Goal: Task Accomplishment & Management: Use online tool/utility

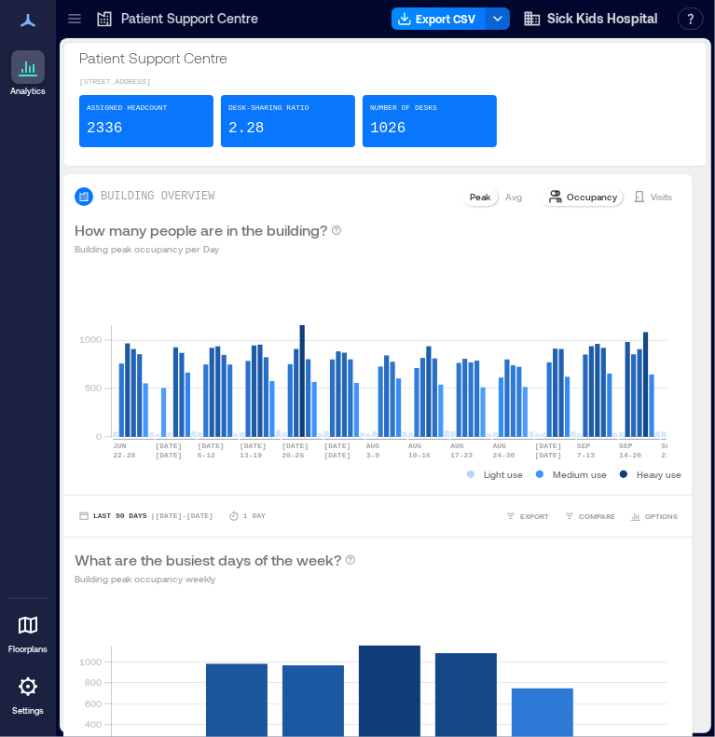
click at [67, 24] on icon at bounding box center [74, 18] width 19 height 19
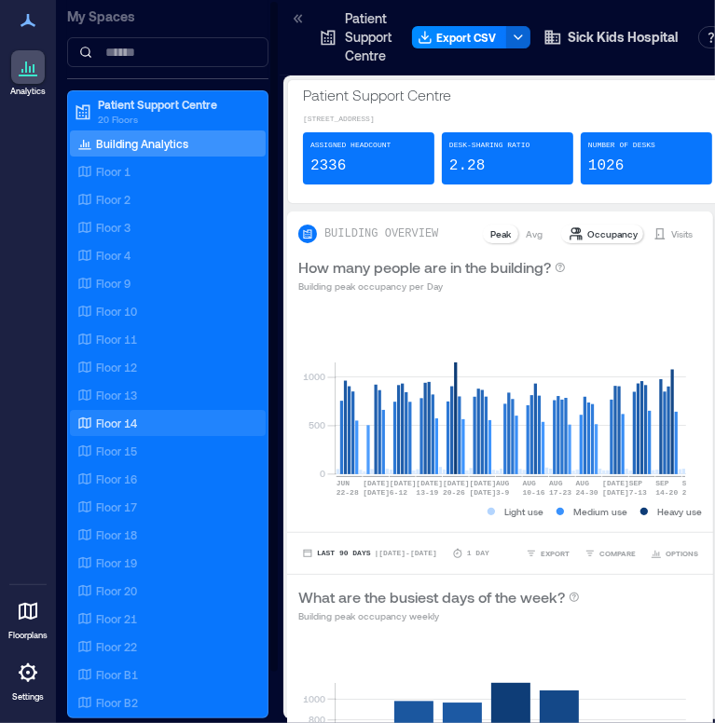
click at [118, 416] on p "Floor 14" at bounding box center [116, 423] width 41 height 15
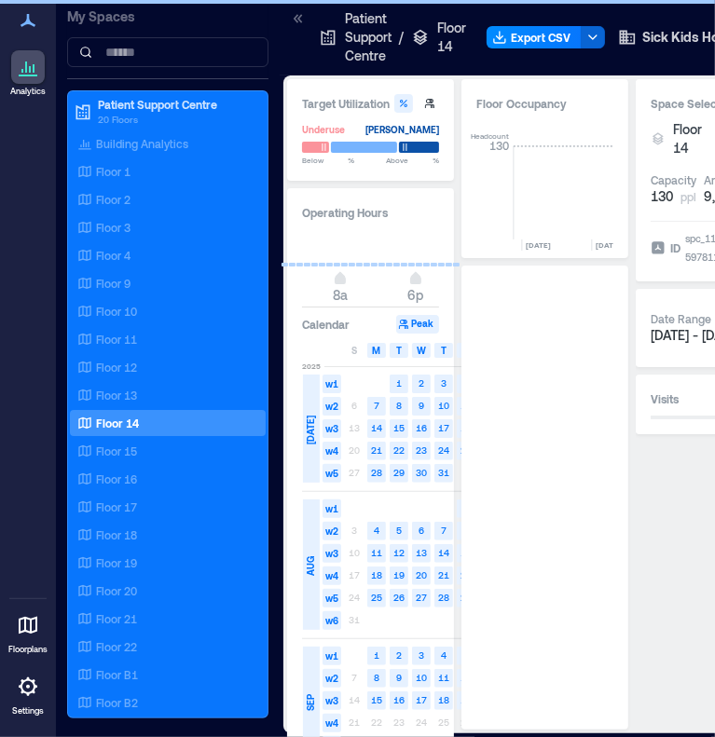
click at [295, 19] on icon at bounding box center [298, 18] width 19 height 19
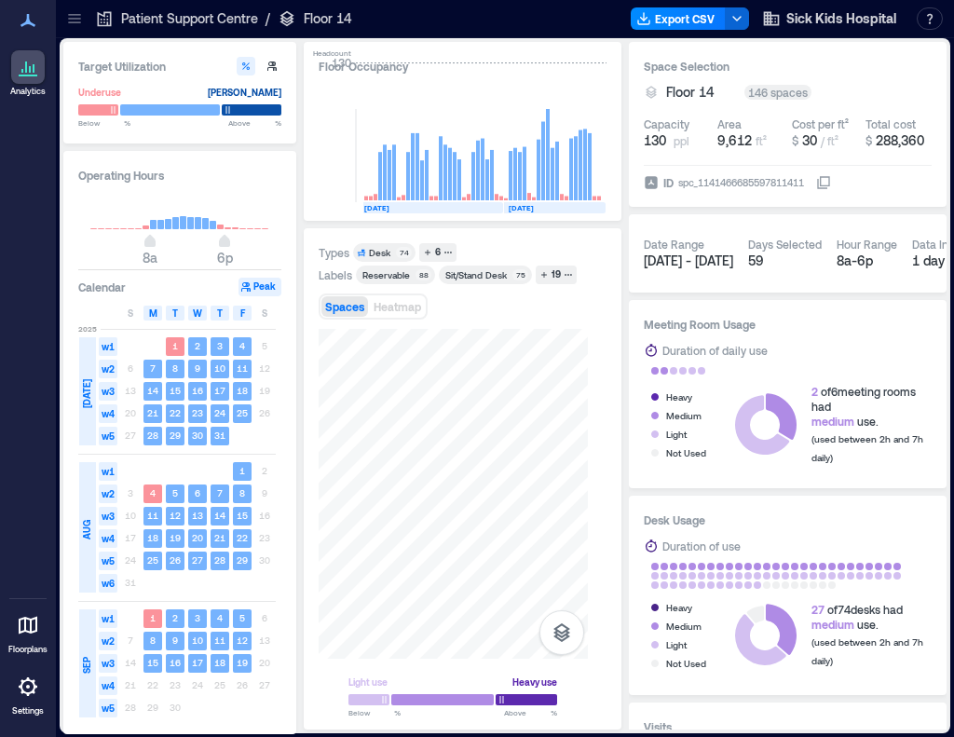
scroll to position [0, 4324]
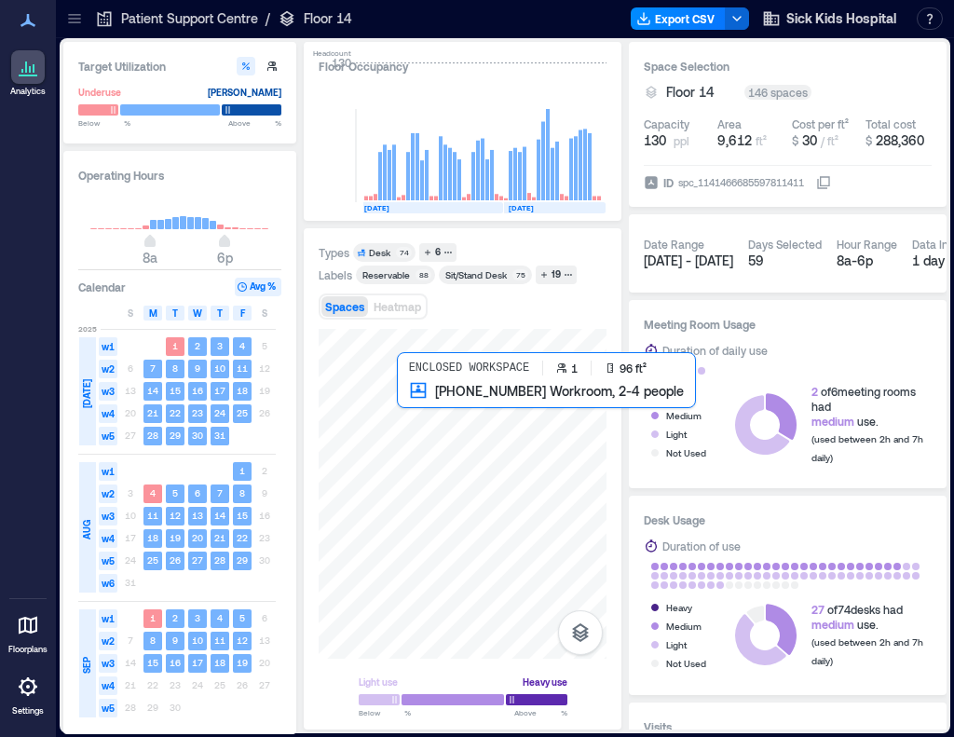
click at [417, 424] on div at bounding box center [463, 494] width 288 height 330
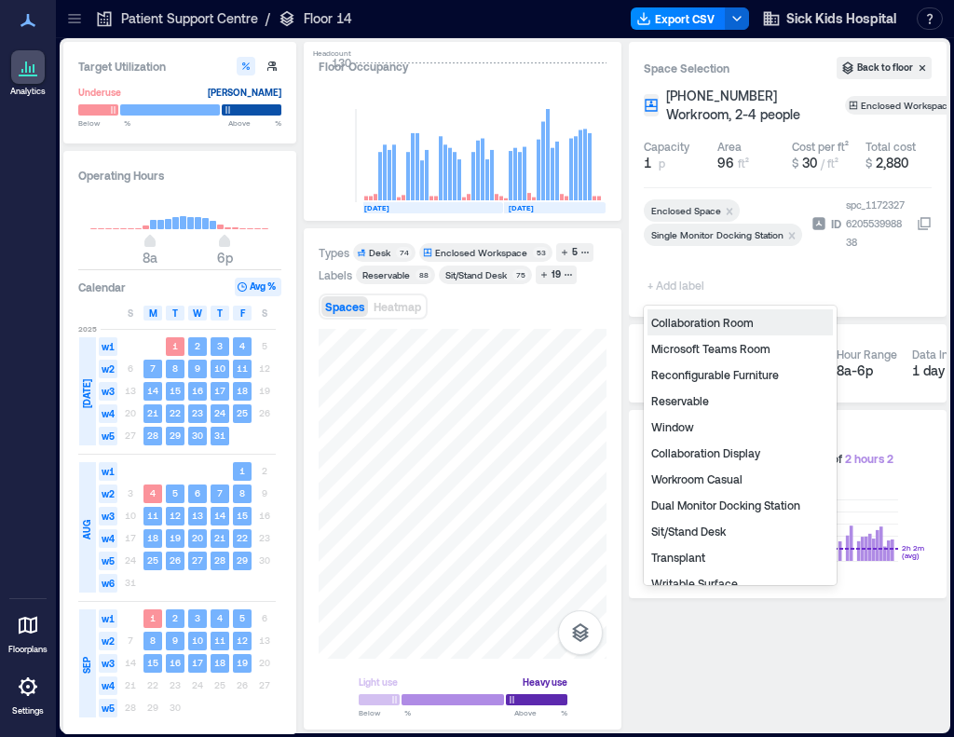
click at [686, 279] on span "+ Add label" at bounding box center [678, 285] width 68 height 26
type input "**"
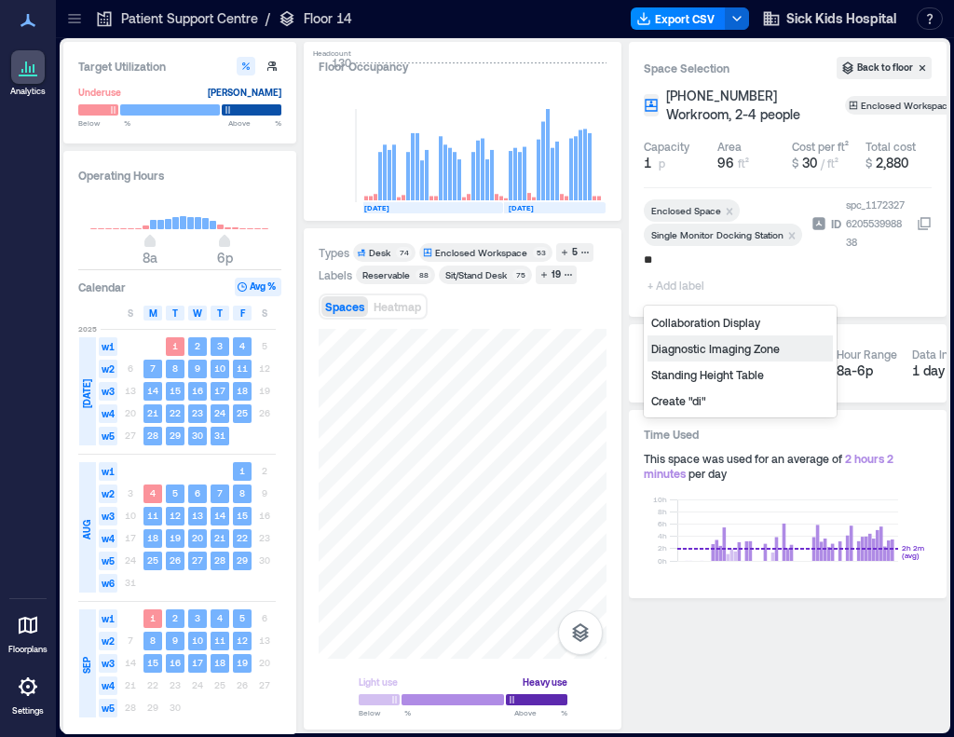
click at [693, 349] on div "Diagnostic Imaging Zone" at bounding box center [740, 349] width 185 height 26
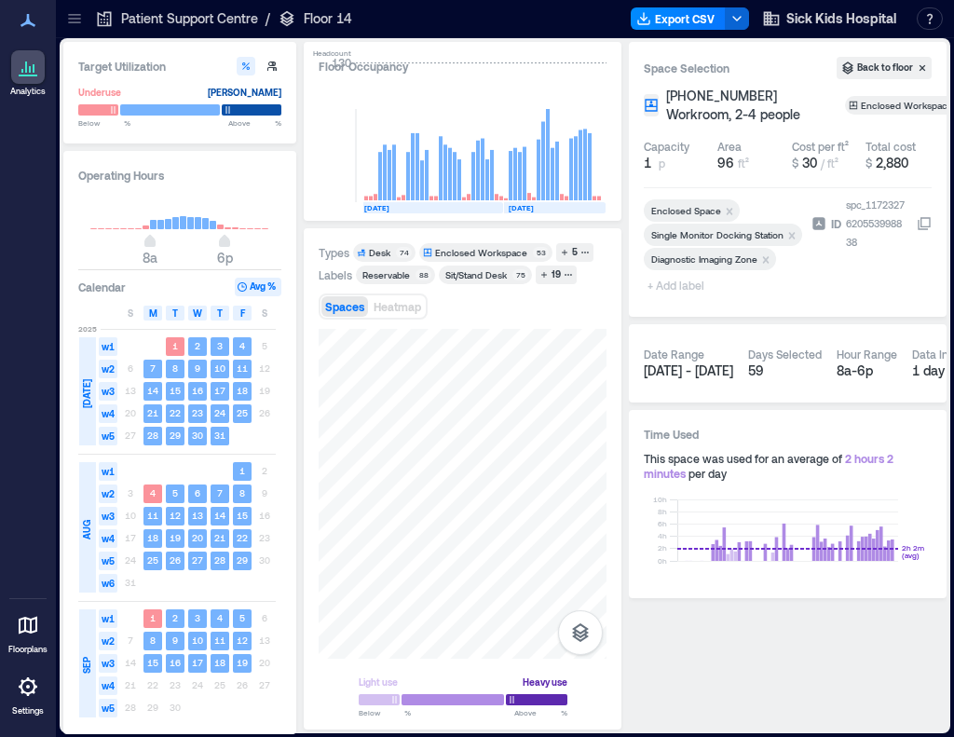
click at [689, 286] on span "+ Add label" at bounding box center [678, 285] width 68 height 26
type input "*"
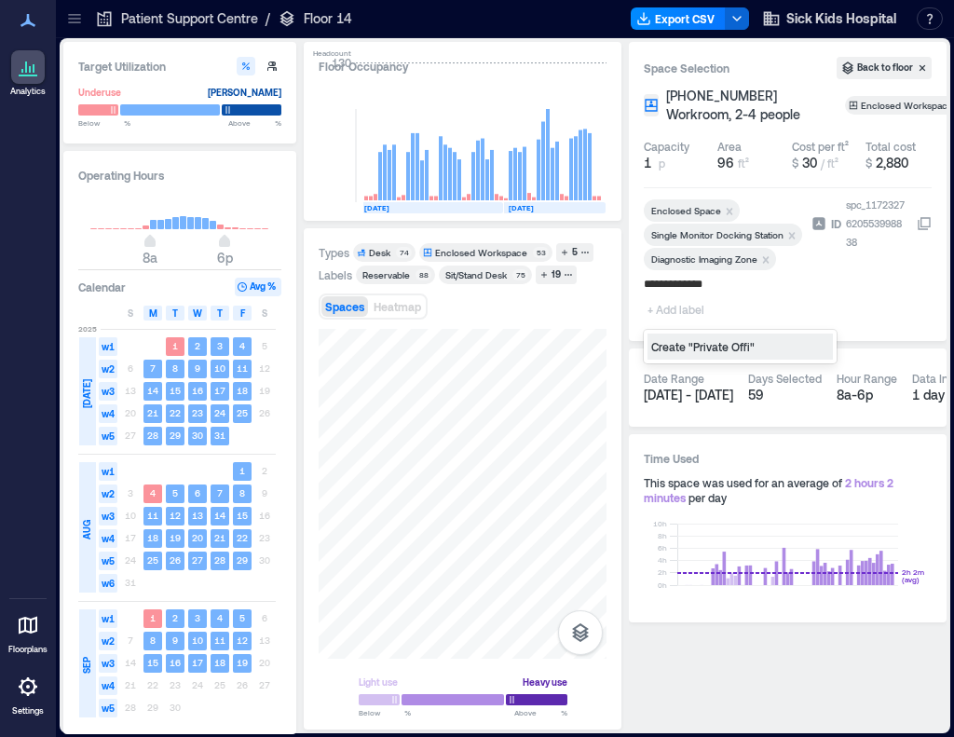
type input "**********"
click at [69, 25] on icon at bounding box center [74, 18] width 19 height 19
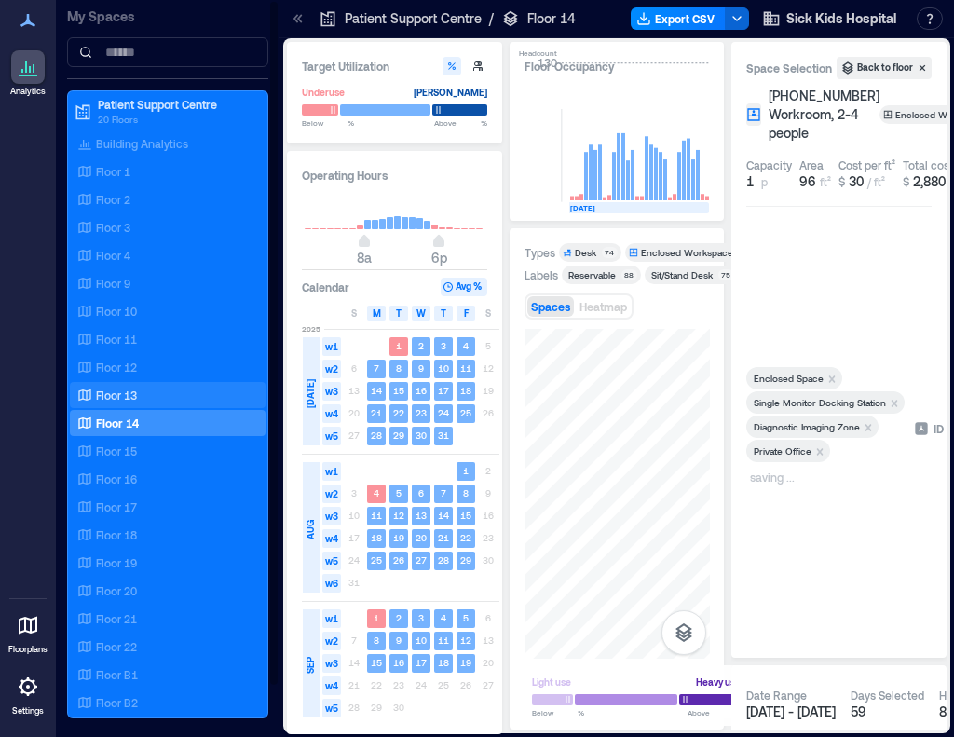
click at [125, 390] on p "Floor 13" at bounding box center [116, 395] width 41 height 15
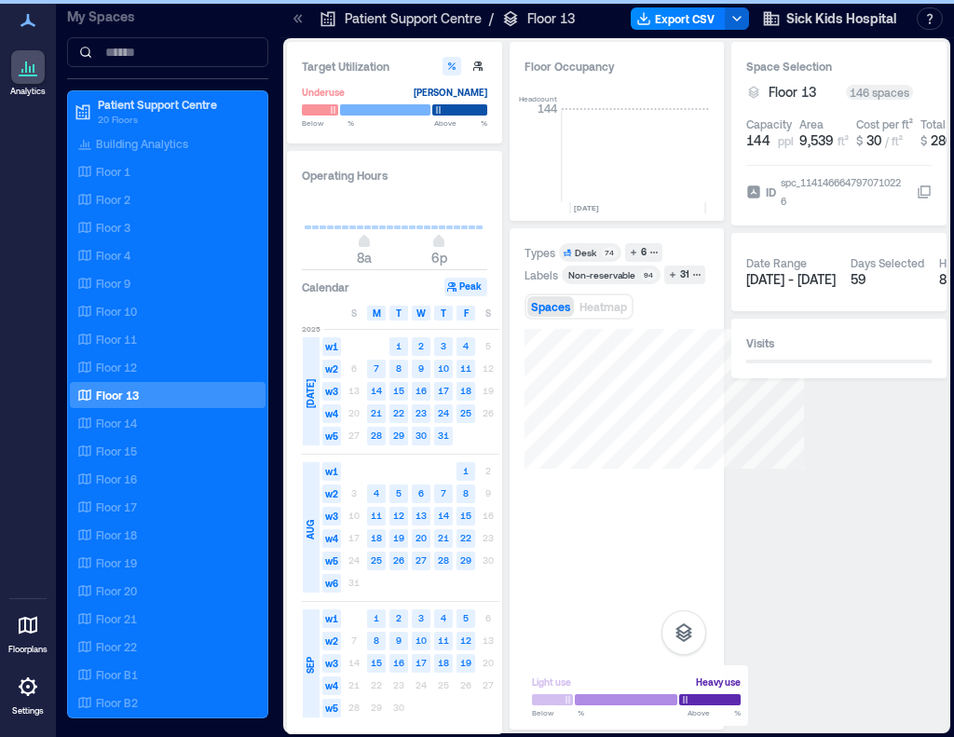
scroll to position [0, 3093]
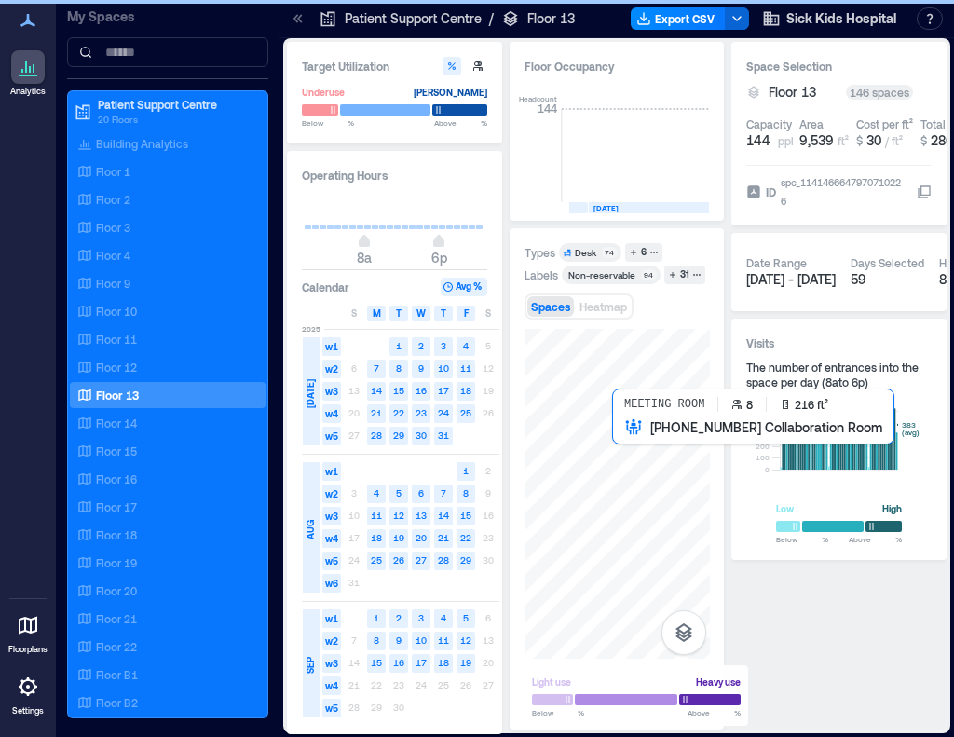
click at [593, 429] on div at bounding box center [617, 494] width 185 height 330
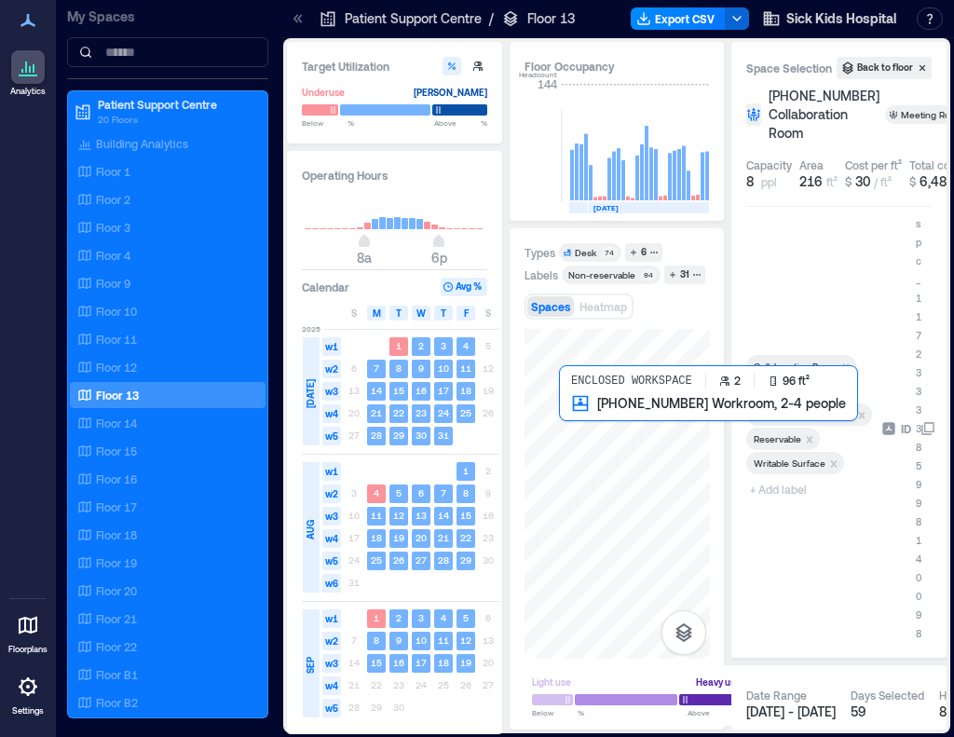
click at [567, 428] on div at bounding box center [617, 494] width 185 height 330
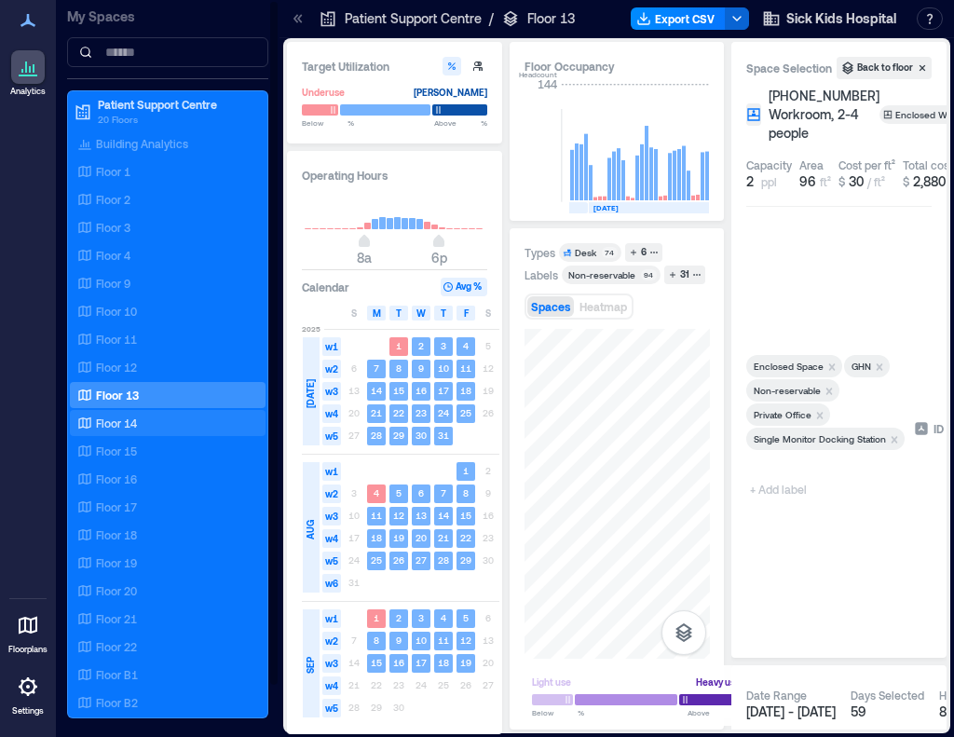
click at [126, 417] on p "Floor 14" at bounding box center [116, 423] width 41 height 15
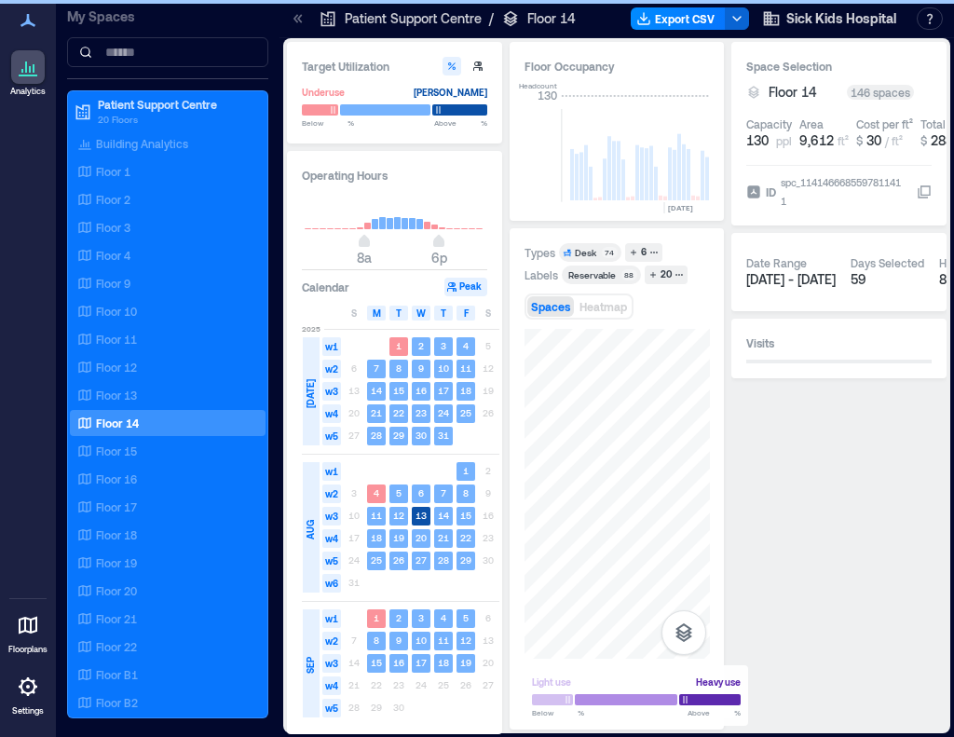
click at [298, 21] on icon at bounding box center [298, 18] width 19 height 19
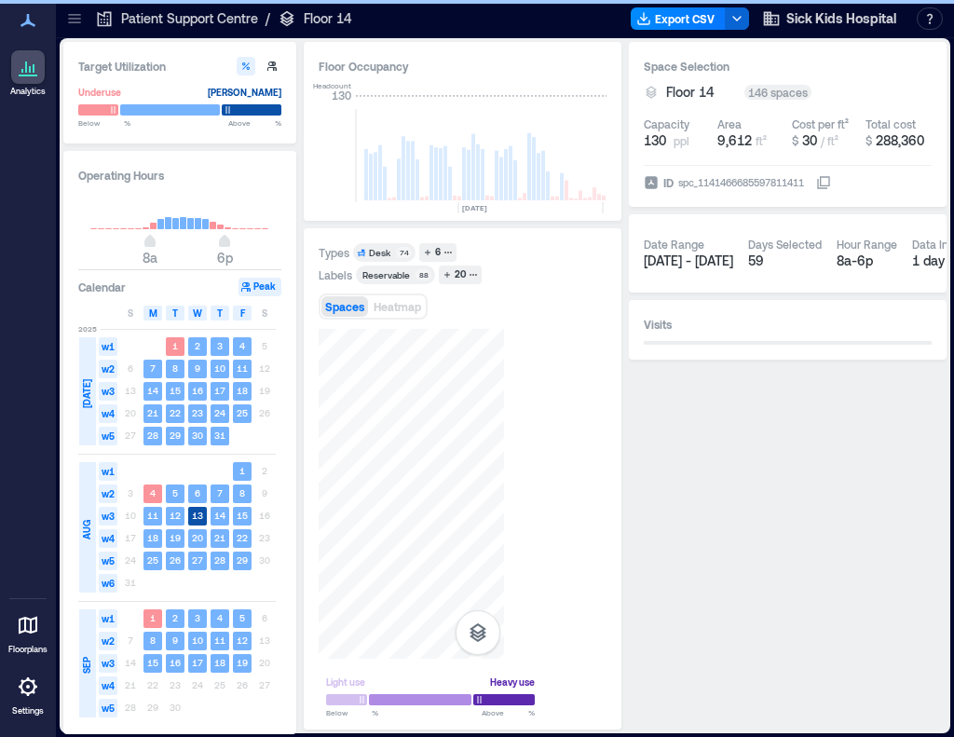
scroll to position [0, 4300]
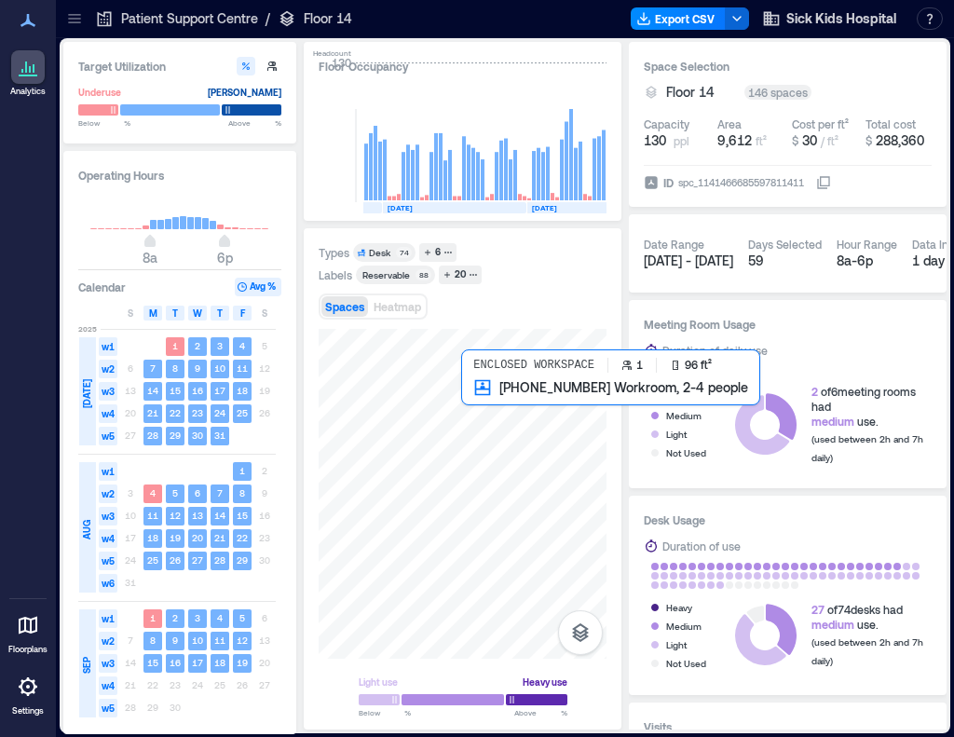
click at [503, 445] on div at bounding box center [463, 494] width 288 height 330
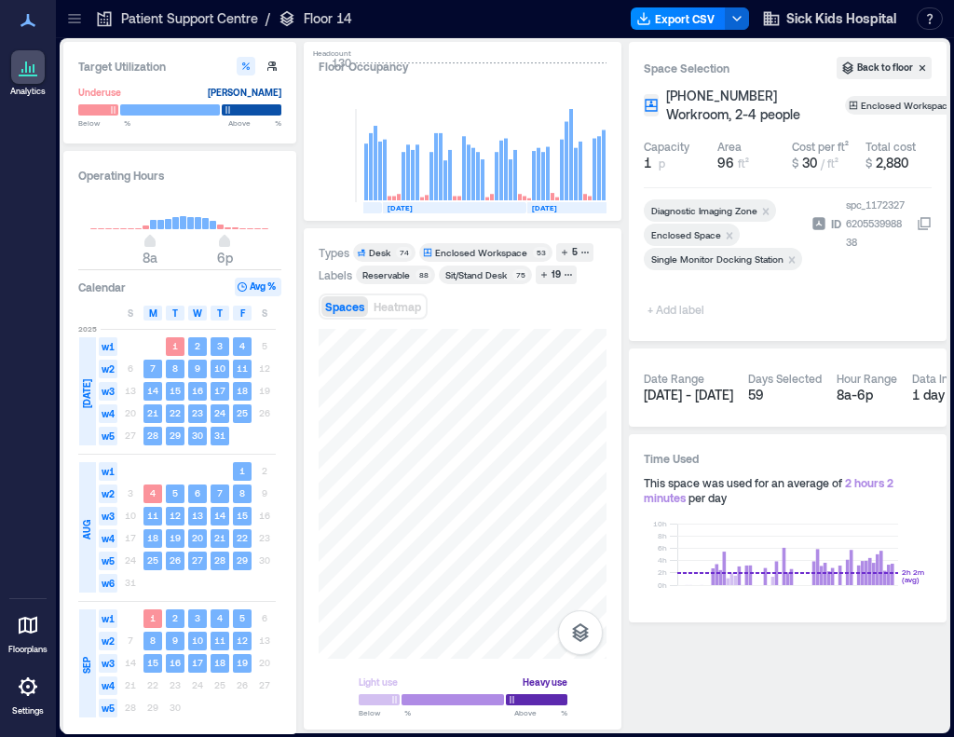
click at [686, 312] on span "+ Add label" at bounding box center [678, 309] width 68 height 26
type input "**********"
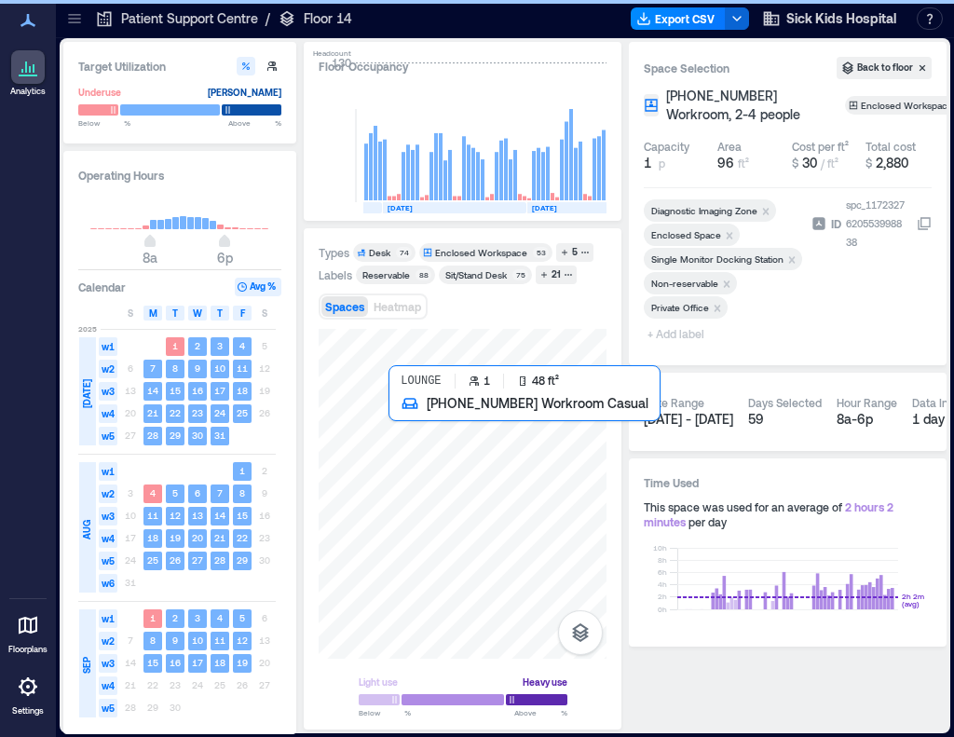
click at [407, 428] on div at bounding box center [463, 494] width 288 height 330
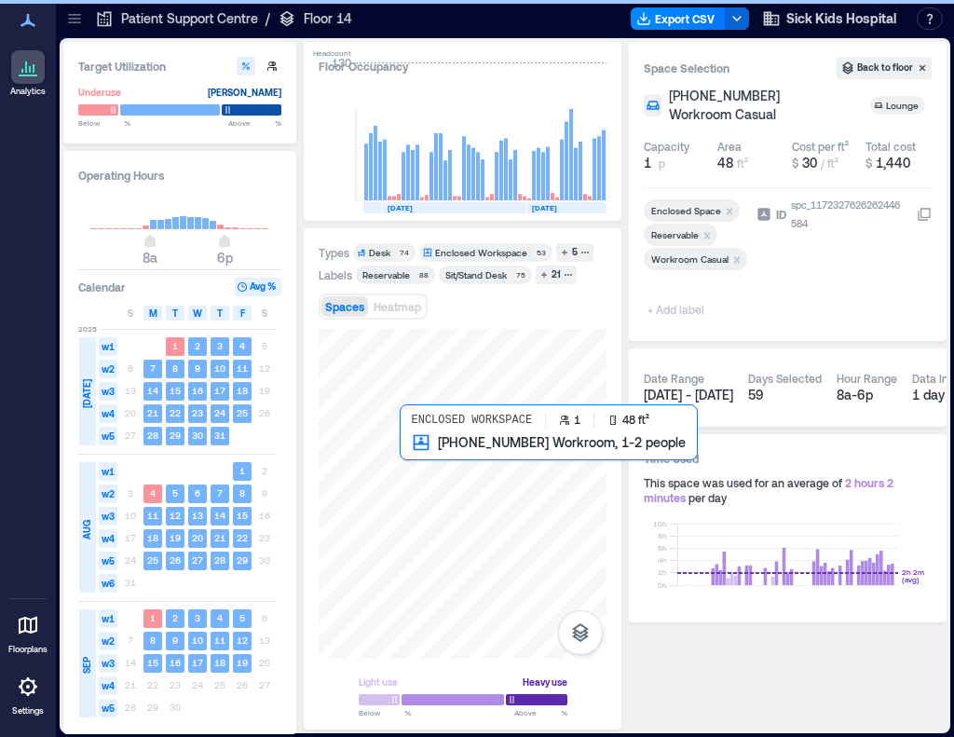
click at [410, 455] on div at bounding box center [463, 494] width 288 height 330
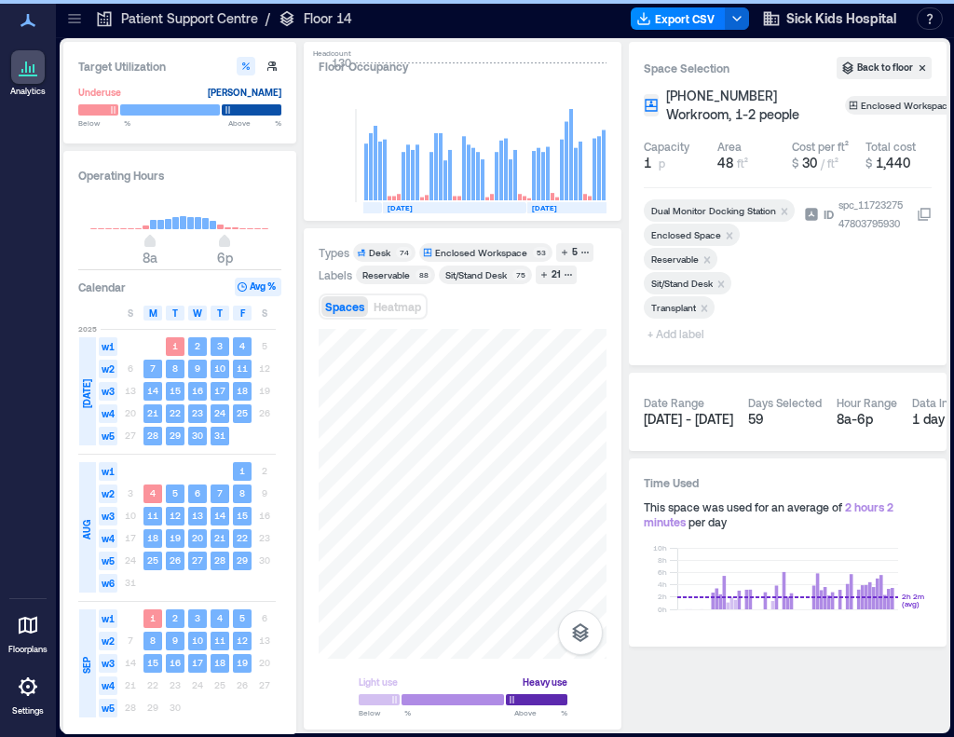
click at [712, 254] on icon "Remove Reservable" at bounding box center [707, 260] width 13 height 13
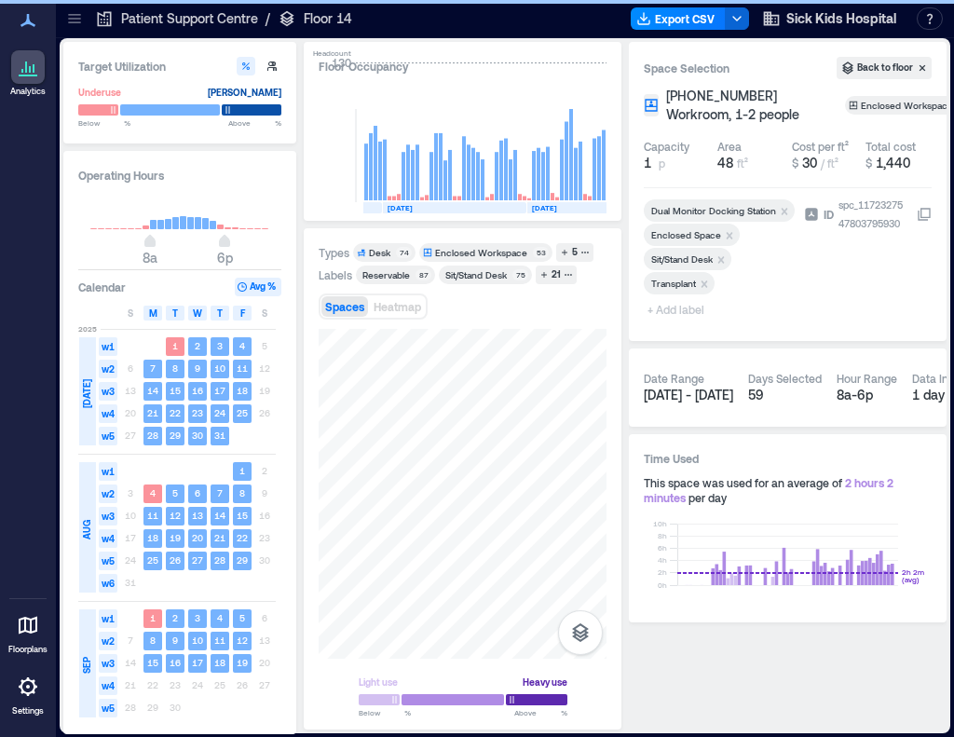
click at [690, 313] on span "+ Add label" at bounding box center [678, 309] width 68 height 26
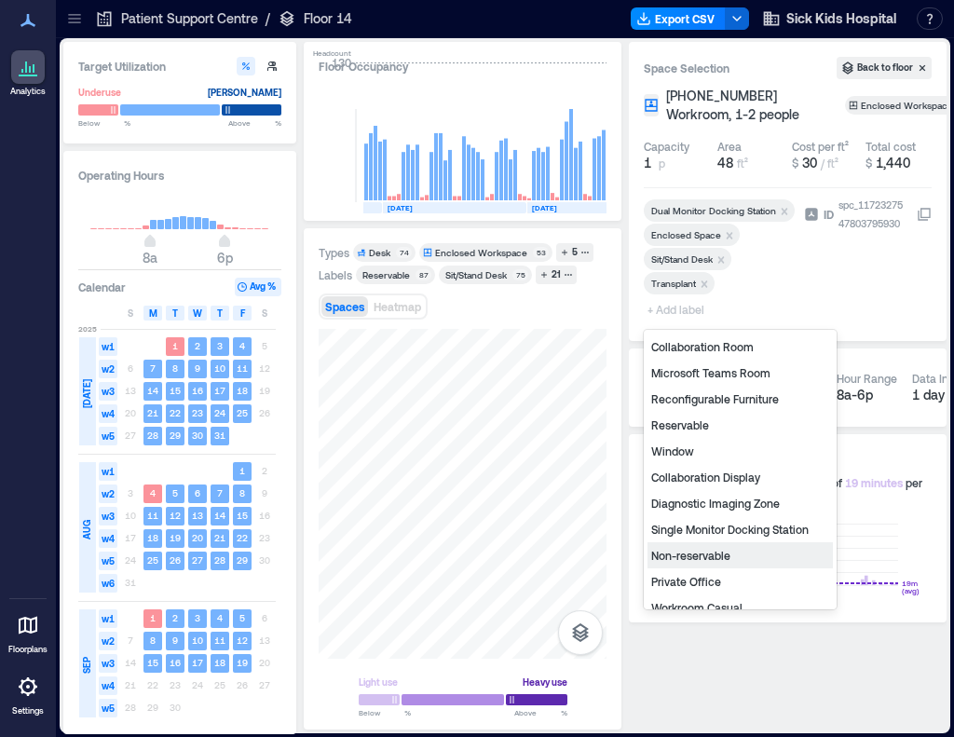
click at [699, 553] on div "Non-reservable" at bounding box center [740, 555] width 185 height 26
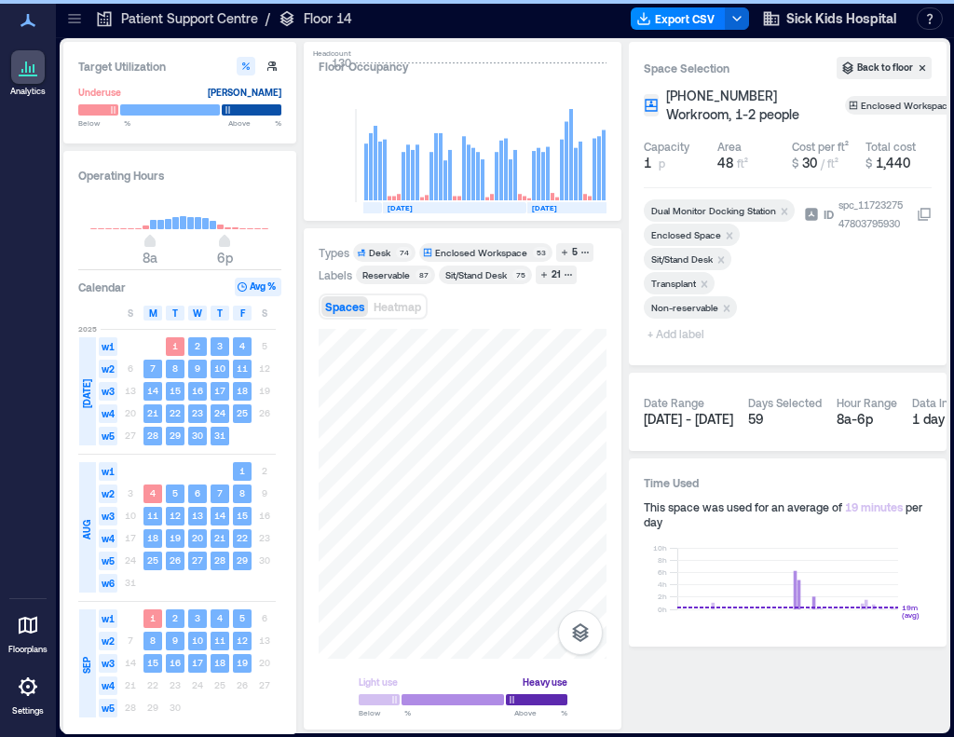
click at [678, 331] on span "+ Add label" at bounding box center [678, 334] width 68 height 26
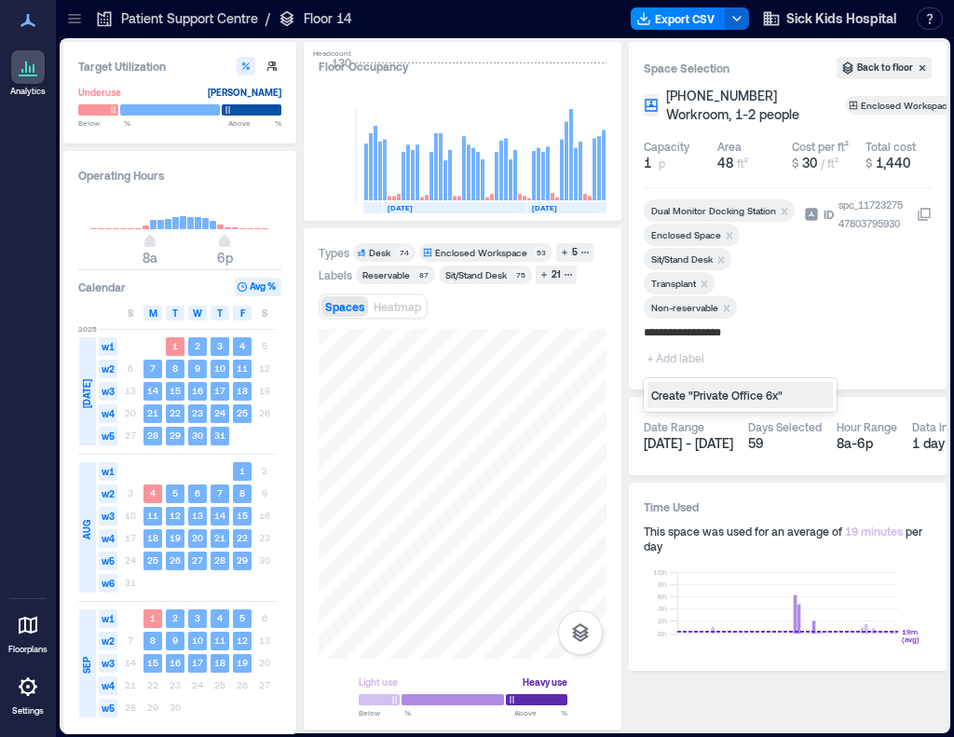
type input "**********"
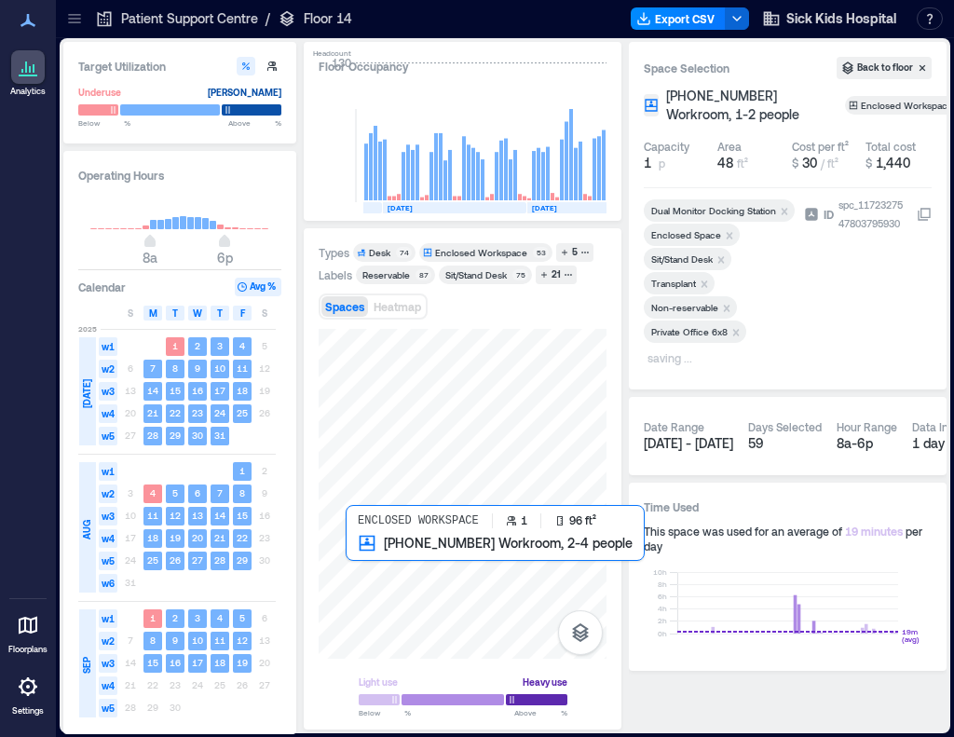
click at [373, 563] on div at bounding box center [463, 494] width 288 height 330
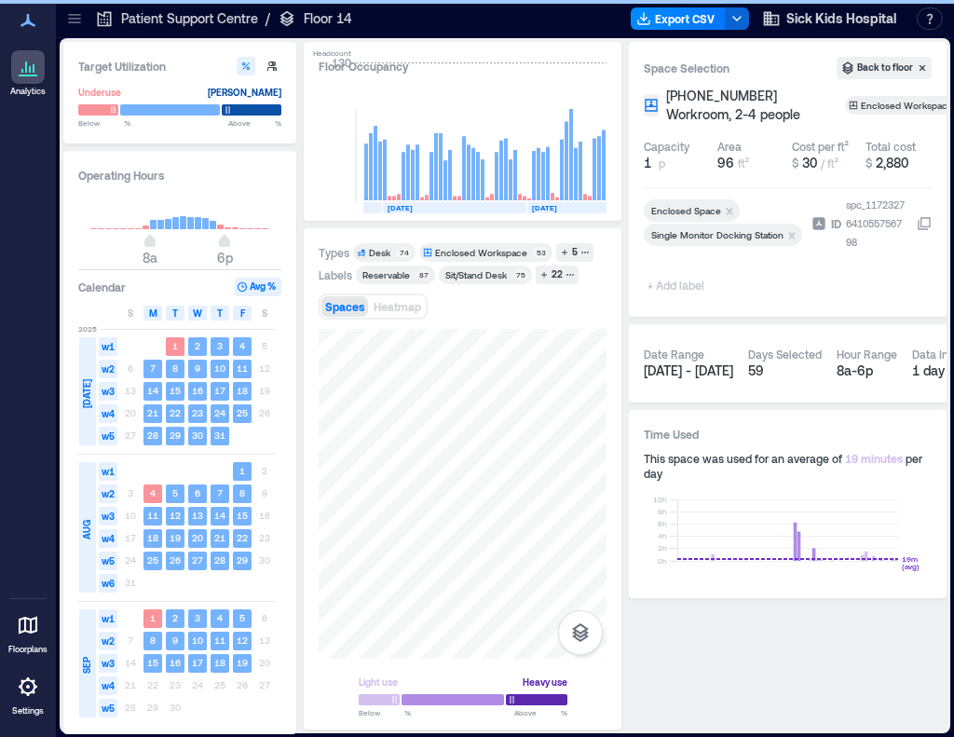
click at [697, 287] on span "+ Add label" at bounding box center [678, 285] width 68 height 26
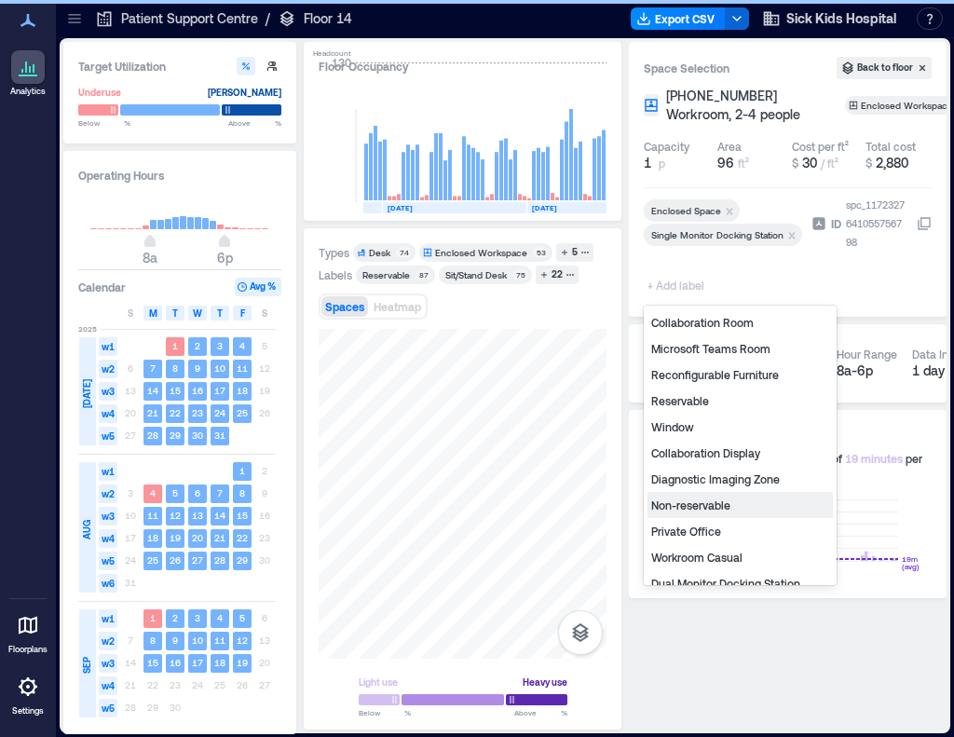
click at [709, 508] on div "Non-reservable" at bounding box center [740, 505] width 185 height 26
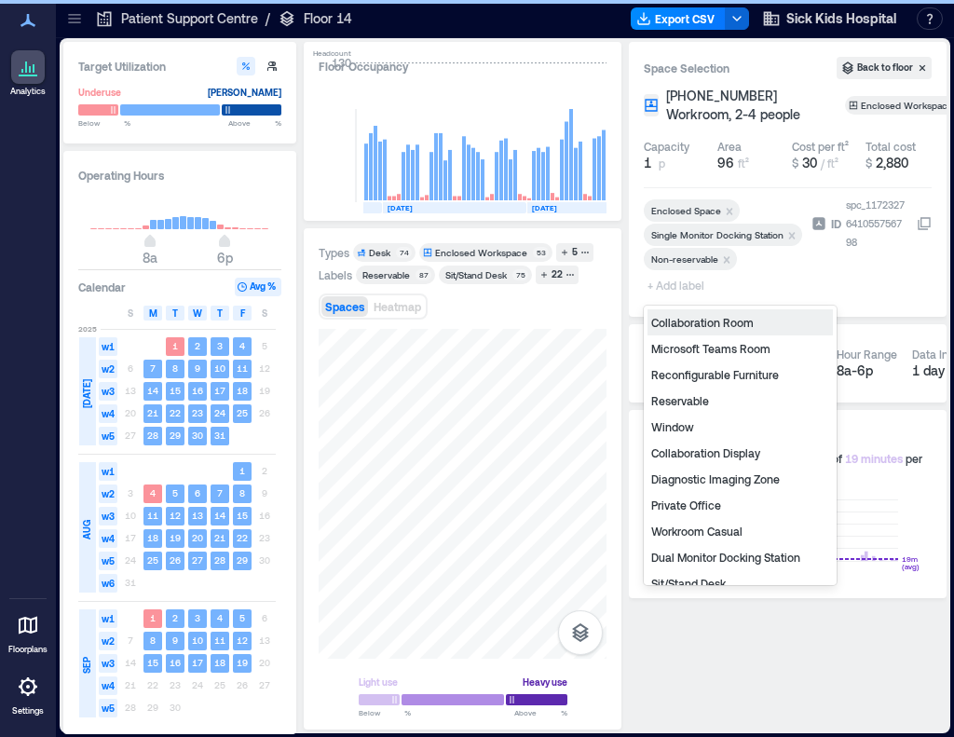
click at [685, 286] on span "+ Add label" at bounding box center [678, 285] width 68 height 26
type input "*"
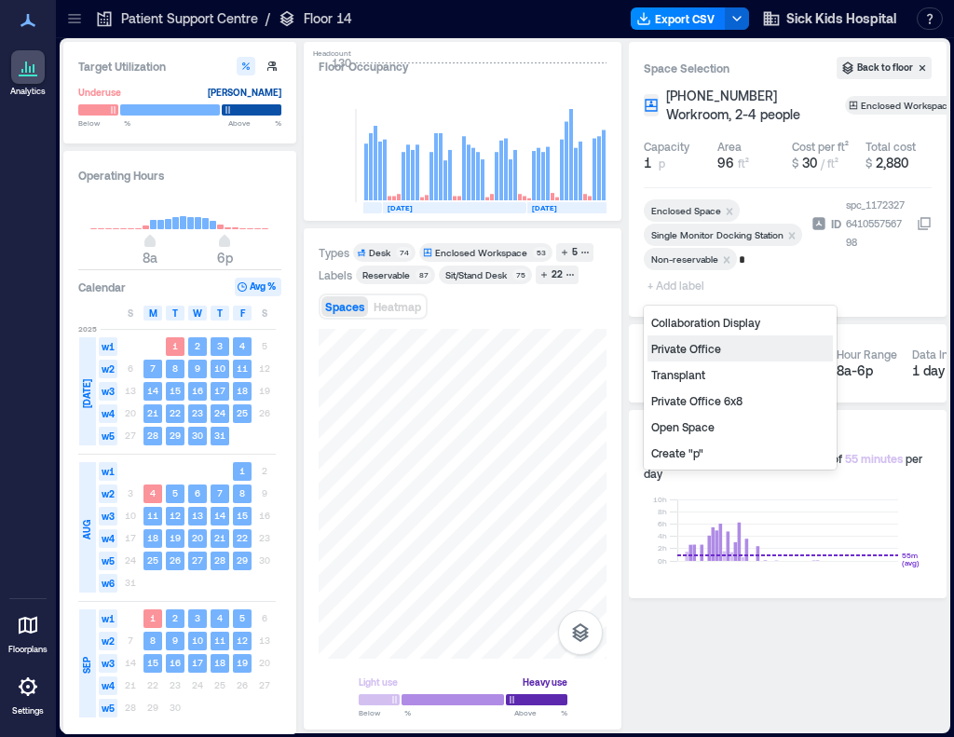
click at [693, 340] on div "Private Office" at bounding box center [740, 349] width 185 height 26
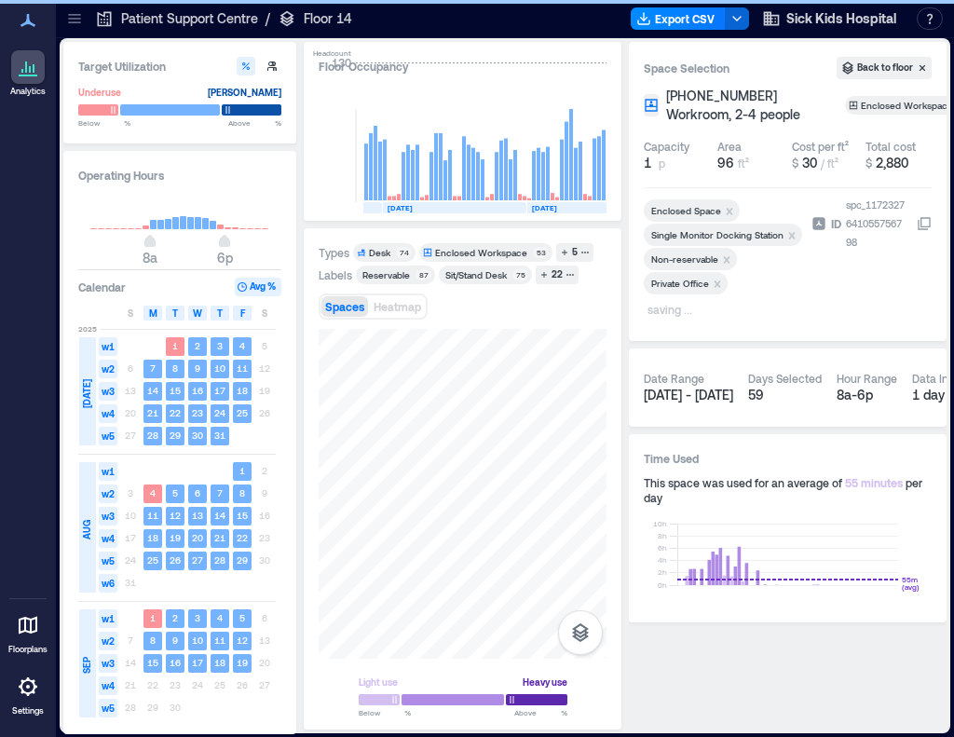
click at [678, 311] on span "+ Add label" at bounding box center [678, 309] width 68 height 26
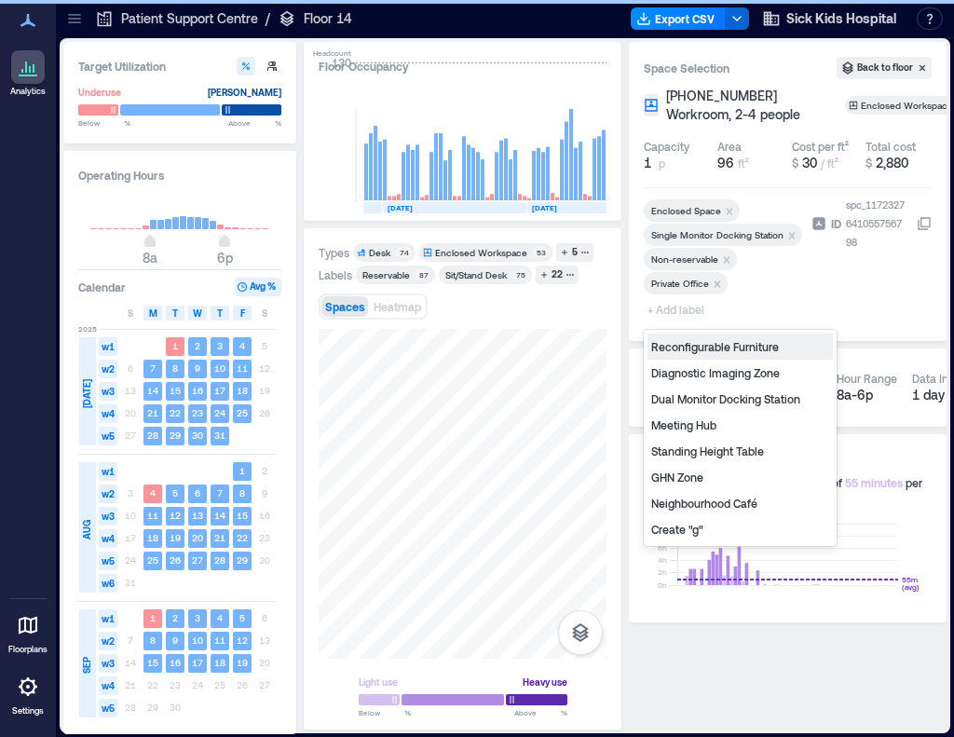
type input "*"
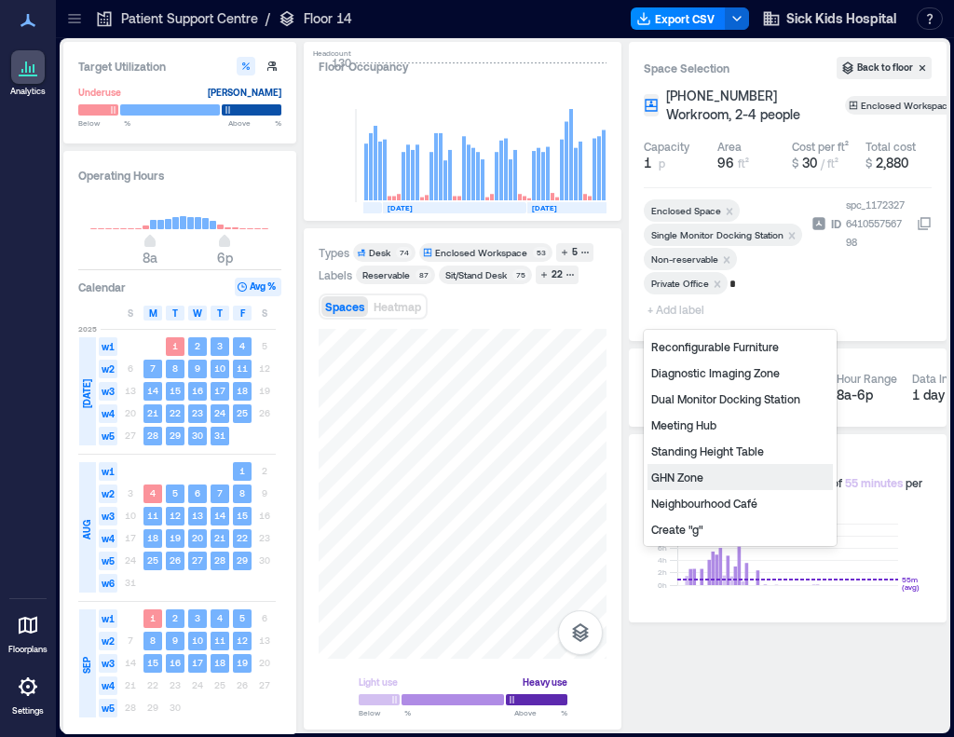
click at [716, 479] on div "GHN Zone" at bounding box center [740, 477] width 185 height 26
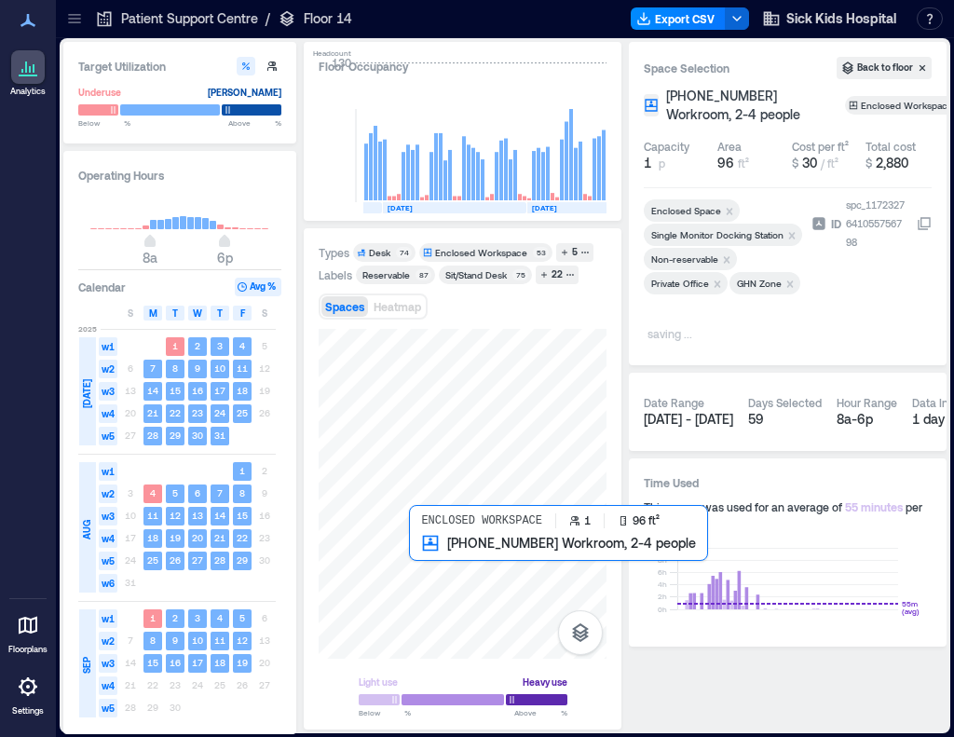
click at [436, 572] on div at bounding box center [463, 494] width 288 height 330
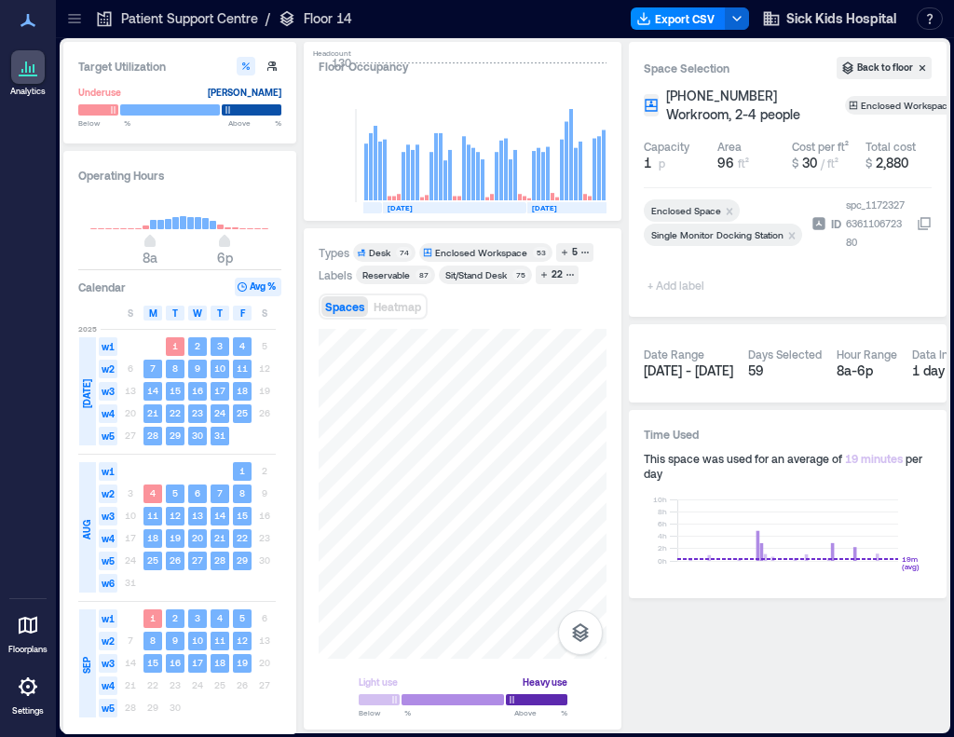
click at [678, 286] on span "+ Add label" at bounding box center [678, 285] width 68 height 26
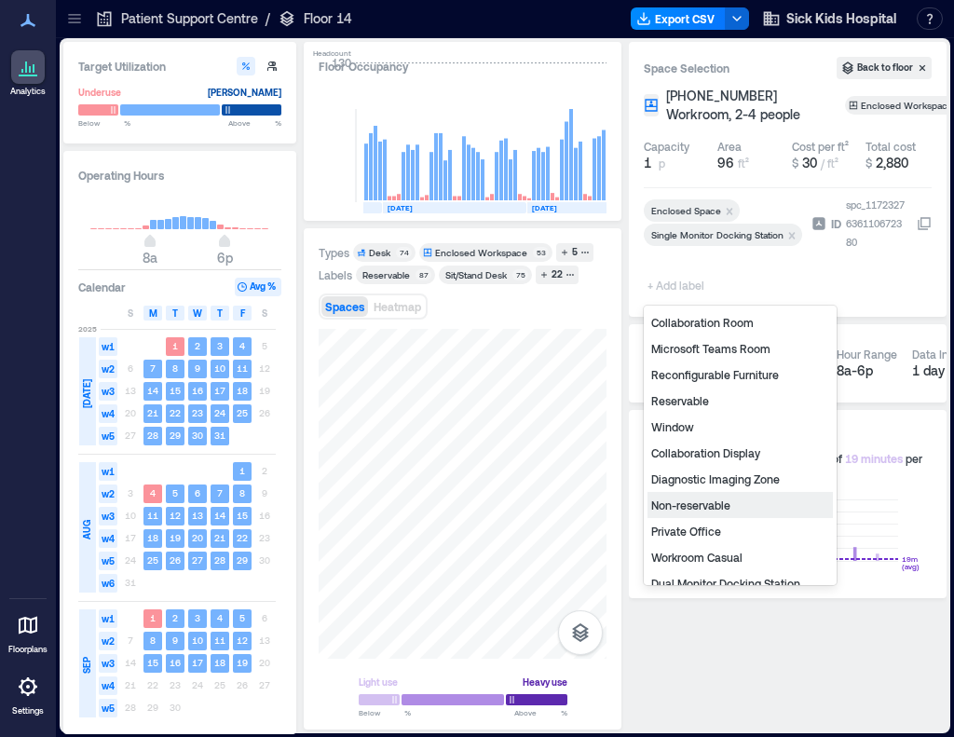
click at [712, 505] on div "Non-reservable" at bounding box center [740, 505] width 185 height 26
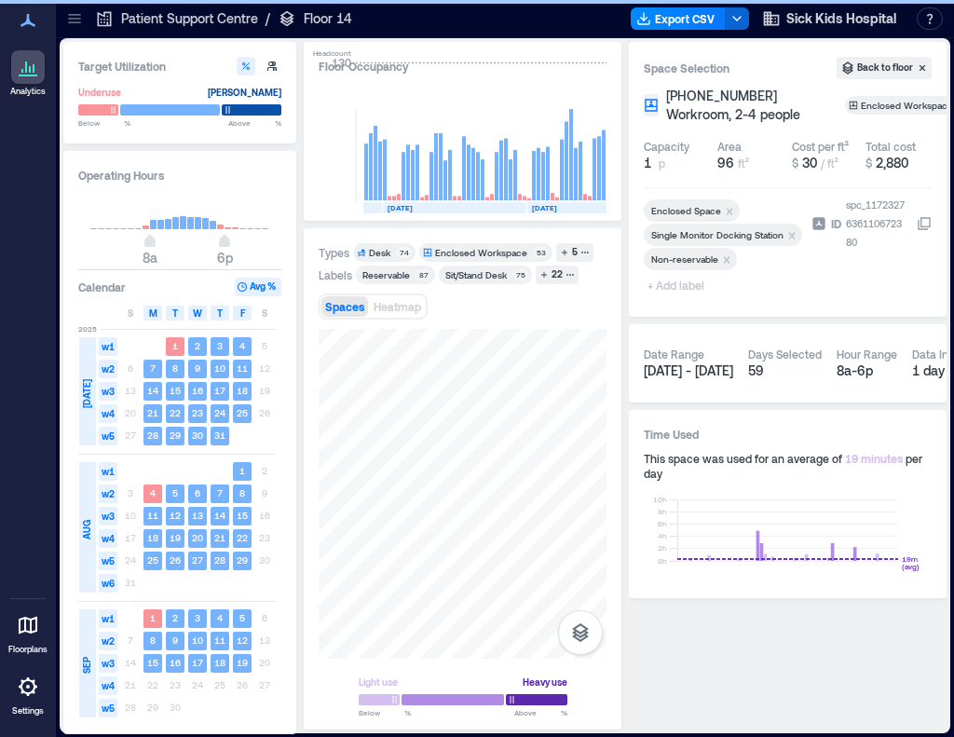
click at [674, 284] on span "+ Add label" at bounding box center [678, 285] width 68 height 26
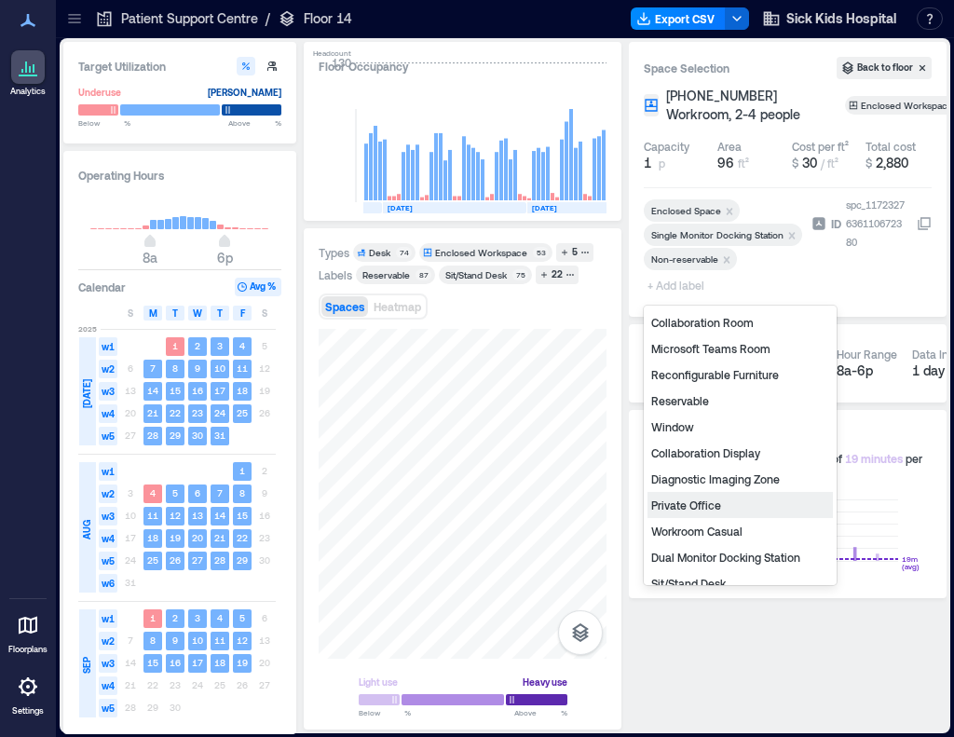
click at [708, 514] on div "Private Office" at bounding box center [740, 505] width 185 height 26
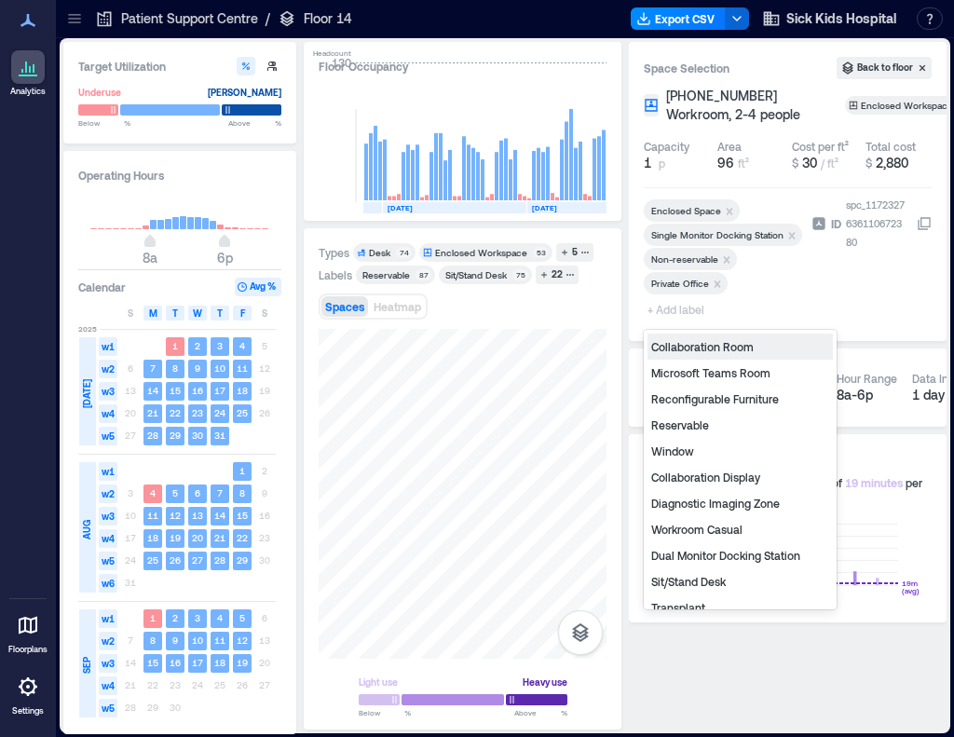
click at [667, 308] on span "+ Add label" at bounding box center [678, 309] width 68 height 26
type input "*"
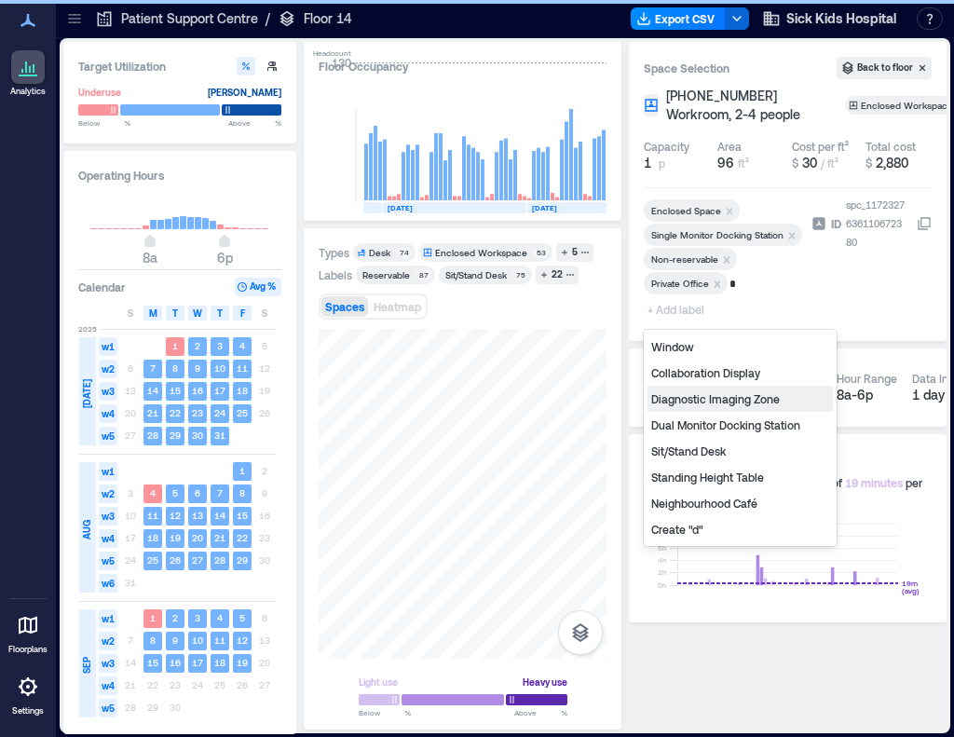
click at [696, 402] on div "Diagnostic Imaging Zone" at bounding box center [740, 399] width 185 height 26
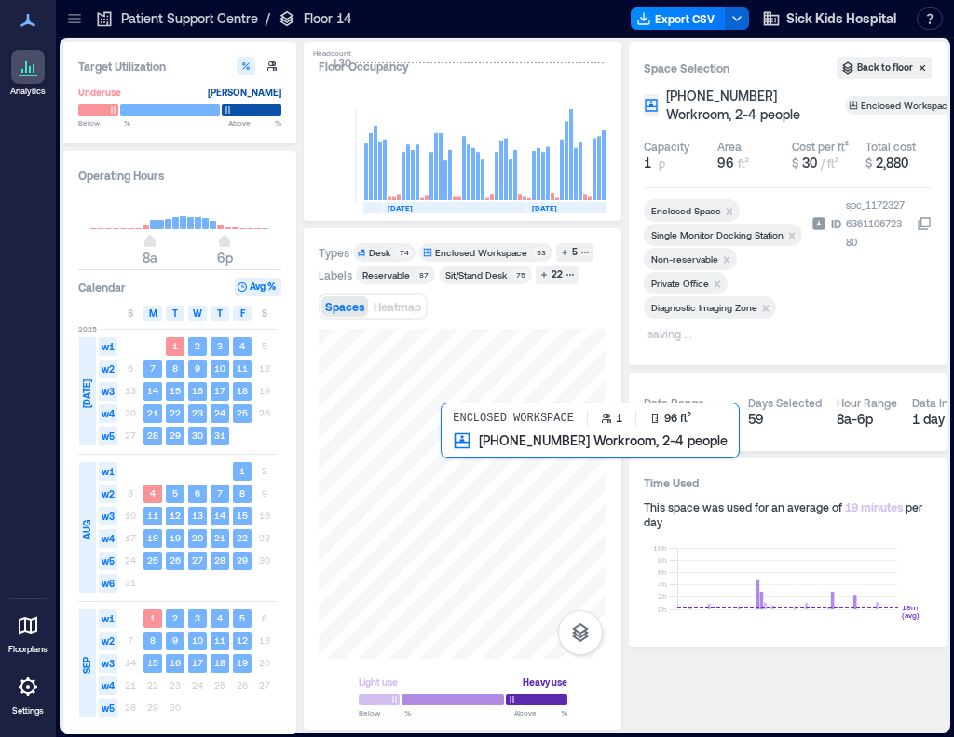
click at [458, 473] on div at bounding box center [463, 494] width 288 height 330
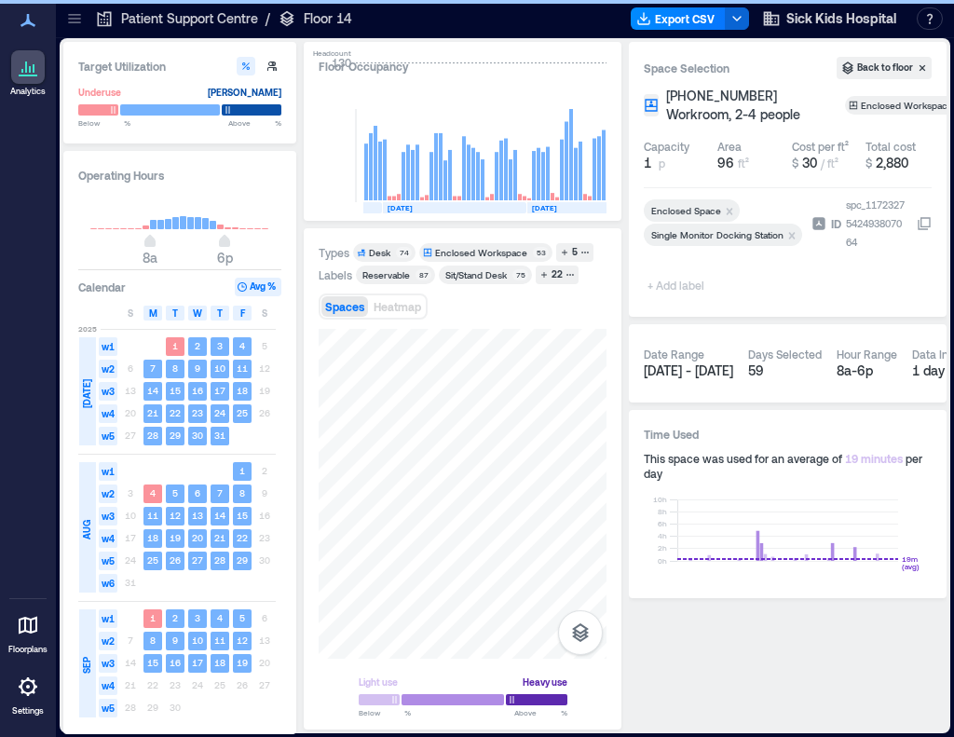
click at [682, 283] on span "+ Add label" at bounding box center [678, 285] width 68 height 26
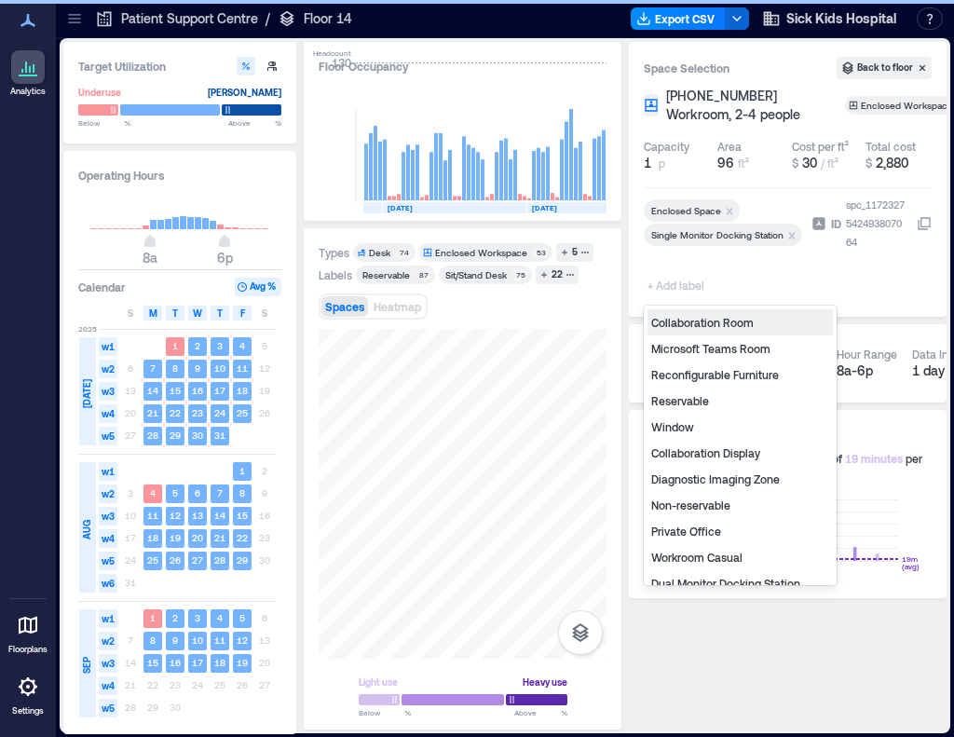
click at [694, 499] on div "Non-reservable" at bounding box center [740, 505] width 185 height 26
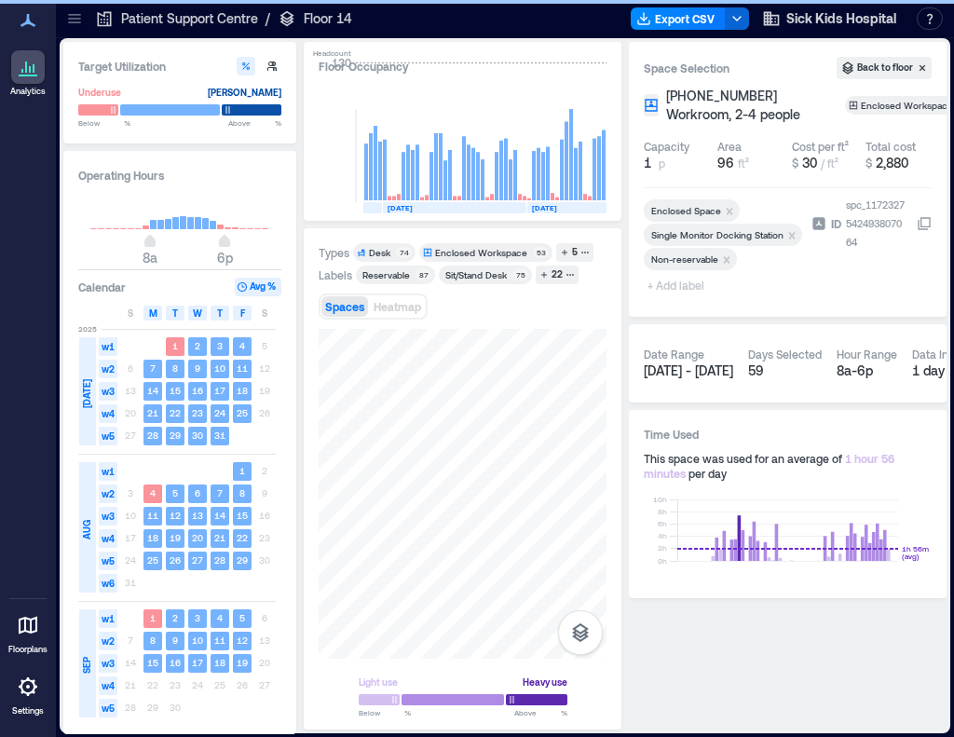
click at [665, 287] on span "+ Add label" at bounding box center [678, 285] width 68 height 26
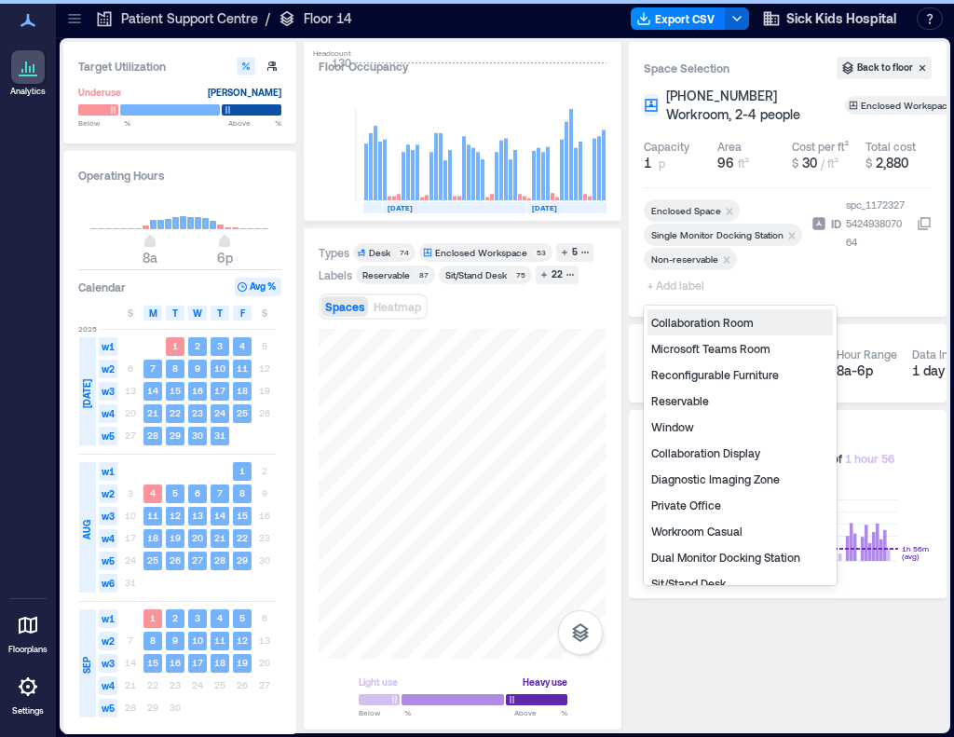
click at [697, 508] on div "Private Office" at bounding box center [740, 505] width 185 height 26
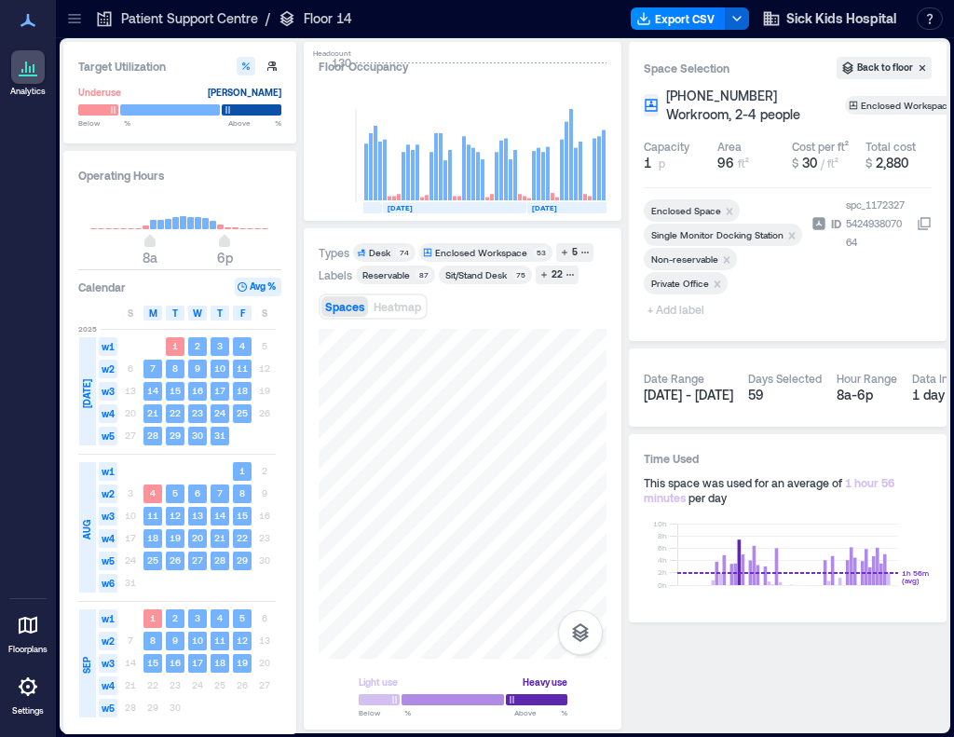
click at [659, 308] on span "+ Add label" at bounding box center [678, 309] width 68 height 26
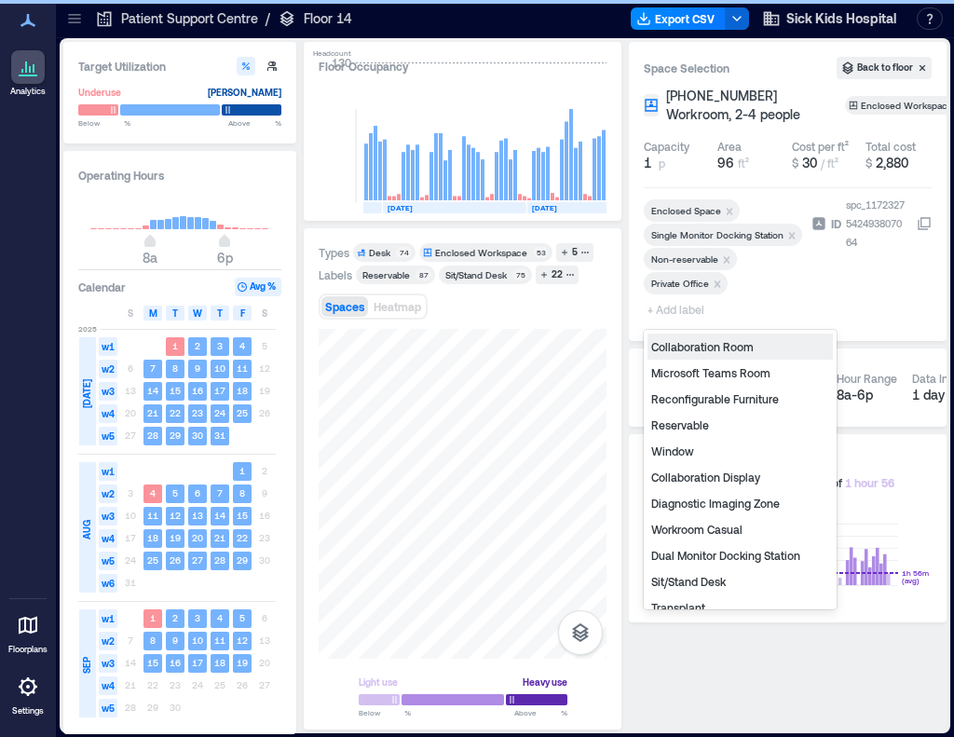
type input "*"
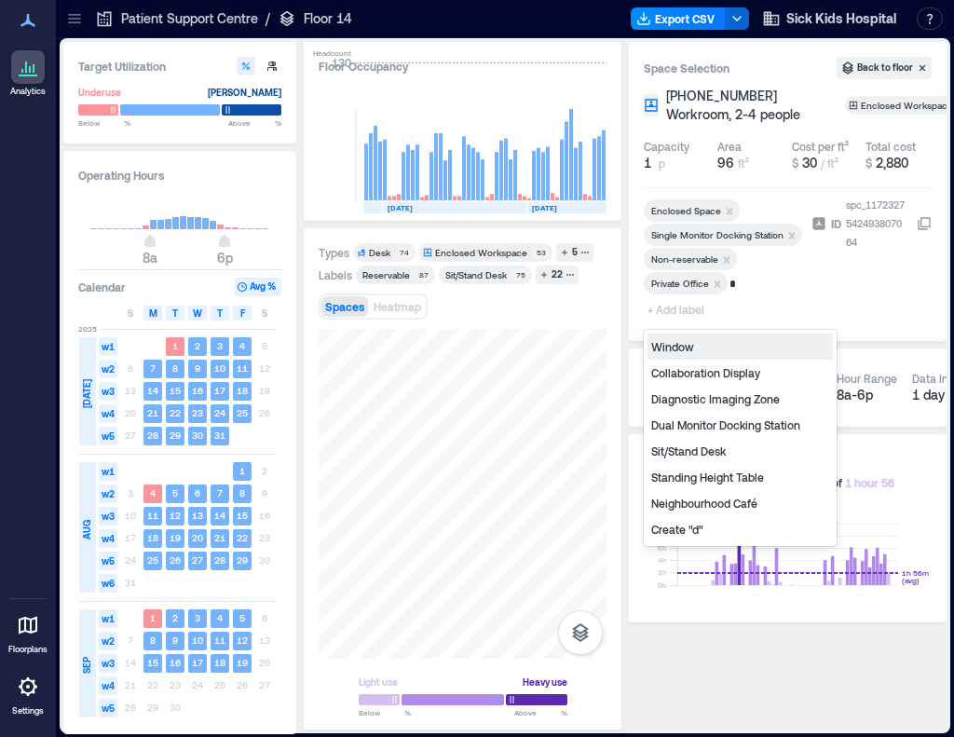
click at [688, 400] on div "Diagnostic Imaging Zone" at bounding box center [740, 399] width 185 height 26
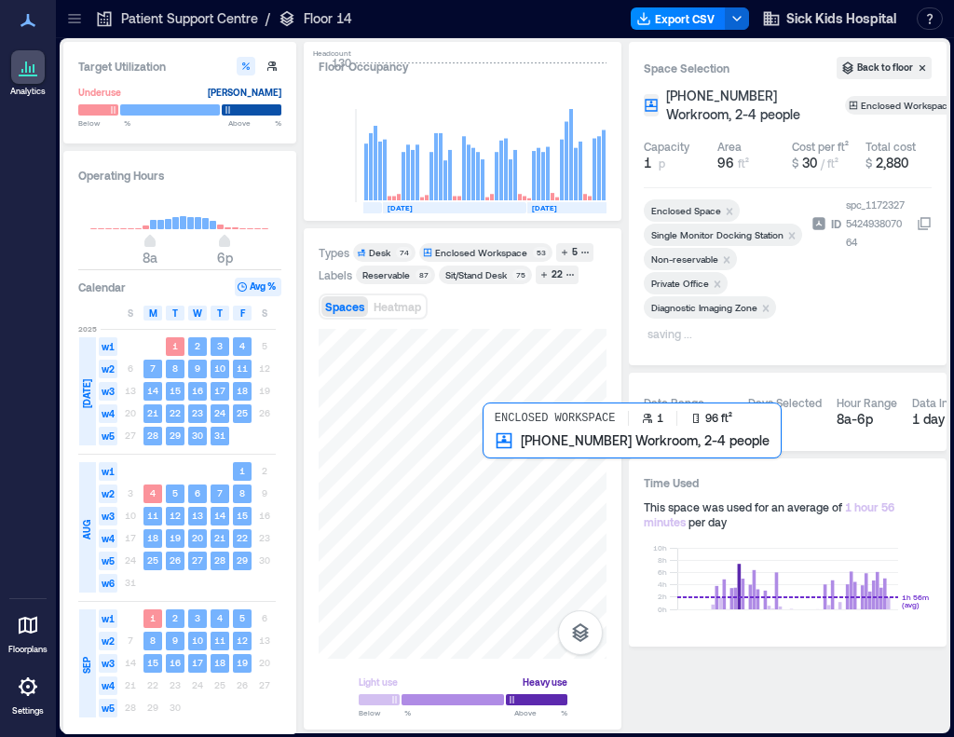
click at [500, 470] on div at bounding box center [463, 494] width 288 height 330
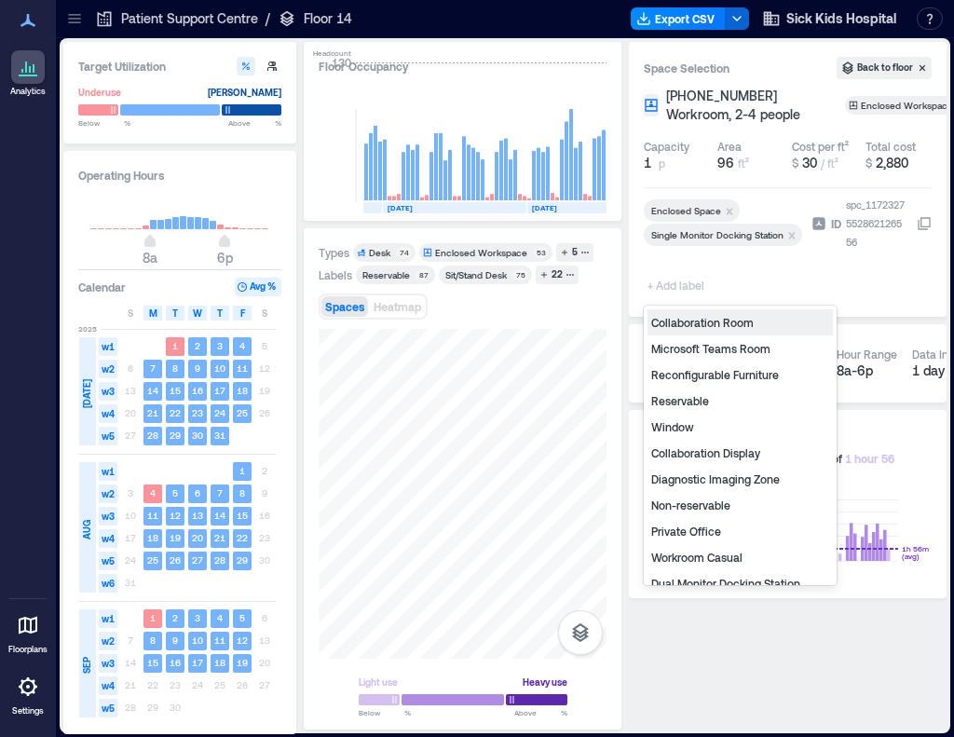
click at [670, 286] on span "+ Add label" at bounding box center [678, 285] width 68 height 26
type input "*"
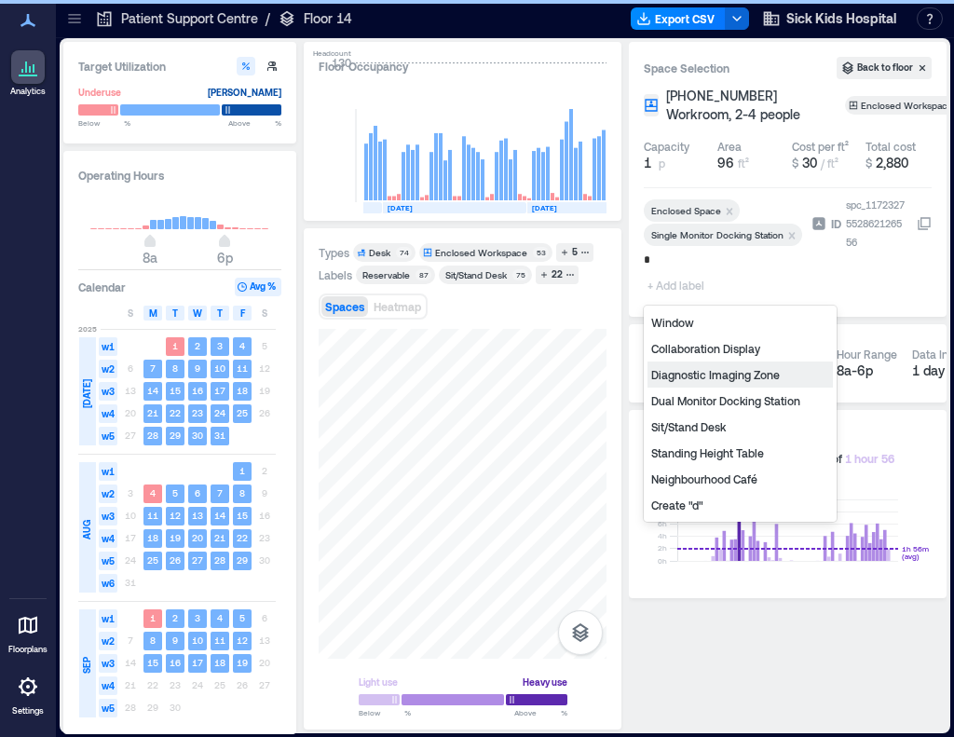
click at [678, 366] on div "Diagnostic Imaging Zone" at bounding box center [740, 375] width 185 height 26
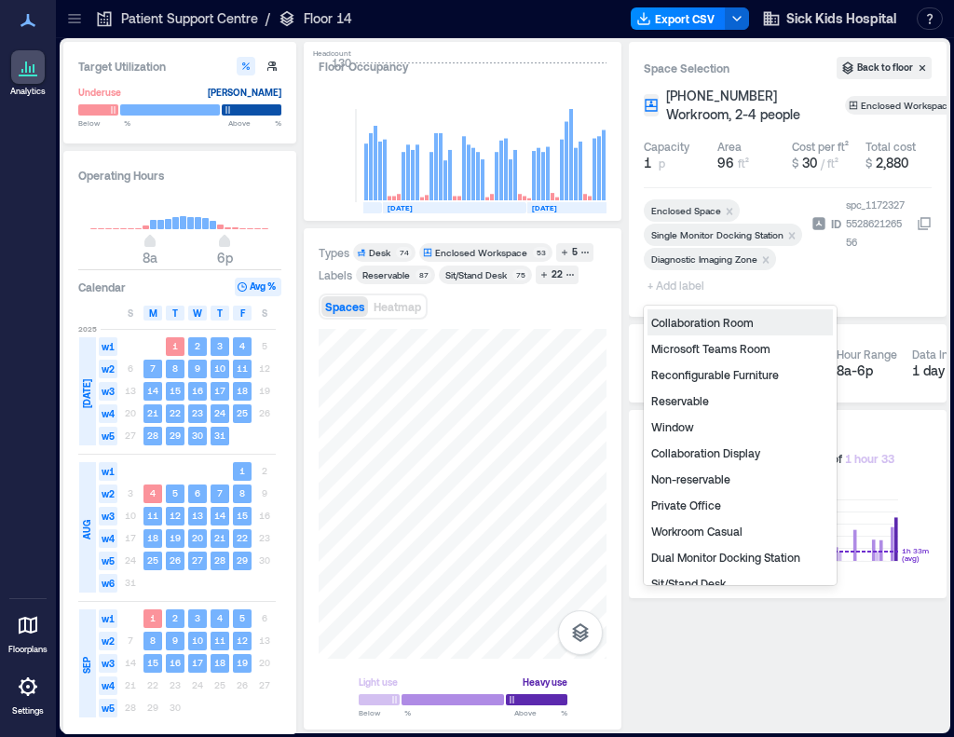
click at [662, 288] on span "+ Add label" at bounding box center [678, 285] width 68 height 26
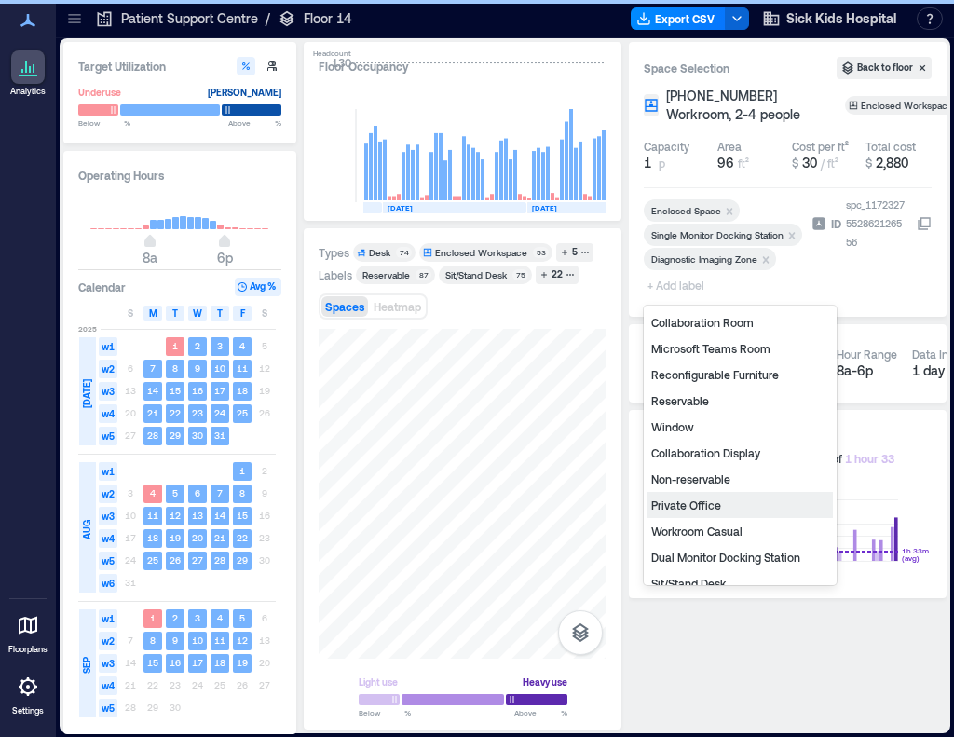
click at [700, 503] on div "Private Office" at bounding box center [740, 505] width 185 height 26
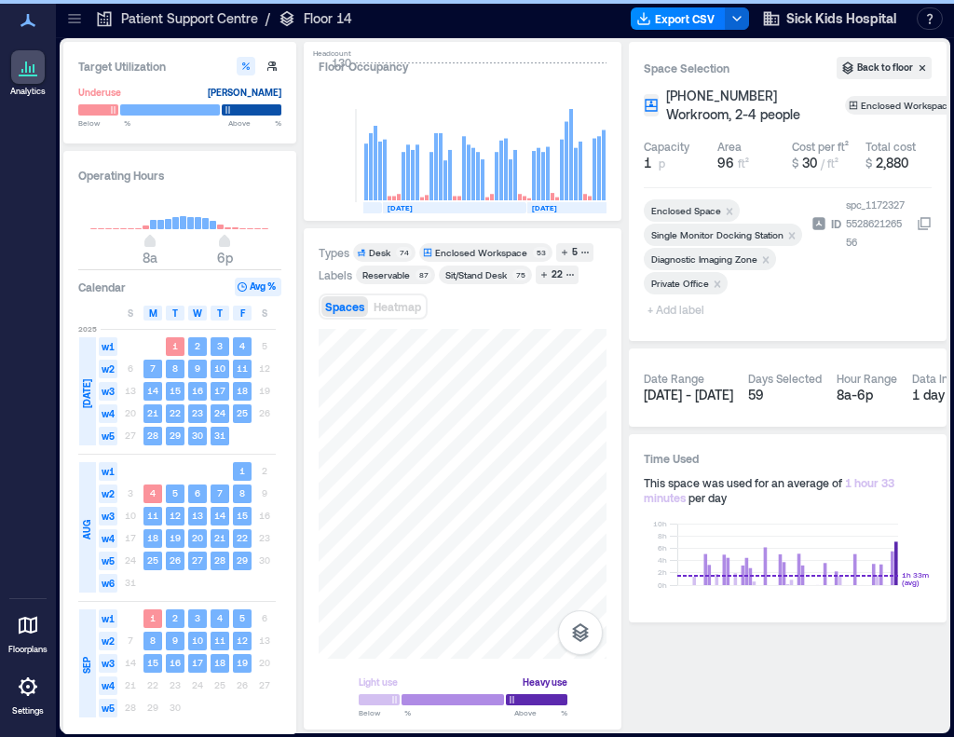
click at [663, 312] on span "+ Add label" at bounding box center [678, 309] width 68 height 26
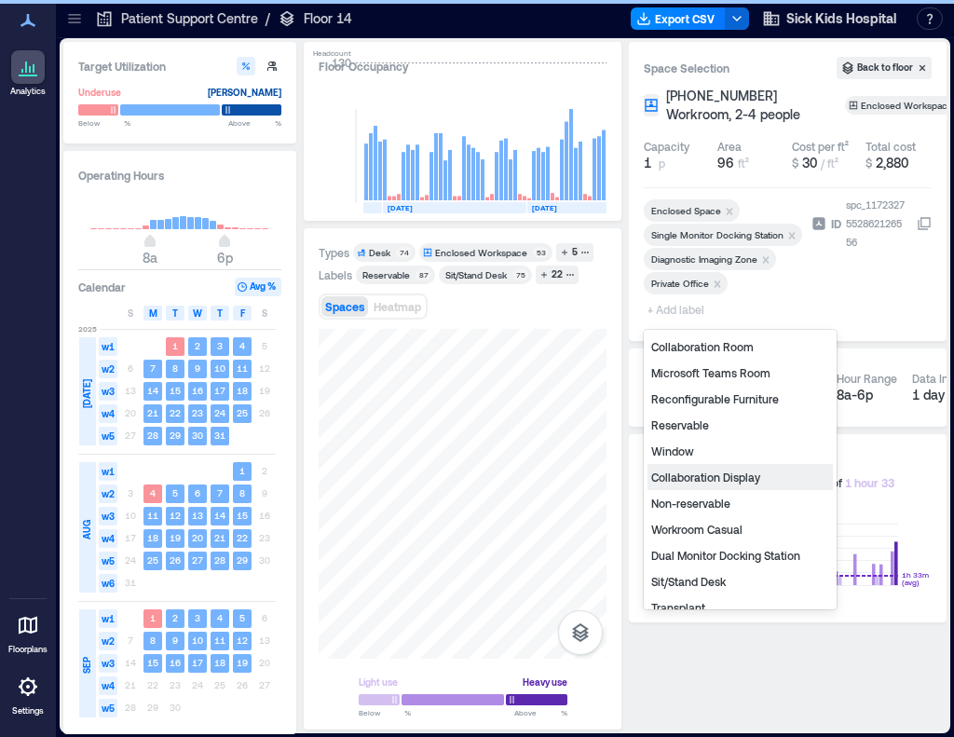
click at [698, 507] on div "Non-reservable" at bounding box center [740, 503] width 185 height 26
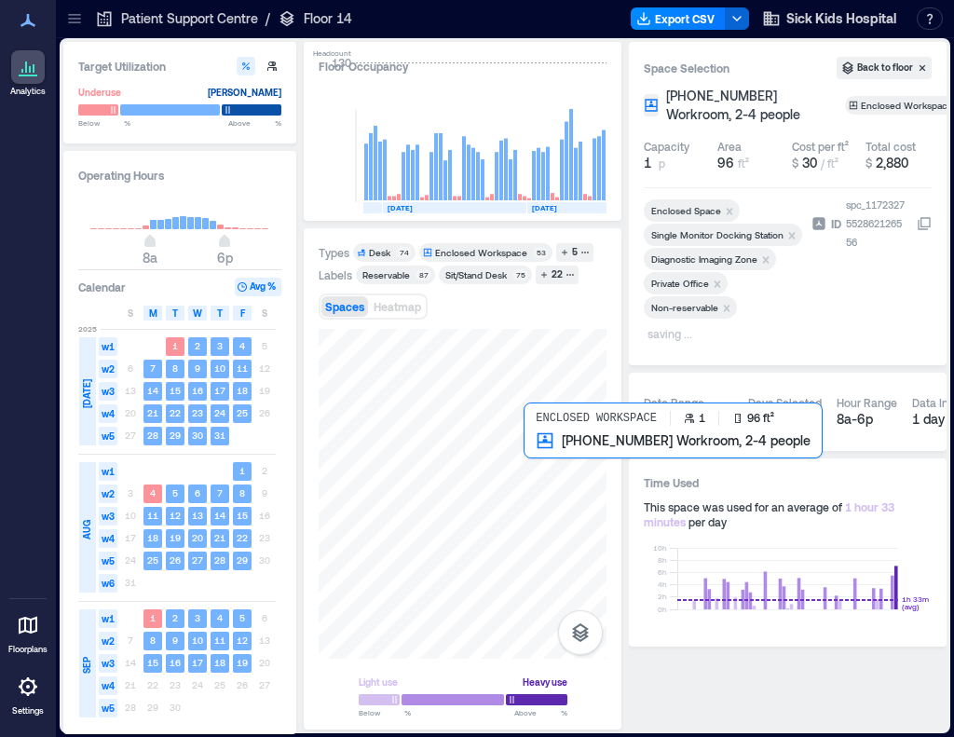
click at [545, 466] on div at bounding box center [463, 494] width 288 height 330
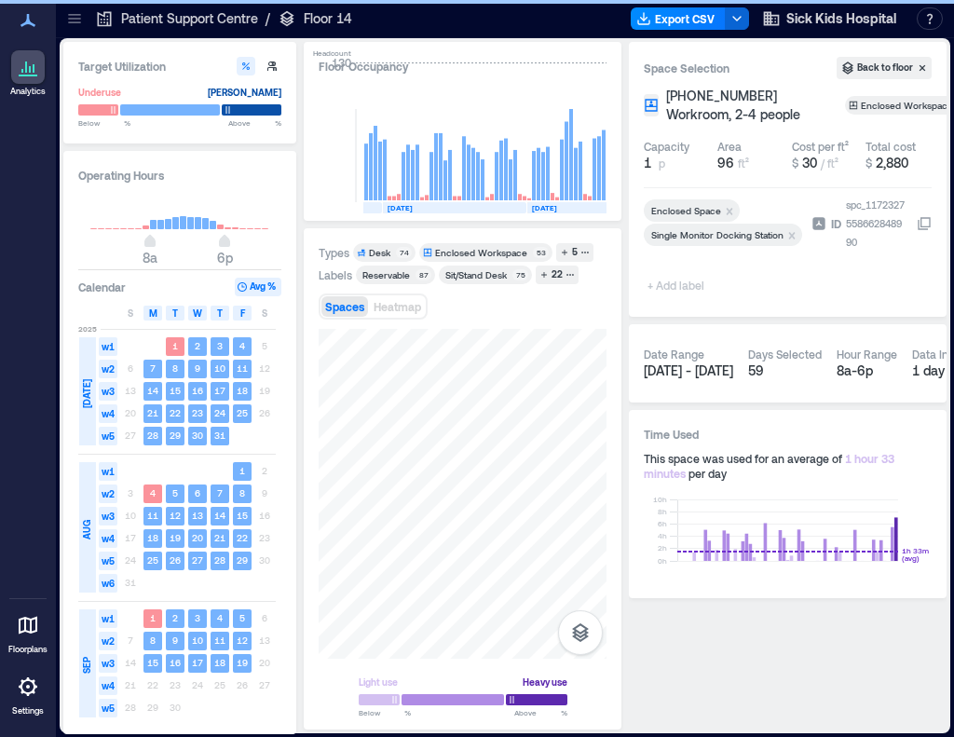
click at [682, 284] on span "+ Add label" at bounding box center [678, 285] width 68 height 26
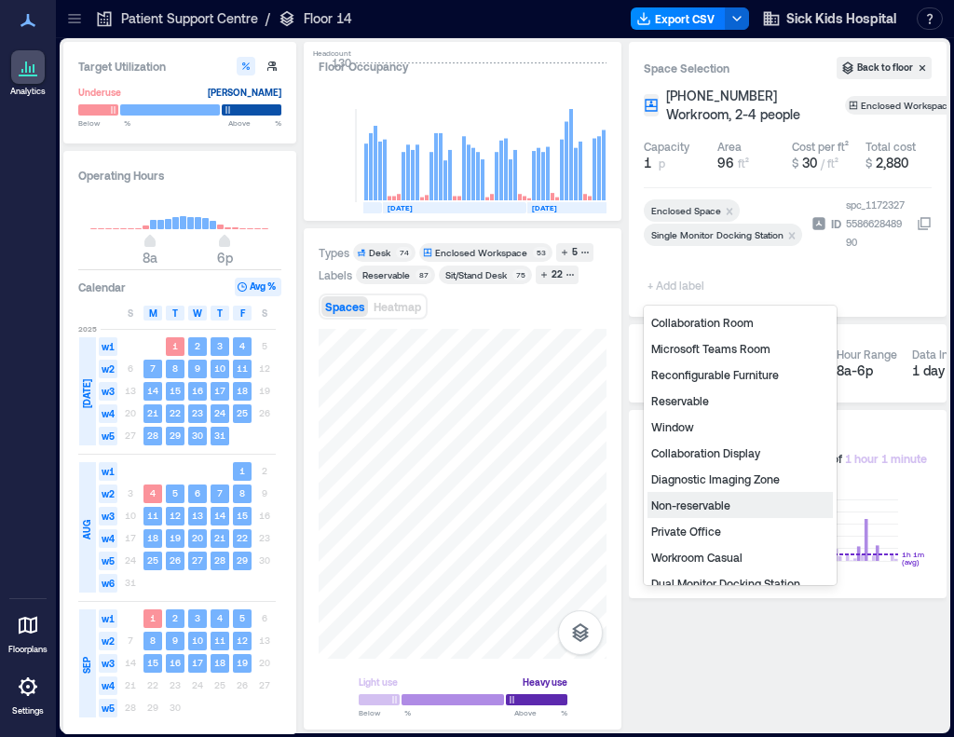
click at [688, 500] on div "Non-reservable" at bounding box center [740, 505] width 185 height 26
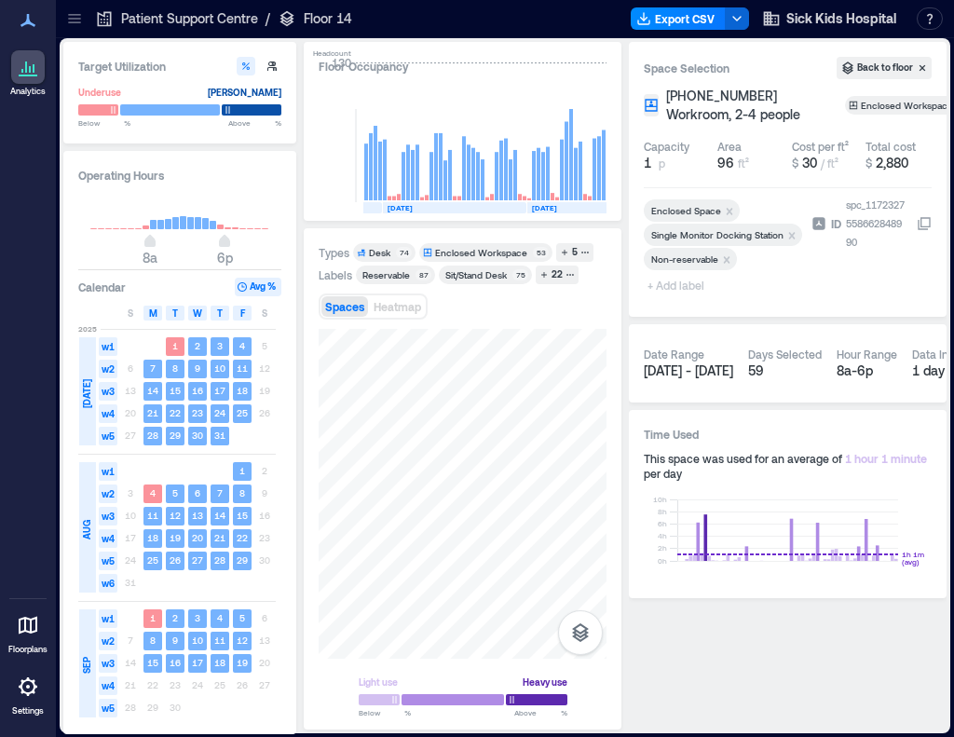
click at [671, 286] on span "+ Add label" at bounding box center [678, 285] width 68 height 26
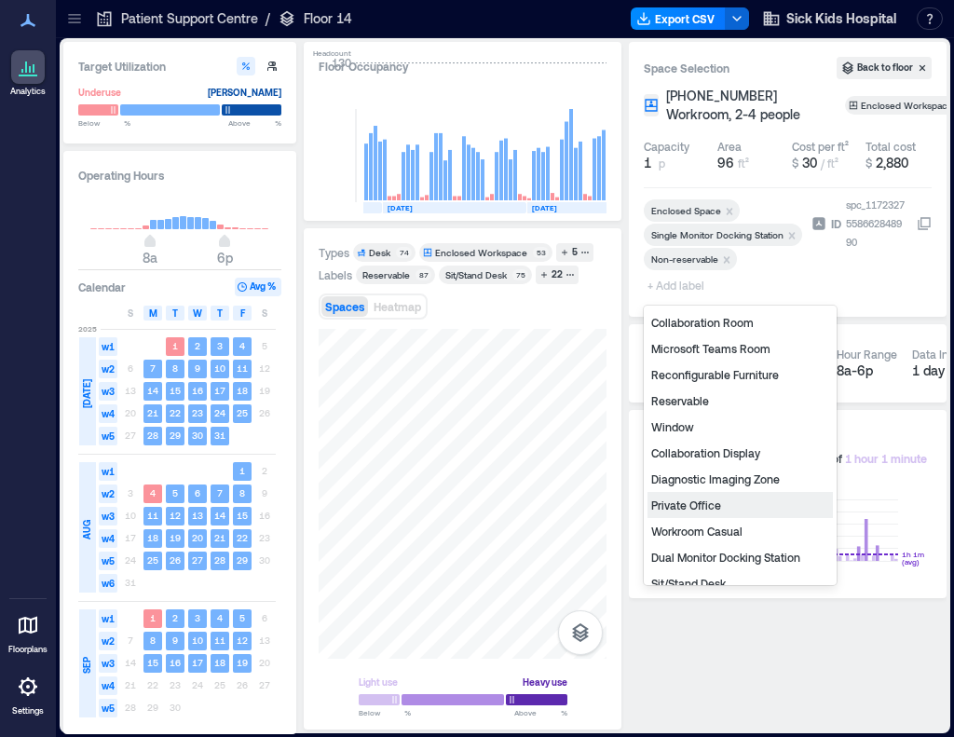
click at [704, 513] on div "Private Office" at bounding box center [740, 505] width 185 height 26
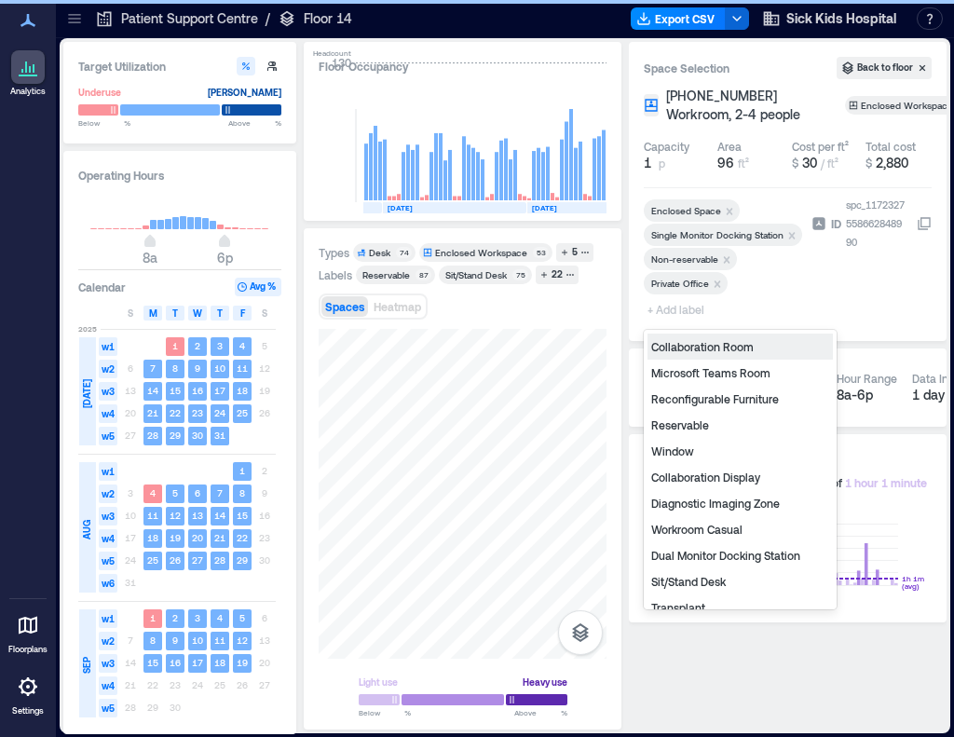
click at [669, 313] on span "+ Add label" at bounding box center [678, 309] width 68 height 26
click at [694, 501] on div "Diagnostic Imaging Zone" at bounding box center [740, 503] width 185 height 26
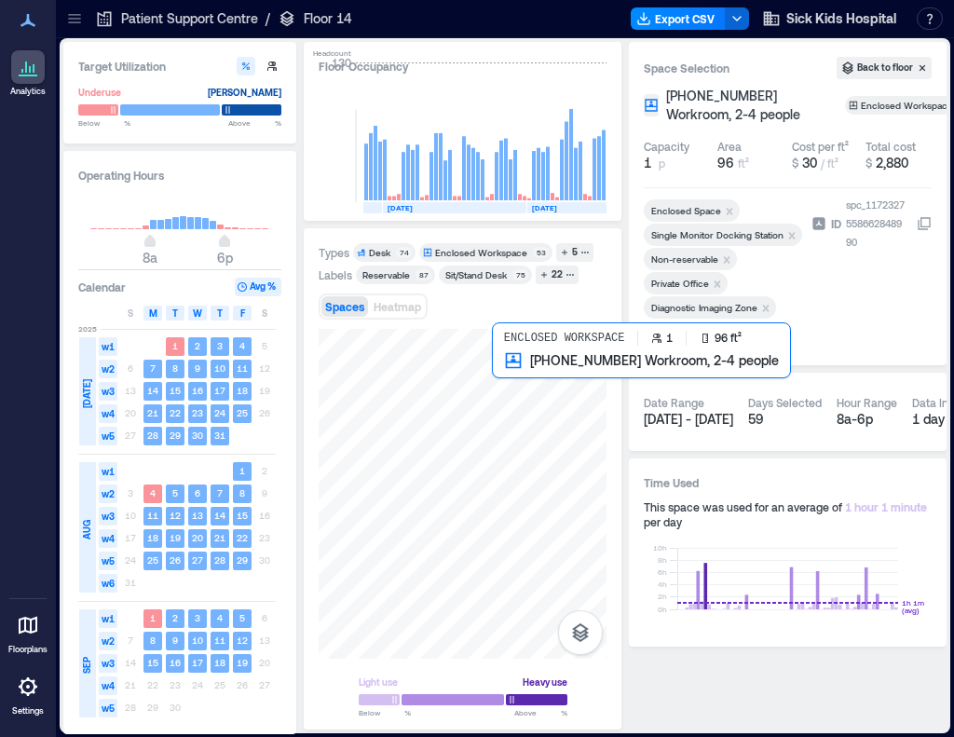
click at [514, 383] on div at bounding box center [463, 494] width 288 height 330
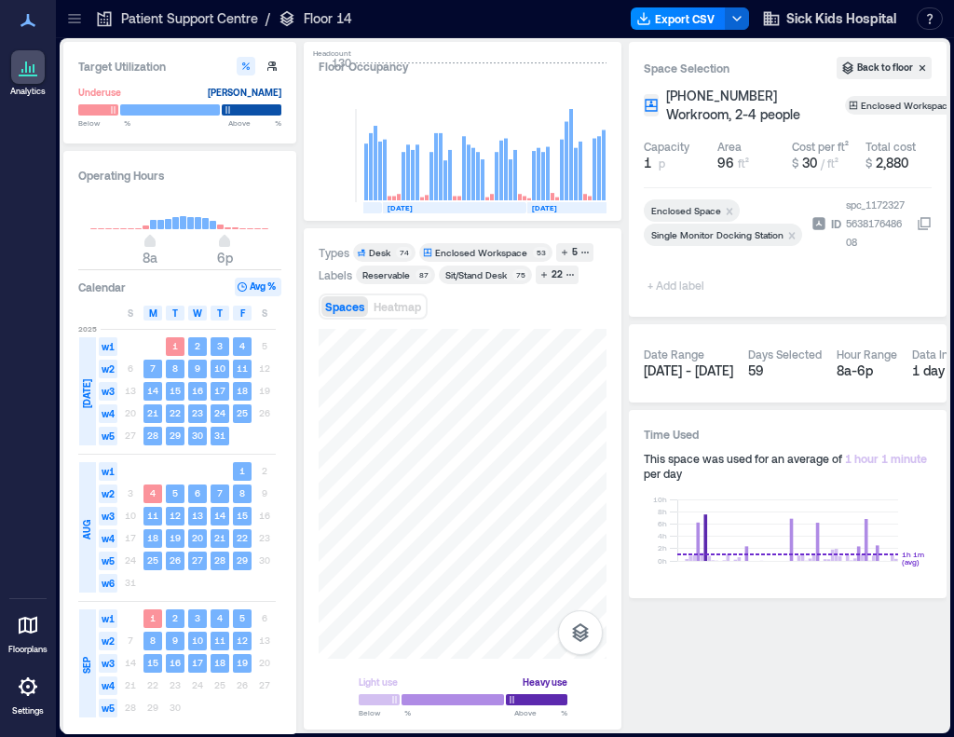
click at [676, 285] on span "+ Add label" at bounding box center [678, 285] width 68 height 26
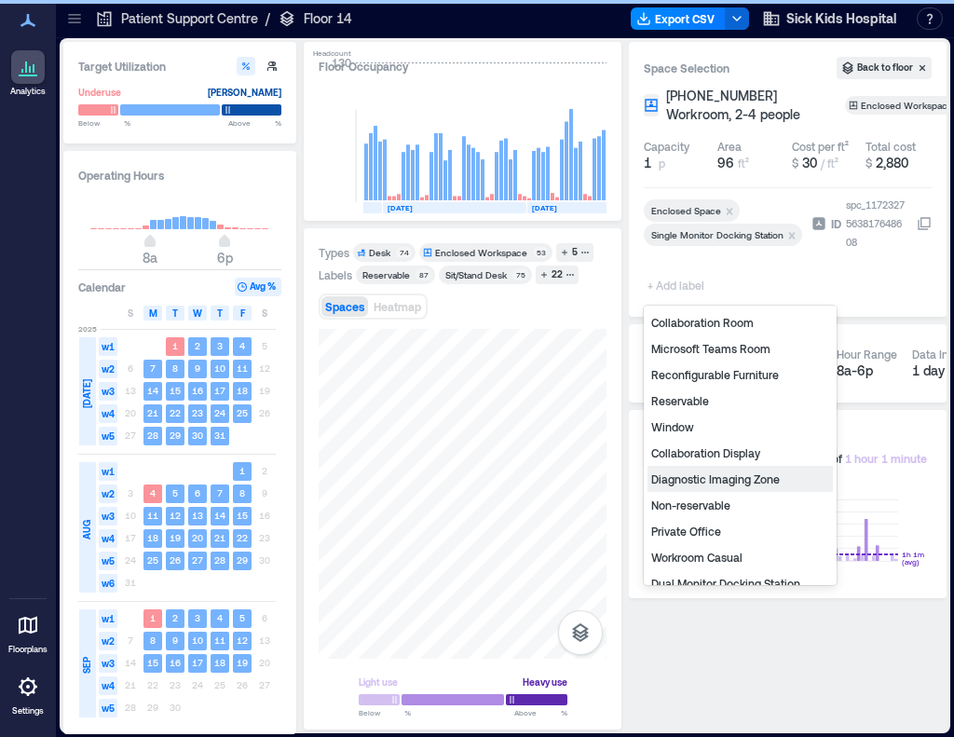
click at [701, 473] on div "Diagnostic Imaging Zone" at bounding box center [740, 479] width 185 height 26
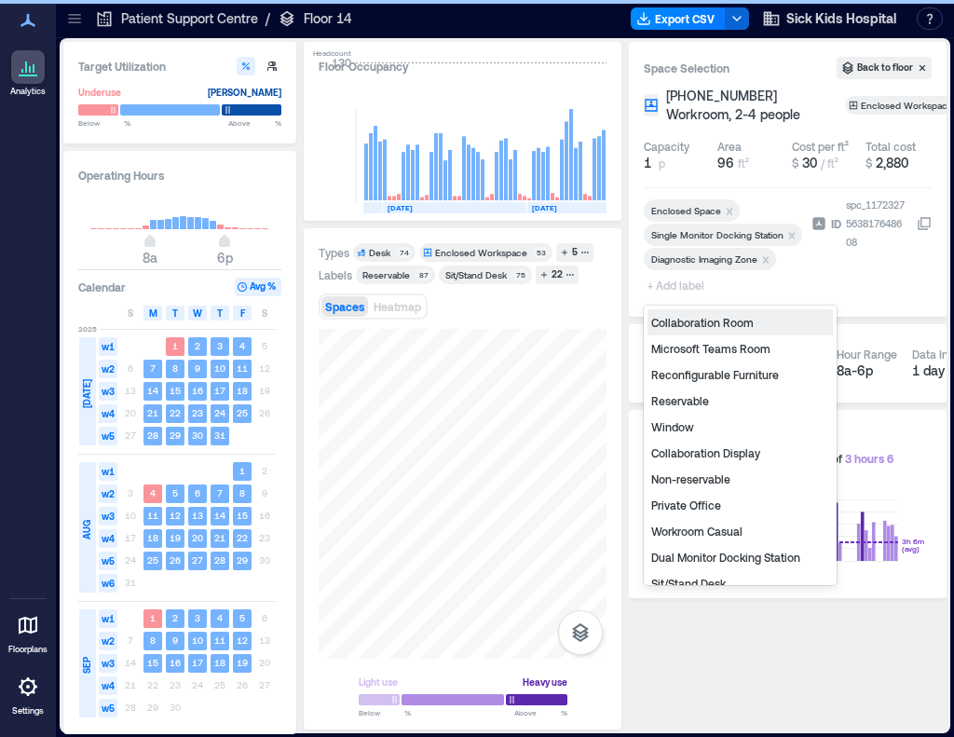
click at [674, 285] on span "+ Add label" at bounding box center [678, 285] width 68 height 26
click at [719, 484] on div "Non-reservable" at bounding box center [740, 479] width 185 height 26
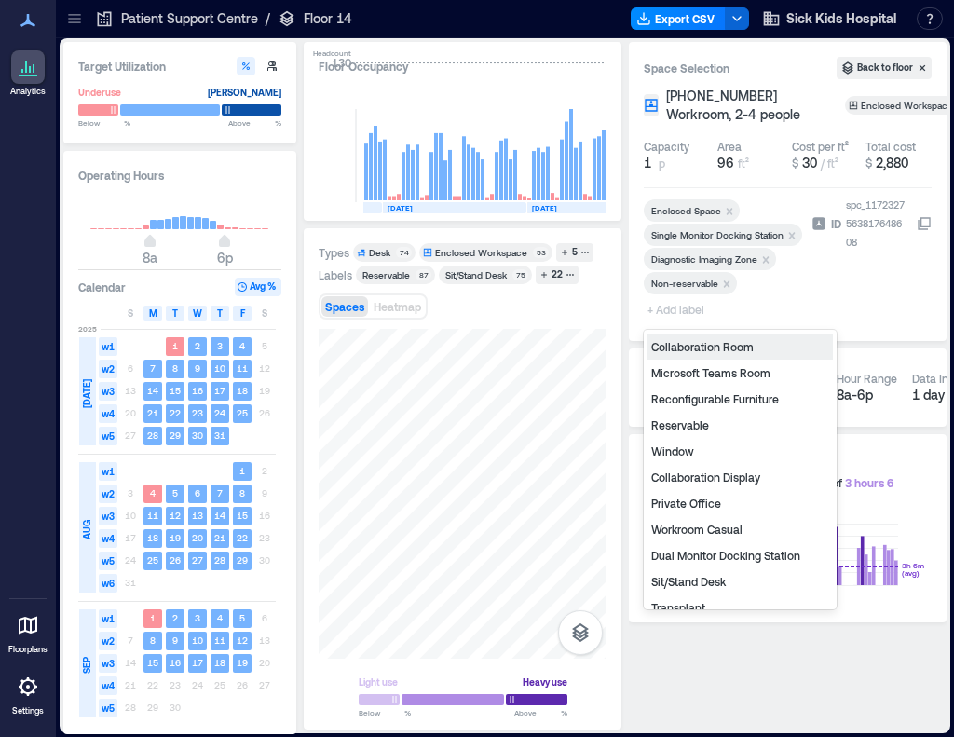
click at [669, 308] on span "+ Add label" at bounding box center [678, 309] width 68 height 26
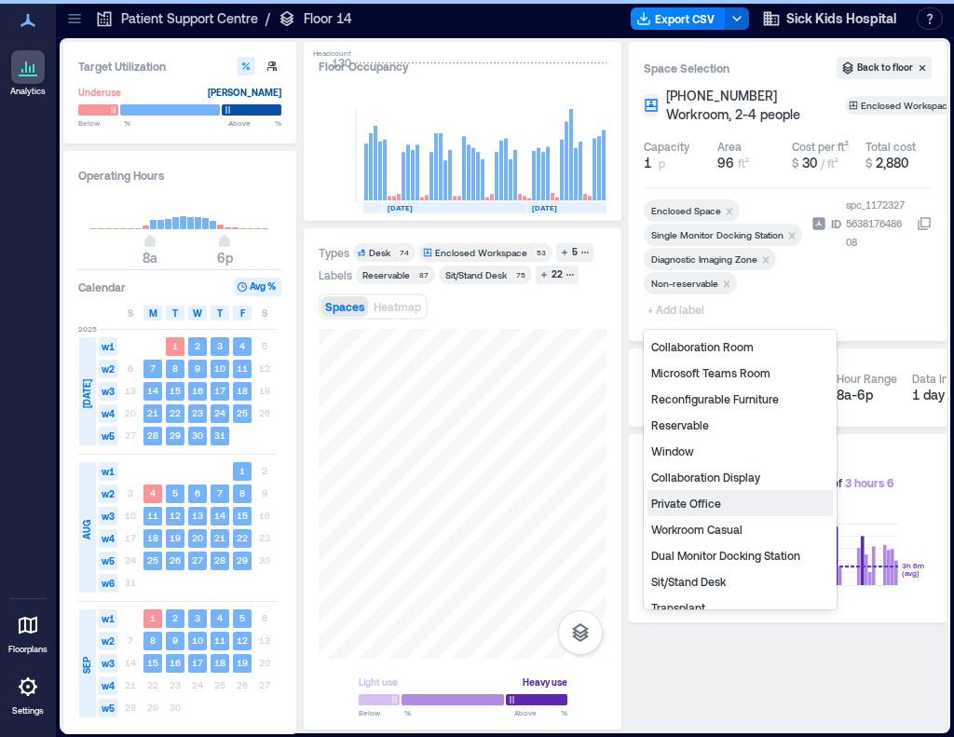
click at [683, 500] on div "Private Office" at bounding box center [740, 503] width 185 height 26
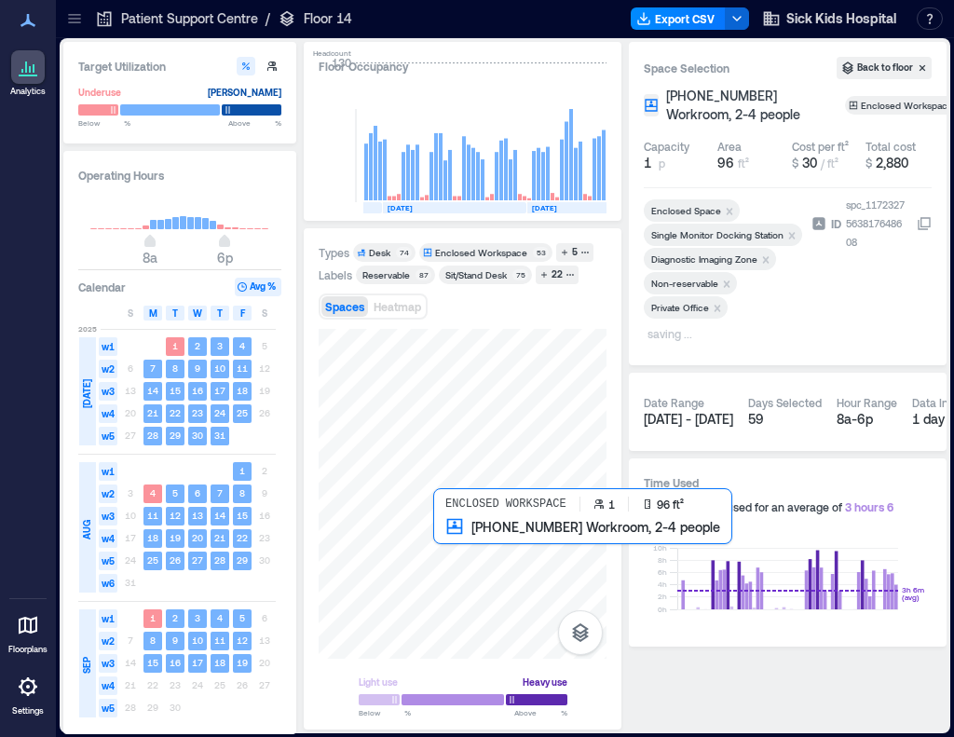
click at [473, 547] on div at bounding box center [463, 494] width 288 height 330
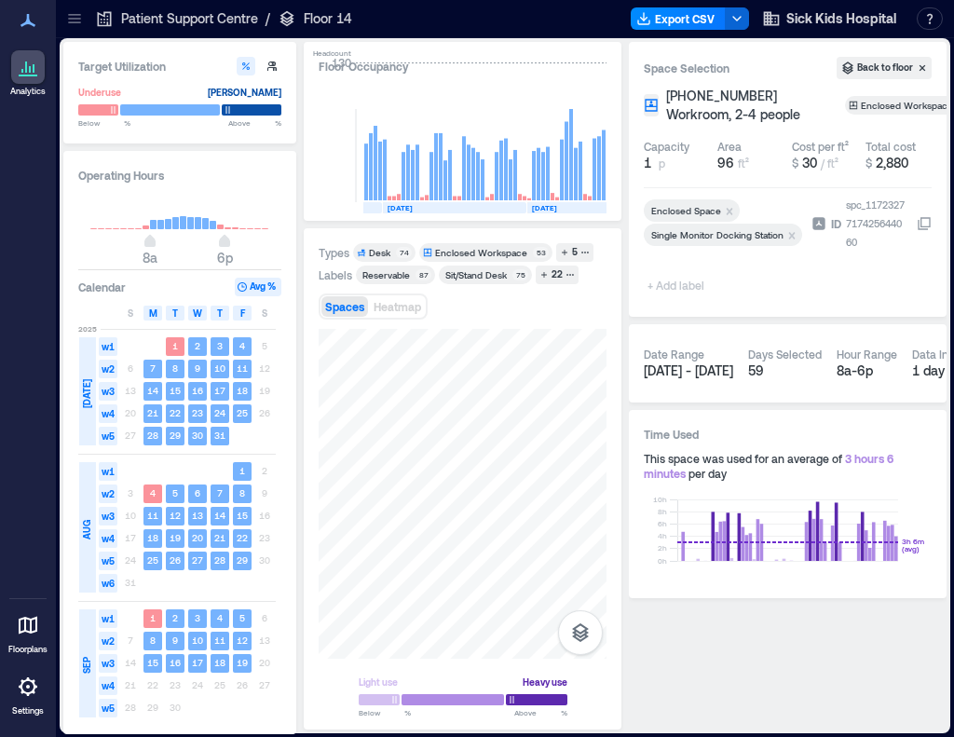
click at [686, 284] on span "+ Add label" at bounding box center [678, 285] width 68 height 26
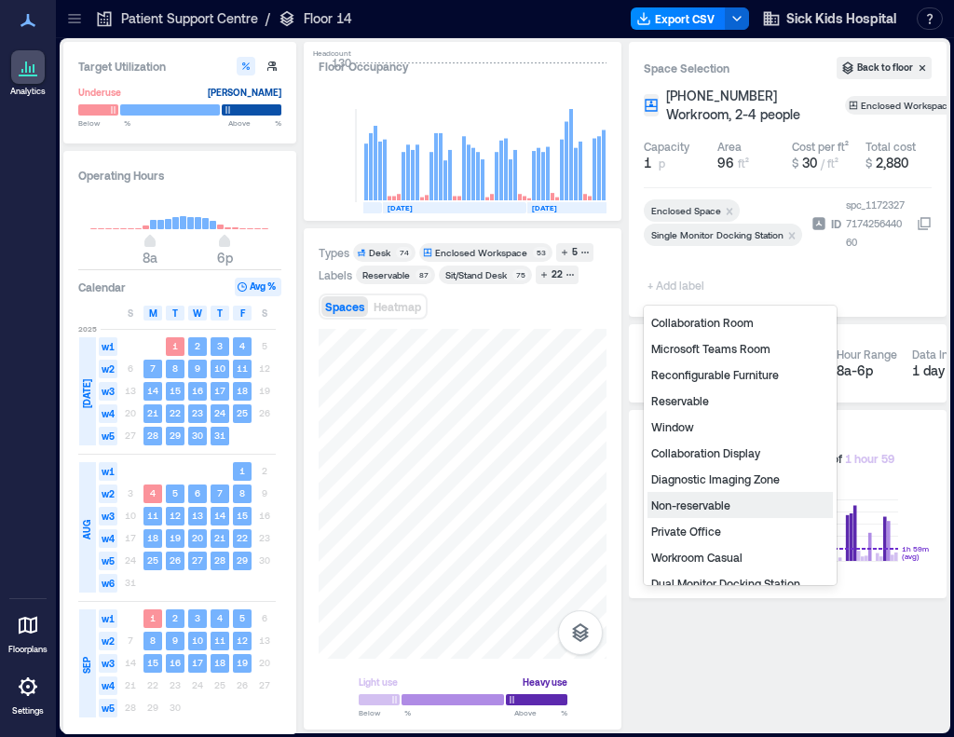
click at [712, 506] on div "Non-reservable" at bounding box center [740, 505] width 185 height 26
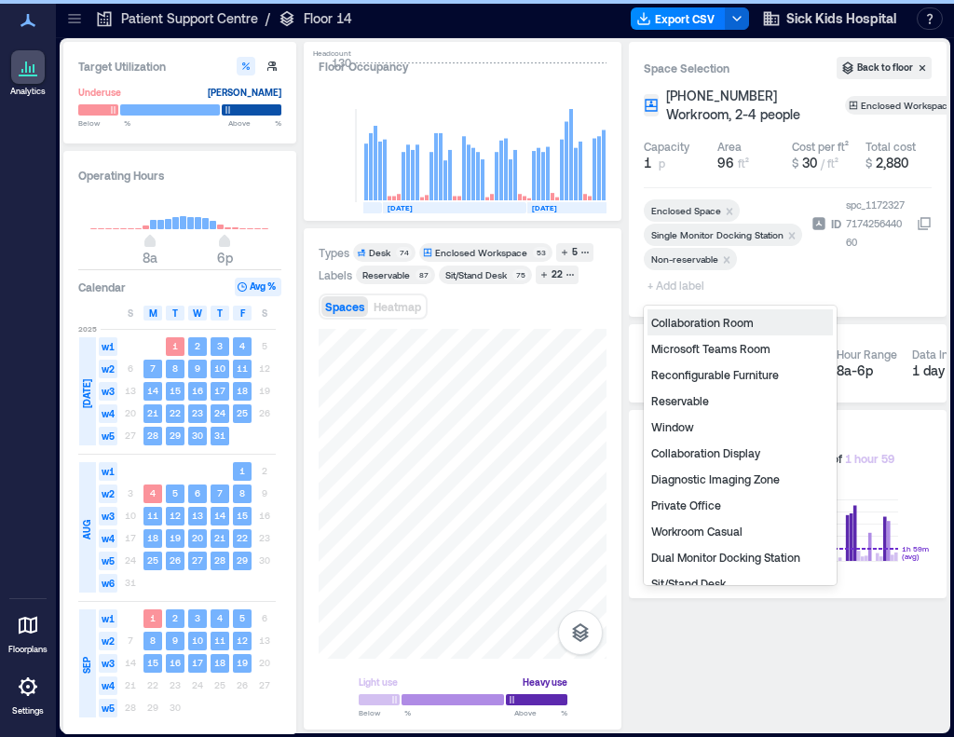
click at [668, 287] on span "+ Add label" at bounding box center [678, 285] width 68 height 26
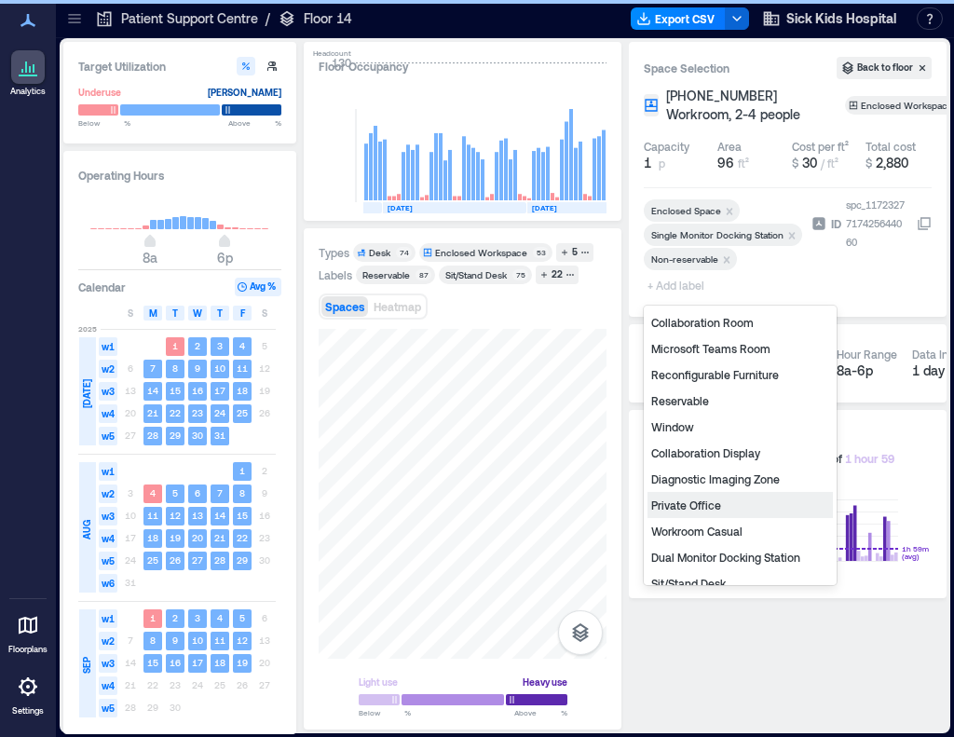
click at [681, 505] on div "Private Office" at bounding box center [740, 505] width 185 height 26
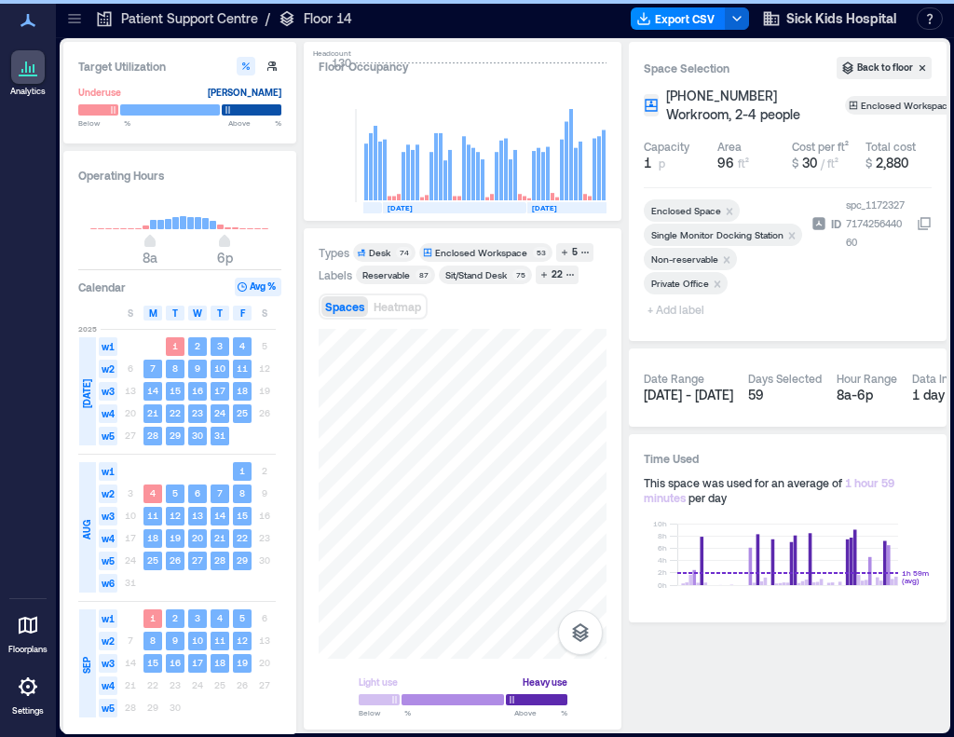
click at [664, 308] on span "+ Add label" at bounding box center [678, 309] width 68 height 26
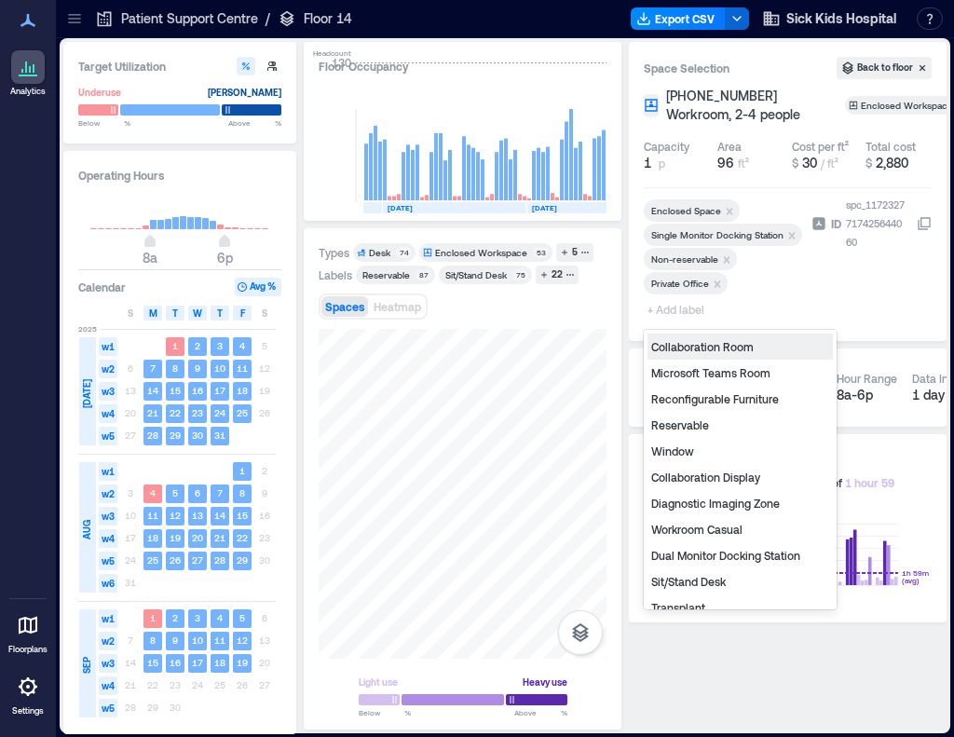
click at [708, 499] on div "Diagnostic Imaging Zone" at bounding box center [740, 503] width 185 height 26
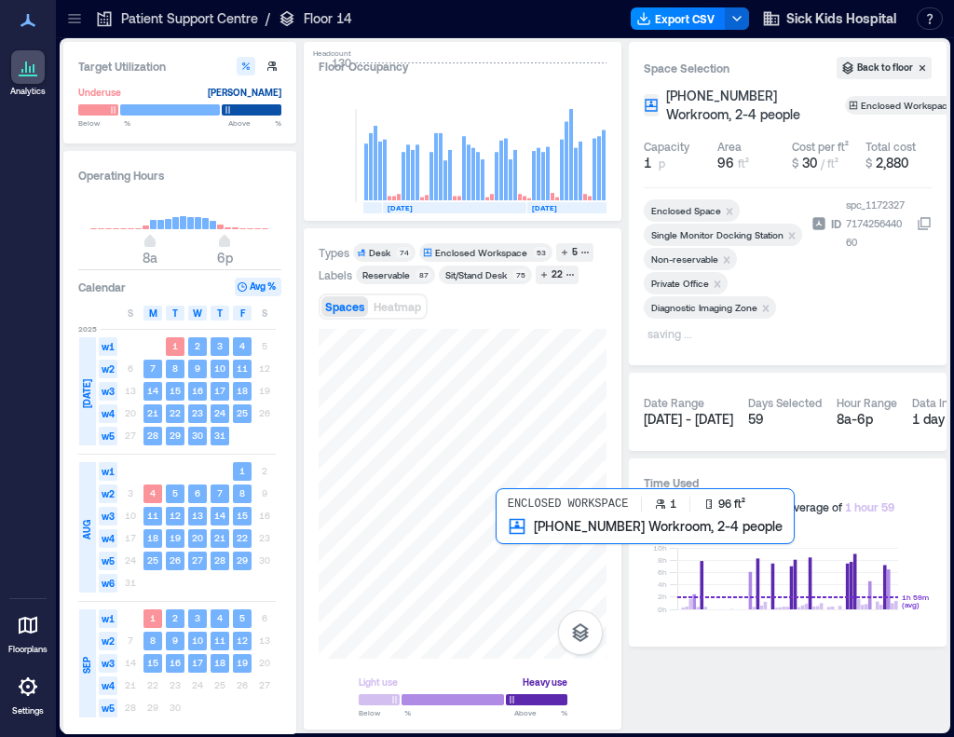
click at [514, 542] on div at bounding box center [463, 494] width 288 height 330
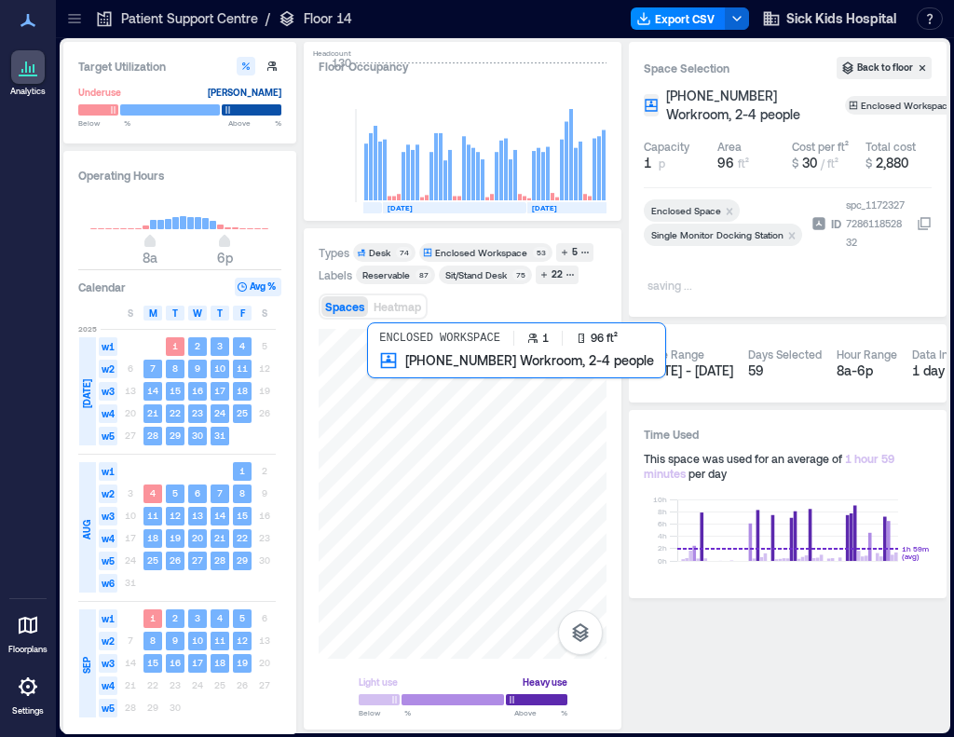
click at [388, 396] on div at bounding box center [463, 494] width 288 height 330
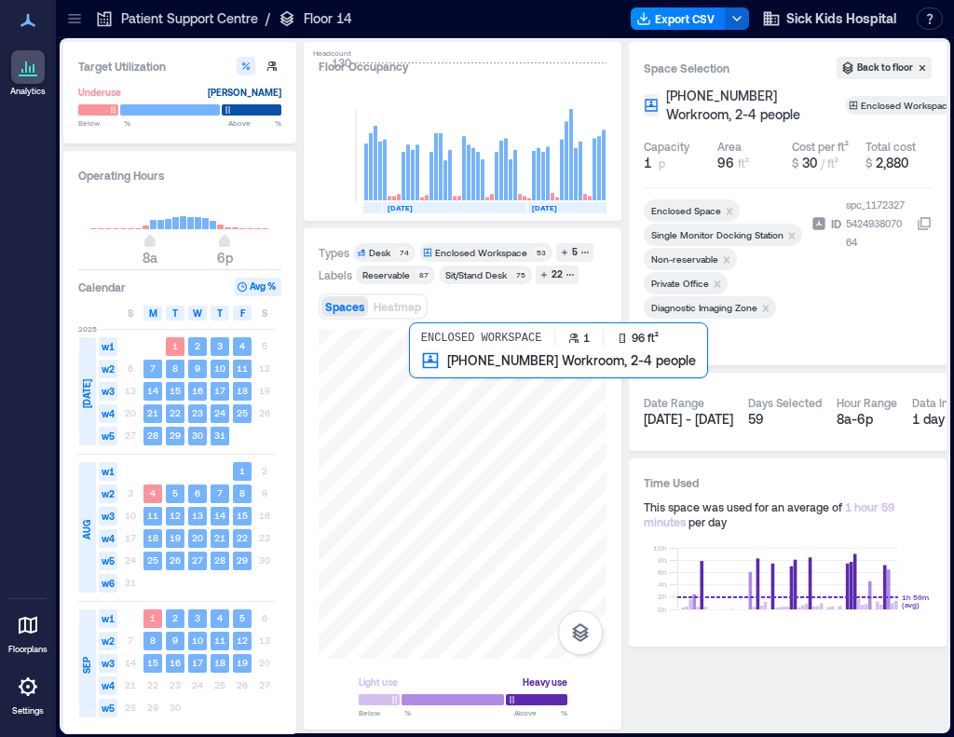
click at [437, 391] on div at bounding box center [463, 494] width 288 height 330
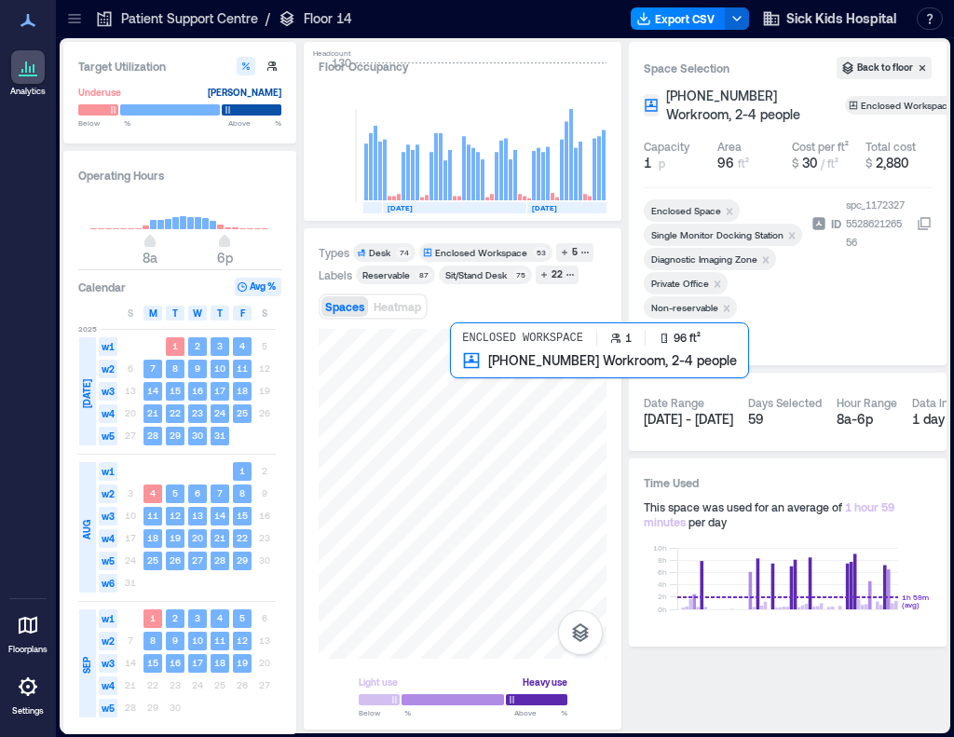
click at [464, 391] on div at bounding box center [463, 494] width 288 height 330
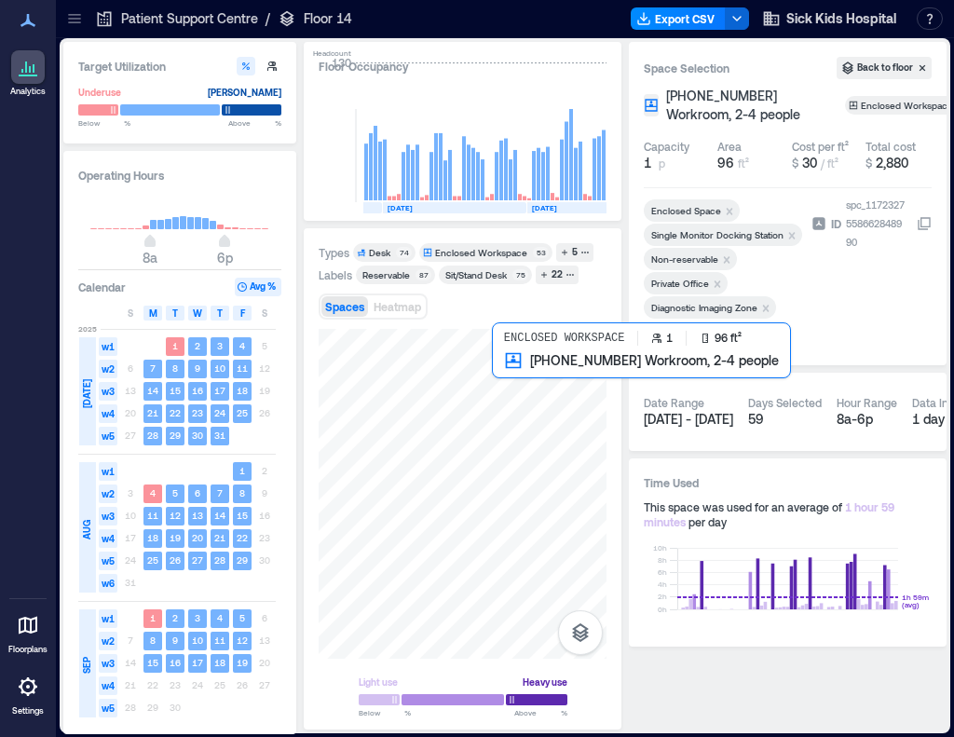
click at [506, 391] on div at bounding box center [463, 494] width 288 height 330
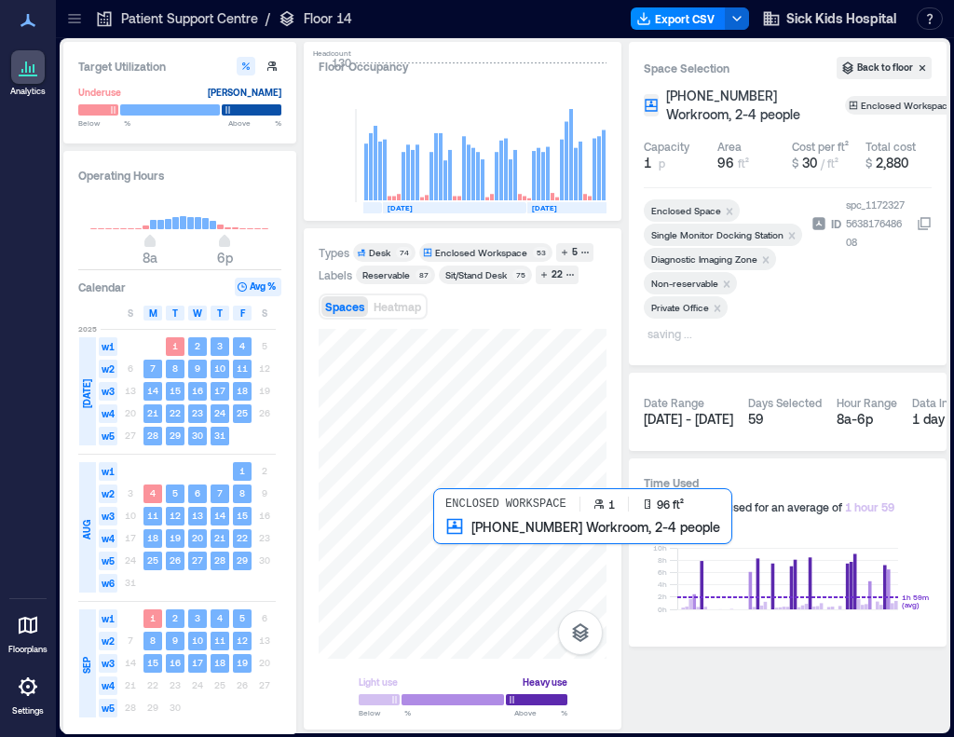
click at [488, 541] on div at bounding box center [463, 494] width 288 height 330
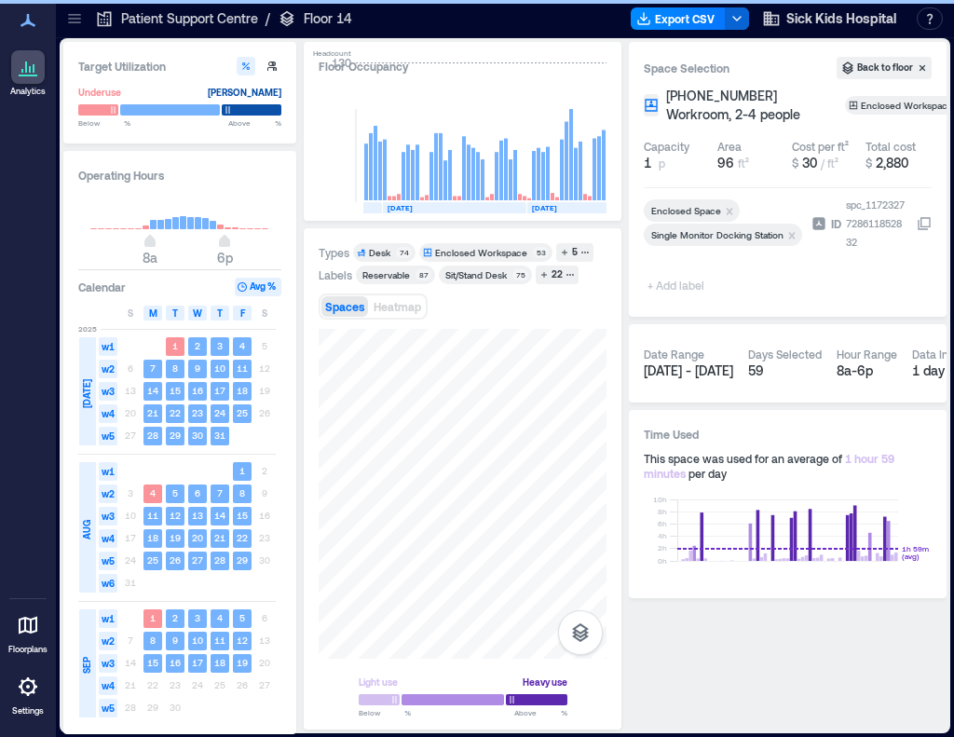
click at [692, 289] on span "+ Add label" at bounding box center [678, 285] width 68 height 26
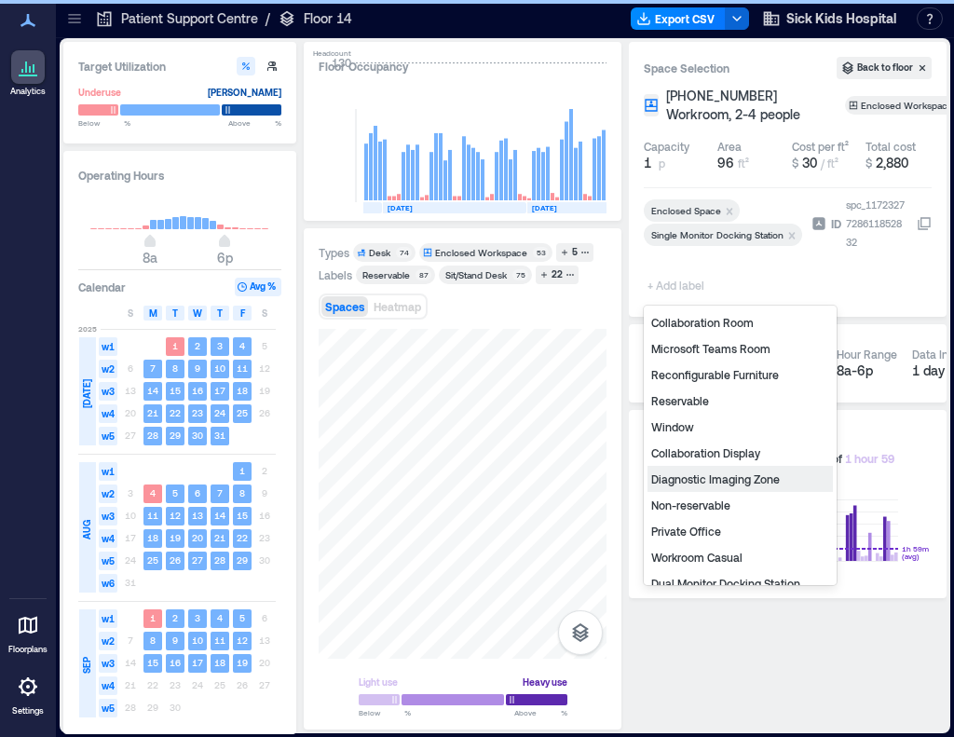
click at [705, 473] on div "Diagnostic Imaging Zone" at bounding box center [740, 479] width 185 height 26
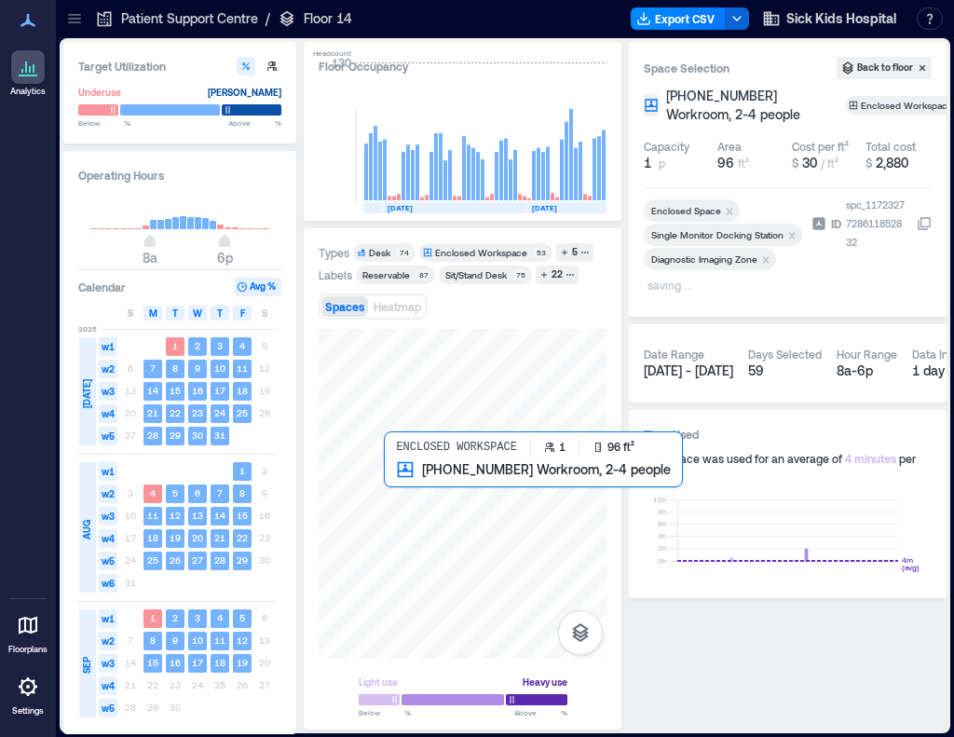
click at [432, 499] on div at bounding box center [463, 494] width 288 height 330
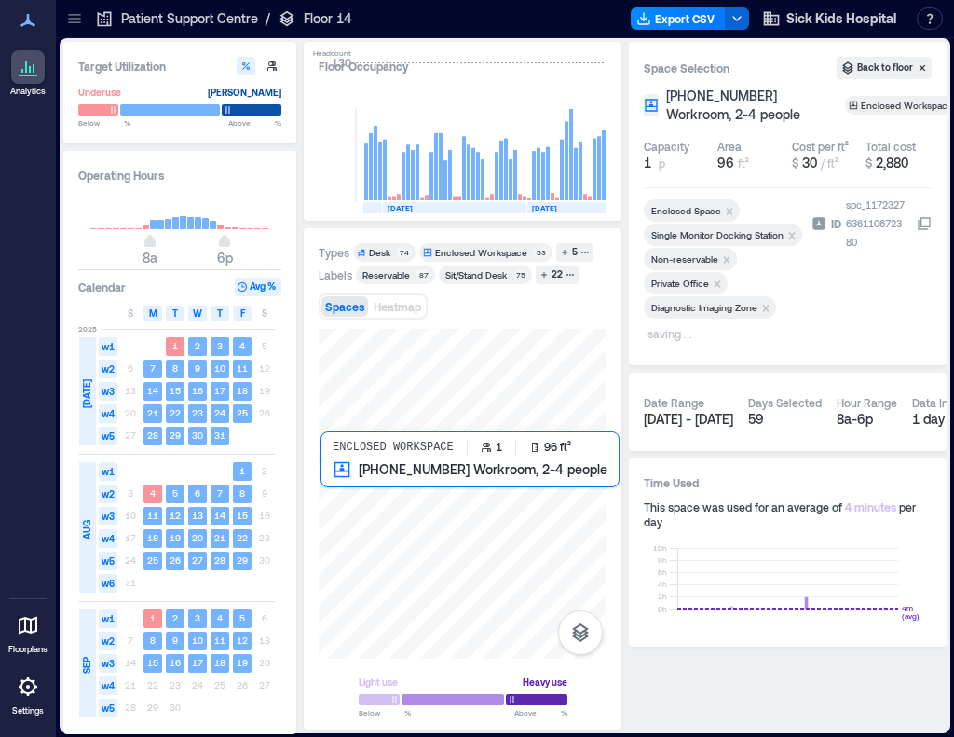
click at [369, 498] on div at bounding box center [463, 494] width 288 height 330
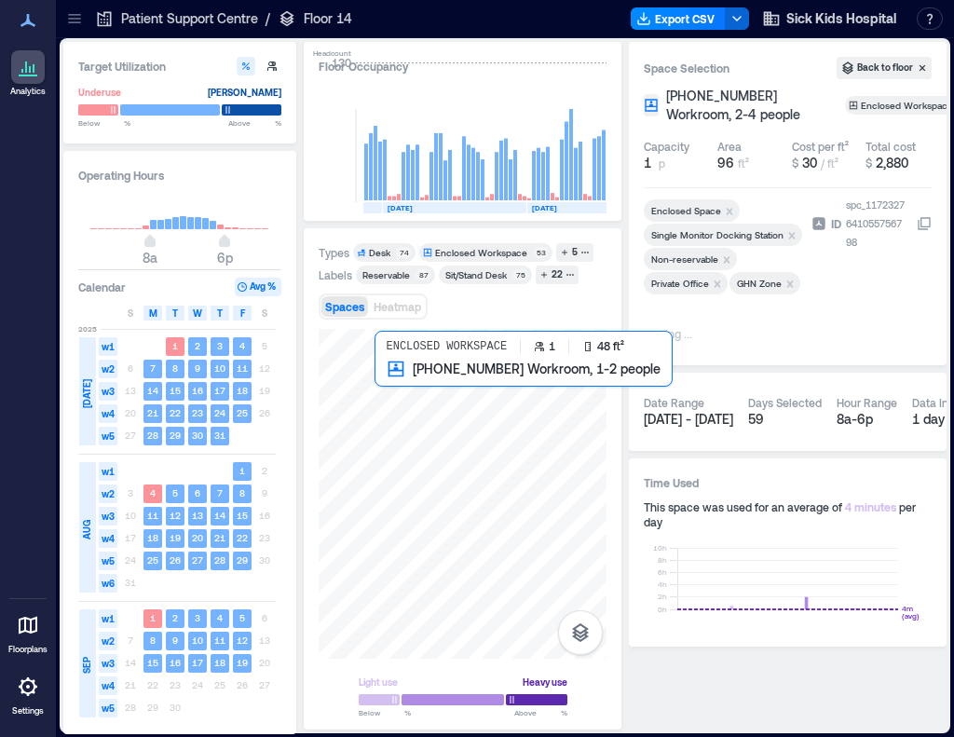
click at [396, 376] on div at bounding box center [463, 494] width 288 height 330
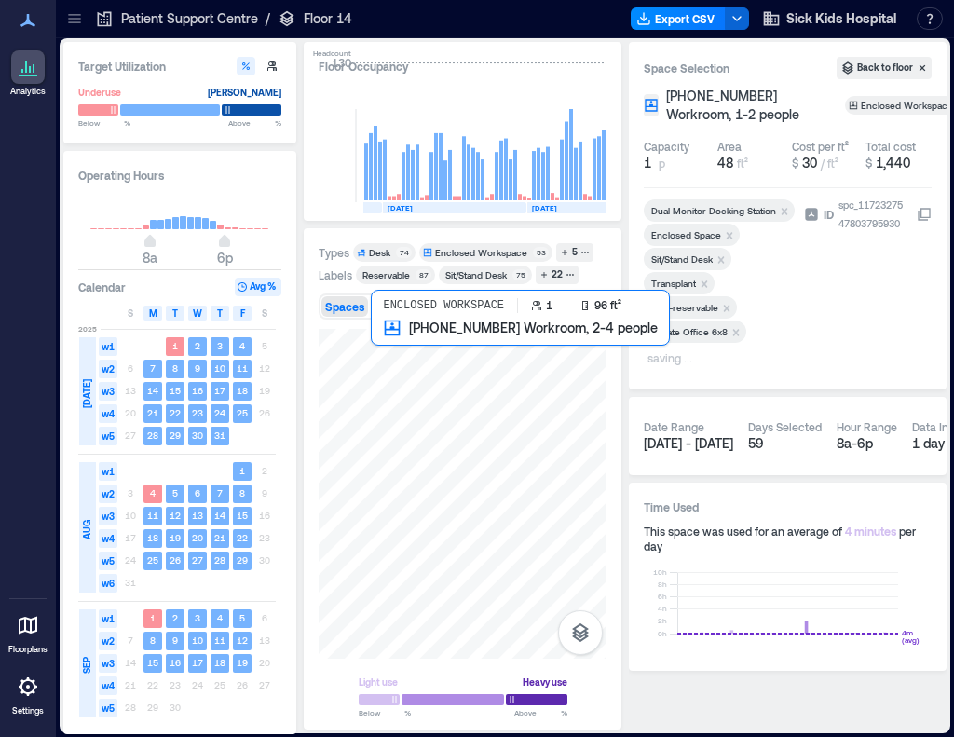
click at [395, 358] on div at bounding box center [463, 494] width 288 height 330
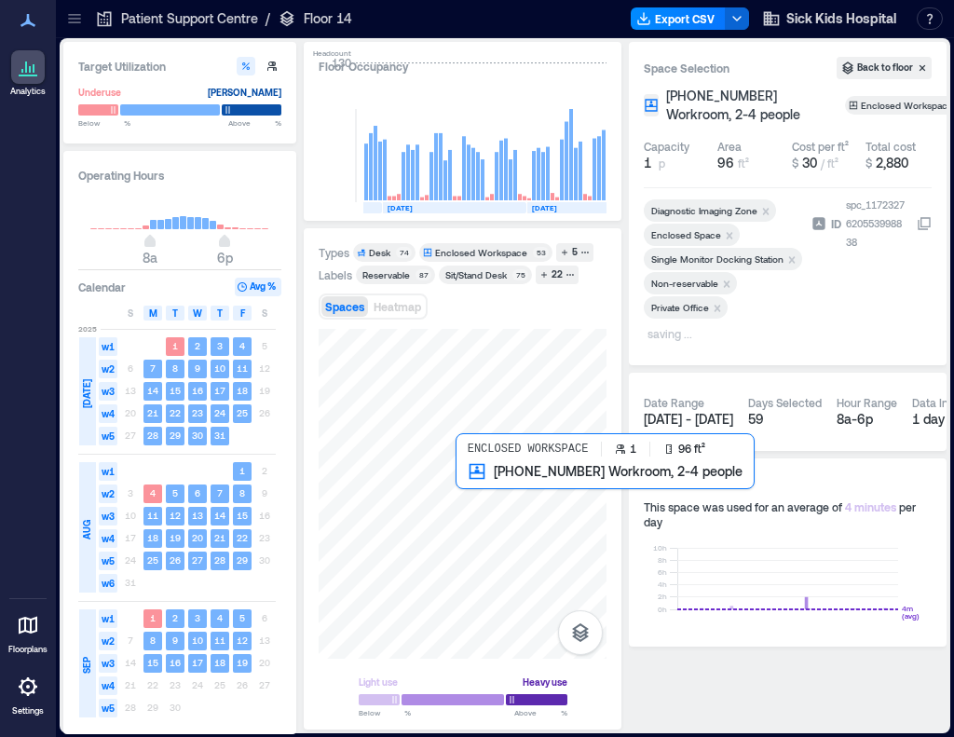
click at [490, 494] on div at bounding box center [463, 494] width 288 height 330
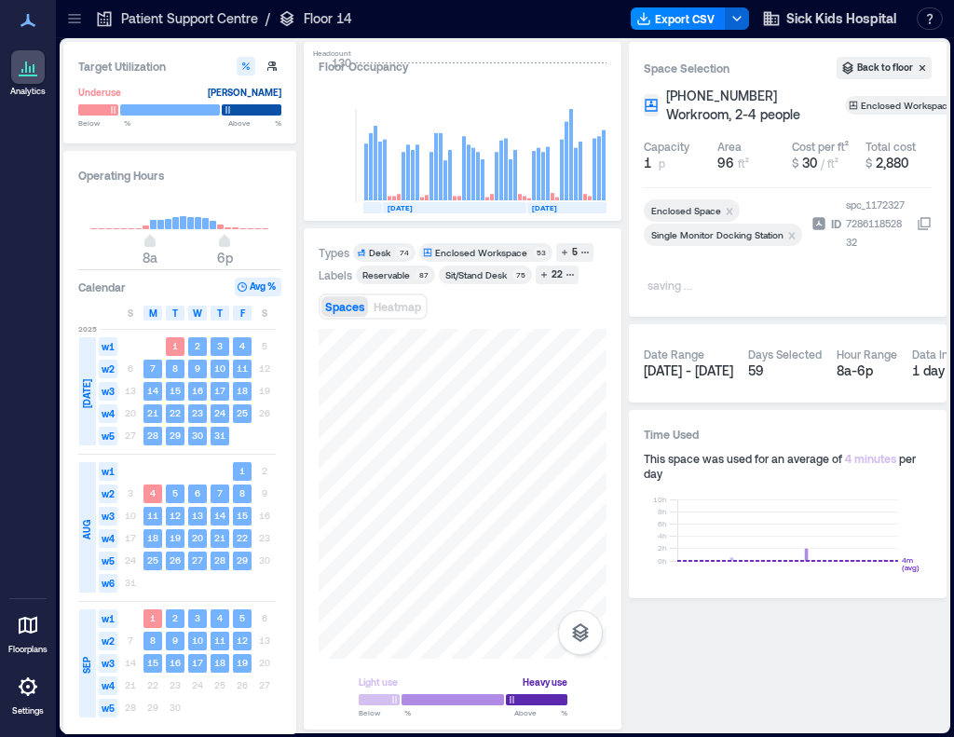
click at [621, 469] on div "Types Desk 74 Enclosed Workspace 53 5 Labels Reservable 87 Sit/Stand Desk 75 22…" at bounding box center [463, 478] width 318 height 501
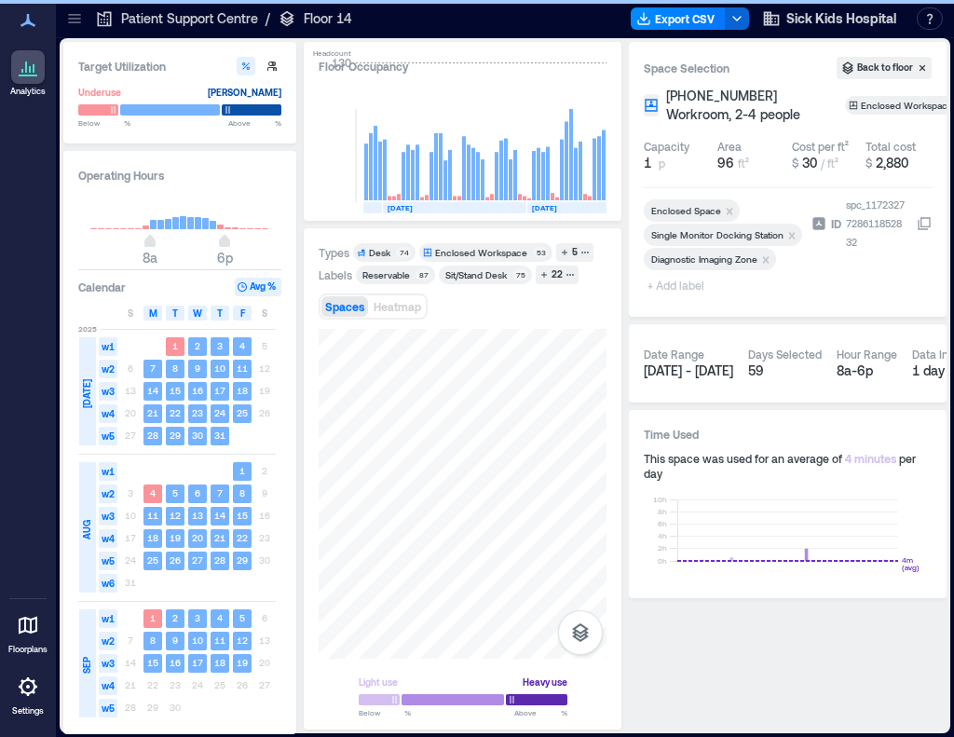
click at [682, 287] on span "+ Add label" at bounding box center [678, 285] width 68 height 26
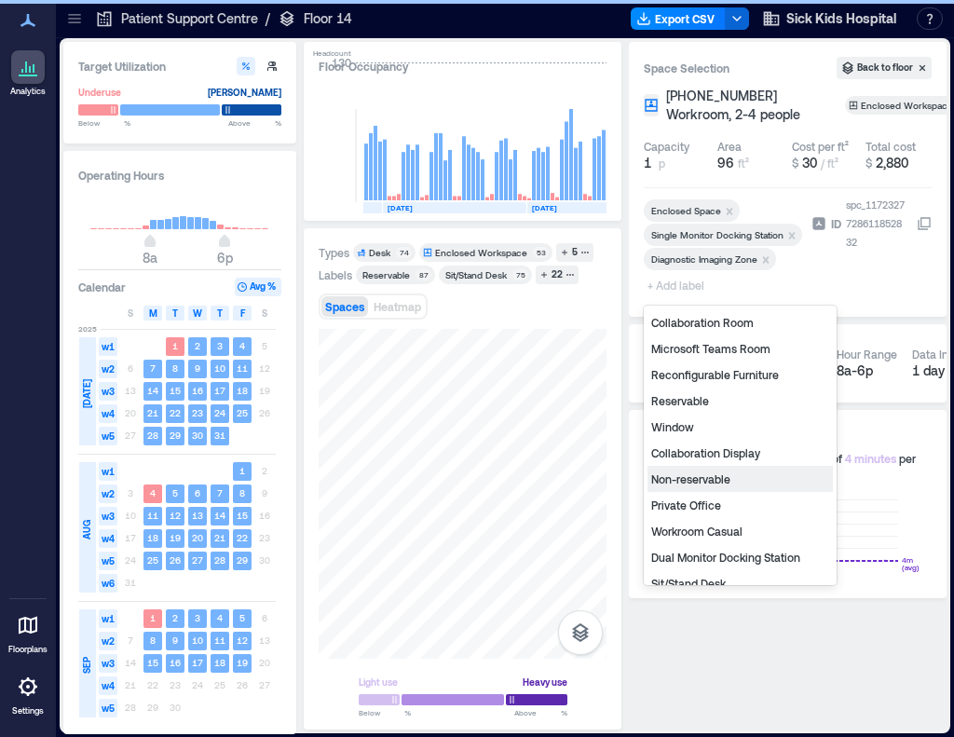
click at [684, 476] on div "Non-reservable" at bounding box center [740, 479] width 185 height 26
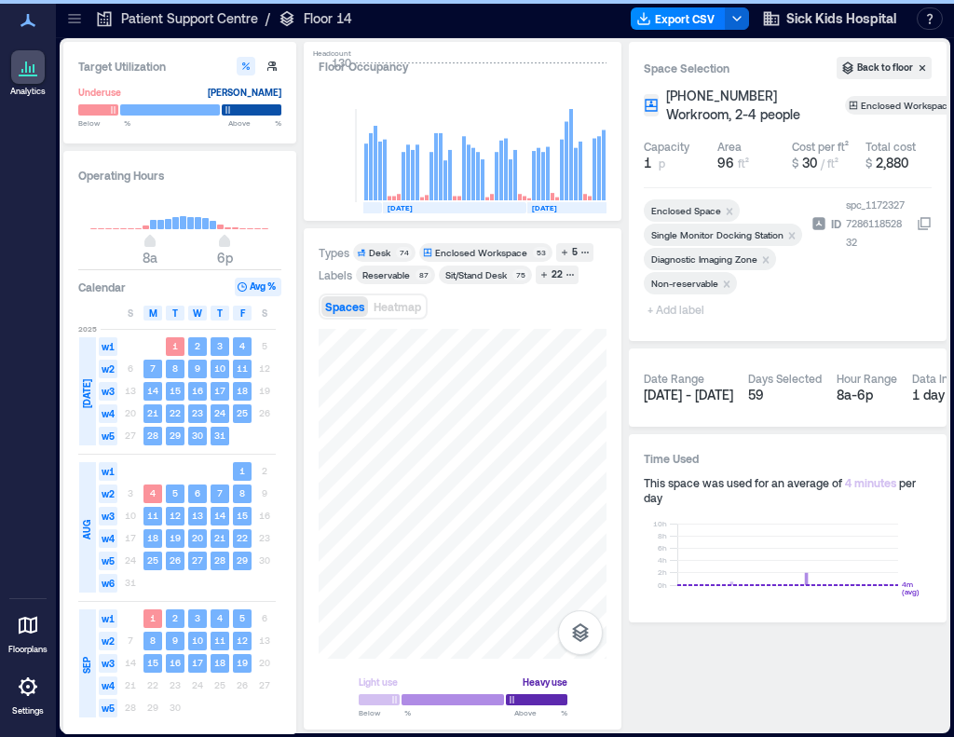
click at [667, 309] on span "+ Add label" at bounding box center [678, 309] width 68 height 26
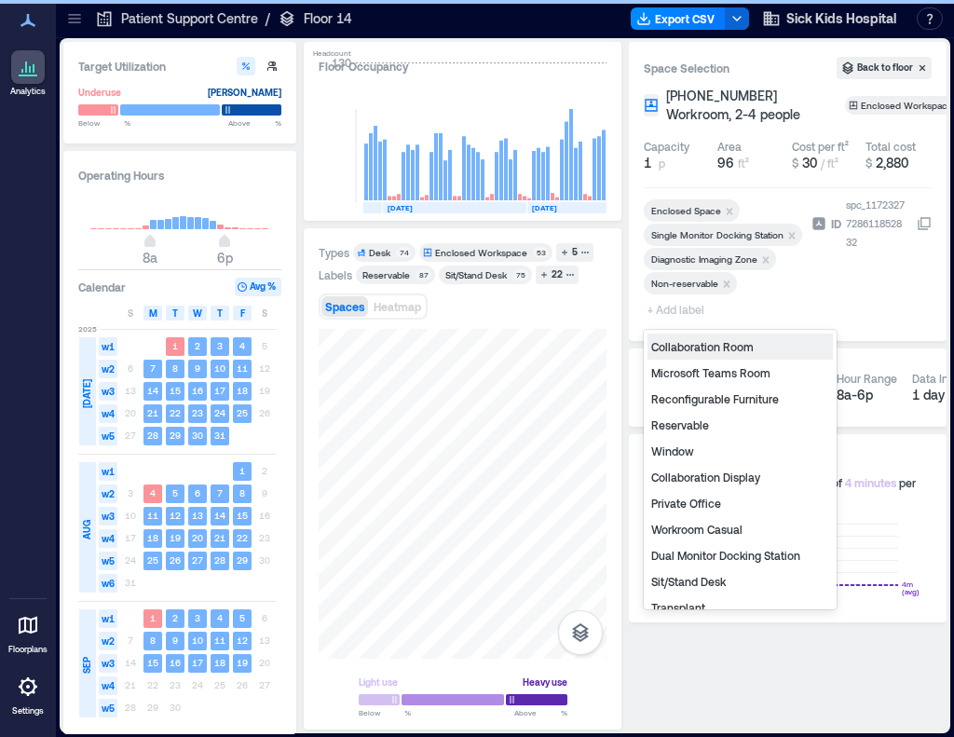
click at [685, 501] on div "Private Office" at bounding box center [740, 503] width 185 height 26
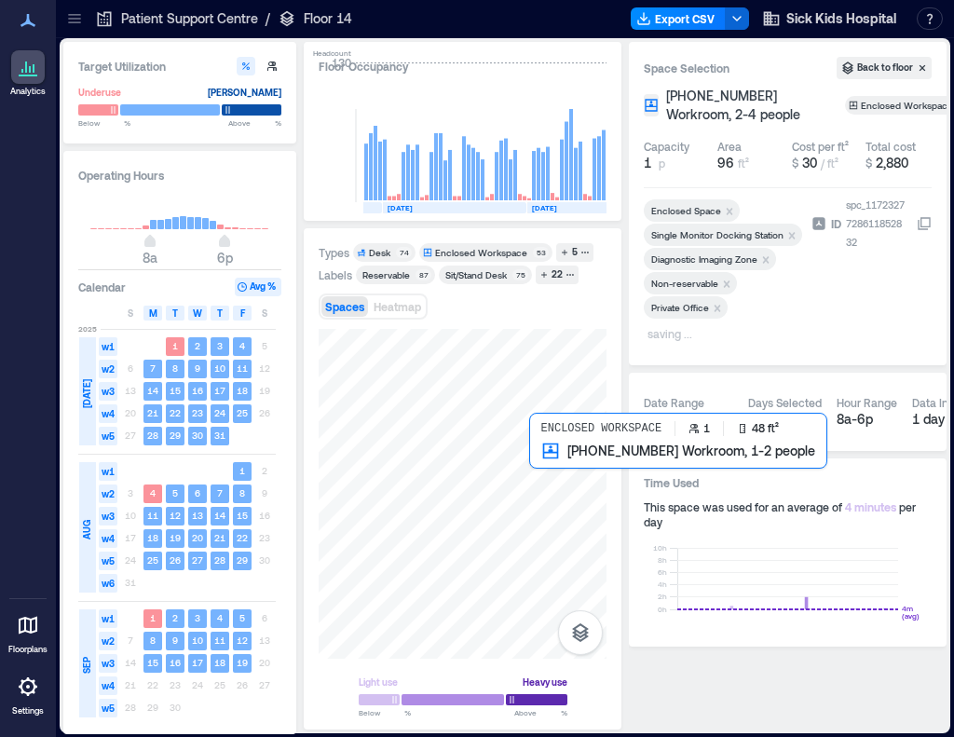
click at [548, 484] on div at bounding box center [463, 494] width 288 height 330
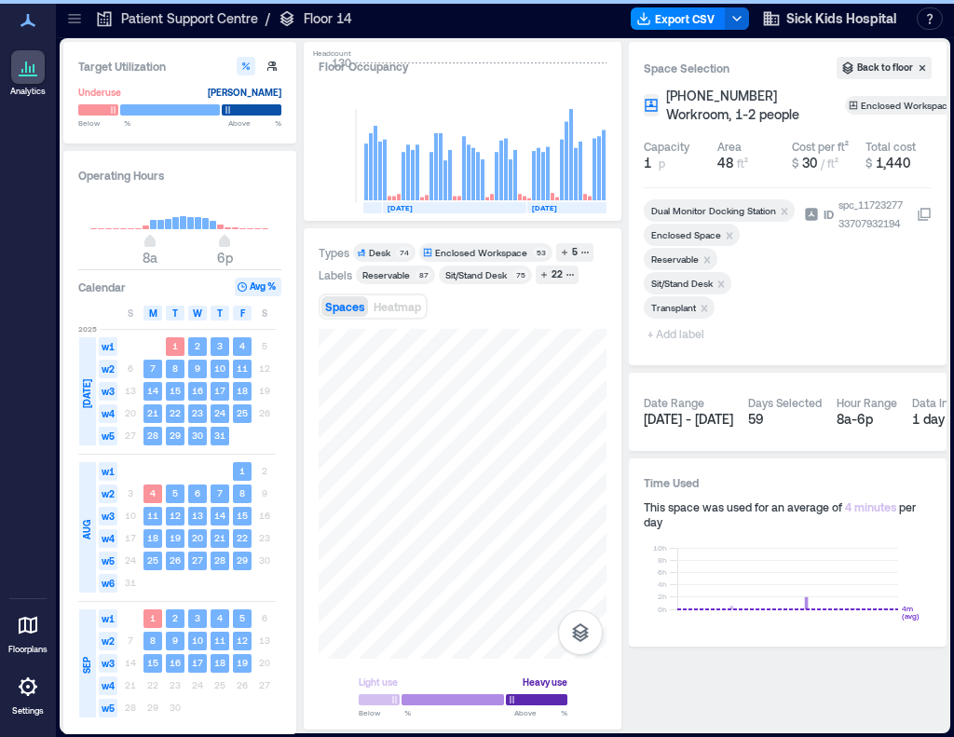
click at [711, 254] on icon "Remove Reservable" at bounding box center [707, 260] width 13 height 13
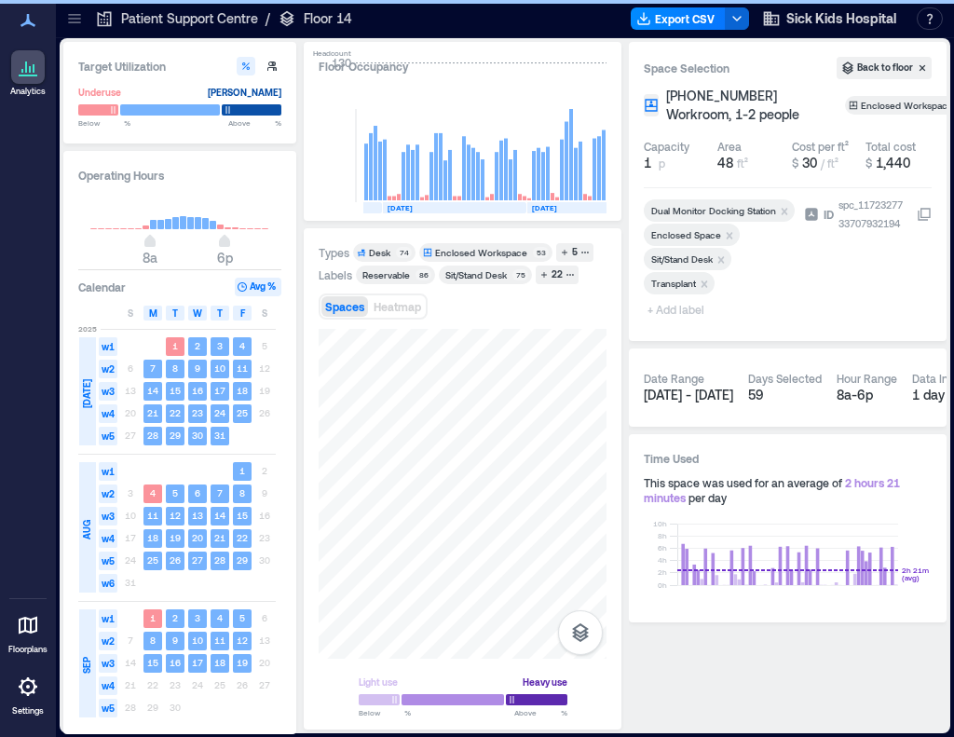
click at [672, 308] on span "+ Add label" at bounding box center [678, 309] width 68 height 26
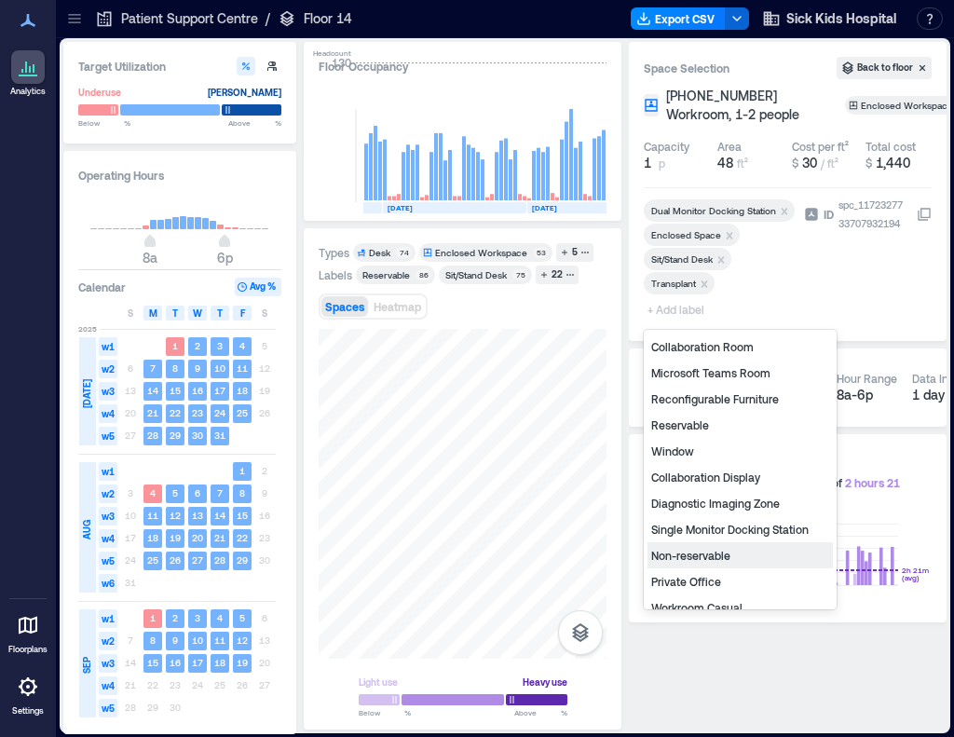
click at [693, 555] on div "Non-reservable" at bounding box center [740, 555] width 185 height 26
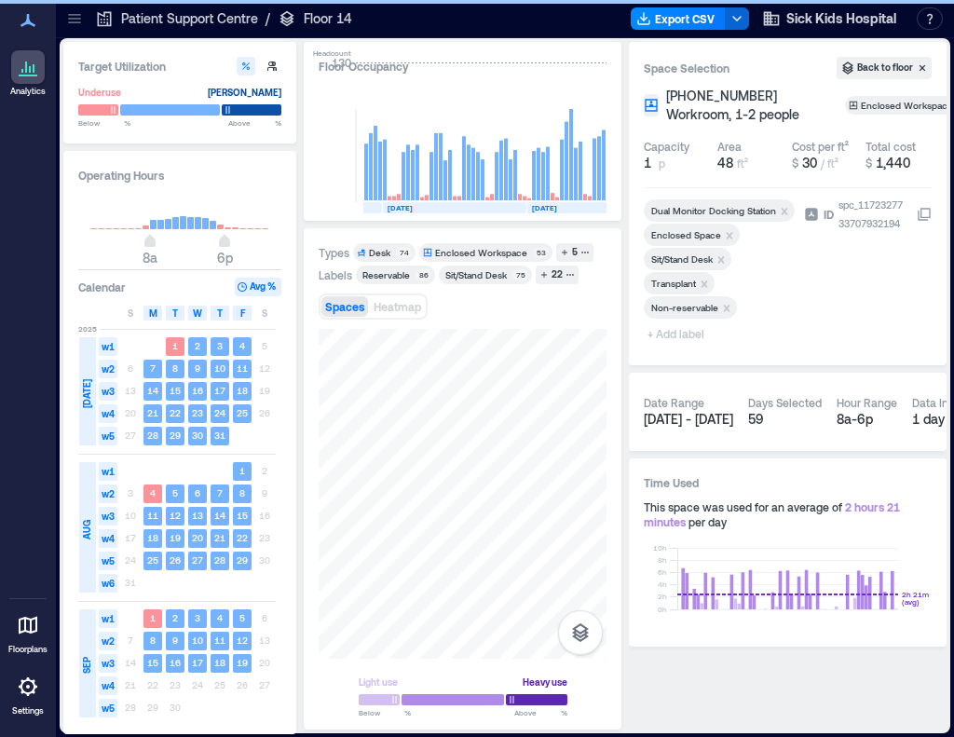
click at [681, 336] on span "+ Add label" at bounding box center [678, 334] width 68 height 26
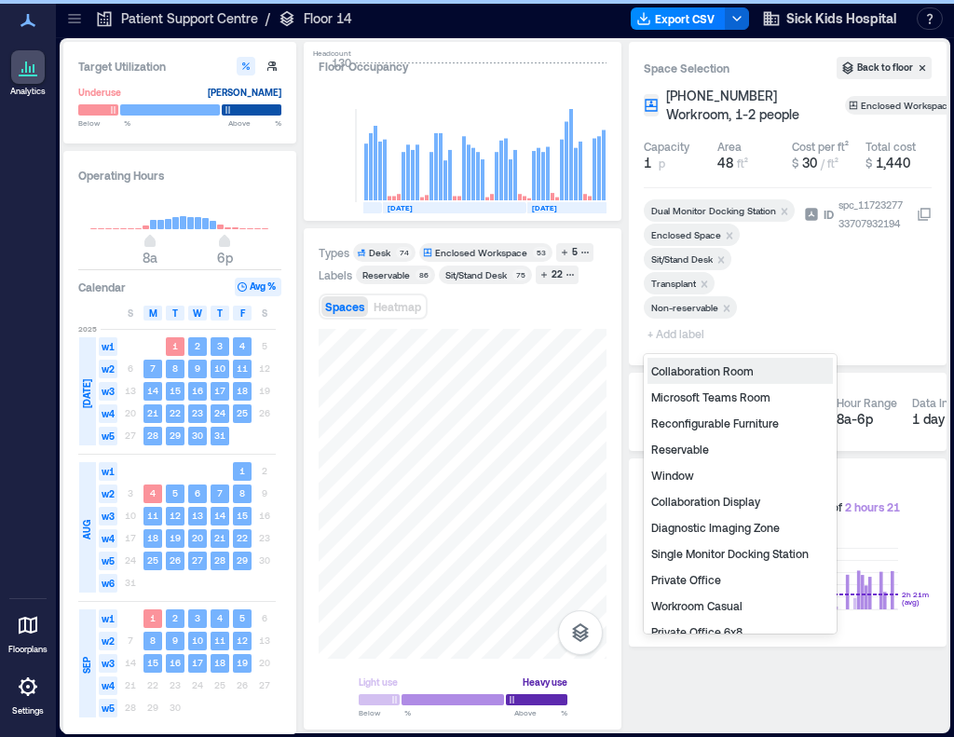
type input "*"
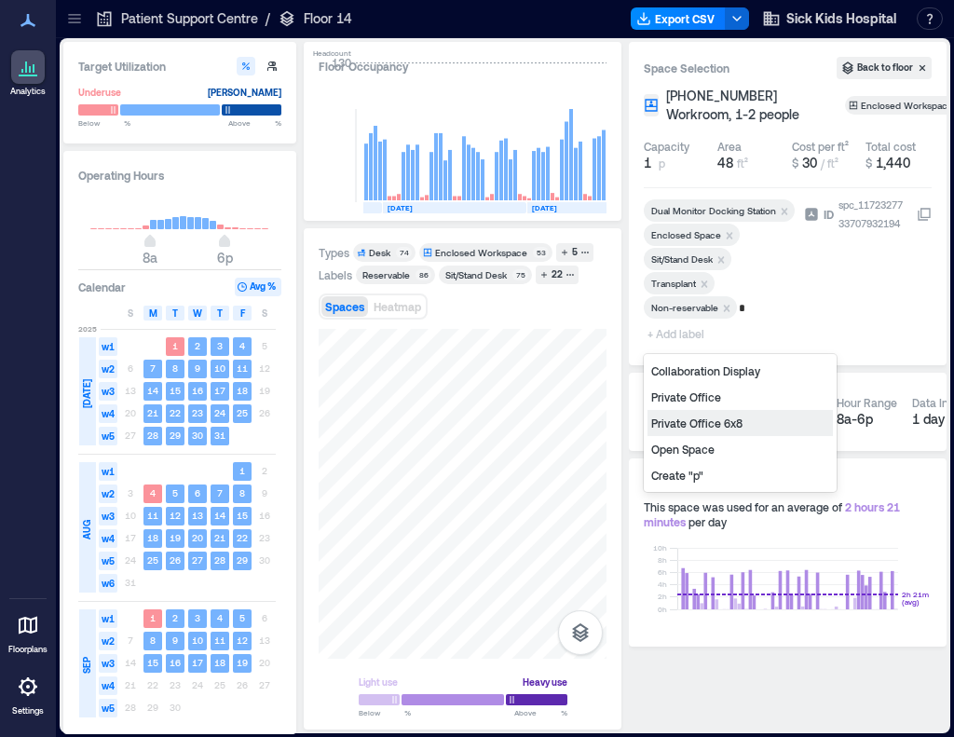
click at [709, 426] on div "Private Office 6x8" at bounding box center [740, 423] width 185 height 26
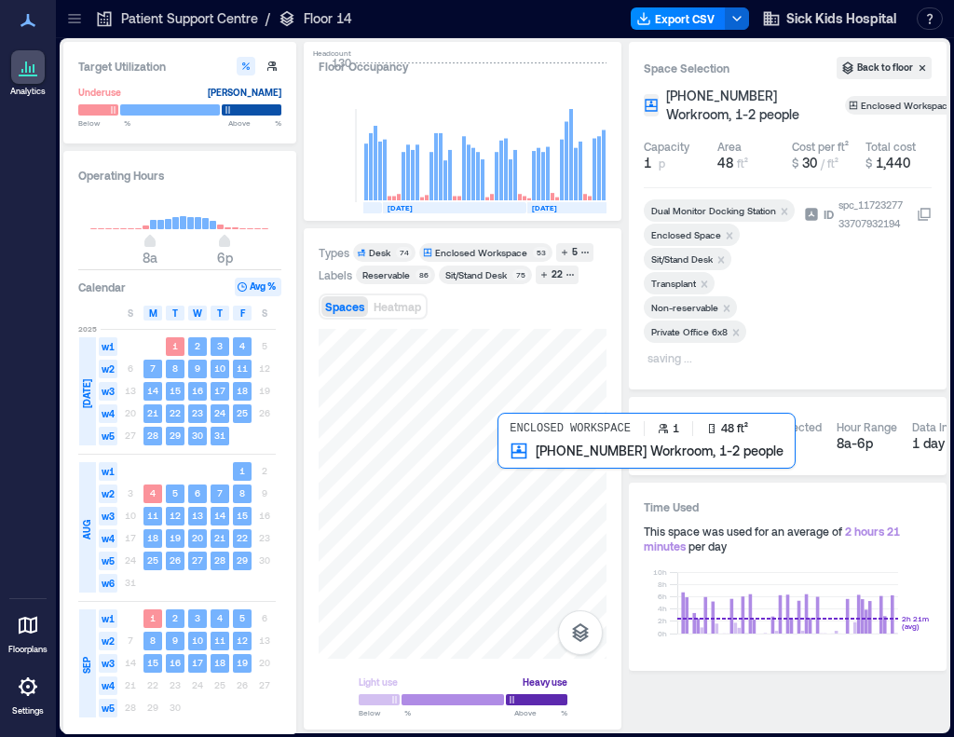
click at [514, 475] on div at bounding box center [463, 494] width 288 height 330
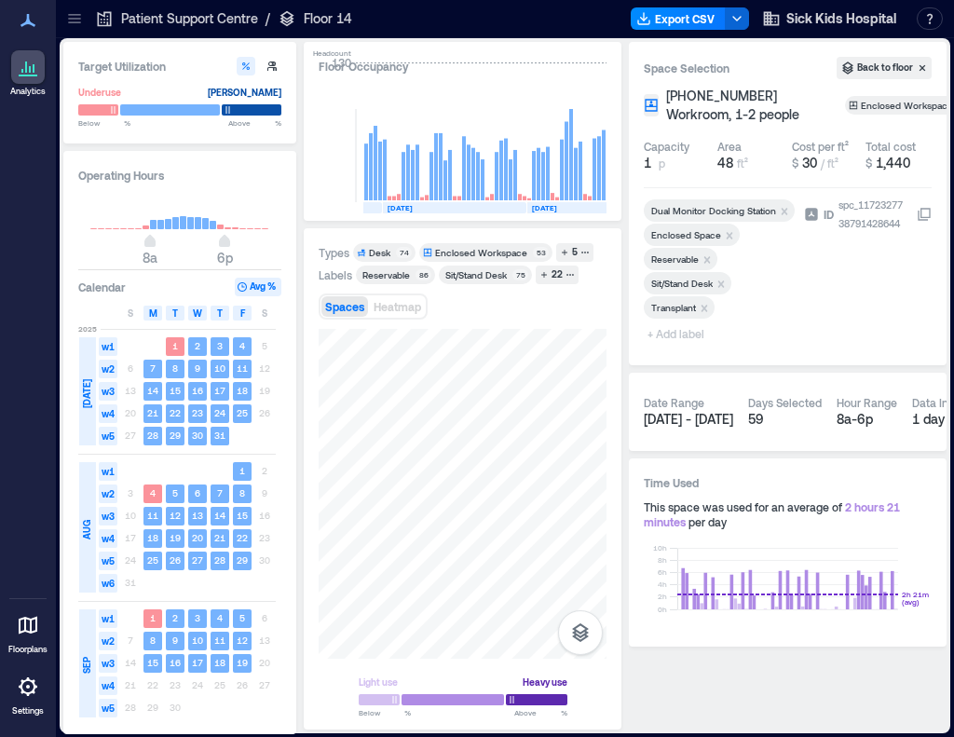
click at [707, 258] on icon "Remove Reservable" at bounding box center [708, 259] width 7 height 7
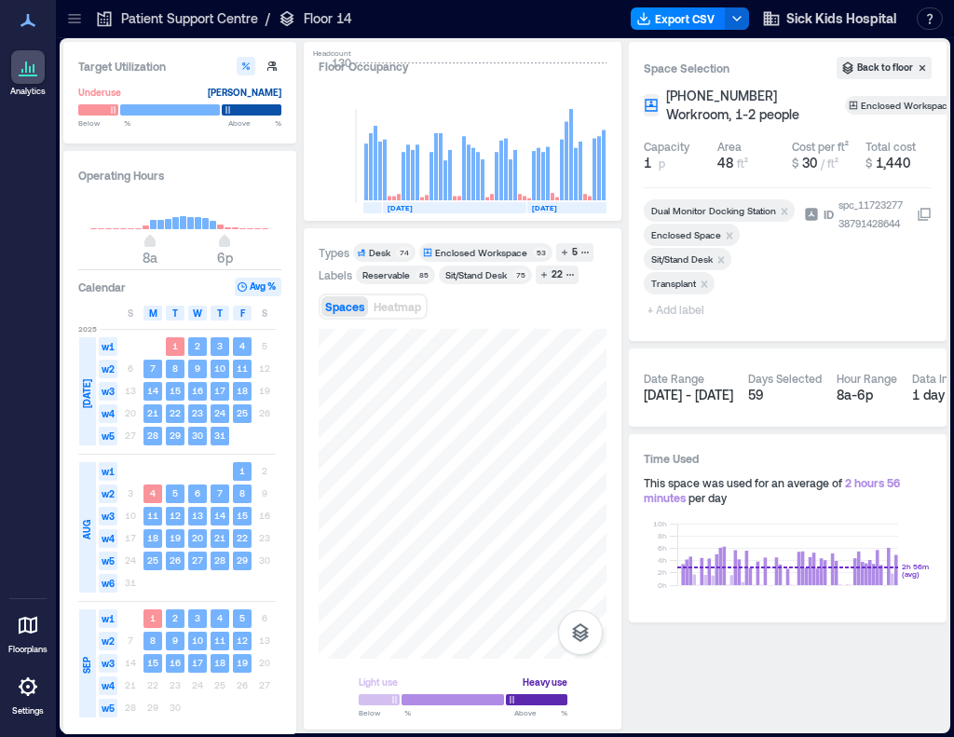
click at [673, 313] on span "+ Add label" at bounding box center [678, 309] width 68 height 26
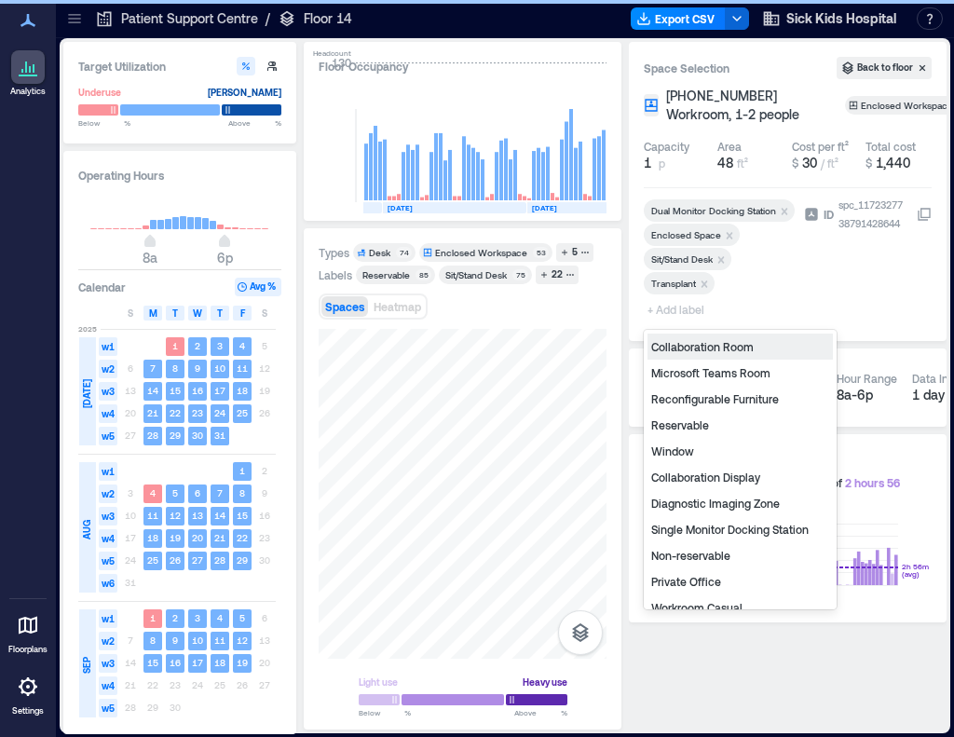
type input "*"
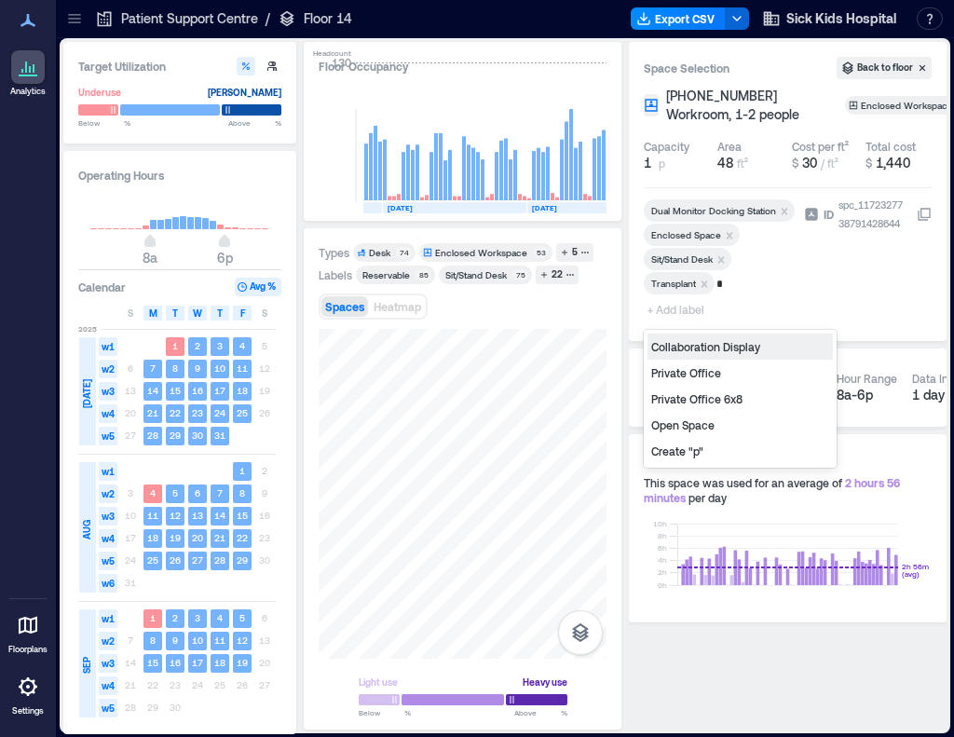
click at [701, 401] on div "Private Office 6x8" at bounding box center [740, 399] width 185 height 26
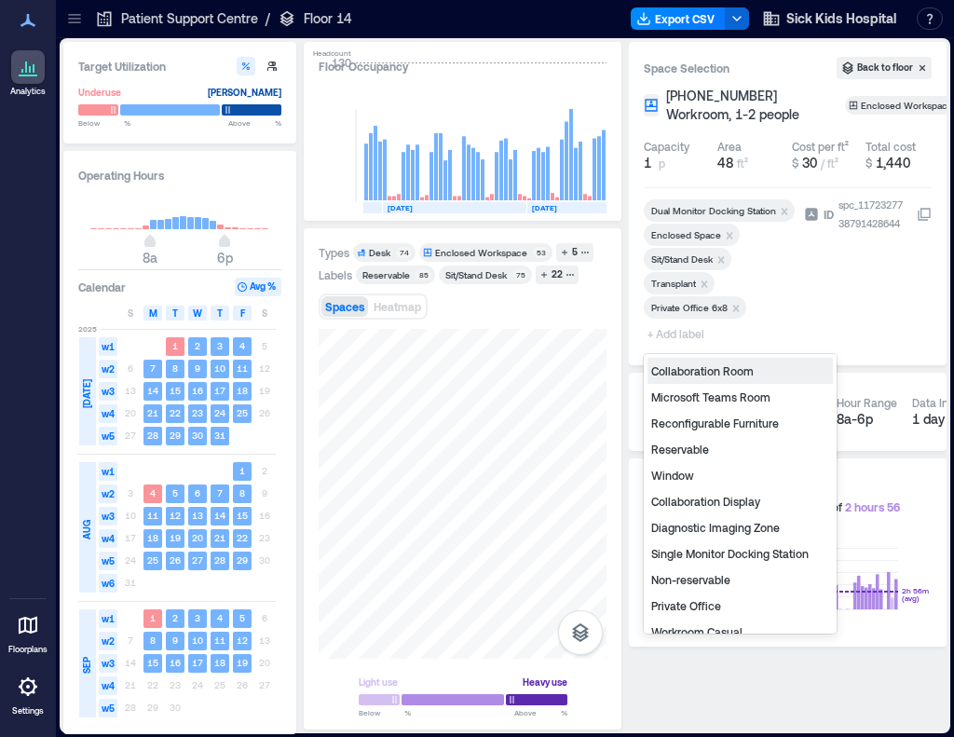
click at [661, 332] on span "+ Add label" at bounding box center [678, 334] width 68 height 26
type input "*"
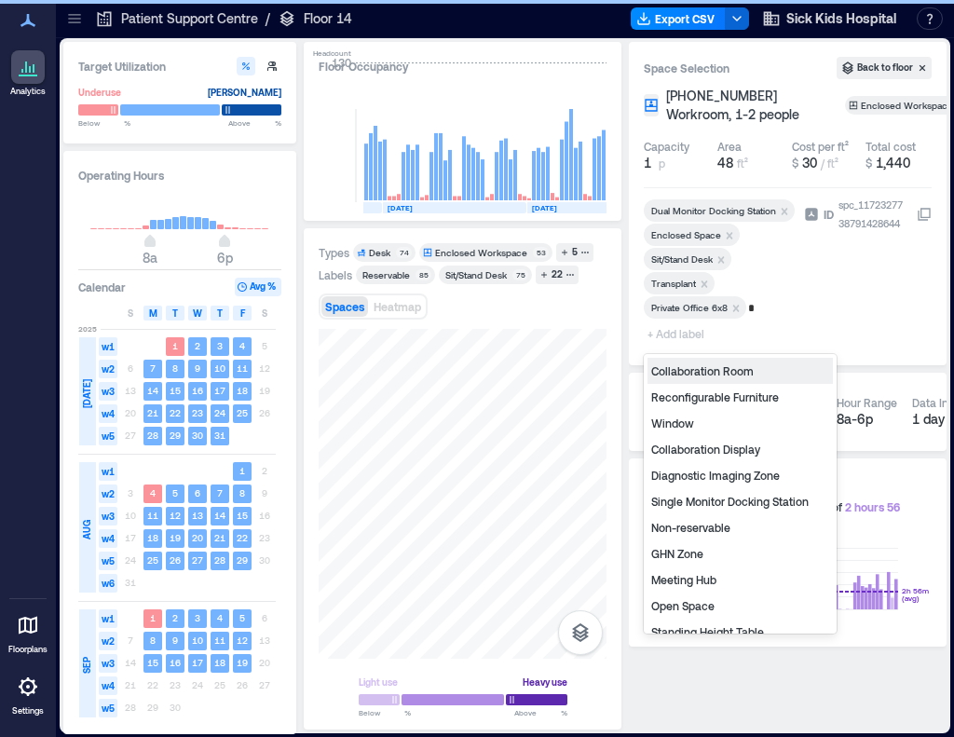
click at [692, 521] on div "Non-reservable" at bounding box center [740, 527] width 185 height 26
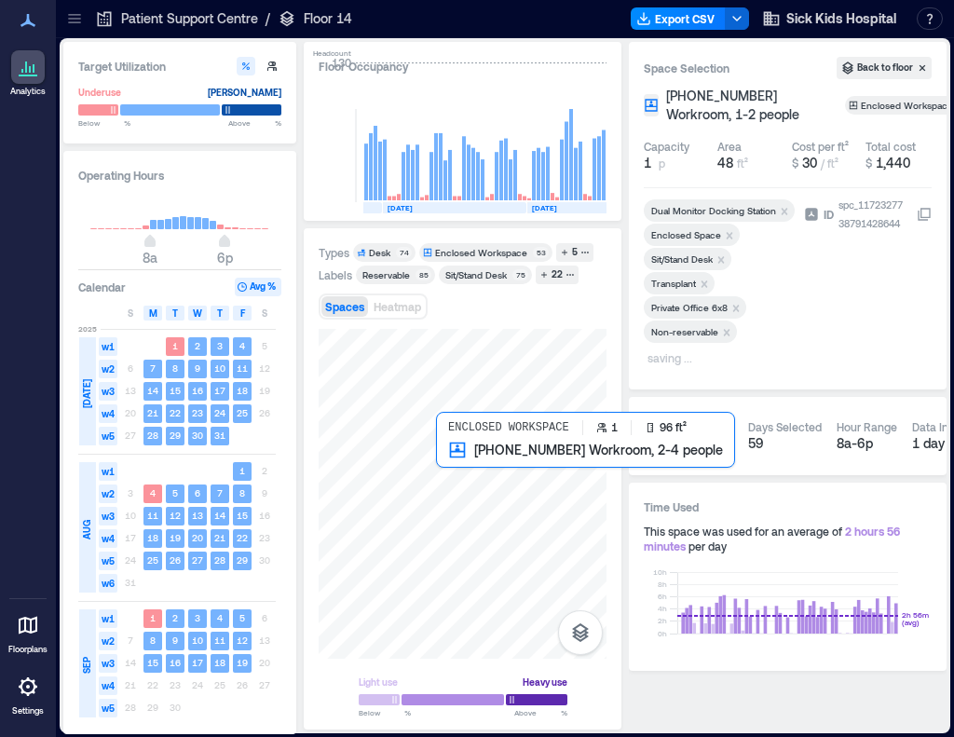
click at [473, 482] on div at bounding box center [463, 494] width 288 height 330
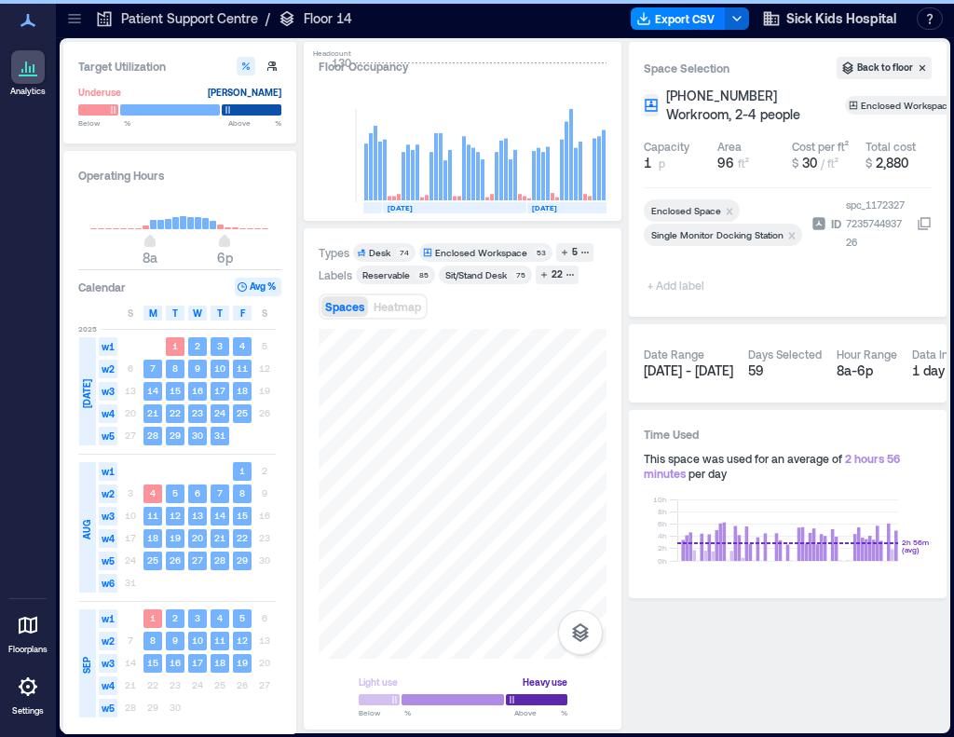
click at [678, 286] on span "+ Add label" at bounding box center [678, 285] width 68 height 26
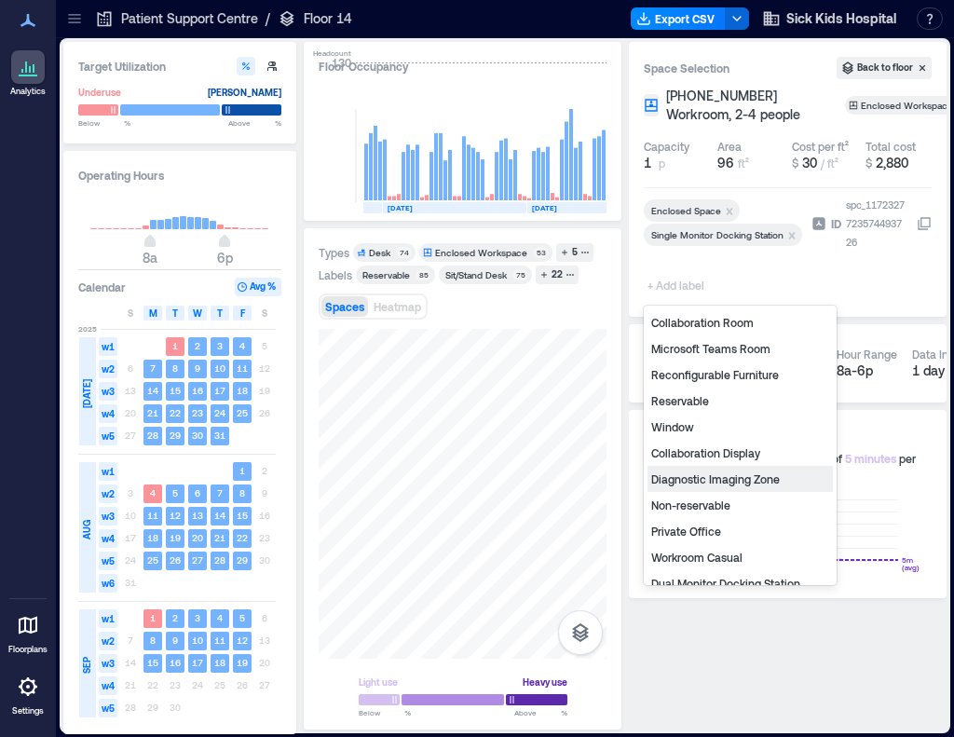
click at [708, 475] on div "Diagnostic Imaging Zone" at bounding box center [740, 479] width 185 height 26
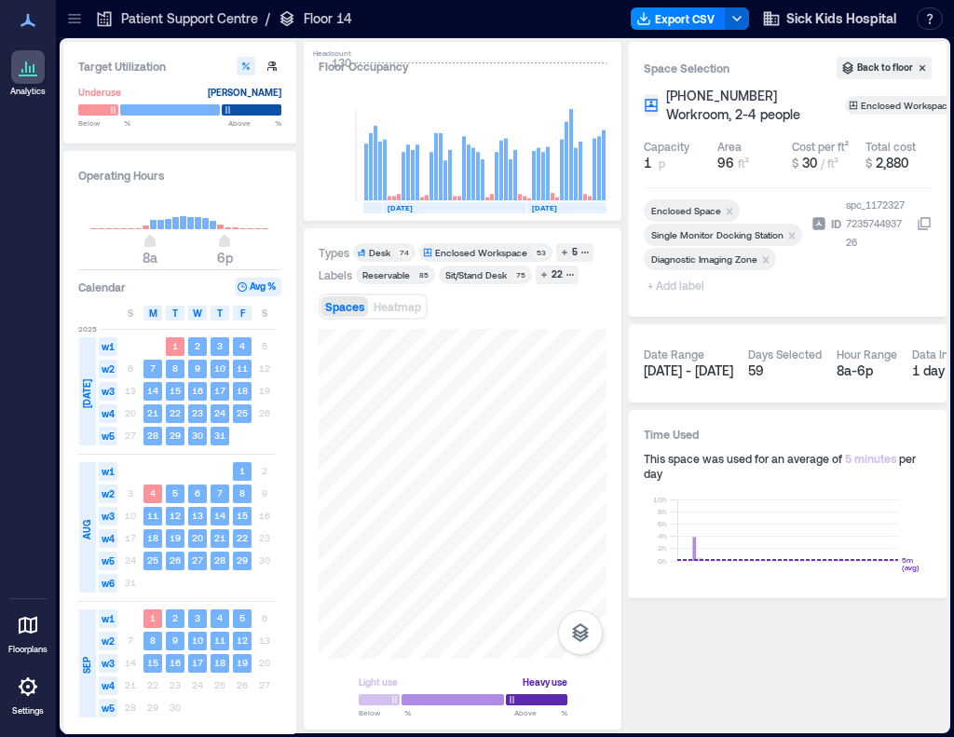
click at [678, 286] on span "+ Add label" at bounding box center [678, 285] width 68 height 26
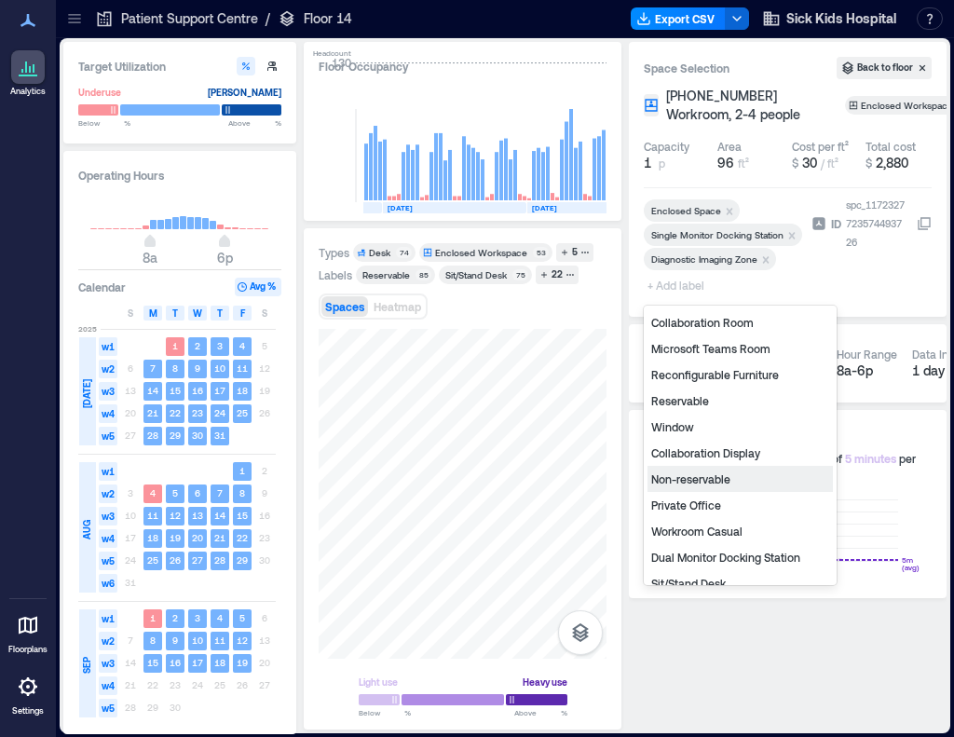
click at [690, 480] on div "Non-reservable" at bounding box center [740, 479] width 185 height 26
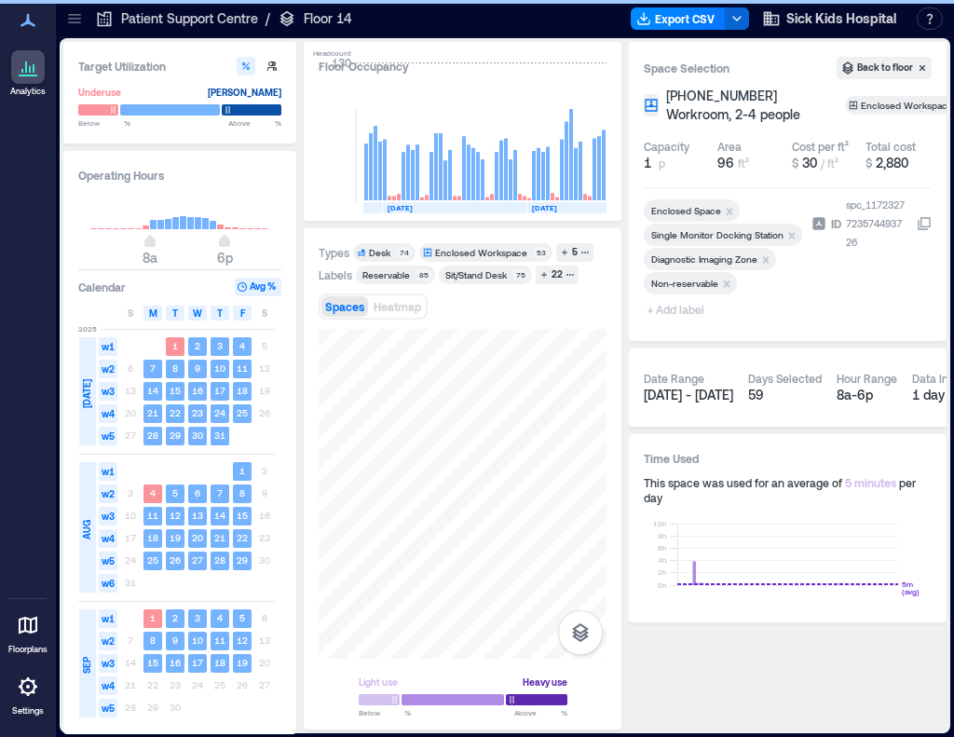
click at [665, 311] on span "+ Add label" at bounding box center [678, 309] width 68 height 26
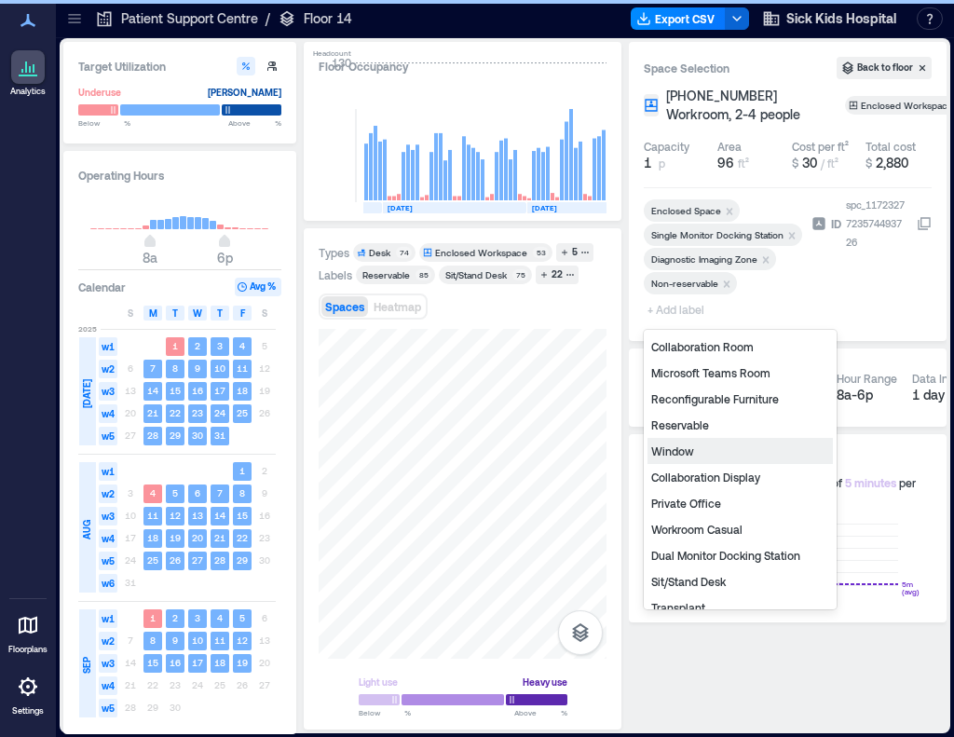
click at [681, 506] on div "Private Office" at bounding box center [740, 503] width 185 height 26
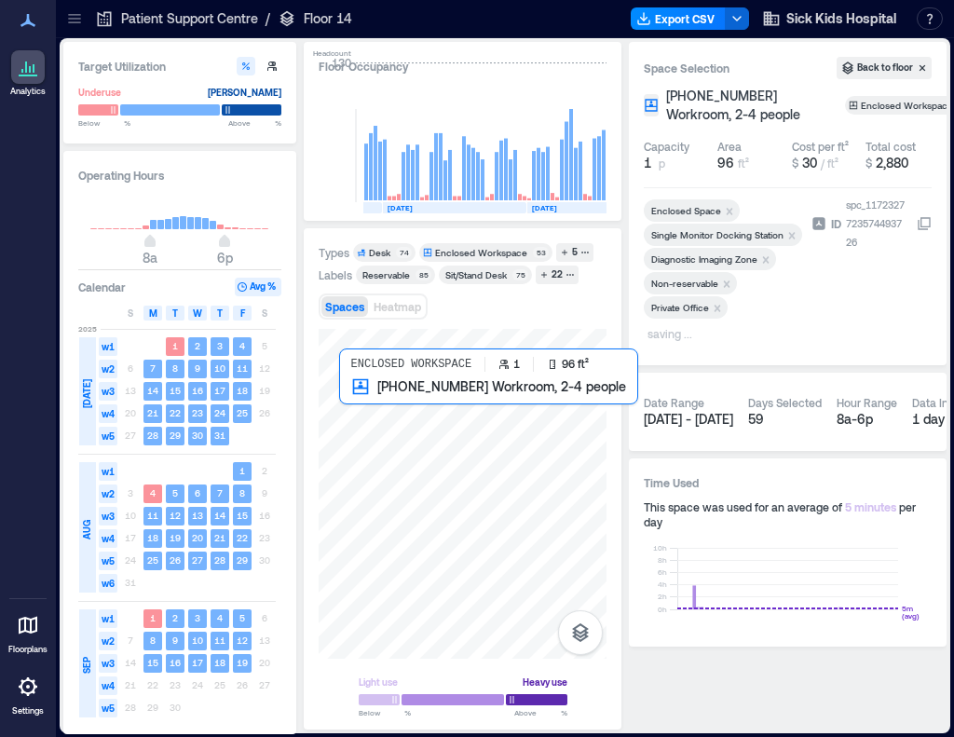
click at [371, 396] on div at bounding box center [463, 494] width 288 height 330
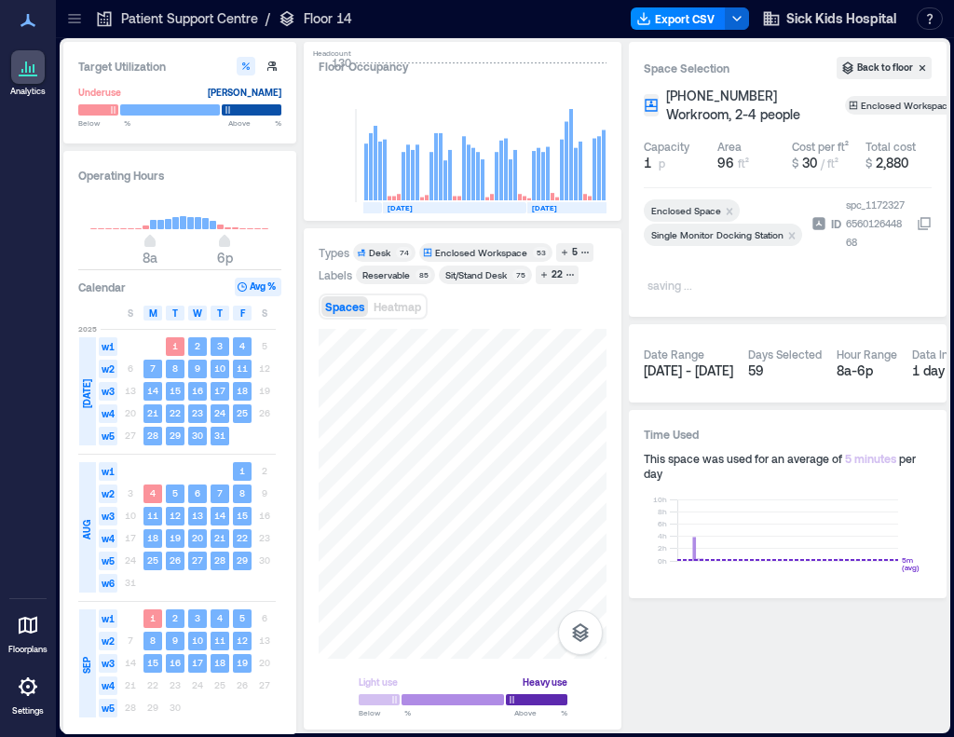
click at [761, 282] on p "saving ..." at bounding box center [722, 287] width 149 height 22
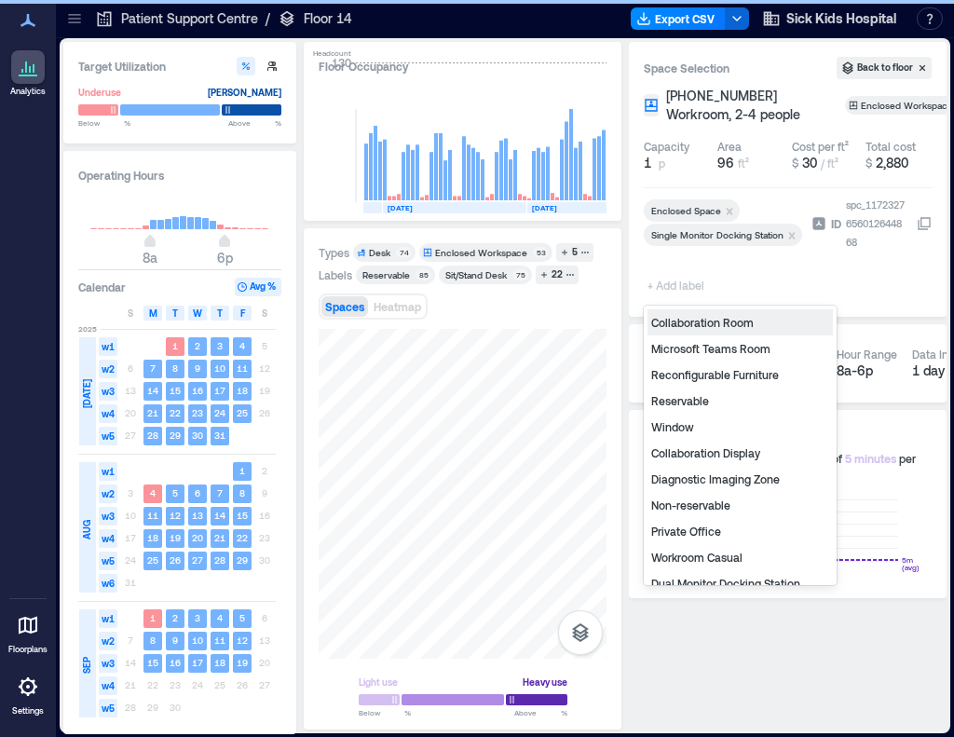
click at [686, 282] on span "+ Add label" at bounding box center [678, 285] width 68 height 26
click at [705, 504] on div "Non-reservable" at bounding box center [740, 505] width 185 height 26
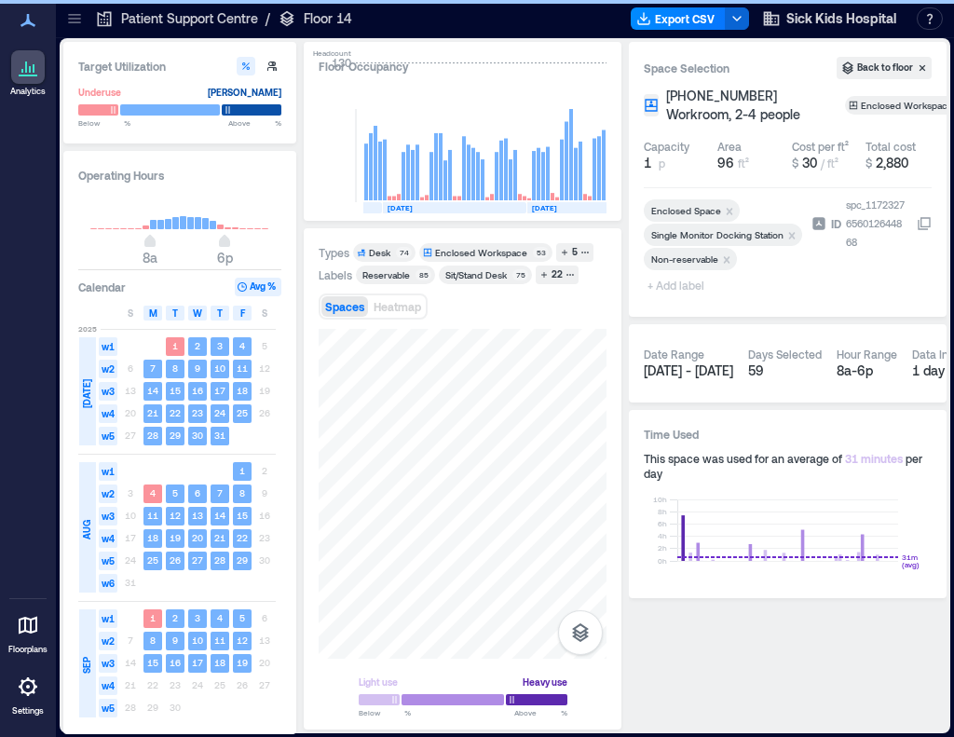
click at [681, 284] on span "+ Add label" at bounding box center [678, 285] width 68 height 26
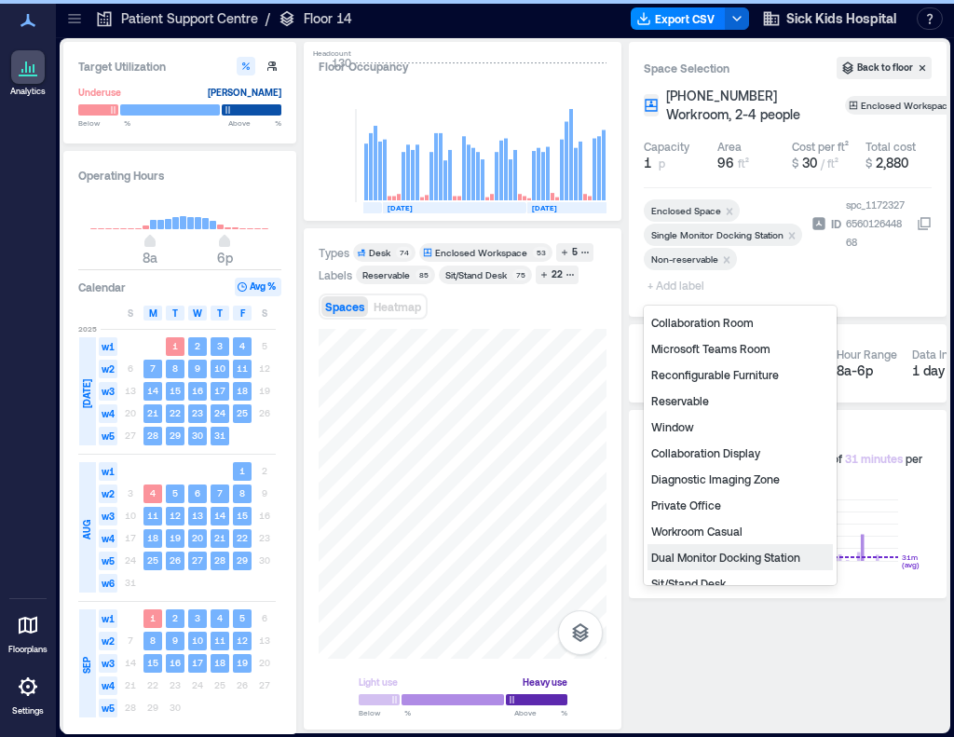
click at [712, 502] on div "Private Office" at bounding box center [740, 505] width 185 height 26
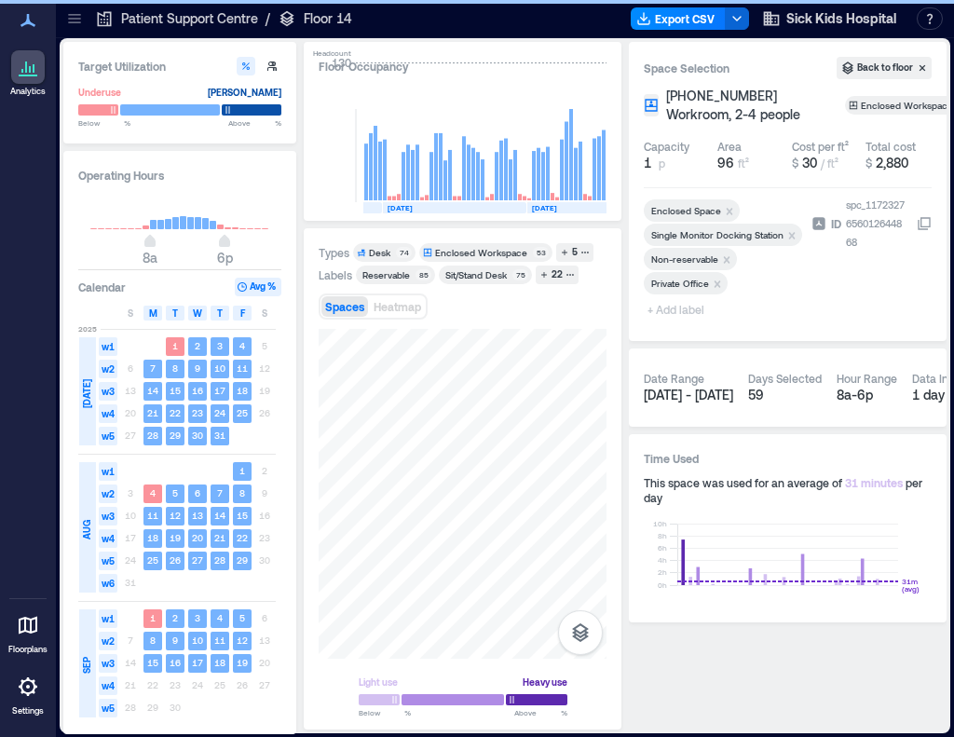
click at [682, 312] on span "+ Add label" at bounding box center [678, 309] width 68 height 26
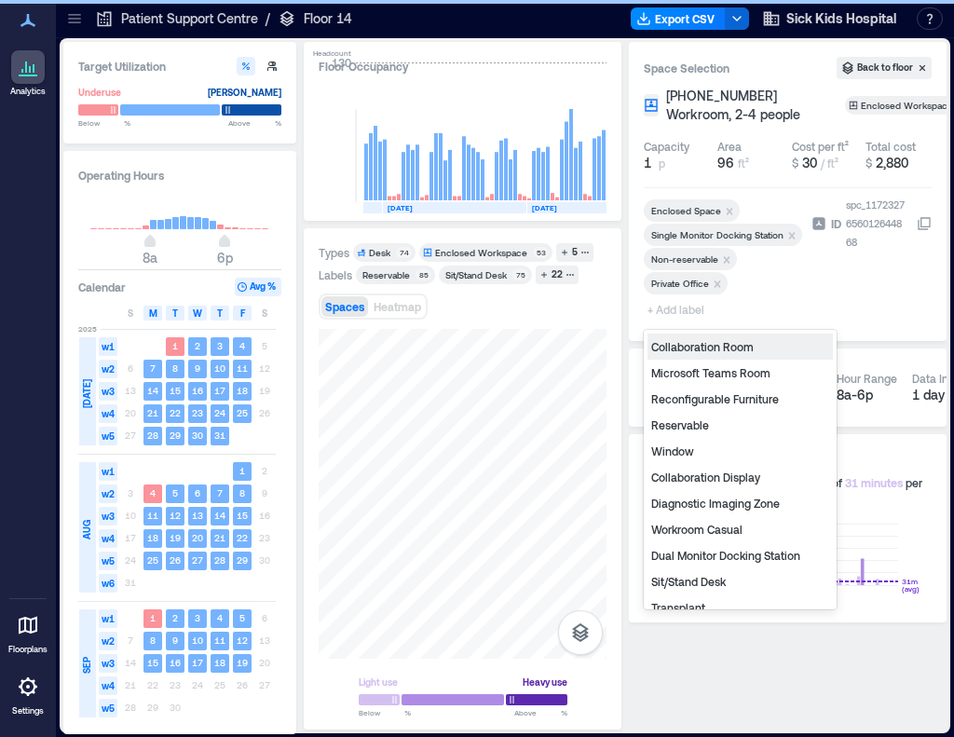
click at [714, 499] on div "Diagnostic Imaging Zone" at bounding box center [740, 503] width 185 height 26
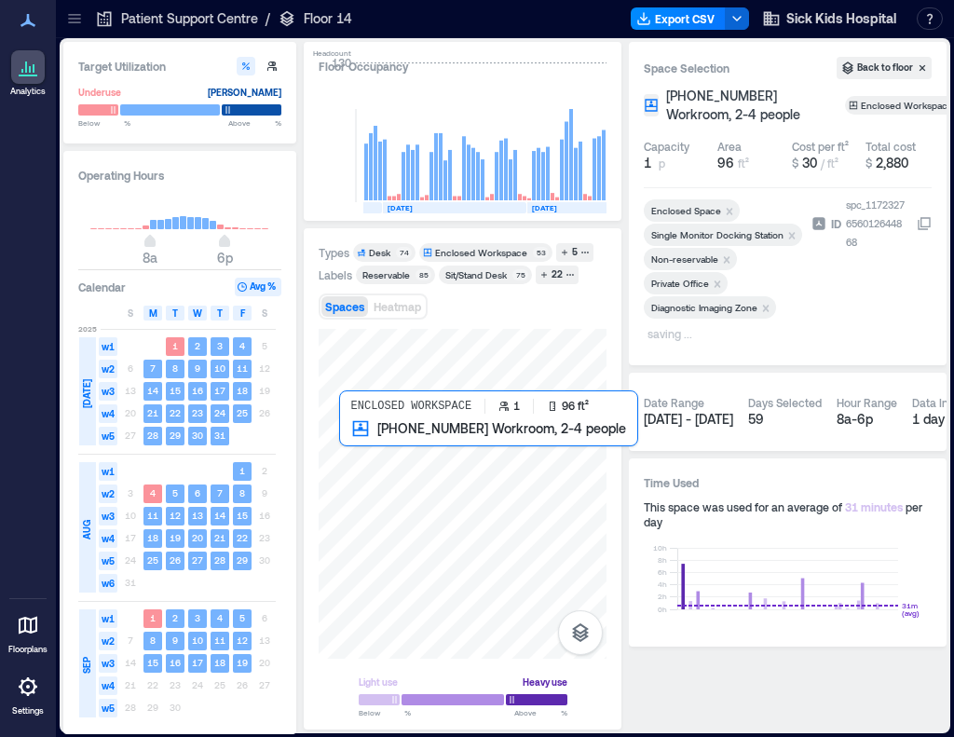
drag, startPoint x: 625, startPoint y: 533, endPoint x: 391, endPoint y: 461, distance: 244.7
click at [391, 461] on div at bounding box center [463, 494] width 288 height 330
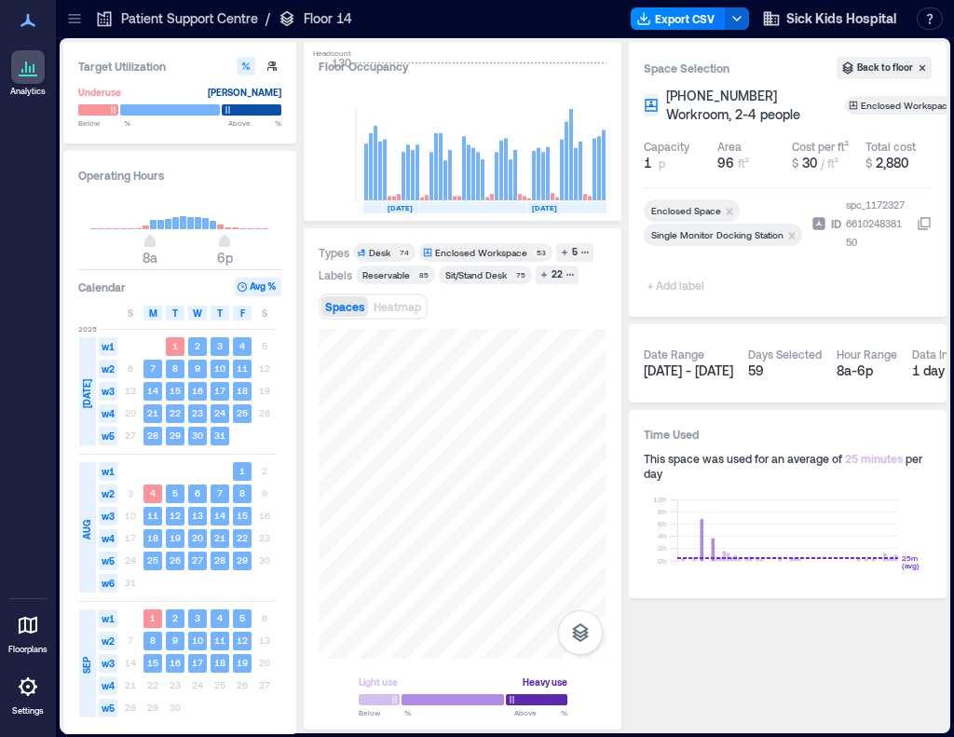
click at [692, 288] on span "+ Add label" at bounding box center [678, 285] width 68 height 26
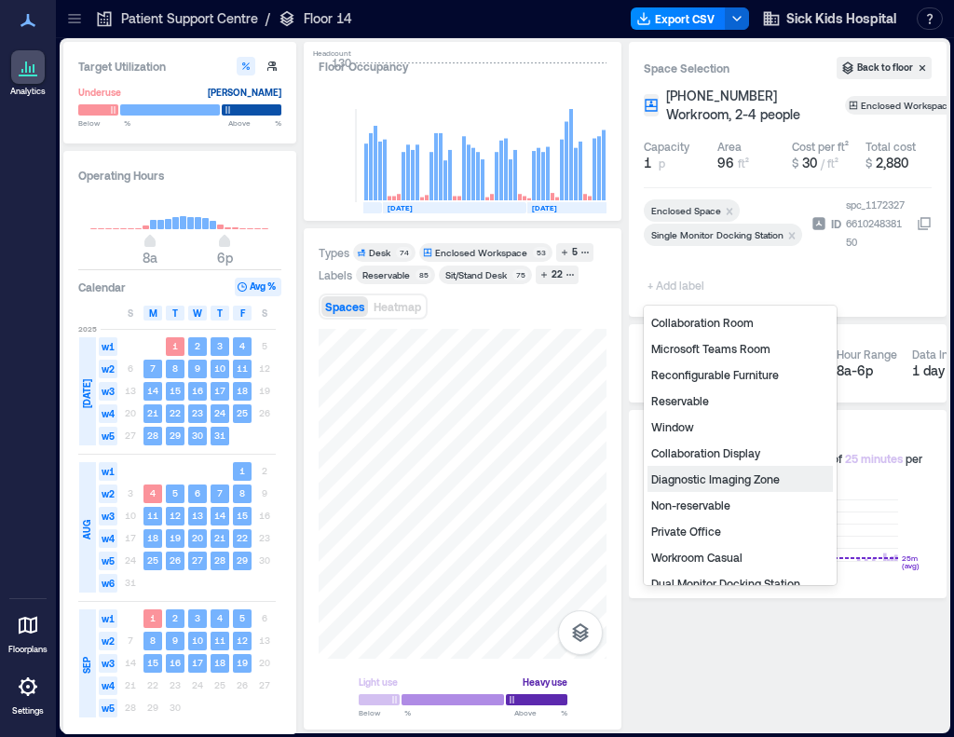
click at [715, 478] on div "Diagnostic Imaging Zone" at bounding box center [740, 479] width 185 height 26
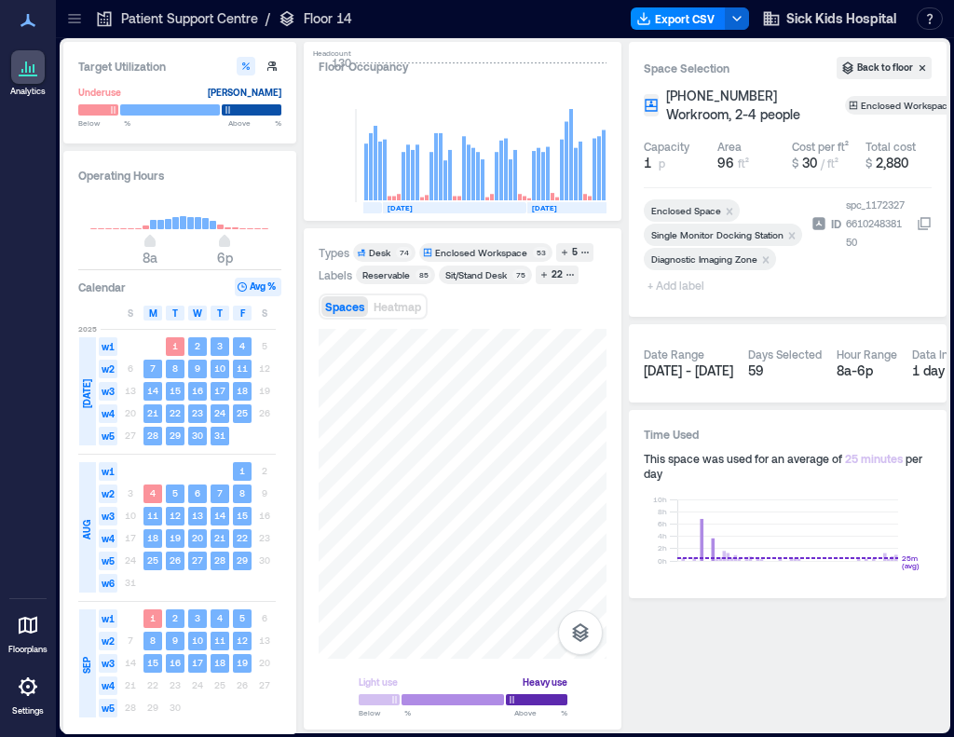
click at [655, 285] on span "+ Add label" at bounding box center [678, 285] width 68 height 26
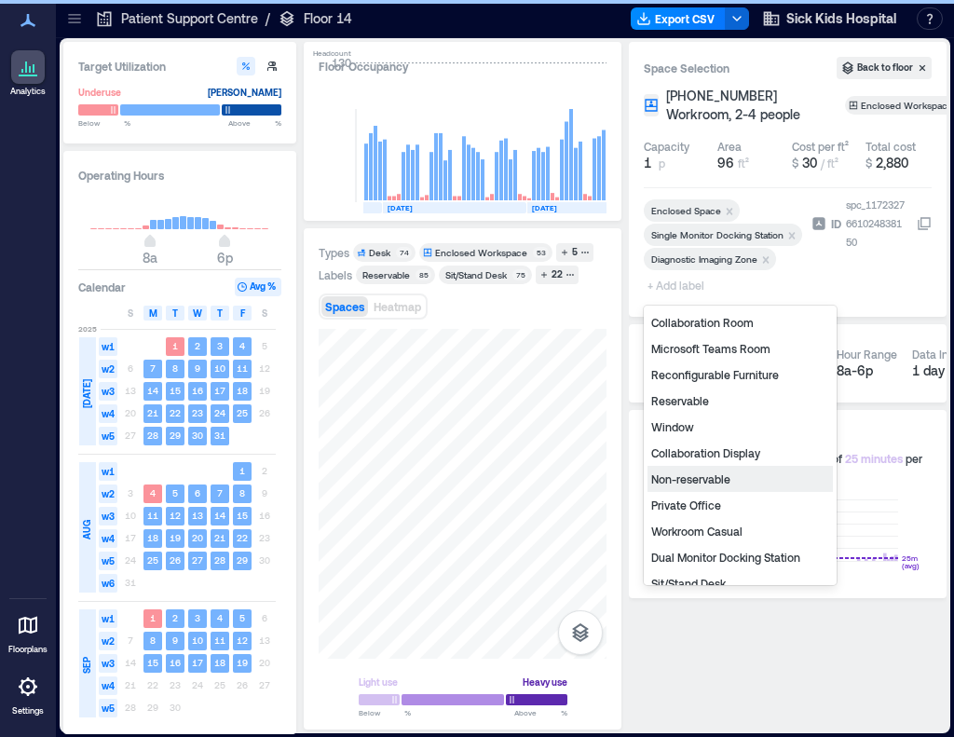
click at [697, 506] on div "Private Office" at bounding box center [740, 505] width 185 height 26
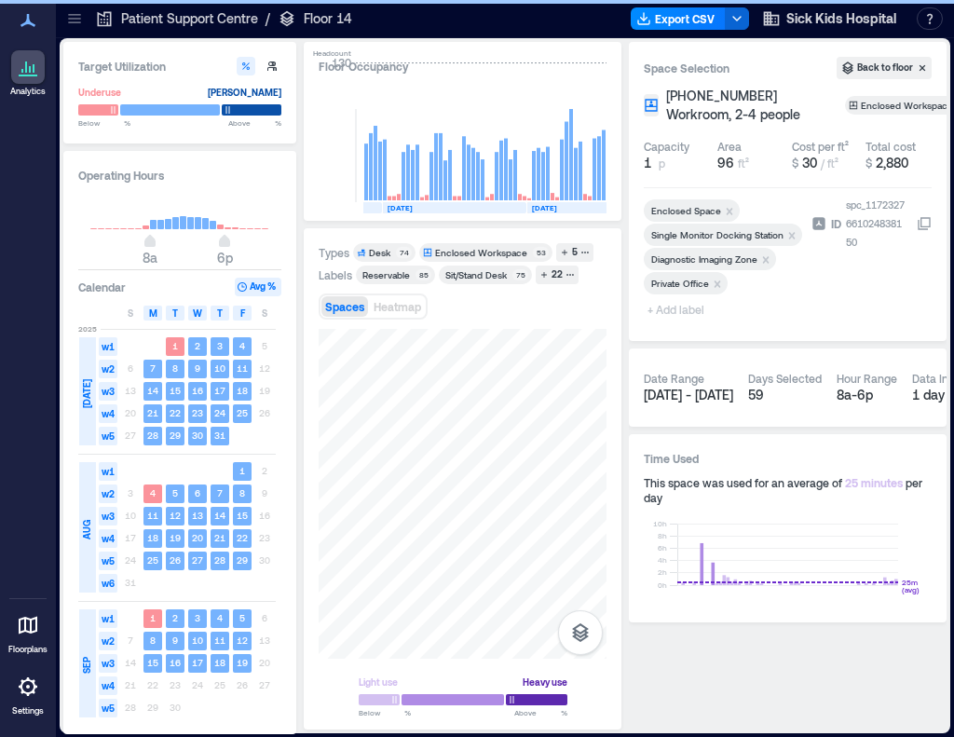
click at [682, 313] on span "+ Add label" at bounding box center [678, 309] width 68 height 26
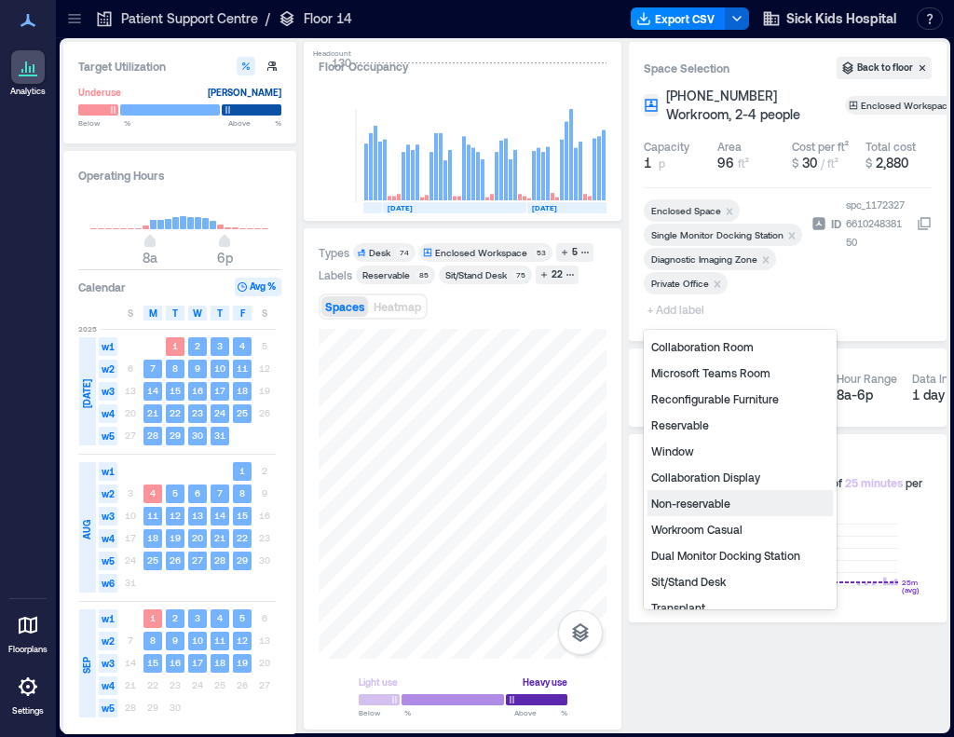
click at [682, 500] on div "Non-reservable" at bounding box center [740, 503] width 185 height 26
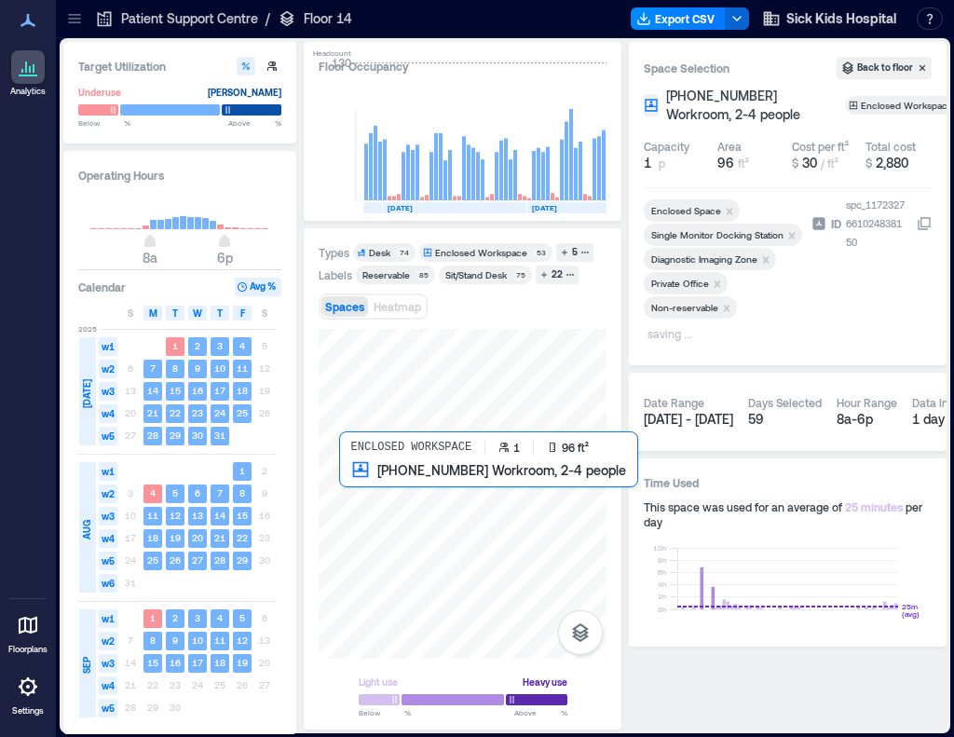
click at [365, 474] on div at bounding box center [463, 494] width 288 height 330
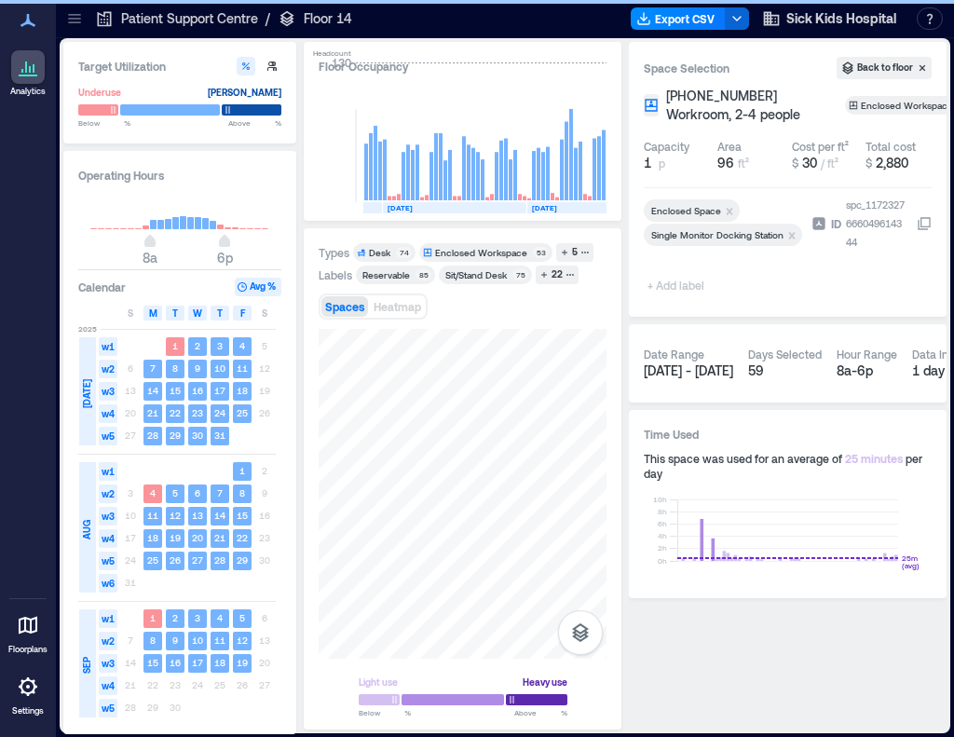
click at [682, 286] on span "+ Add label" at bounding box center [678, 285] width 68 height 26
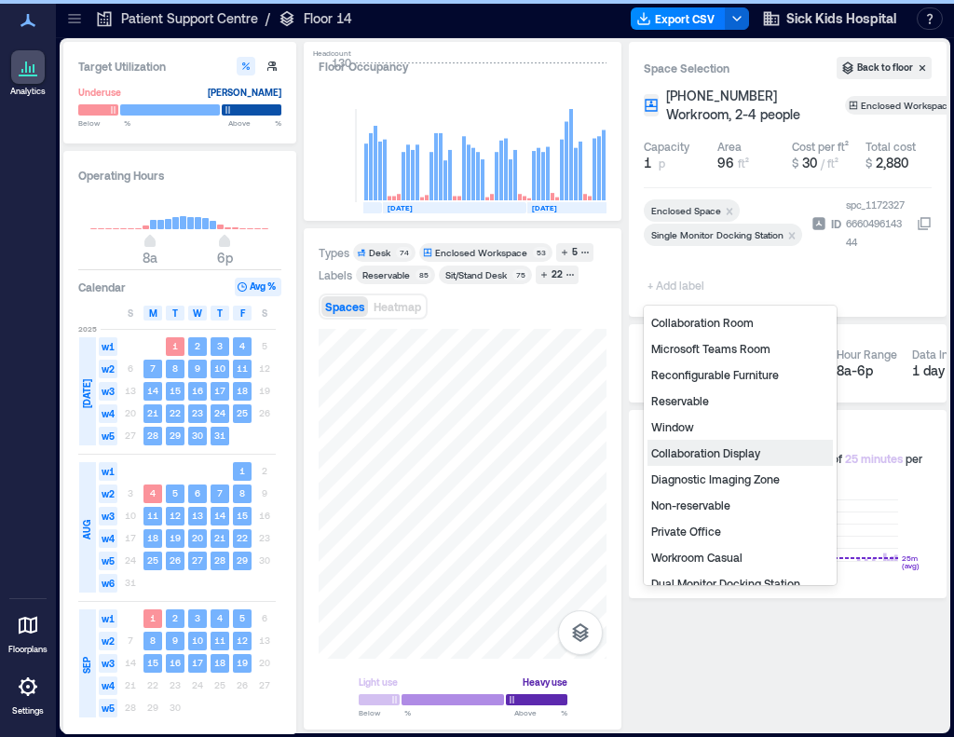
click at [707, 484] on div "Diagnostic Imaging Zone" at bounding box center [740, 479] width 185 height 26
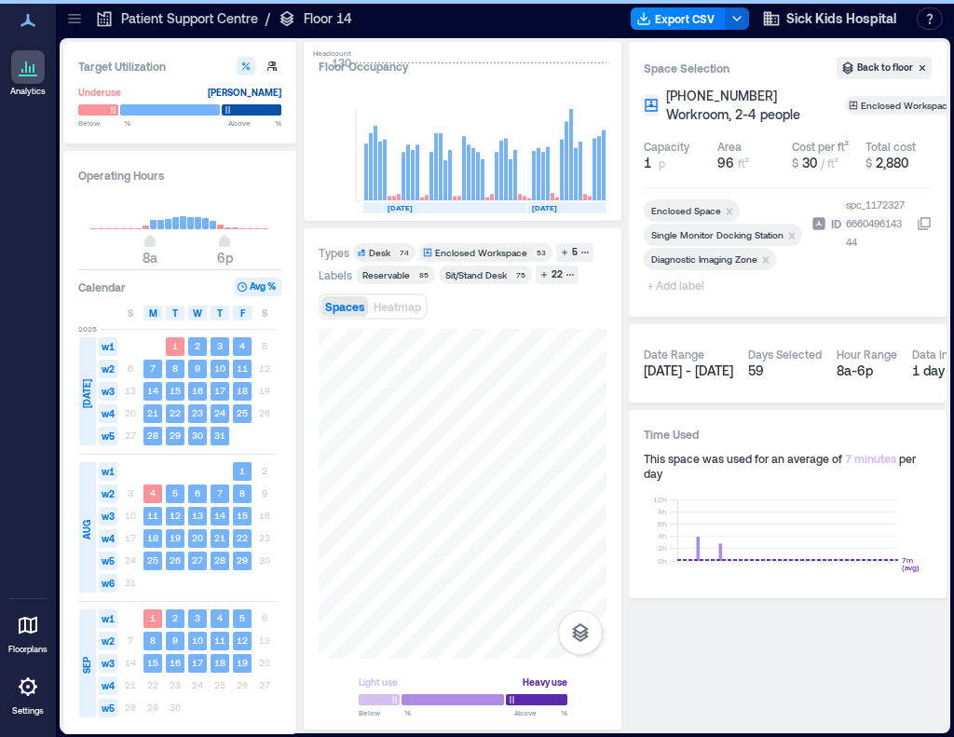
click at [691, 287] on span "+ Add label" at bounding box center [678, 285] width 68 height 26
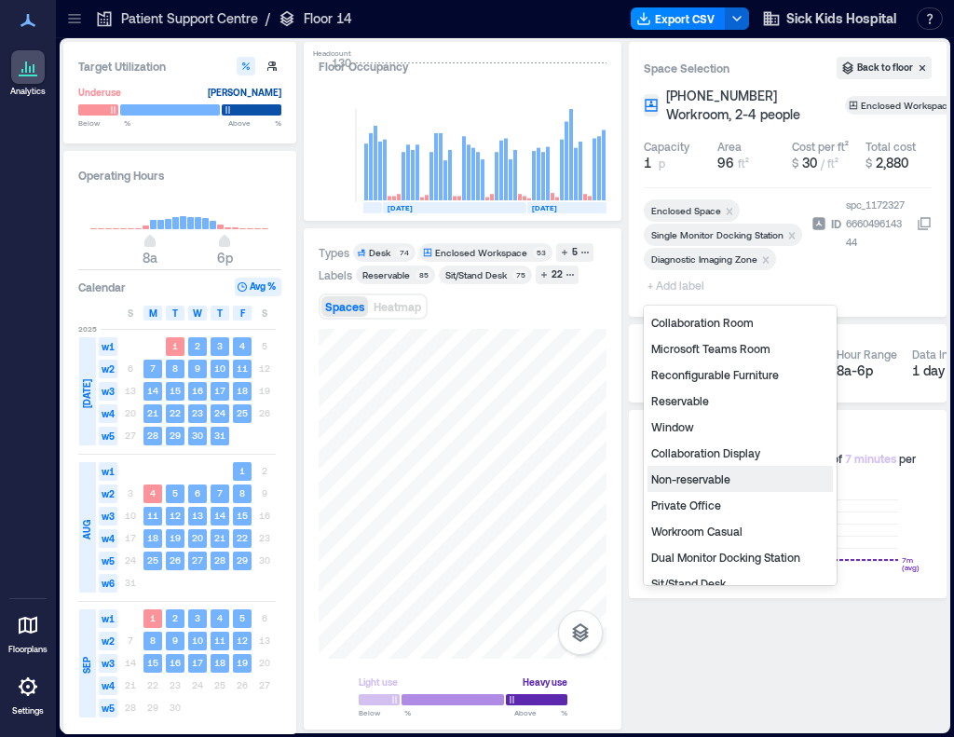
click at [718, 476] on div "Non-reservable" at bounding box center [740, 479] width 185 height 26
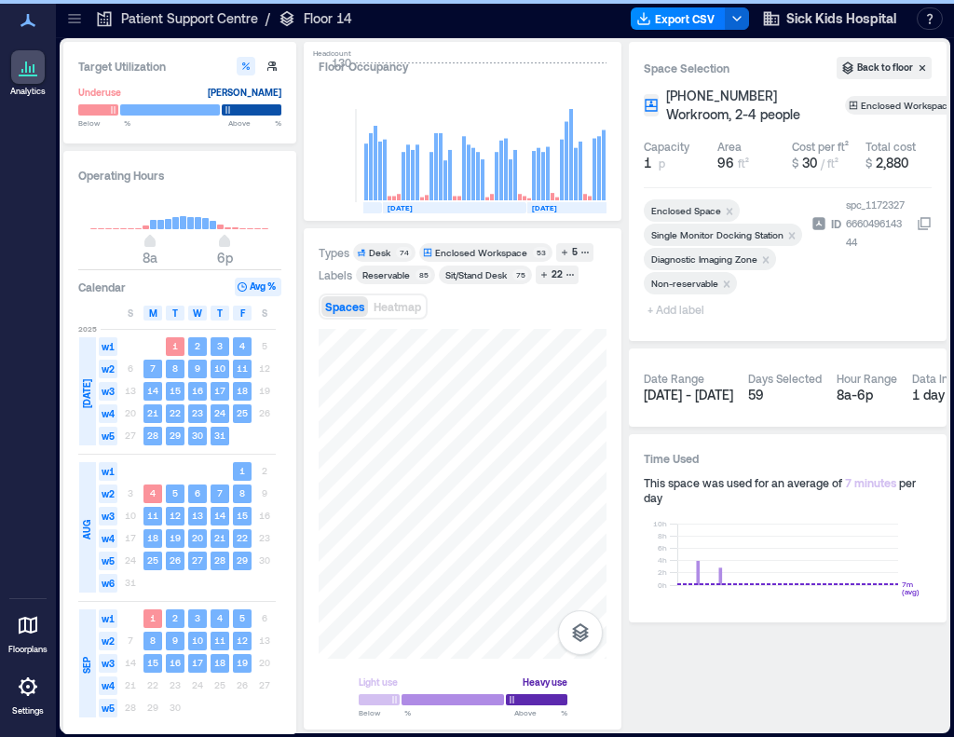
click at [663, 316] on span "+ Add label" at bounding box center [678, 309] width 68 height 26
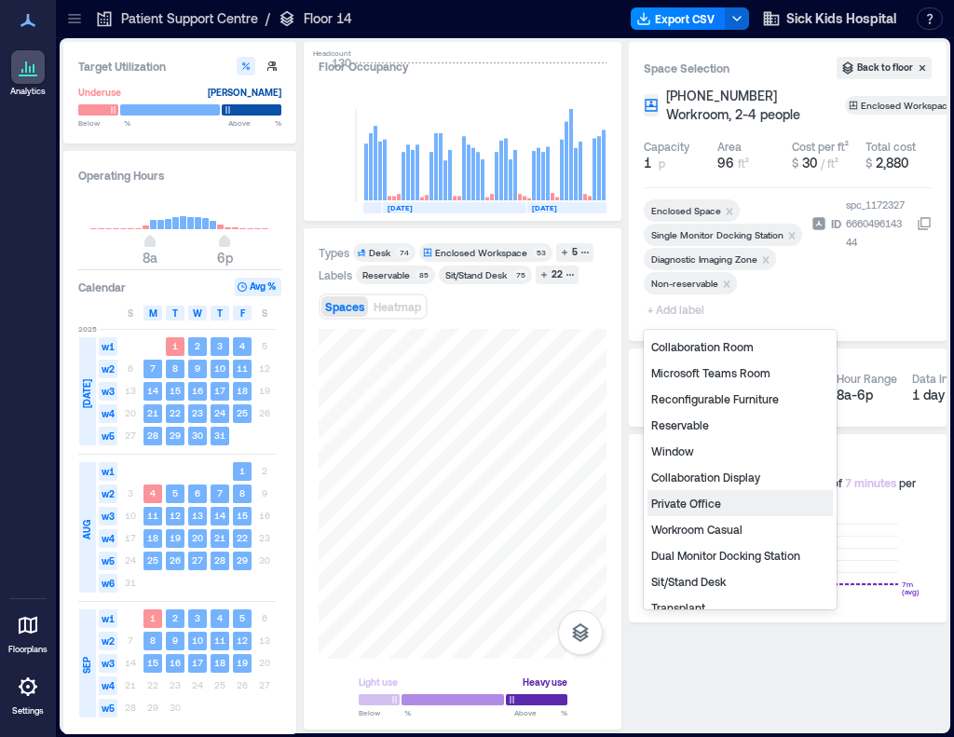
click at [690, 501] on div "Private Office" at bounding box center [740, 503] width 185 height 26
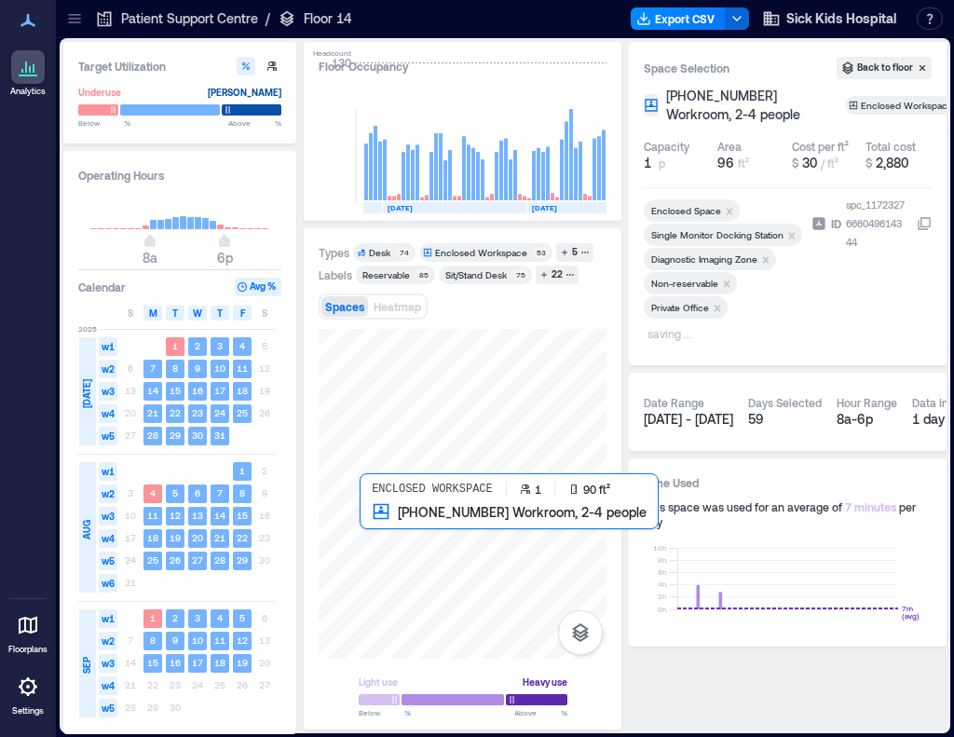
drag, startPoint x: 387, startPoint y: 547, endPoint x: 410, endPoint y: 618, distance: 74.6
click at [387, 547] on div at bounding box center [463, 494] width 288 height 330
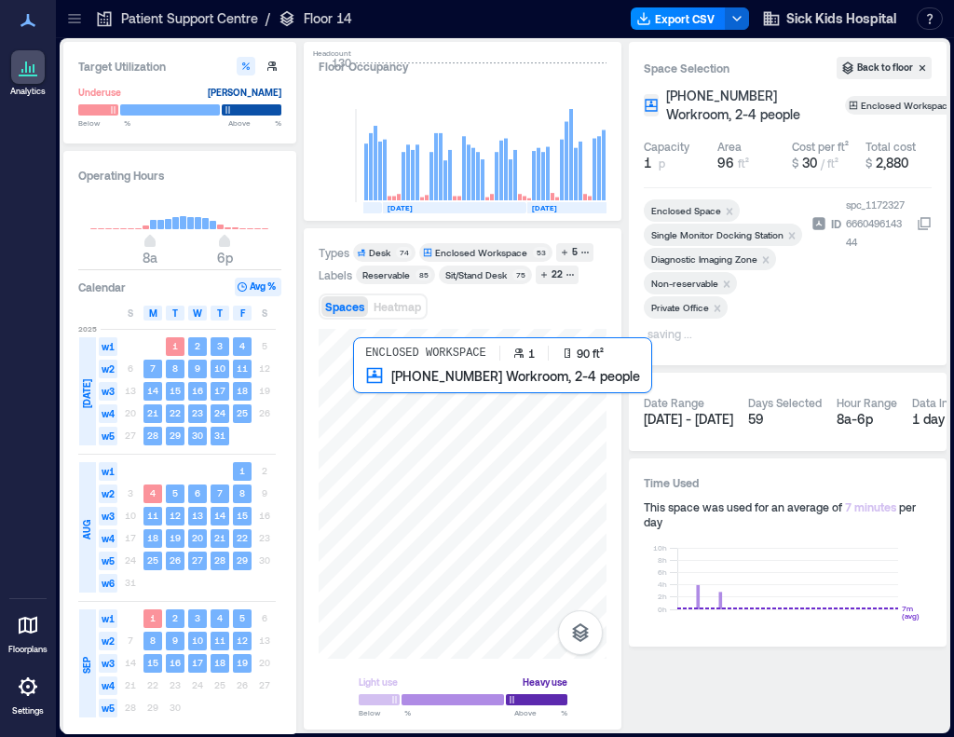
click at [379, 410] on div at bounding box center [463, 494] width 288 height 330
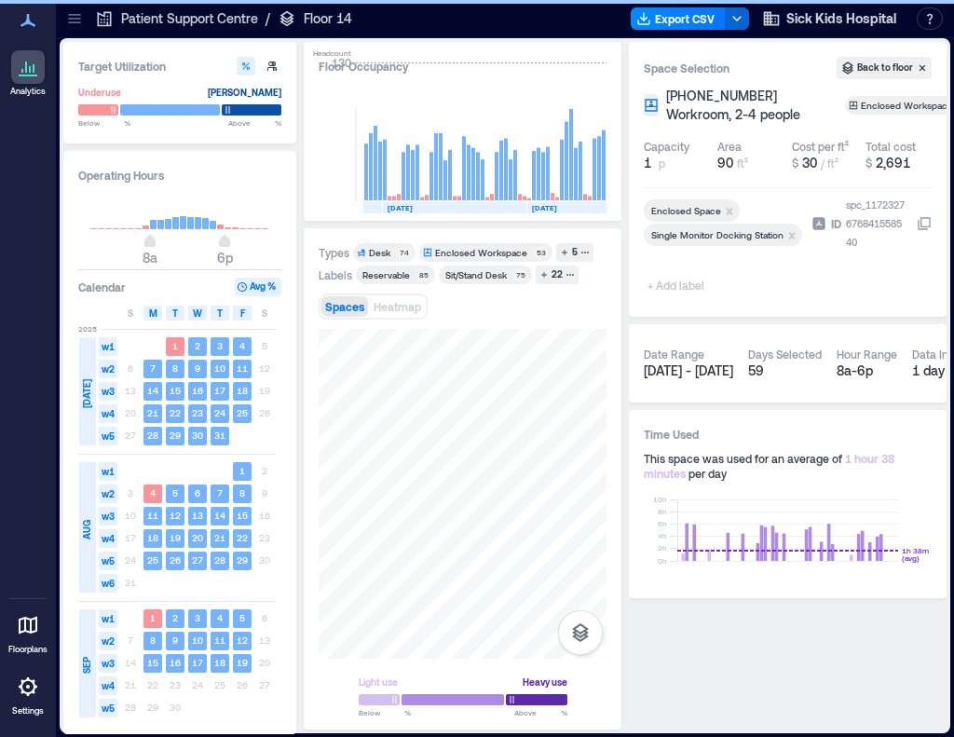
click at [676, 280] on span "+ Add label" at bounding box center [678, 285] width 68 height 26
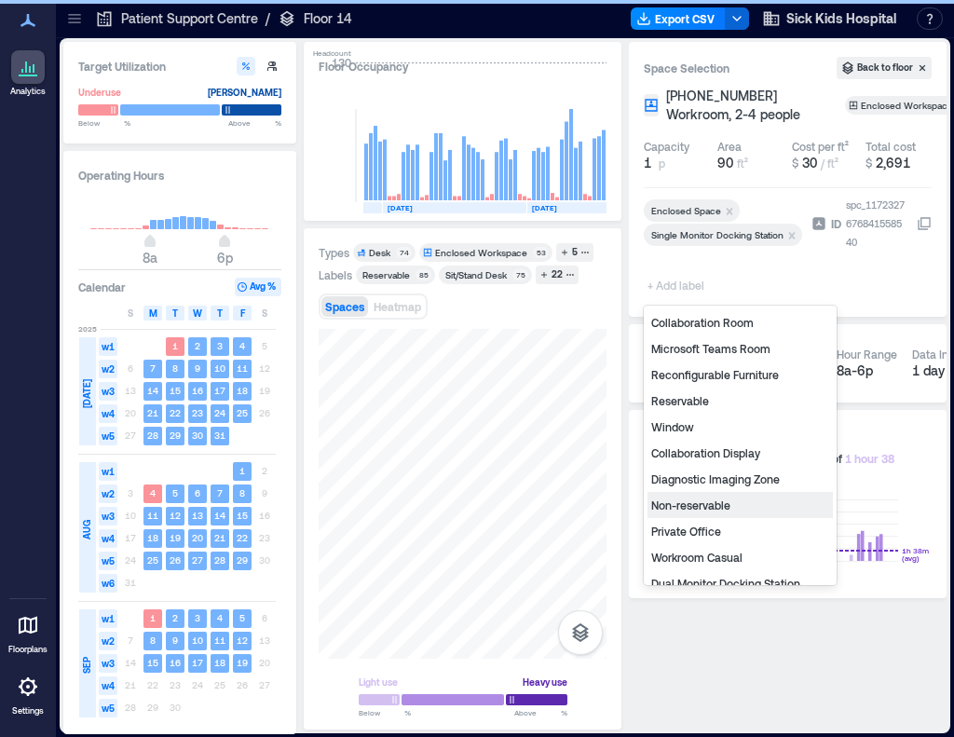
click at [693, 507] on div "Non-reservable" at bounding box center [740, 505] width 185 height 26
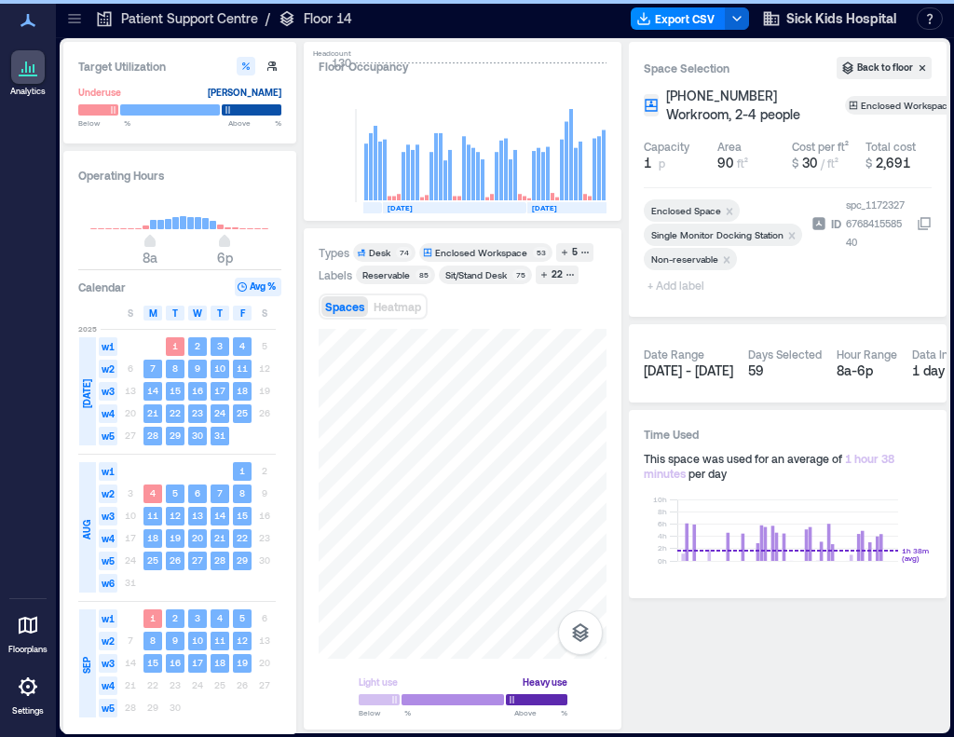
click at [681, 287] on span "+ Add label" at bounding box center [678, 285] width 68 height 26
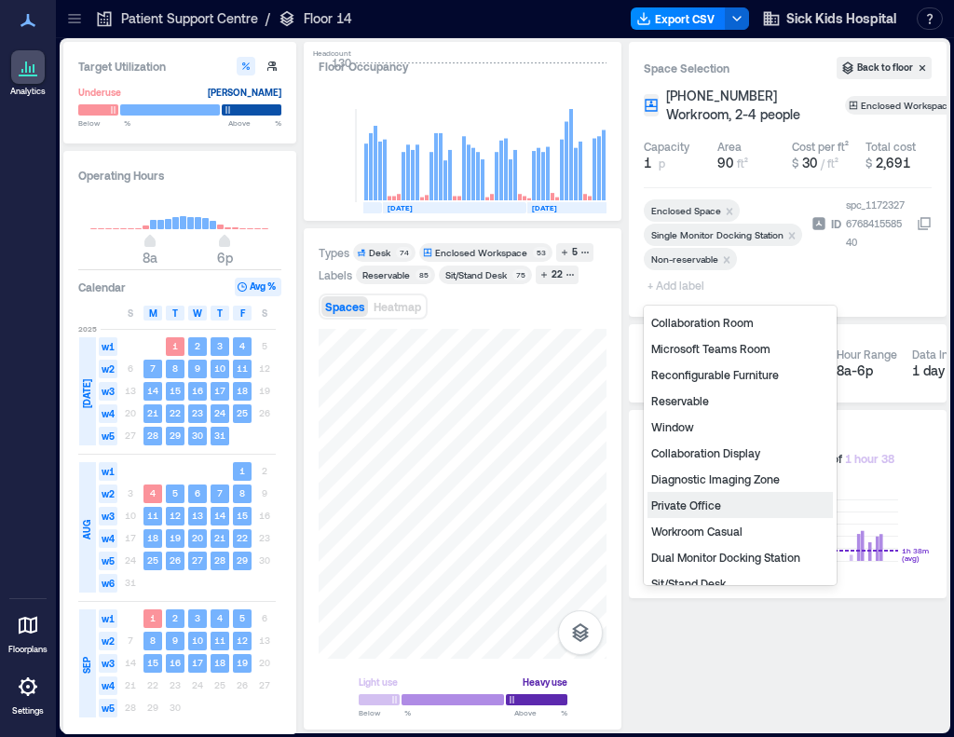
click at [728, 495] on div "Private Office" at bounding box center [740, 505] width 185 height 26
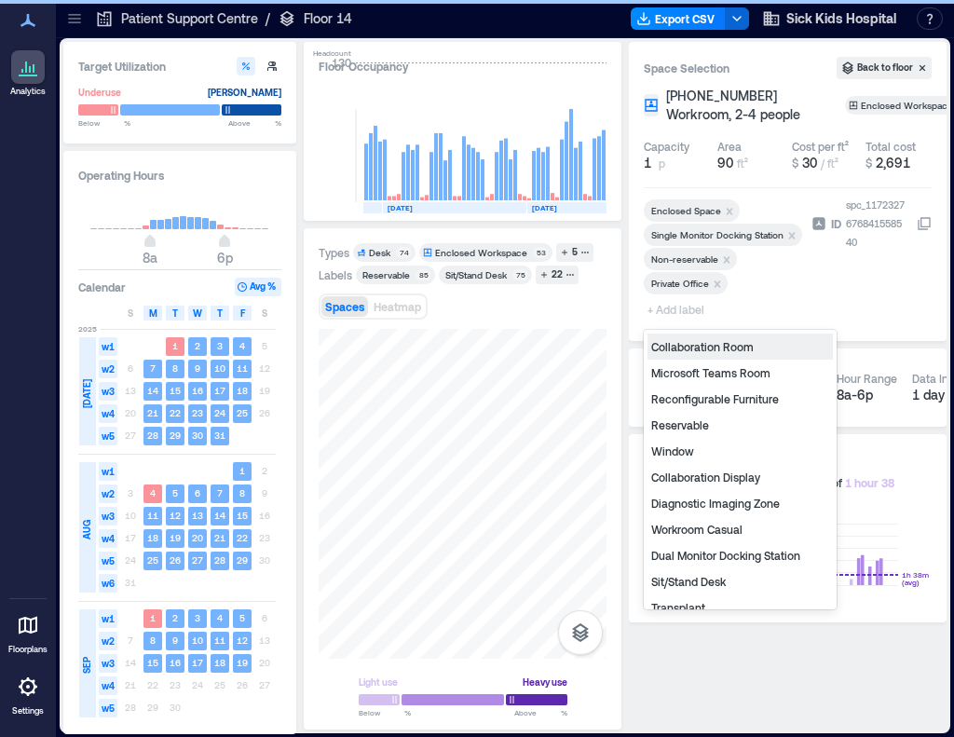
click at [685, 312] on span "+ Add label" at bounding box center [678, 309] width 68 height 26
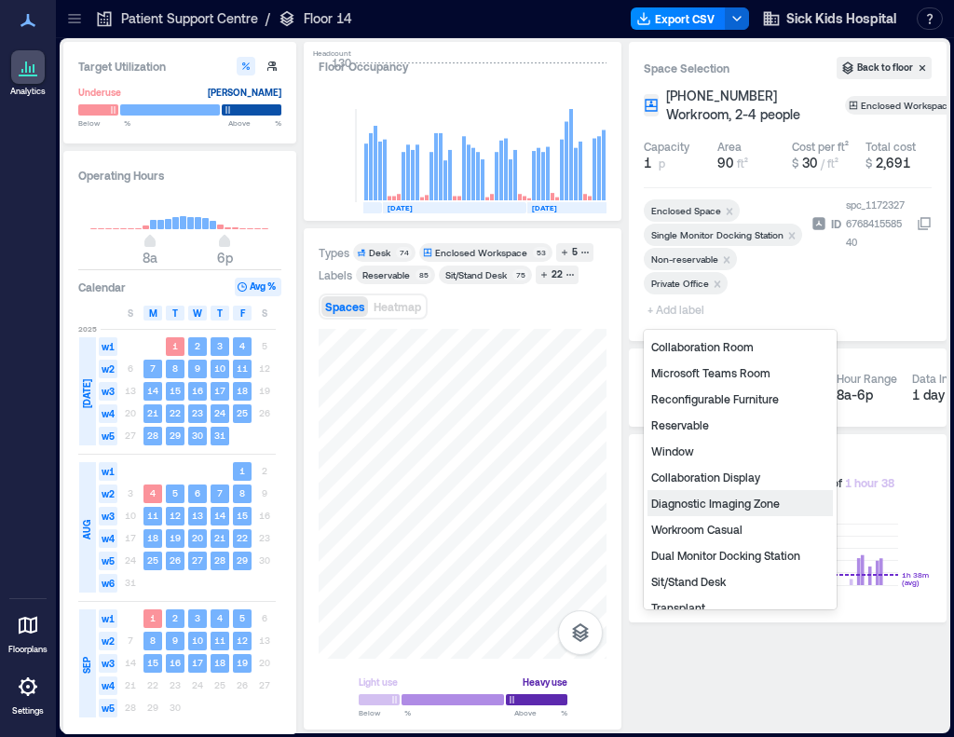
click at [708, 506] on div "Diagnostic Imaging Zone" at bounding box center [740, 503] width 185 height 26
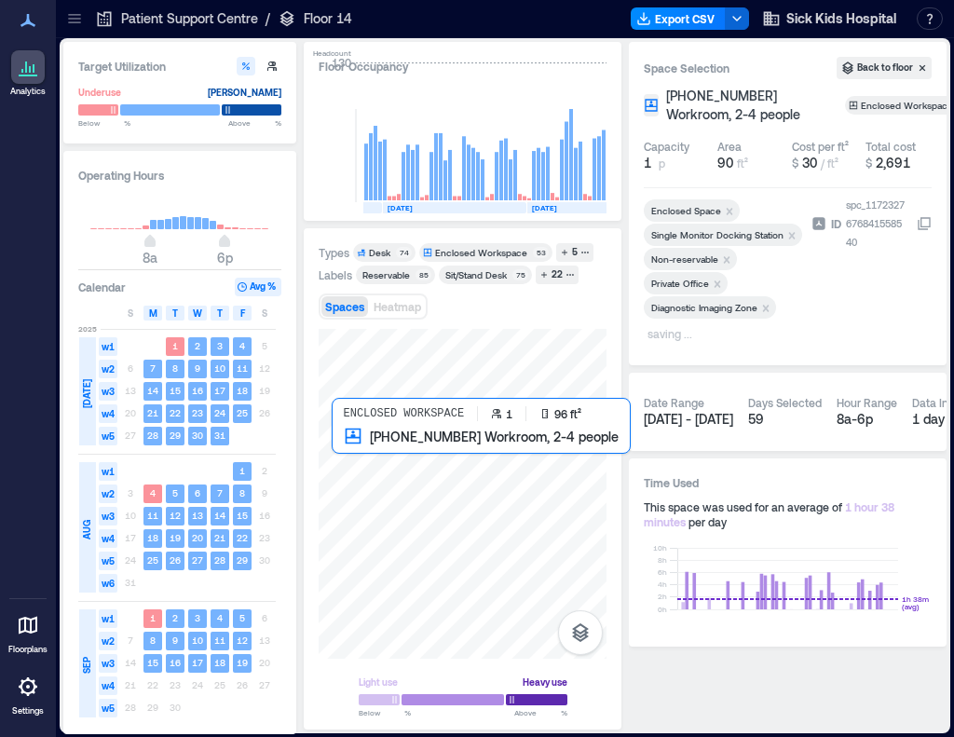
drag, startPoint x: 542, startPoint y: 309, endPoint x: 375, endPoint y: 445, distance: 216.0
click at [375, 445] on div at bounding box center [463, 494] width 288 height 330
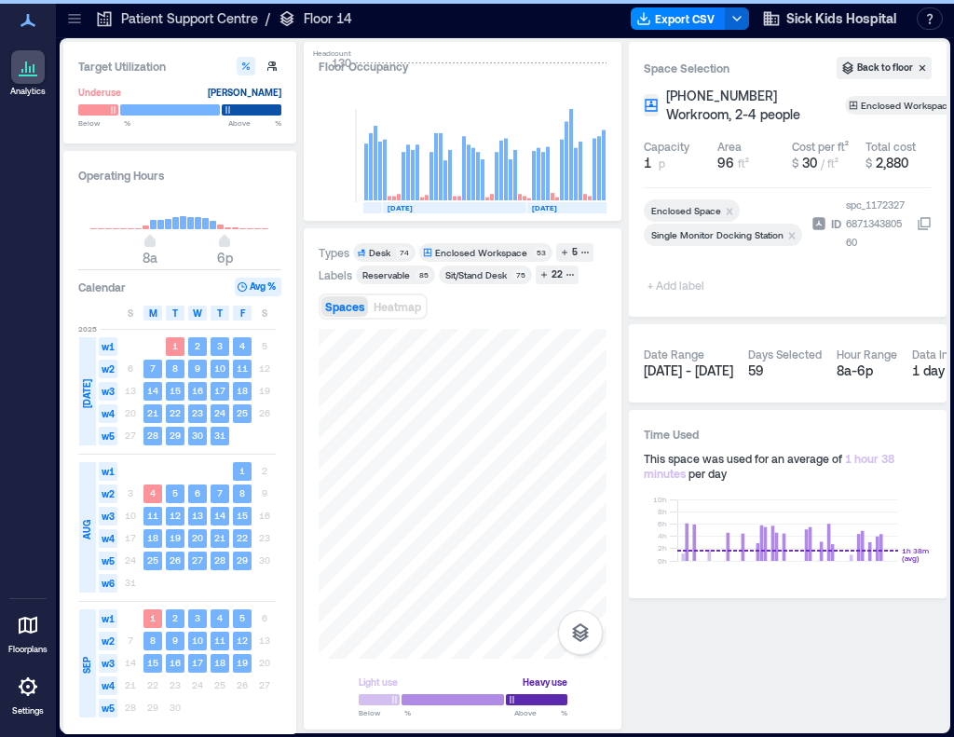
click at [691, 281] on span "+ Add label" at bounding box center [678, 285] width 68 height 26
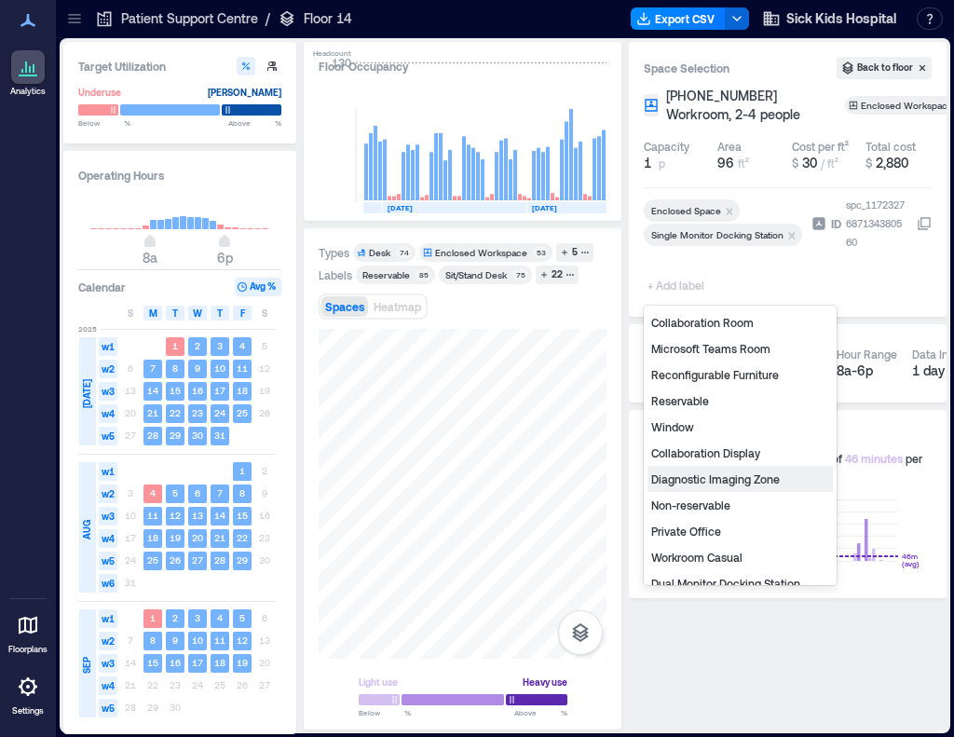
click at [730, 479] on div "Diagnostic Imaging Zone" at bounding box center [740, 479] width 185 height 26
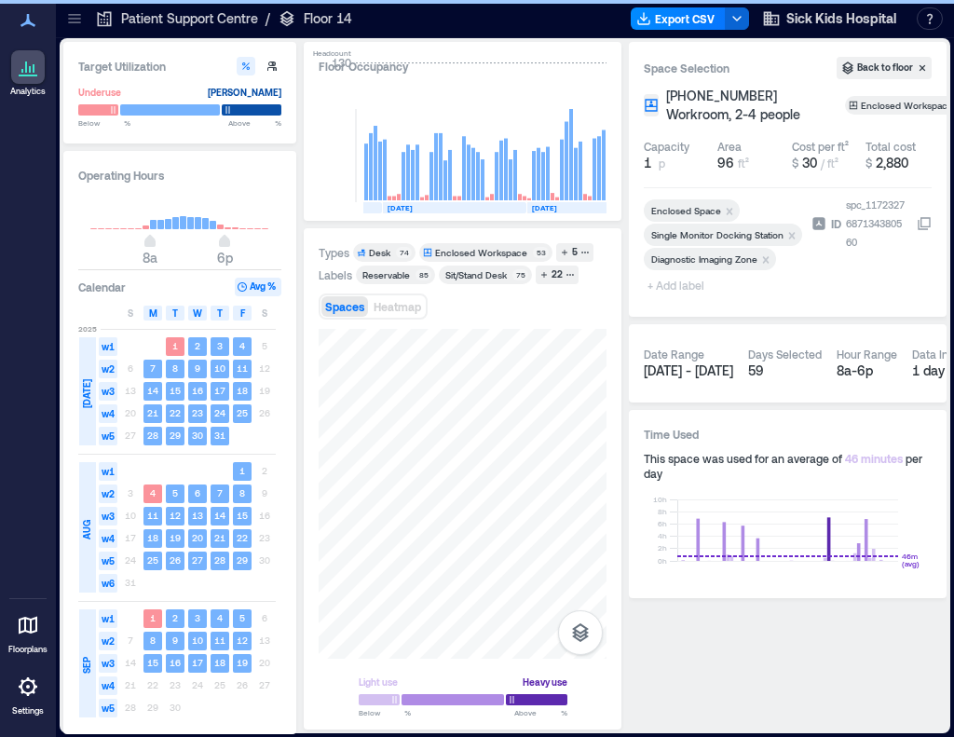
click at [702, 288] on span "+ Add label" at bounding box center [678, 285] width 68 height 26
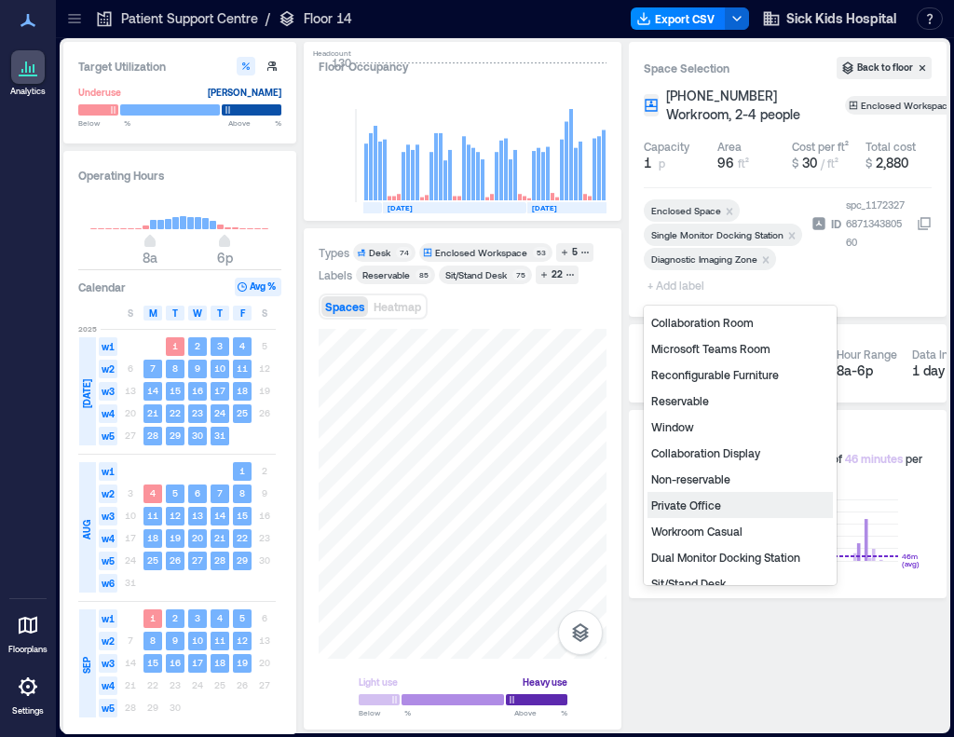
click at [692, 507] on div "Private Office" at bounding box center [740, 505] width 185 height 26
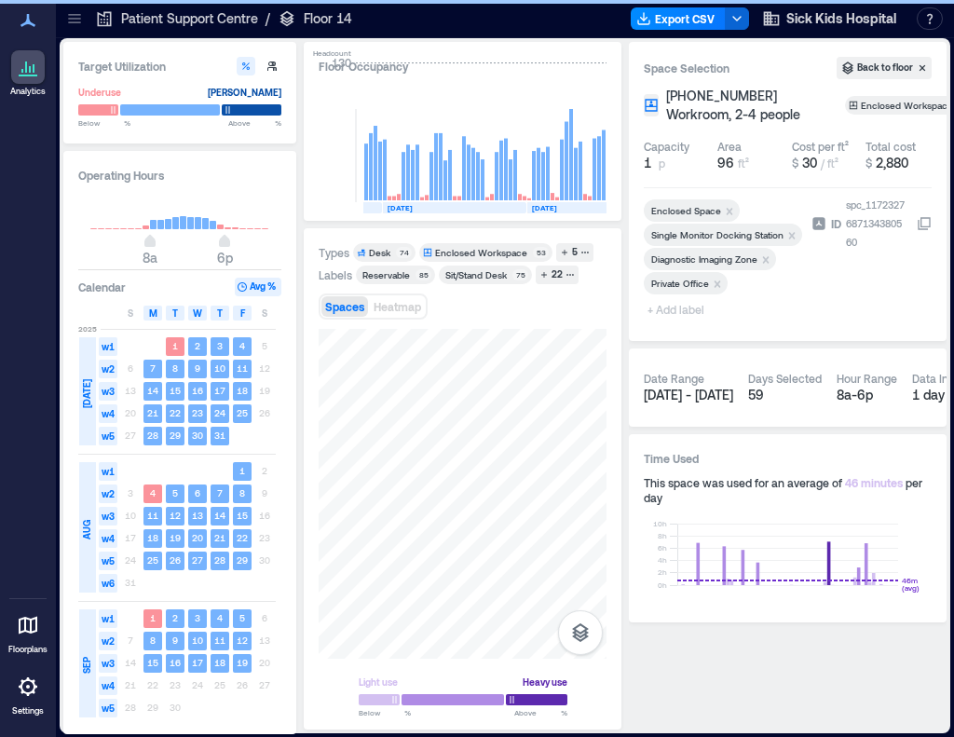
click at [694, 312] on span "+ Add label" at bounding box center [678, 309] width 68 height 26
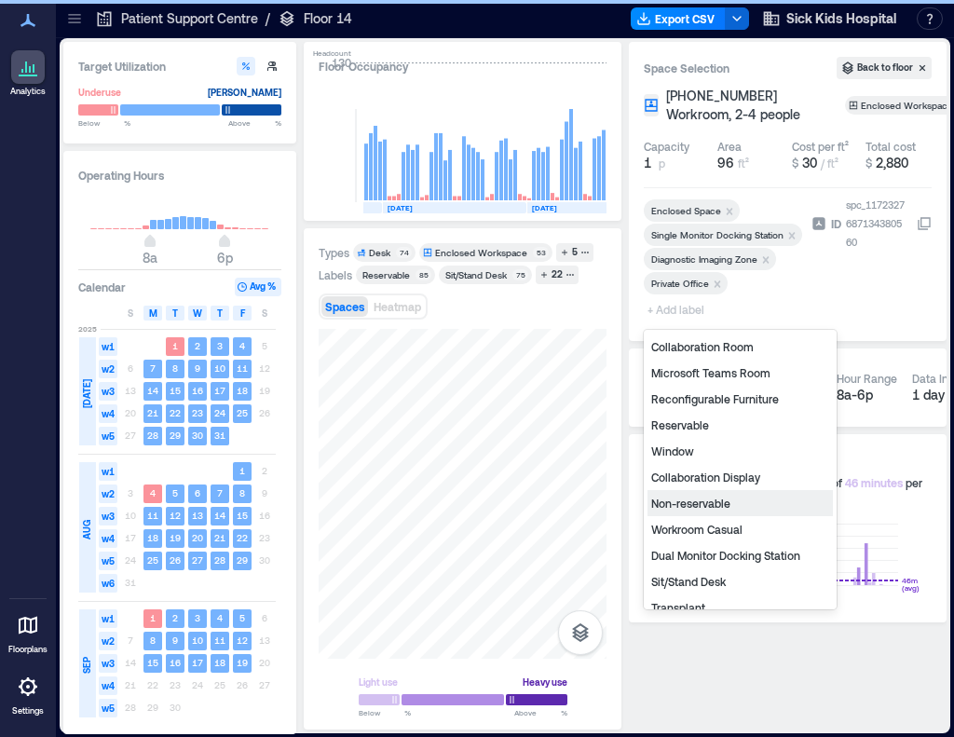
click at [690, 509] on div "Non-reservable" at bounding box center [740, 503] width 185 height 26
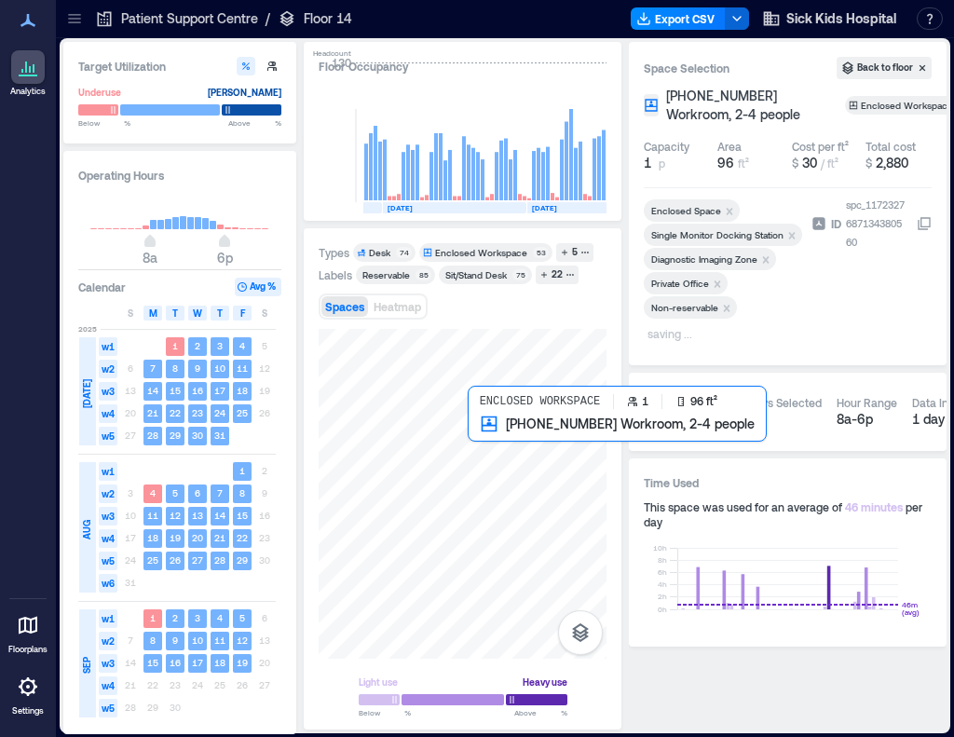
click at [490, 461] on div at bounding box center [463, 494] width 288 height 330
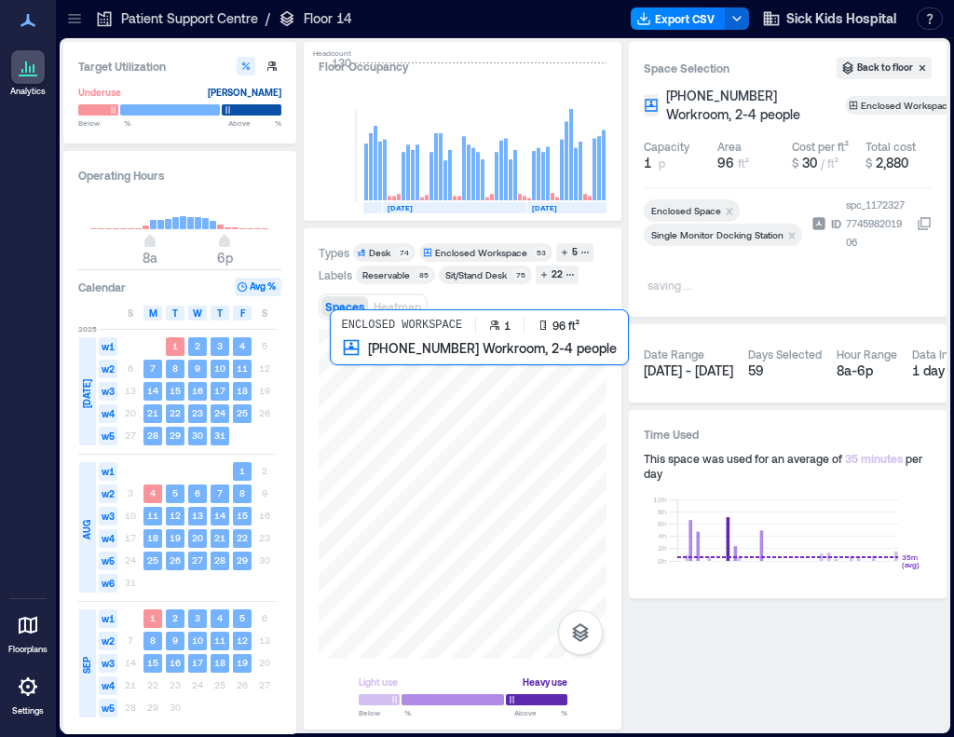
click at [369, 374] on div at bounding box center [463, 494] width 288 height 330
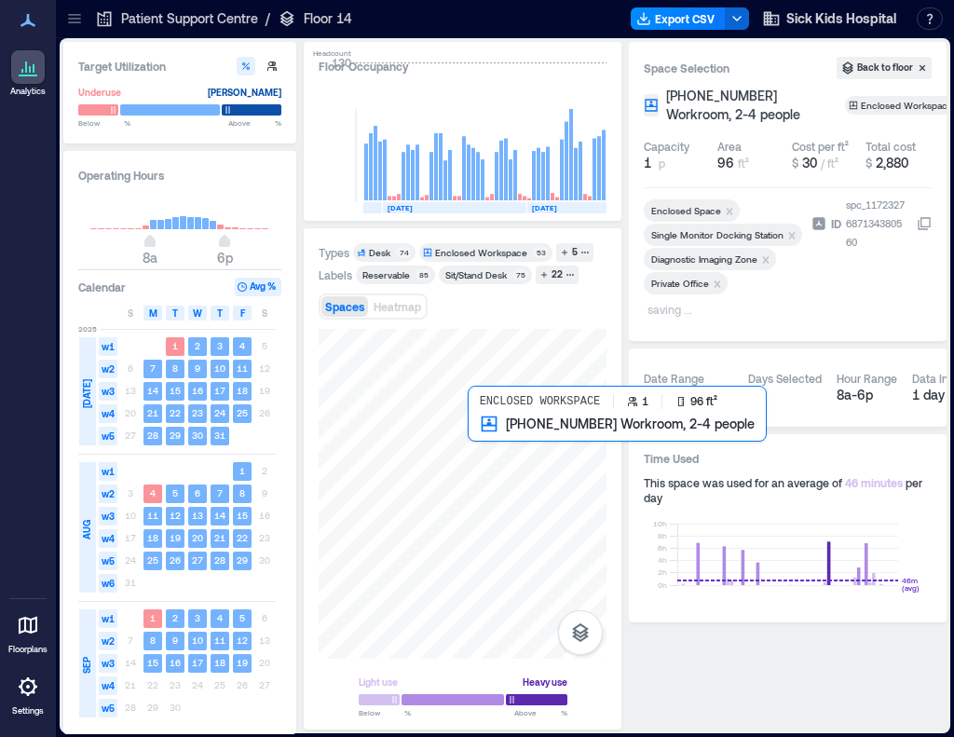
click at [500, 457] on div at bounding box center [463, 494] width 288 height 330
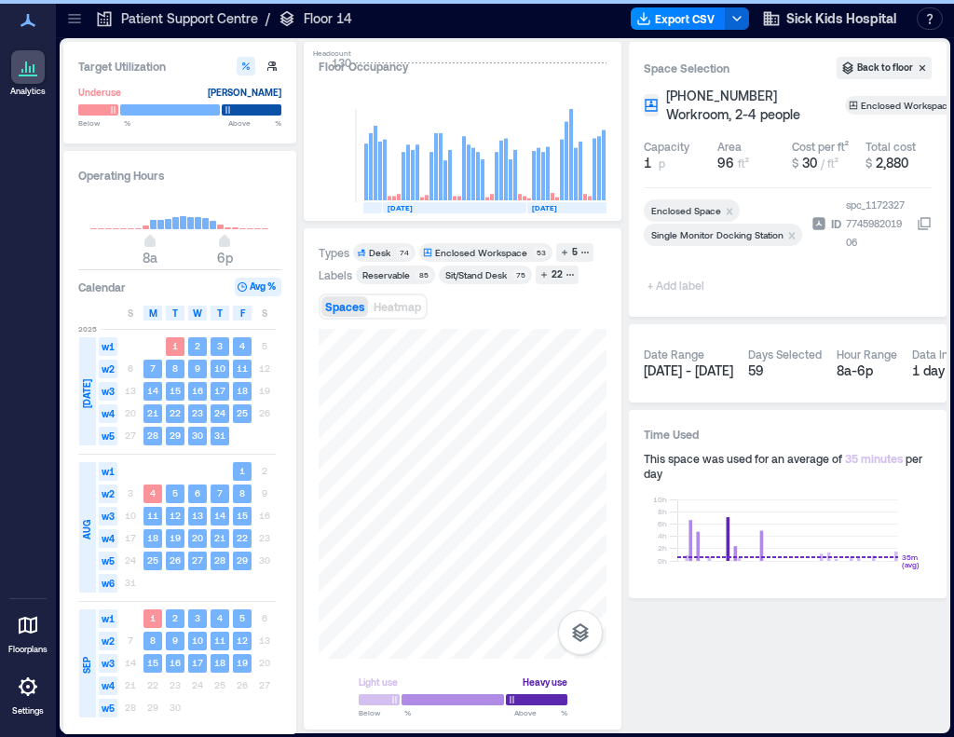
click at [669, 282] on span "+ Add label" at bounding box center [678, 285] width 68 height 26
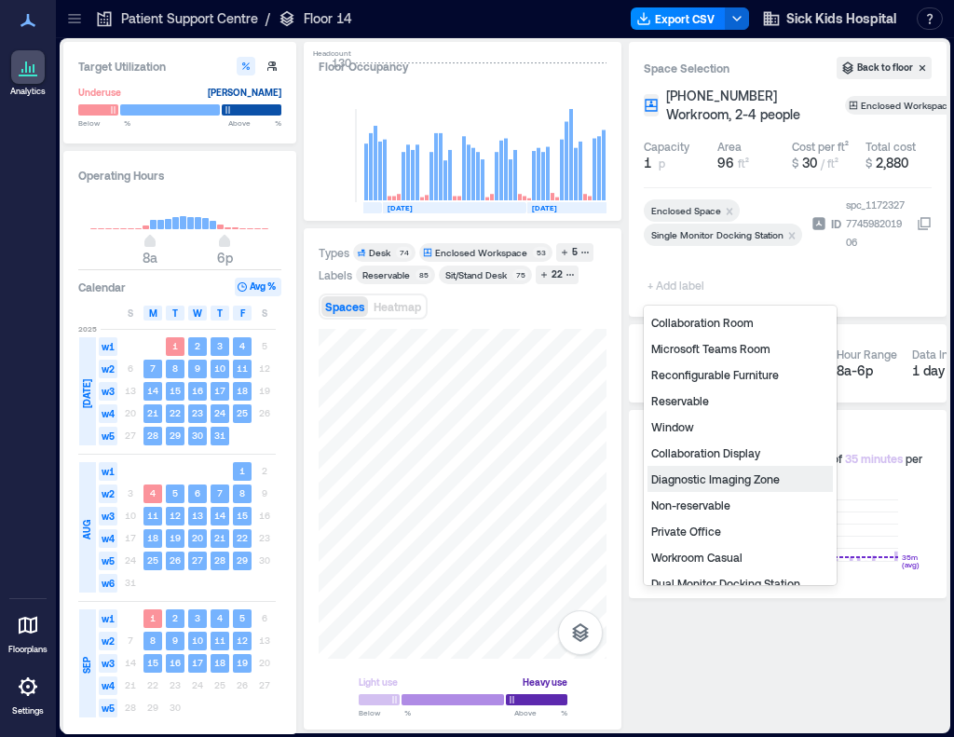
click at [697, 479] on div "Diagnostic Imaging Zone" at bounding box center [740, 479] width 185 height 26
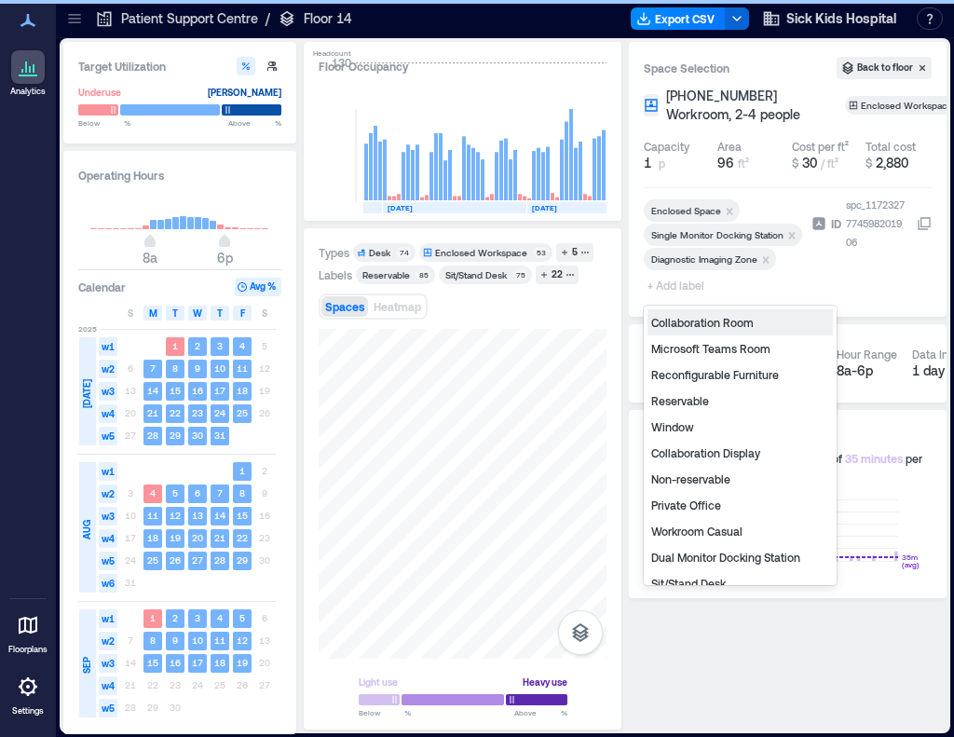
click at [673, 290] on span "+ Add label" at bounding box center [678, 285] width 68 height 26
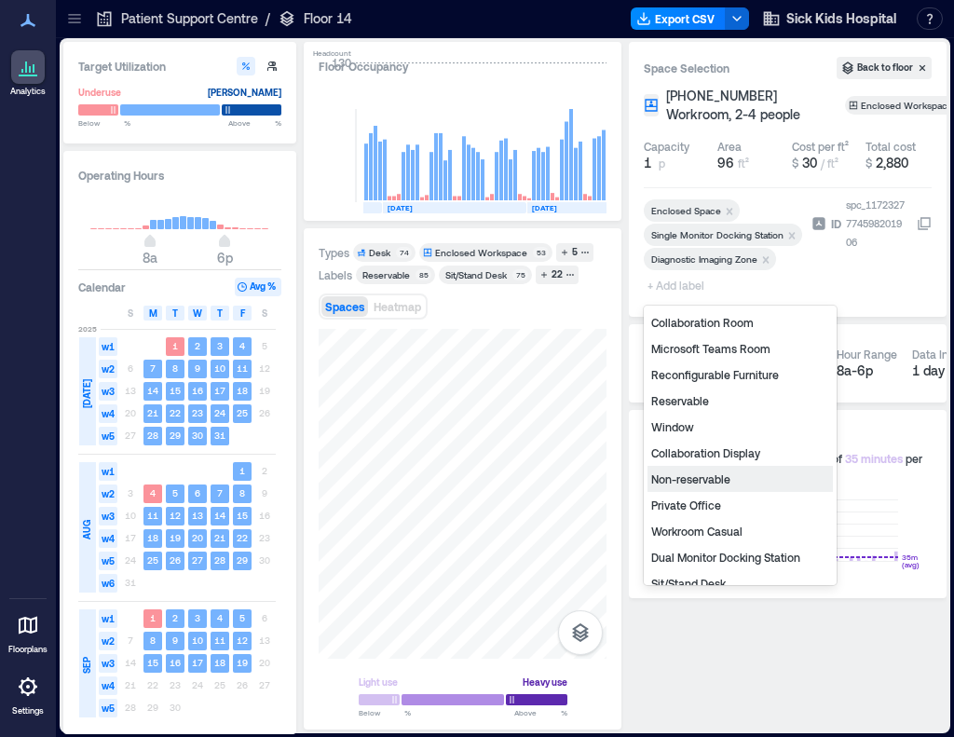
click at [724, 482] on div "Non-reservable" at bounding box center [740, 479] width 185 height 26
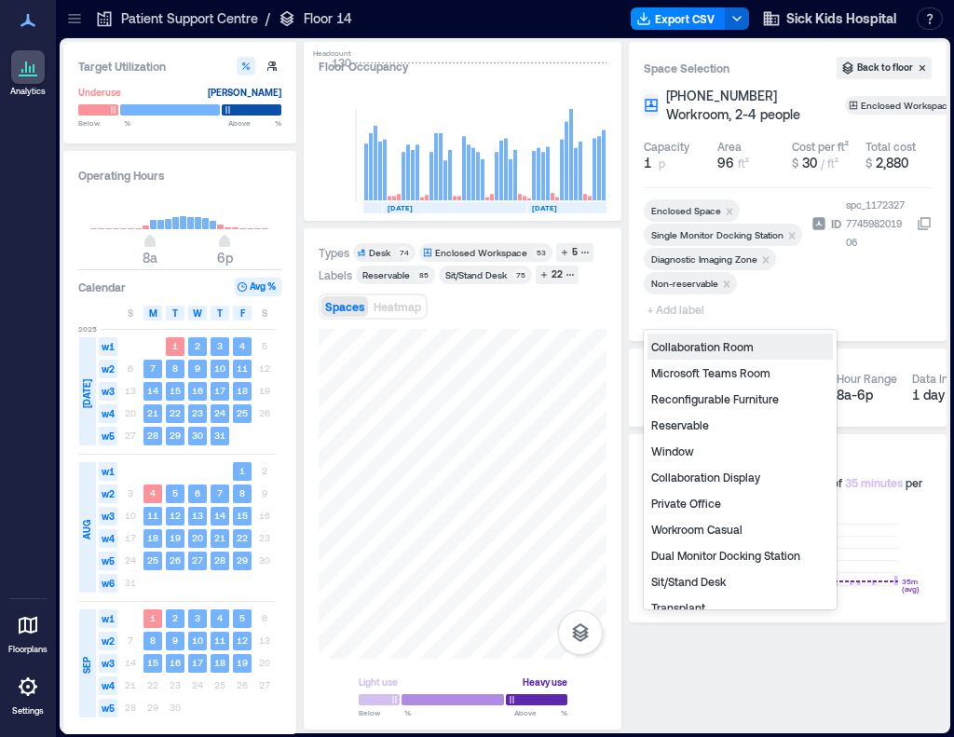
click at [664, 310] on span "+ Add label" at bounding box center [678, 309] width 68 height 26
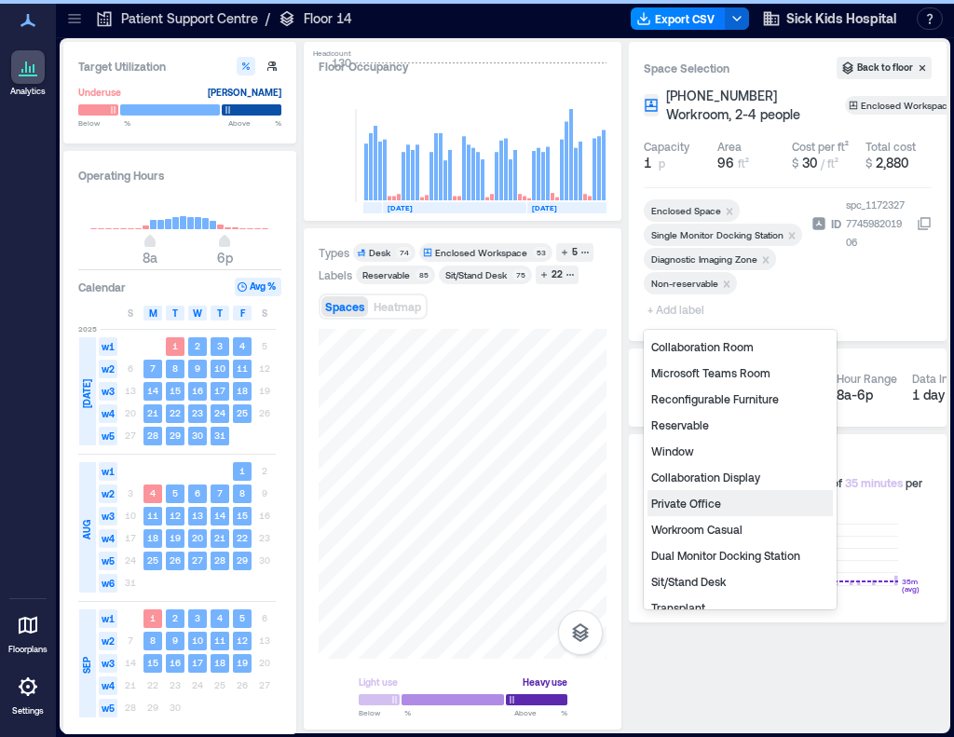
click at [692, 496] on div "Private Office" at bounding box center [740, 503] width 185 height 26
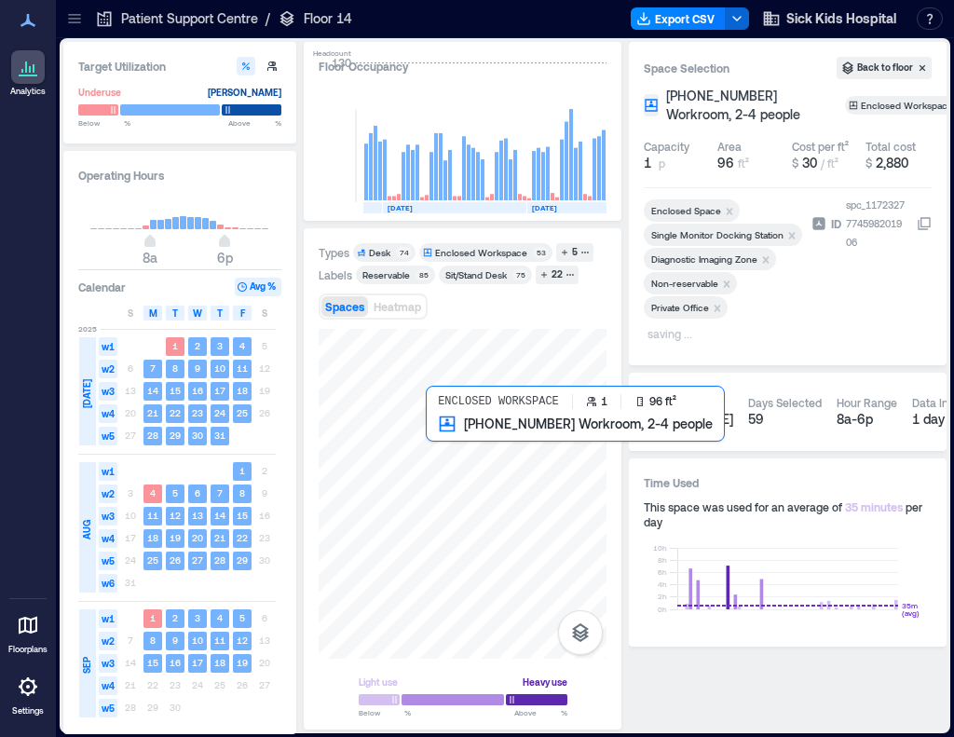
click at [444, 460] on div at bounding box center [463, 494] width 288 height 330
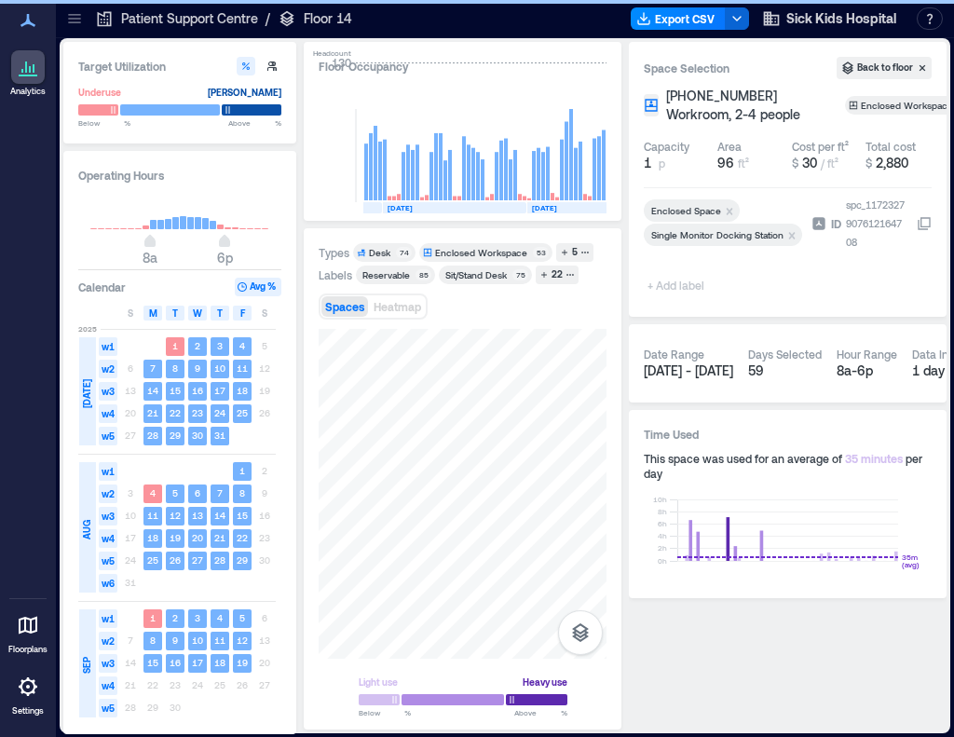
click at [674, 287] on span "+ Add label" at bounding box center [678, 285] width 68 height 26
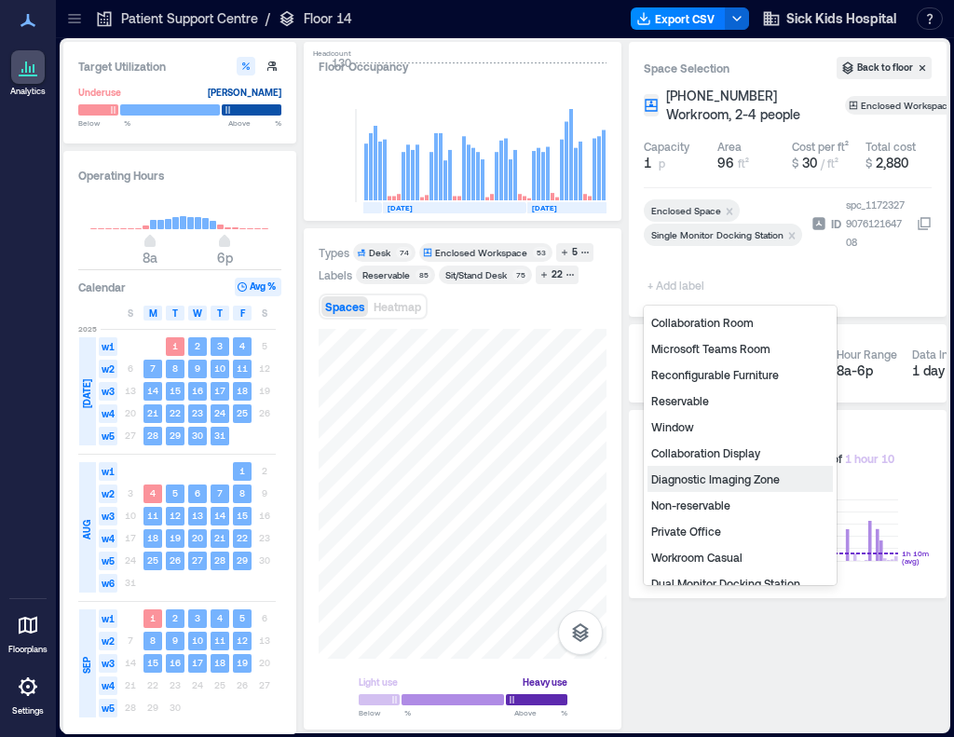
click at [709, 480] on div "Diagnostic Imaging Zone" at bounding box center [740, 479] width 185 height 26
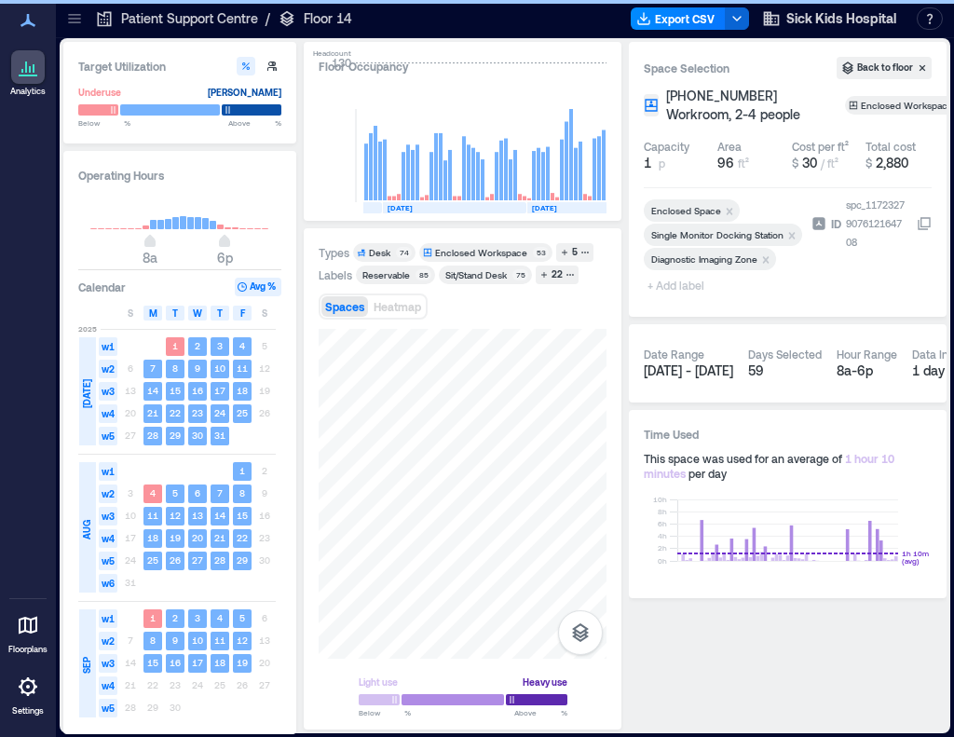
click at [676, 286] on span "+ Add label" at bounding box center [678, 285] width 68 height 26
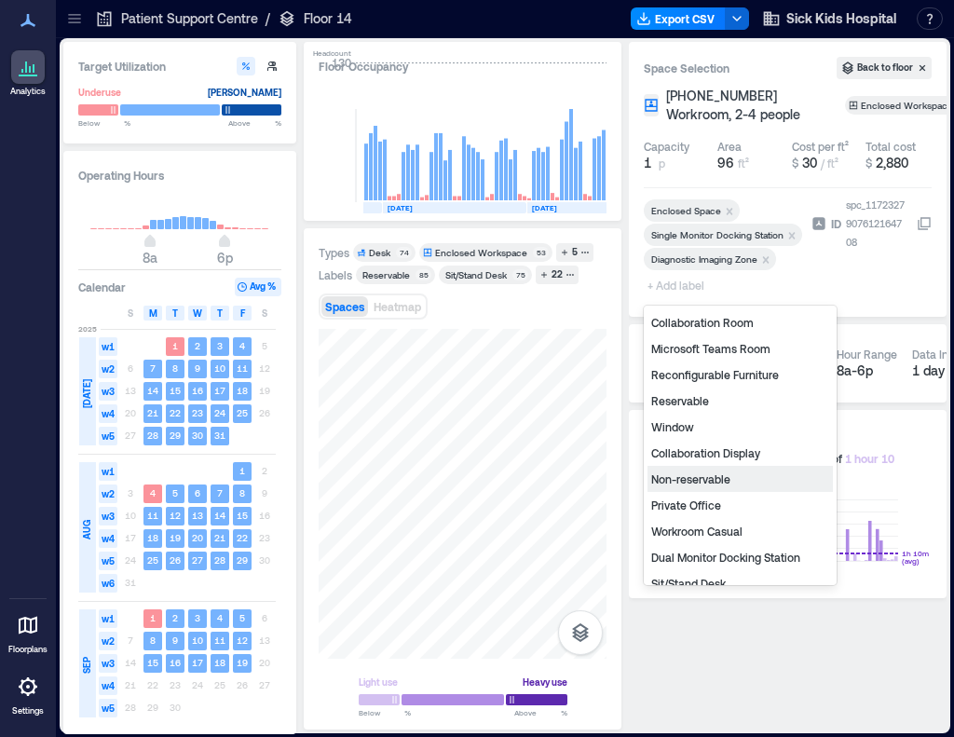
click at [703, 481] on div "Non-reservable" at bounding box center [740, 479] width 185 height 26
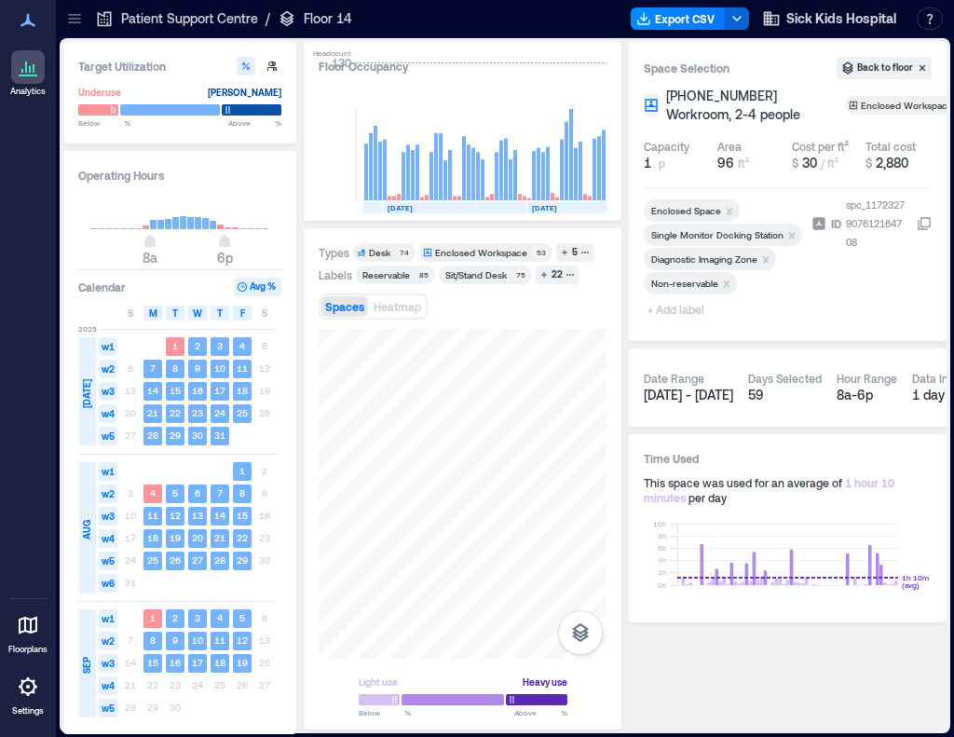
click at [675, 304] on span "+ Add label" at bounding box center [678, 309] width 68 height 26
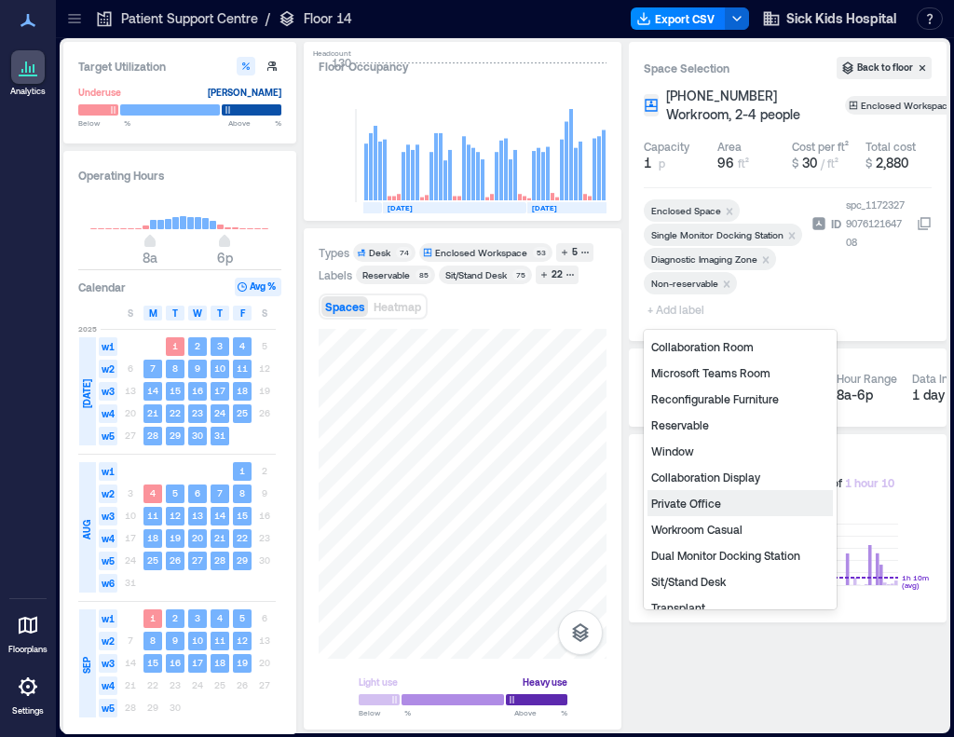
click at [686, 507] on div "Private Office" at bounding box center [740, 503] width 185 height 26
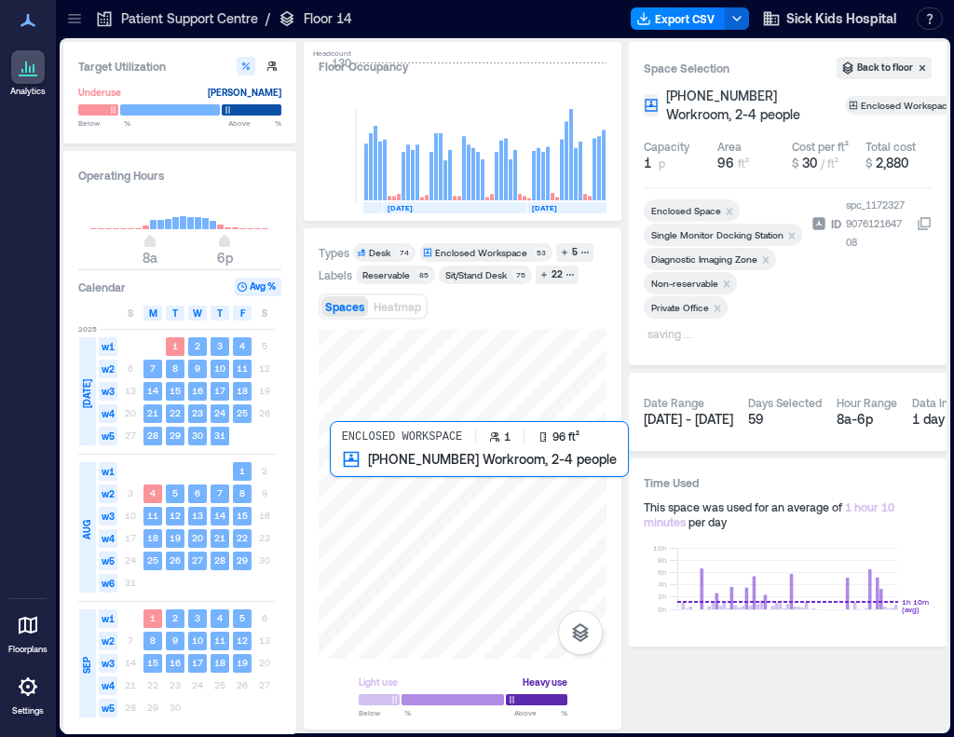
click at [377, 476] on div at bounding box center [463, 494] width 288 height 330
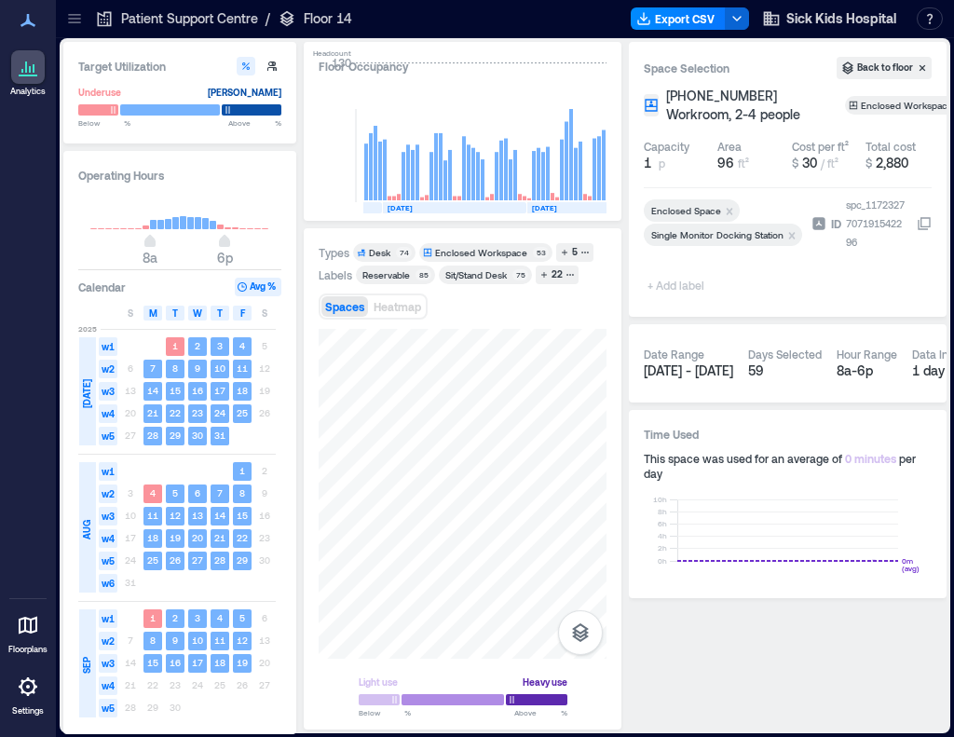
click at [682, 283] on span "+ Add label" at bounding box center [678, 285] width 68 height 26
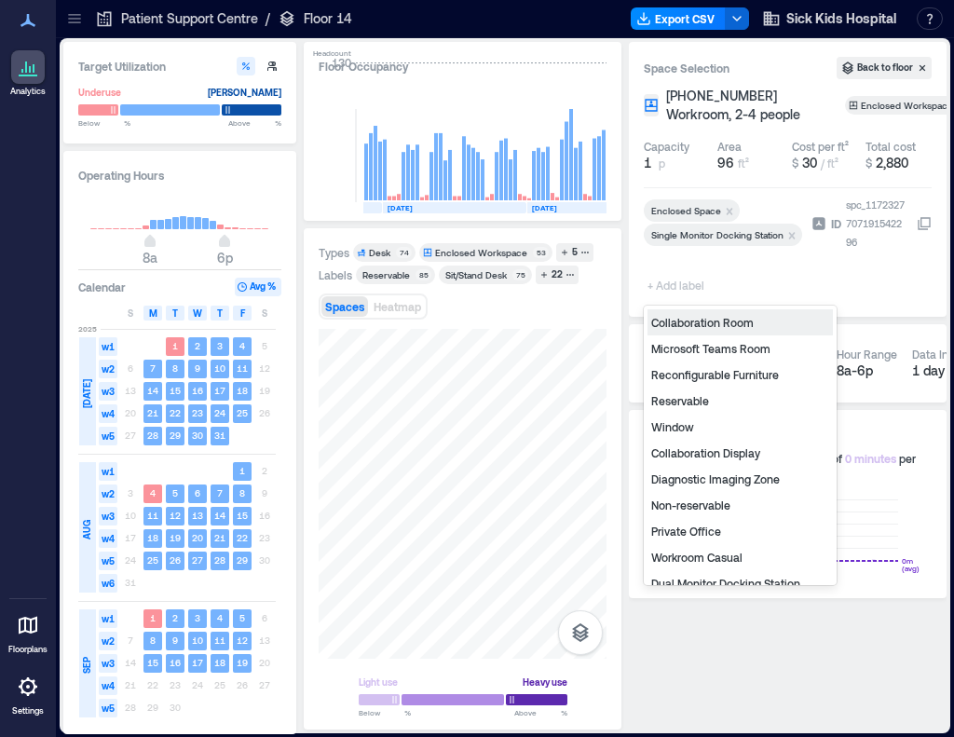
click at [691, 501] on div "Non-reservable" at bounding box center [740, 505] width 185 height 26
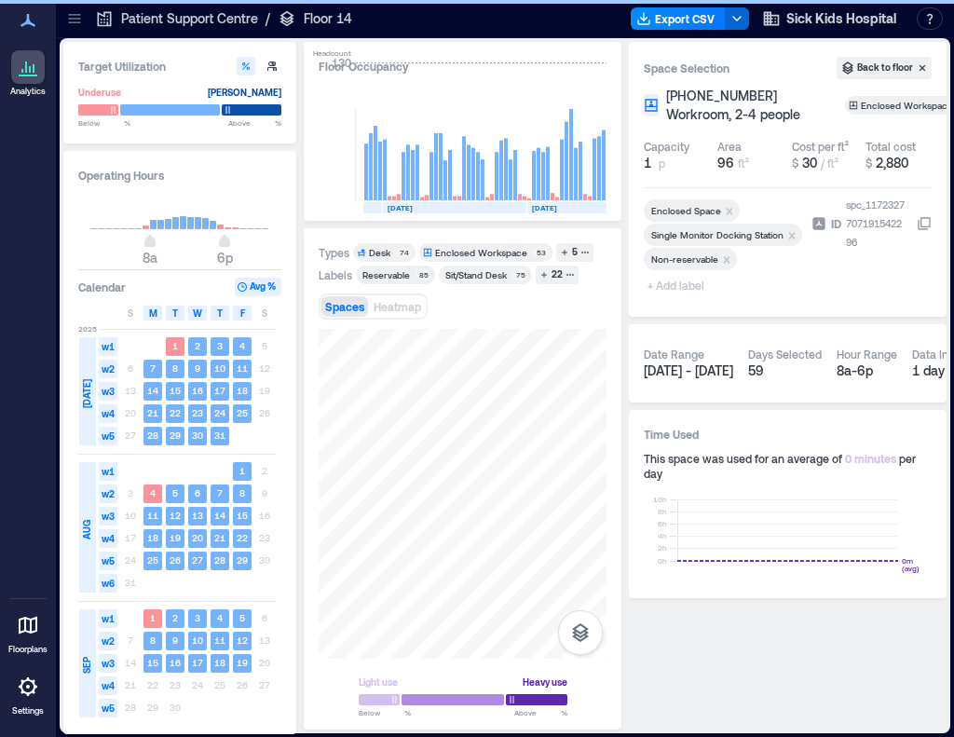
click at [680, 290] on span "+ Add label" at bounding box center [678, 285] width 68 height 26
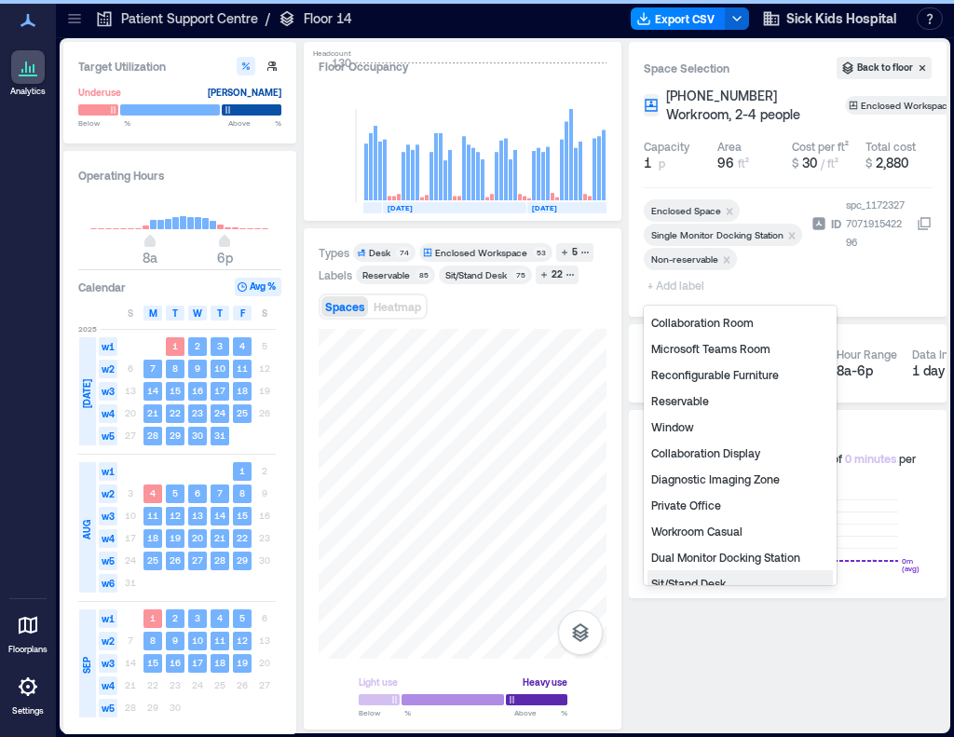
click at [720, 492] on div "Private Office" at bounding box center [740, 505] width 185 height 26
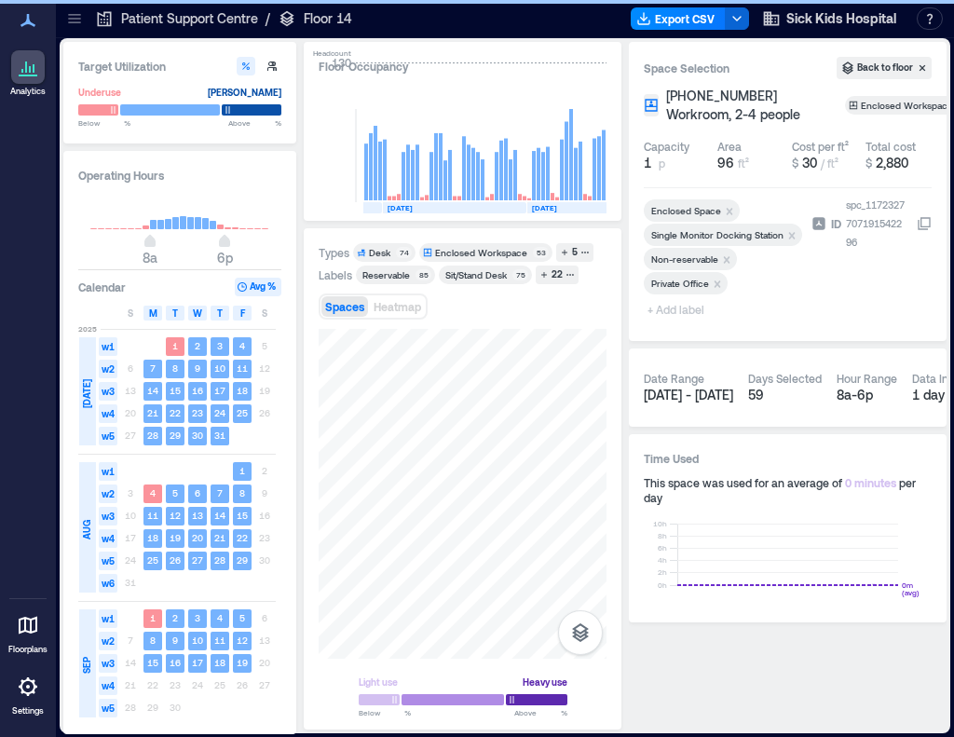
click at [684, 309] on span "+ Add label" at bounding box center [678, 309] width 68 height 26
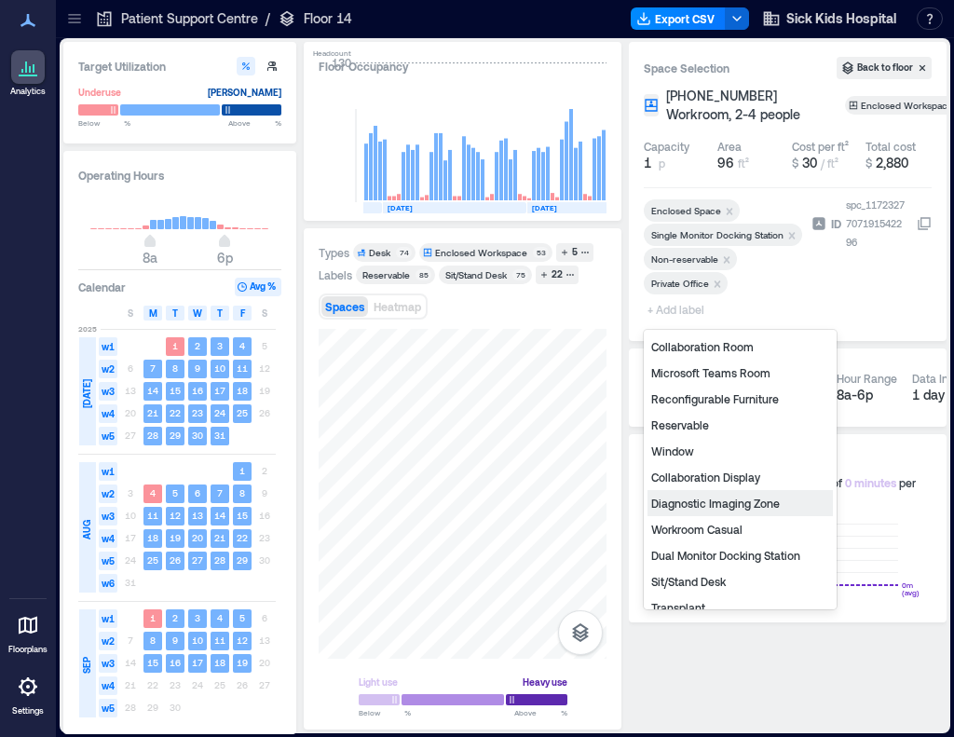
click at [705, 500] on div "Diagnostic Imaging Zone" at bounding box center [740, 503] width 185 height 26
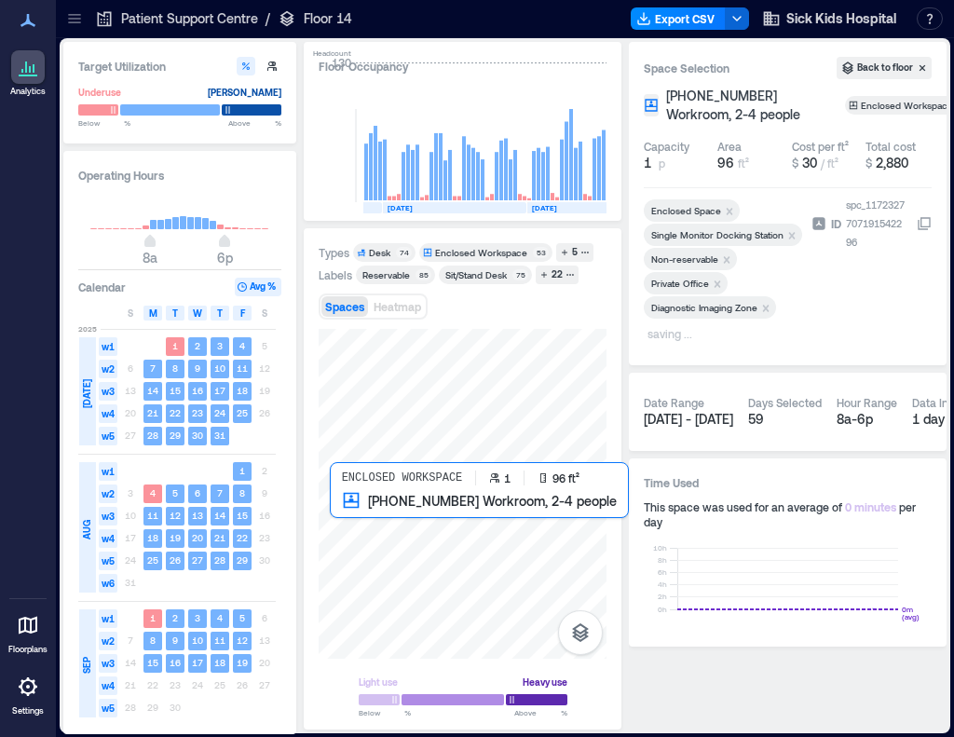
click at [361, 526] on div at bounding box center [463, 494] width 288 height 330
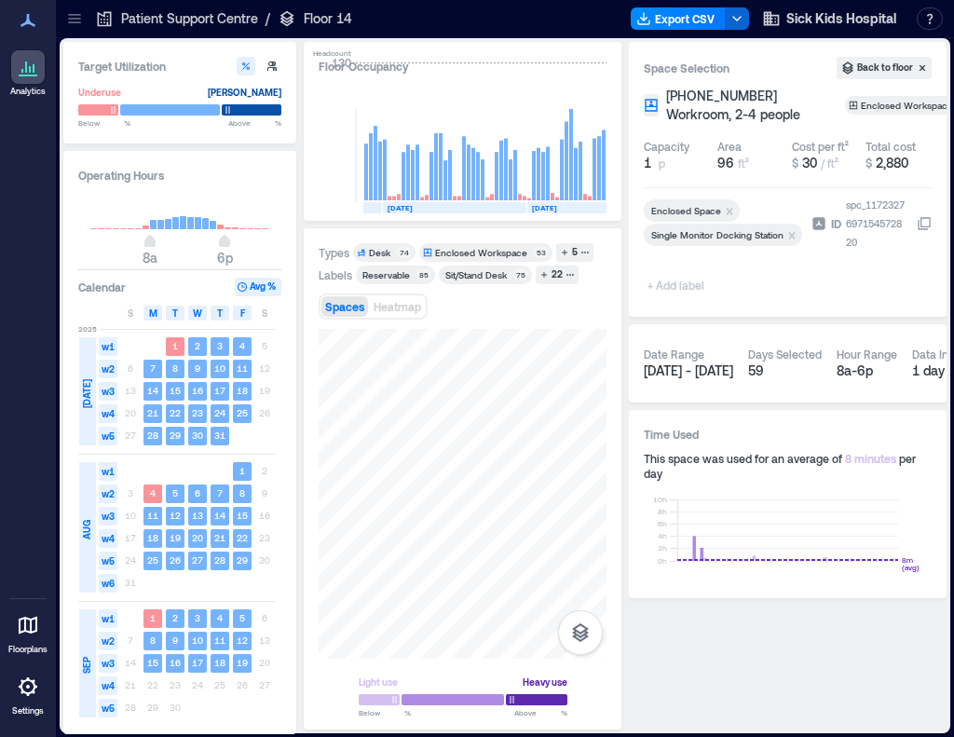
click at [681, 287] on span "+ Add label" at bounding box center [678, 285] width 68 height 26
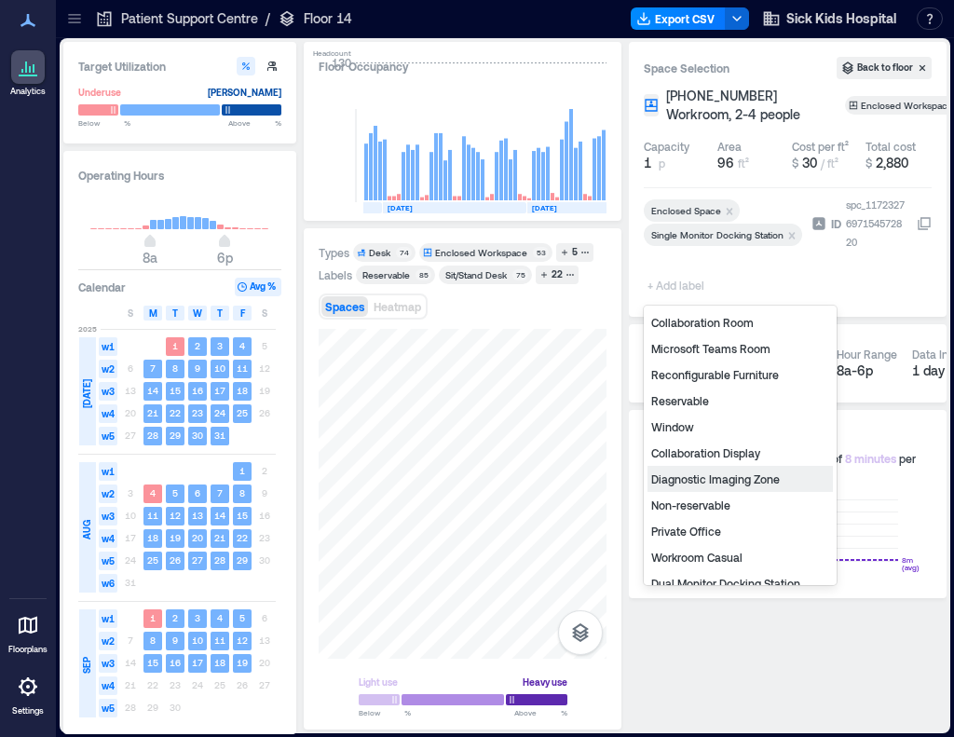
click at [699, 480] on div "Diagnostic Imaging Zone" at bounding box center [740, 479] width 185 height 26
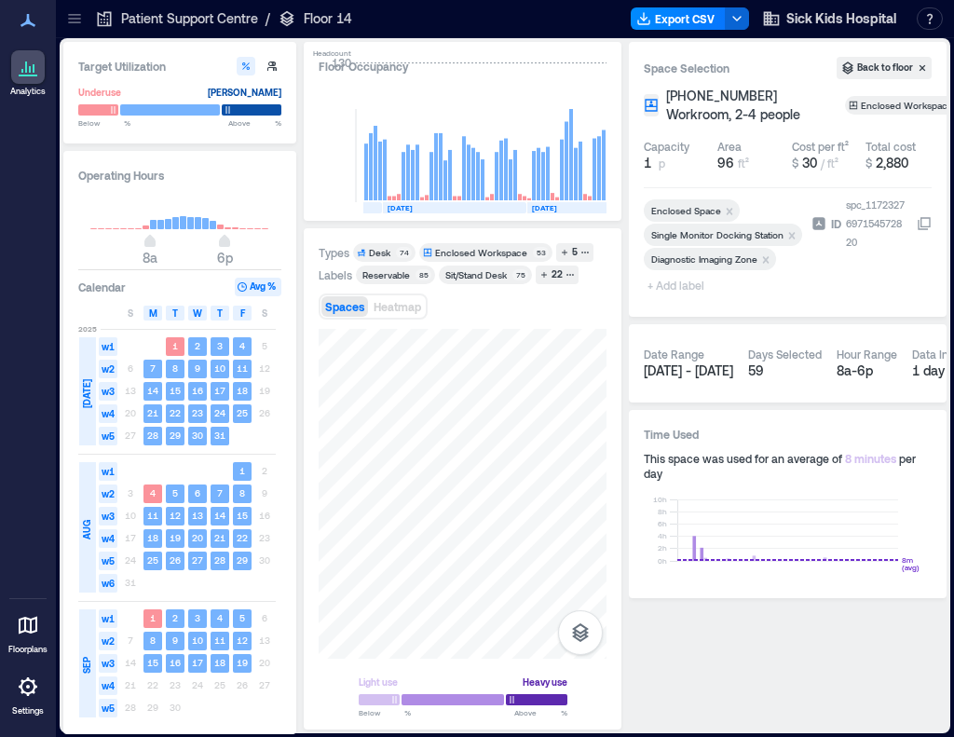
drag, startPoint x: 675, startPoint y: 295, endPoint x: 673, endPoint y: 284, distance: 10.4
click at [675, 295] on span "+ Add label" at bounding box center [678, 285] width 68 height 26
click at [673, 284] on span "+ Add label" at bounding box center [678, 285] width 68 height 26
click at [669, 290] on span "+ Add label" at bounding box center [678, 285] width 68 height 26
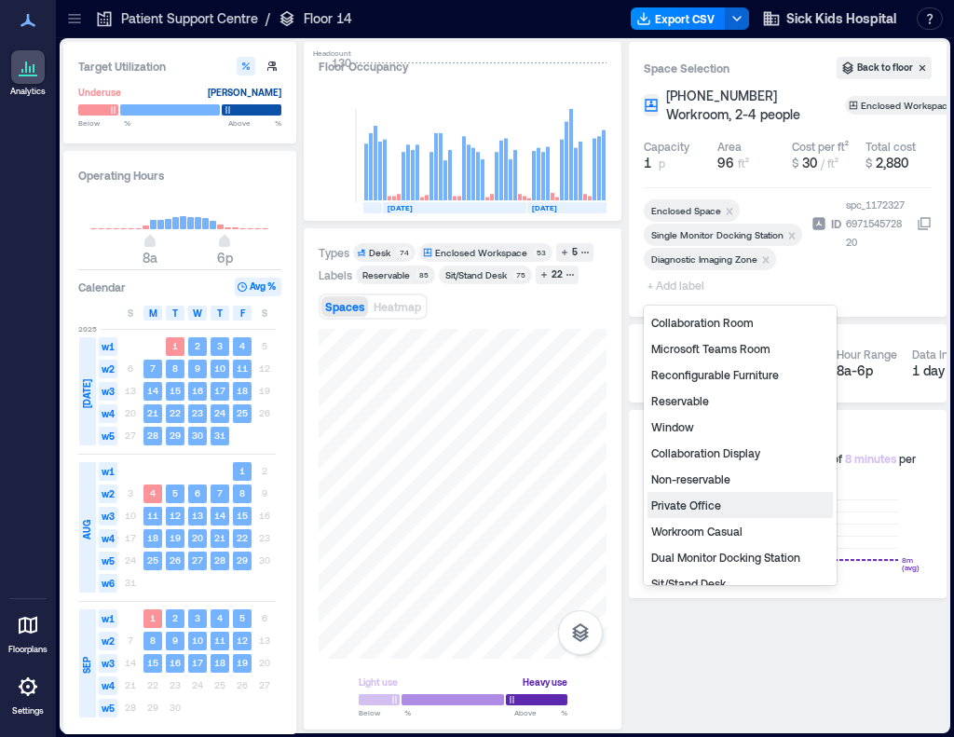
click at [667, 510] on div "Private Office" at bounding box center [740, 505] width 185 height 26
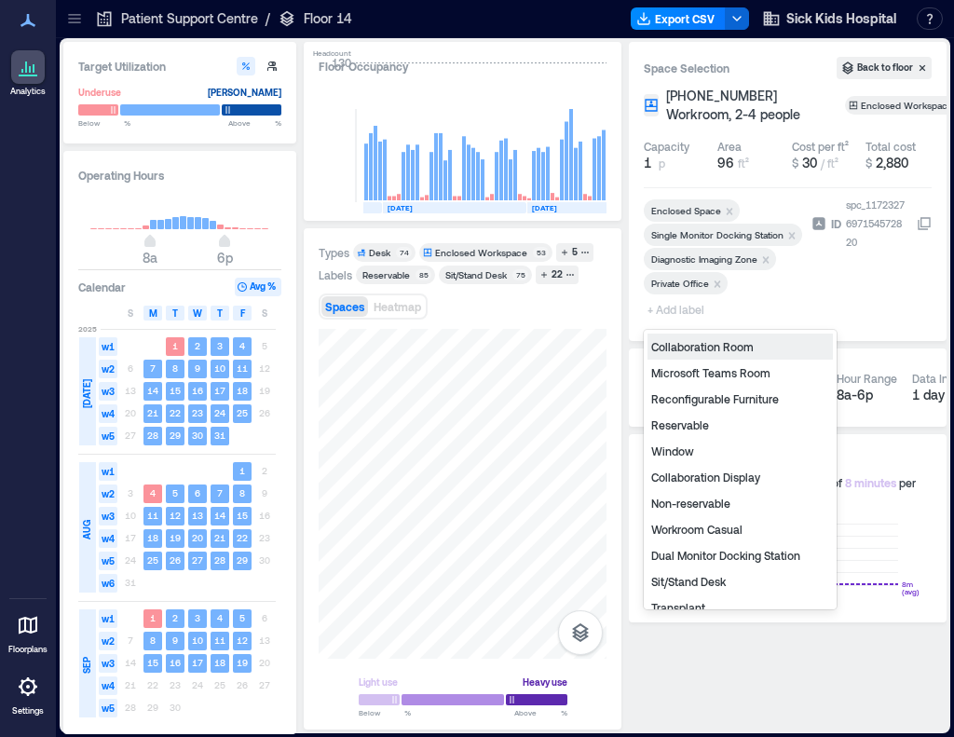
click at [668, 309] on span "+ Add label" at bounding box center [678, 309] width 68 height 26
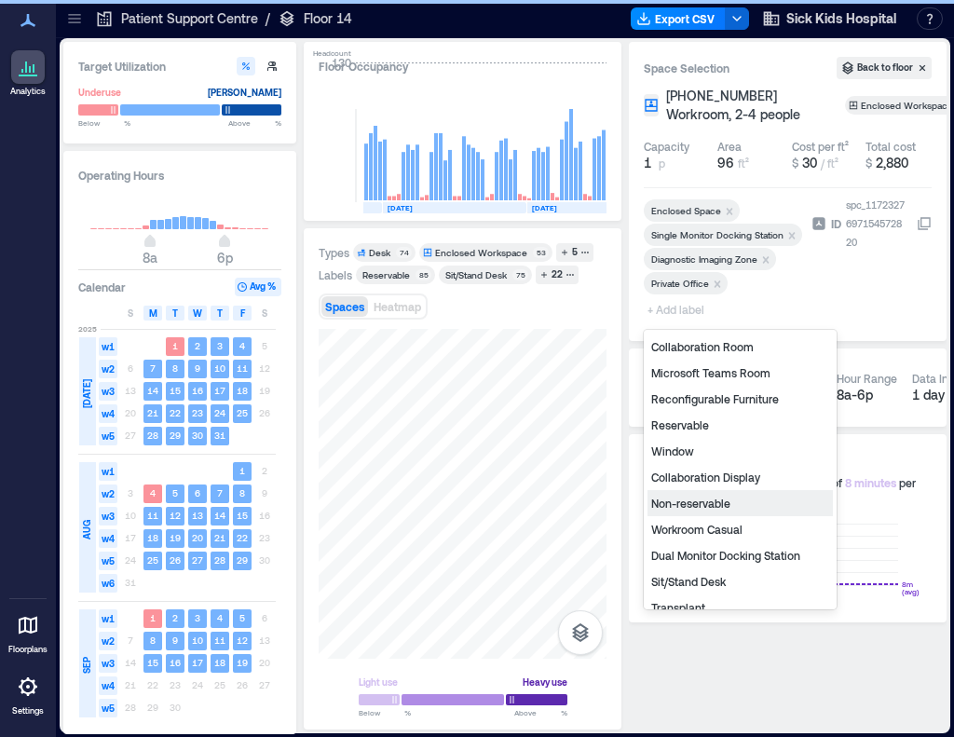
click at [705, 502] on div "Non-reservable" at bounding box center [740, 503] width 185 height 26
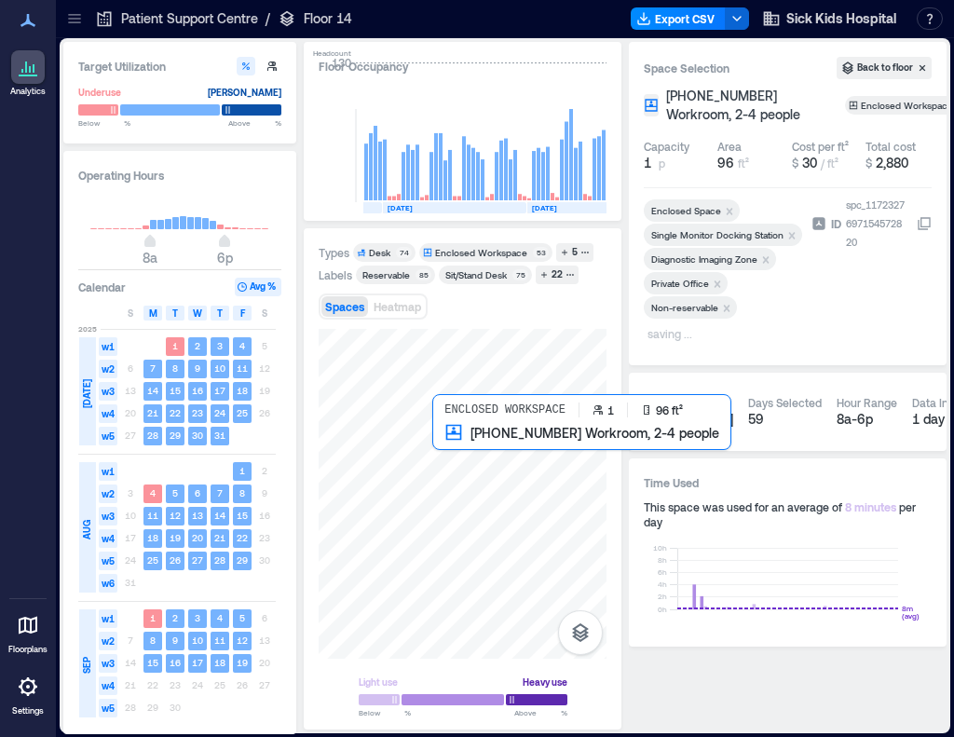
click at [464, 466] on div at bounding box center [463, 494] width 288 height 330
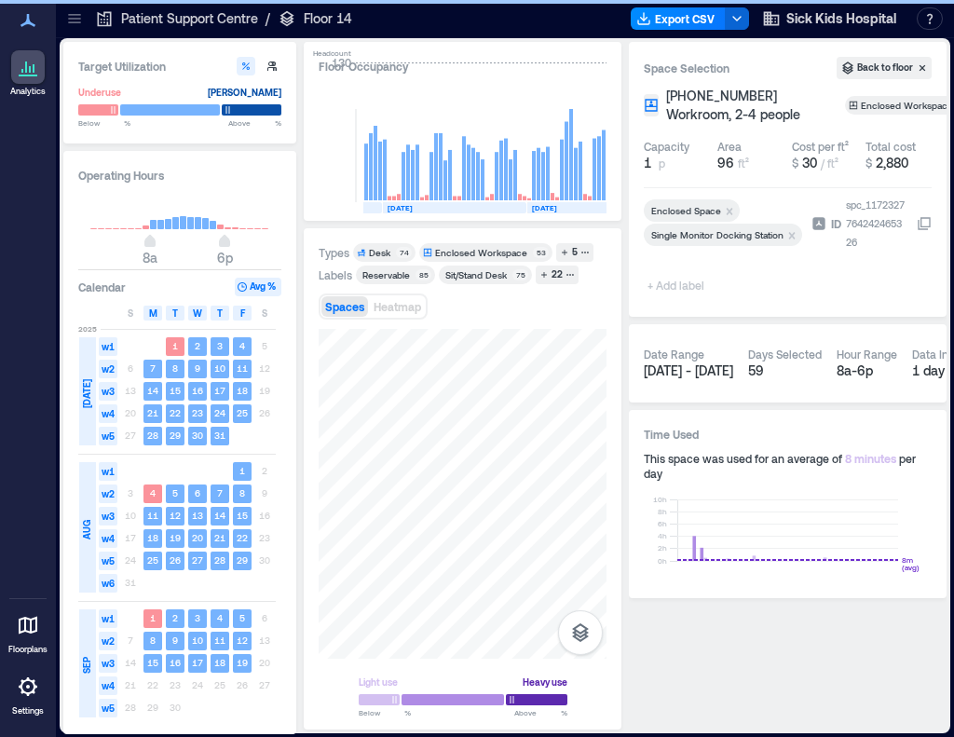
click at [675, 278] on div at bounding box center [724, 275] width 160 height 7
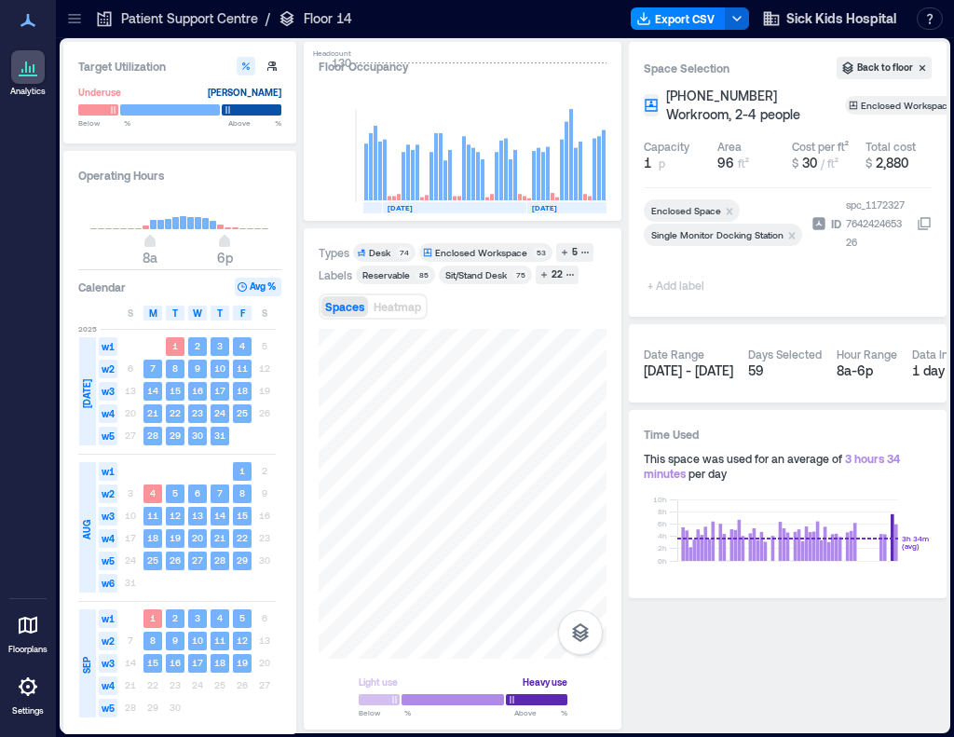
click at [671, 282] on span "+ Add label" at bounding box center [678, 285] width 68 height 26
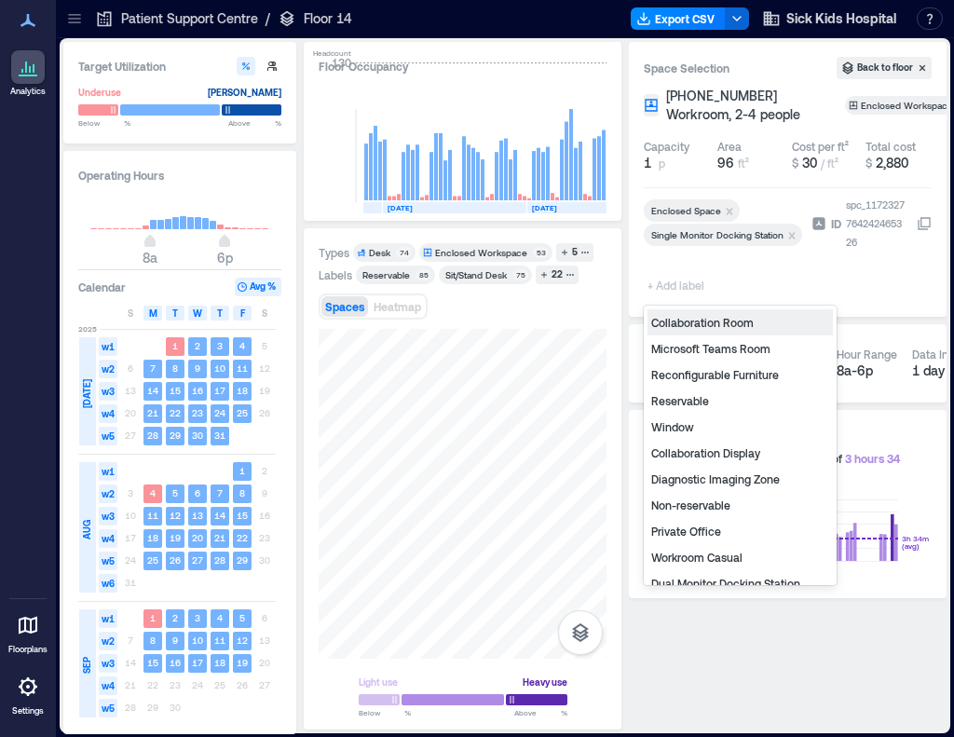
click at [690, 471] on div "Diagnostic Imaging Zone" at bounding box center [740, 479] width 185 height 26
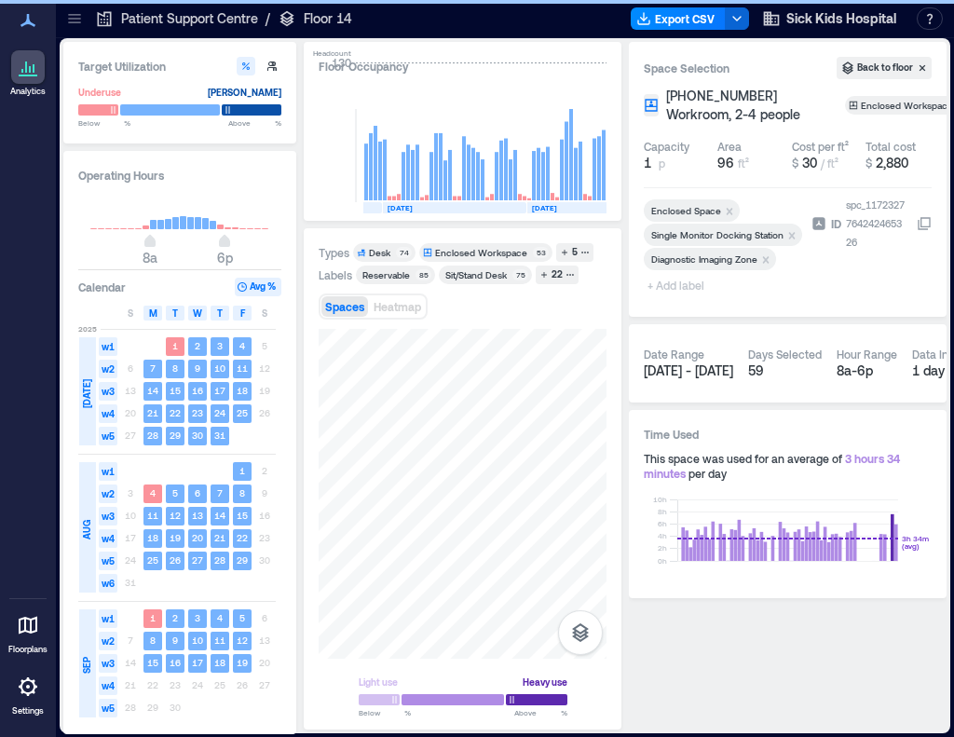
click at [665, 290] on span "+ Add label" at bounding box center [678, 285] width 68 height 26
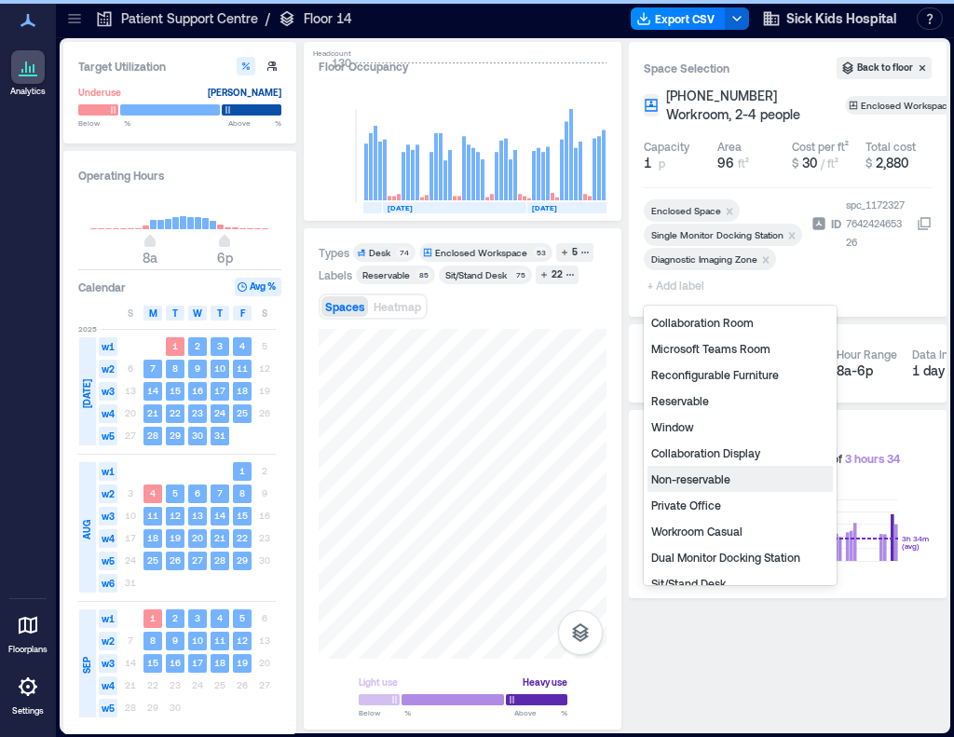
click at [701, 480] on div "Non-reservable" at bounding box center [740, 479] width 185 height 26
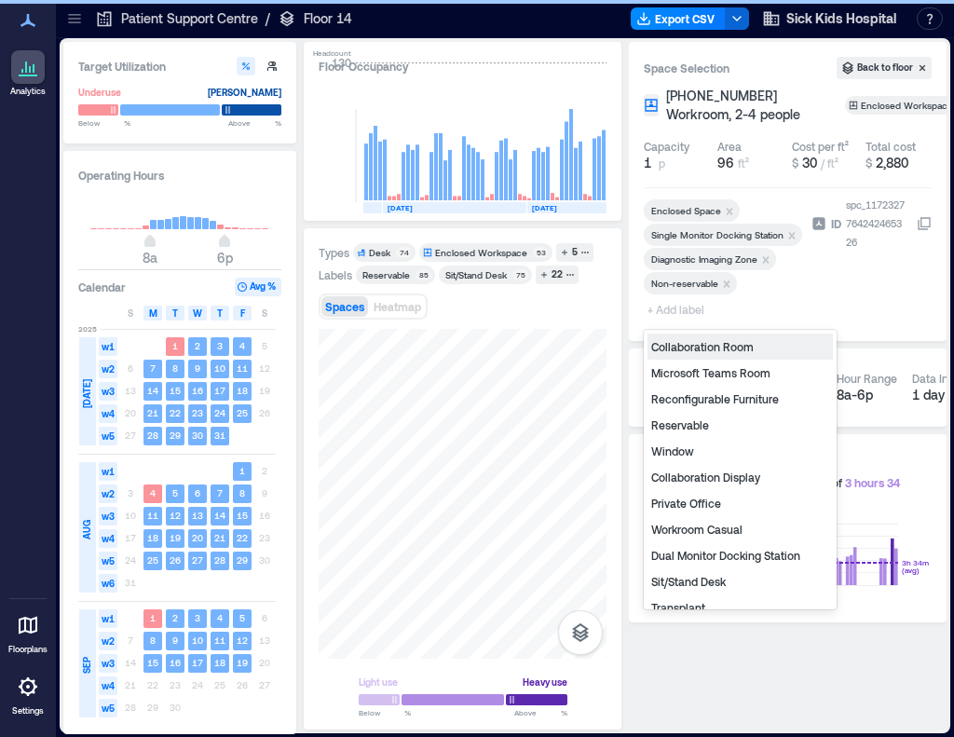
click at [669, 308] on span "+ Add label" at bounding box center [678, 309] width 68 height 26
click at [693, 500] on div "Private Office" at bounding box center [740, 503] width 185 height 26
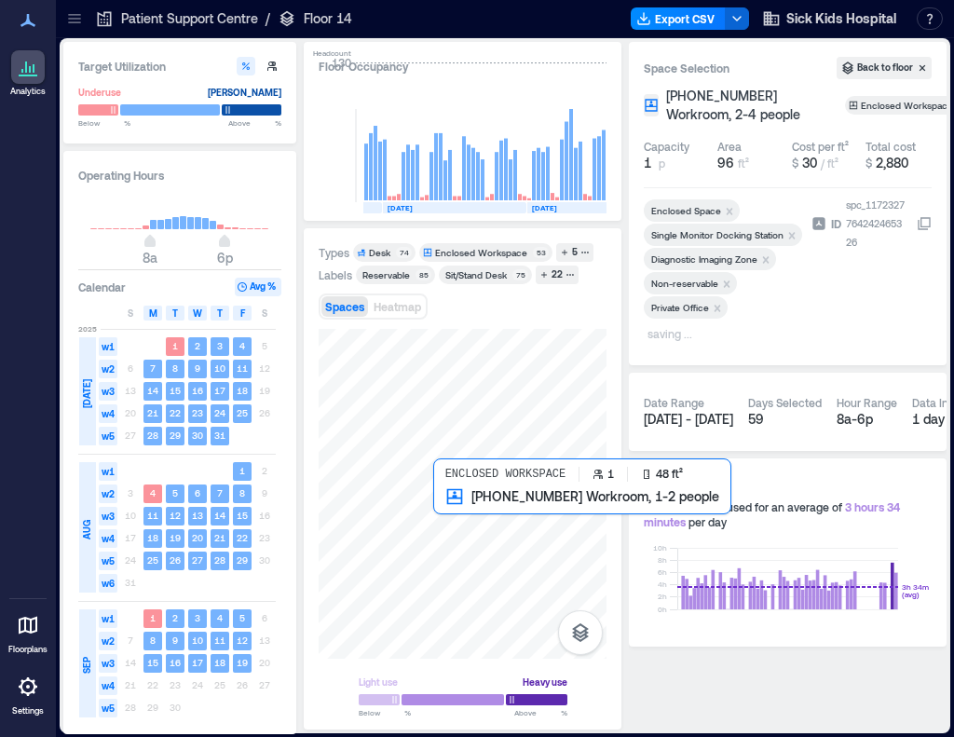
click at [464, 517] on div at bounding box center [463, 494] width 288 height 330
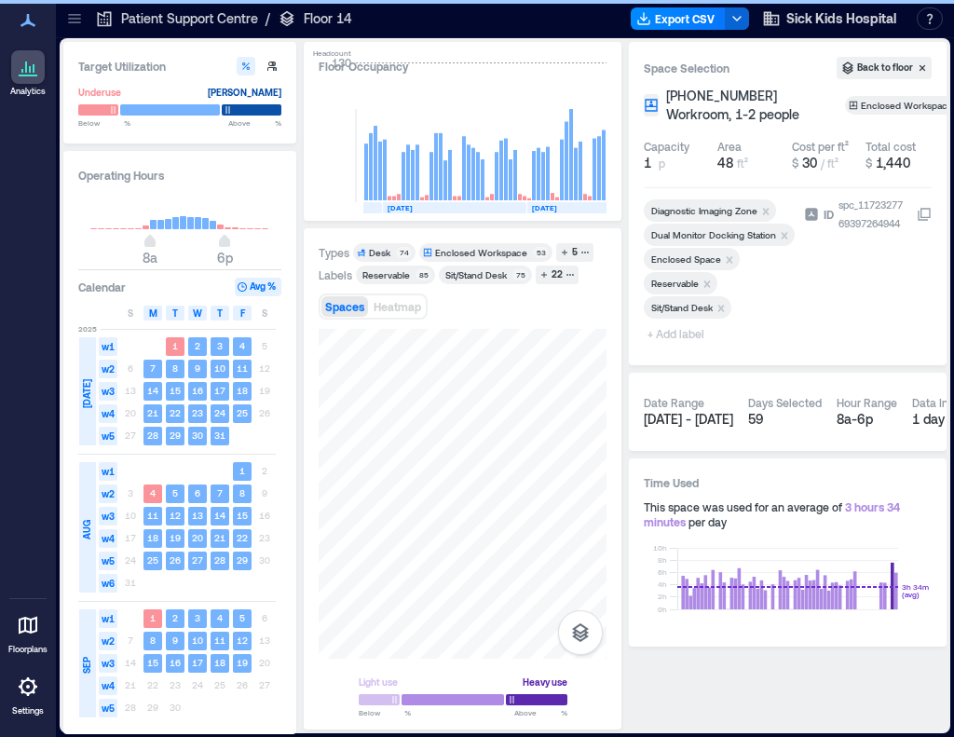
click at [710, 279] on icon "Remove Reservable" at bounding box center [707, 284] width 13 height 13
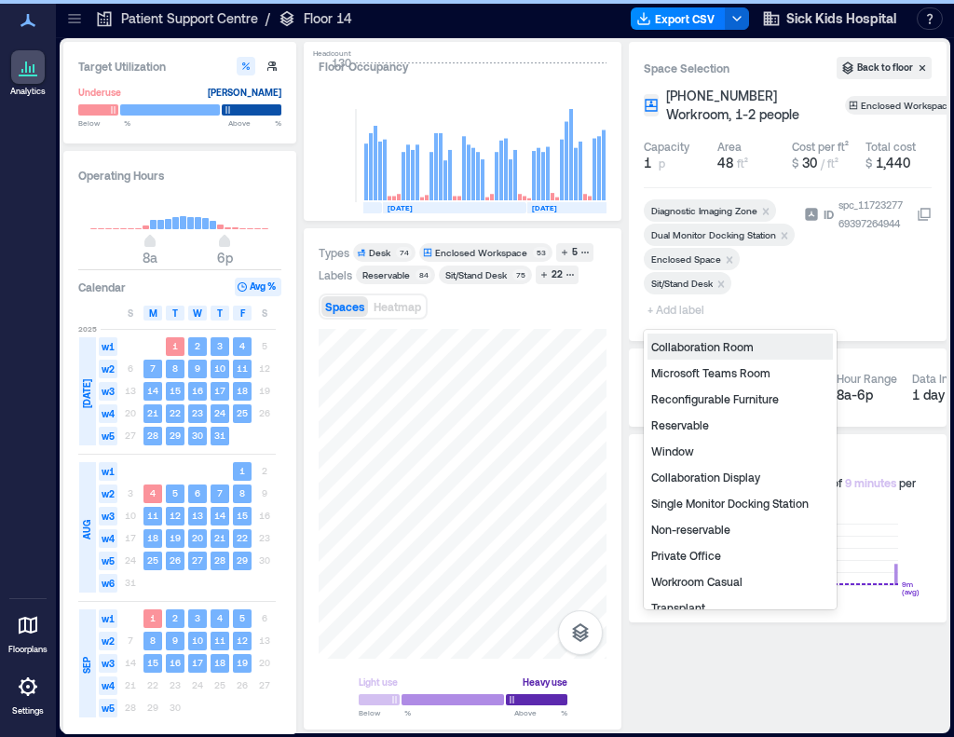
click at [677, 309] on span "+ Add label" at bounding box center [678, 309] width 68 height 26
click at [706, 531] on div "Non-reservable" at bounding box center [740, 529] width 185 height 26
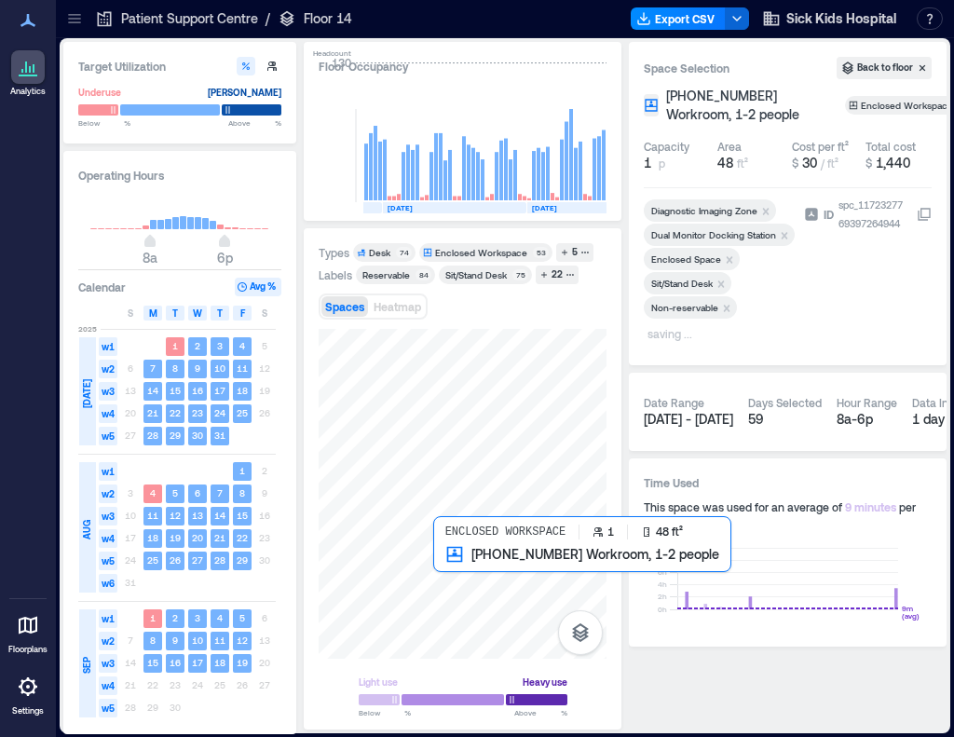
click at [450, 562] on div at bounding box center [463, 494] width 288 height 330
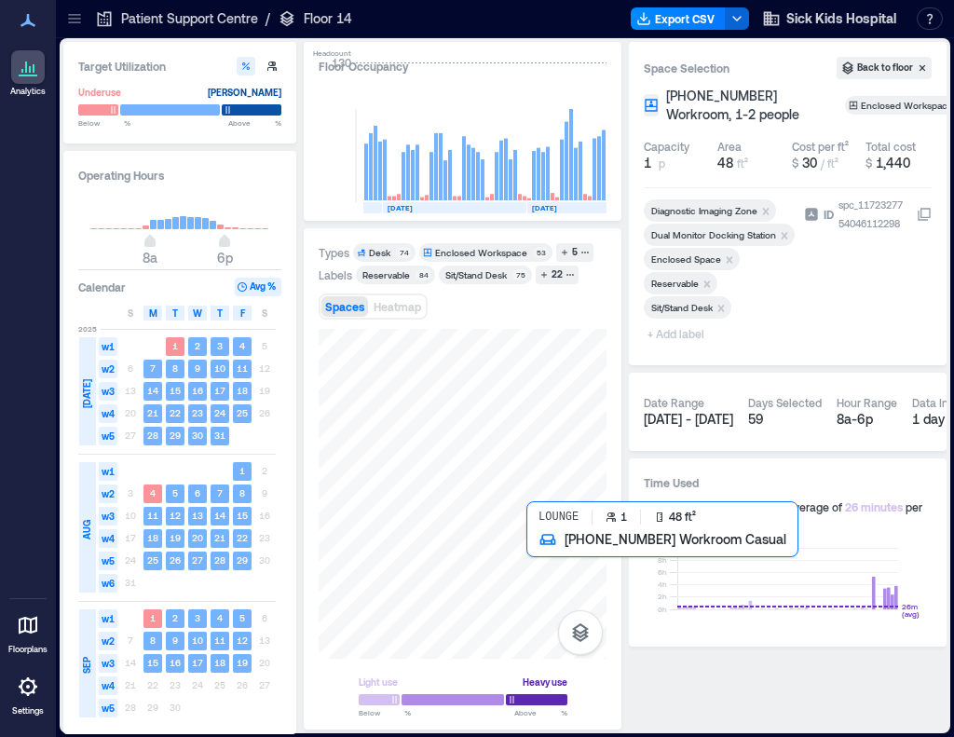
click at [549, 562] on div at bounding box center [463, 494] width 288 height 330
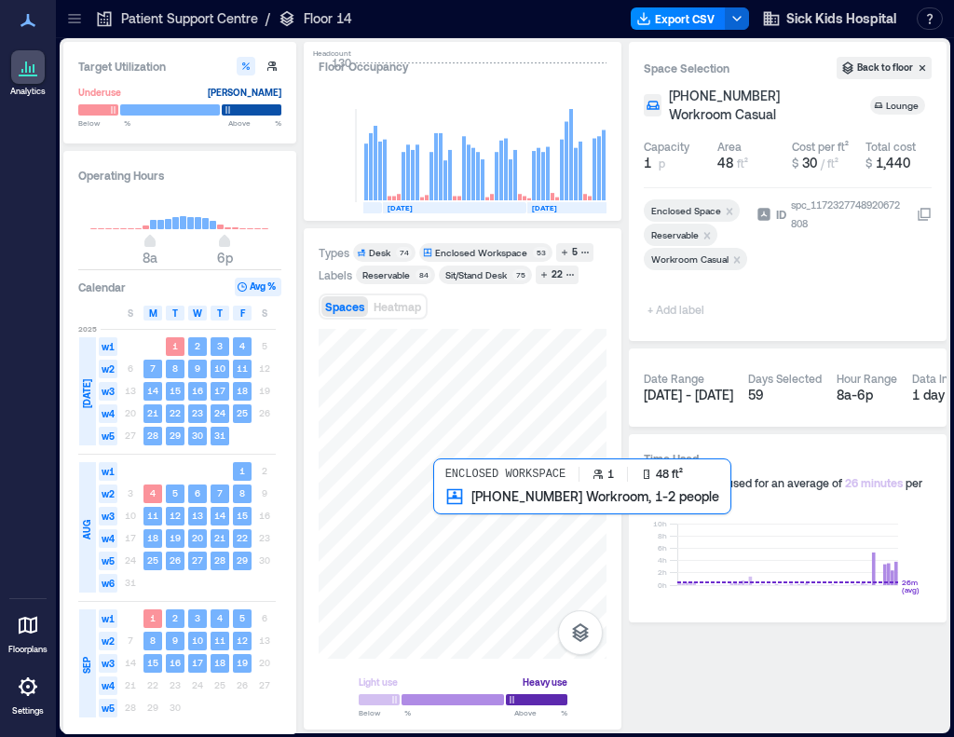
click at [455, 507] on div at bounding box center [463, 494] width 288 height 330
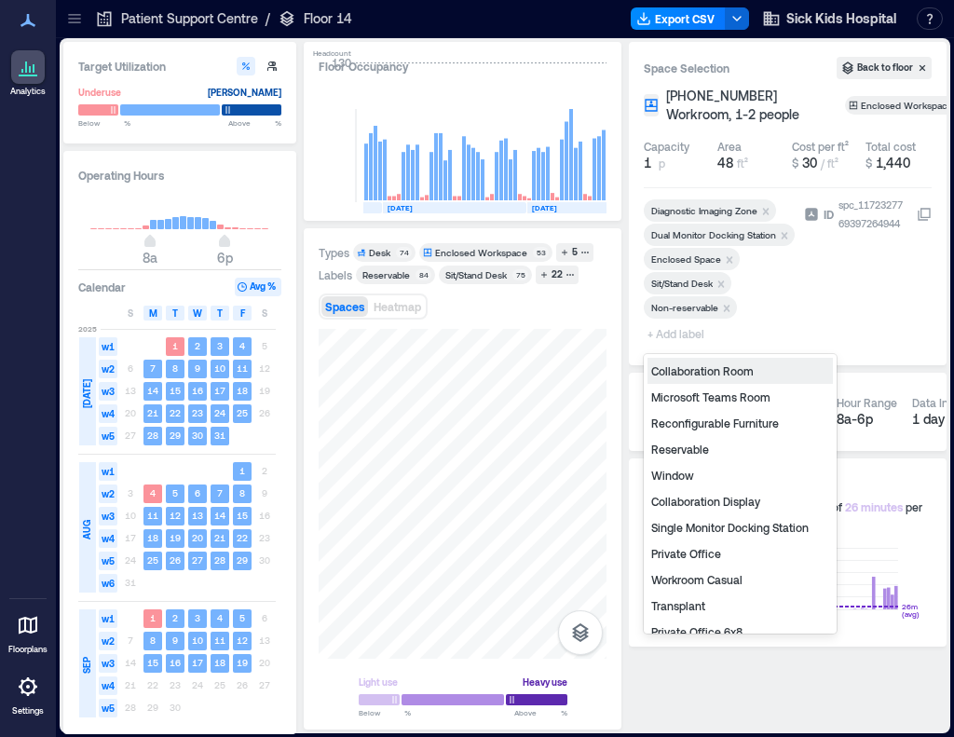
click at [692, 338] on span "+ Add label" at bounding box center [678, 334] width 68 height 26
type input "*"
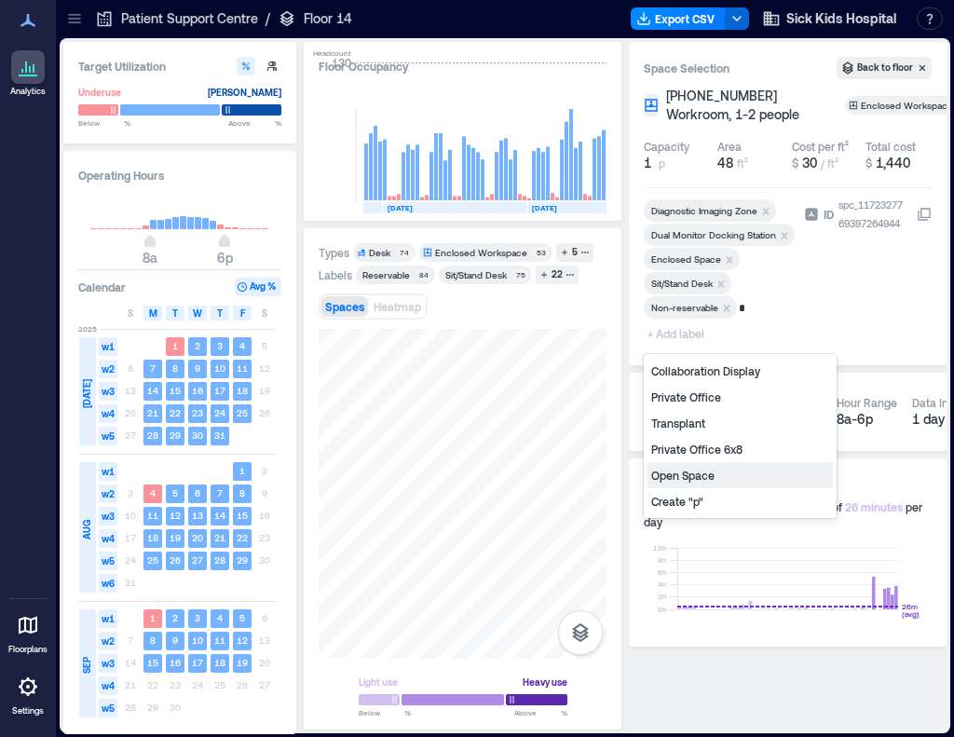
click at [722, 448] on div "Private Office 6x8" at bounding box center [740, 449] width 185 height 26
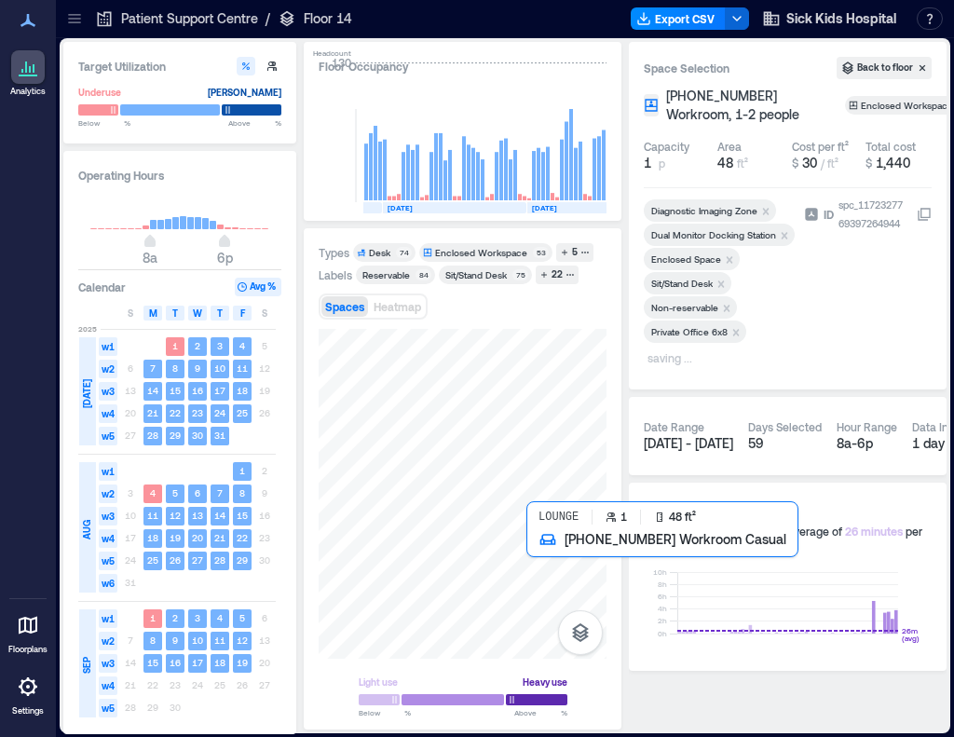
click at [535, 569] on div at bounding box center [463, 494] width 288 height 330
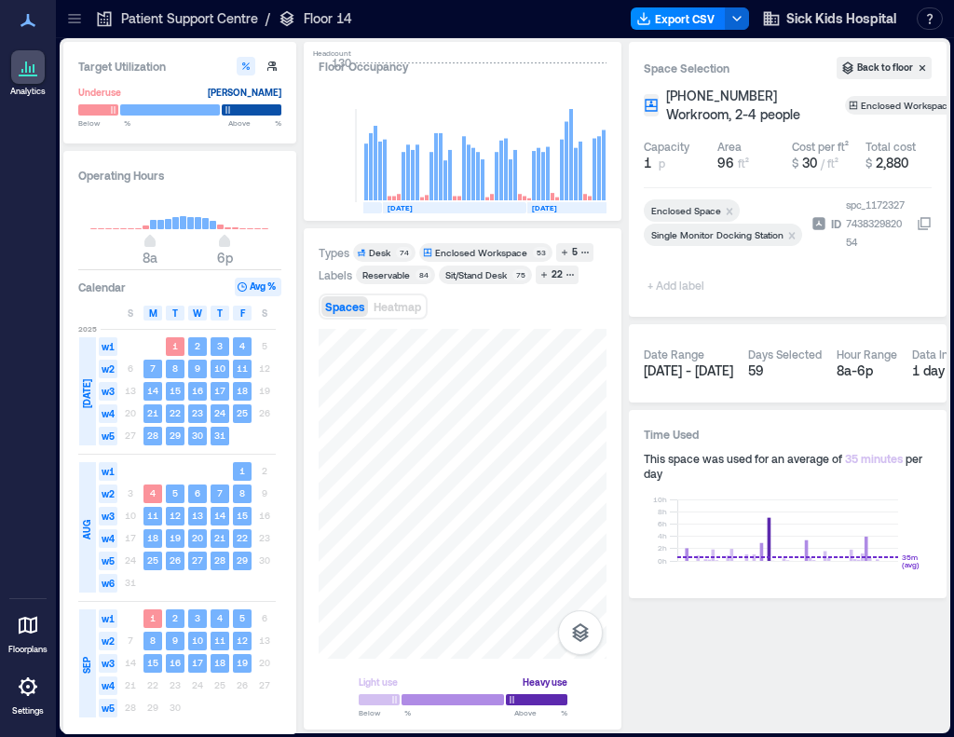
click at [695, 288] on span "+ Add label" at bounding box center [678, 285] width 68 height 26
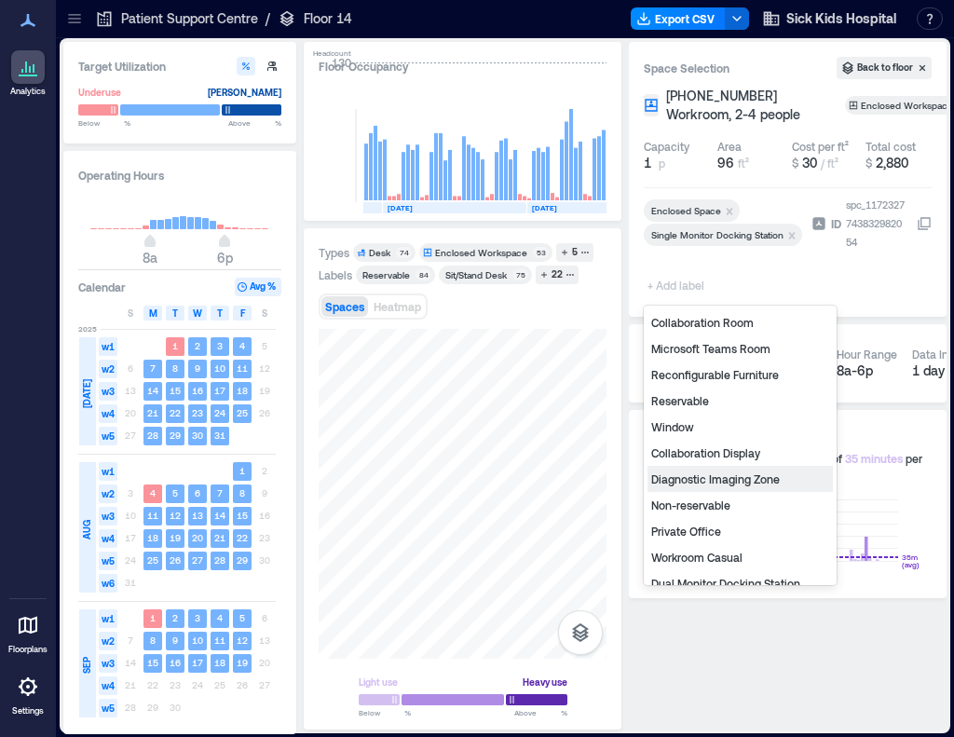
click at [694, 476] on div "Diagnostic Imaging Zone" at bounding box center [740, 479] width 185 height 26
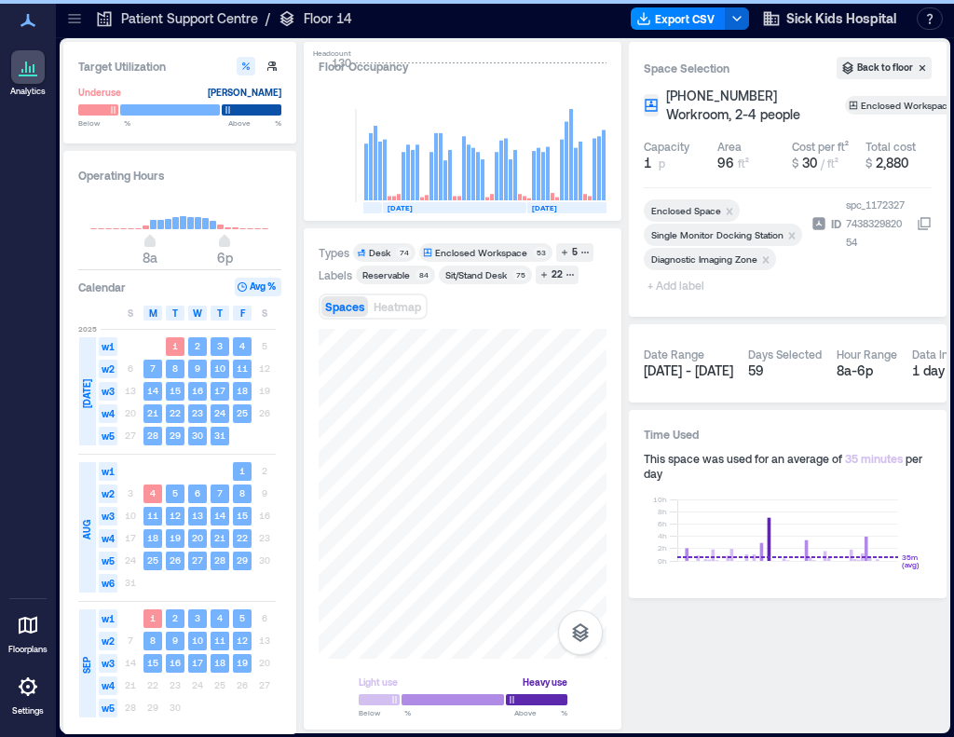
click at [673, 290] on span "+ Add label" at bounding box center [678, 285] width 68 height 26
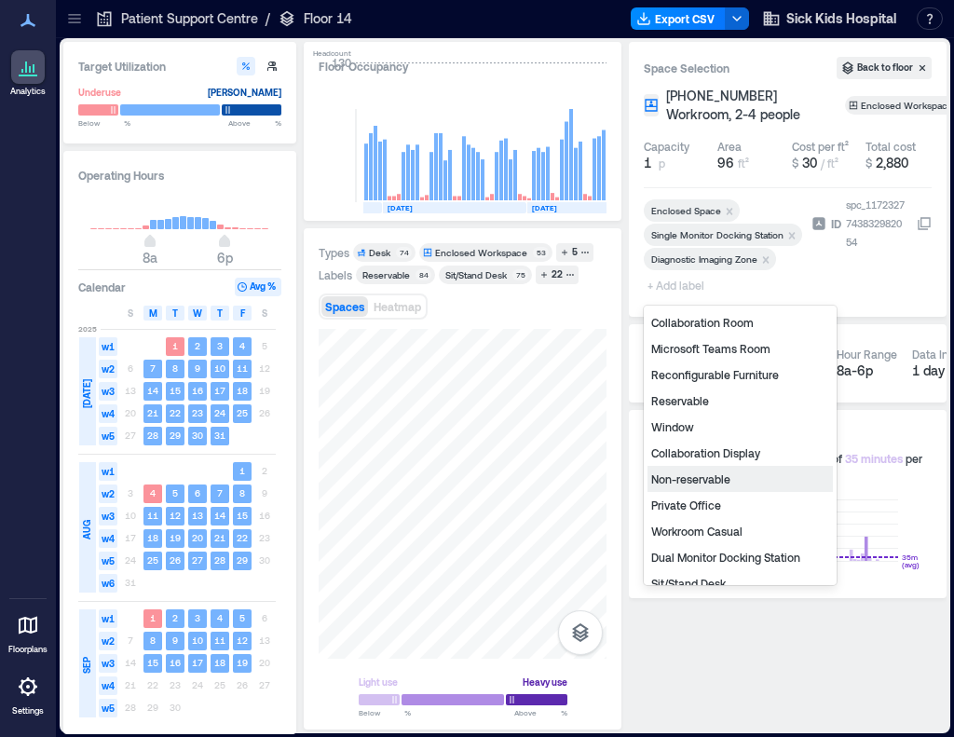
click at [714, 476] on div "Non-reservable" at bounding box center [740, 479] width 185 height 26
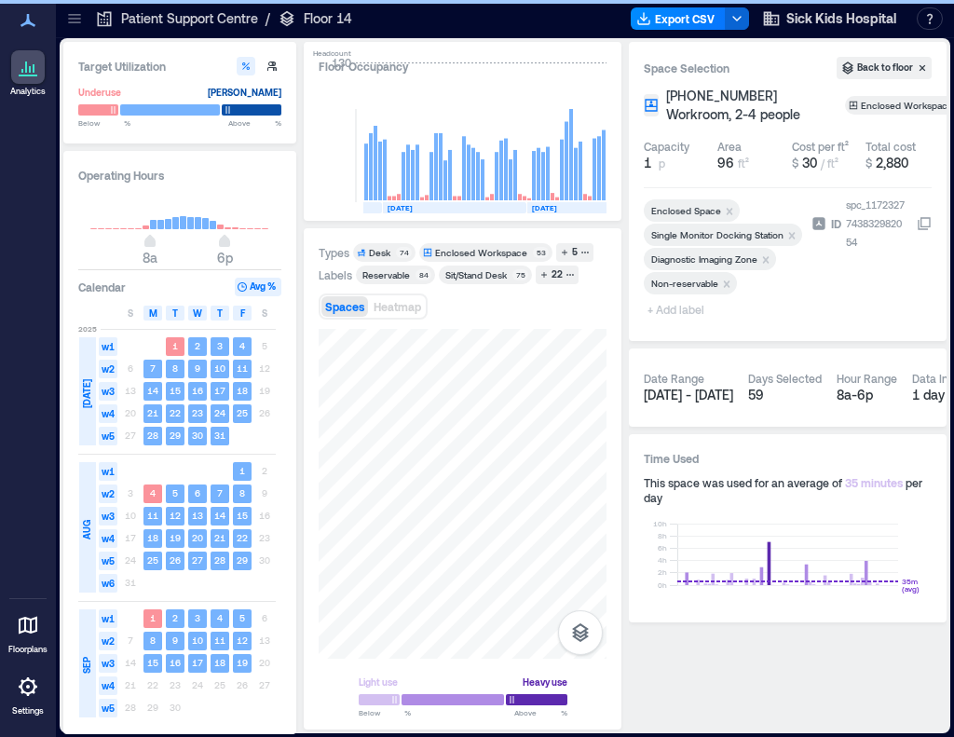
click at [671, 309] on span "+ Add label" at bounding box center [678, 309] width 68 height 26
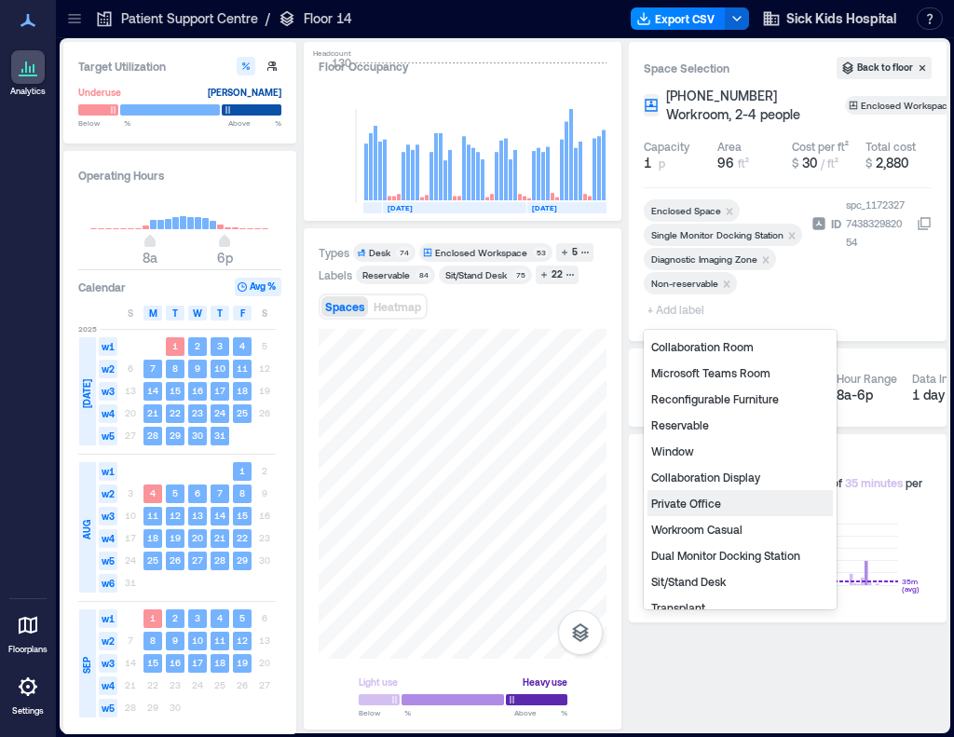
click at [688, 502] on div "Private Office" at bounding box center [740, 503] width 185 height 26
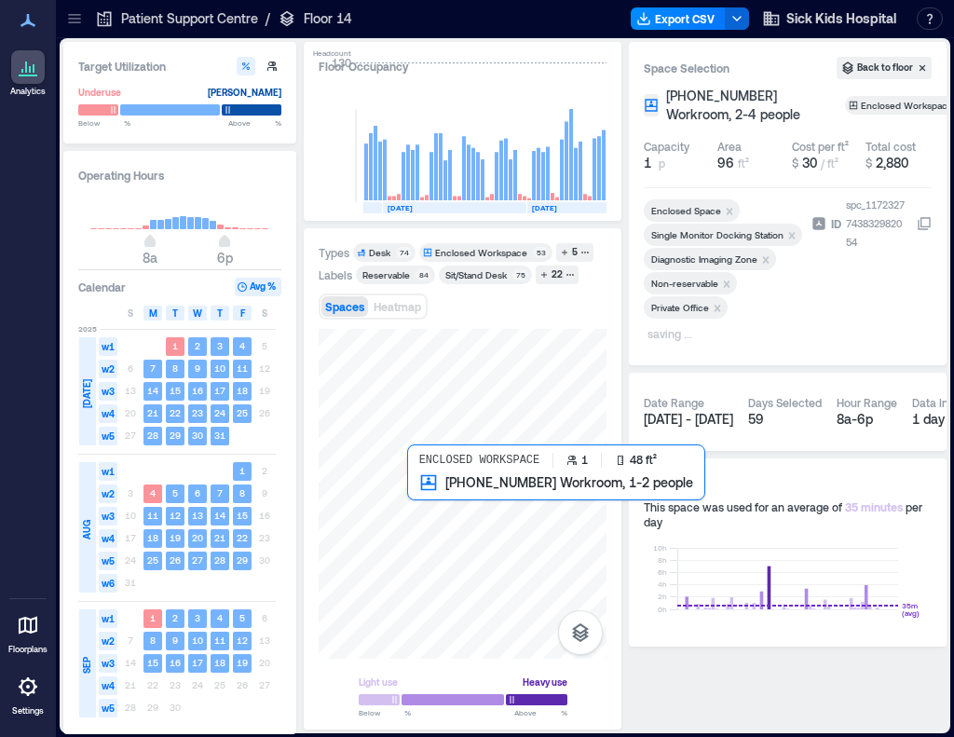
click at [425, 494] on div at bounding box center [463, 494] width 288 height 330
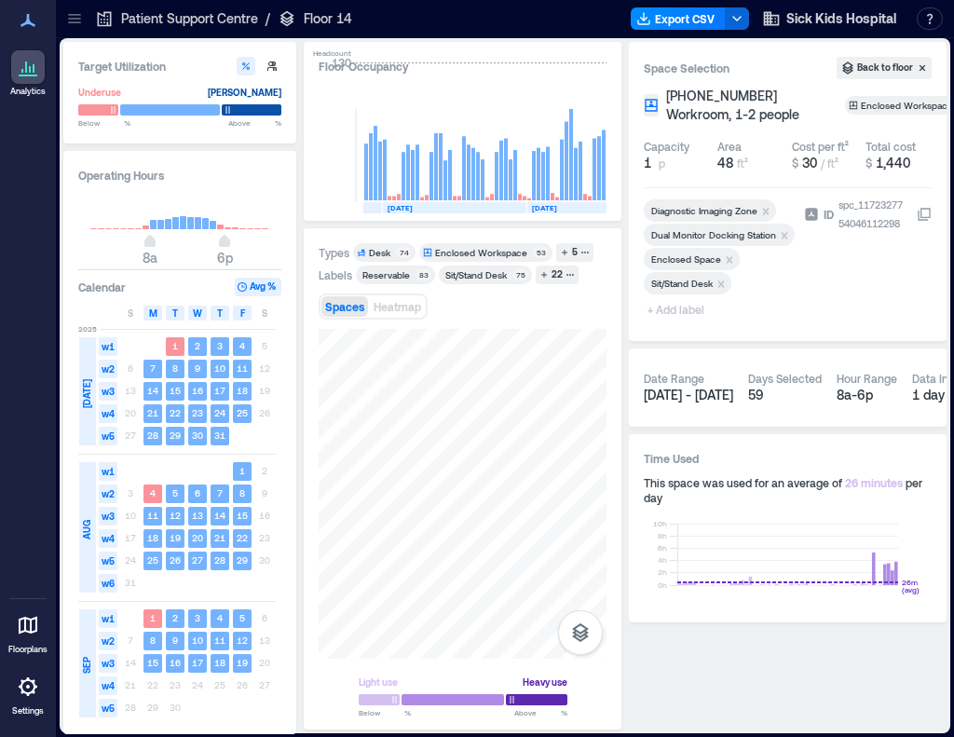
click at [682, 309] on span "+ Add label" at bounding box center [678, 309] width 68 height 26
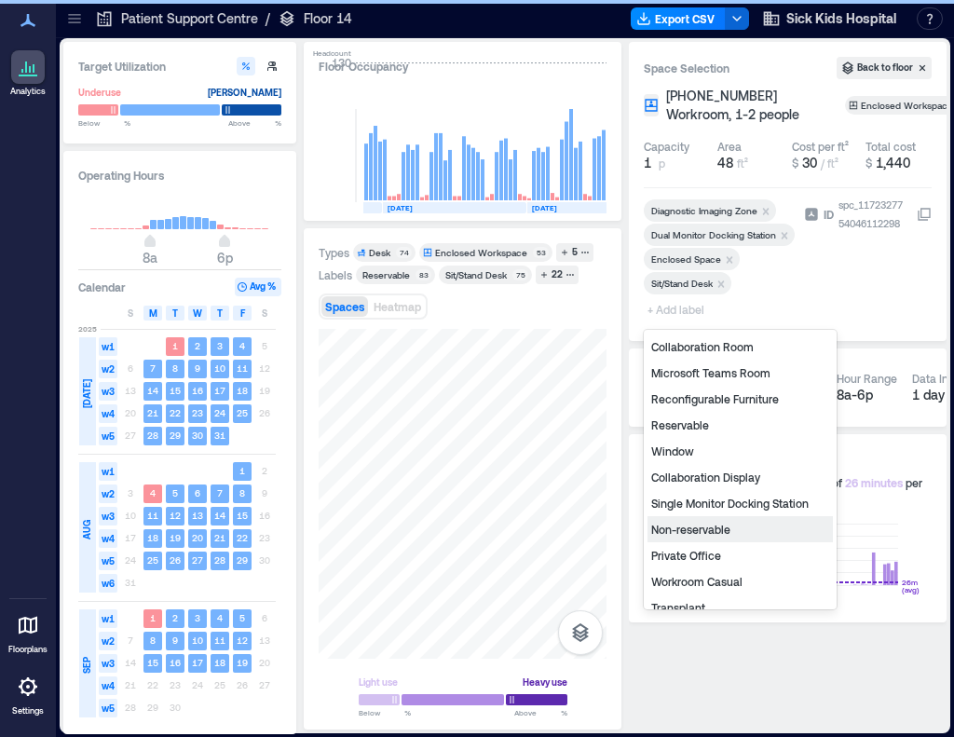
click at [714, 525] on div "Non-reservable" at bounding box center [740, 529] width 185 height 26
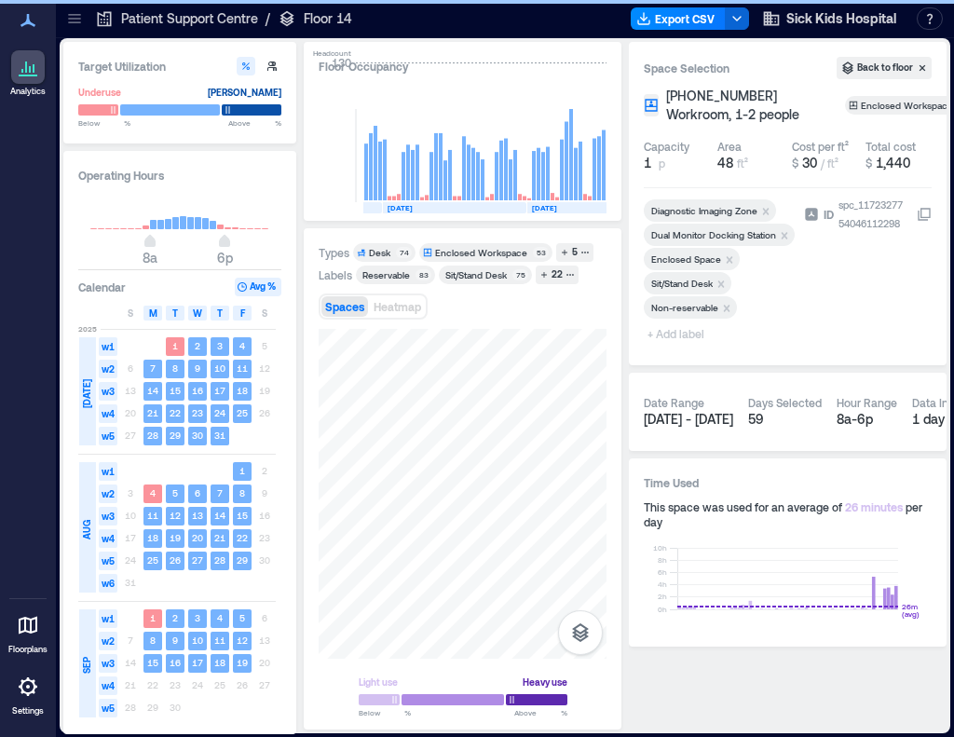
click at [665, 336] on span "+ Add label" at bounding box center [678, 334] width 68 height 26
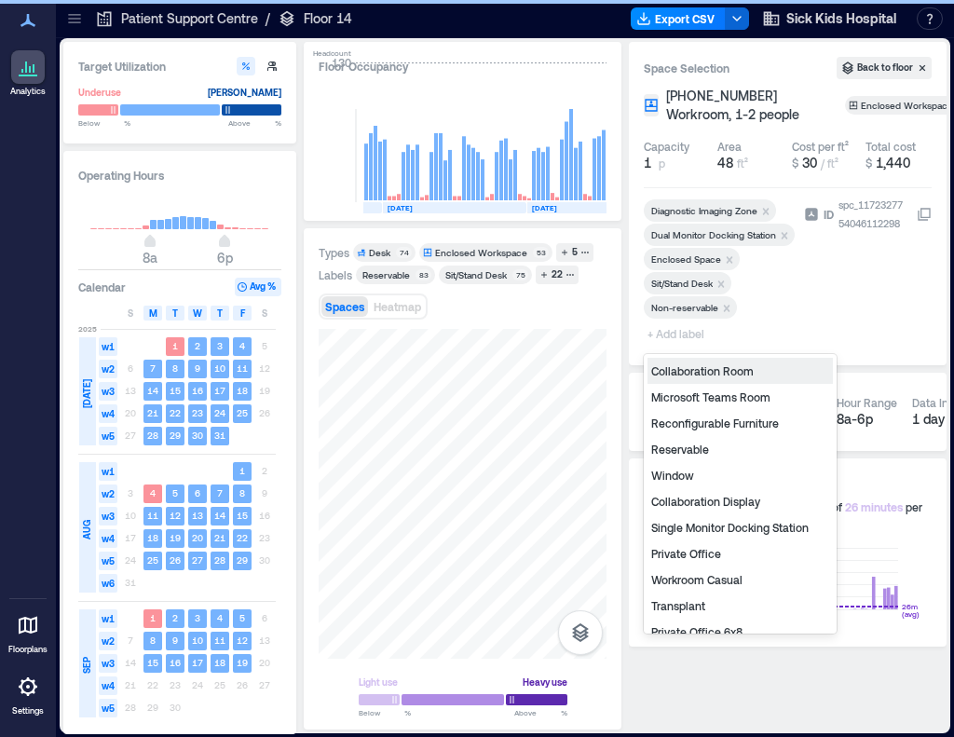
type input "*"
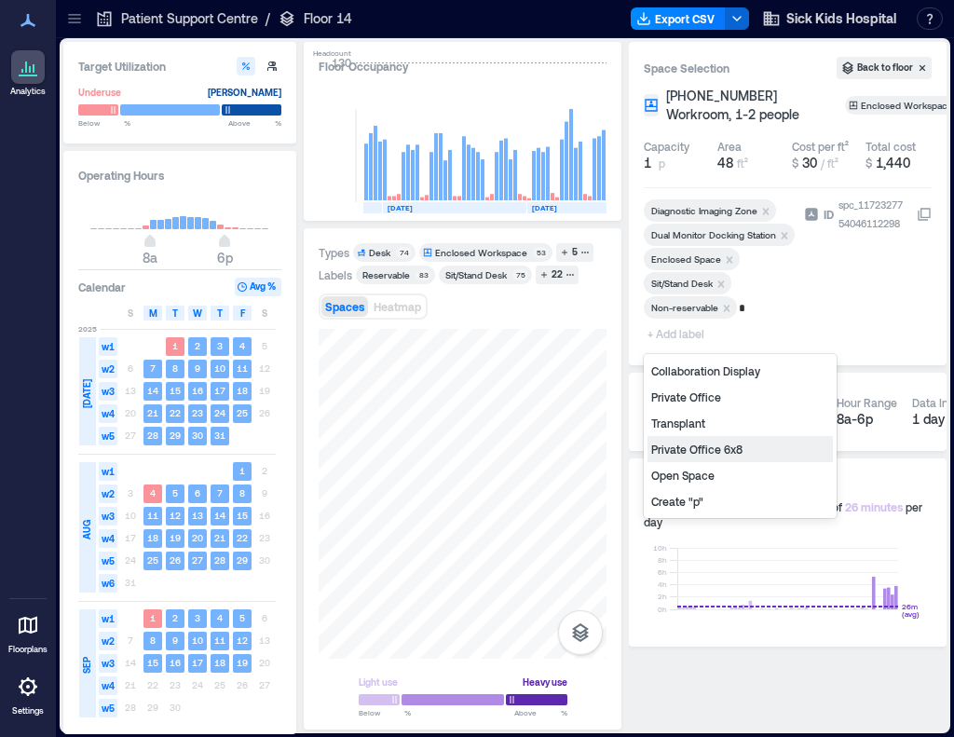
click at [709, 451] on div "Private Office 6x8" at bounding box center [740, 449] width 185 height 26
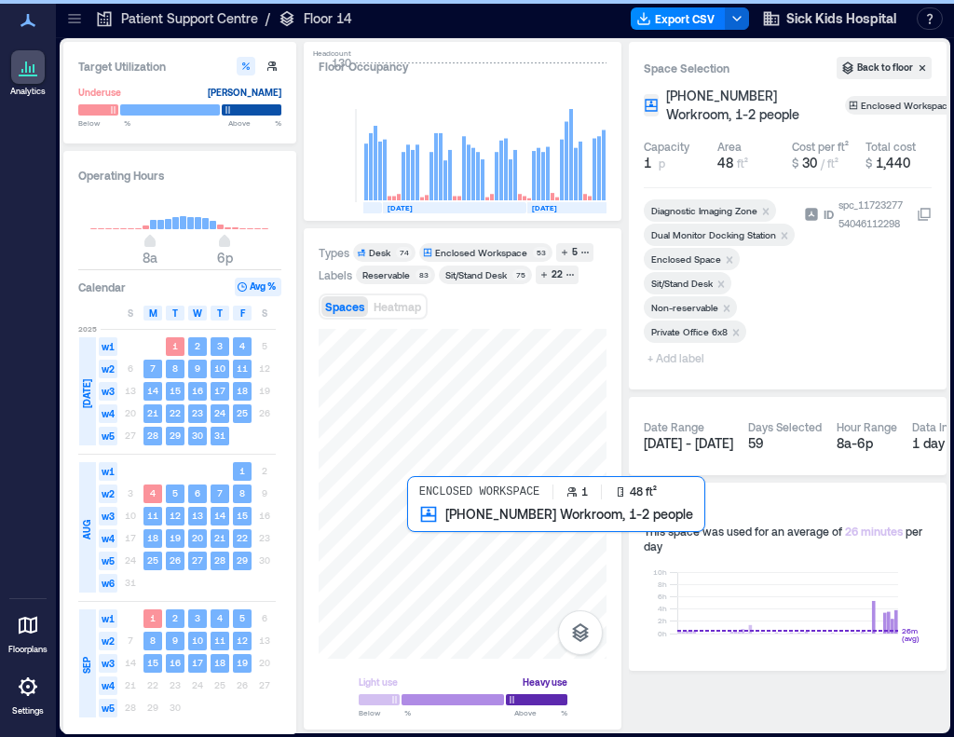
drag, startPoint x: 310, startPoint y: 551, endPoint x: 426, endPoint y: 527, distance: 118.1
click at [426, 527] on div at bounding box center [463, 494] width 288 height 330
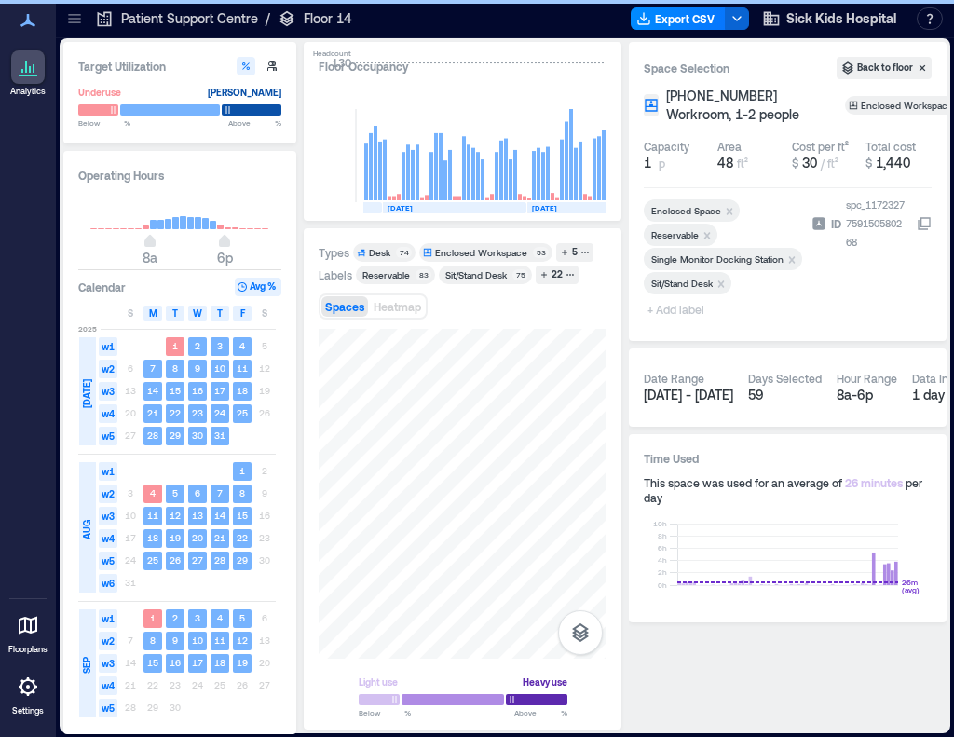
click at [686, 308] on span "+ Add label" at bounding box center [678, 309] width 68 height 26
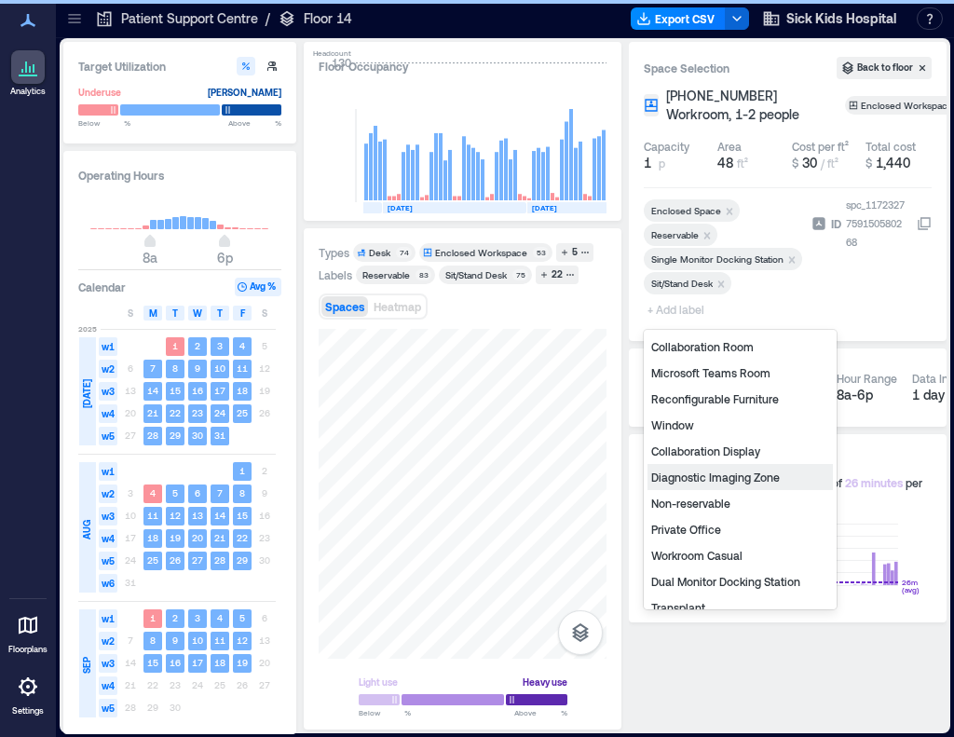
click at [697, 483] on div "Diagnostic Imaging Zone" at bounding box center [740, 477] width 185 height 26
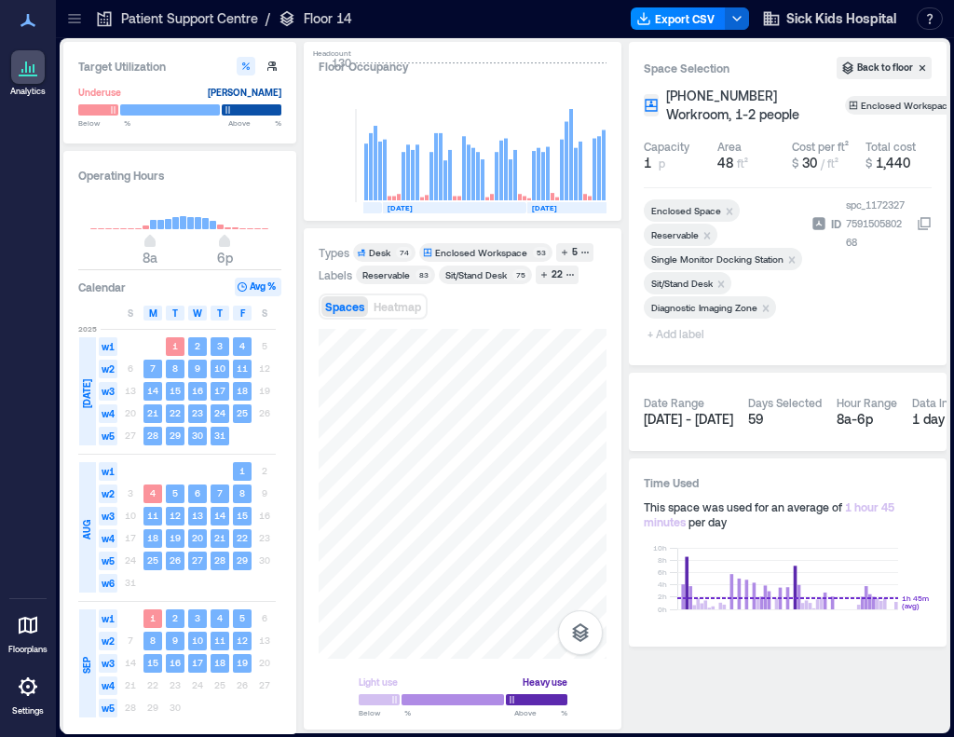
click at [710, 232] on icon "Remove Reservable" at bounding box center [707, 235] width 13 height 13
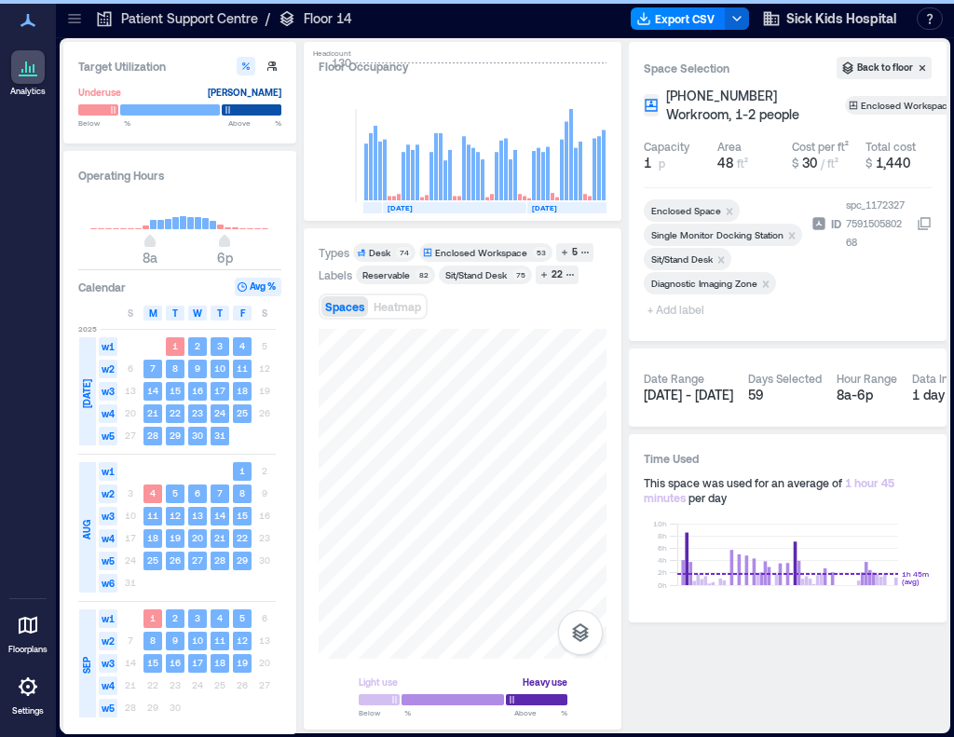
click at [671, 308] on span "+ Add label" at bounding box center [678, 309] width 68 height 26
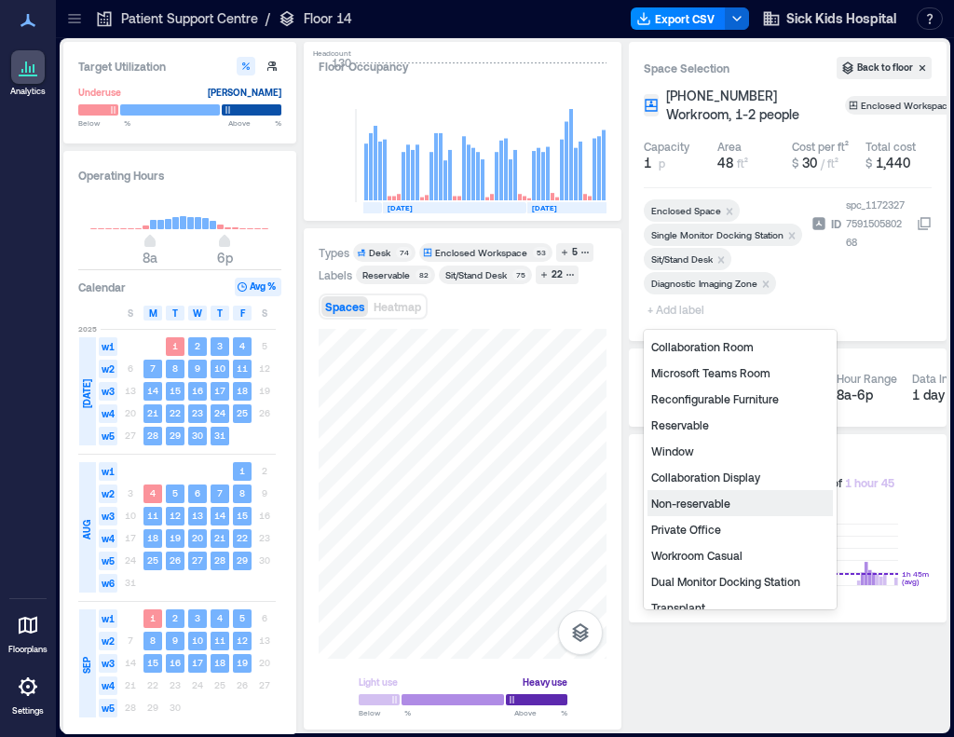
click at [705, 505] on div "Non-reservable" at bounding box center [740, 503] width 185 height 26
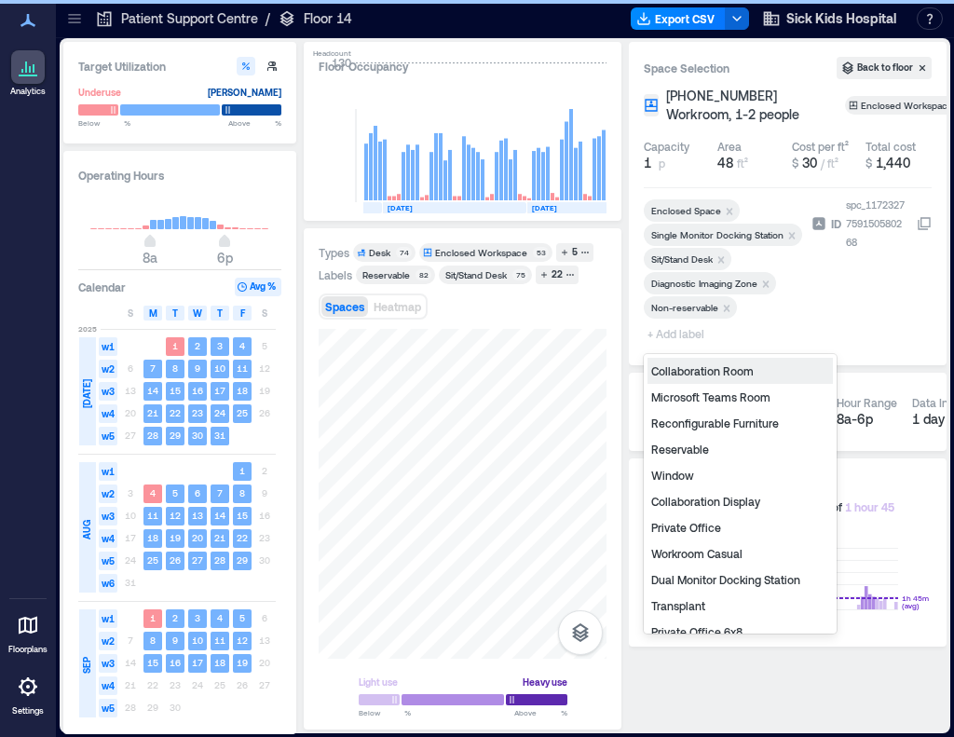
click at [675, 332] on span "+ Add label" at bounding box center [678, 334] width 68 height 26
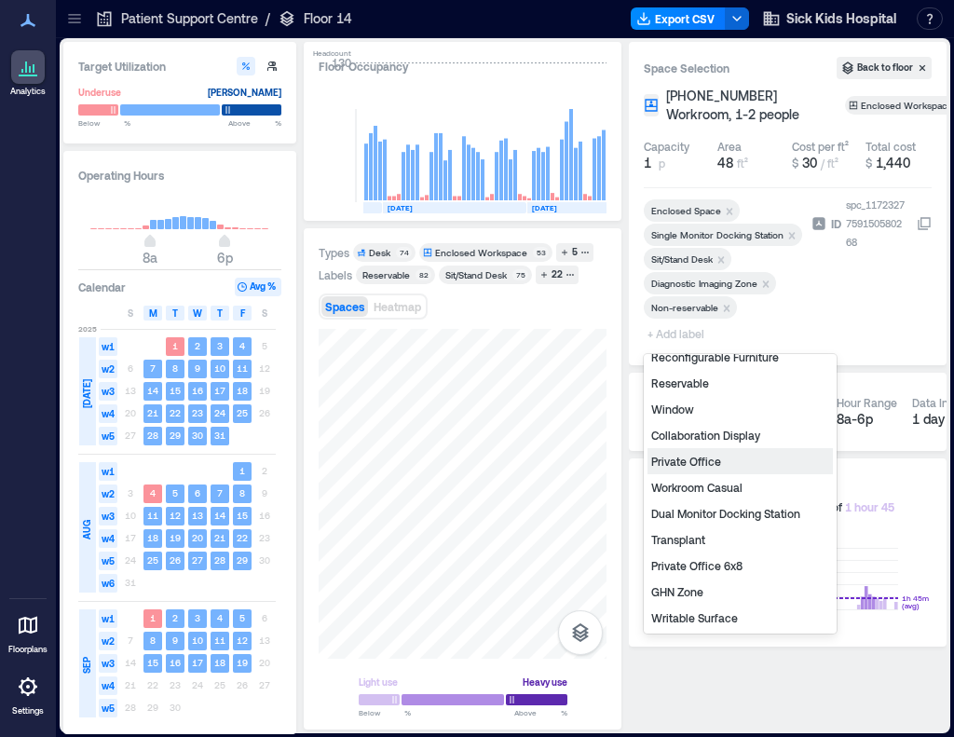
scroll to position [93, 0]
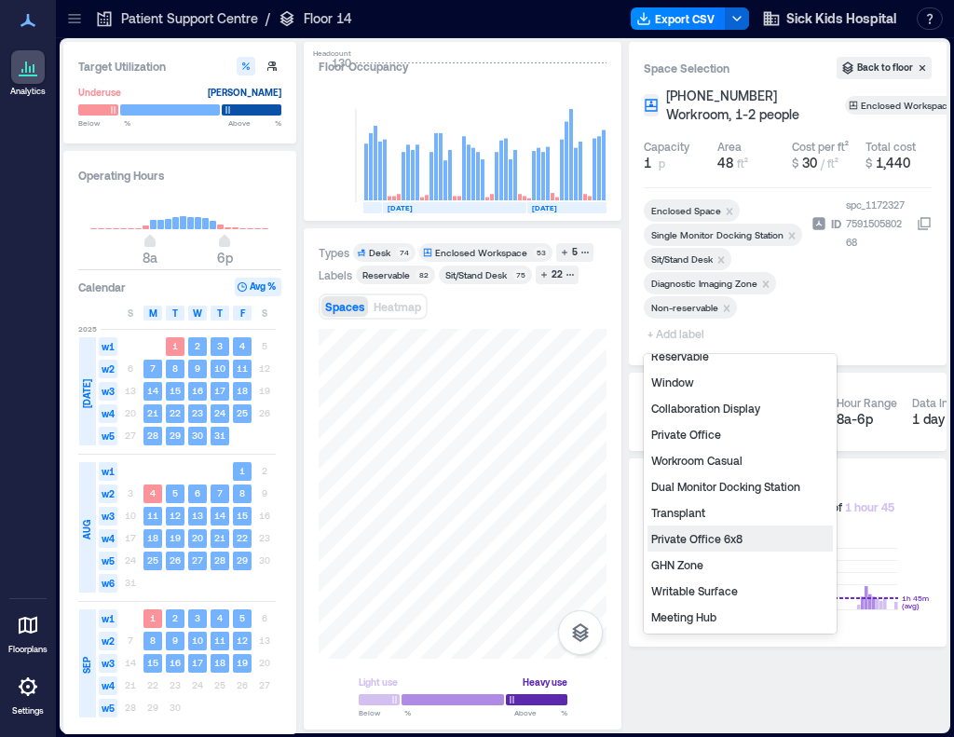
click at [691, 537] on div "Private Office 6x8" at bounding box center [740, 539] width 185 height 26
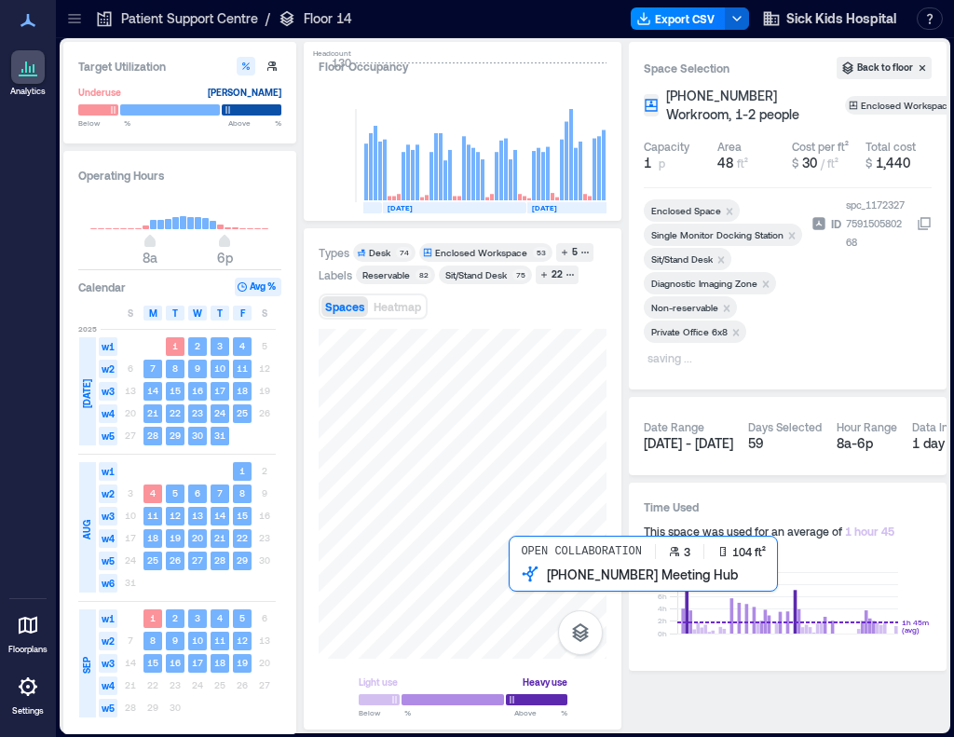
click at [528, 586] on div at bounding box center [463, 494] width 288 height 330
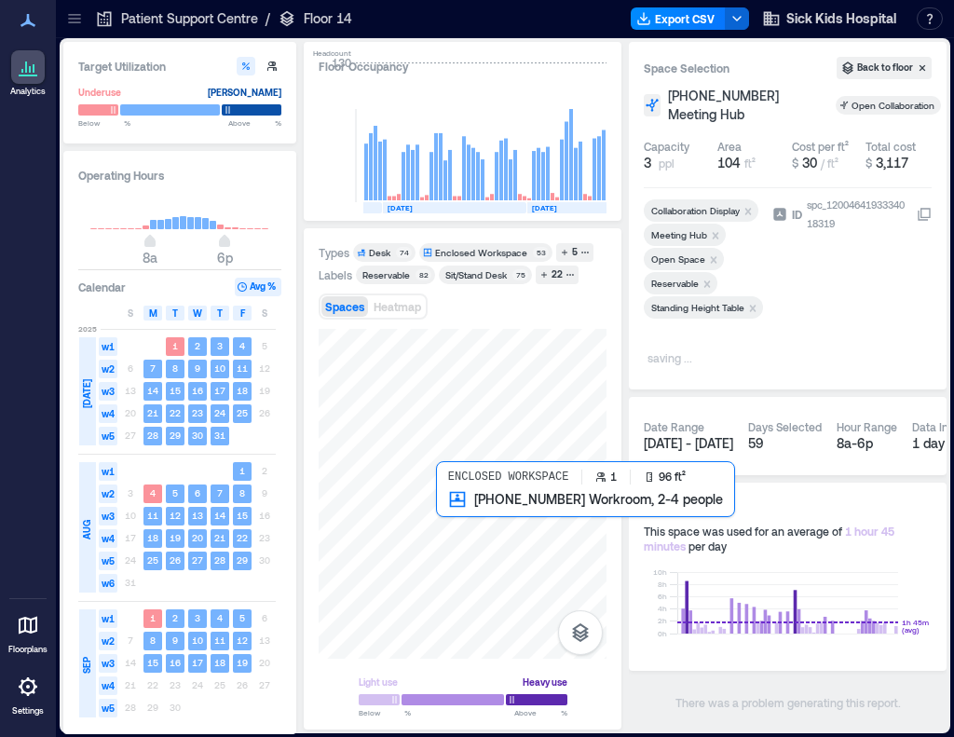
click at [459, 526] on div at bounding box center [463, 494] width 288 height 330
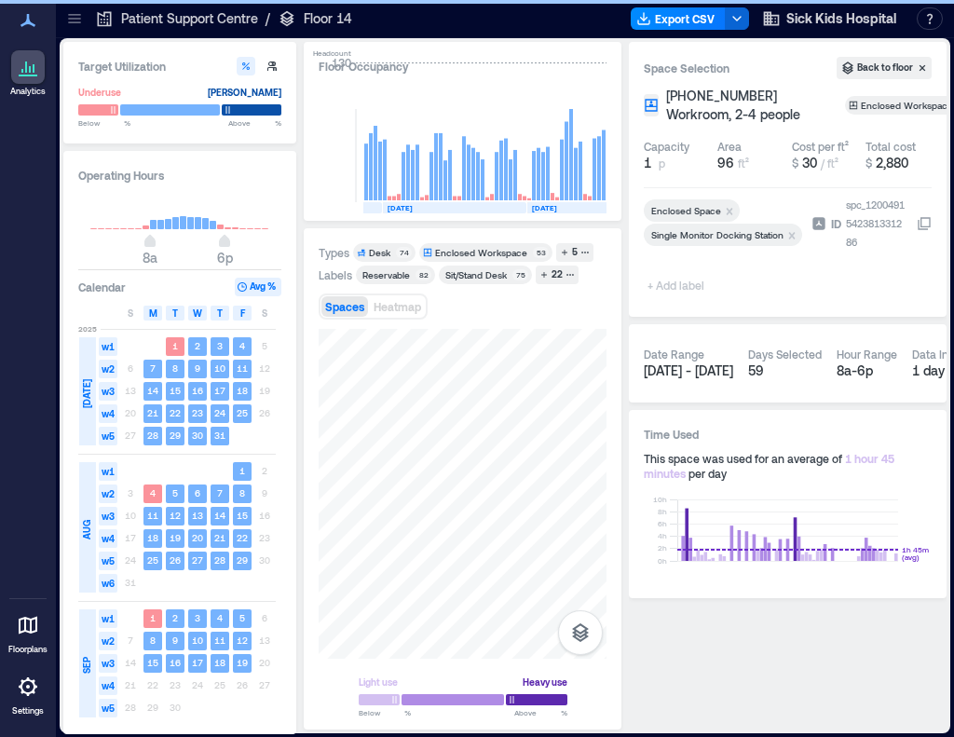
click at [680, 290] on span "+ Add label" at bounding box center [678, 285] width 68 height 26
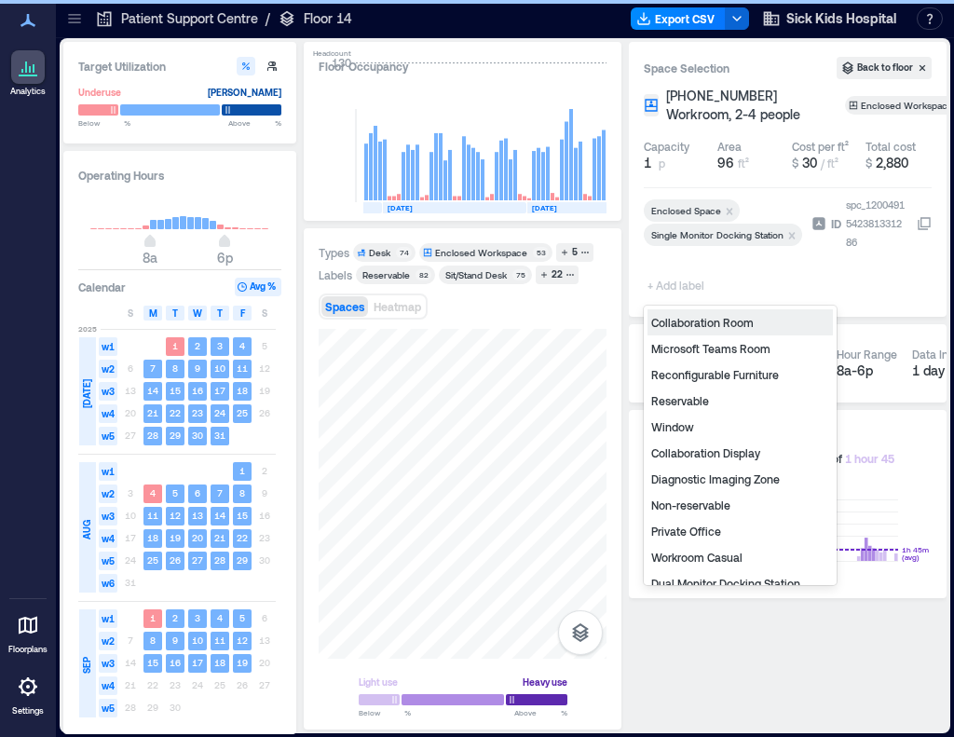
click at [693, 474] on div "Diagnostic Imaging Zone" at bounding box center [740, 479] width 185 height 26
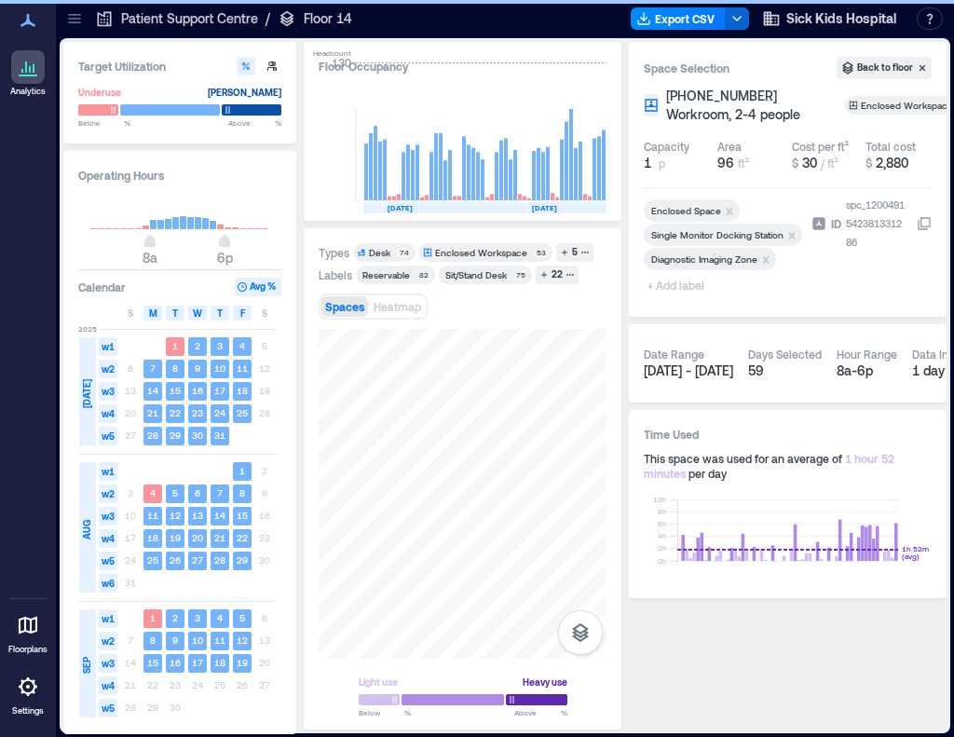
click at [676, 289] on span "+ Add label" at bounding box center [678, 285] width 68 height 26
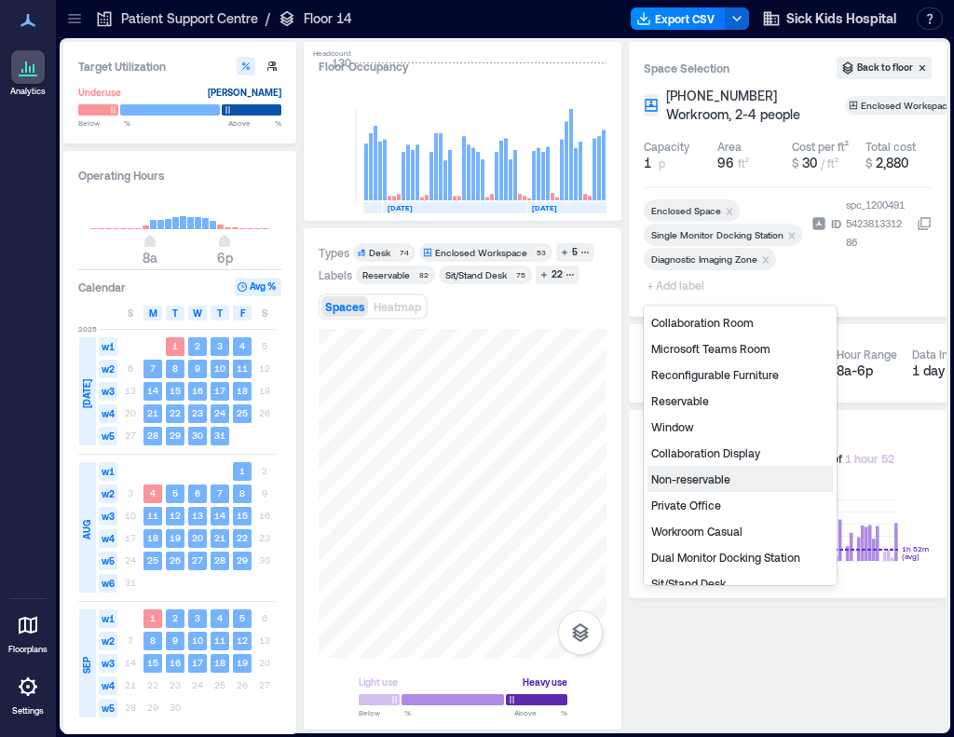
click at [706, 482] on div "Non-reservable" at bounding box center [740, 479] width 185 height 26
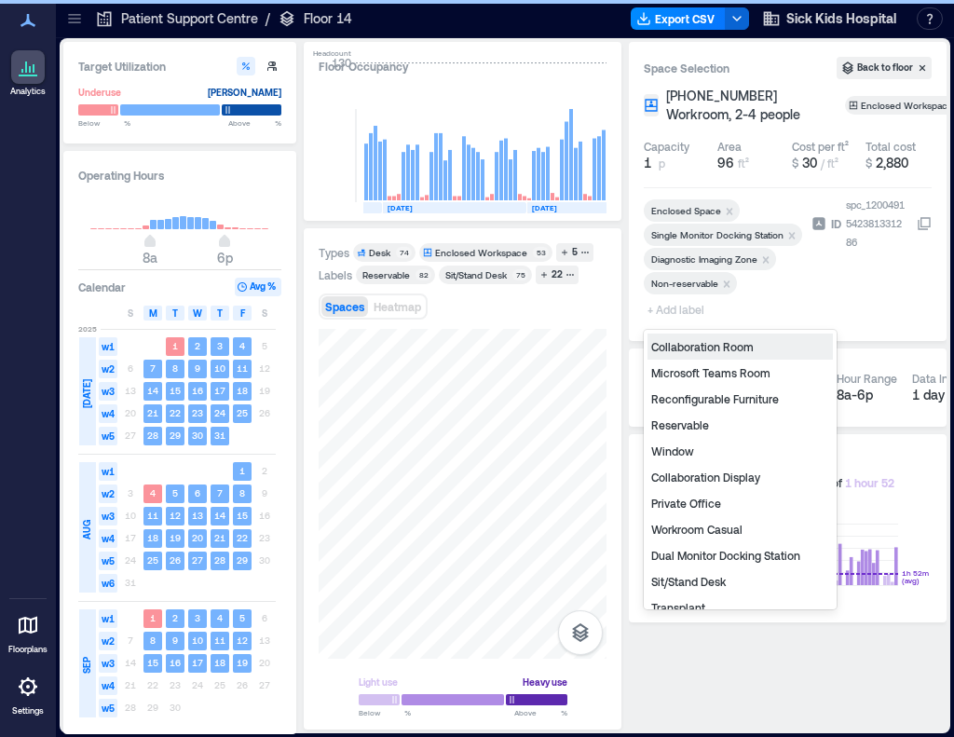
click at [667, 309] on span "+ Add label" at bounding box center [678, 309] width 68 height 26
click at [687, 501] on div "Private Office" at bounding box center [740, 503] width 185 height 26
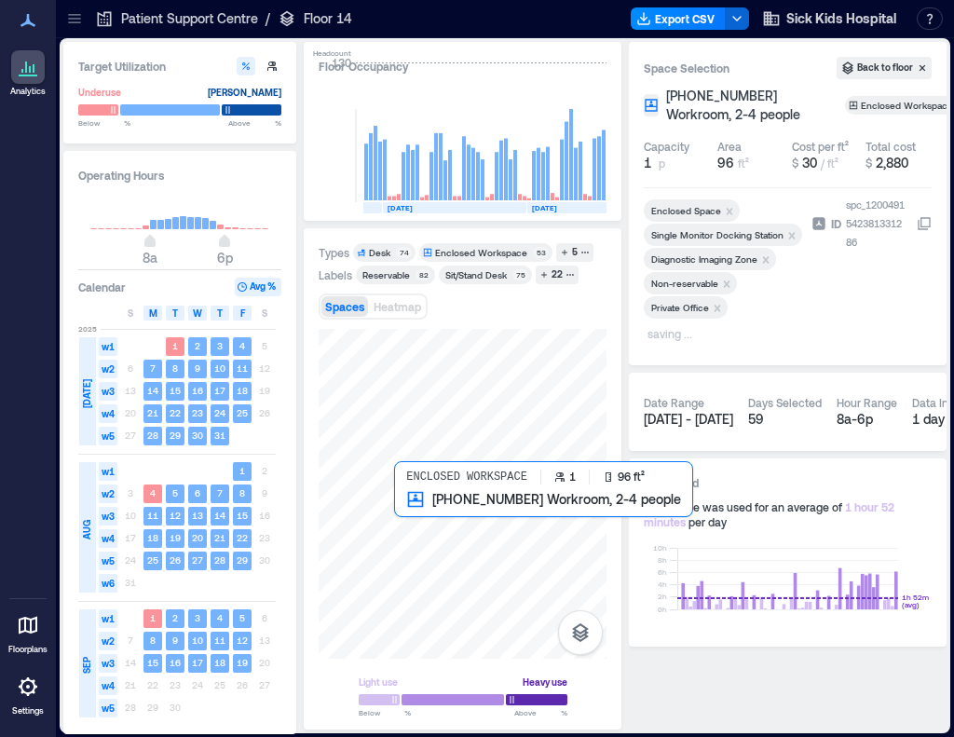
click at [418, 529] on div at bounding box center [463, 494] width 288 height 330
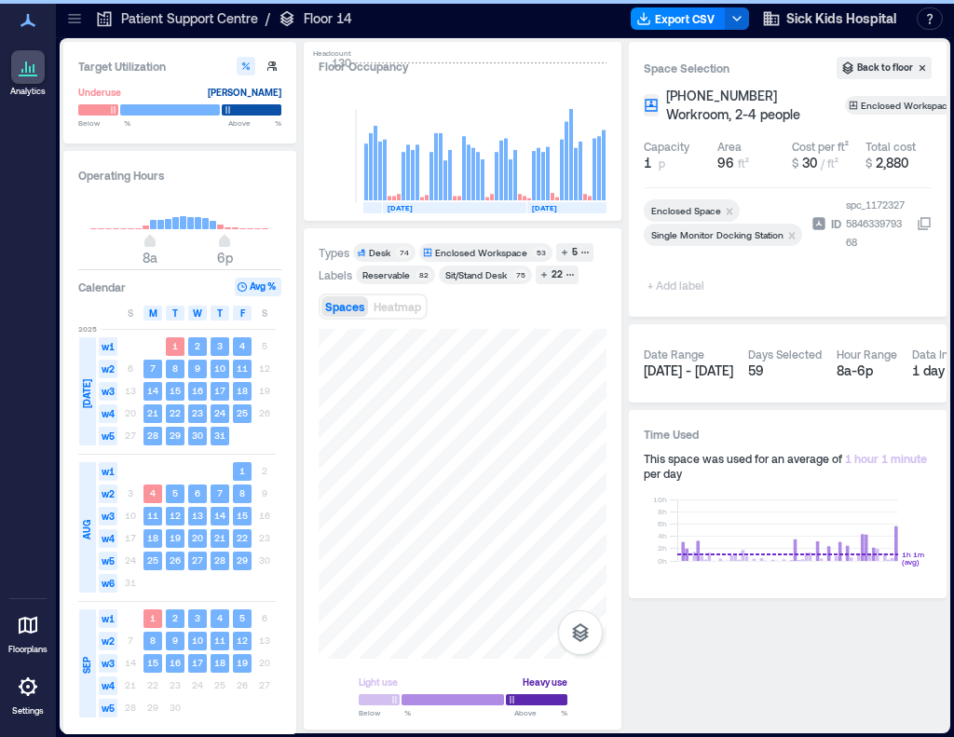
drag, startPoint x: 689, startPoint y: 279, endPoint x: 685, endPoint y: 290, distance: 11.8
click at [689, 279] on div at bounding box center [724, 275] width 160 height 7
click at [685, 290] on span "+ Add label" at bounding box center [678, 285] width 68 height 26
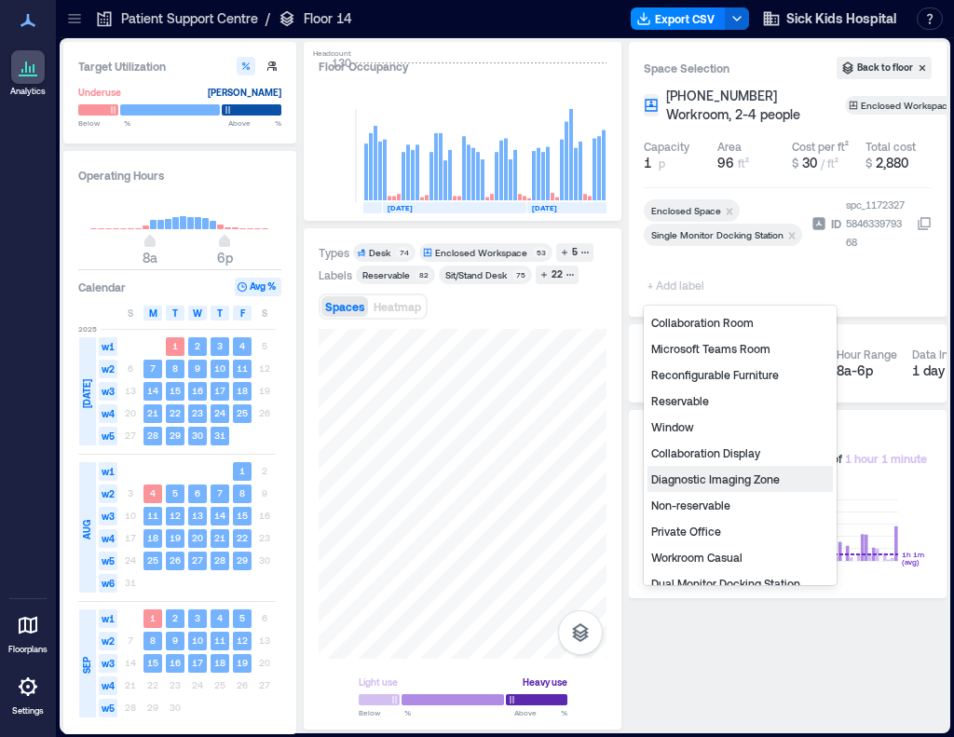
click at [699, 474] on div "Diagnostic Imaging Zone" at bounding box center [740, 479] width 185 height 26
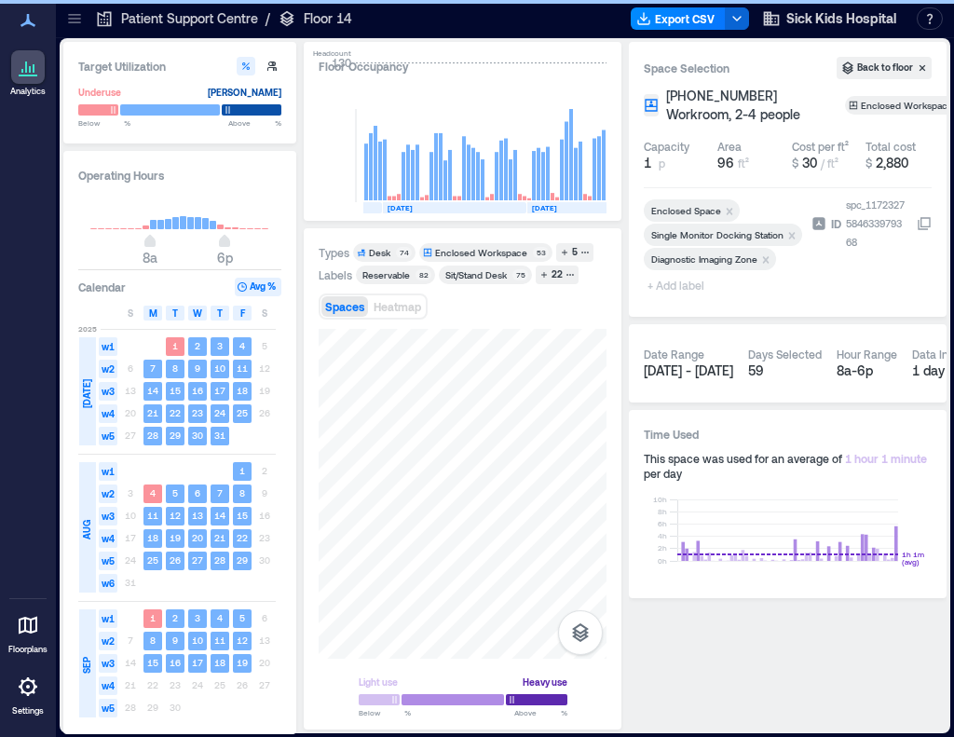
click at [673, 288] on span "+ Add label" at bounding box center [678, 285] width 68 height 26
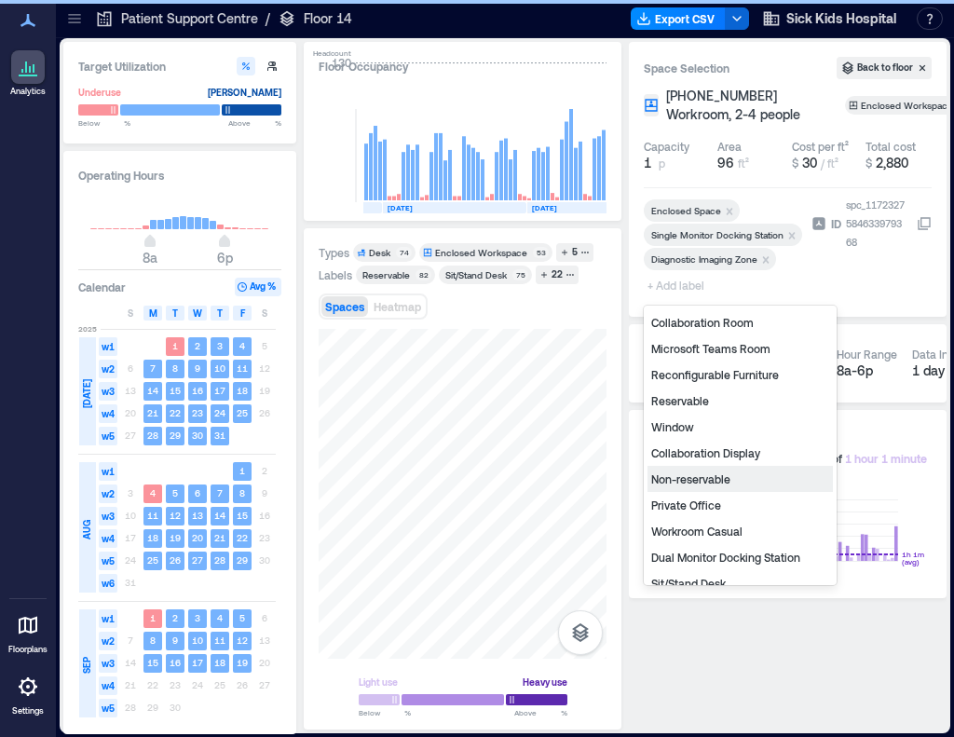
click at [712, 502] on div "Private Office" at bounding box center [740, 505] width 185 height 26
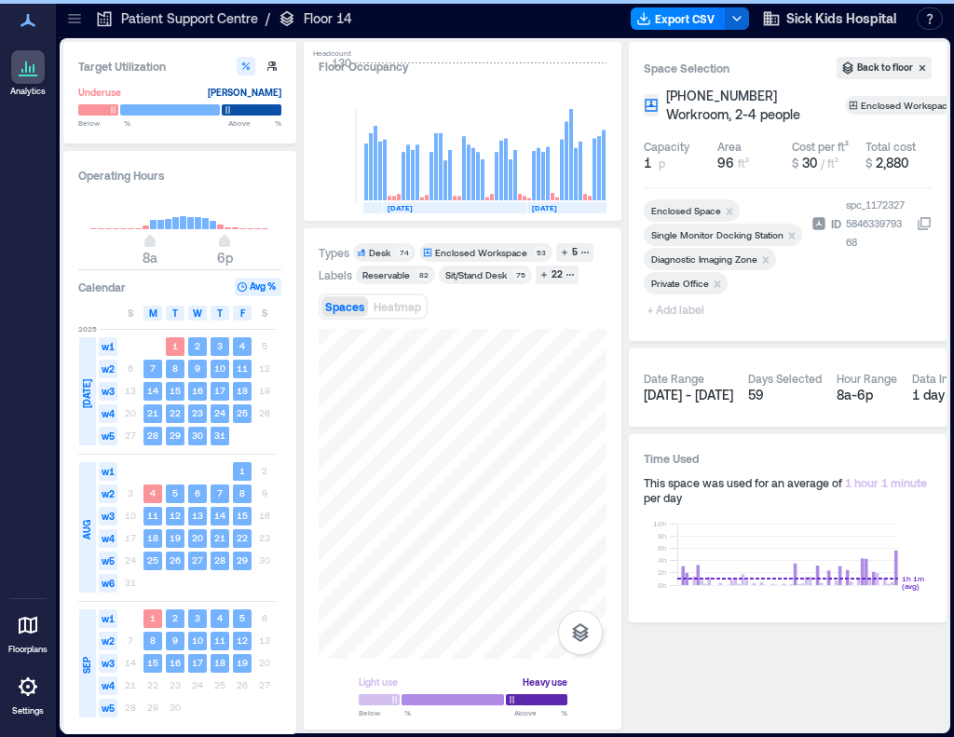
click at [664, 309] on span "+ Add label" at bounding box center [678, 309] width 68 height 26
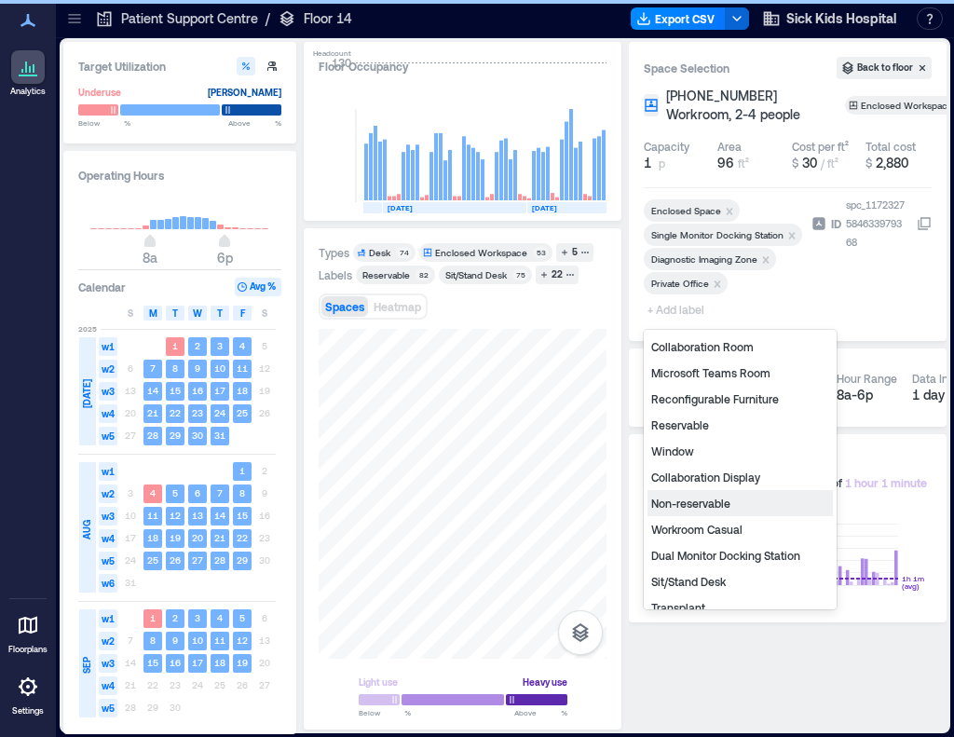
click at [700, 498] on div "Non-reservable" at bounding box center [740, 503] width 185 height 26
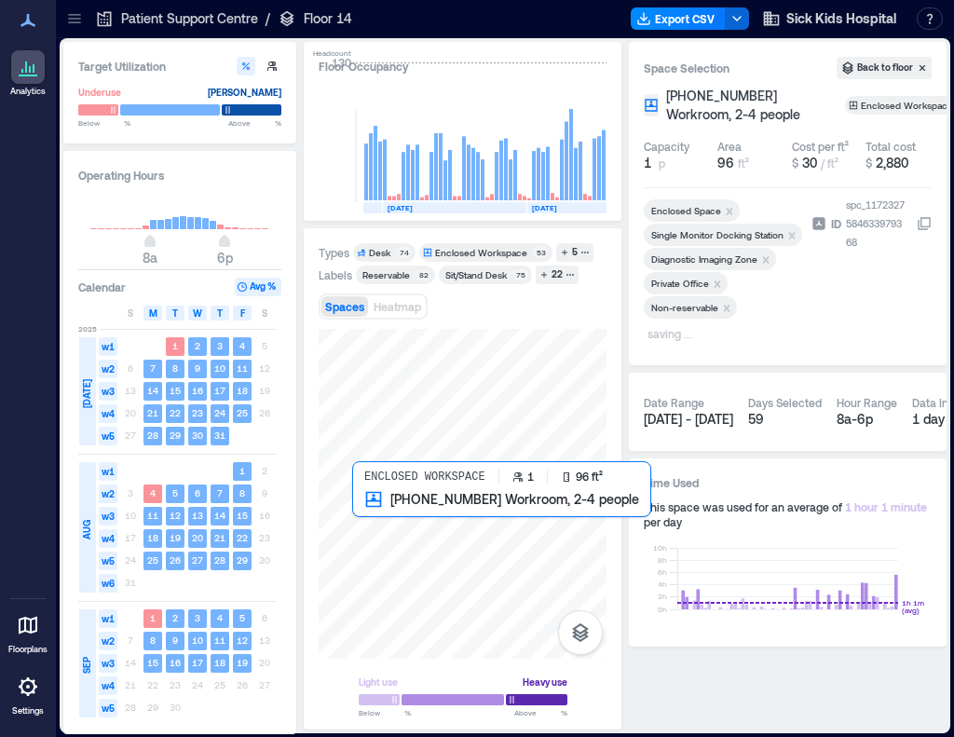
drag, startPoint x: 385, startPoint y: 526, endPoint x: 406, endPoint y: 521, distance: 21.9
click at [385, 526] on div at bounding box center [463, 494] width 288 height 330
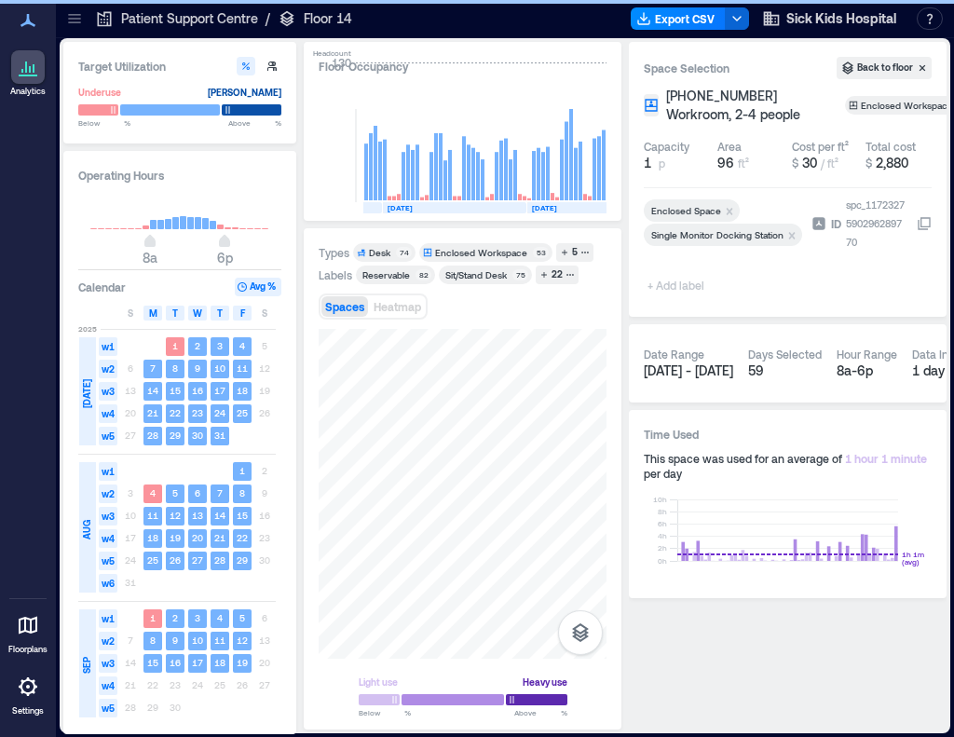
click at [665, 285] on span "+ Add label" at bounding box center [678, 285] width 68 height 26
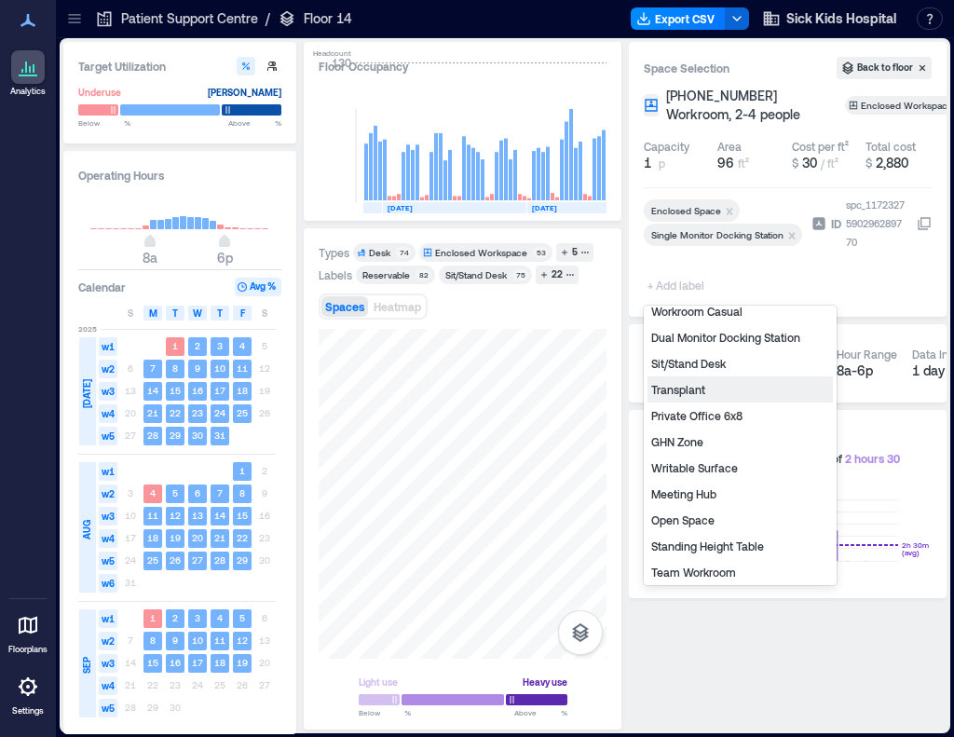
scroll to position [280, 0]
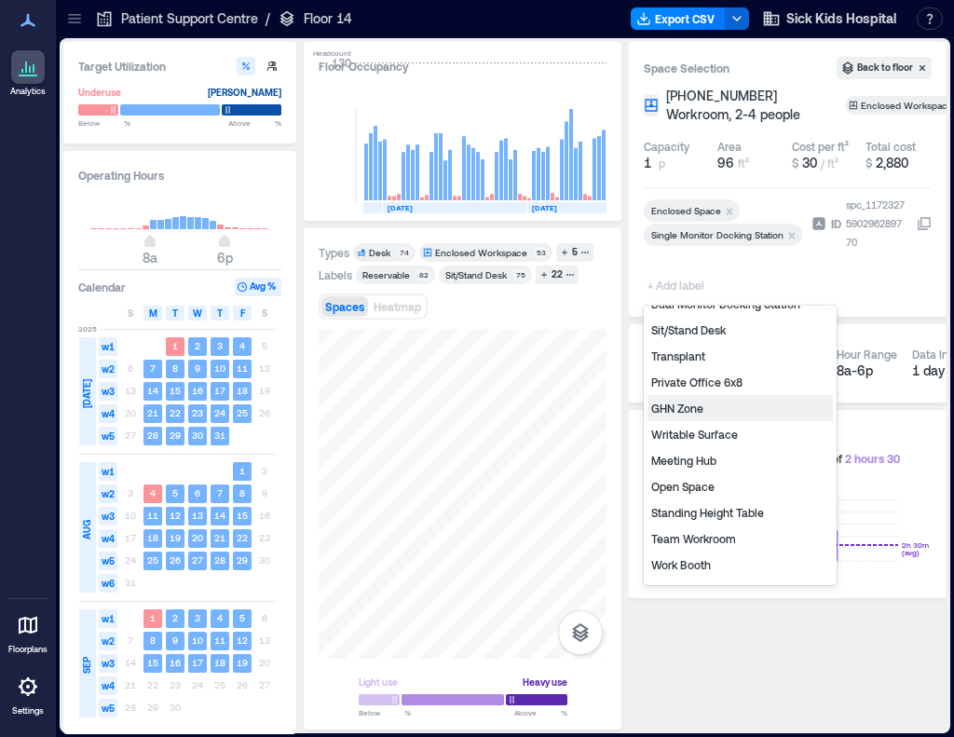
click at [692, 413] on div "GHN Zone" at bounding box center [740, 408] width 185 height 26
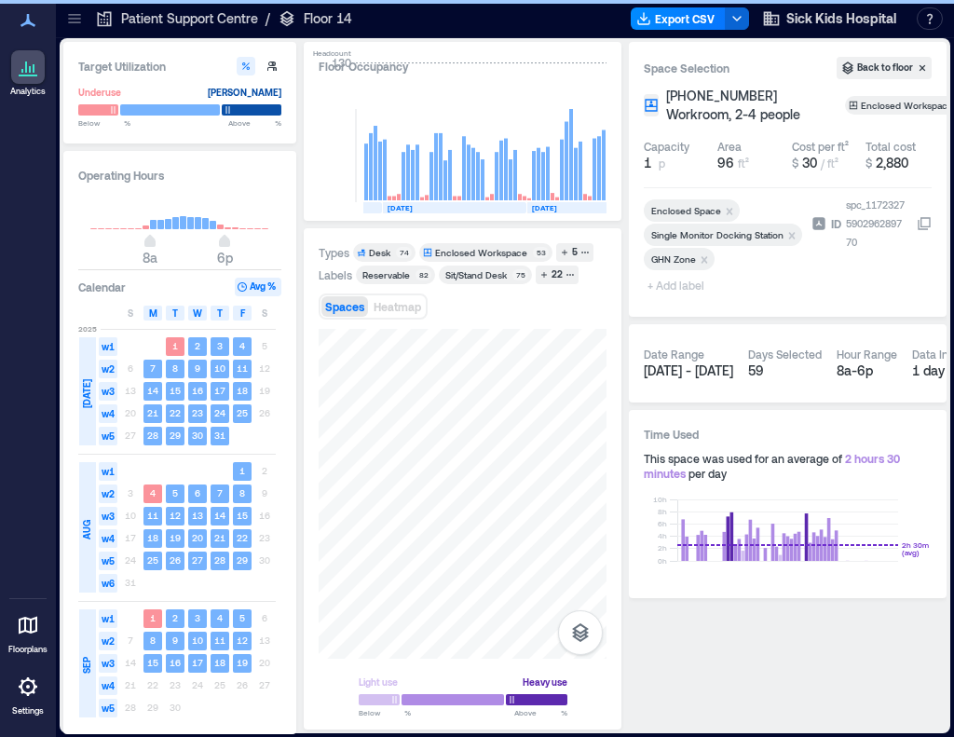
click at [661, 282] on span "+ Add label" at bounding box center [678, 285] width 68 height 26
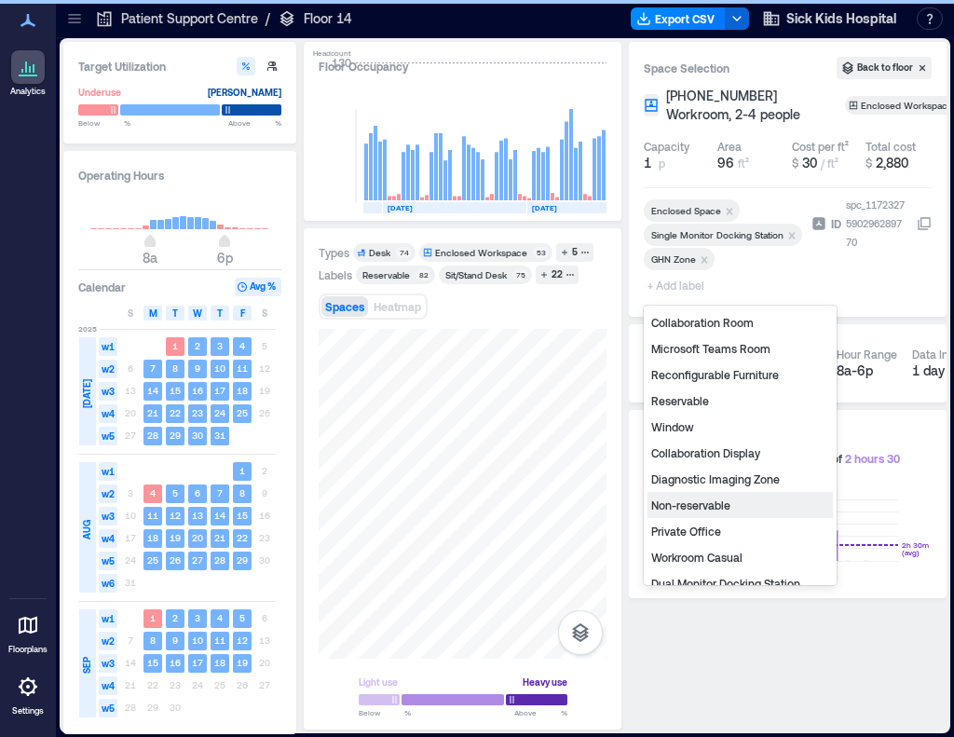
click at [728, 507] on div "Non-reservable" at bounding box center [740, 505] width 185 height 26
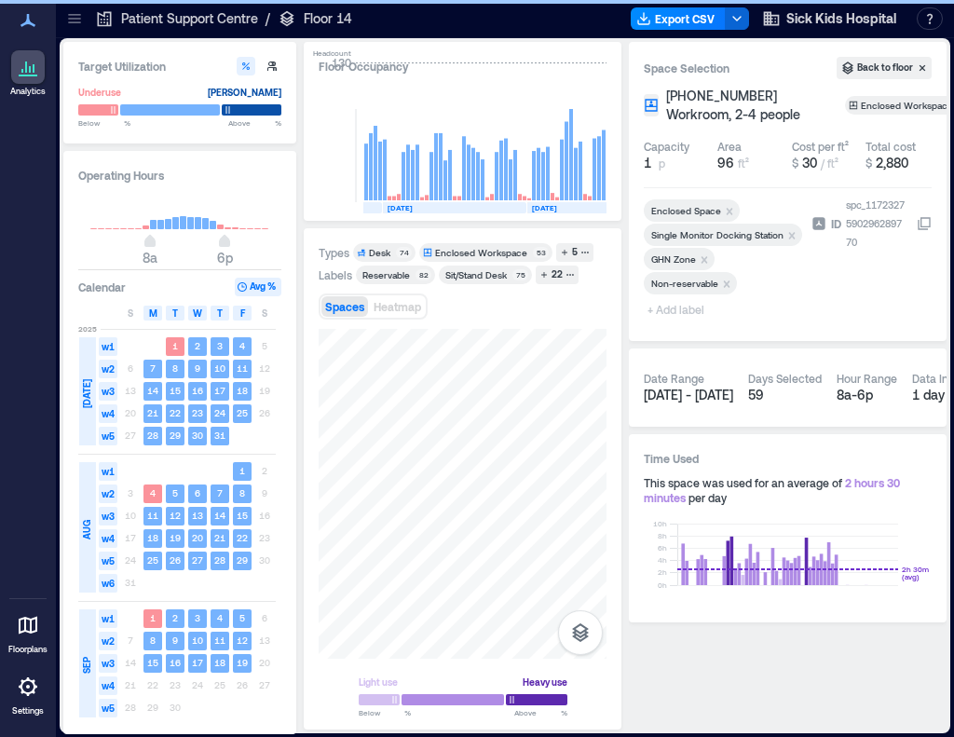
click at [662, 314] on span "+ Add label" at bounding box center [678, 309] width 68 height 26
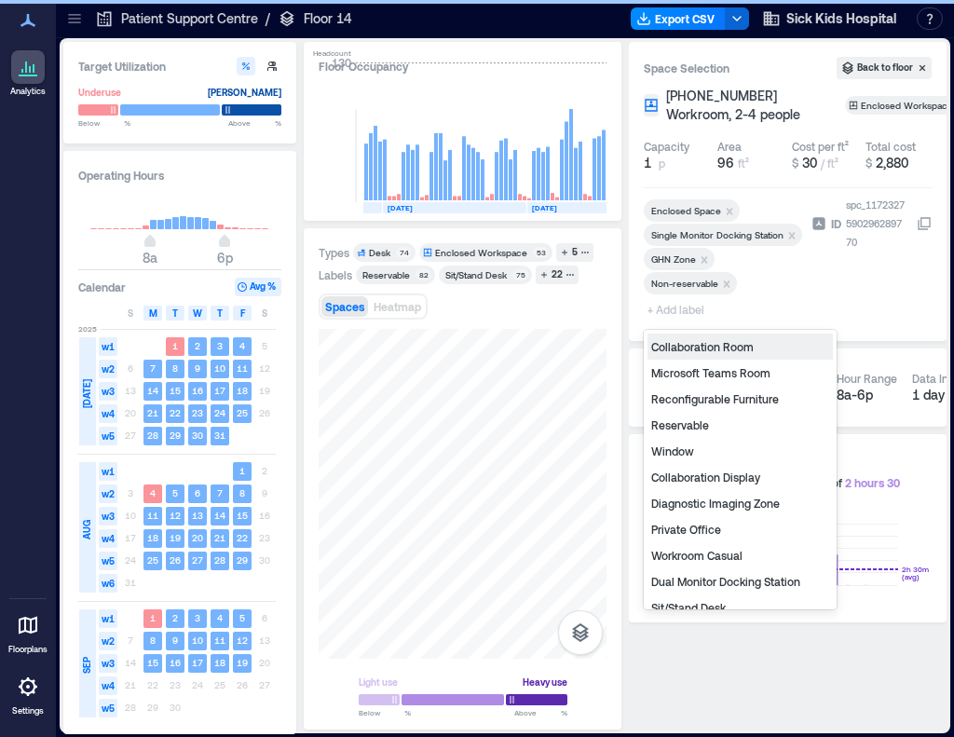
click at [702, 529] on div "Private Office" at bounding box center [740, 529] width 185 height 26
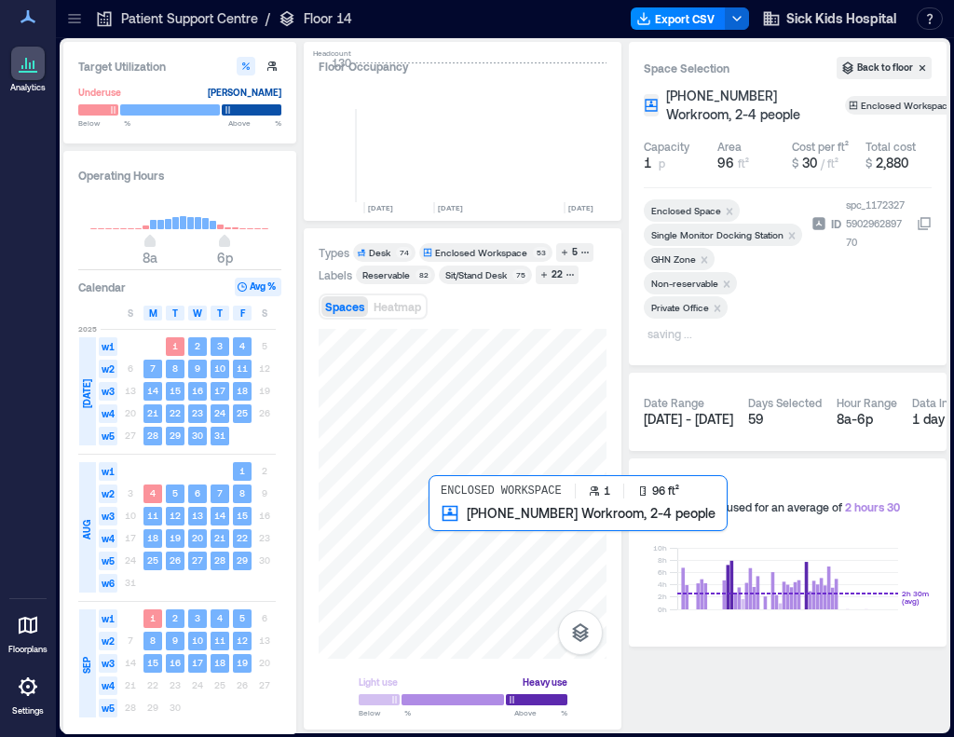
scroll to position [0, 4300]
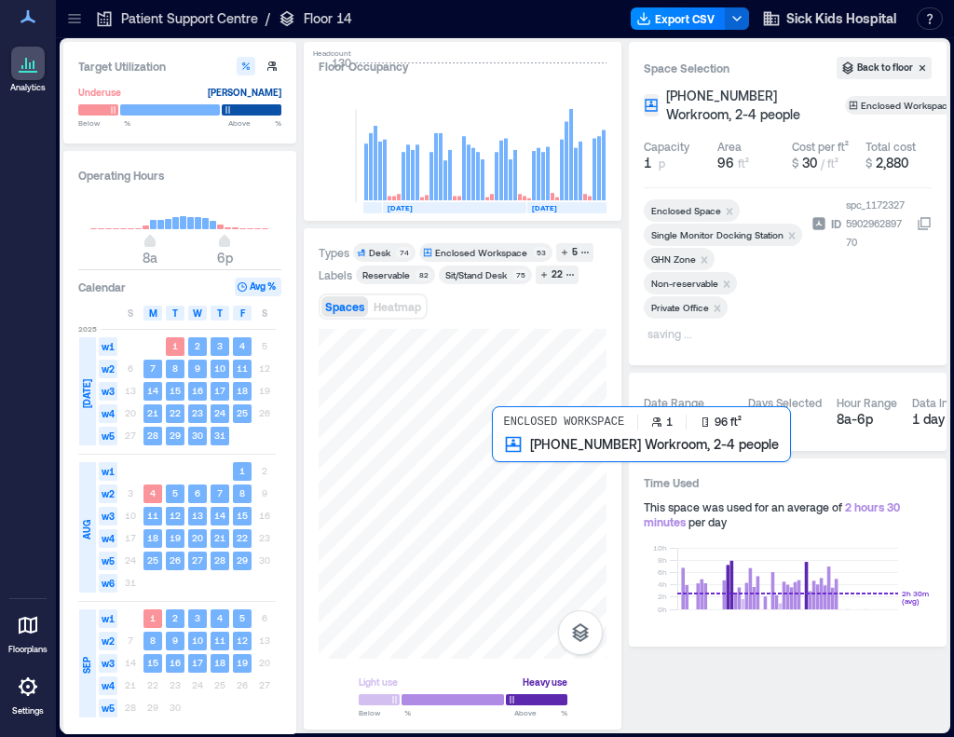
click at [528, 476] on div at bounding box center [463, 494] width 288 height 330
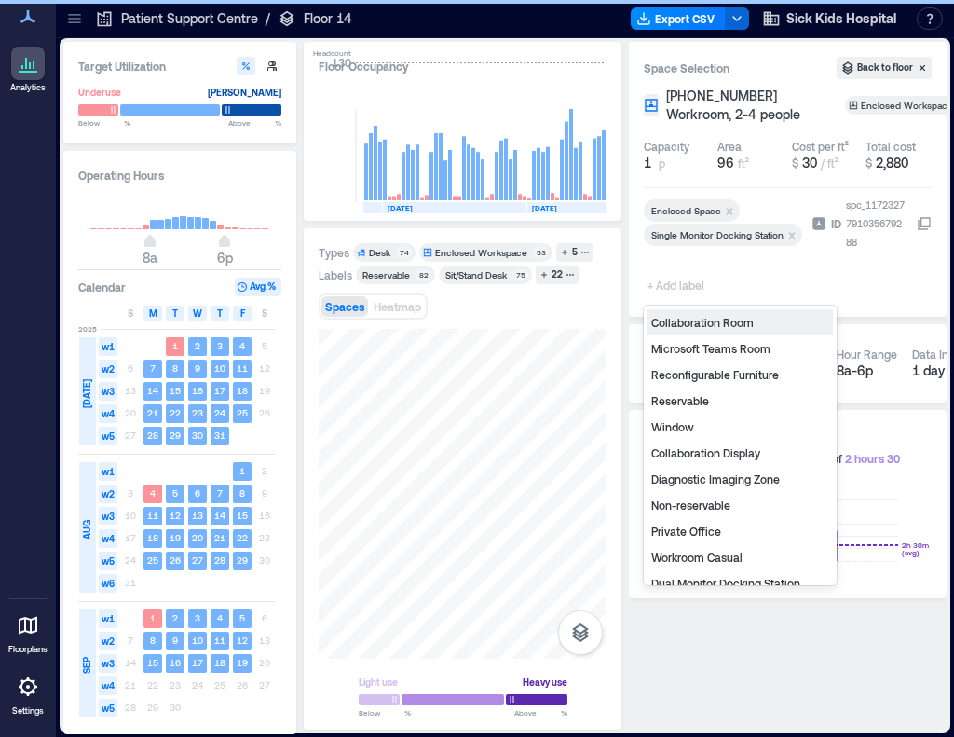
click at [664, 286] on span "+ Add label" at bounding box center [678, 285] width 68 height 26
click at [683, 473] on div "Diagnostic Imaging Zone" at bounding box center [740, 479] width 185 height 26
click at [680, 290] on span "+ Add label" at bounding box center [678, 285] width 68 height 26
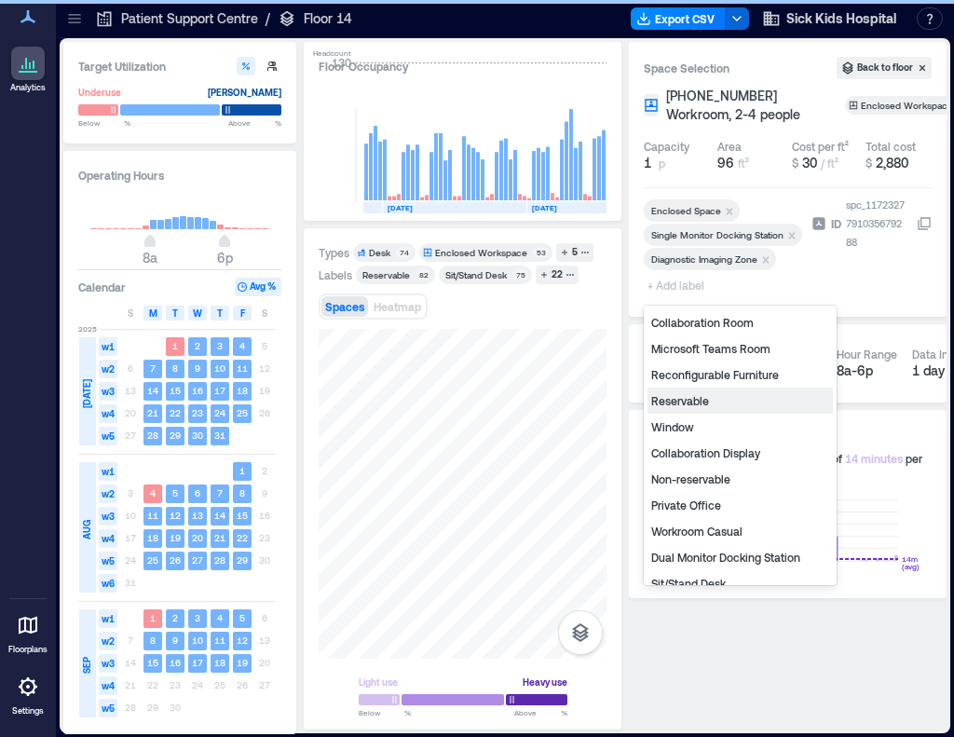
click at [710, 473] on div "Non-reservable" at bounding box center [740, 479] width 185 height 26
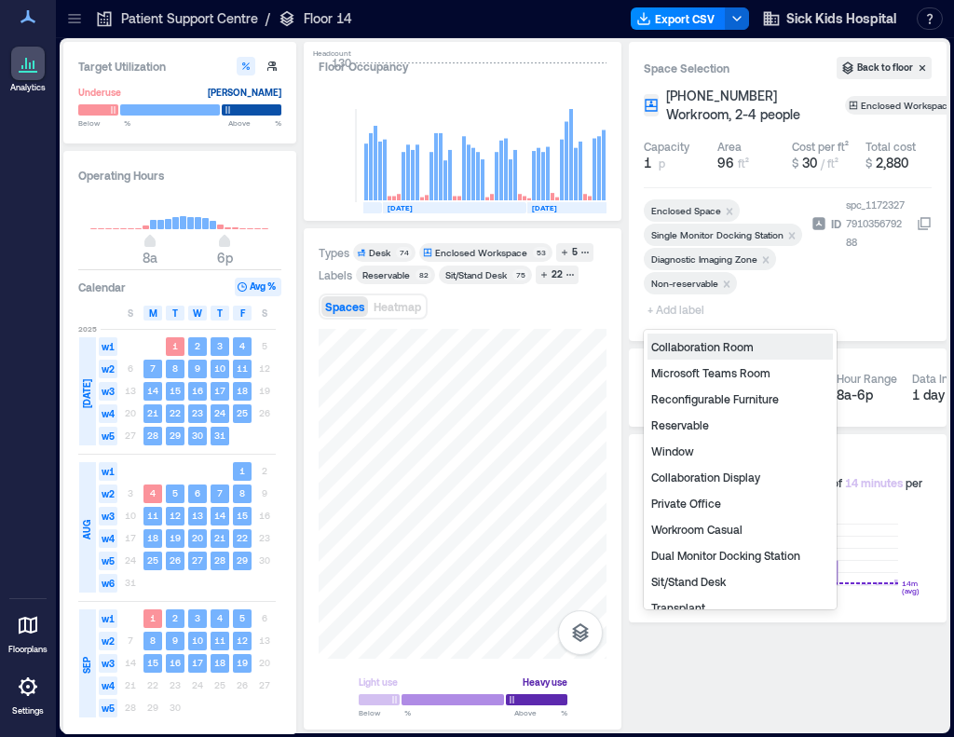
click at [678, 312] on span "+ Add label" at bounding box center [678, 309] width 68 height 26
click at [692, 502] on div "Private Office" at bounding box center [740, 503] width 185 height 26
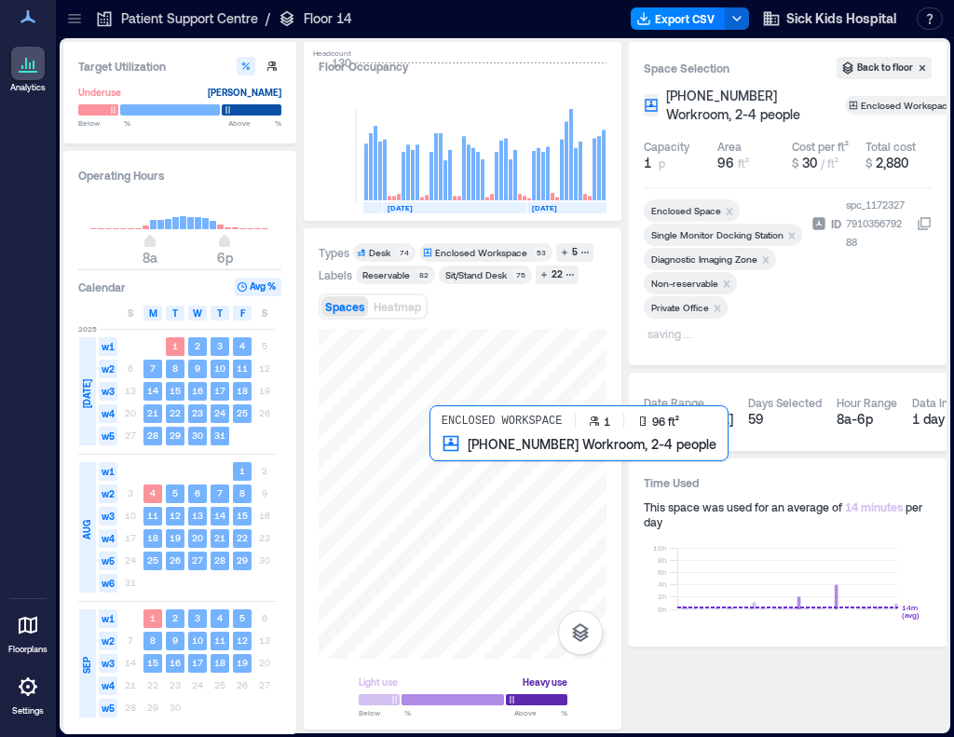
click at [443, 467] on div at bounding box center [463, 494] width 288 height 330
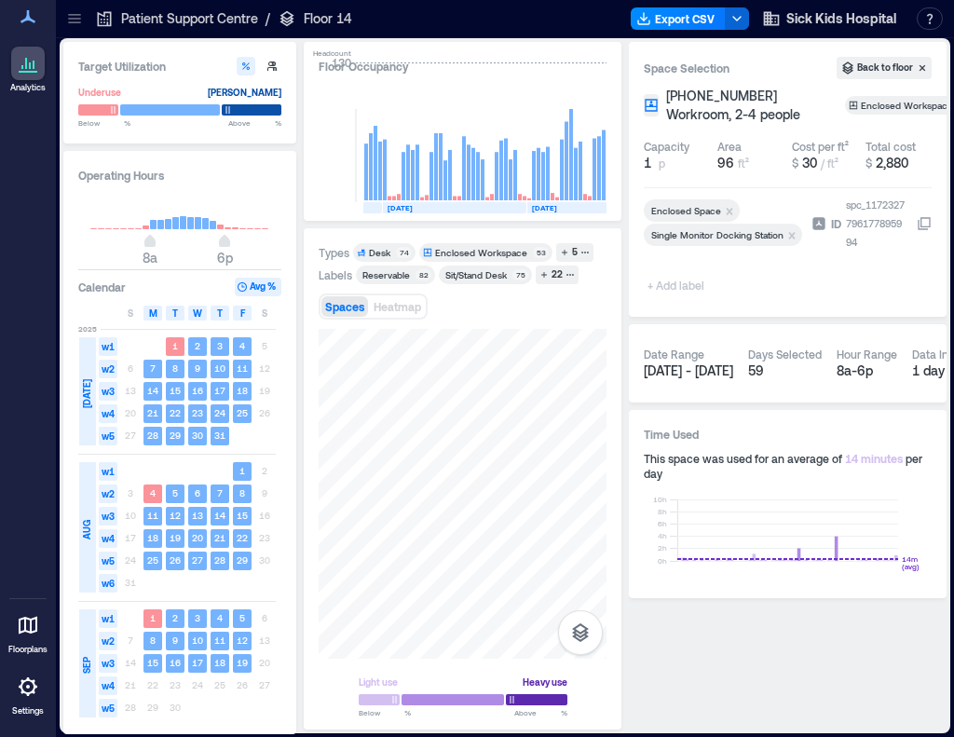
click at [679, 283] on span "+ Add label" at bounding box center [678, 285] width 68 height 26
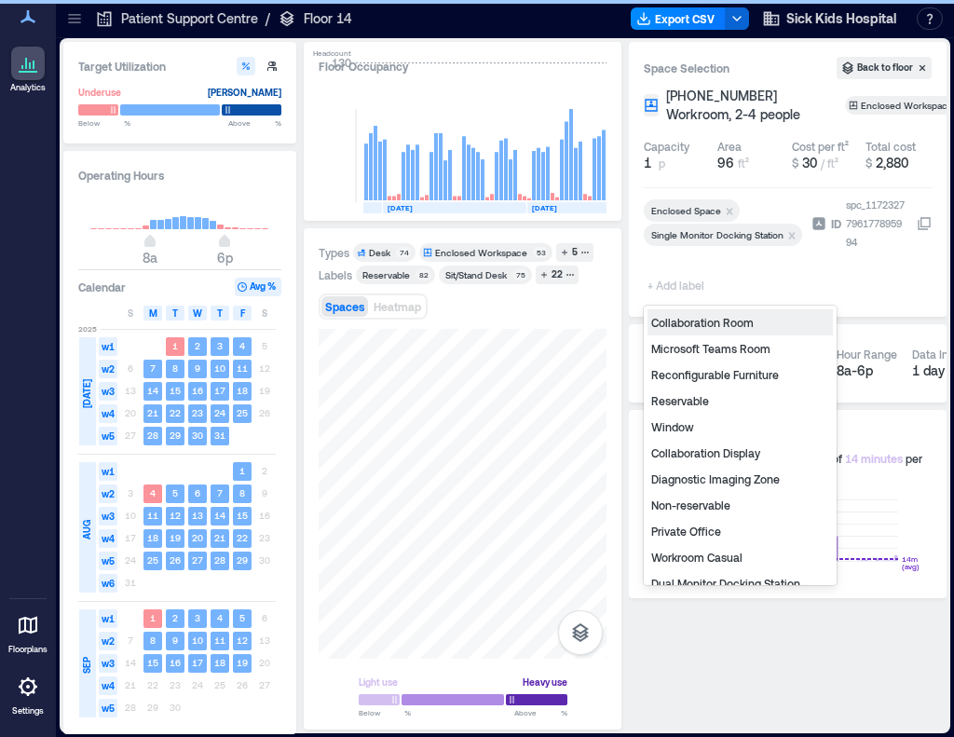
type input "*"
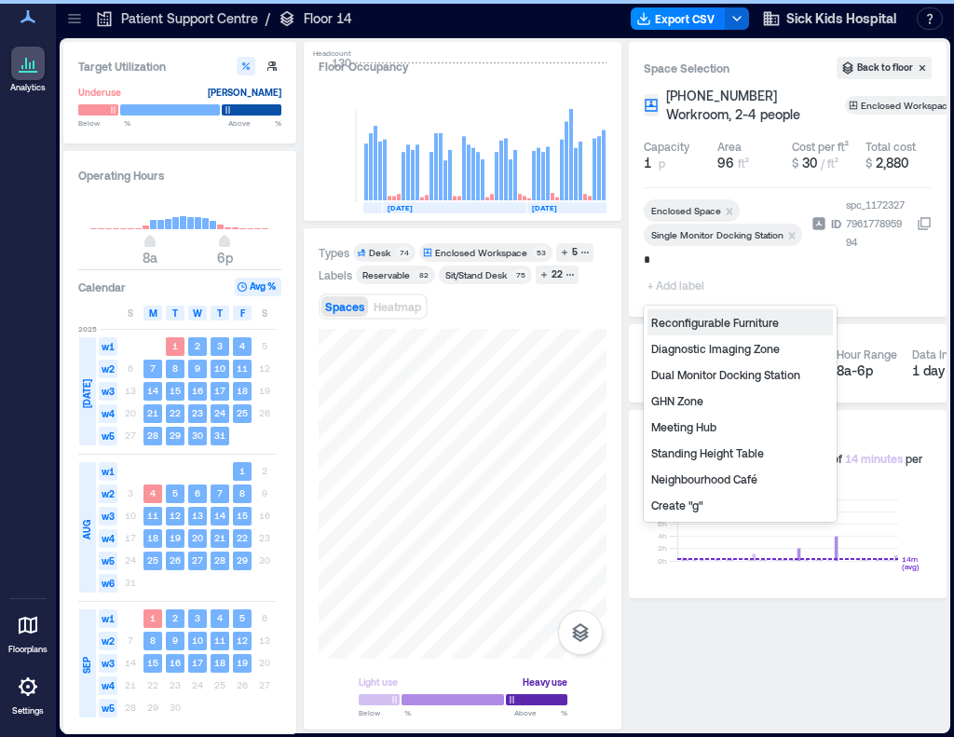
click at [682, 400] on div "GHN Zone" at bounding box center [740, 401] width 185 height 26
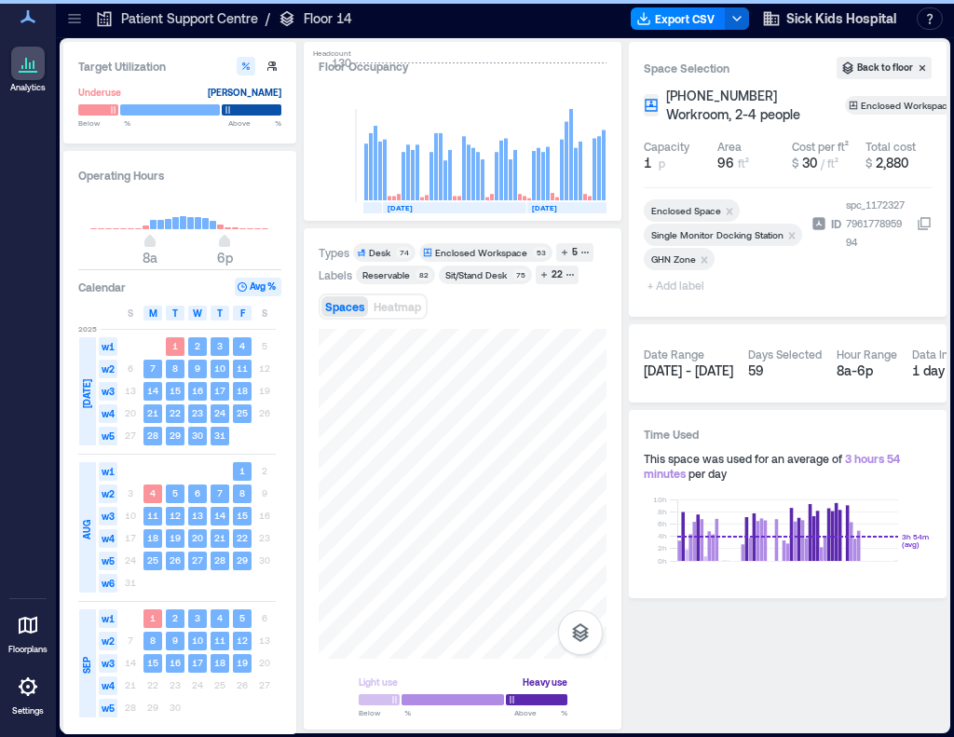
click at [675, 288] on span "+ Add label" at bounding box center [678, 285] width 68 height 26
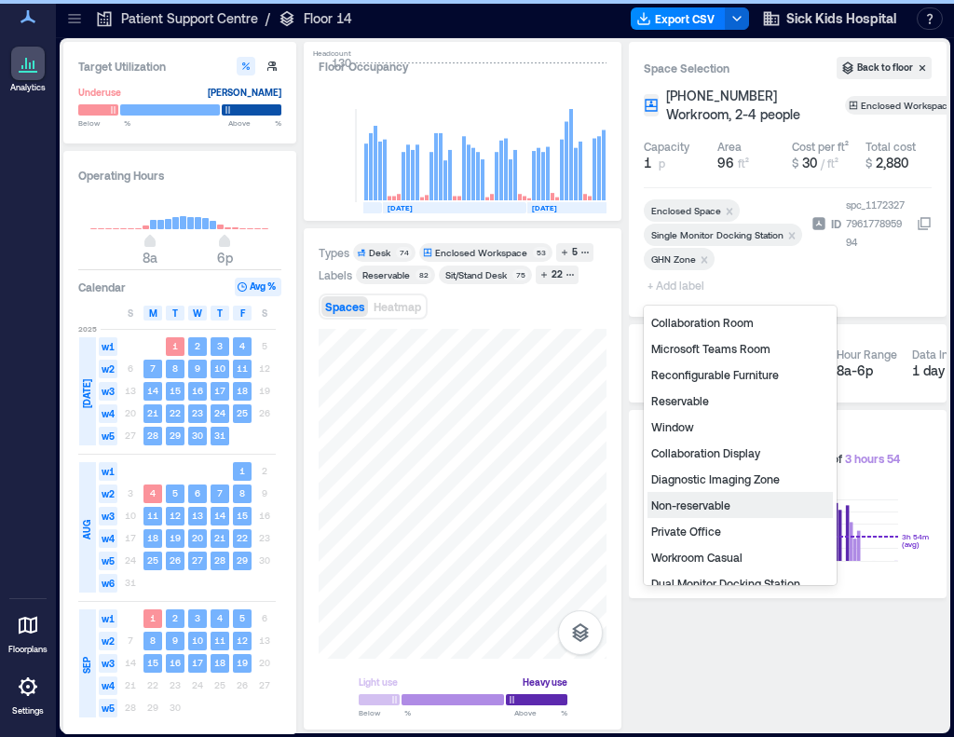
click at [705, 508] on div "Non-reservable" at bounding box center [740, 505] width 185 height 26
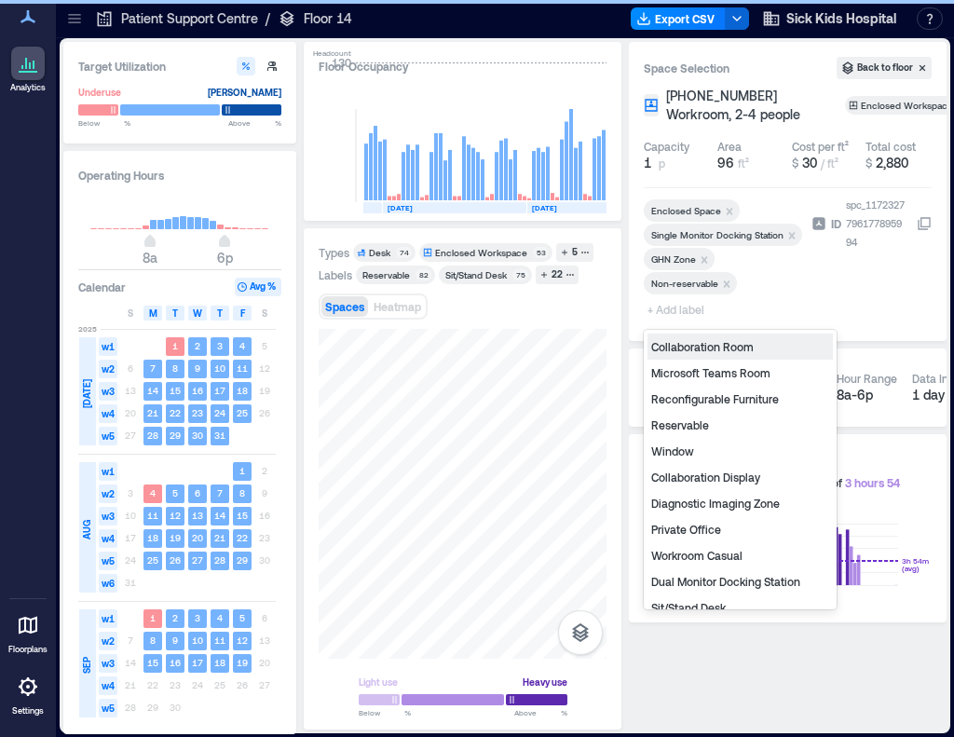
click at [663, 307] on span "+ Add label" at bounding box center [678, 309] width 68 height 26
type input "*"
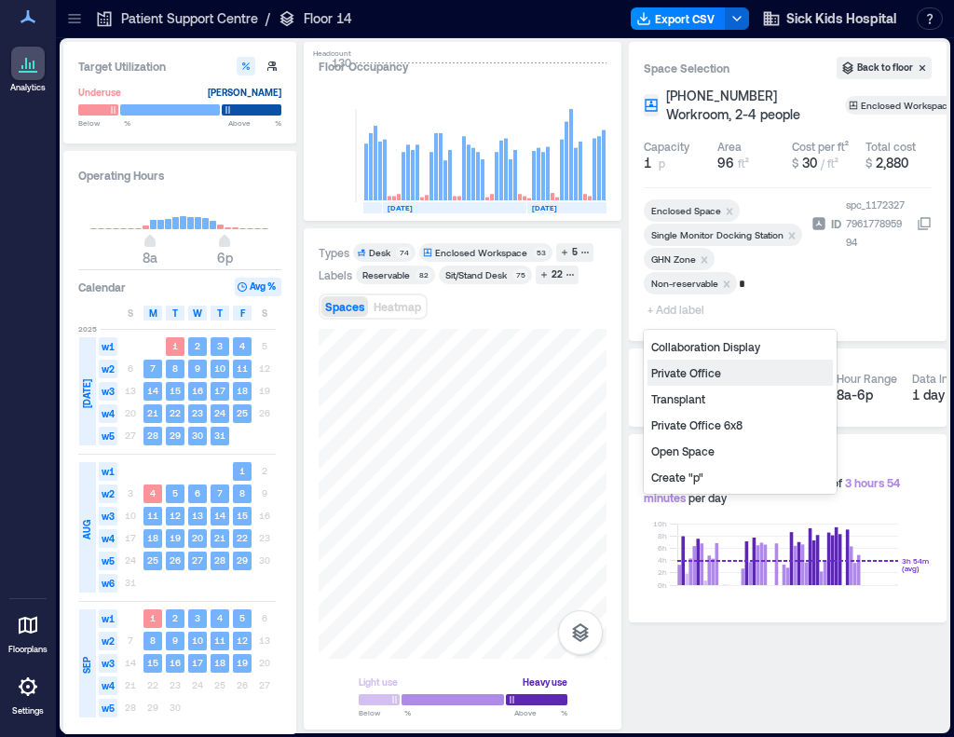
click at [714, 372] on div "Private Office" at bounding box center [740, 373] width 185 height 26
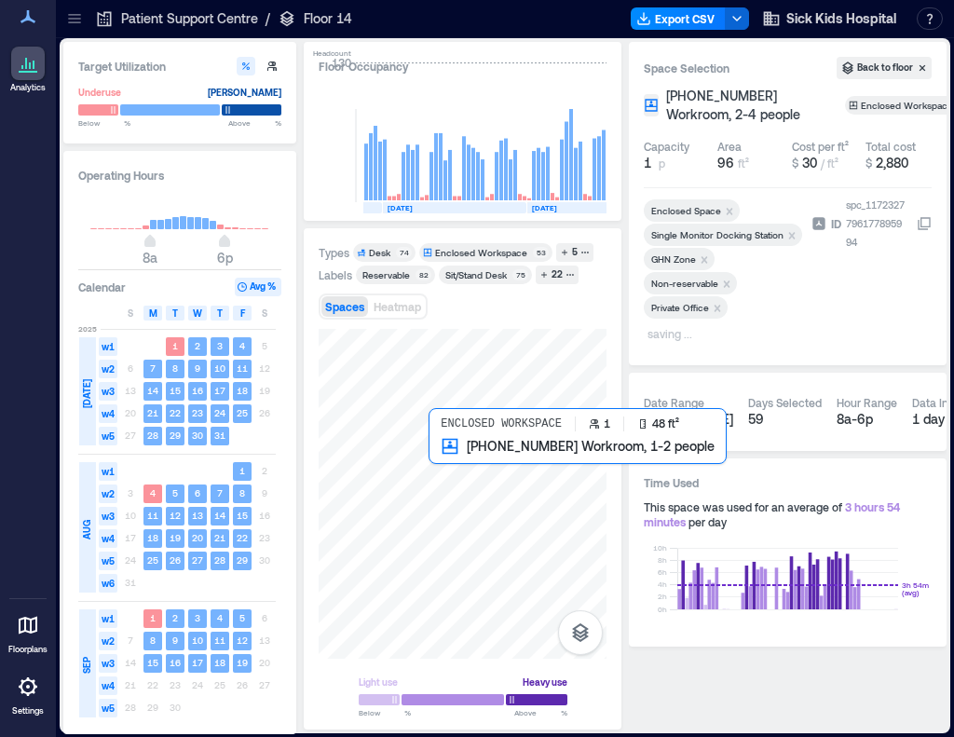
click at [447, 473] on div at bounding box center [463, 494] width 288 height 330
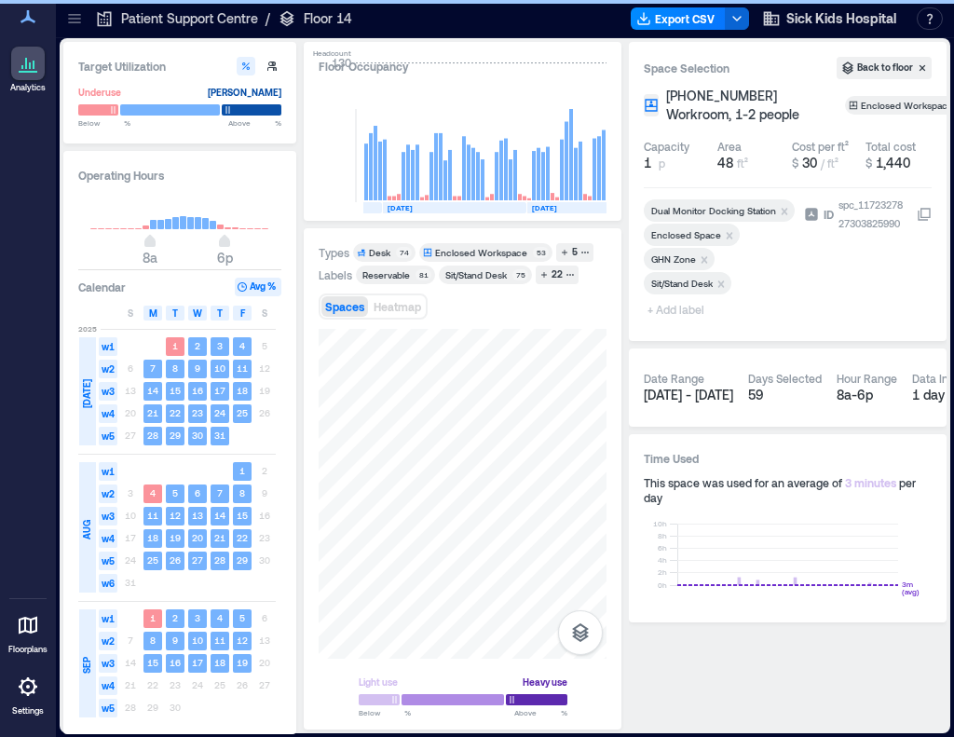
click at [679, 315] on span "+ Add label" at bounding box center [678, 309] width 68 height 26
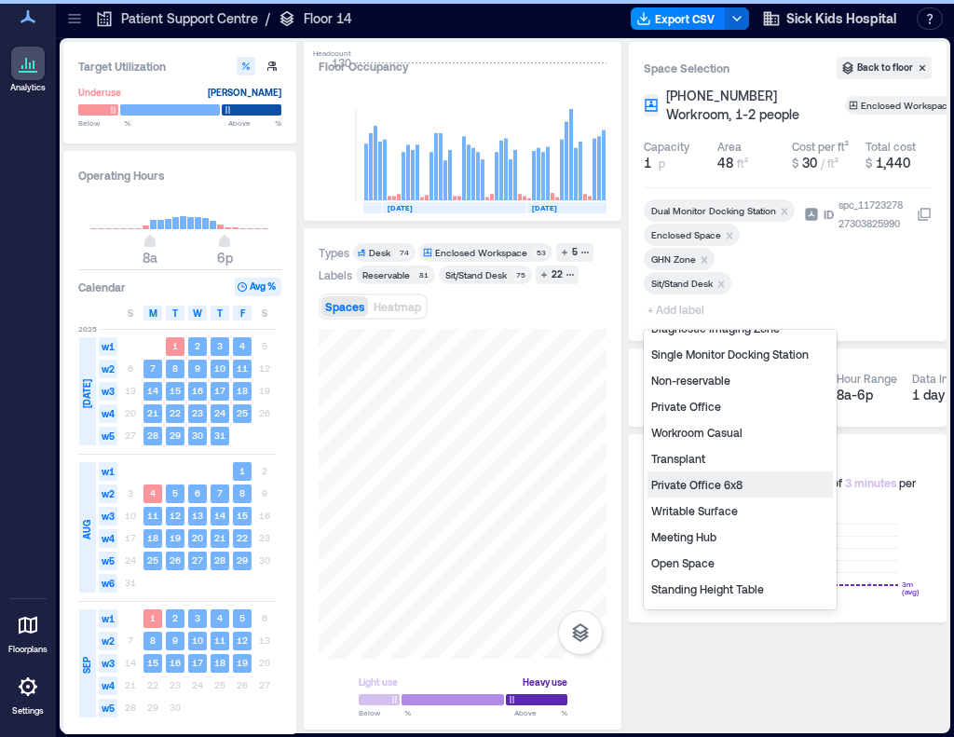
scroll to position [186, 0]
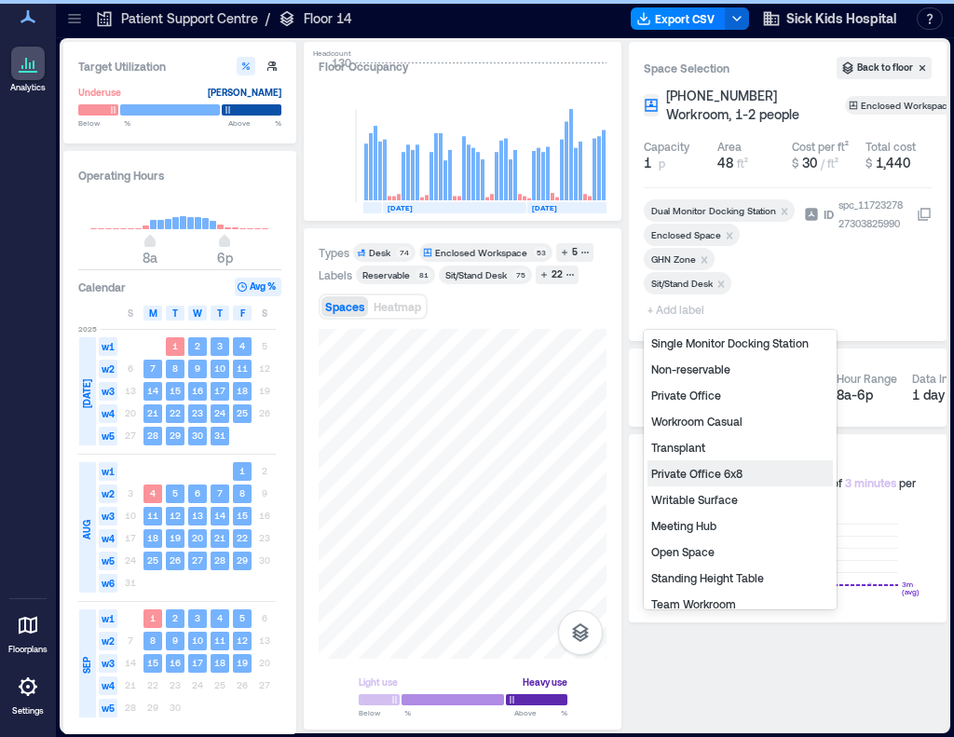
click at [712, 473] on div "Private Office 6x8" at bounding box center [740, 473] width 185 height 26
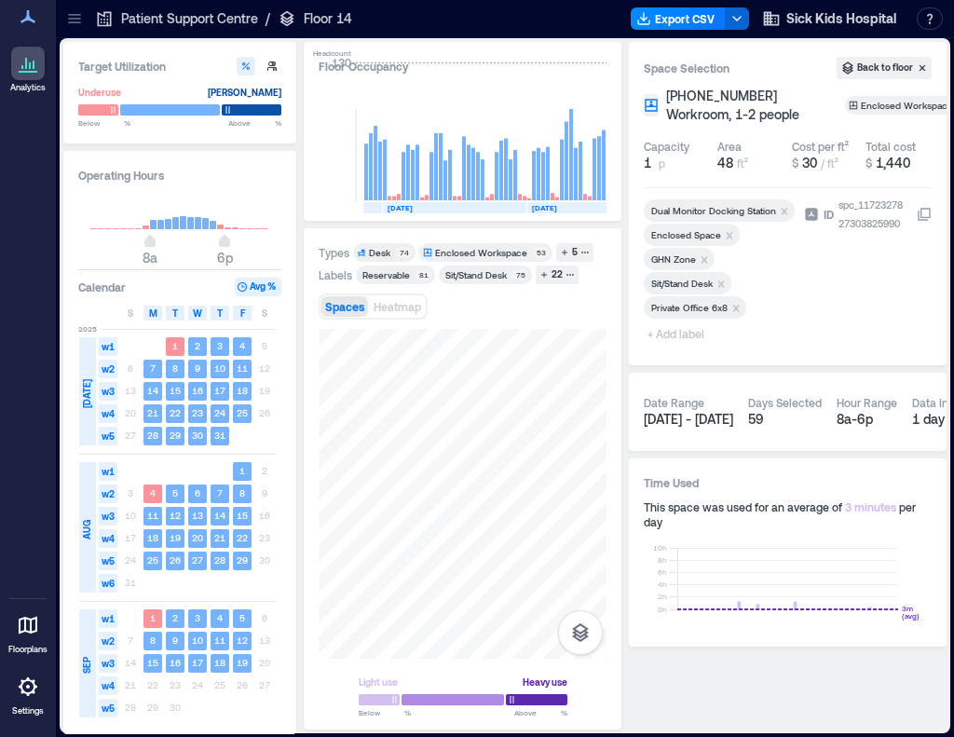
click at [693, 340] on span "+ Add label" at bounding box center [678, 334] width 68 height 26
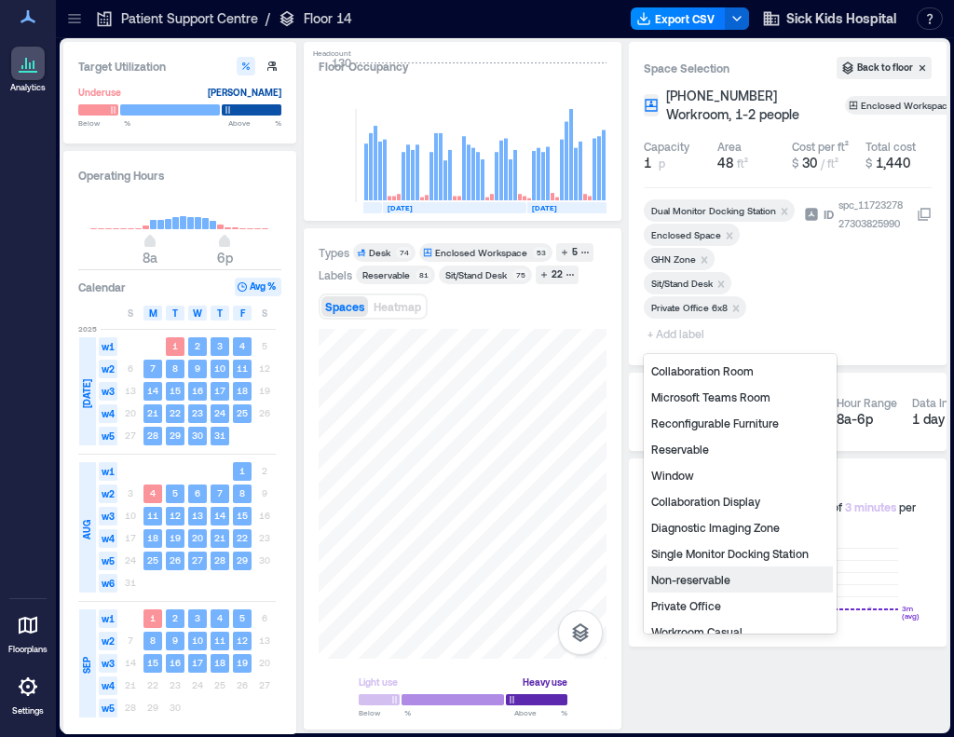
click at [734, 583] on div "Non-reservable" at bounding box center [740, 580] width 185 height 26
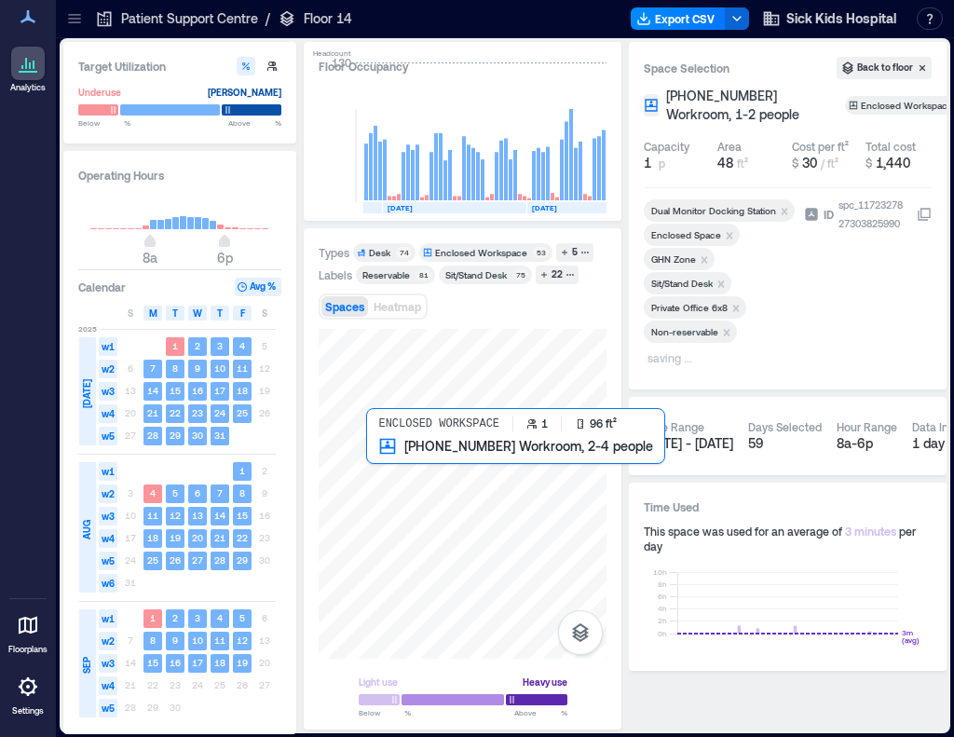
click at [398, 475] on div at bounding box center [463, 494] width 288 height 330
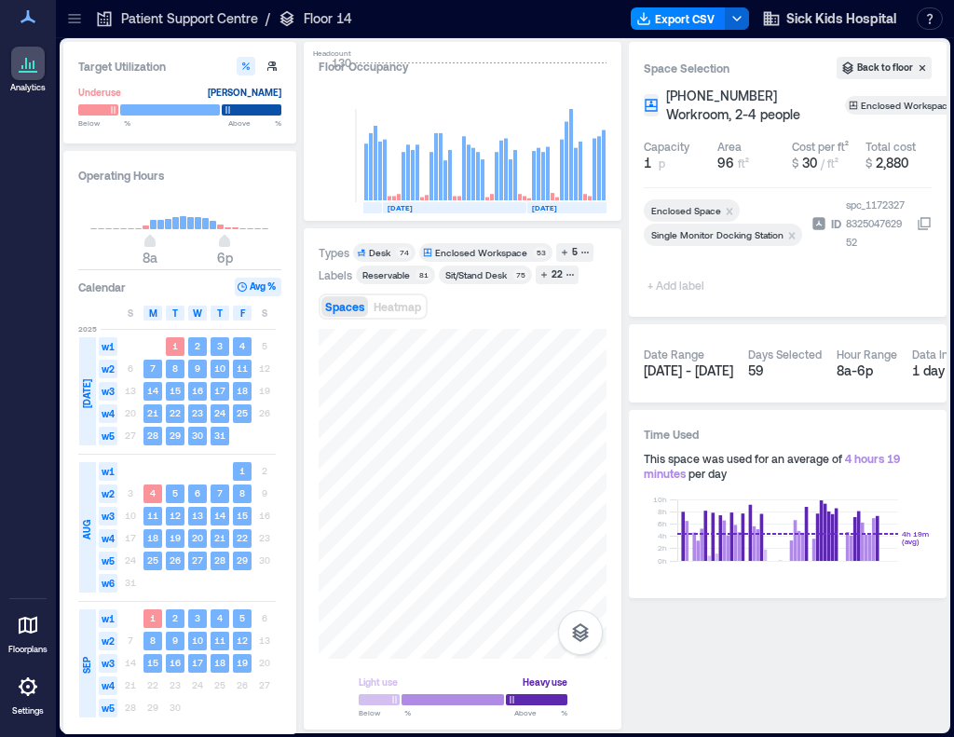
click at [669, 288] on span "+ Add label" at bounding box center [678, 285] width 68 height 26
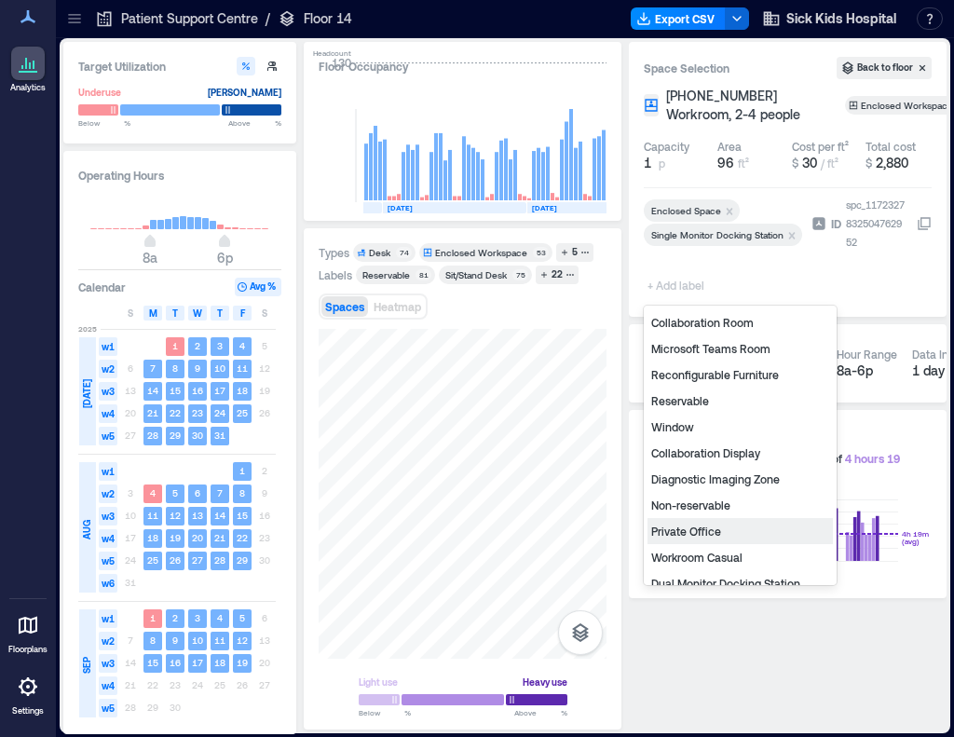
click at [709, 526] on div "Private Office" at bounding box center [740, 531] width 185 height 26
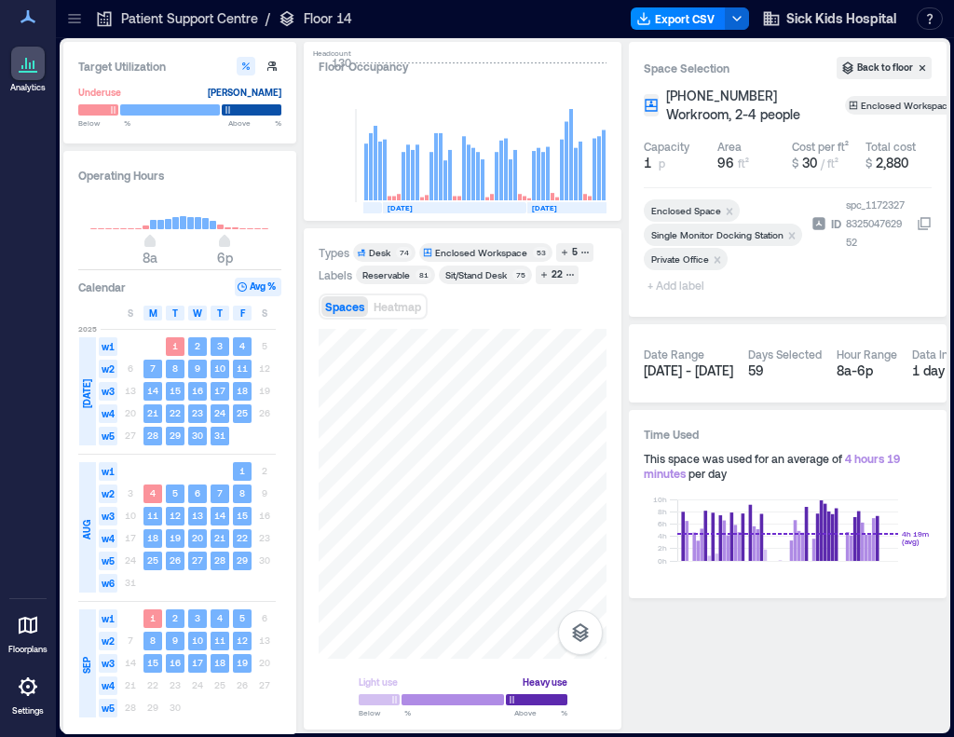
click at [678, 289] on span "+ Add label" at bounding box center [678, 285] width 68 height 26
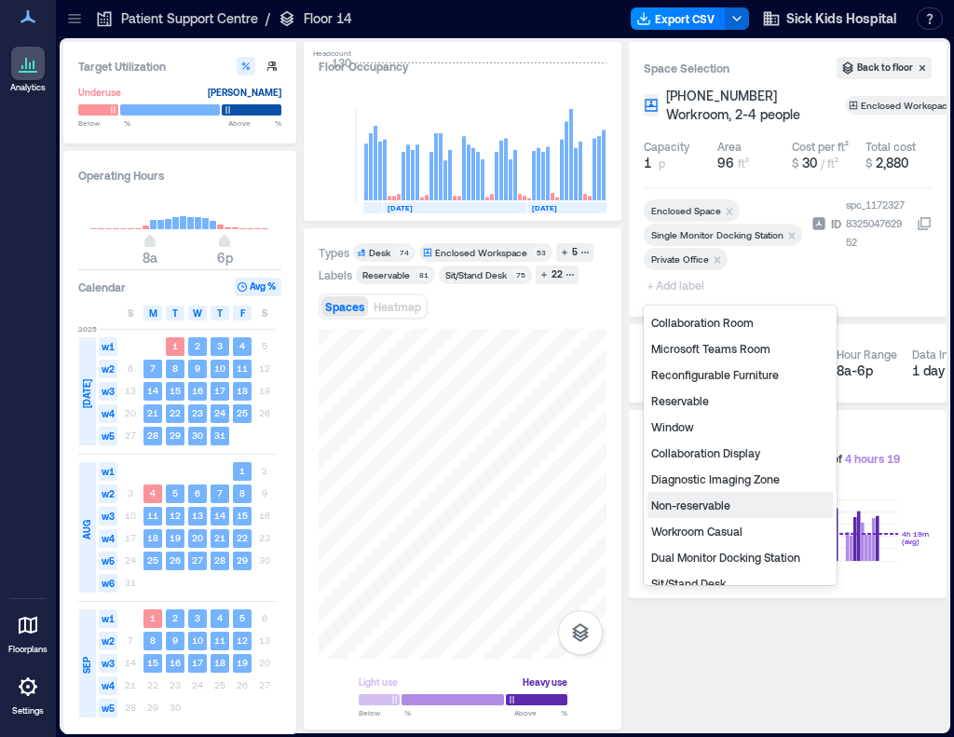
click at [714, 506] on div "Non-reservable" at bounding box center [740, 505] width 185 height 26
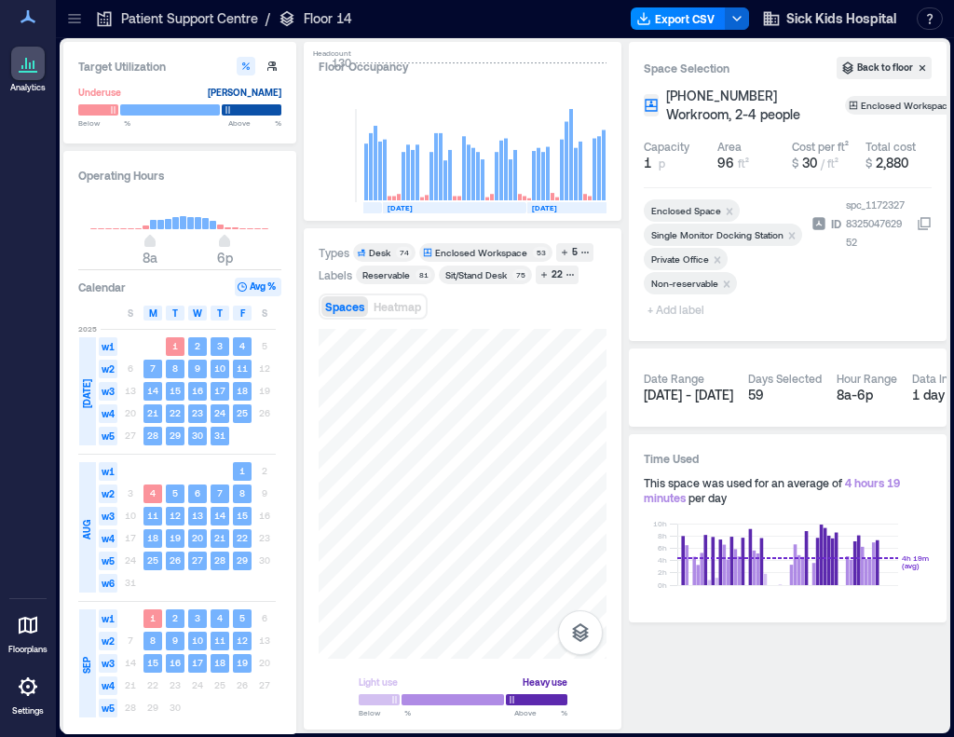
click at [689, 305] on span "+ Add label" at bounding box center [678, 309] width 68 height 26
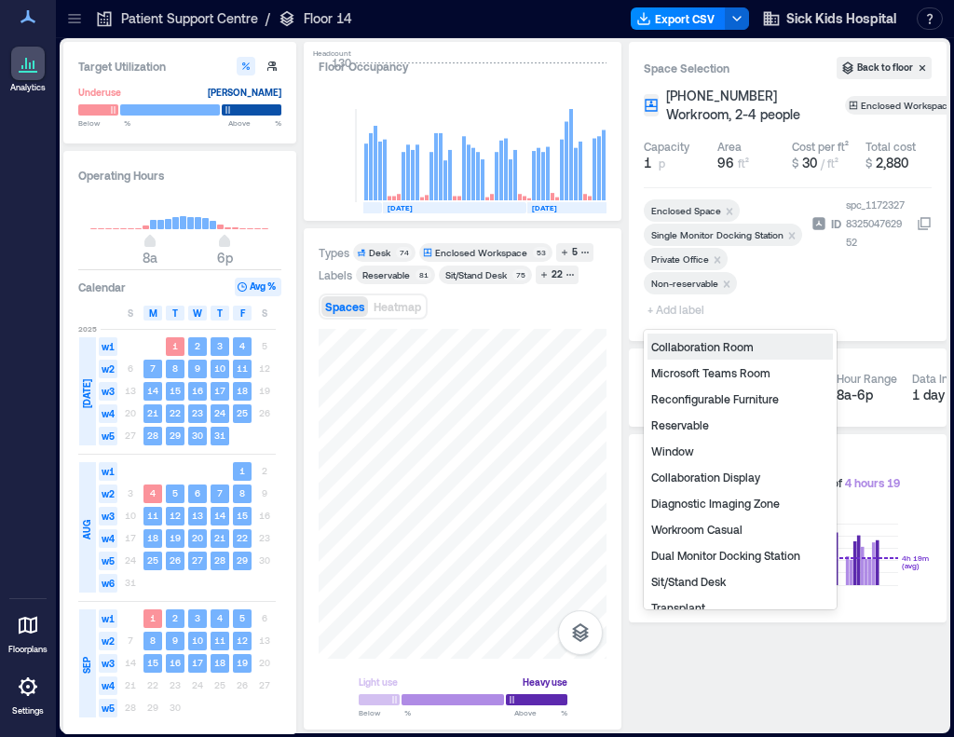
type input "*"
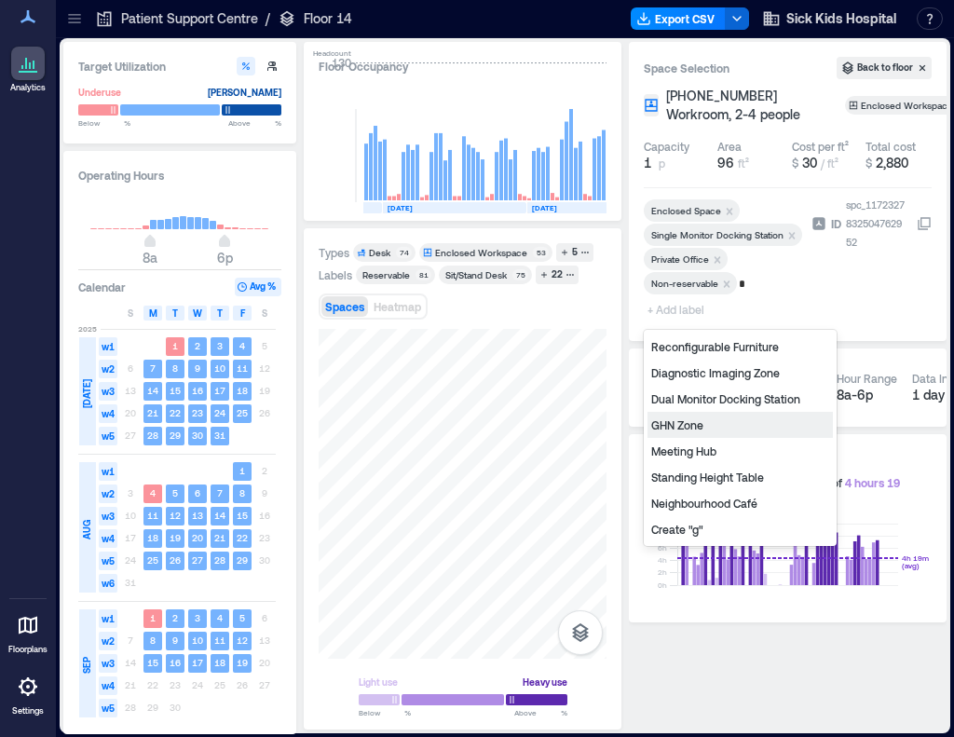
click at [693, 422] on div "GHN Zone" at bounding box center [740, 425] width 185 height 26
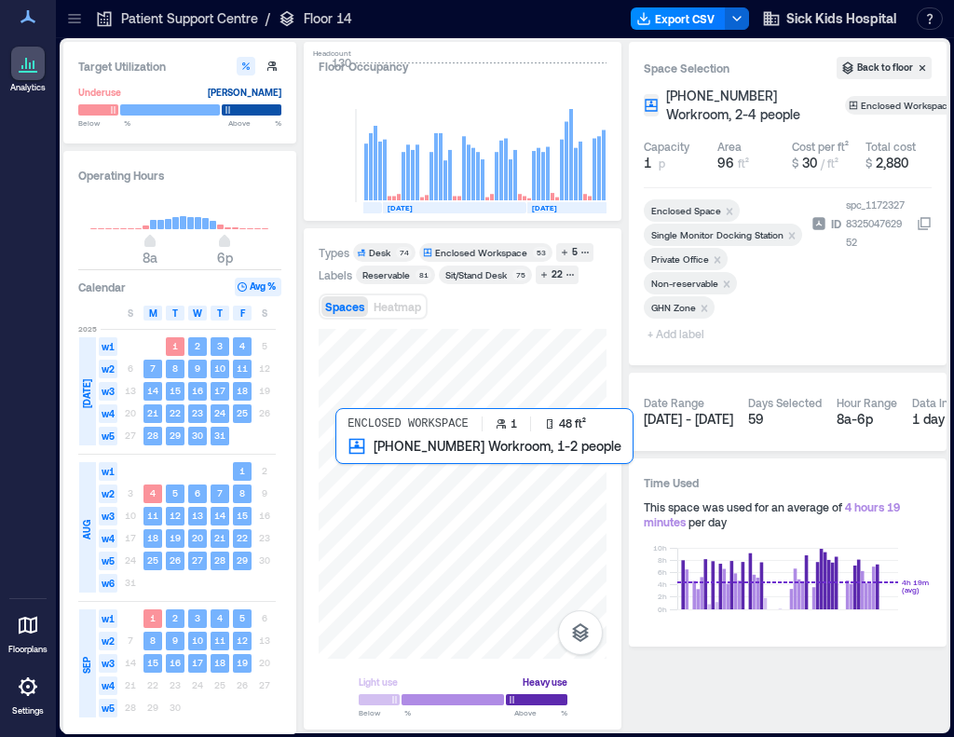
click at [343, 479] on div at bounding box center [463, 494] width 288 height 330
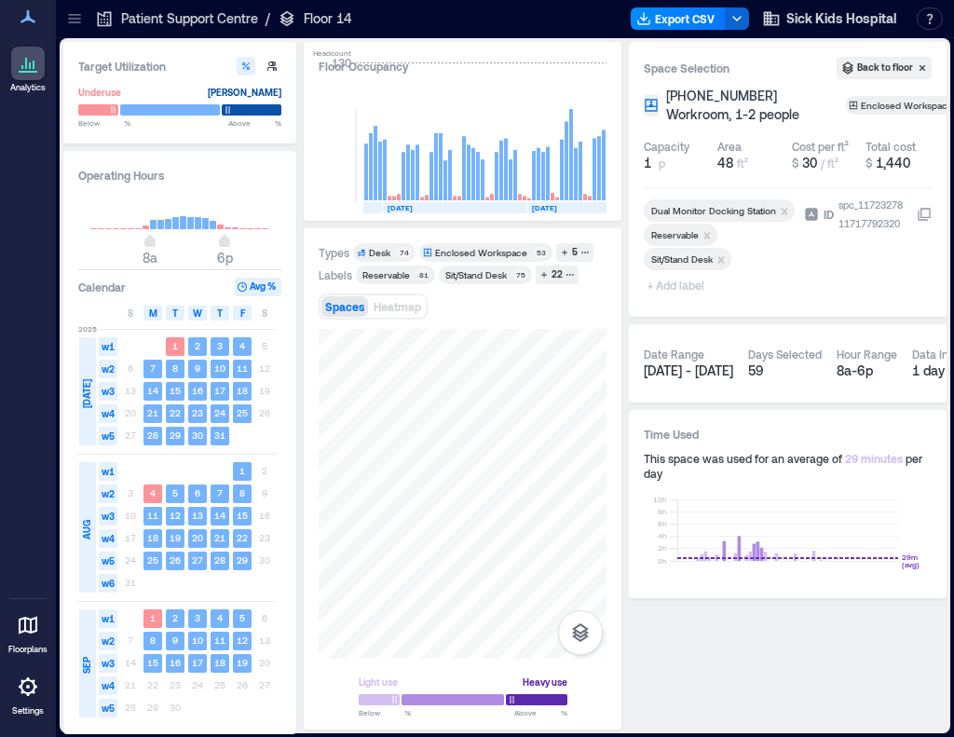
click at [686, 290] on span "+ Add label" at bounding box center [678, 285] width 68 height 26
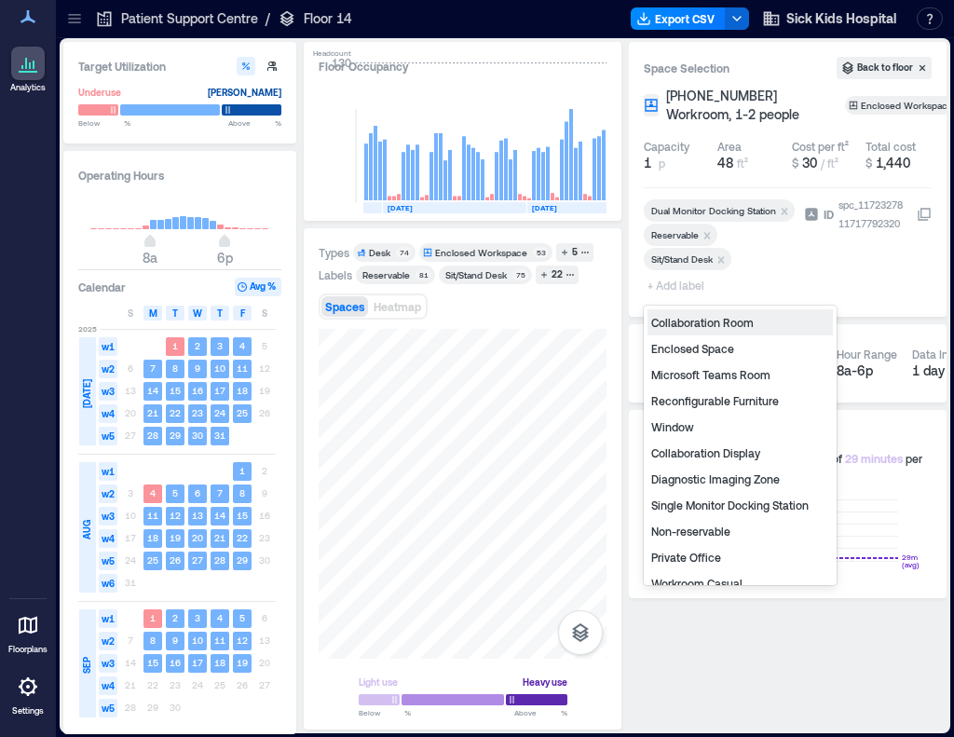
type input "*"
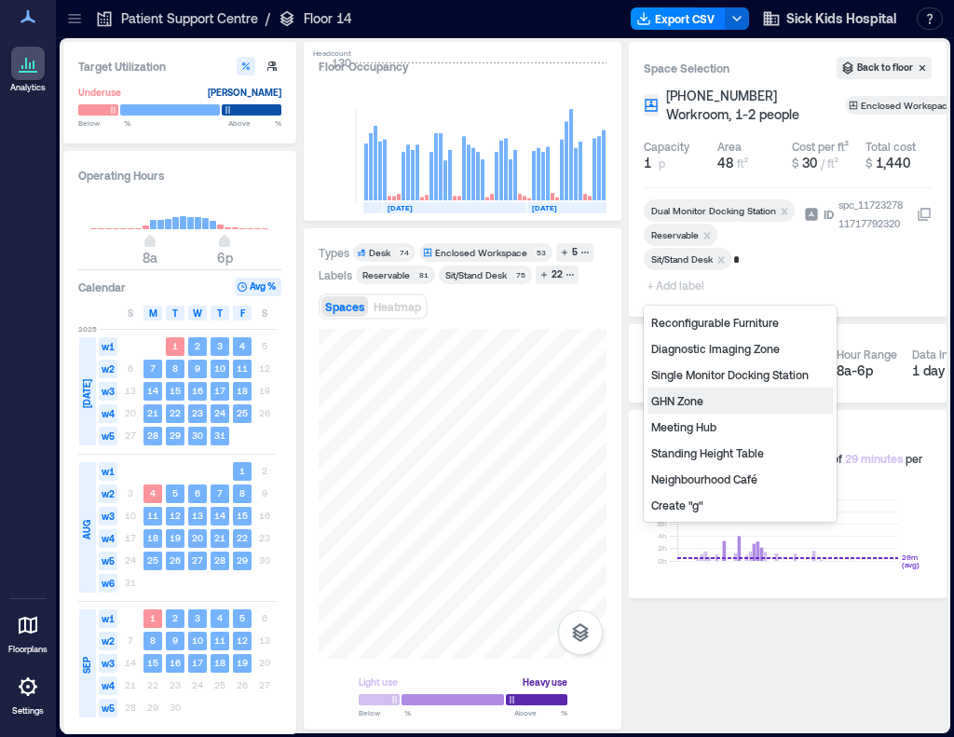
click at [697, 401] on div "GHN Zone" at bounding box center [740, 401] width 185 height 26
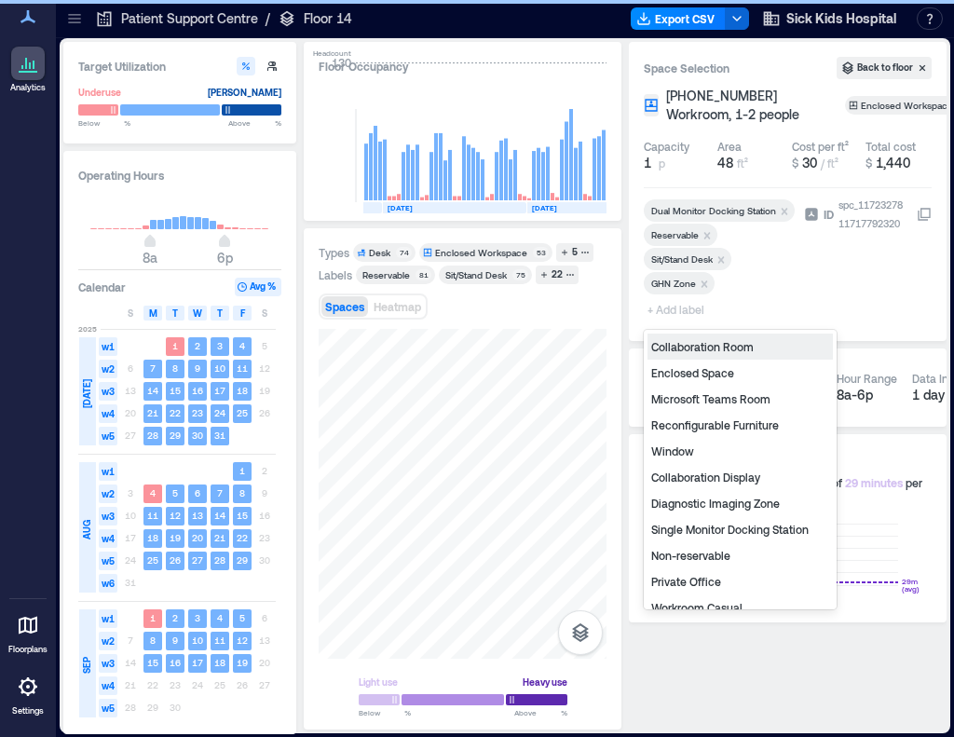
click at [678, 308] on span "+ Add label" at bounding box center [678, 309] width 68 height 26
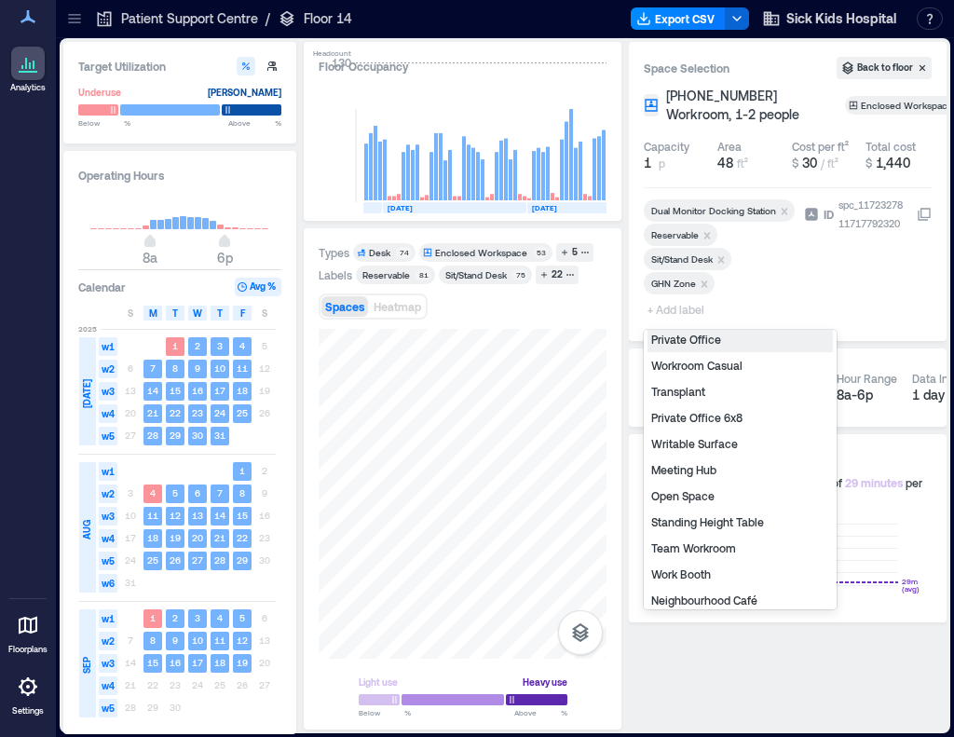
scroll to position [250, 0]
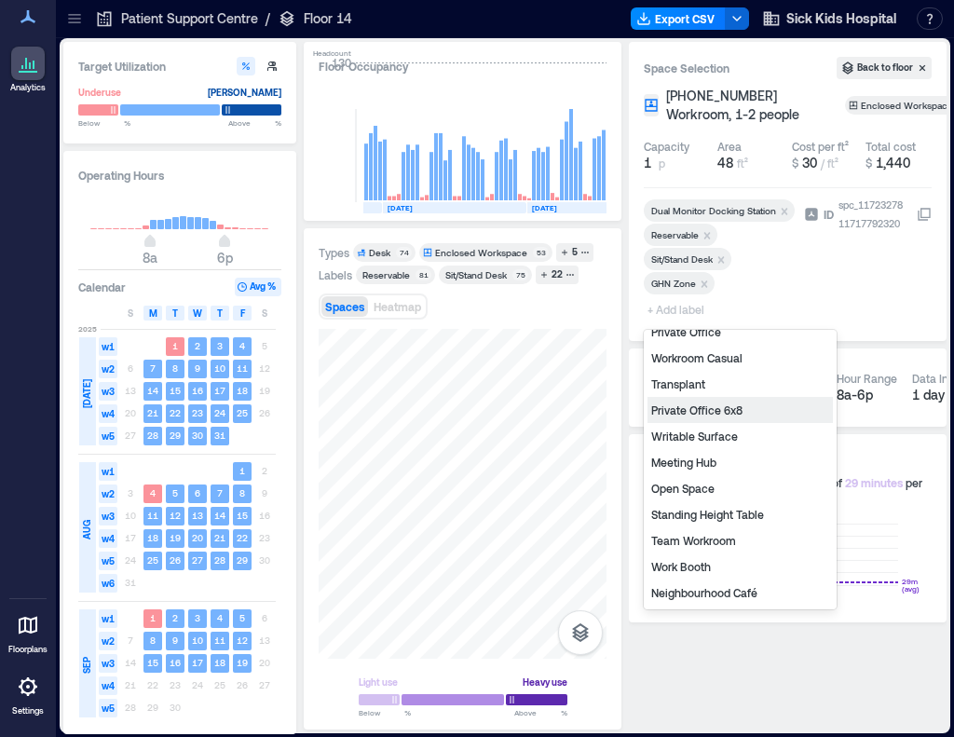
click at [744, 408] on div "Private Office 6x8" at bounding box center [740, 410] width 185 height 26
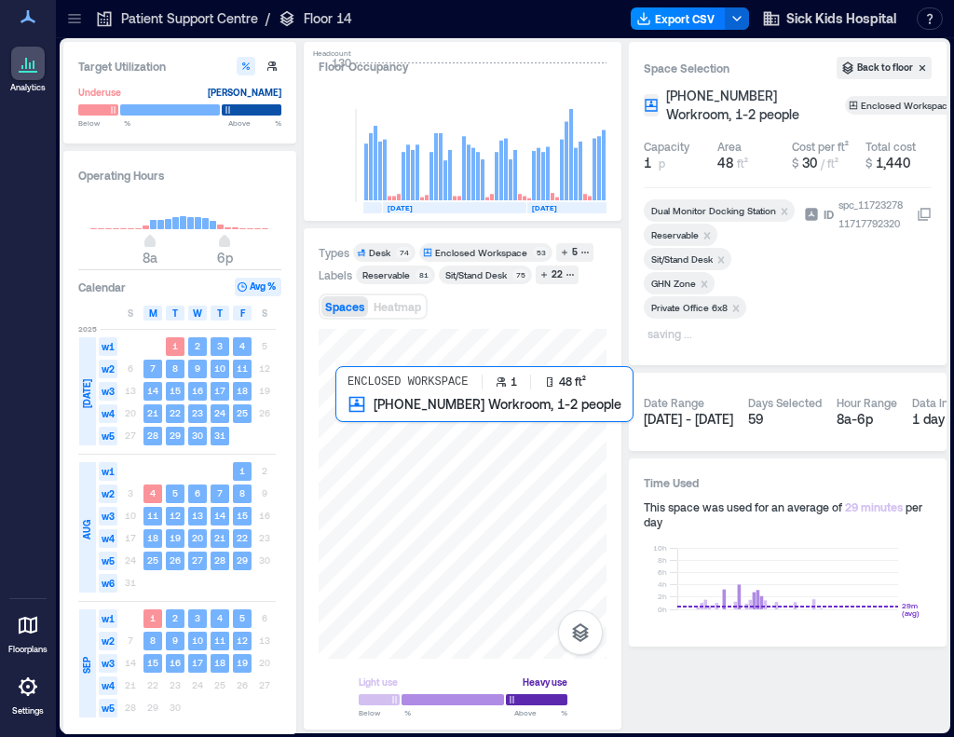
click at [358, 416] on div at bounding box center [463, 494] width 288 height 330
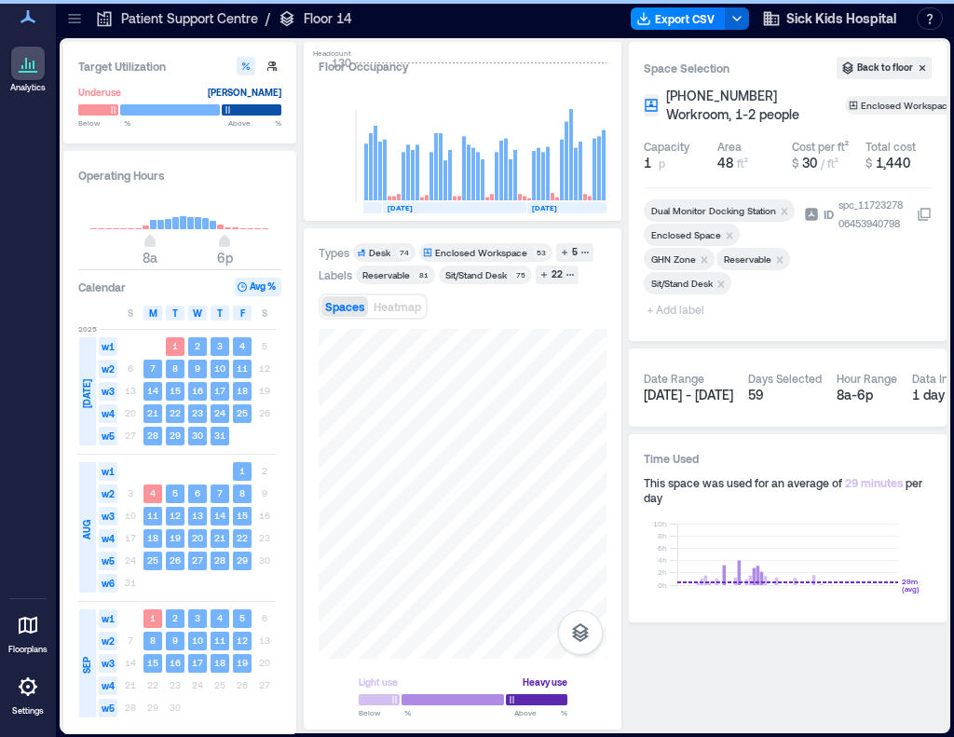
click at [686, 314] on span "+ Add label" at bounding box center [678, 309] width 68 height 26
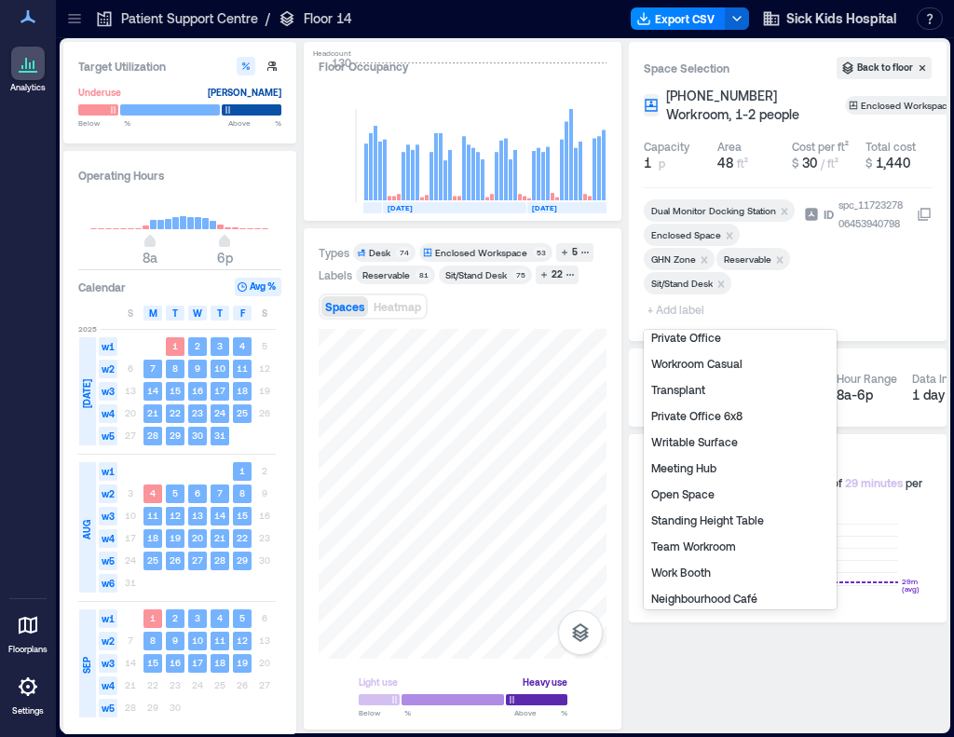
scroll to position [224, 0]
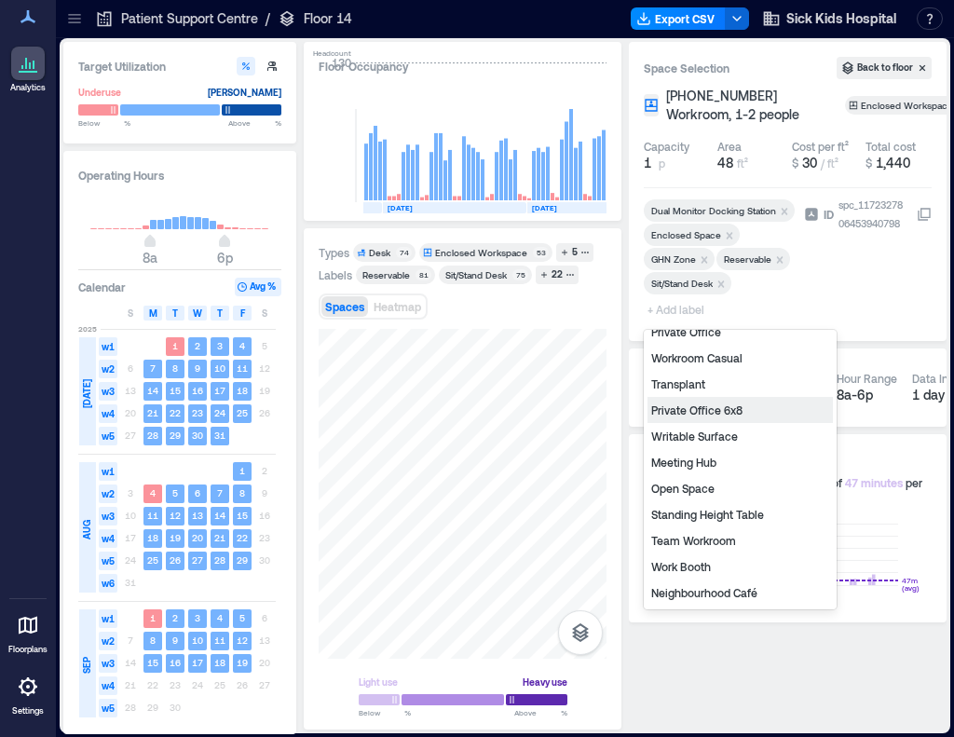
click at [698, 406] on div "Private Office 6x8" at bounding box center [740, 410] width 185 height 26
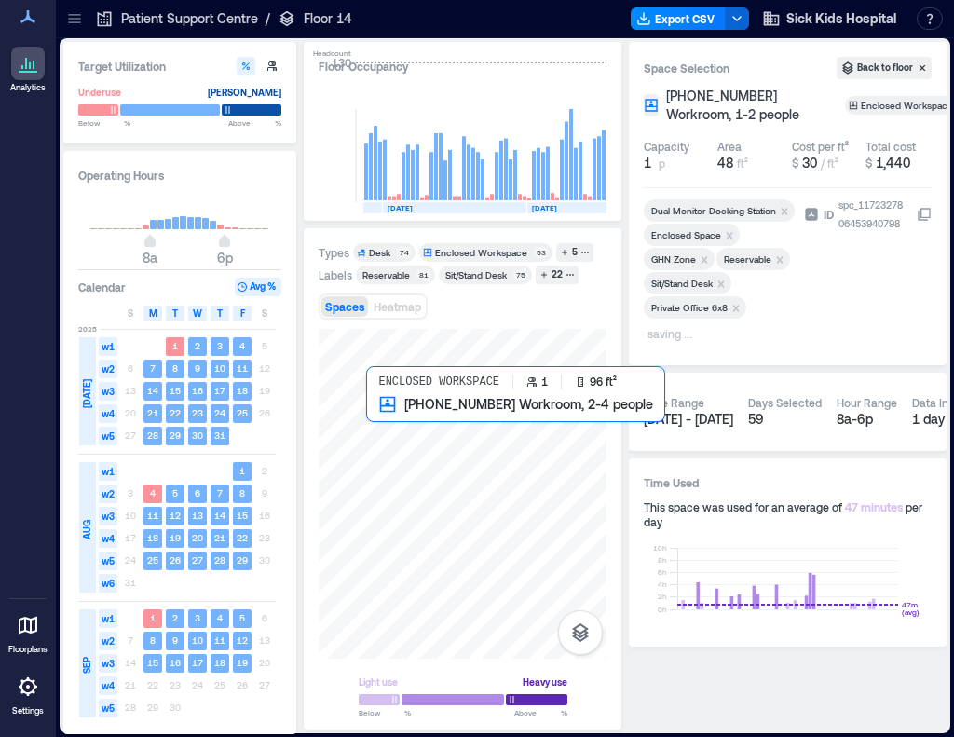
click at [403, 432] on div at bounding box center [463, 494] width 288 height 330
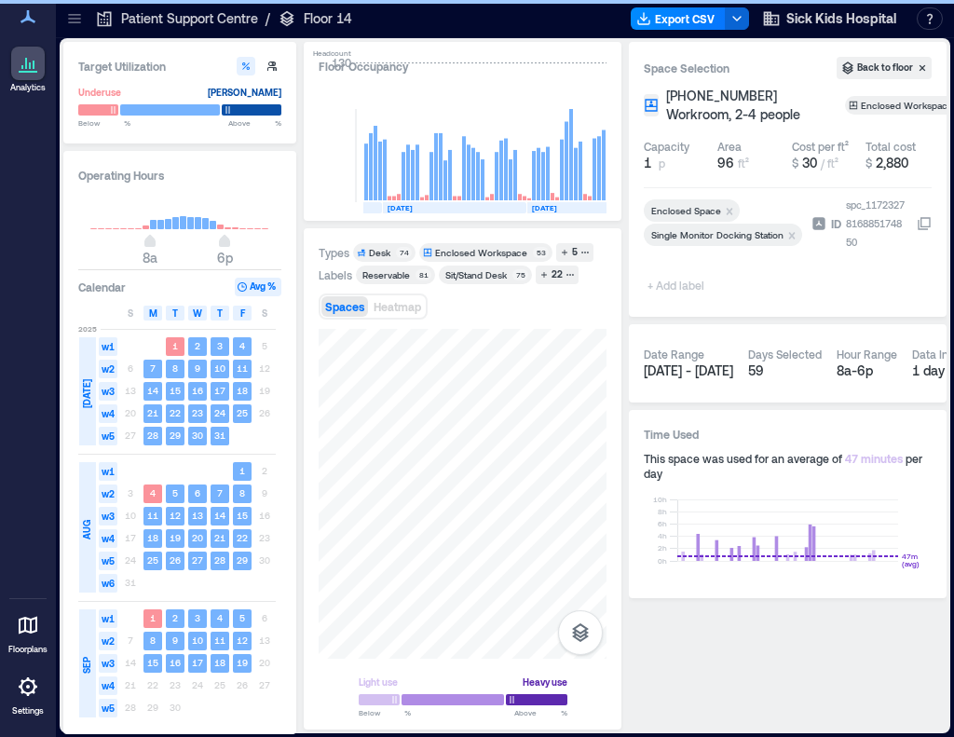
click at [676, 291] on span "+ Add label" at bounding box center [678, 285] width 68 height 26
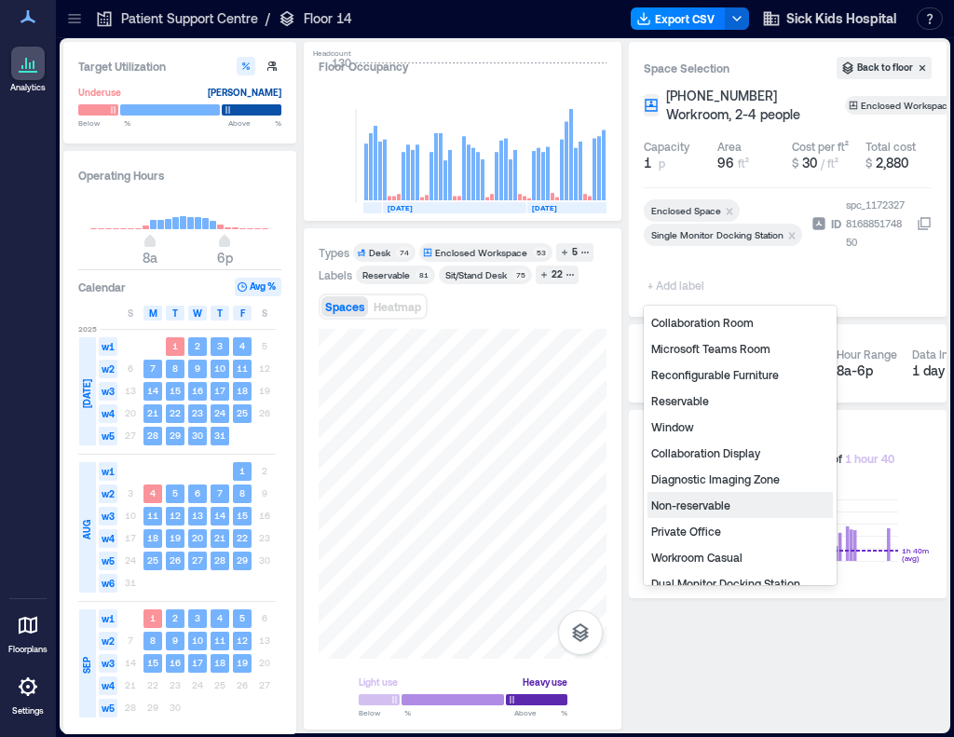
click at [681, 508] on div "Non-reservable" at bounding box center [740, 505] width 185 height 26
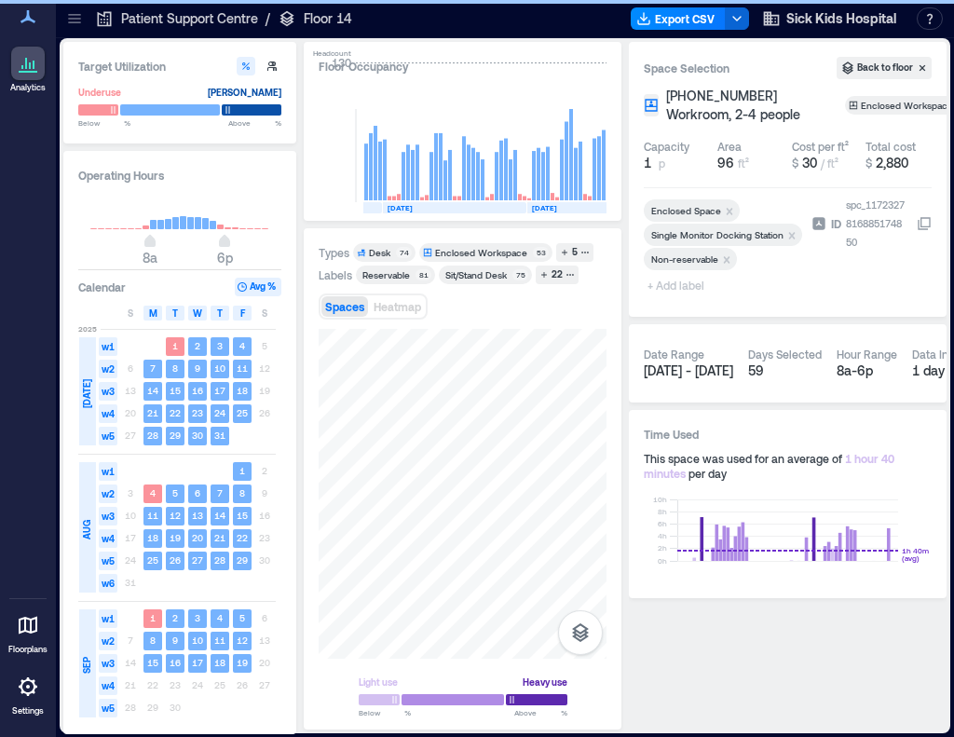
click at [664, 281] on span "+ Add label" at bounding box center [678, 285] width 68 height 26
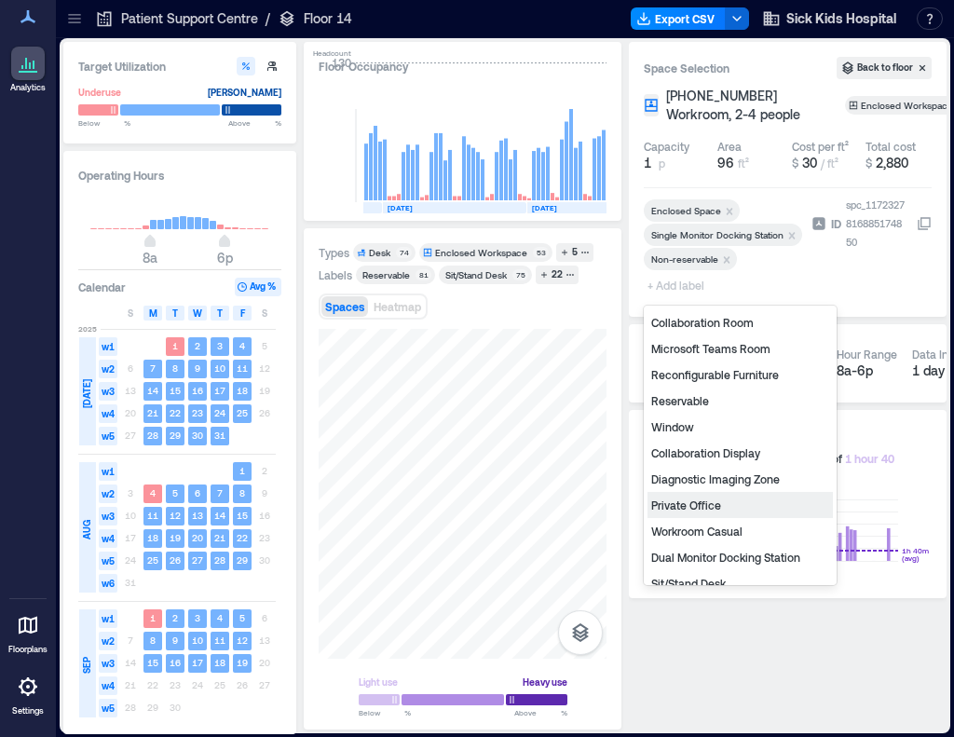
click at [709, 509] on div "Private Office" at bounding box center [740, 505] width 185 height 26
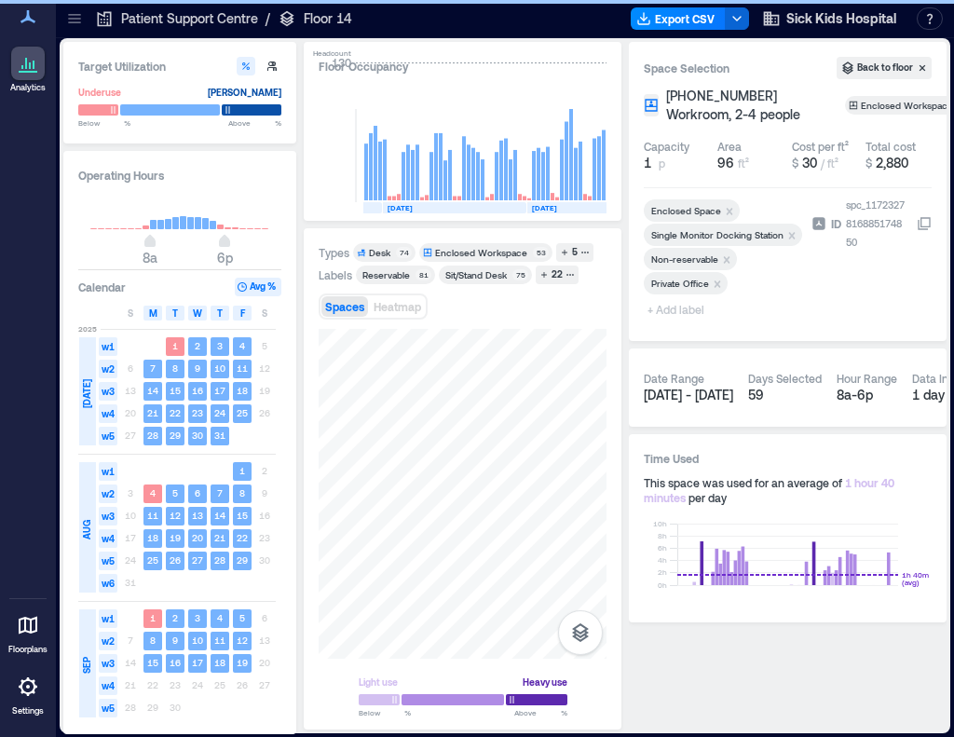
click at [667, 305] on span "+ Add label" at bounding box center [678, 309] width 68 height 26
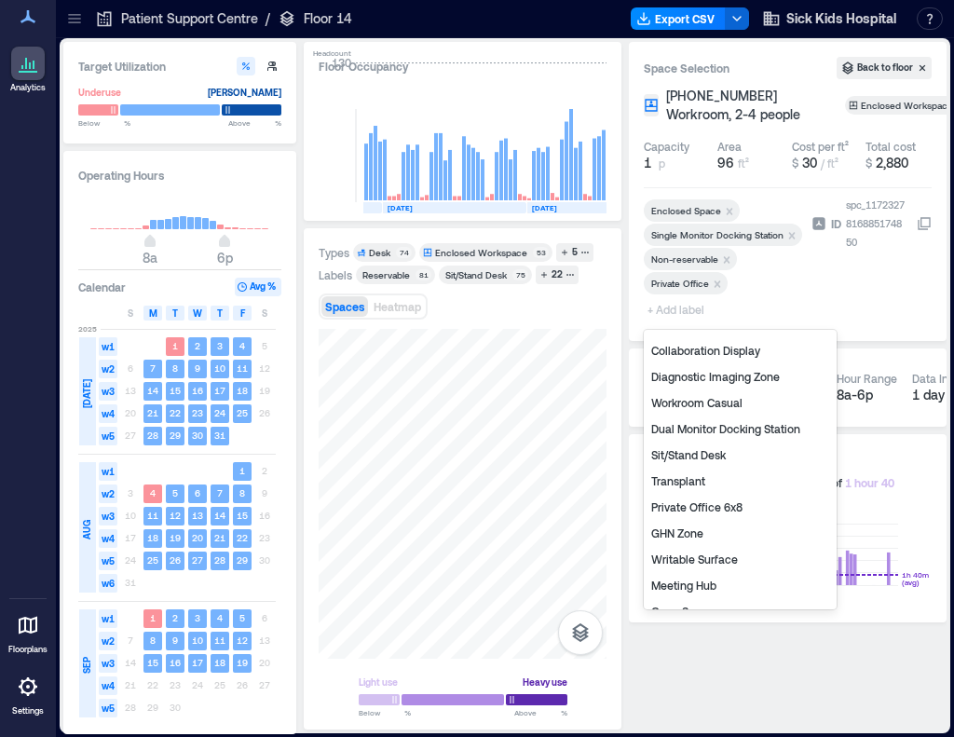
scroll to position [186, 0]
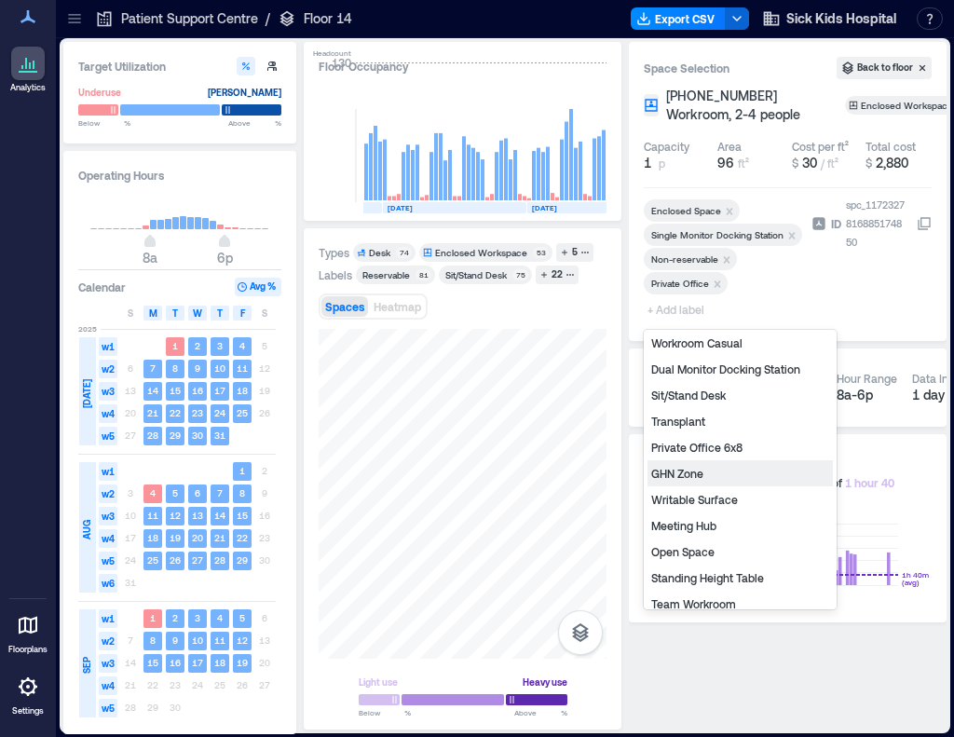
click at [689, 473] on div "GHN Zone" at bounding box center [740, 473] width 185 height 26
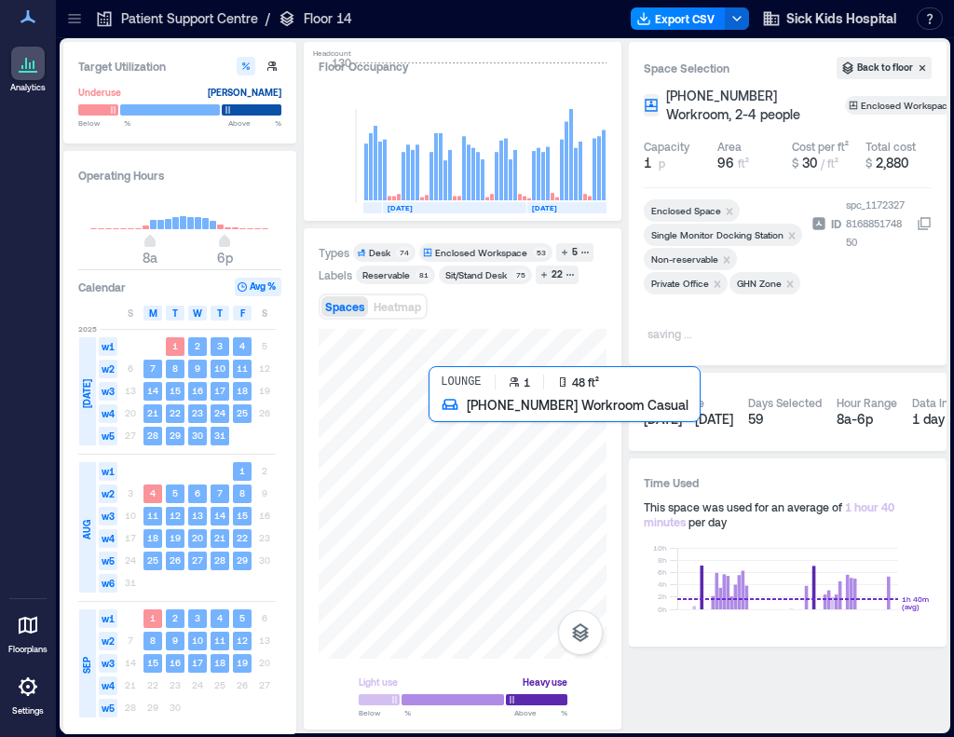
click at [446, 425] on div at bounding box center [463, 494] width 288 height 330
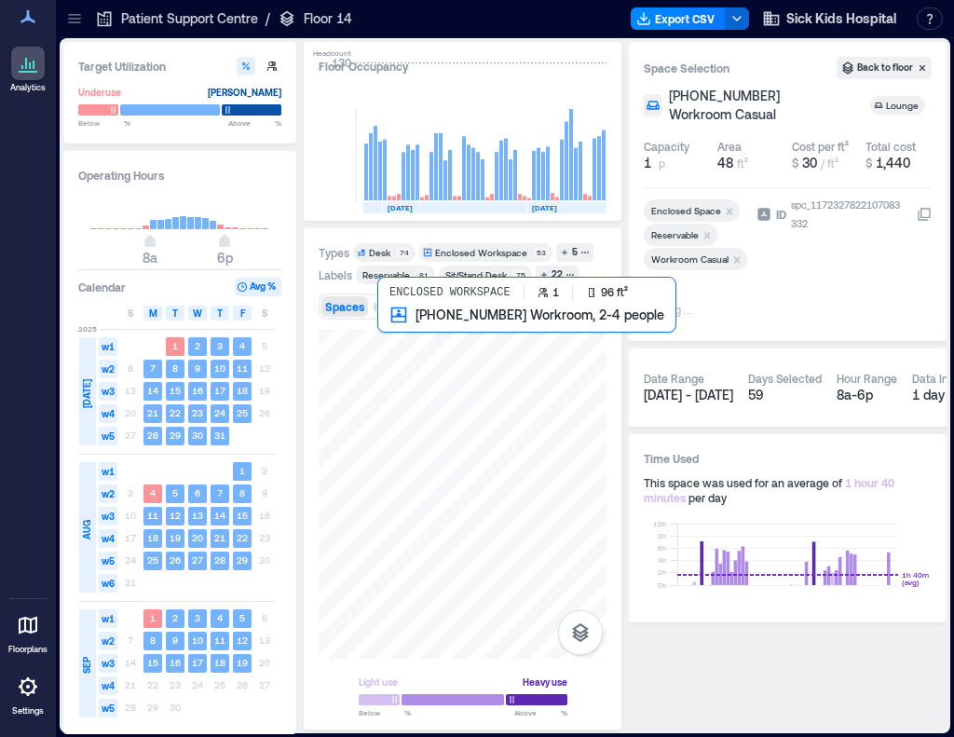
click at [404, 363] on div at bounding box center [463, 494] width 288 height 330
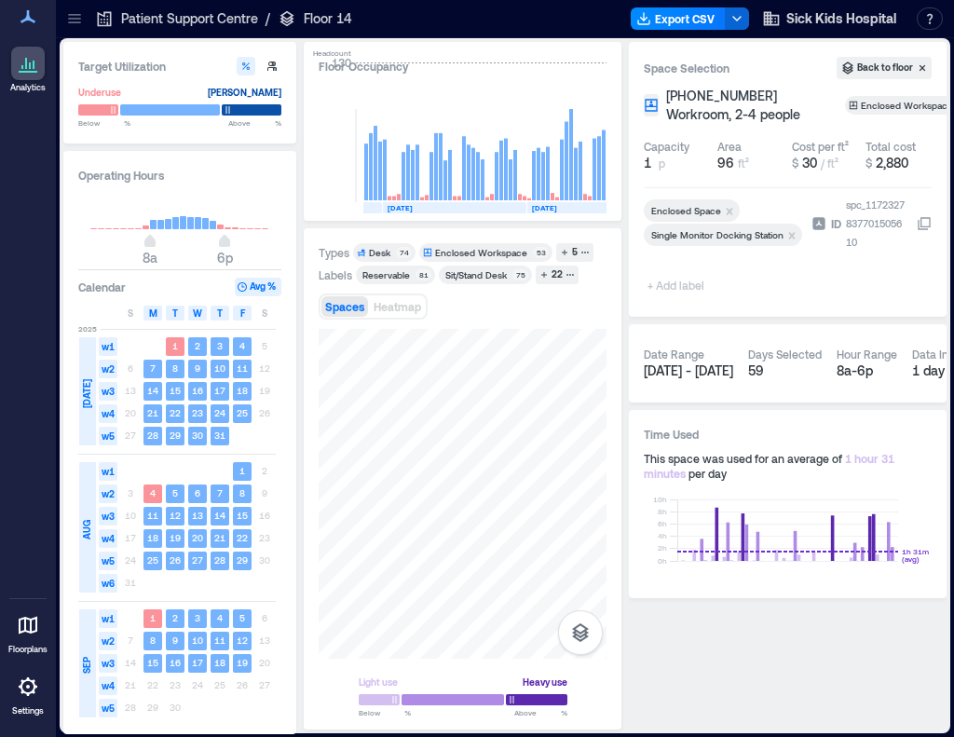
click at [683, 287] on span "+ Add label" at bounding box center [678, 285] width 68 height 26
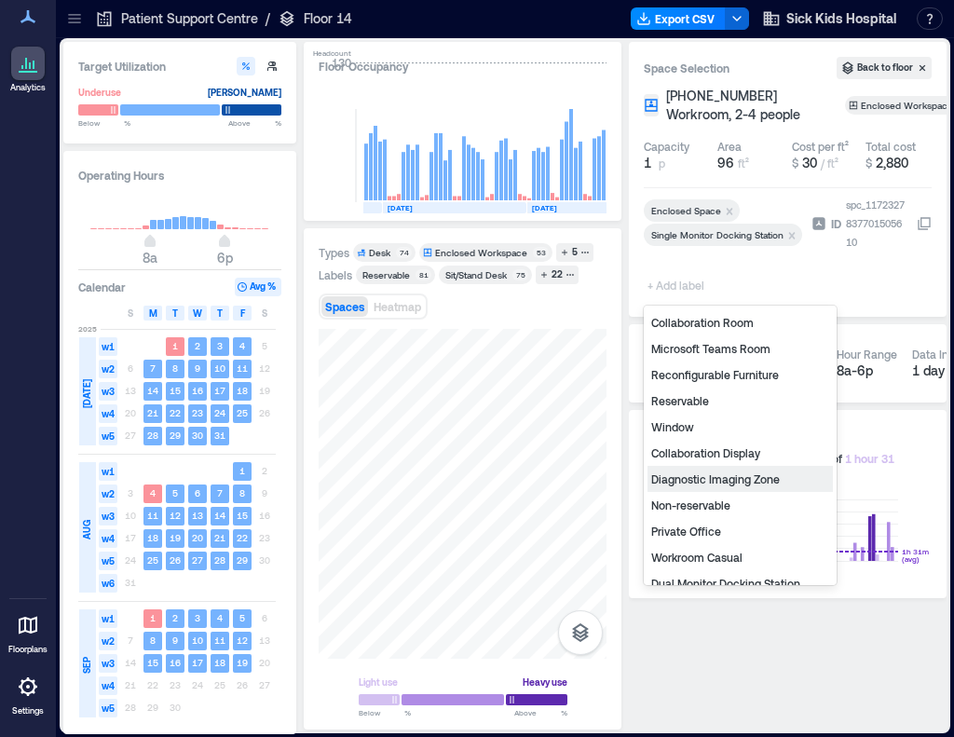
click at [716, 484] on div "Diagnostic Imaging Zone" at bounding box center [740, 479] width 185 height 26
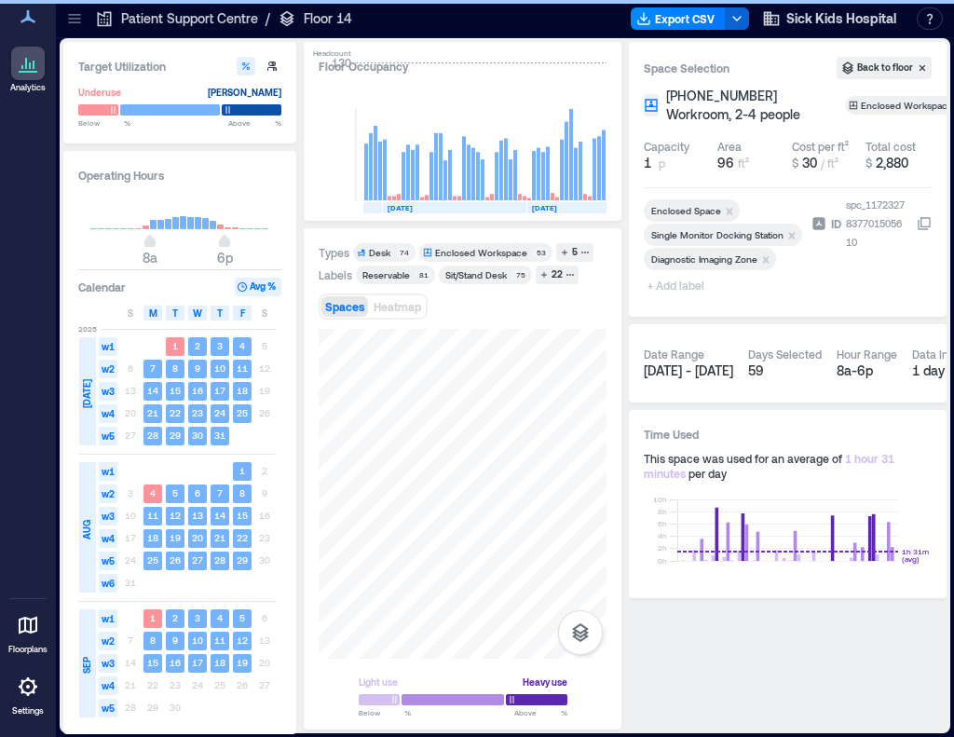
click at [678, 290] on span "+ Add label" at bounding box center [678, 285] width 68 height 26
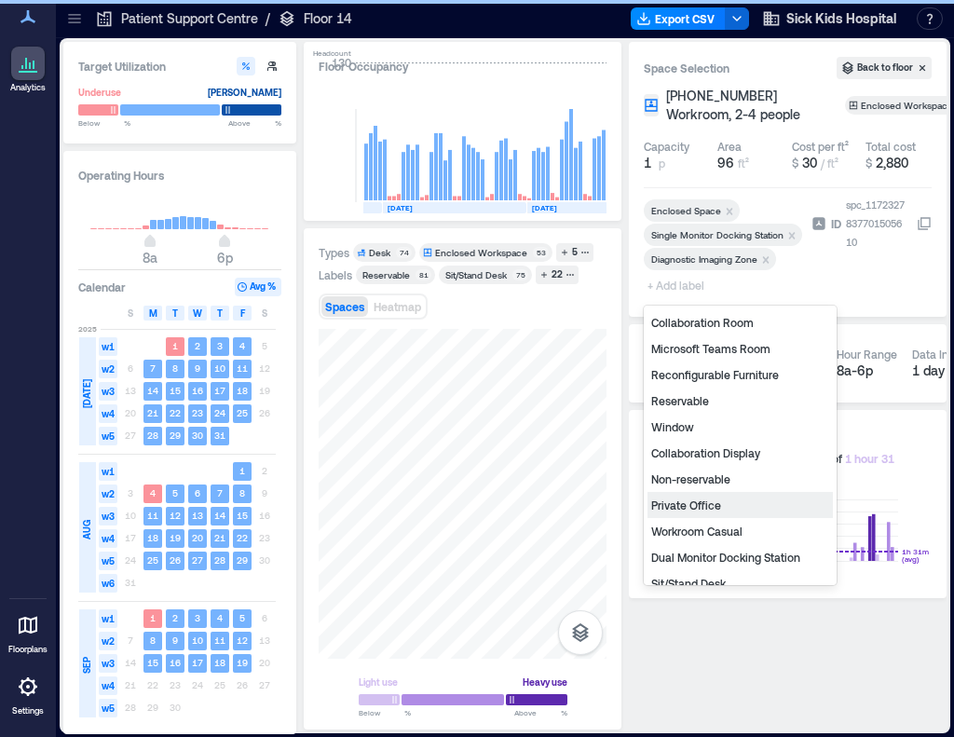
click at [697, 503] on div "Private Office" at bounding box center [740, 505] width 185 height 26
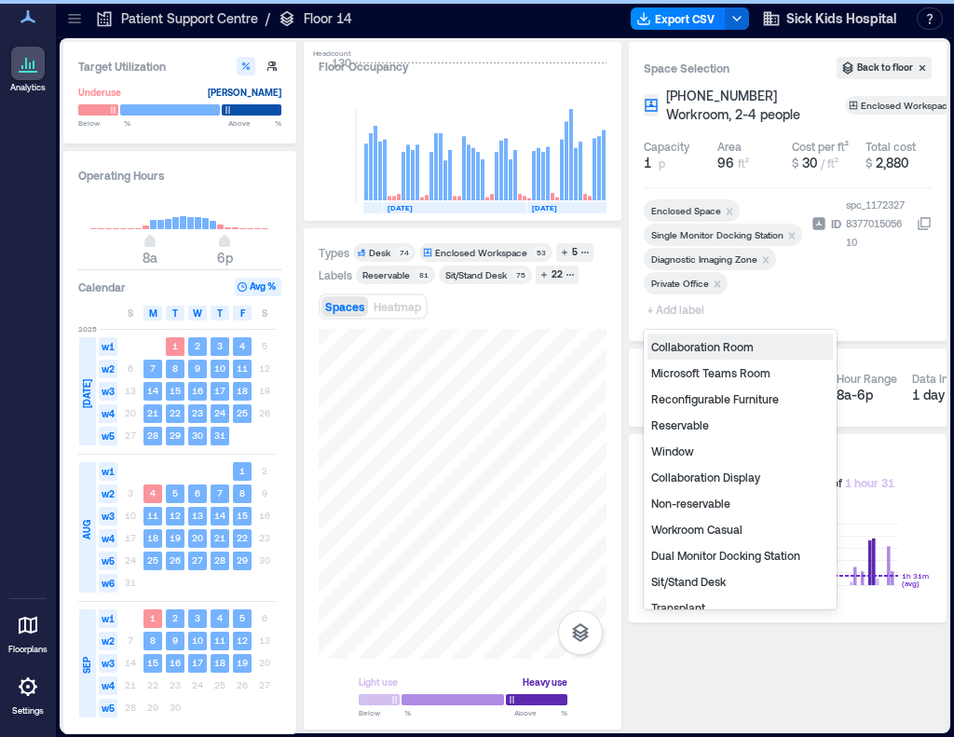
click at [664, 310] on span "+ Add label" at bounding box center [678, 309] width 68 height 26
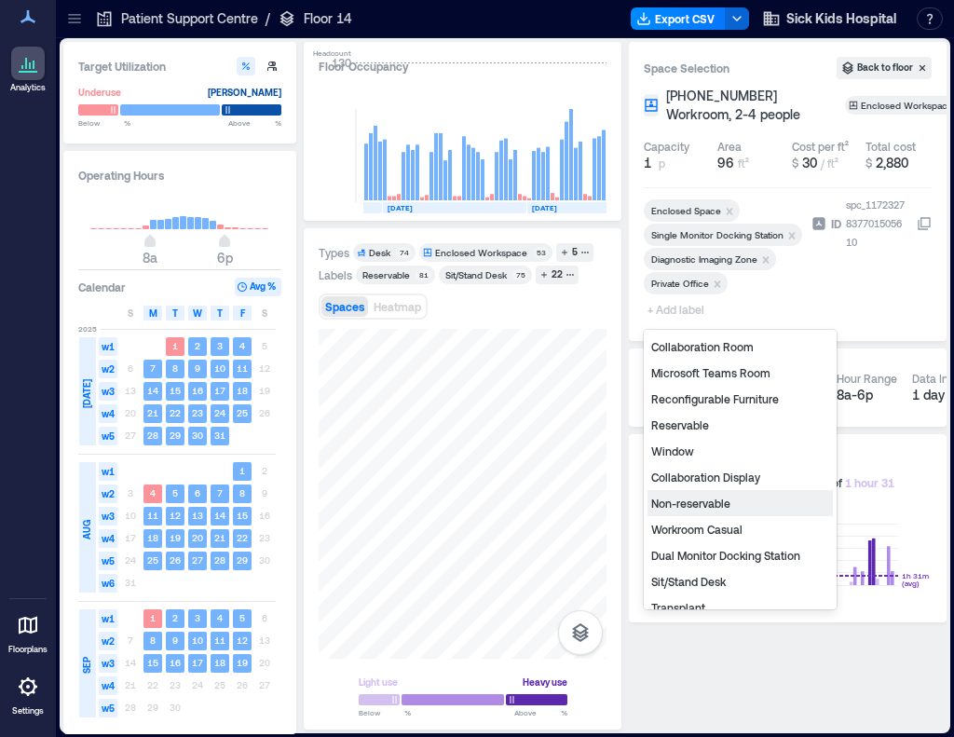
click at [699, 507] on div "Non-reservable" at bounding box center [740, 503] width 185 height 26
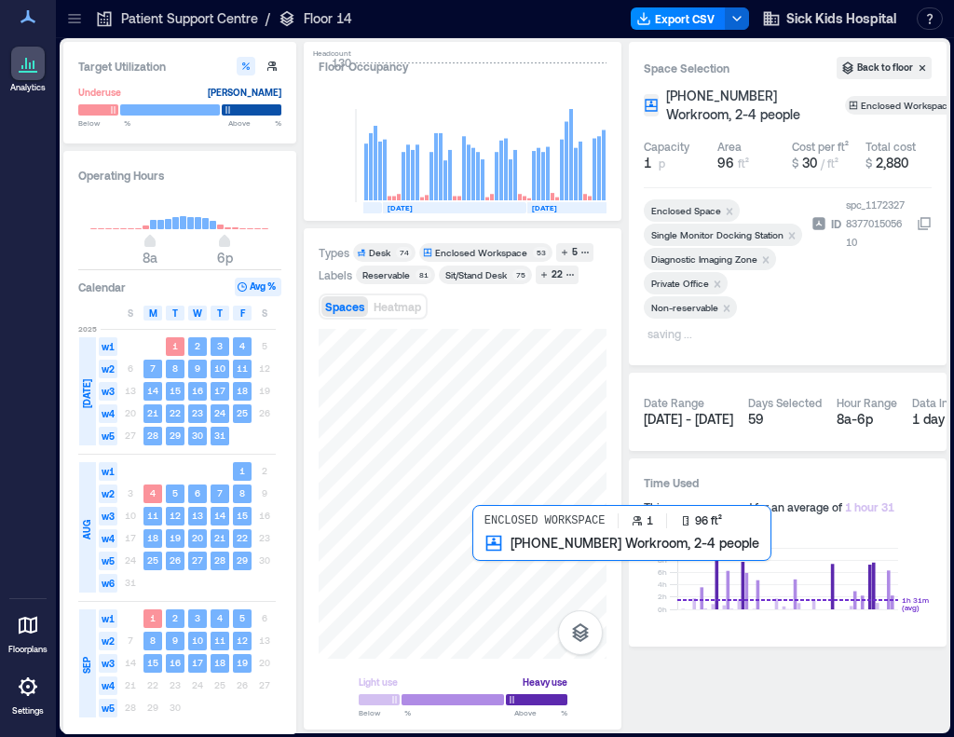
click at [515, 558] on div at bounding box center [463, 494] width 288 height 330
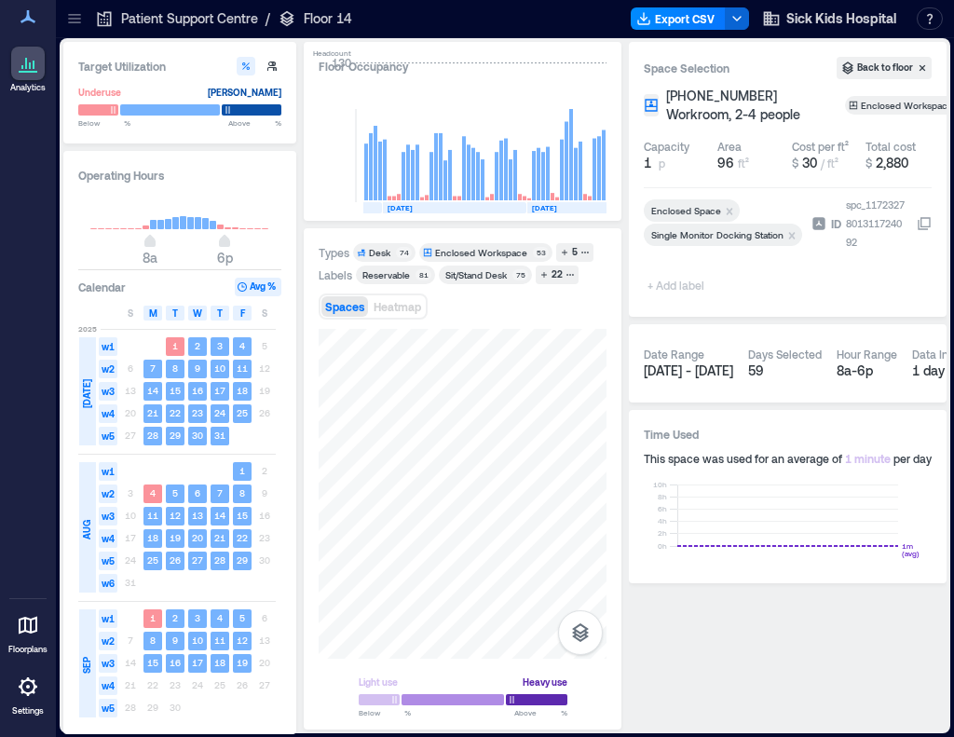
click at [686, 278] on div at bounding box center [724, 275] width 160 height 7
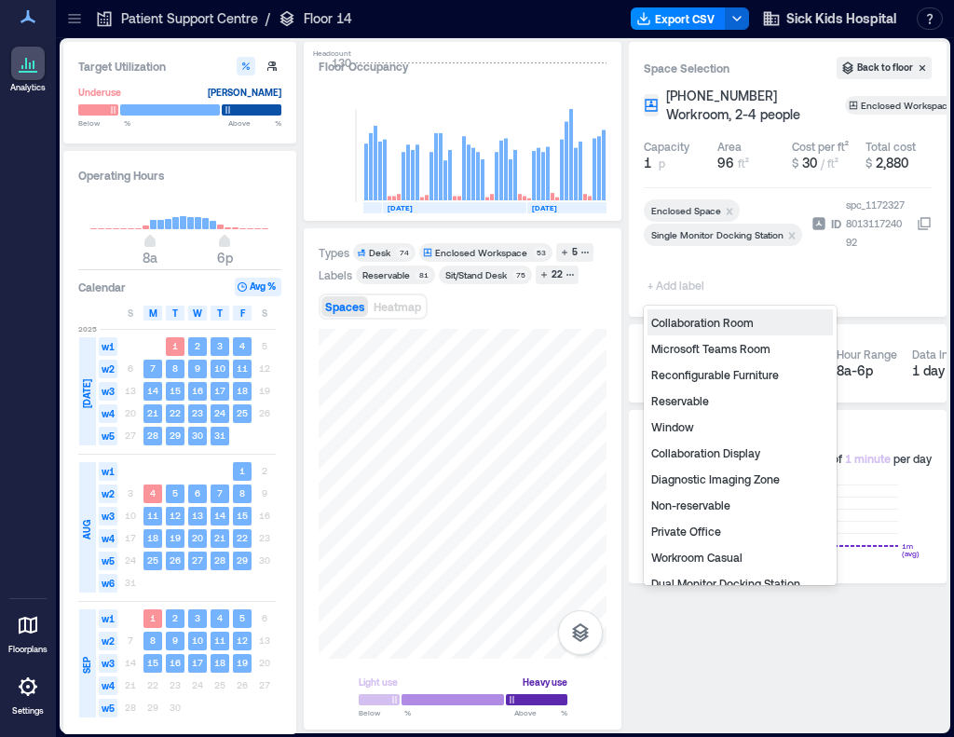
click at [688, 287] on span "+ Add label" at bounding box center [678, 285] width 68 height 26
click at [710, 480] on div "Diagnostic Imaging Zone" at bounding box center [740, 479] width 185 height 26
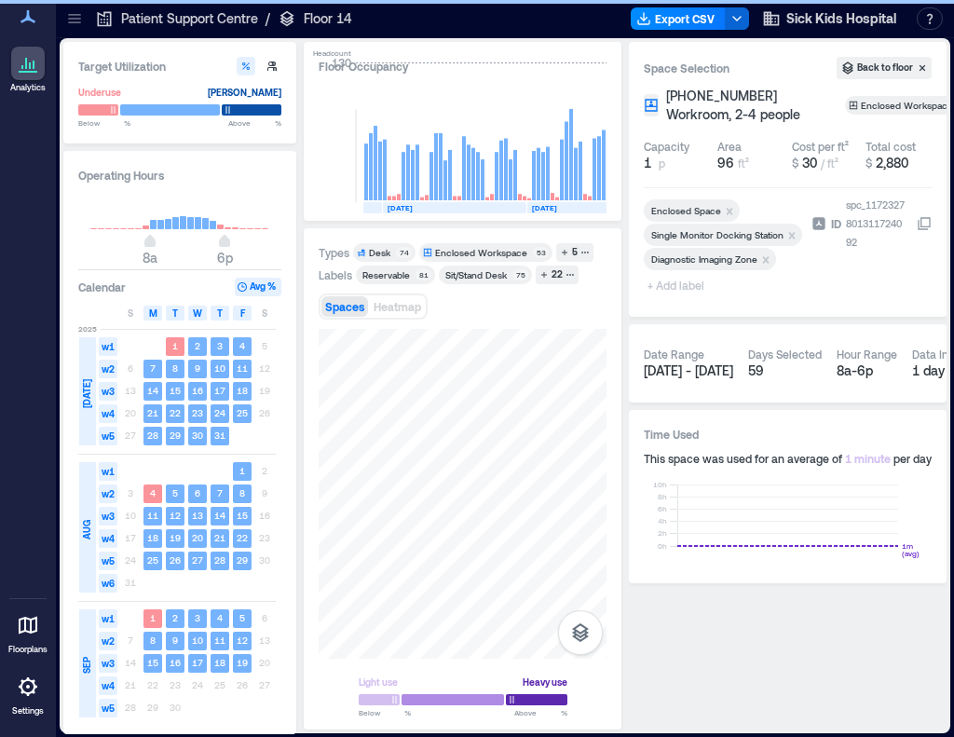
click at [678, 286] on span "+ Add label" at bounding box center [678, 285] width 68 height 26
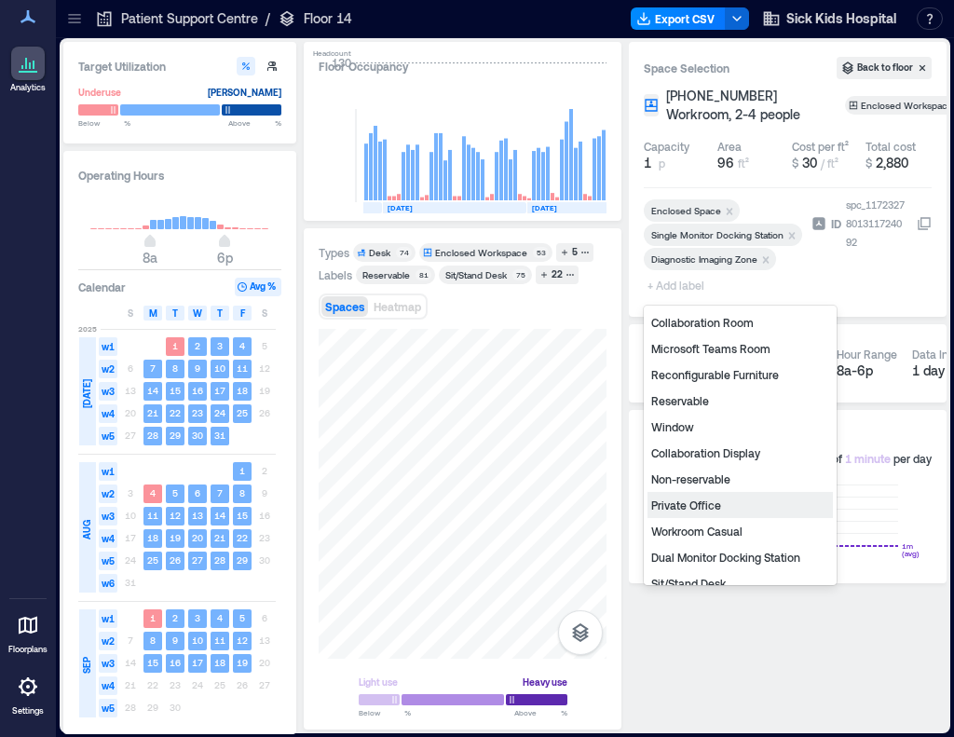
click at [690, 500] on div "Private Office" at bounding box center [740, 505] width 185 height 26
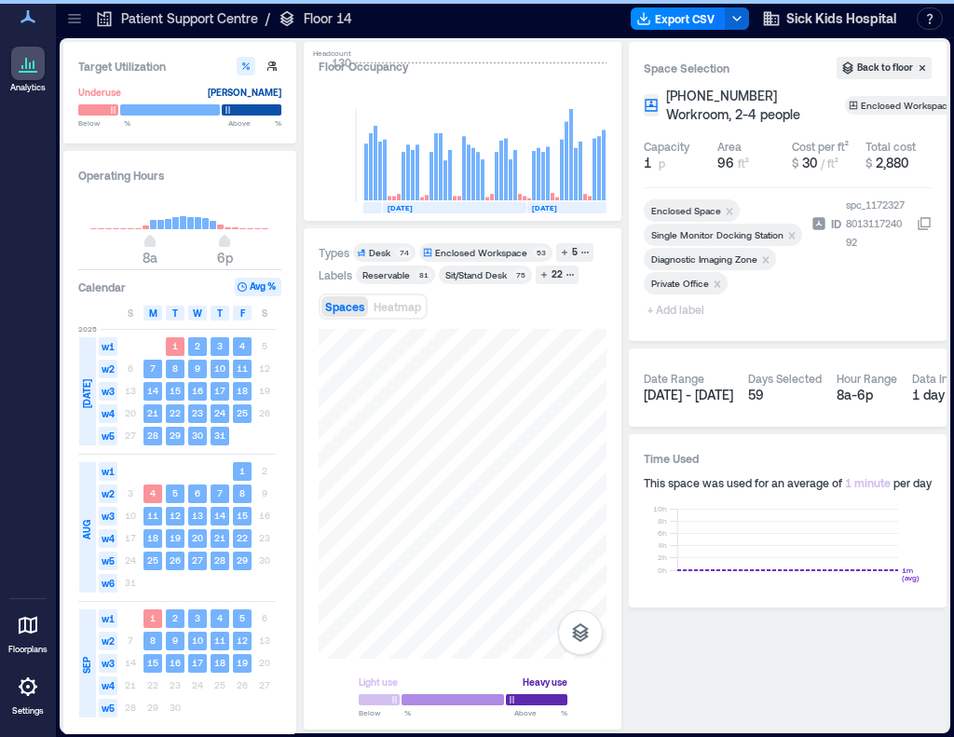
click at [677, 313] on span "+ Add label" at bounding box center [678, 309] width 68 height 26
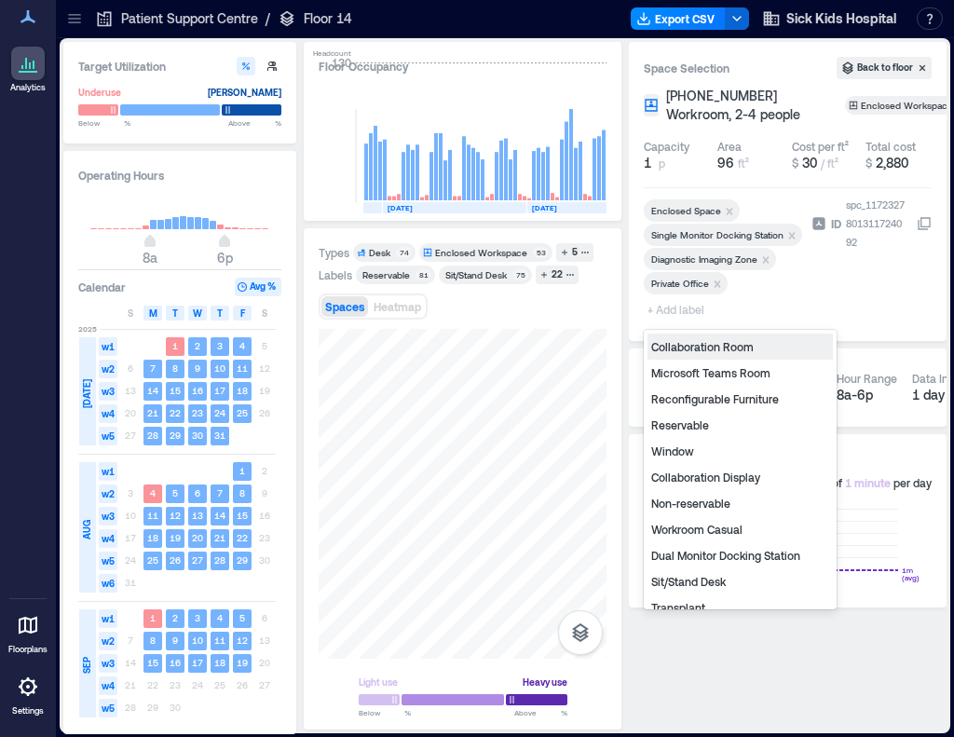
click at [700, 502] on div "Non-reservable" at bounding box center [740, 503] width 185 height 26
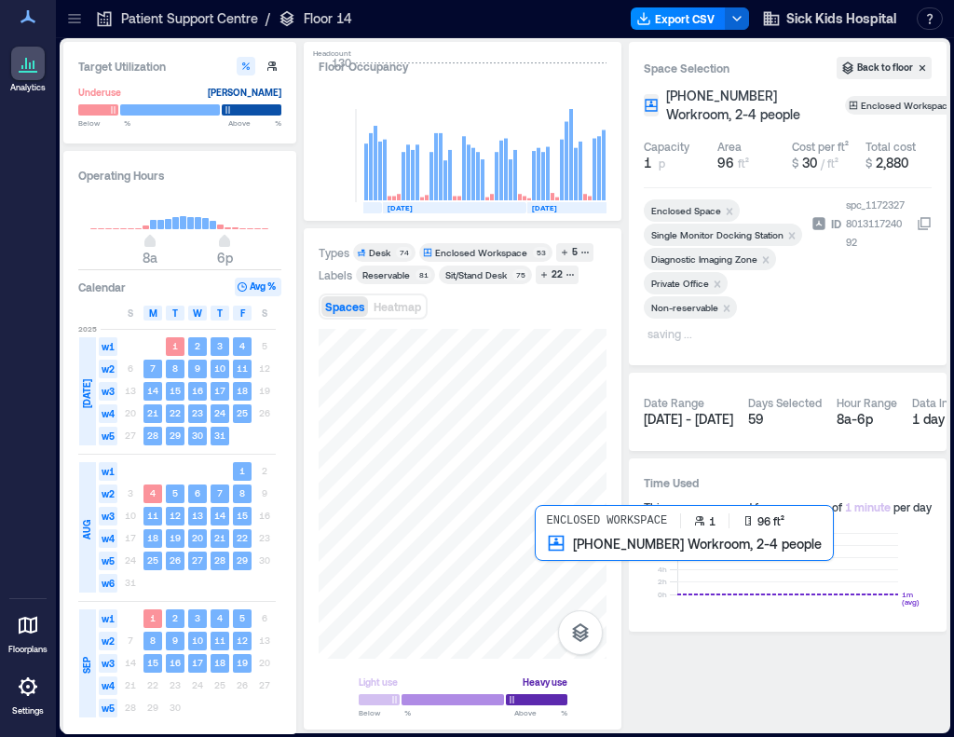
click at [553, 566] on div at bounding box center [463, 494] width 288 height 330
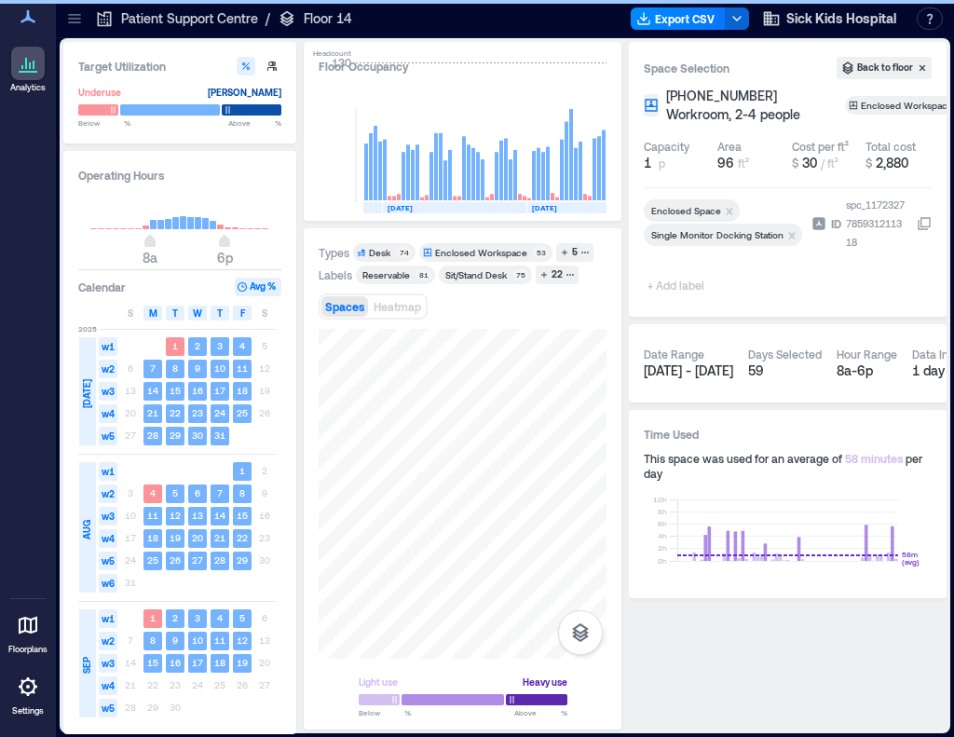
click at [667, 282] on span "+ Add label" at bounding box center [678, 285] width 68 height 26
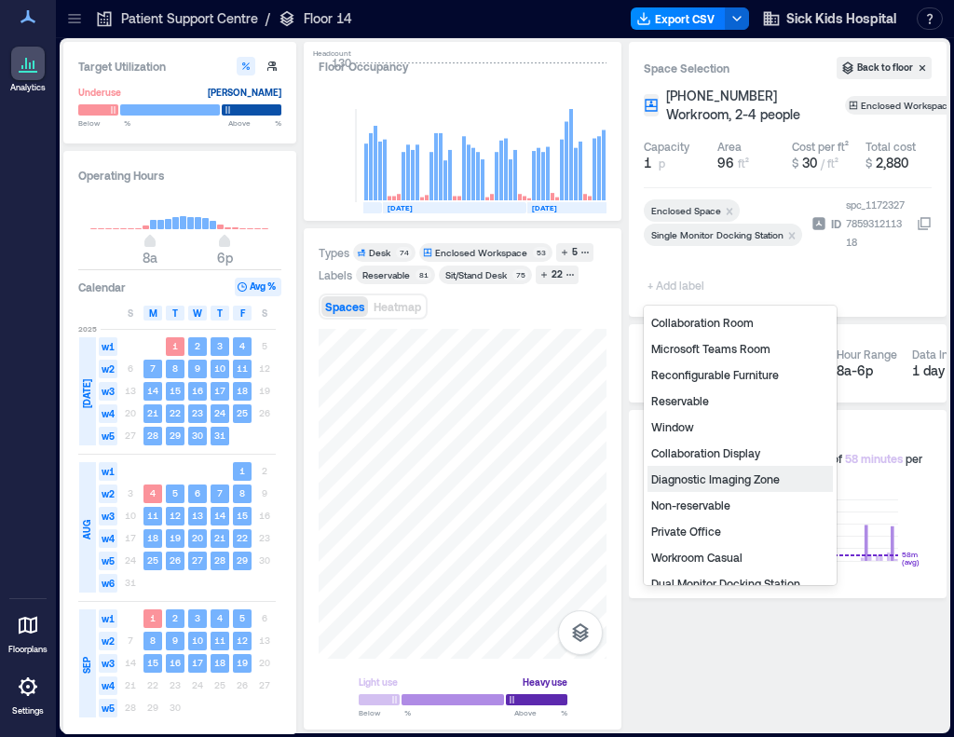
click at [688, 478] on div "Diagnostic Imaging Zone" at bounding box center [740, 479] width 185 height 26
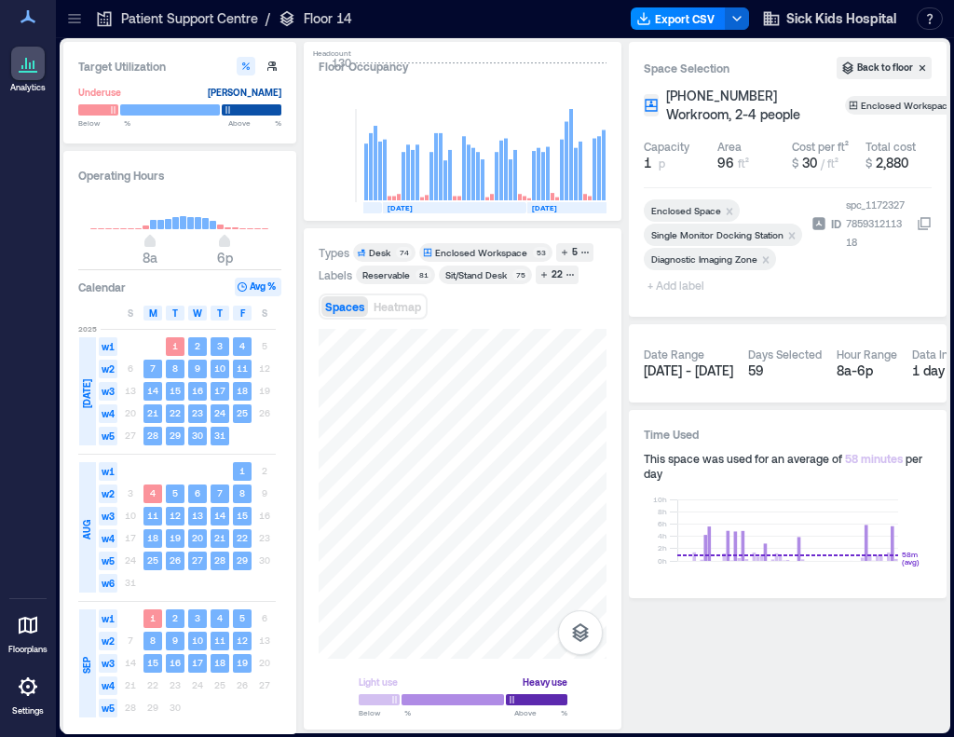
click at [687, 290] on span "+ Add label" at bounding box center [678, 285] width 68 height 26
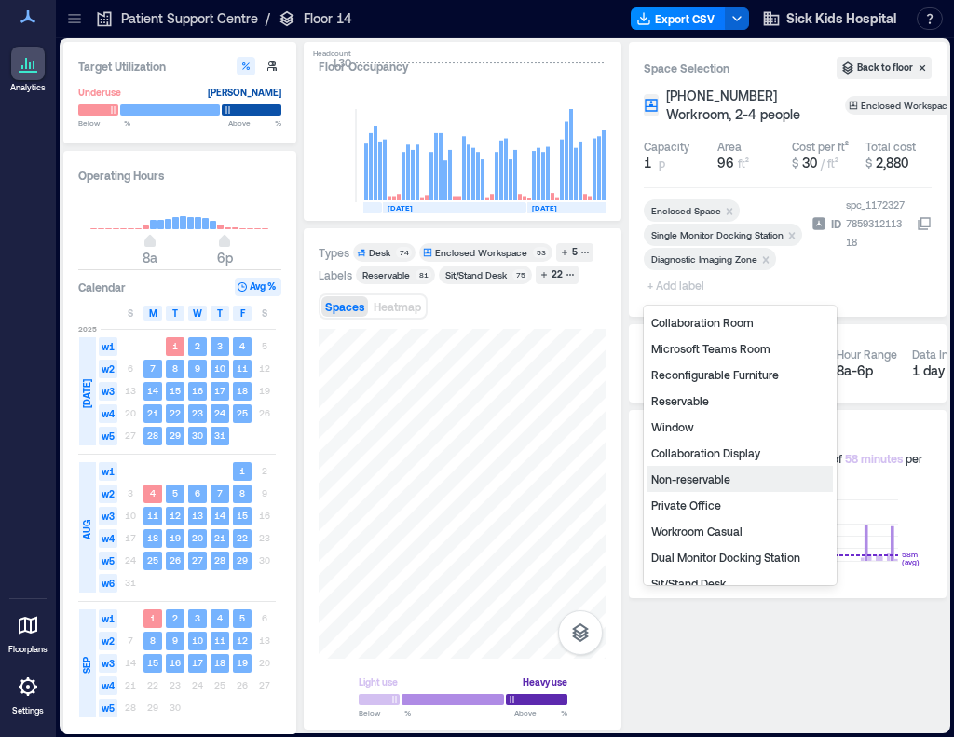
click at [698, 477] on div "Non-reservable" at bounding box center [740, 479] width 185 height 26
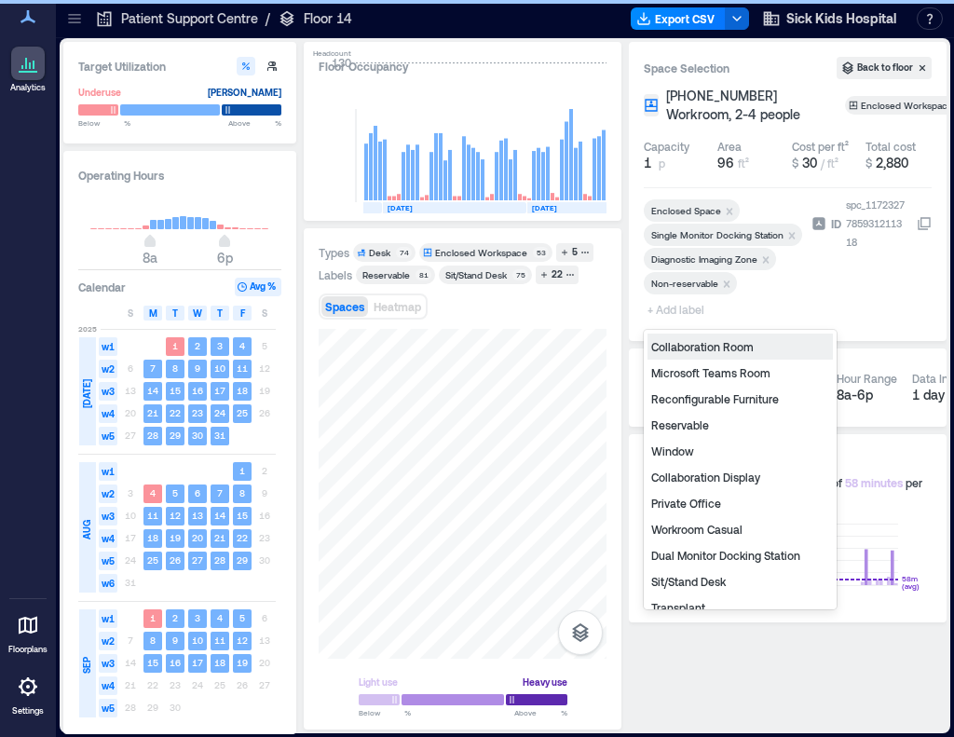
click at [693, 312] on span "+ Add label" at bounding box center [678, 309] width 68 height 26
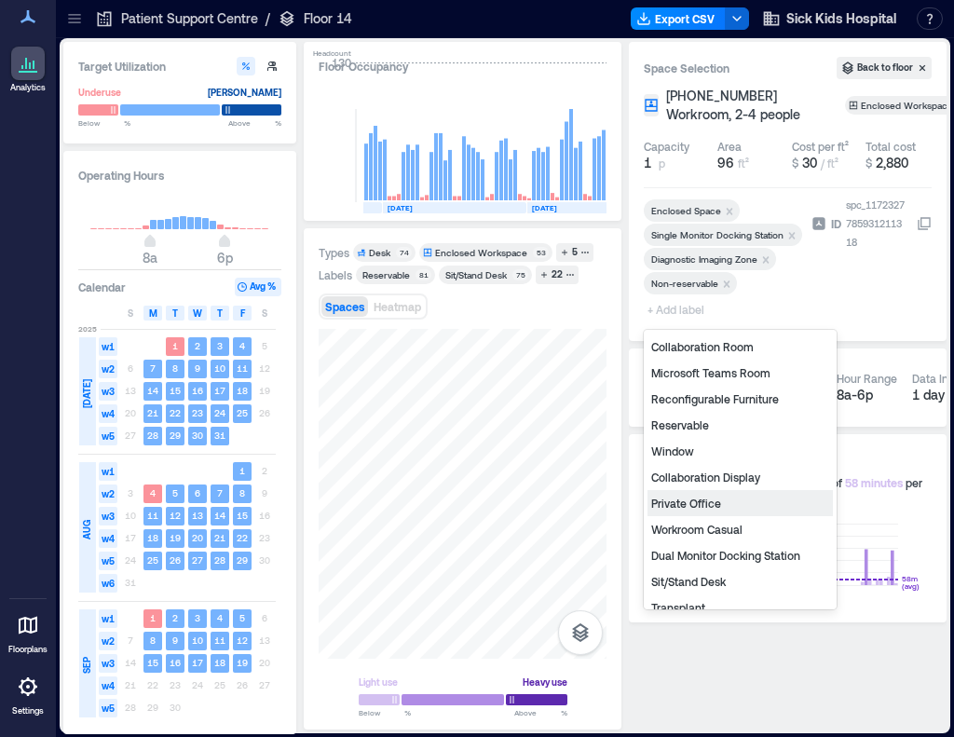
click at [693, 498] on div "Private Office" at bounding box center [740, 503] width 185 height 26
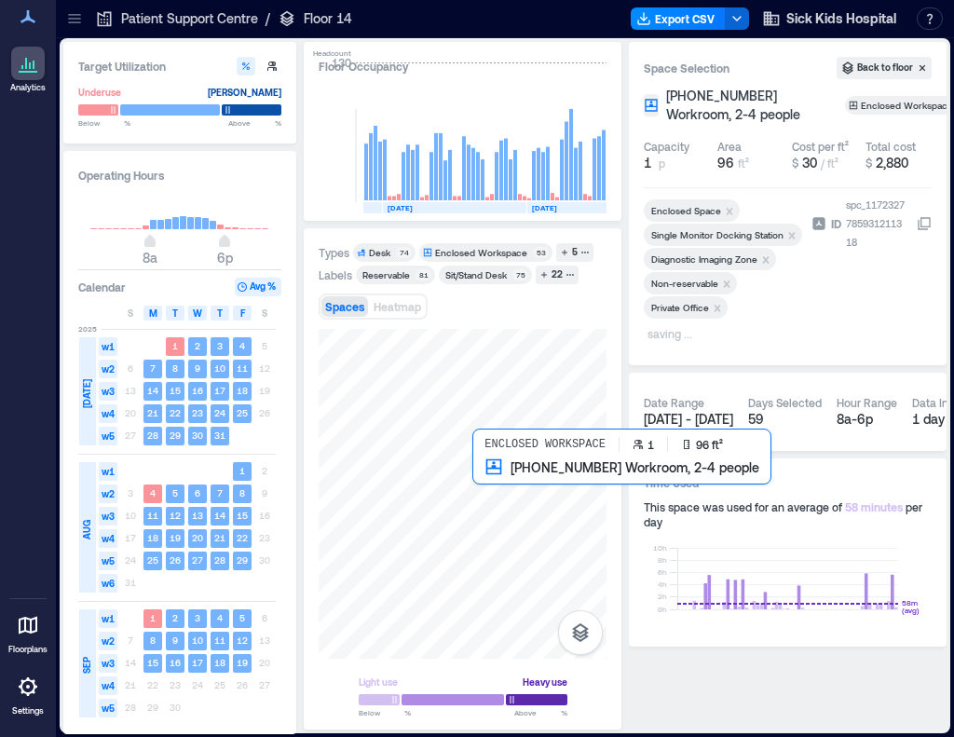
click at [513, 495] on div at bounding box center [463, 494] width 288 height 330
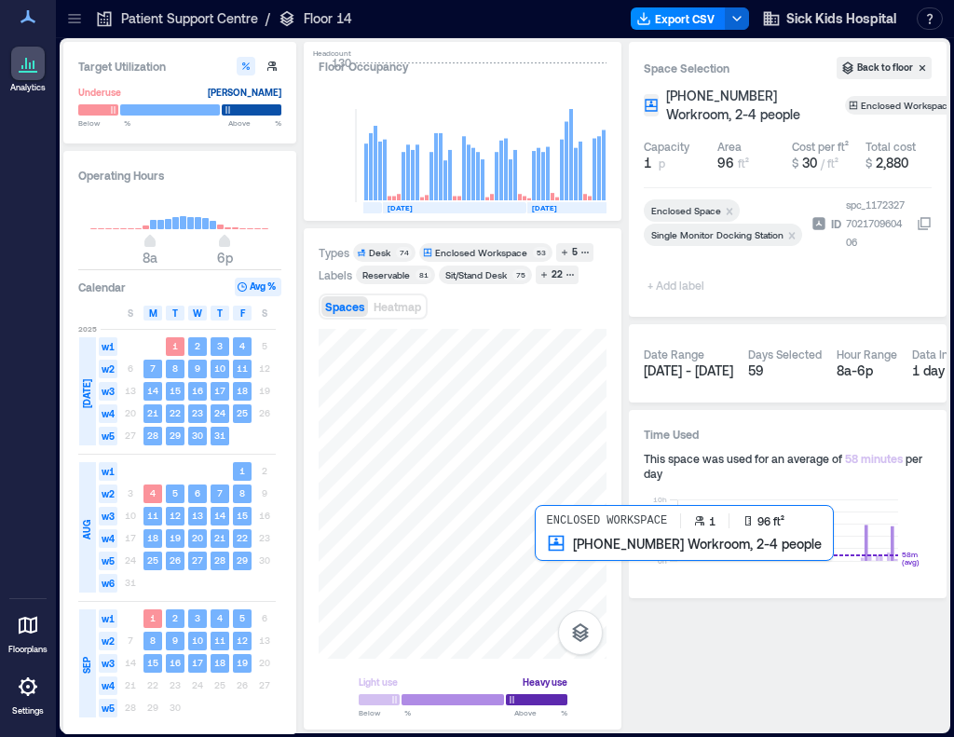
click at [568, 553] on div at bounding box center [463, 494] width 288 height 330
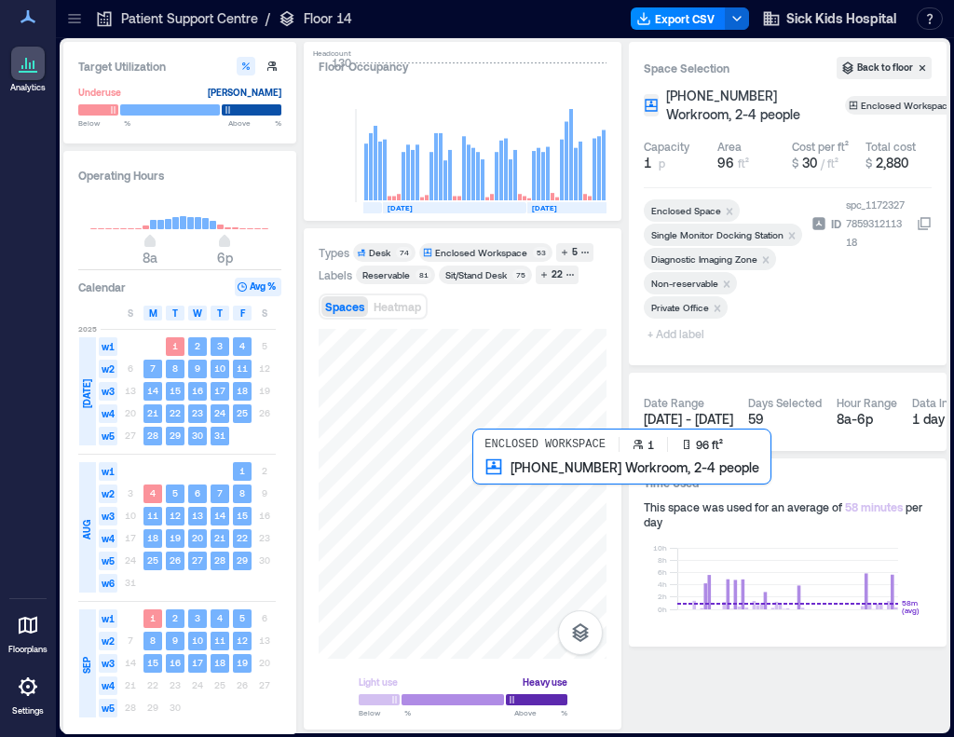
click at [496, 483] on div at bounding box center [463, 494] width 288 height 330
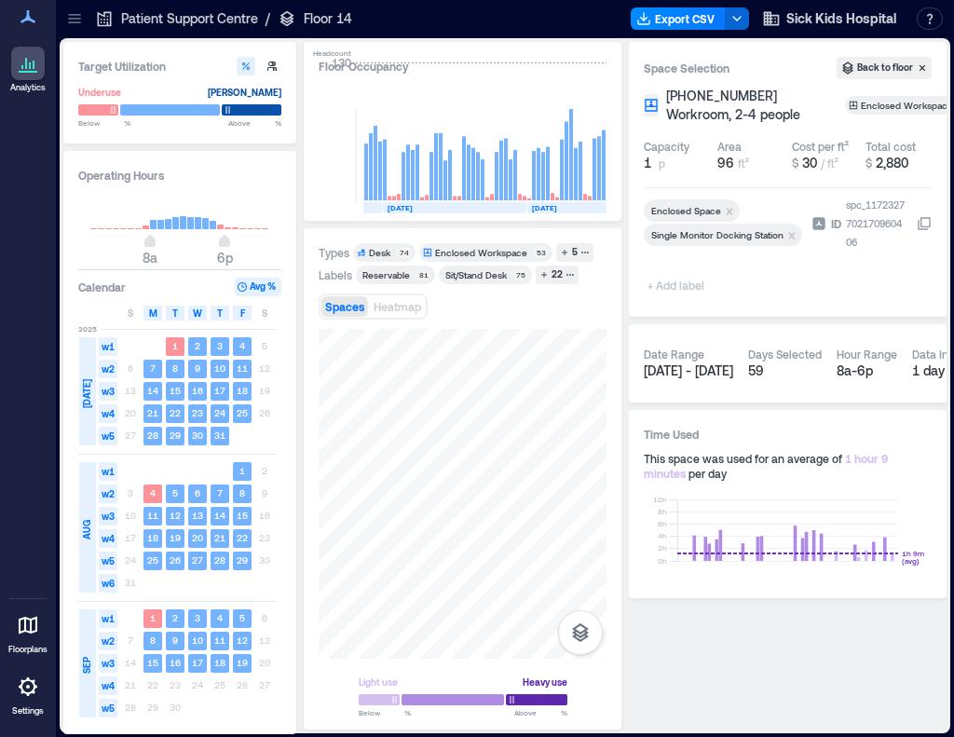
click at [686, 284] on span "+ Add label" at bounding box center [678, 285] width 68 height 26
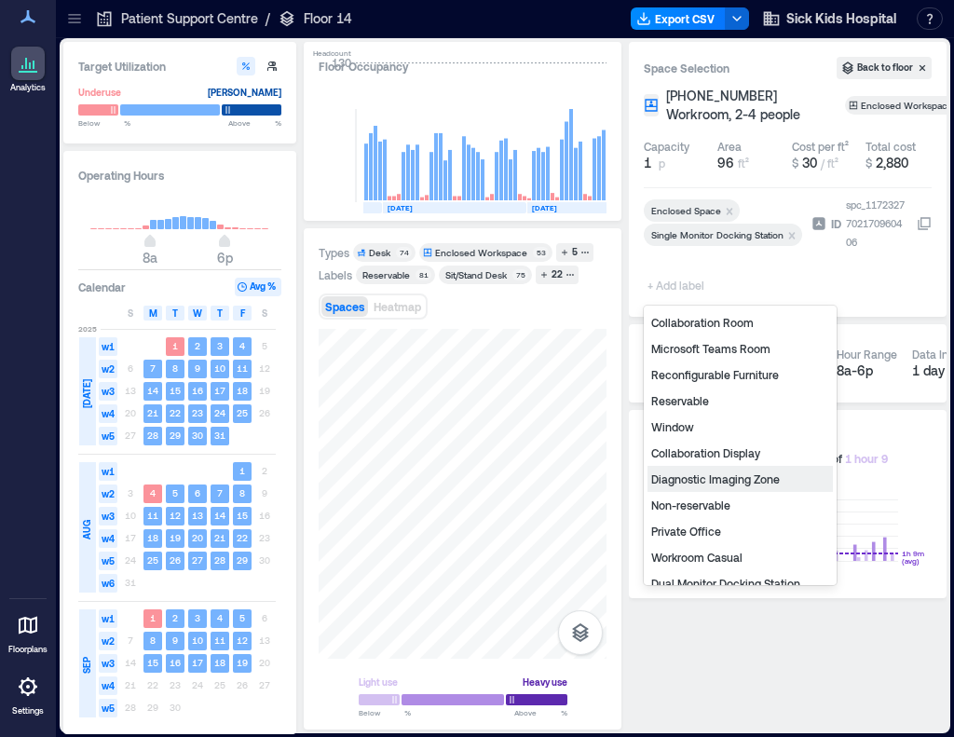
click at [706, 483] on div "Diagnostic Imaging Zone" at bounding box center [740, 479] width 185 height 26
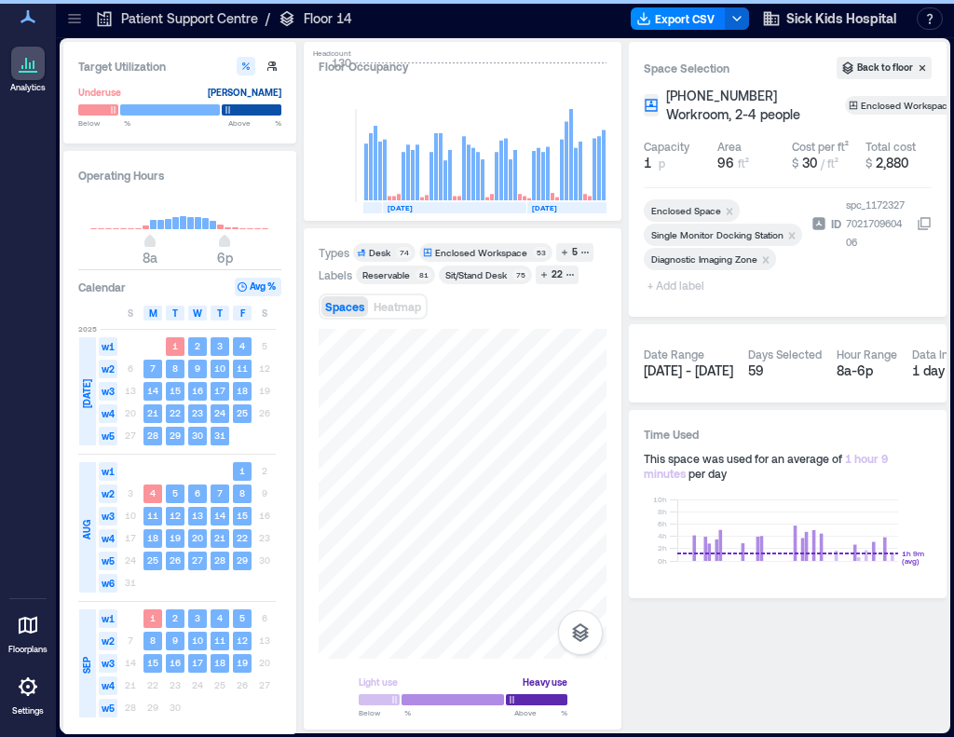
click at [675, 290] on span "+ Add label" at bounding box center [678, 285] width 68 height 26
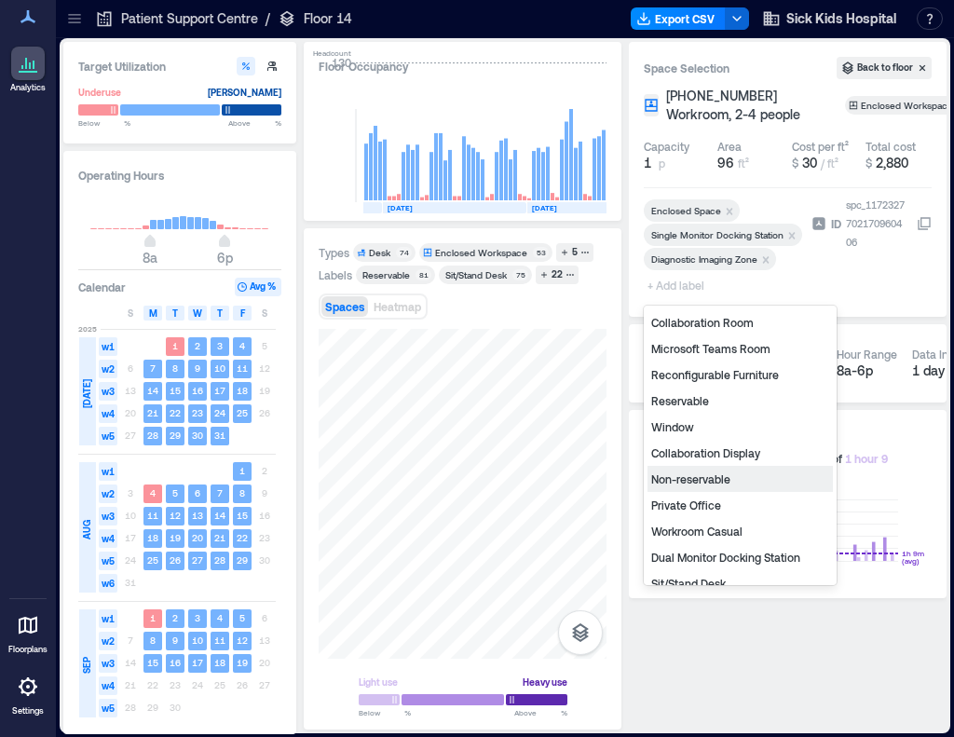
click at [691, 474] on div "Non-reservable" at bounding box center [740, 479] width 185 height 26
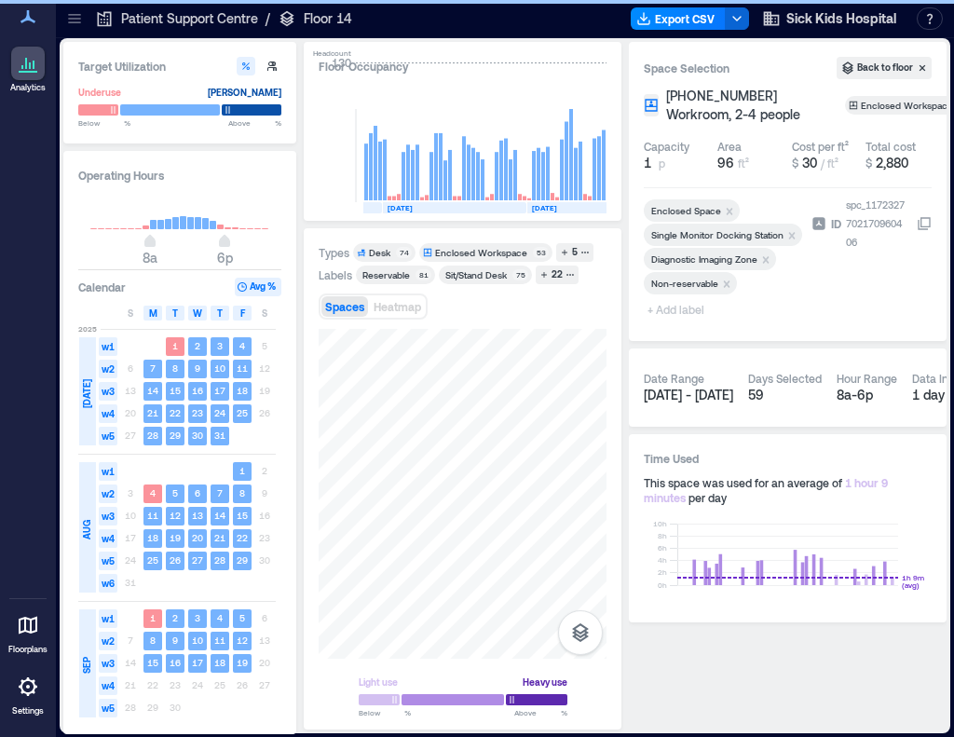
click at [675, 306] on span "+ Add label" at bounding box center [678, 309] width 68 height 26
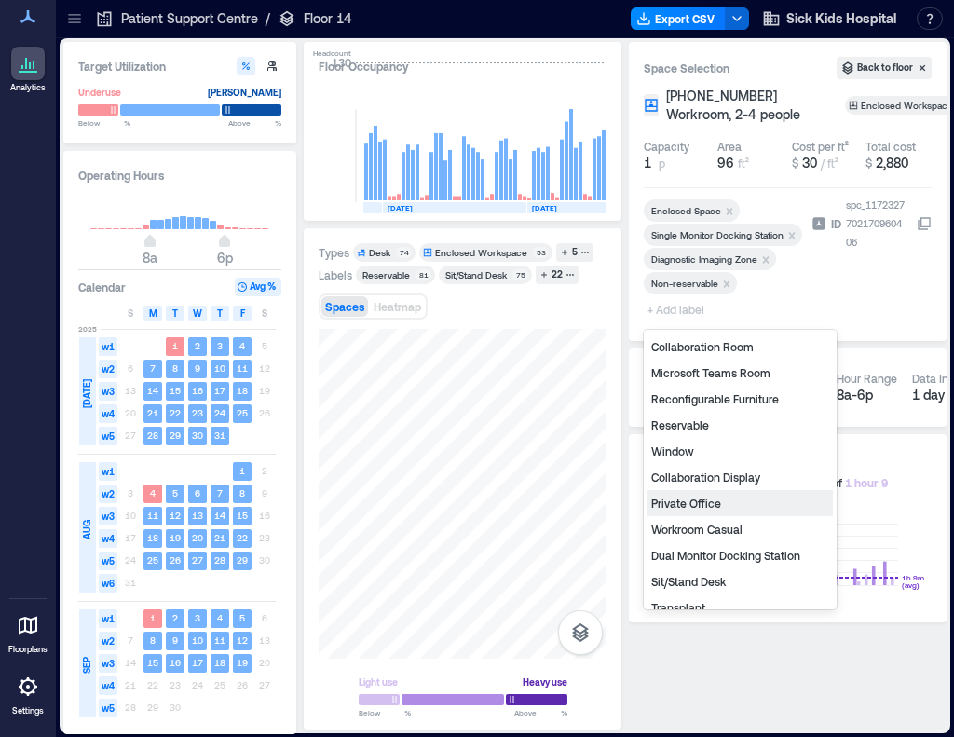
click at [692, 502] on div "Private Office" at bounding box center [740, 503] width 185 height 26
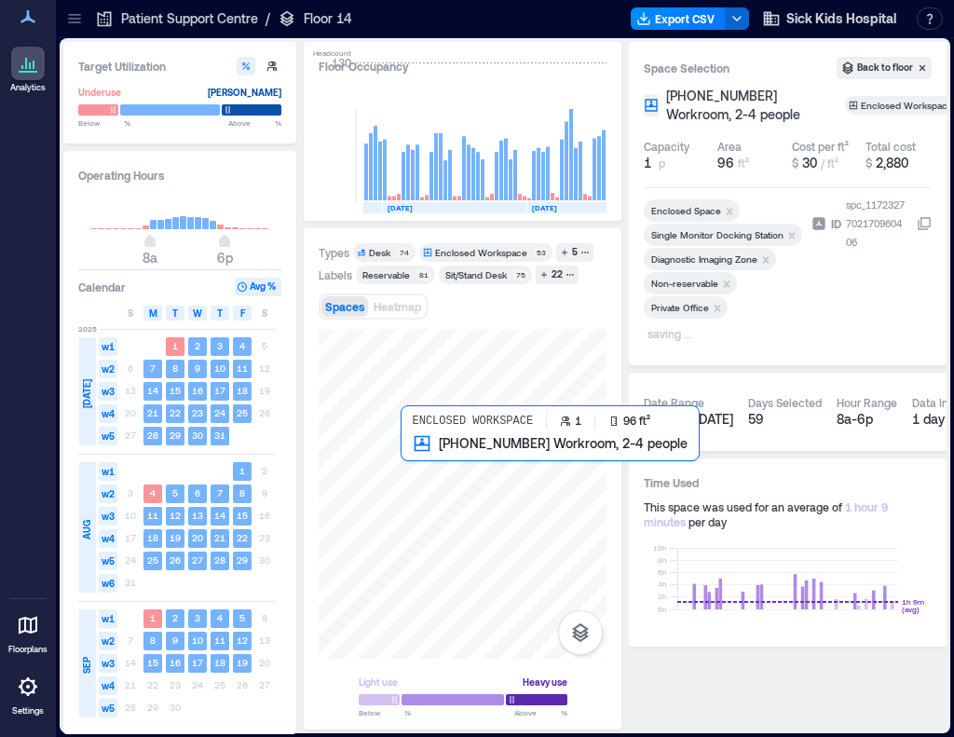
click at [417, 476] on div at bounding box center [463, 494] width 288 height 330
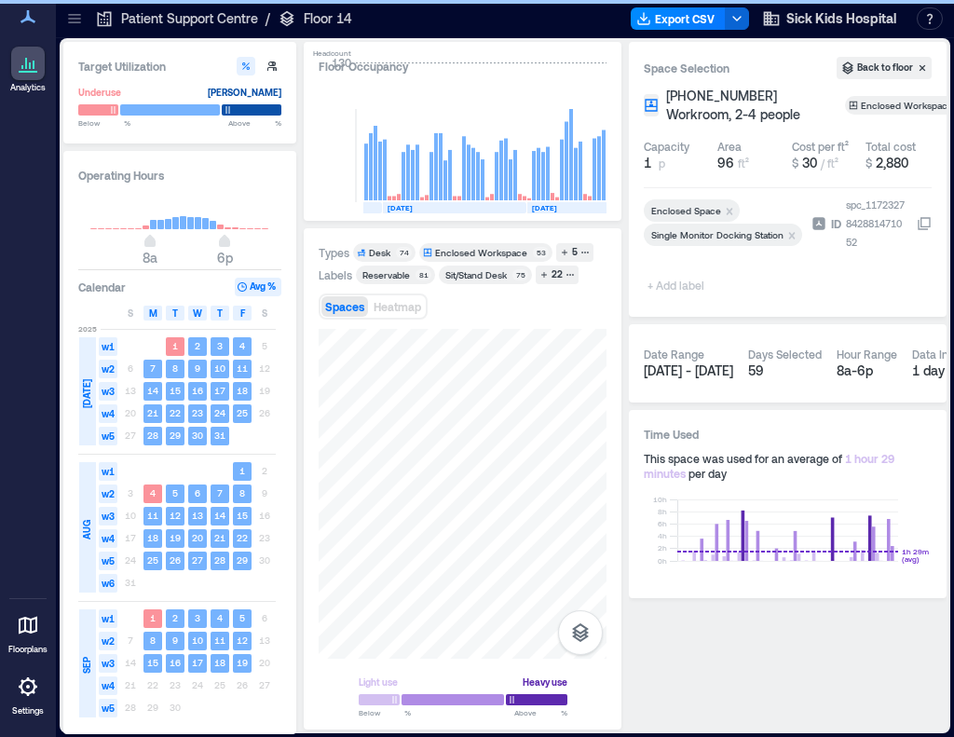
click at [692, 287] on span "+ Add label" at bounding box center [678, 285] width 68 height 26
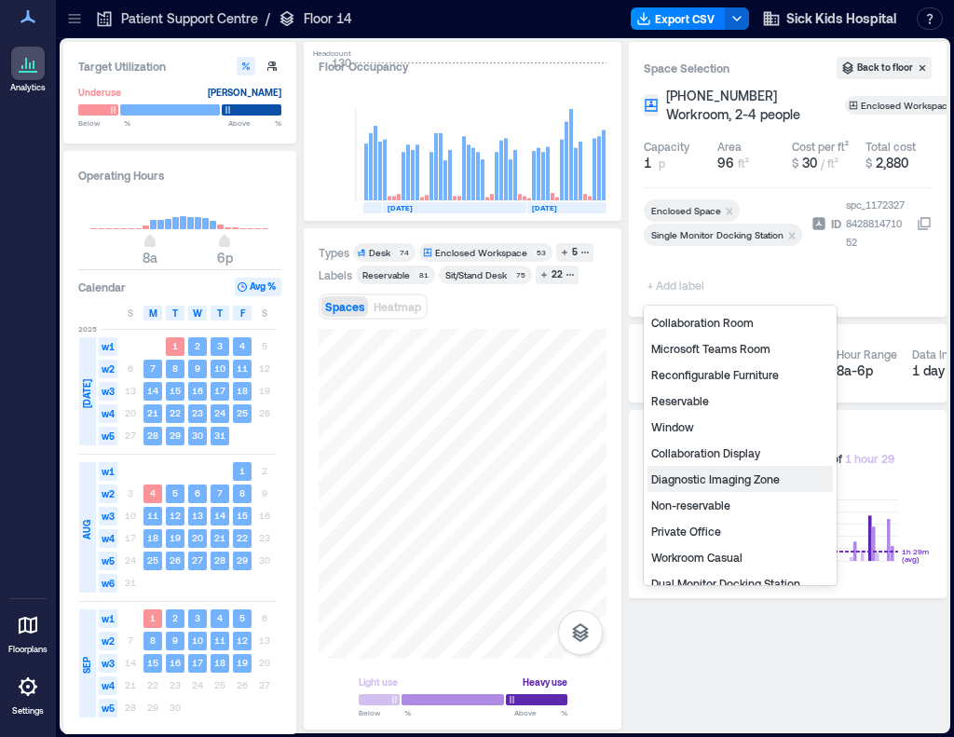
click at [698, 481] on div "Diagnostic Imaging Zone" at bounding box center [740, 479] width 185 height 26
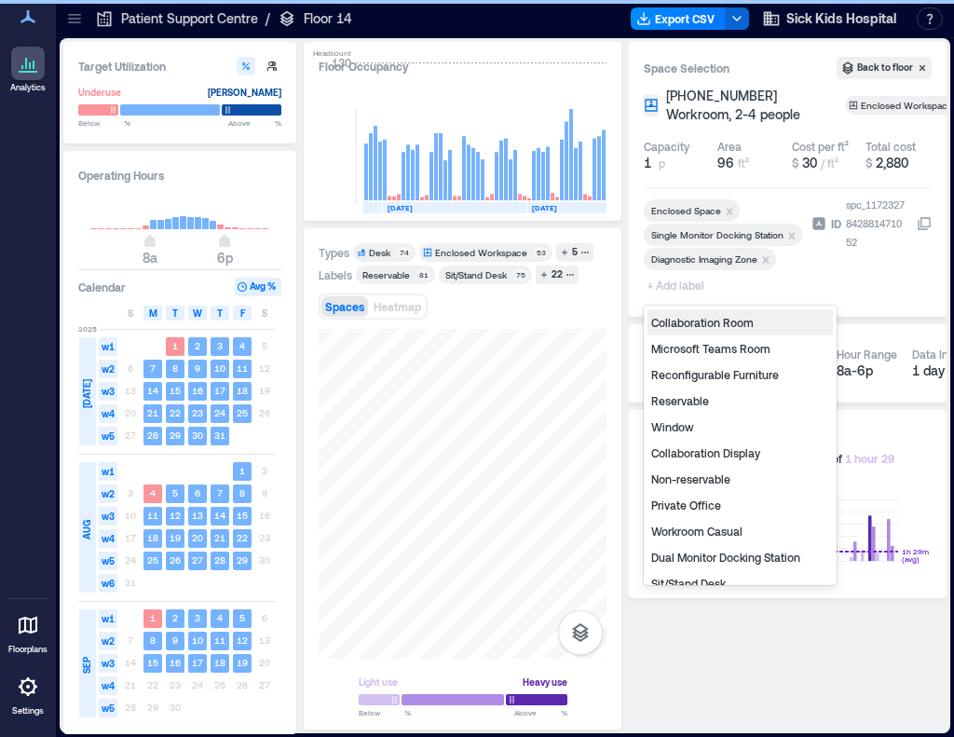
click at [667, 283] on span "+ Add label" at bounding box center [678, 285] width 68 height 26
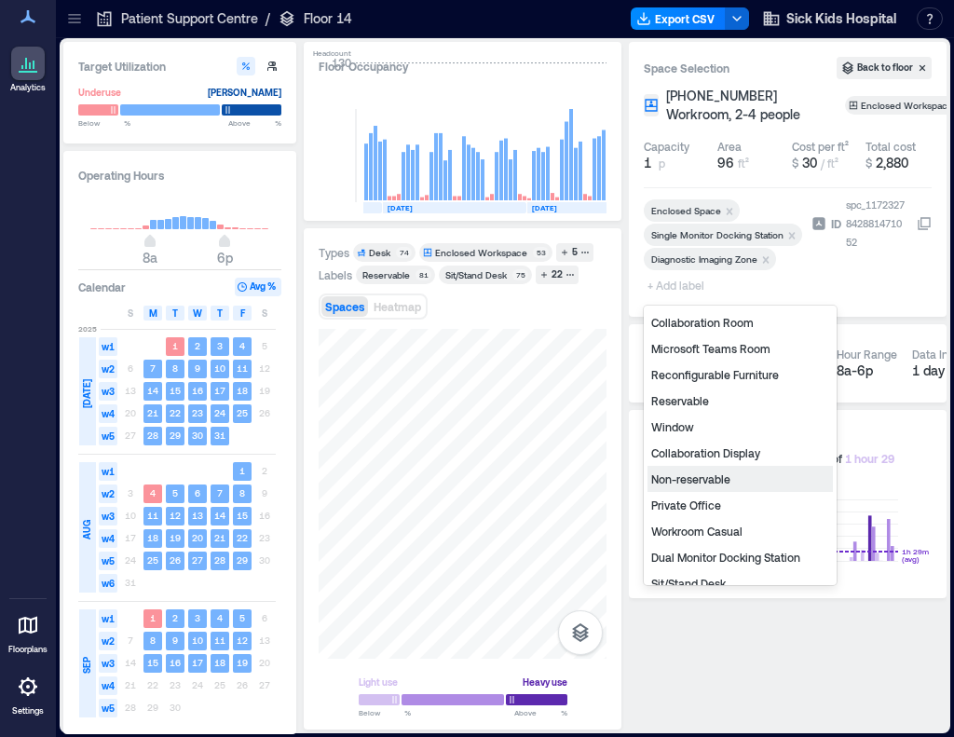
click at [728, 478] on div "Non-reservable" at bounding box center [740, 479] width 185 height 26
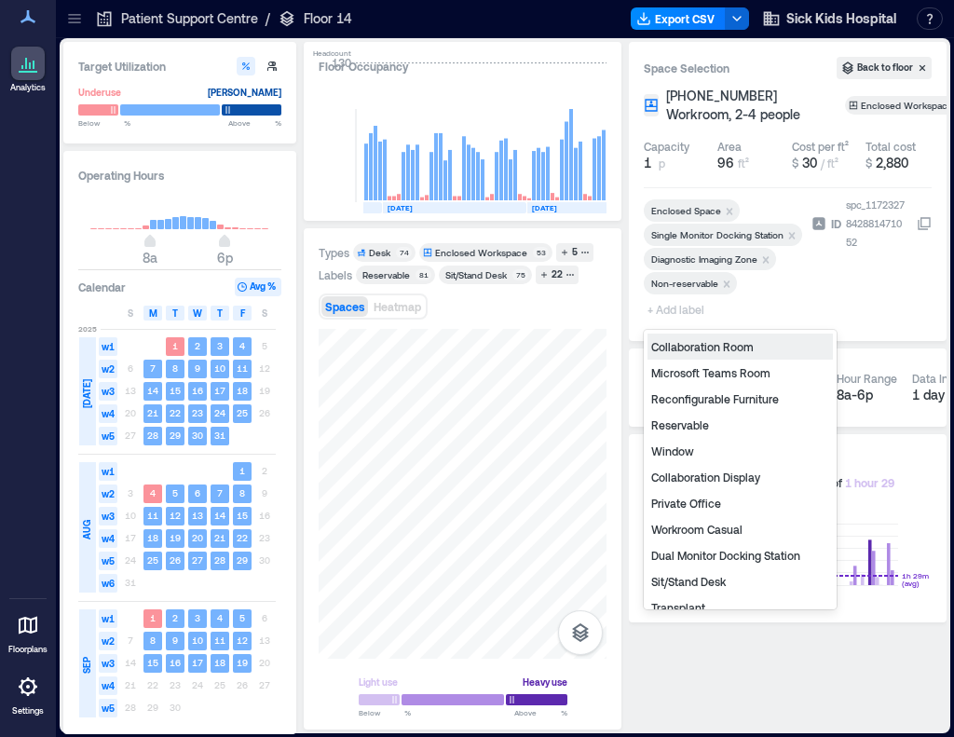
click at [674, 311] on span "+ Add label" at bounding box center [678, 309] width 68 height 26
click at [718, 499] on div "Private Office" at bounding box center [740, 503] width 185 height 26
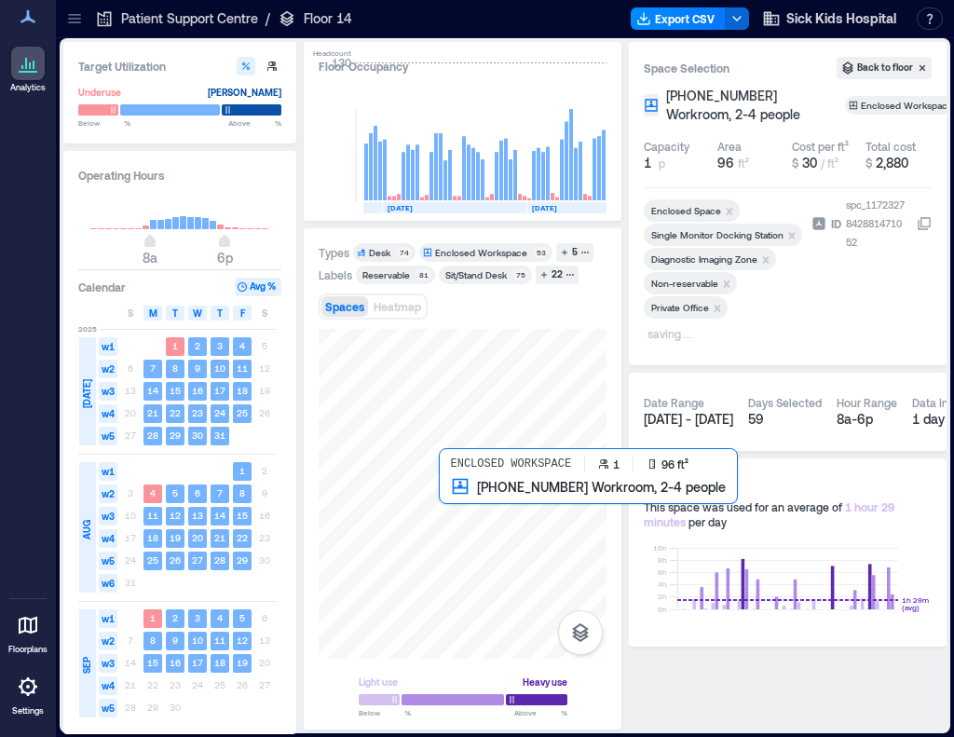
click at [470, 524] on div at bounding box center [463, 494] width 288 height 330
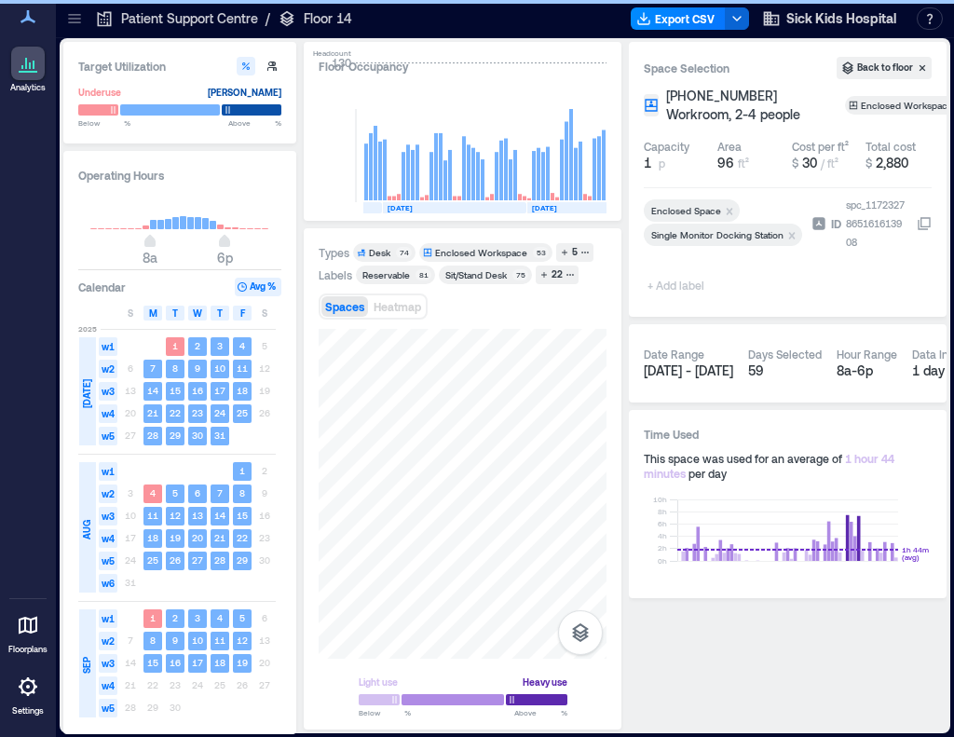
click at [666, 287] on span "+ Add label" at bounding box center [678, 285] width 68 height 26
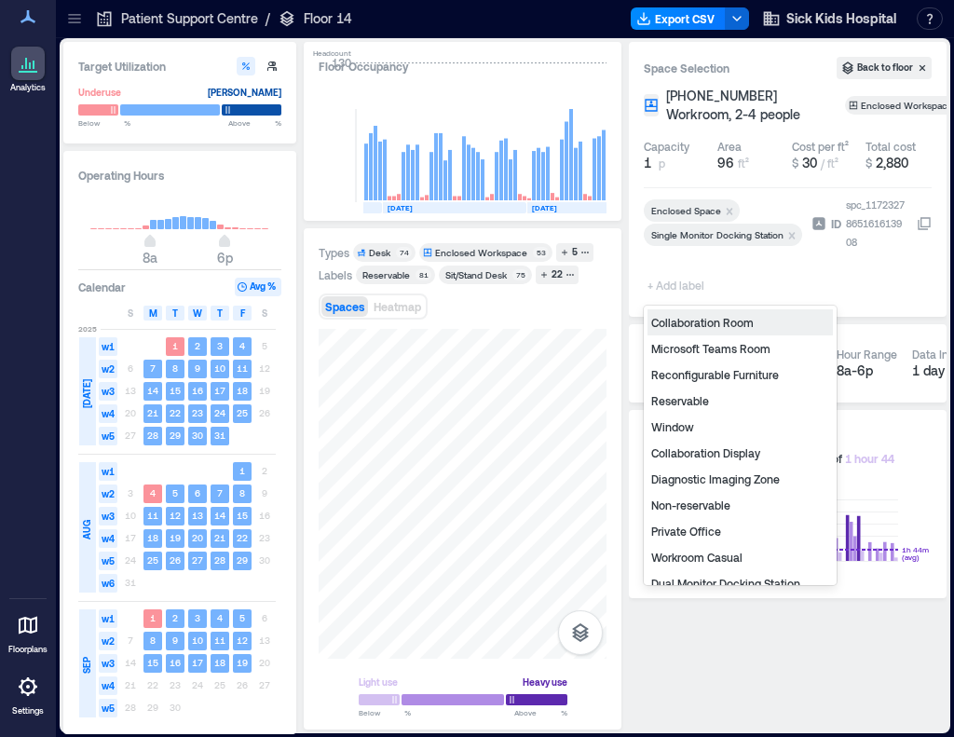
click at [697, 476] on div "Diagnostic Imaging Zone" at bounding box center [740, 479] width 185 height 26
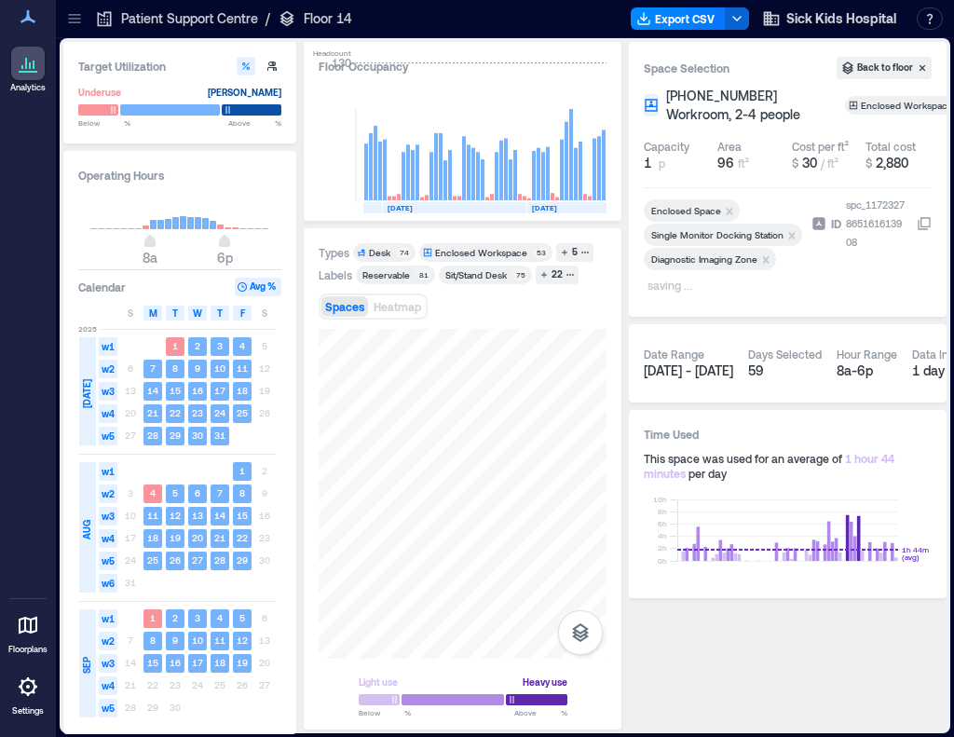
click at [764, 264] on icon "Remove Diagnostic Imaging Zone" at bounding box center [766, 260] width 13 height 13
click at [760, 256] on icon "Remove Diagnostic Imaging Zone" at bounding box center [766, 260] width 13 height 13
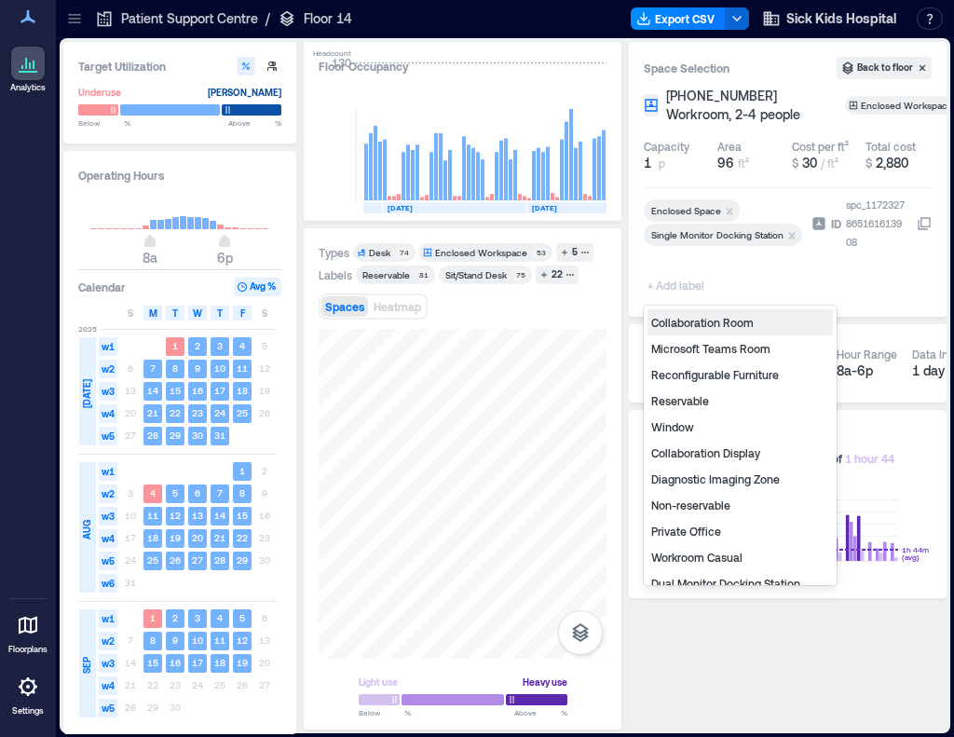
click at [688, 286] on span "+ Add label" at bounding box center [678, 285] width 68 height 26
type input "*"
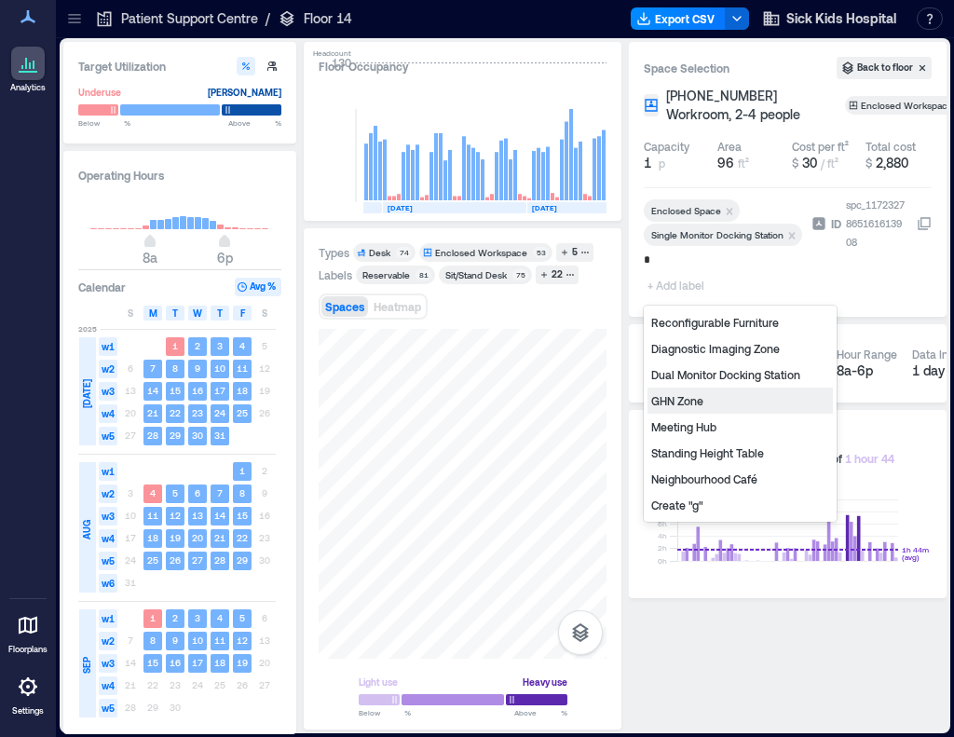
click at [723, 403] on div "GHN Zone" at bounding box center [740, 401] width 185 height 26
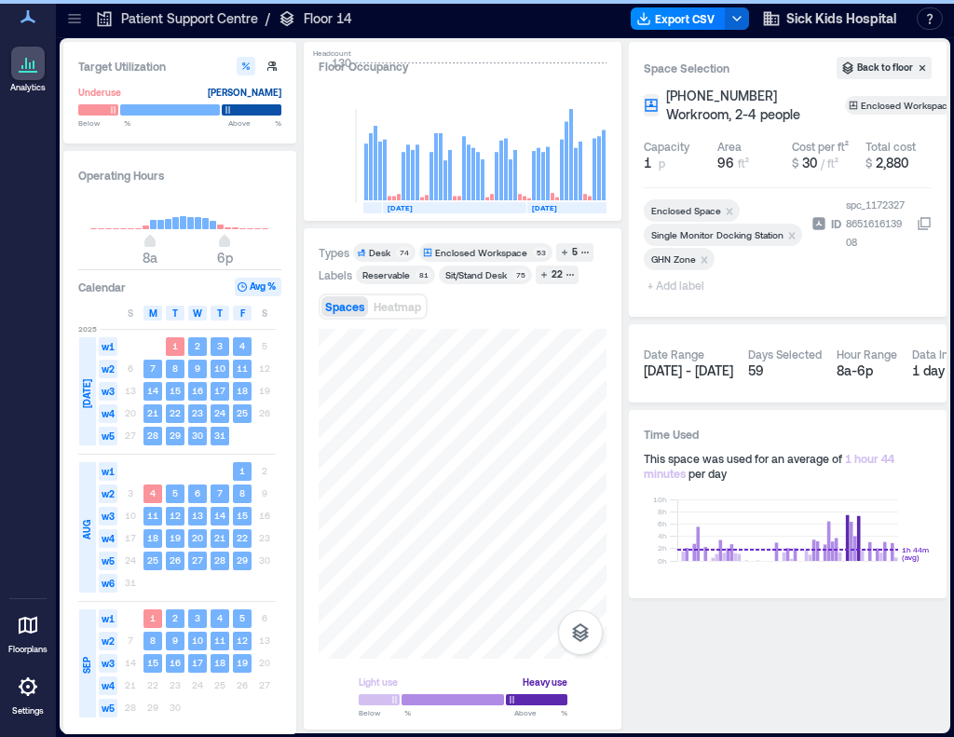
click at [671, 287] on span "+ Add label" at bounding box center [678, 285] width 68 height 26
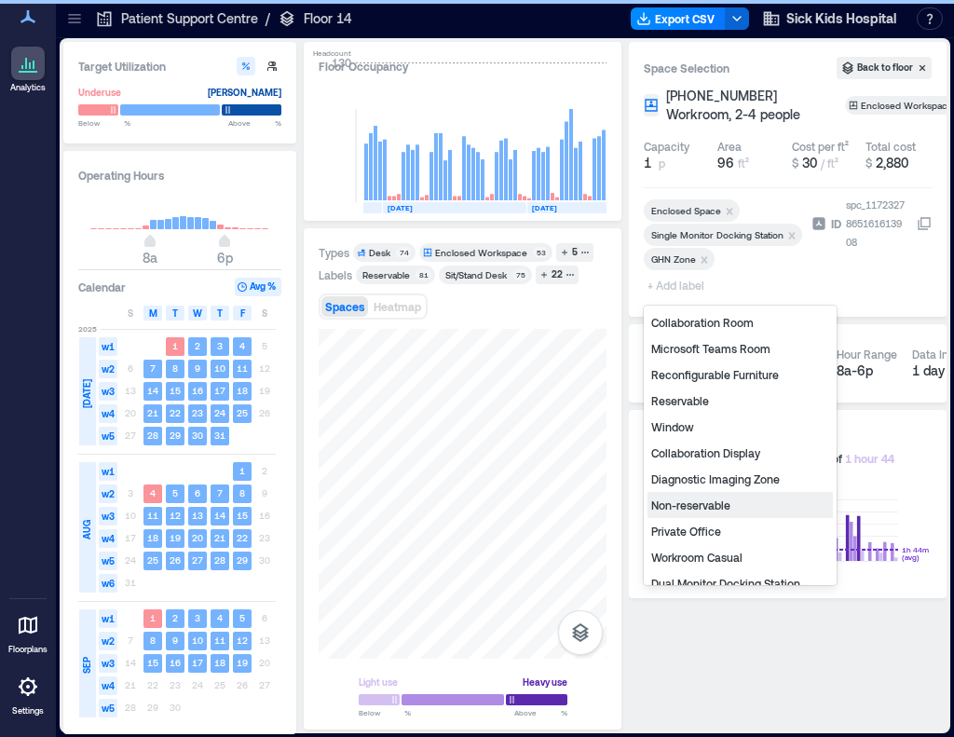
click at [706, 504] on div "Non-reservable" at bounding box center [740, 505] width 185 height 26
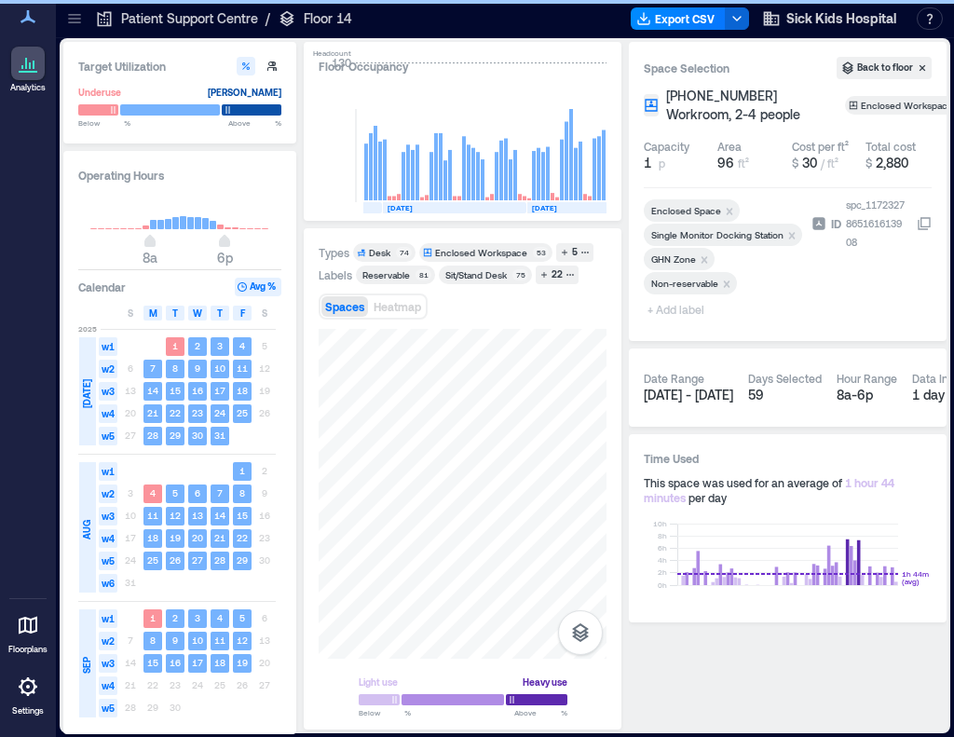
click at [667, 310] on span "+ Add label" at bounding box center [678, 309] width 68 height 26
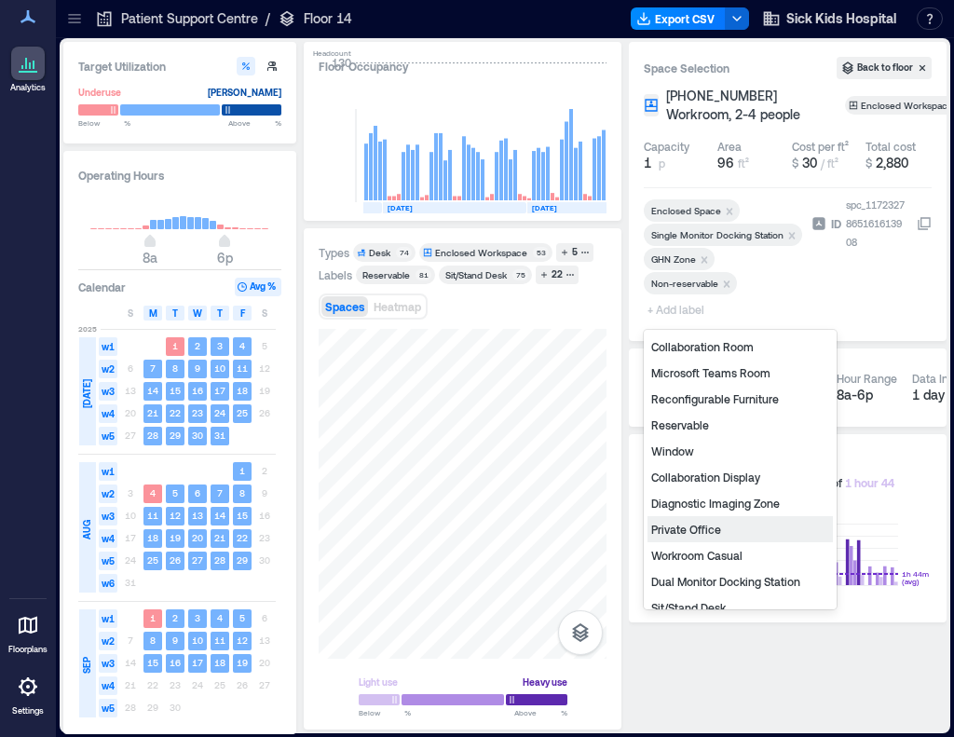
click at [690, 529] on div "Private Office" at bounding box center [740, 529] width 185 height 26
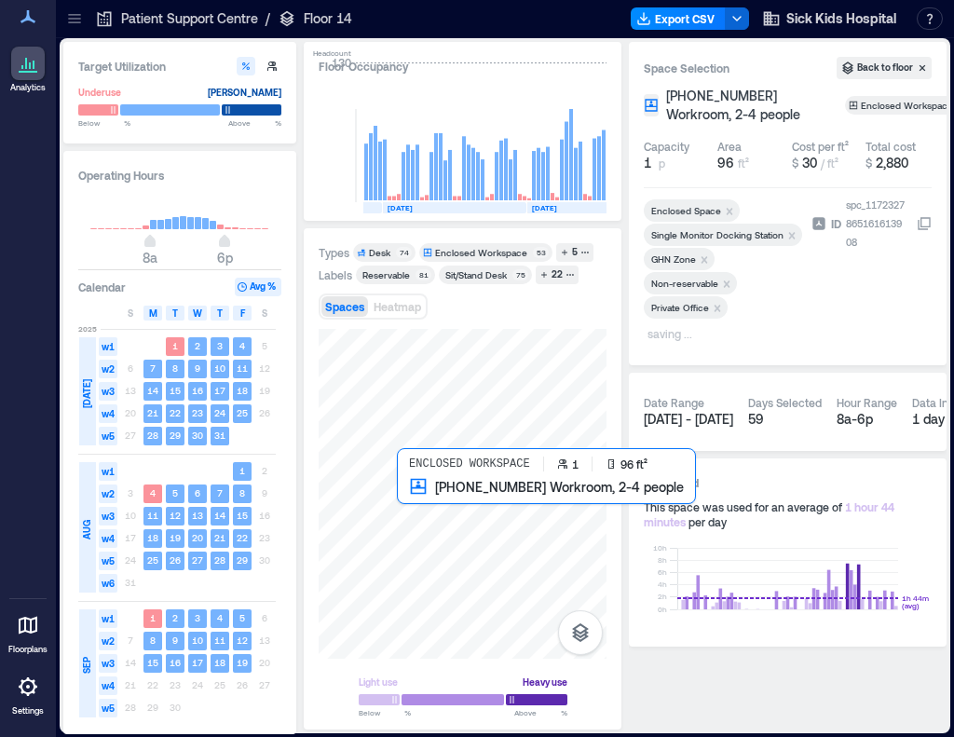
click at [423, 510] on div at bounding box center [463, 494] width 288 height 330
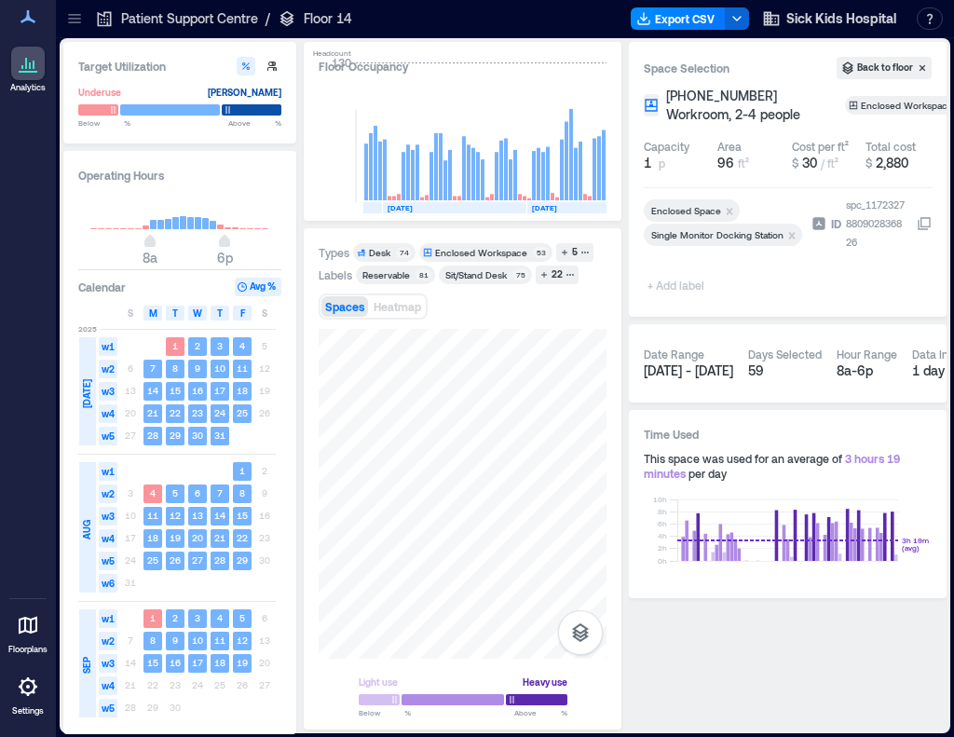
click at [677, 286] on span "+ Add label" at bounding box center [678, 285] width 68 height 26
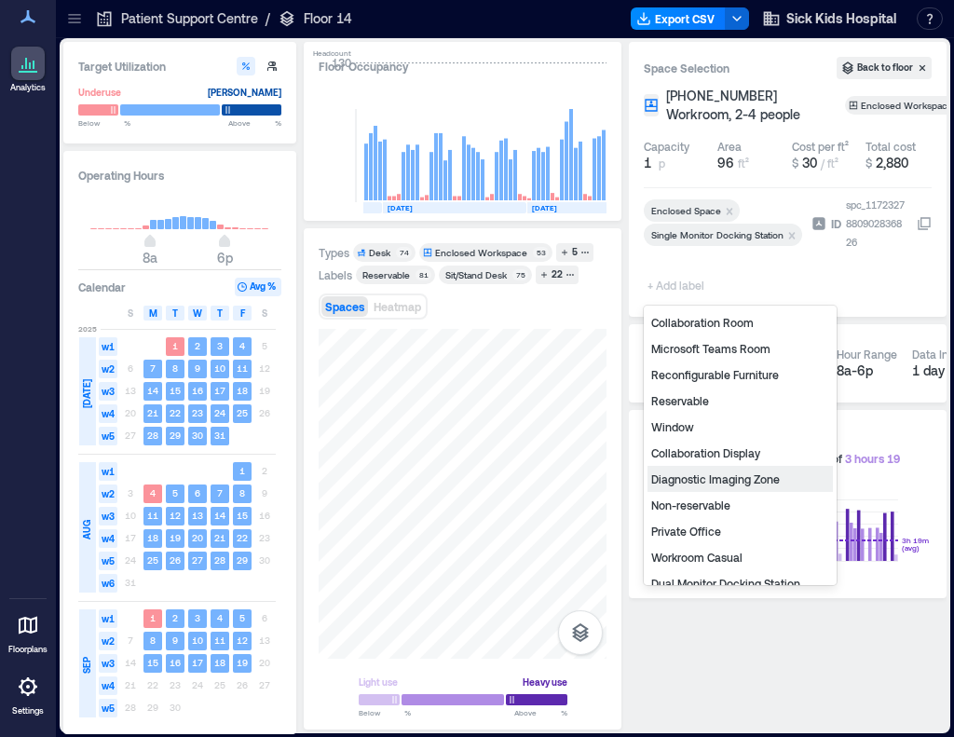
click at [690, 482] on div "Diagnostic Imaging Zone" at bounding box center [740, 479] width 185 height 26
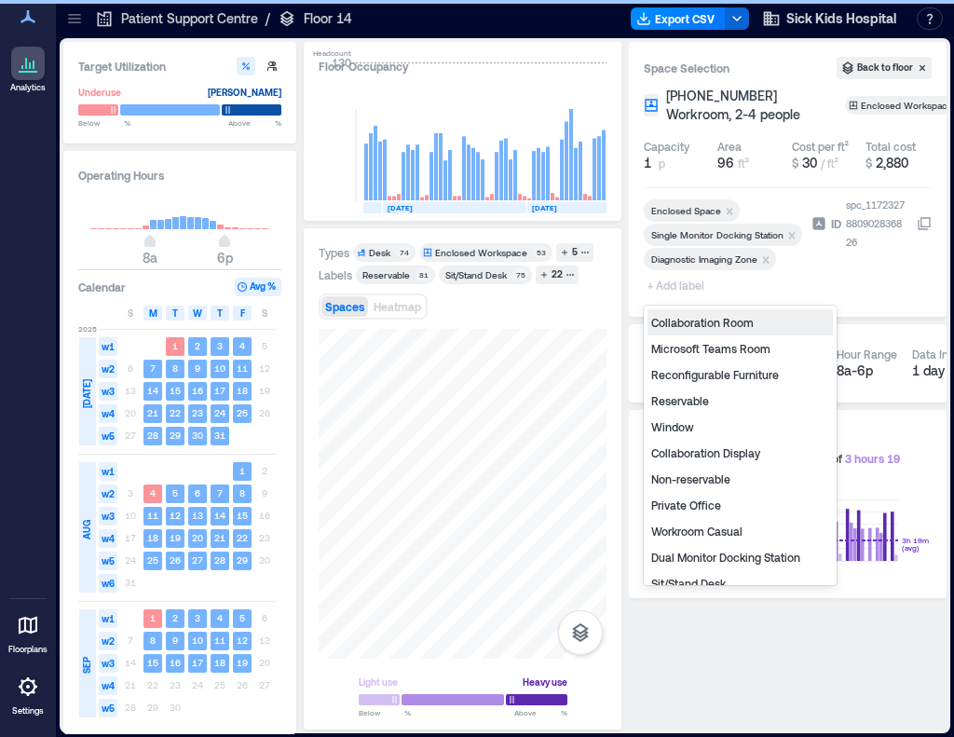
click at [660, 286] on span "+ Add label" at bounding box center [678, 285] width 68 height 26
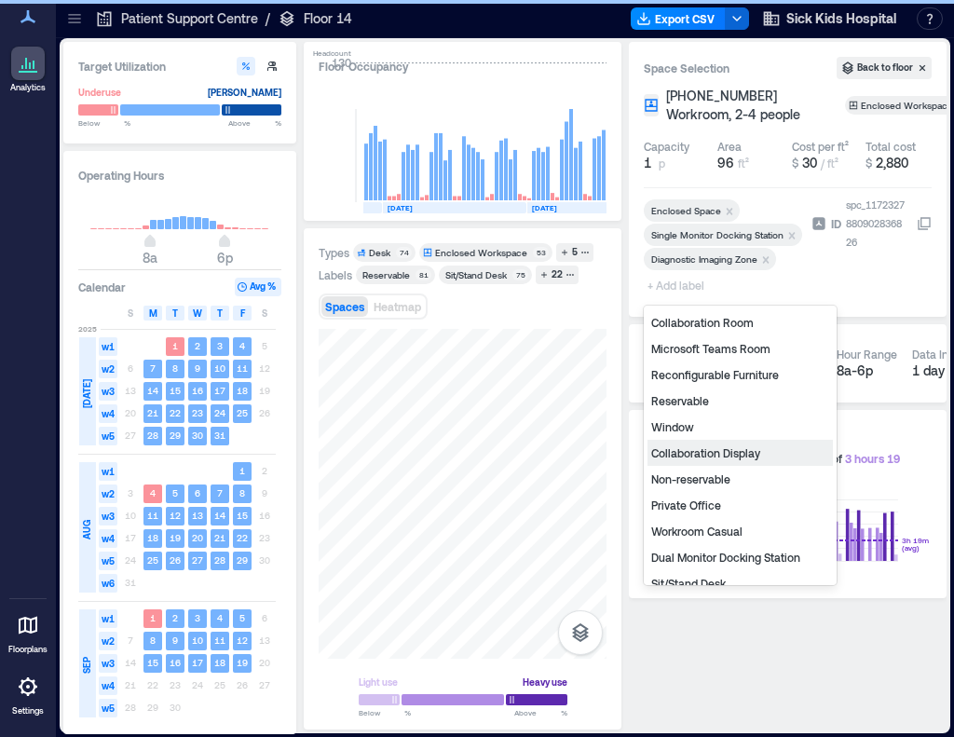
click at [691, 479] on div "Non-reservable" at bounding box center [740, 479] width 185 height 26
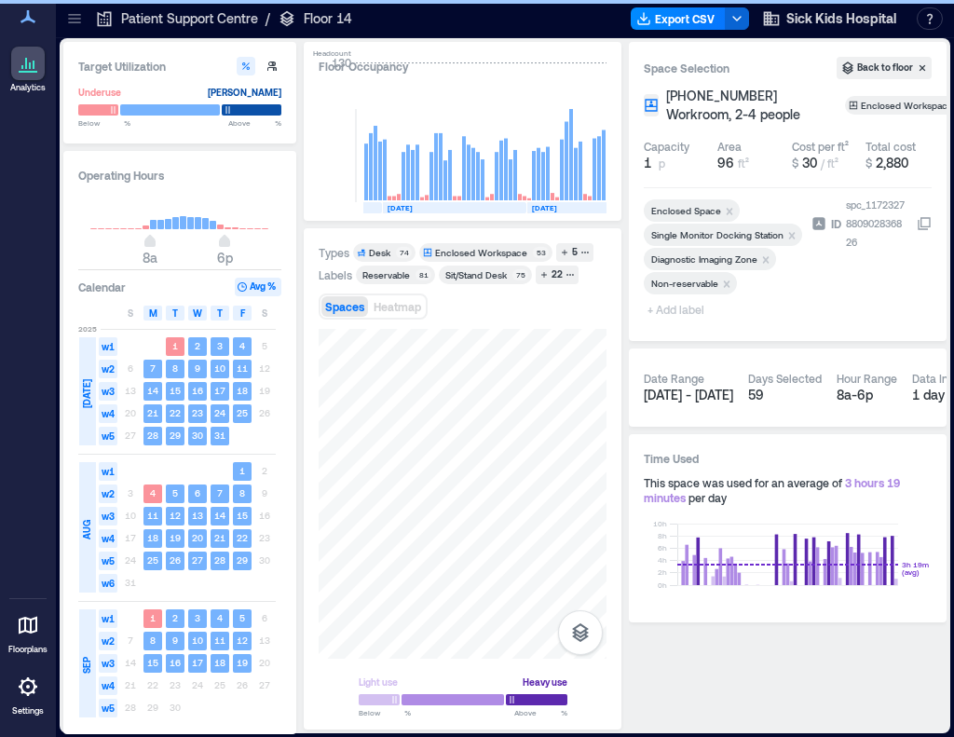
click at [690, 306] on span "+ Add label" at bounding box center [678, 309] width 68 height 26
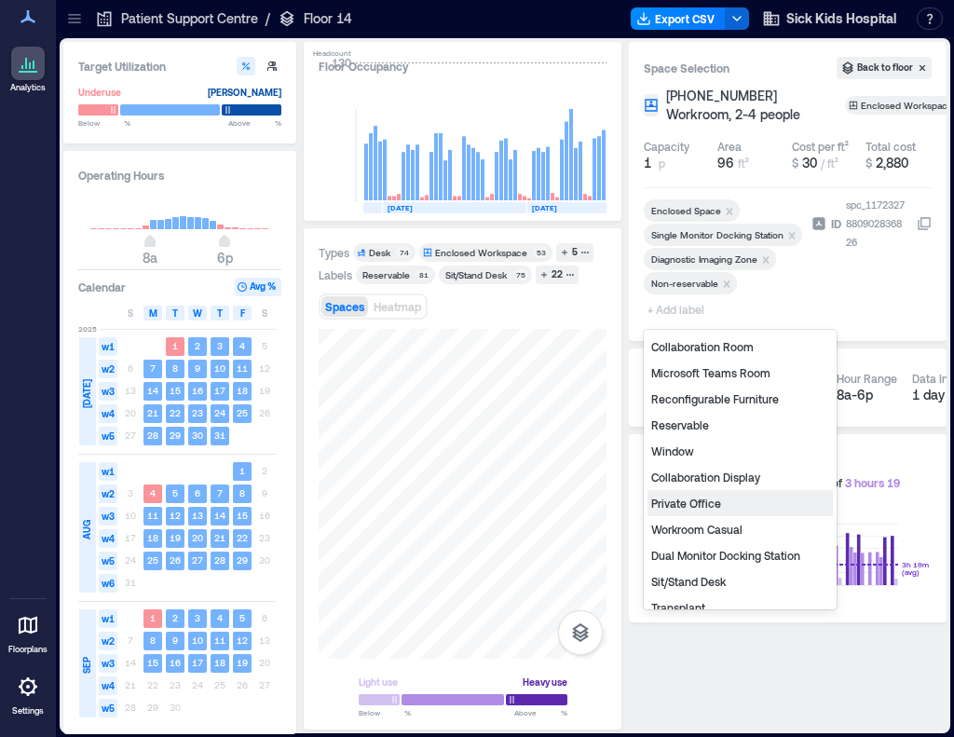
click at [675, 498] on div "Private Office" at bounding box center [740, 503] width 185 height 26
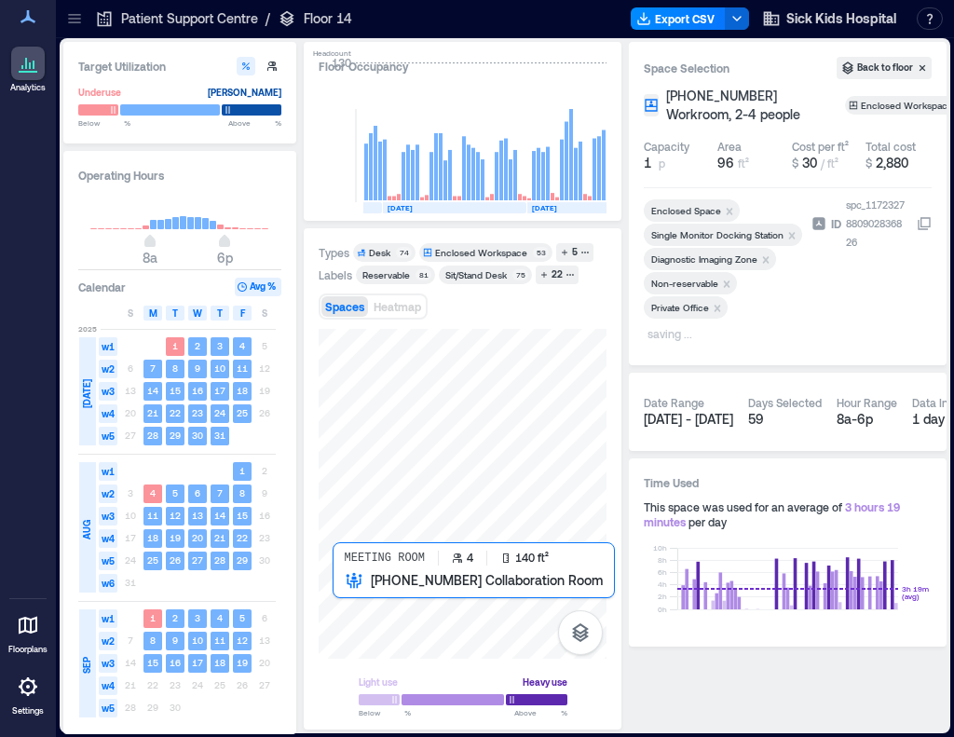
click at [379, 620] on div at bounding box center [463, 494] width 288 height 330
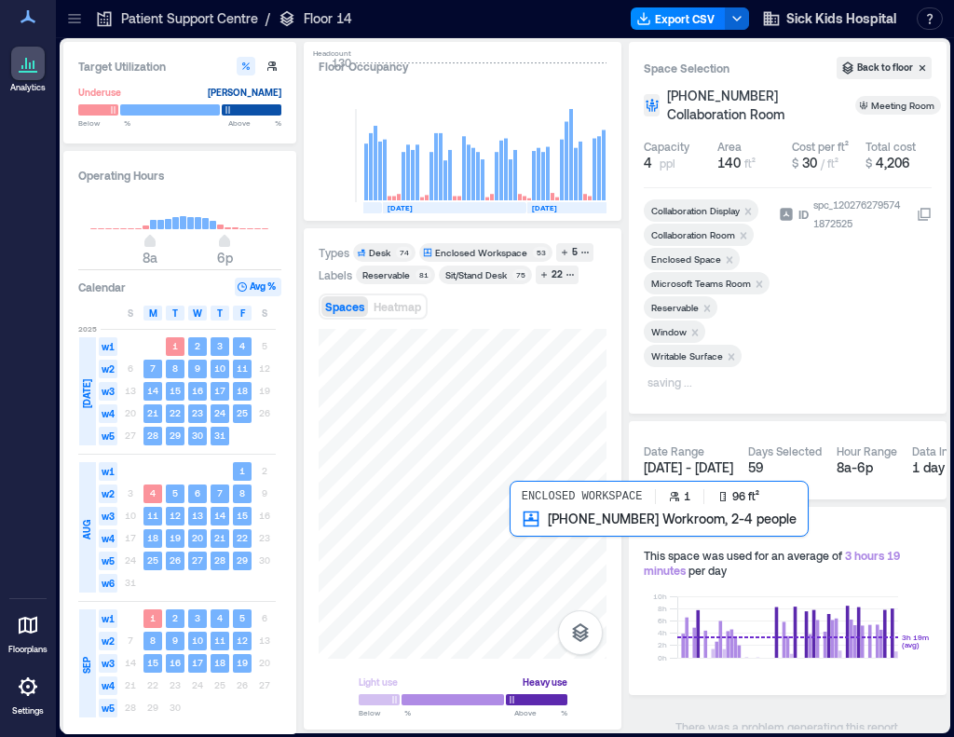
click at [555, 531] on div at bounding box center [463, 494] width 288 height 330
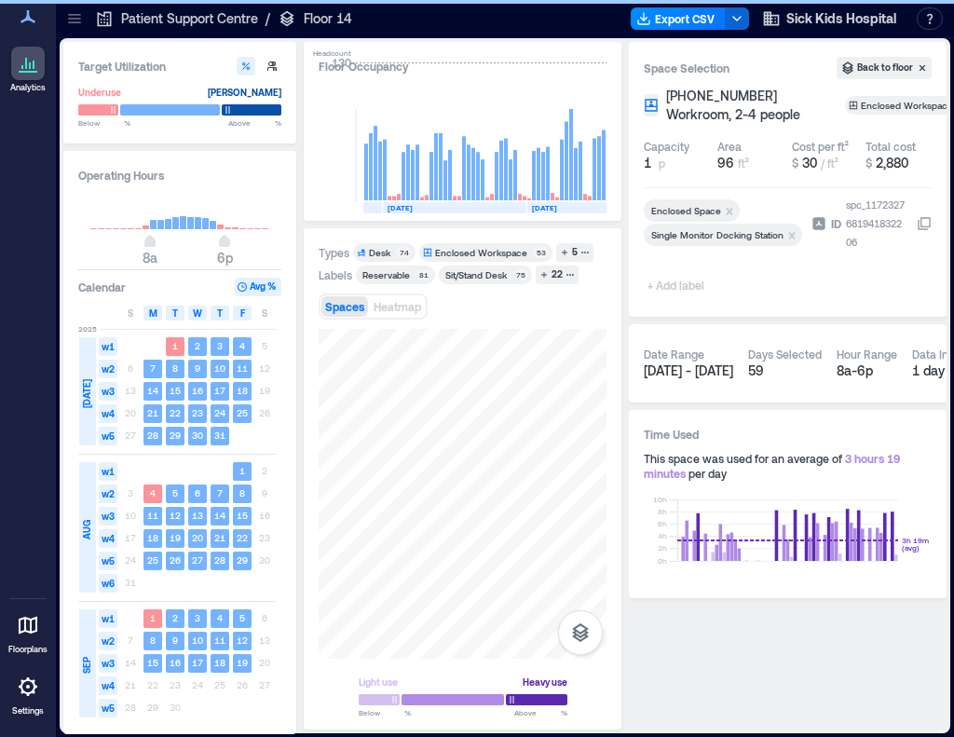
click at [690, 281] on span "+ Add label" at bounding box center [678, 285] width 68 height 26
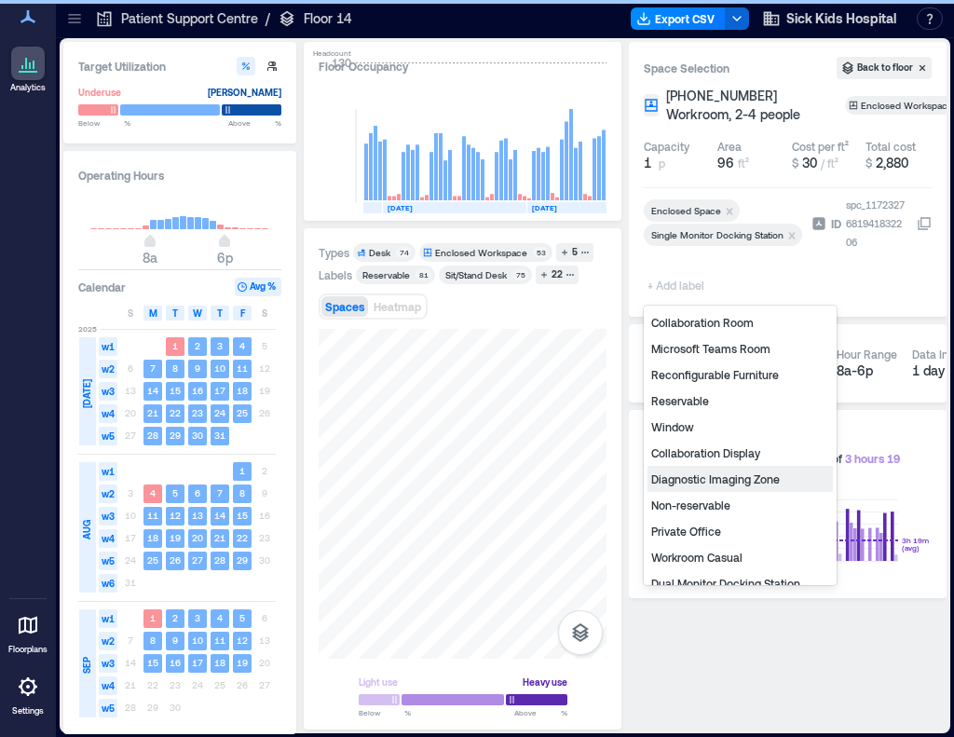
click at [684, 484] on div "Diagnostic Imaging Zone" at bounding box center [740, 479] width 185 height 26
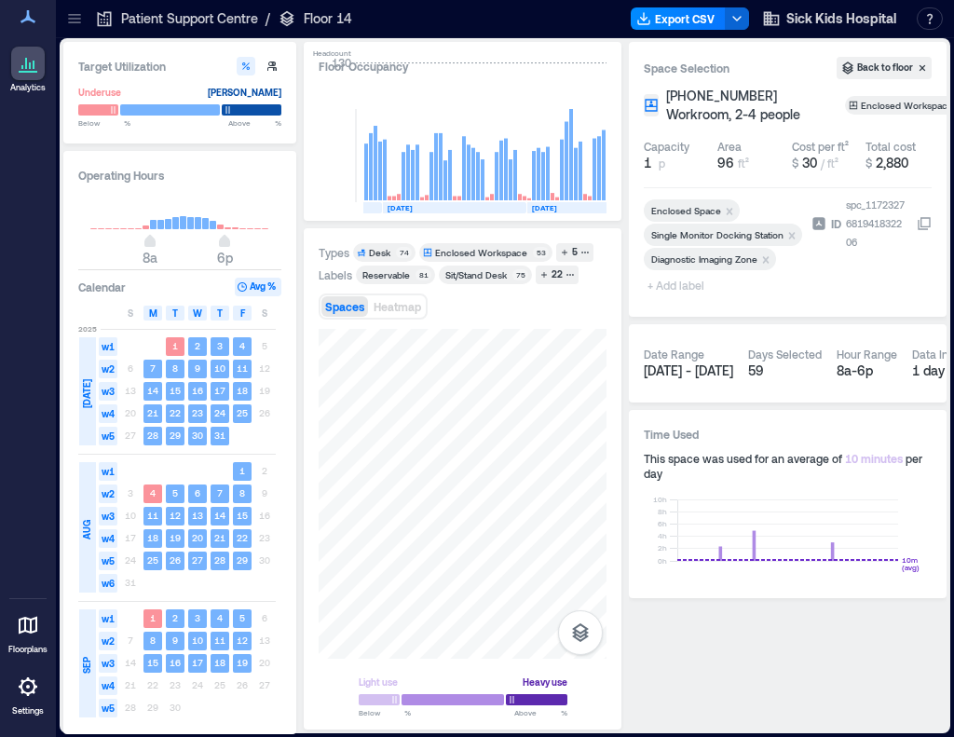
click at [654, 289] on span "+ Add label" at bounding box center [678, 285] width 68 height 26
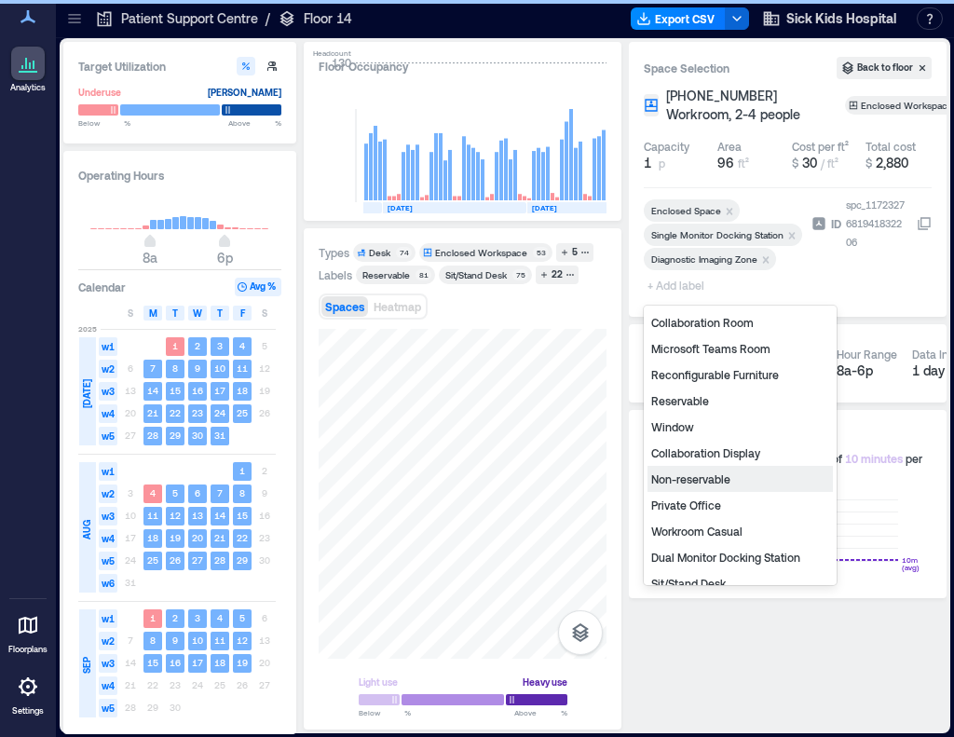
click at [682, 475] on div "Non-reservable" at bounding box center [740, 479] width 185 height 26
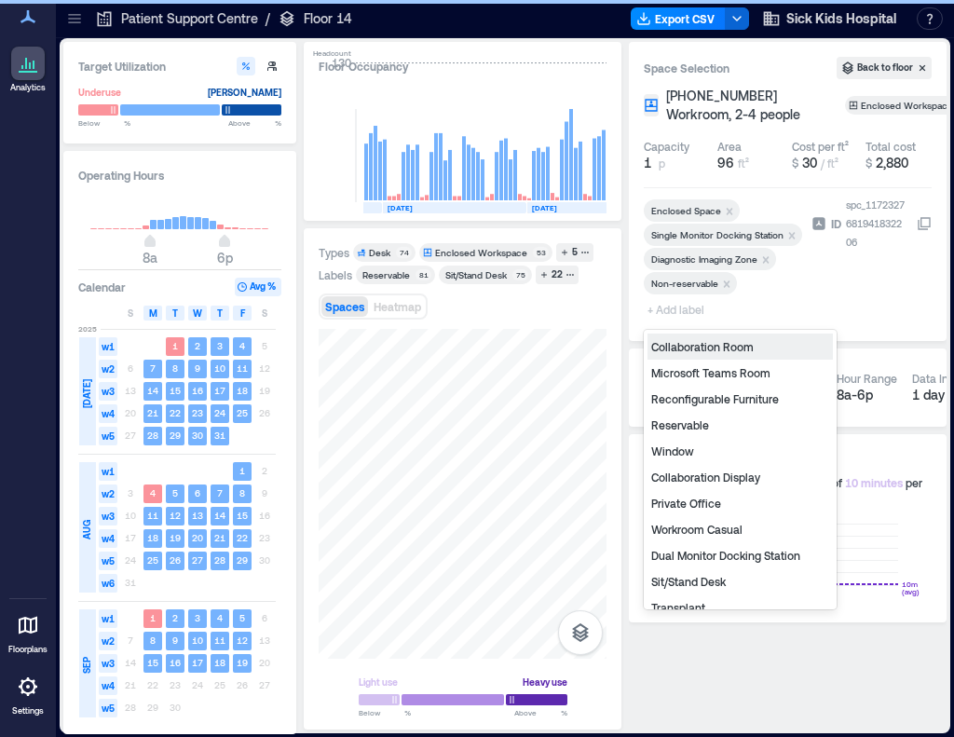
click at [667, 312] on span "+ Add label" at bounding box center [678, 309] width 68 height 26
click at [710, 502] on div "Private Office" at bounding box center [740, 503] width 185 height 26
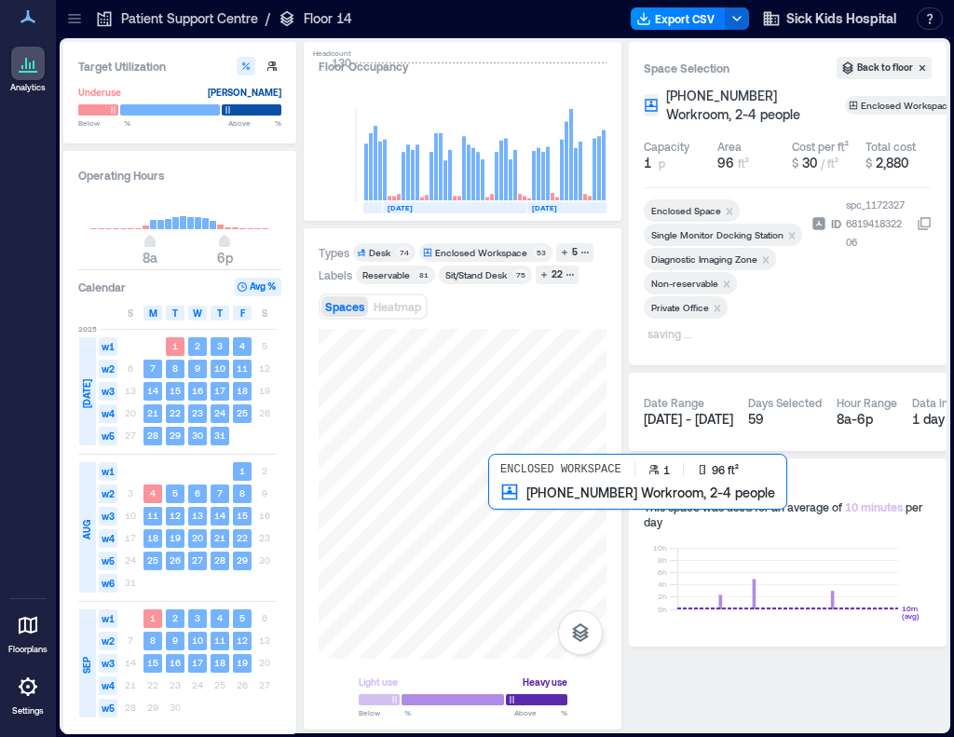
click at [518, 517] on div at bounding box center [463, 494] width 288 height 330
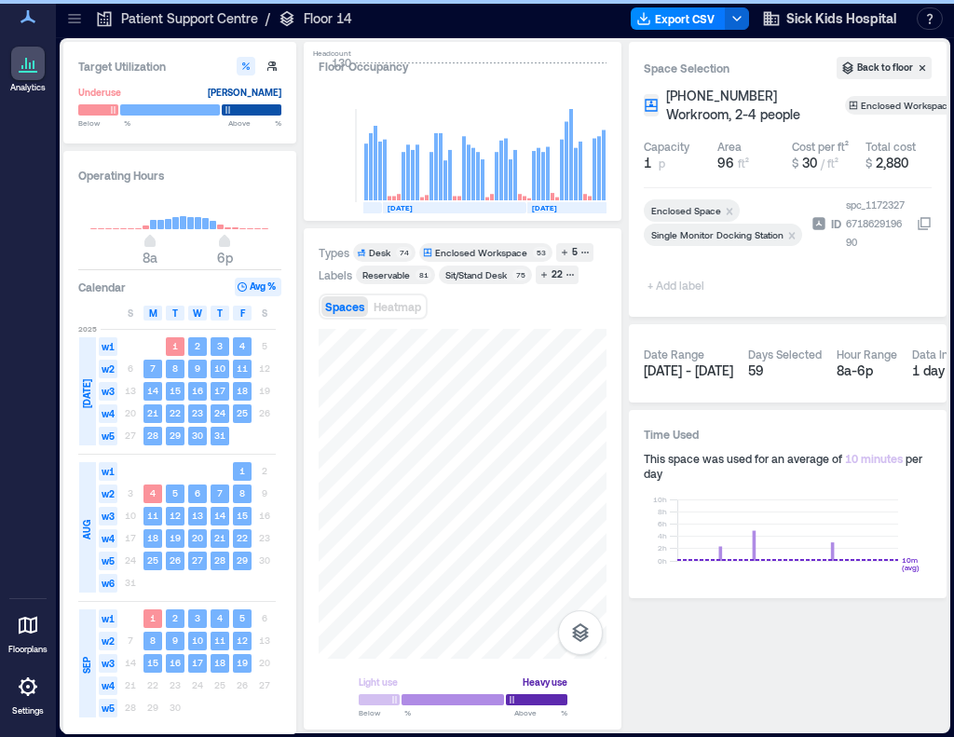
click at [675, 282] on span "+ Add label" at bounding box center [678, 285] width 68 height 26
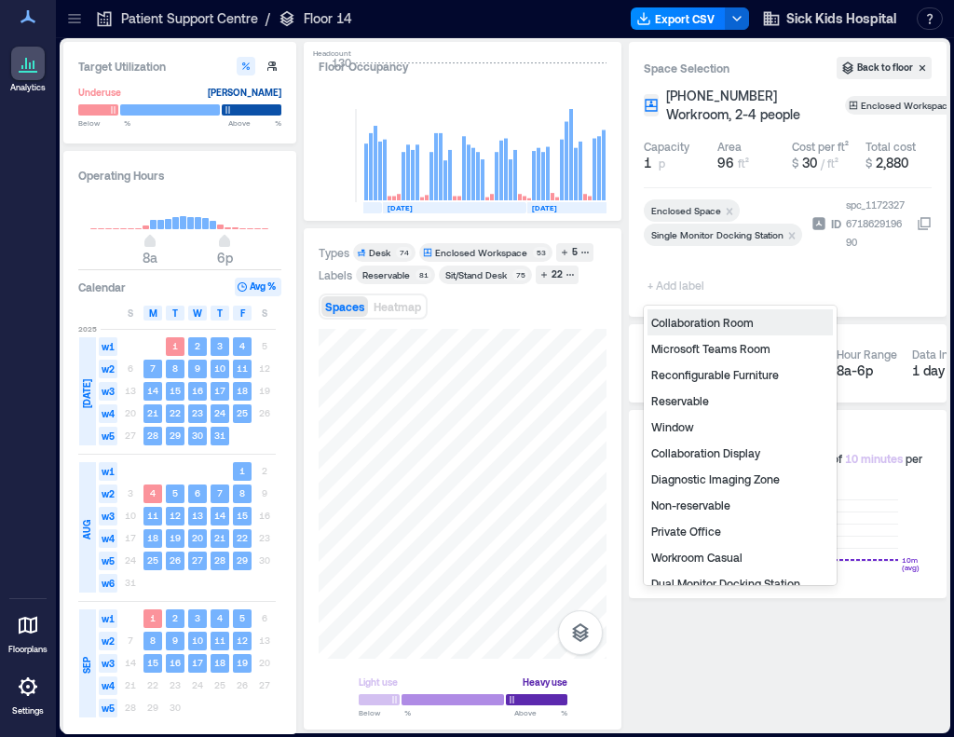
type input "*"
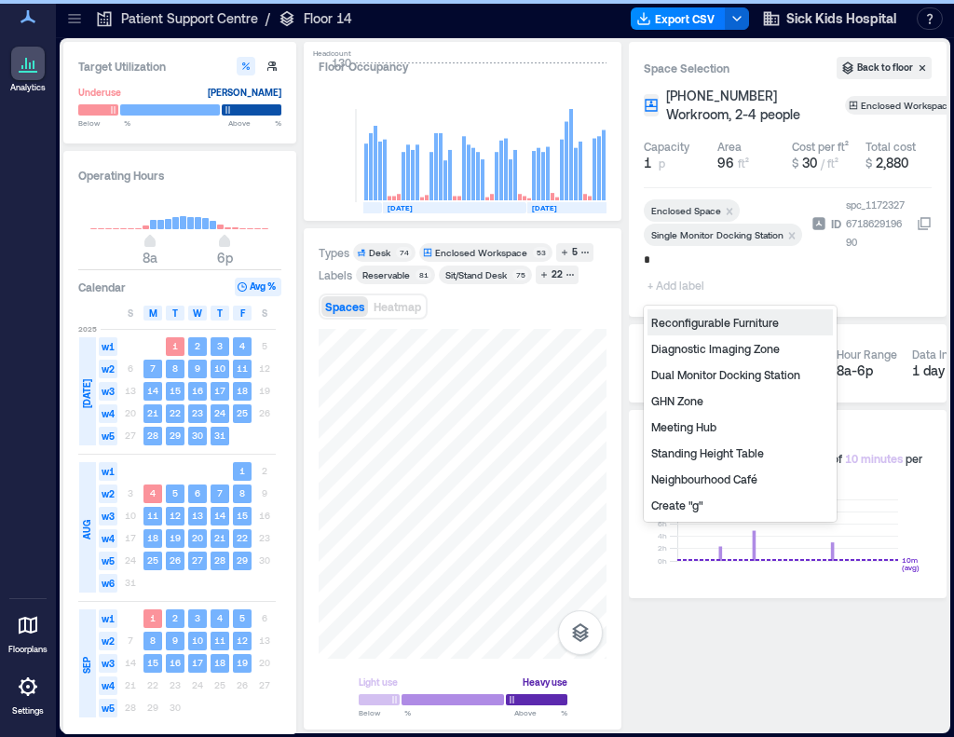
click at [686, 404] on div "GHN Zone" at bounding box center [740, 401] width 185 height 26
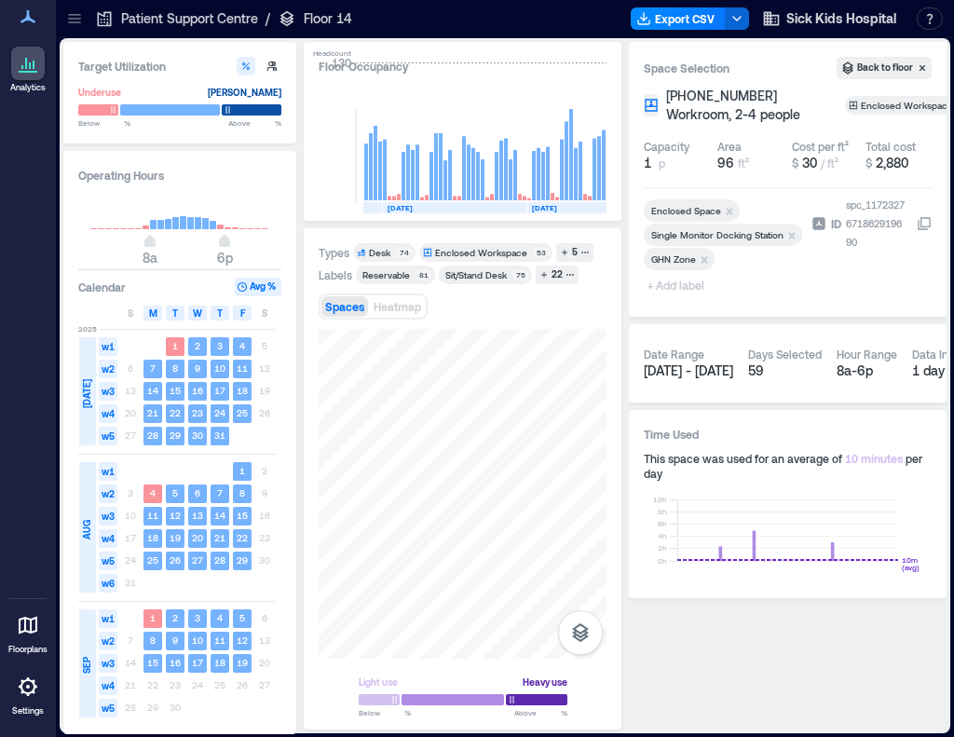
click at [682, 282] on span "+ Add label" at bounding box center [678, 285] width 68 height 26
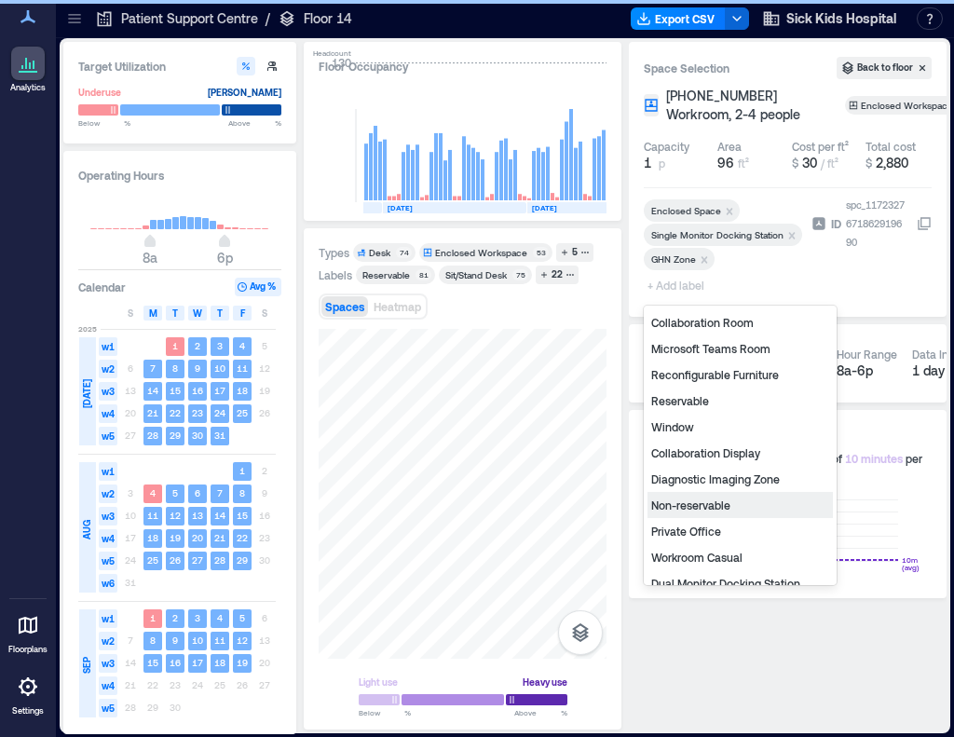
click at [701, 501] on div "Non-reservable" at bounding box center [740, 505] width 185 height 26
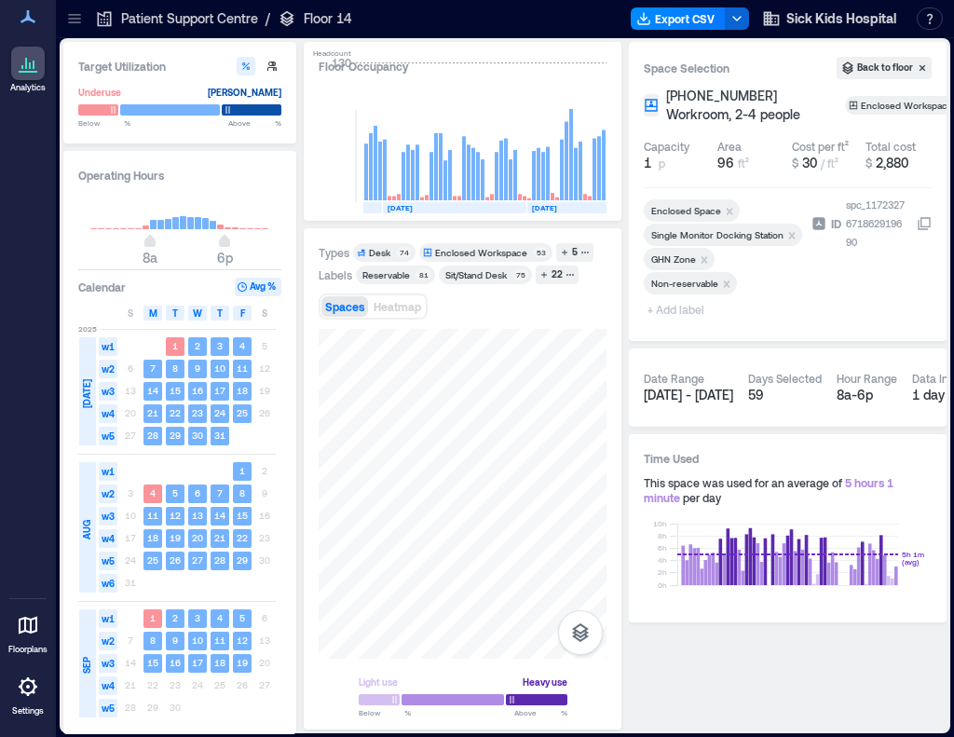
click at [661, 311] on span "+ Add label" at bounding box center [678, 309] width 68 height 26
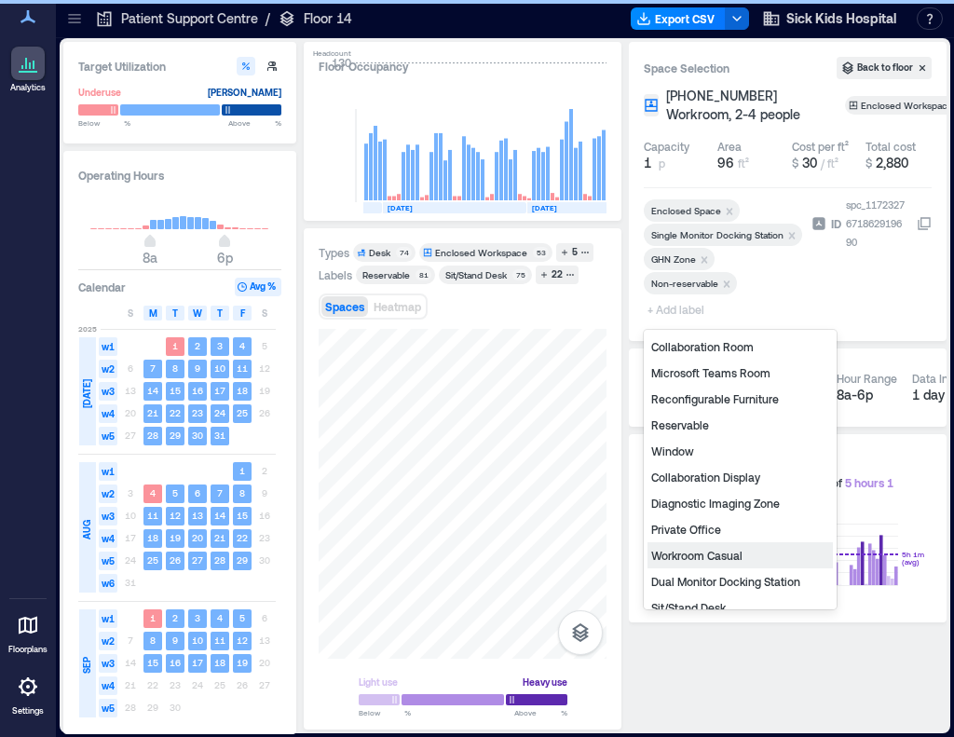
click at [703, 535] on div "Private Office" at bounding box center [740, 529] width 185 height 26
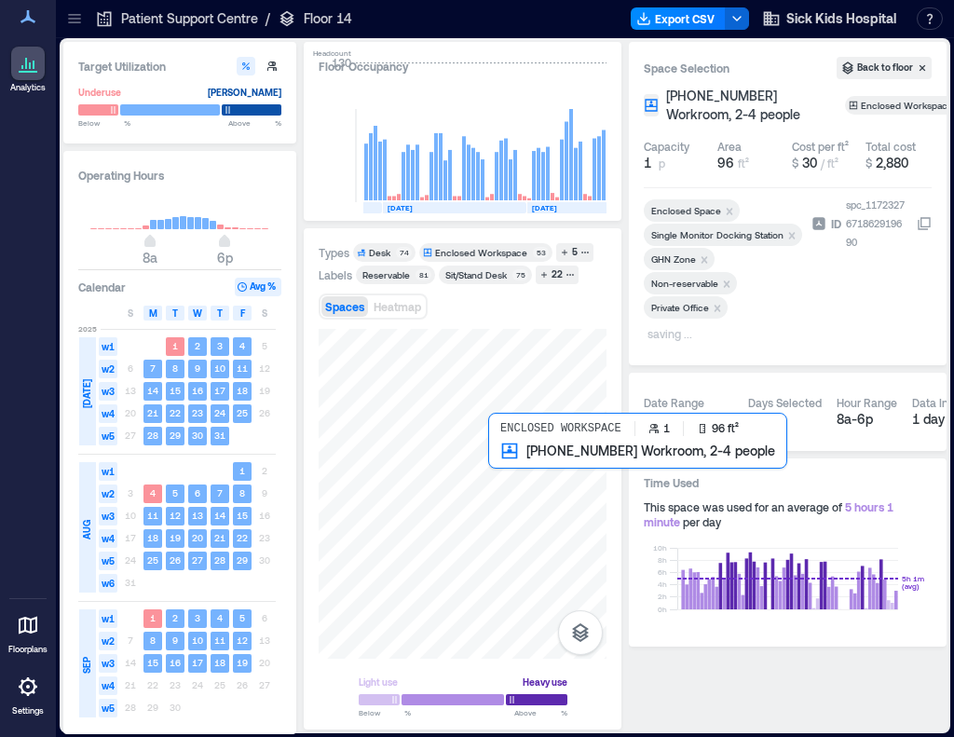
click at [528, 475] on div at bounding box center [463, 494] width 288 height 330
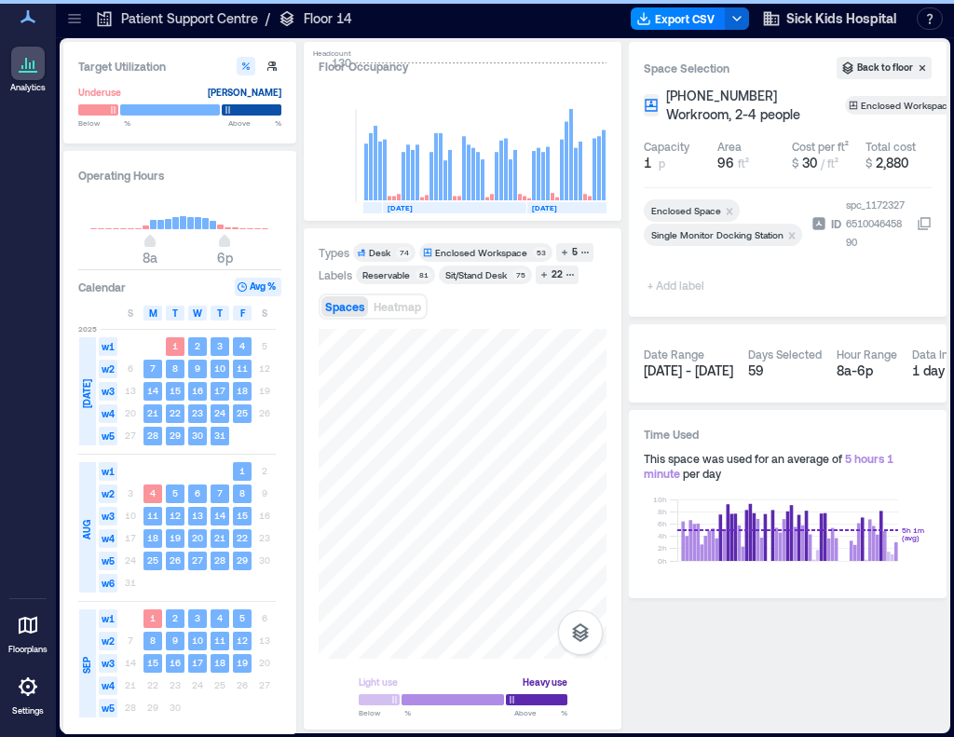
click at [687, 288] on span "+ Add label" at bounding box center [678, 285] width 68 height 26
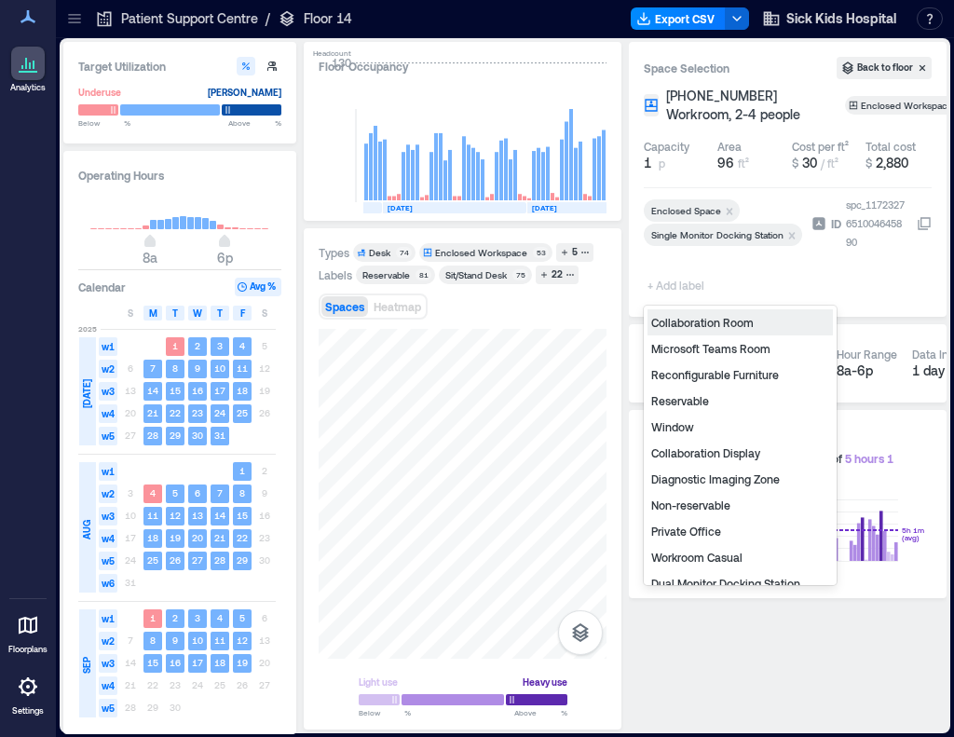
click at [701, 481] on div "Diagnostic Imaging Zone" at bounding box center [740, 479] width 185 height 26
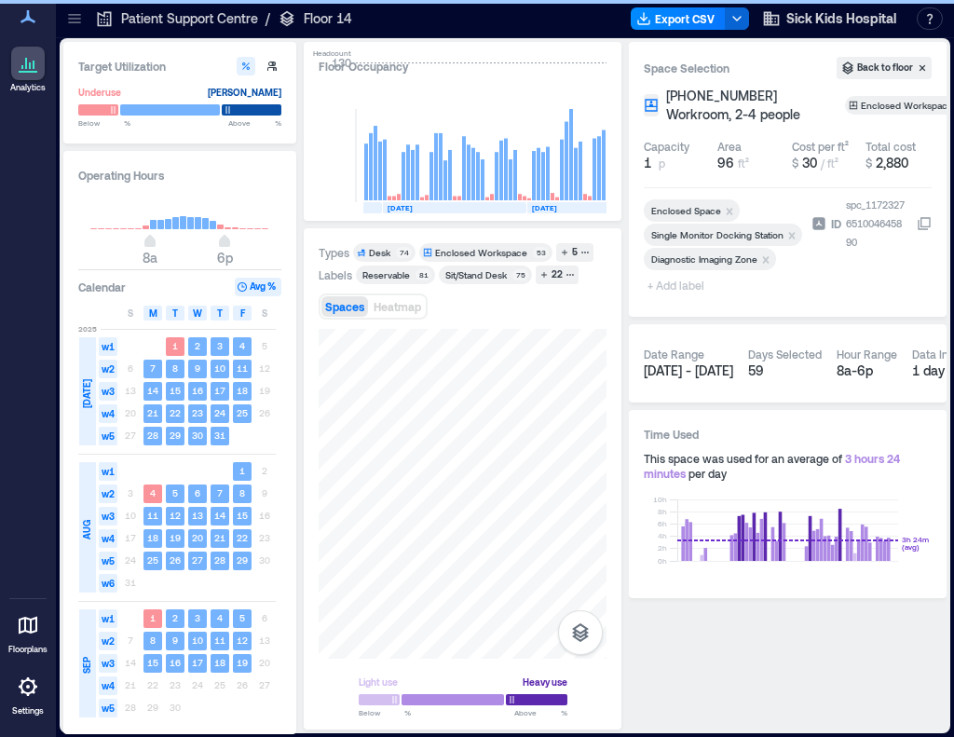
click at [660, 286] on span "+ Add label" at bounding box center [678, 285] width 68 height 26
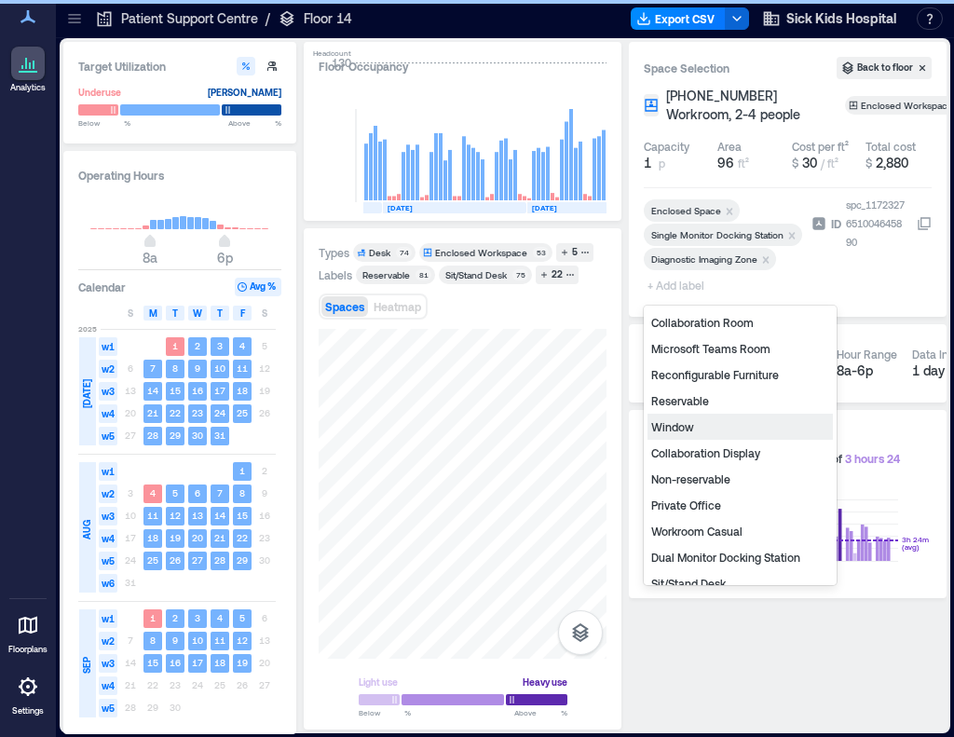
click at [682, 505] on div "Private Office" at bounding box center [740, 505] width 185 height 26
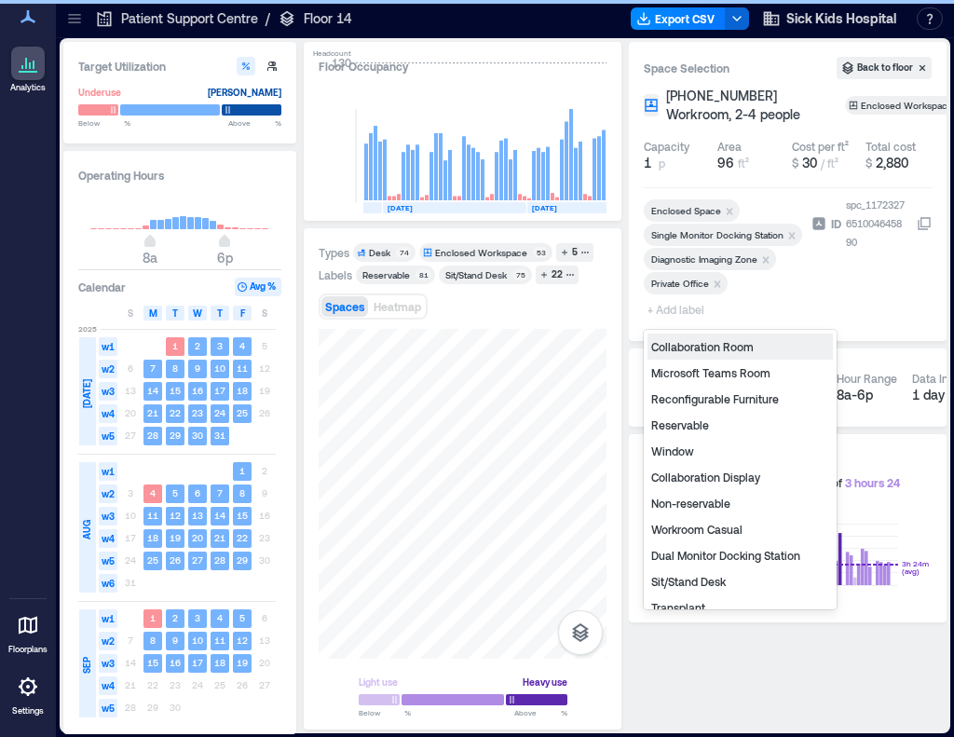
click at [671, 314] on span "+ Add label" at bounding box center [678, 309] width 68 height 26
click at [686, 506] on div "Non-reservable" at bounding box center [740, 503] width 185 height 26
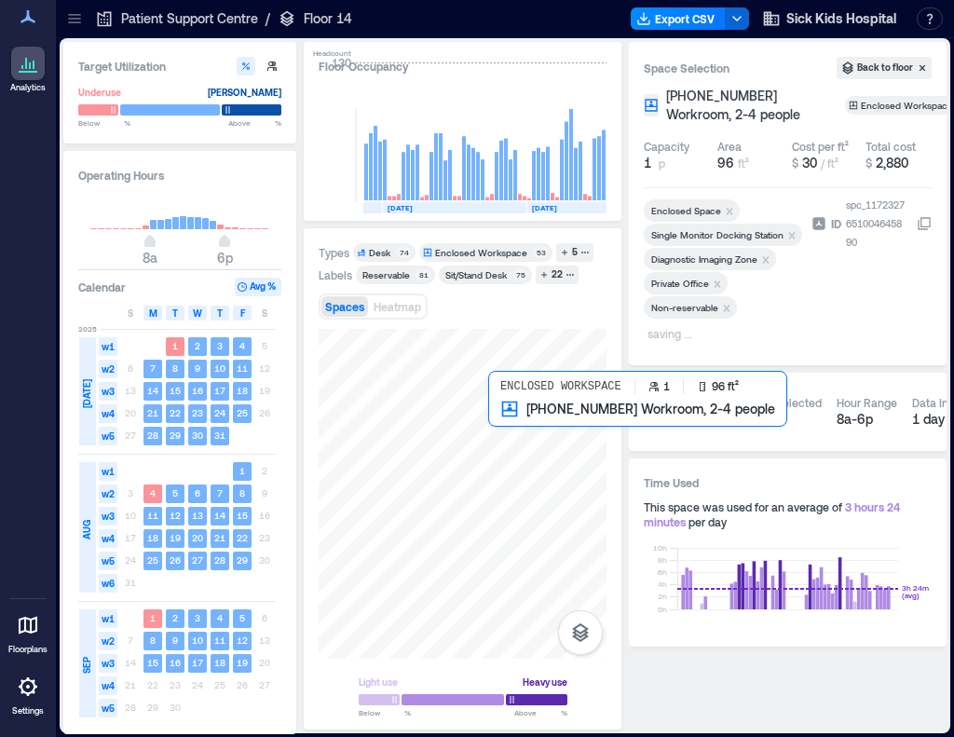
click at [541, 435] on div at bounding box center [463, 494] width 288 height 330
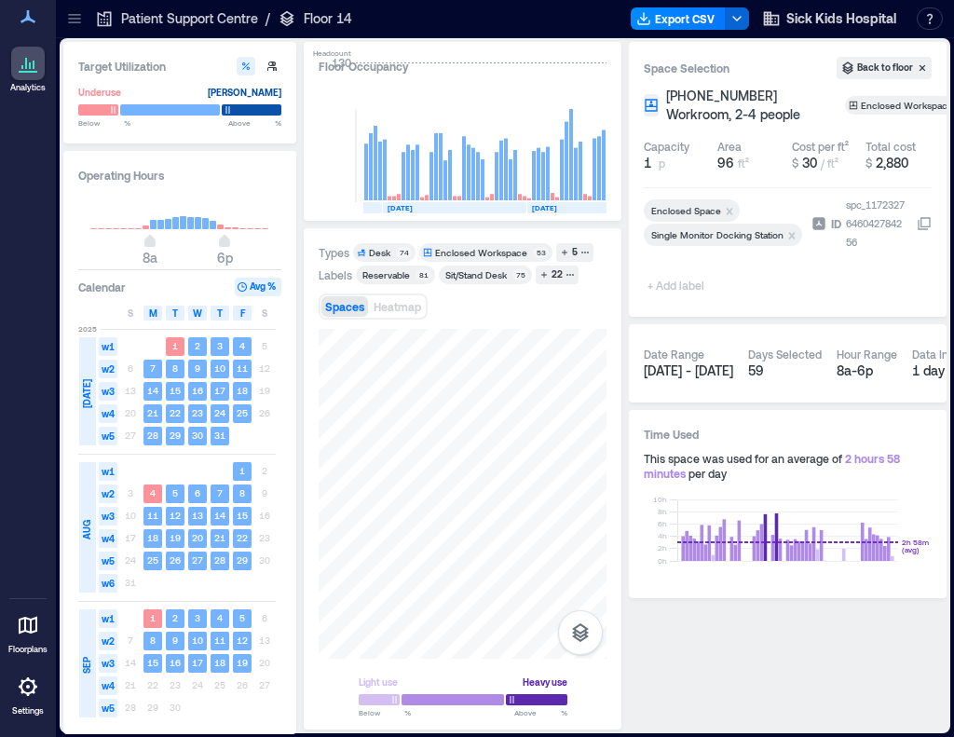
click at [671, 282] on span "+ Add label" at bounding box center [678, 285] width 68 height 26
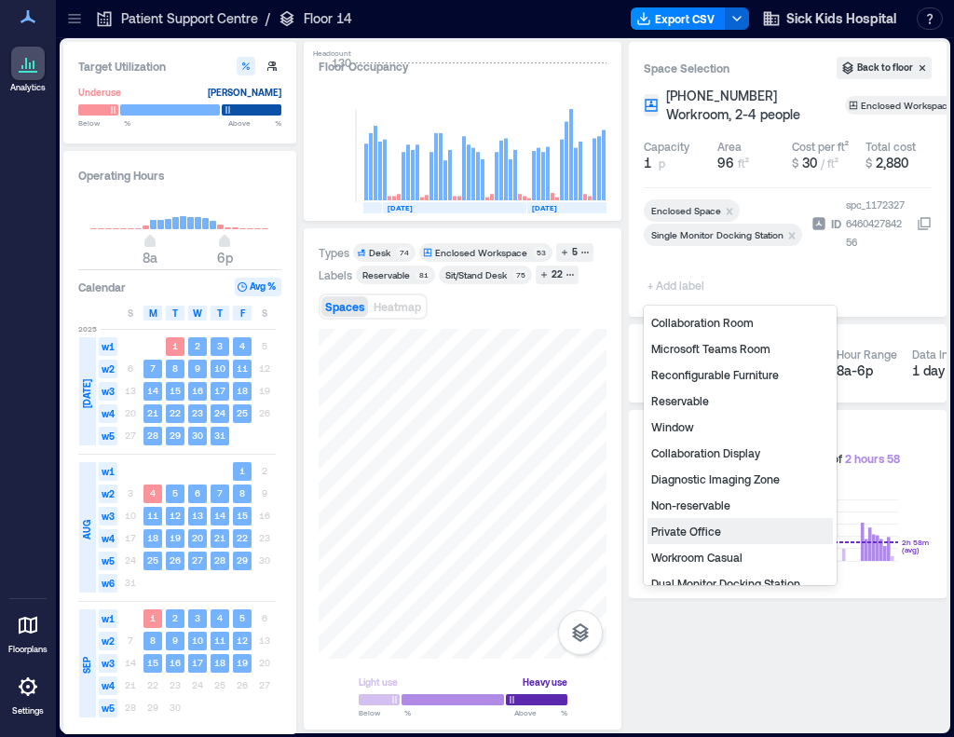
click at [720, 528] on div "Private Office" at bounding box center [740, 531] width 185 height 26
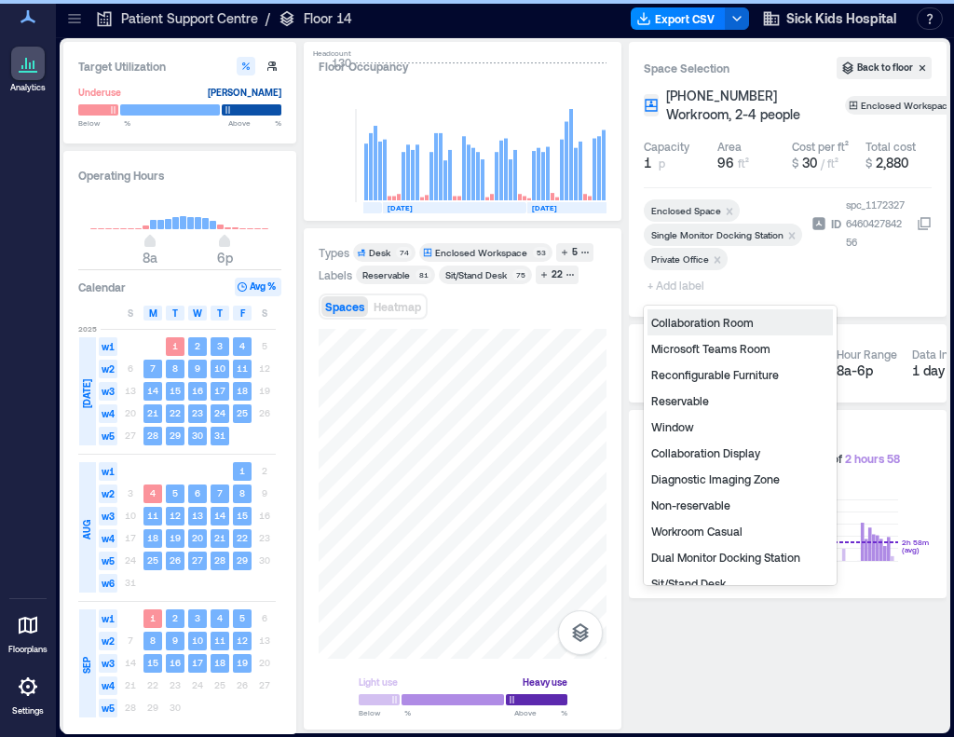
click at [674, 290] on span "+ Add label" at bounding box center [678, 285] width 68 height 26
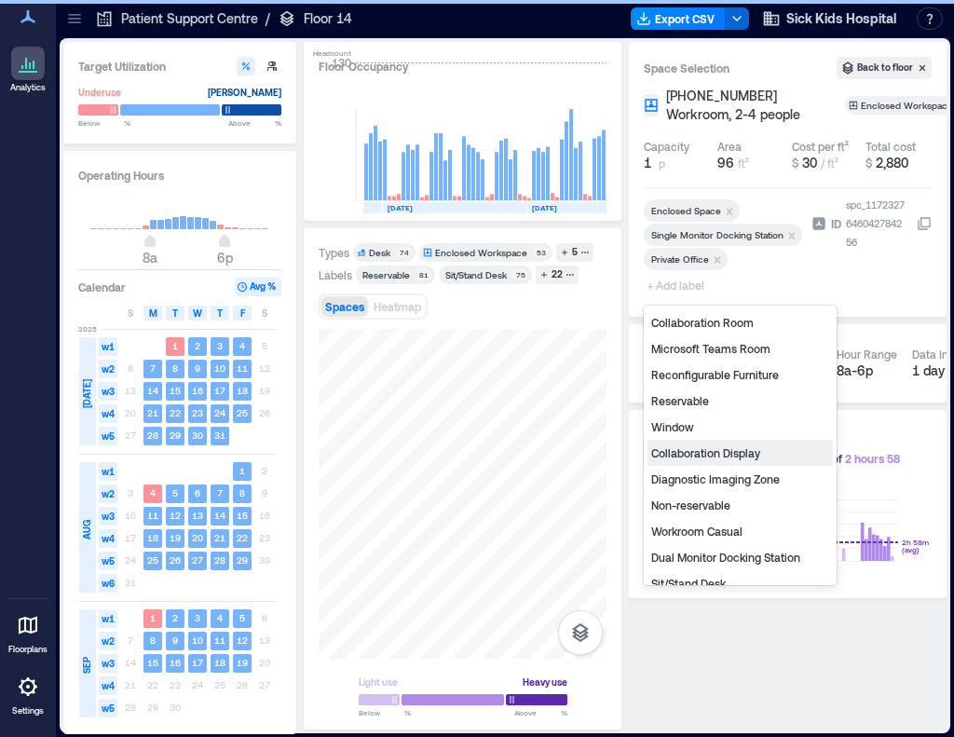
click at [698, 502] on div "Non-reservable" at bounding box center [740, 505] width 185 height 26
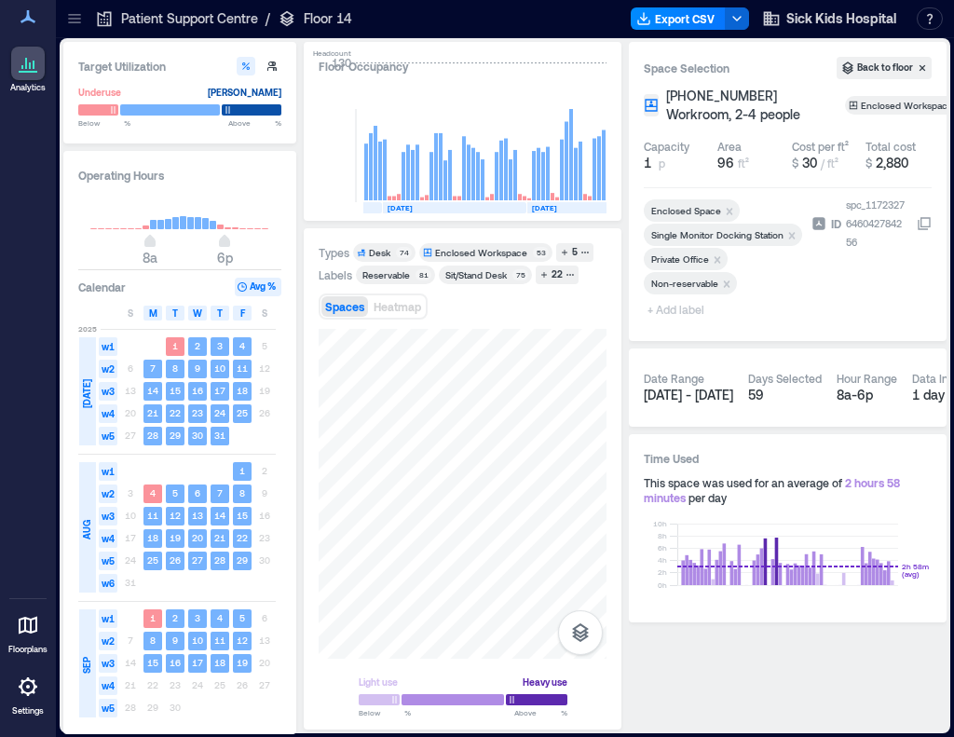
click at [664, 311] on span "+ Add label" at bounding box center [678, 309] width 68 height 26
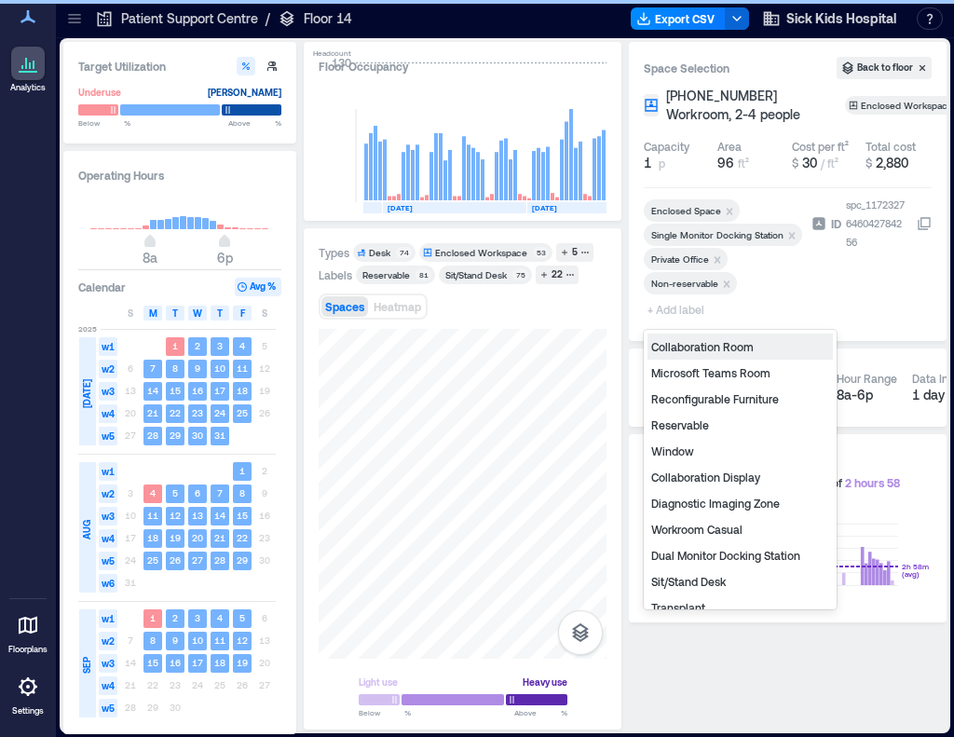
type input "*"
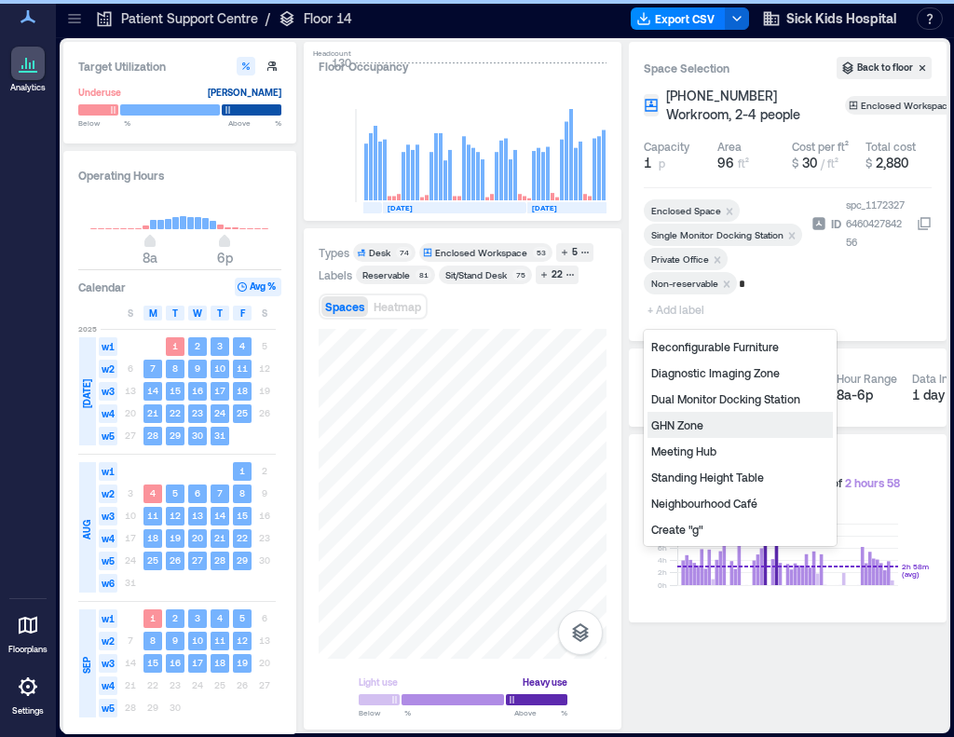
click at [680, 420] on div "GHN Zone" at bounding box center [740, 425] width 185 height 26
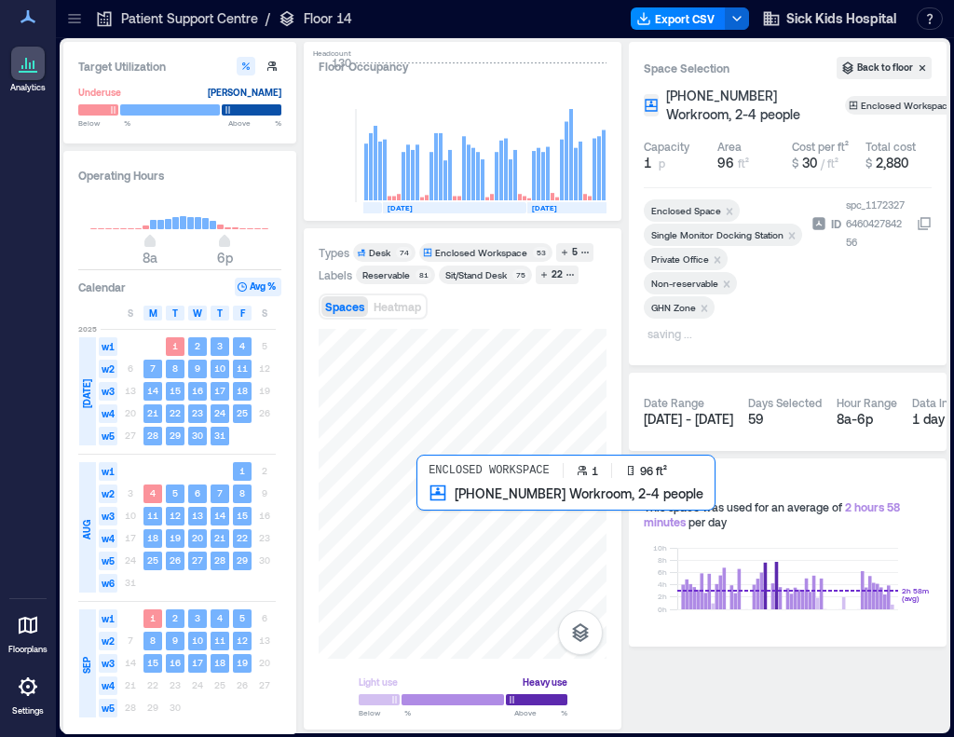
click at [429, 533] on div at bounding box center [463, 494] width 288 height 330
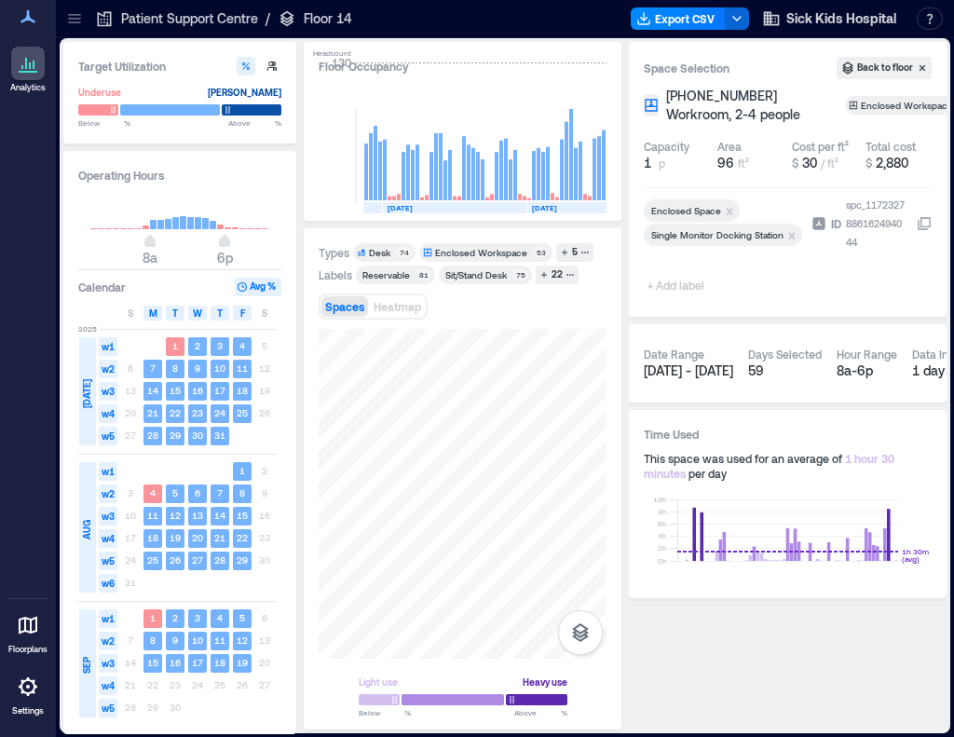
click at [689, 290] on span "+ Add label" at bounding box center [678, 285] width 68 height 26
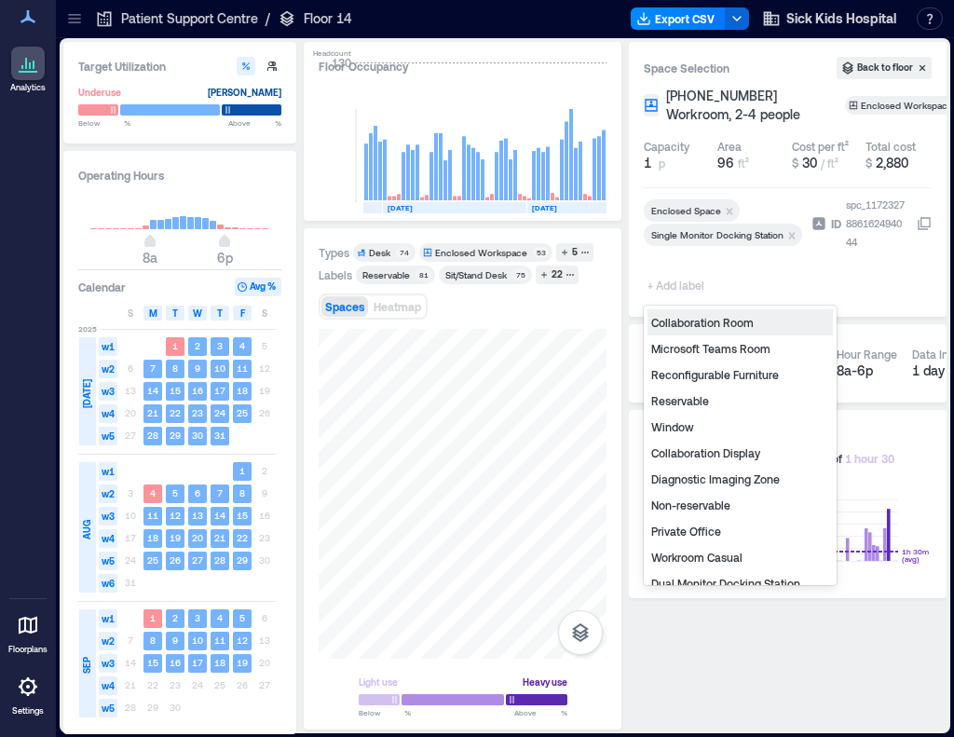
type input "*"
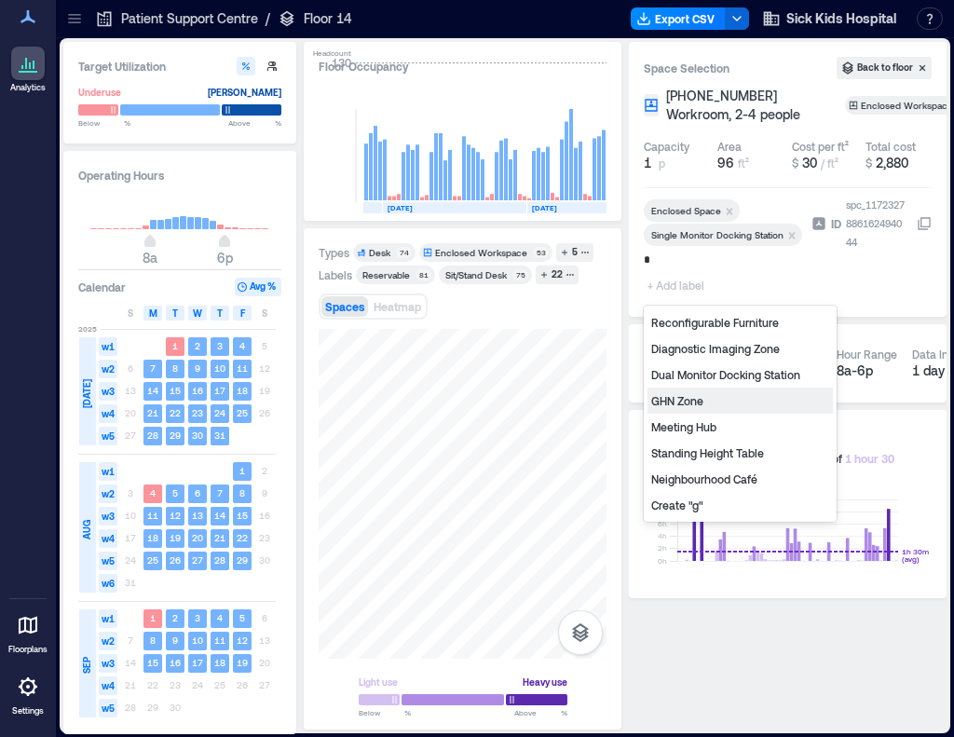
click at [691, 403] on div "GHN Zone" at bounding box center [740, 401] width 185 height 26
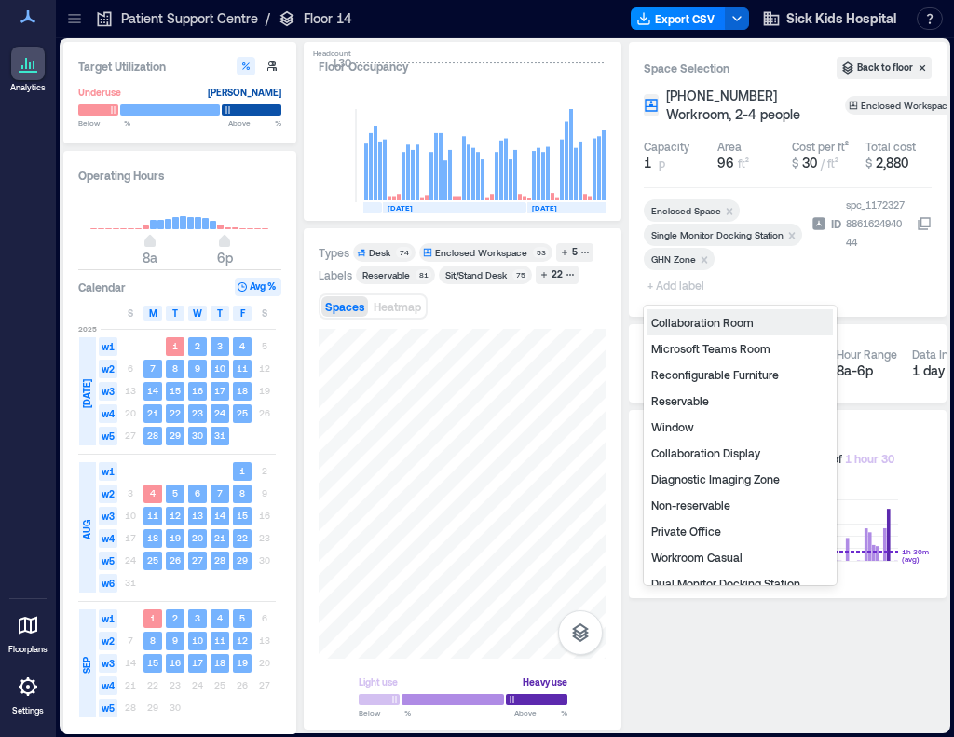
click at [667, 282] on span "+ Add label" at bounding box center [678, 285] width 68 height 26
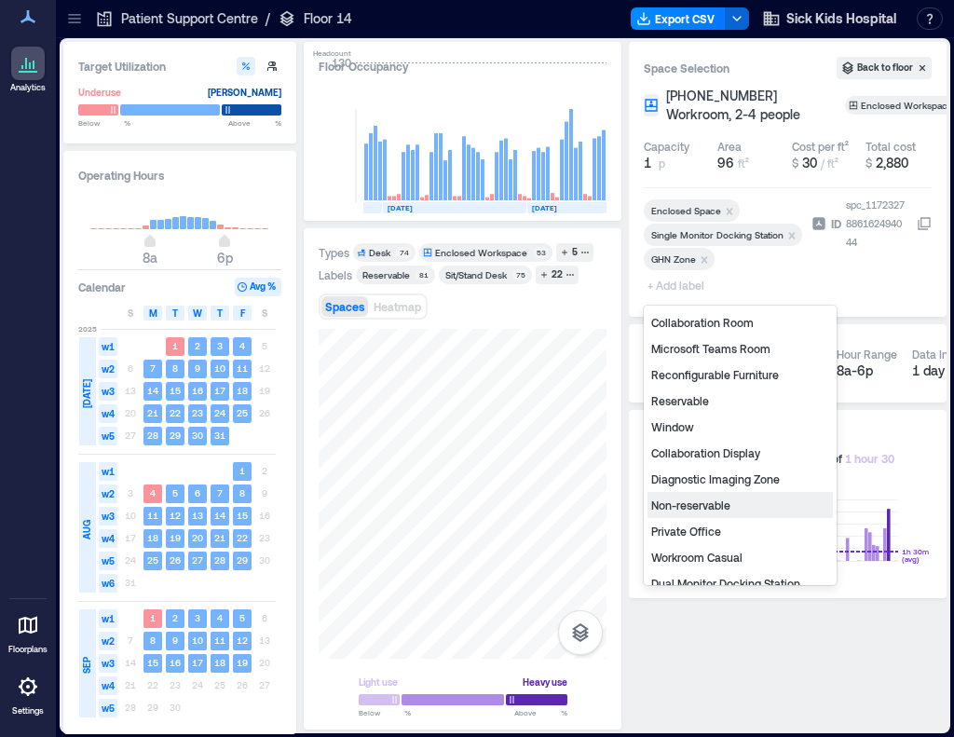
click at [718, 510] on div "Non-reservable" at bounding box center [740, 505] width 185 height 26
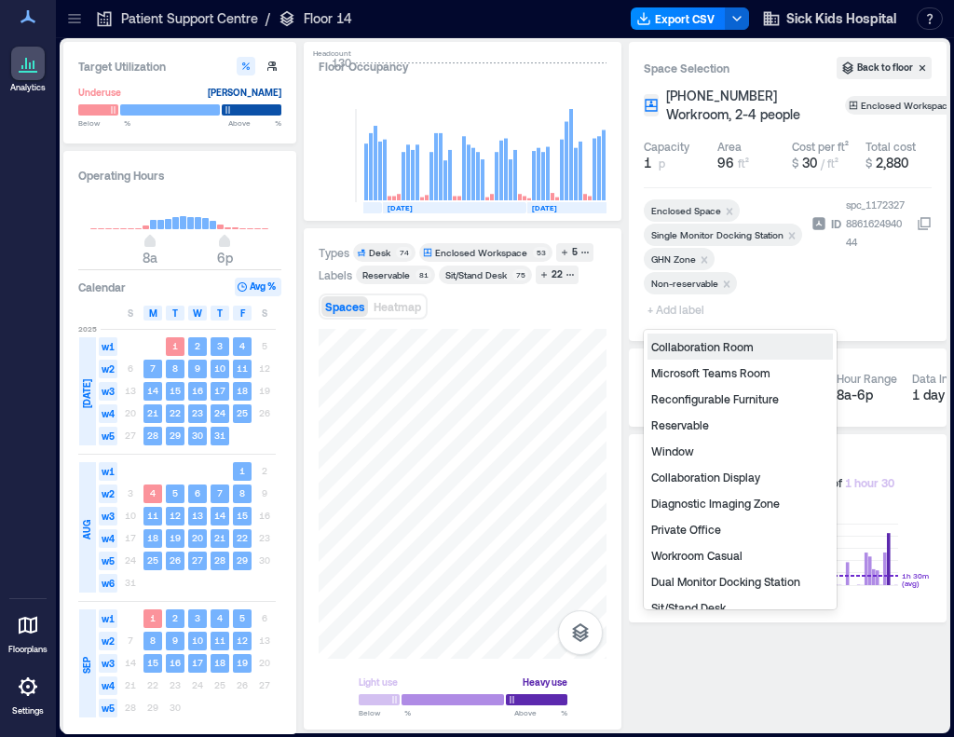
click at [666, 311] on span "+ Add label" at bounding box center [678, 309] width 68 height 26
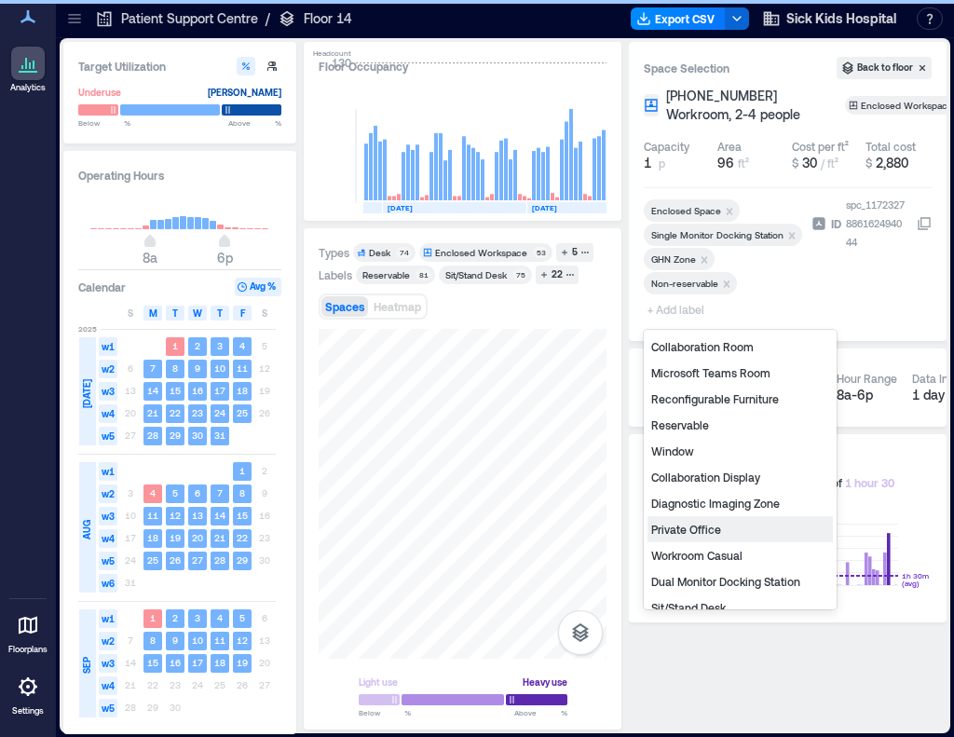
click at [682, 522] on div "Private Office" at bounding box center [740, 529] width 185 height 26
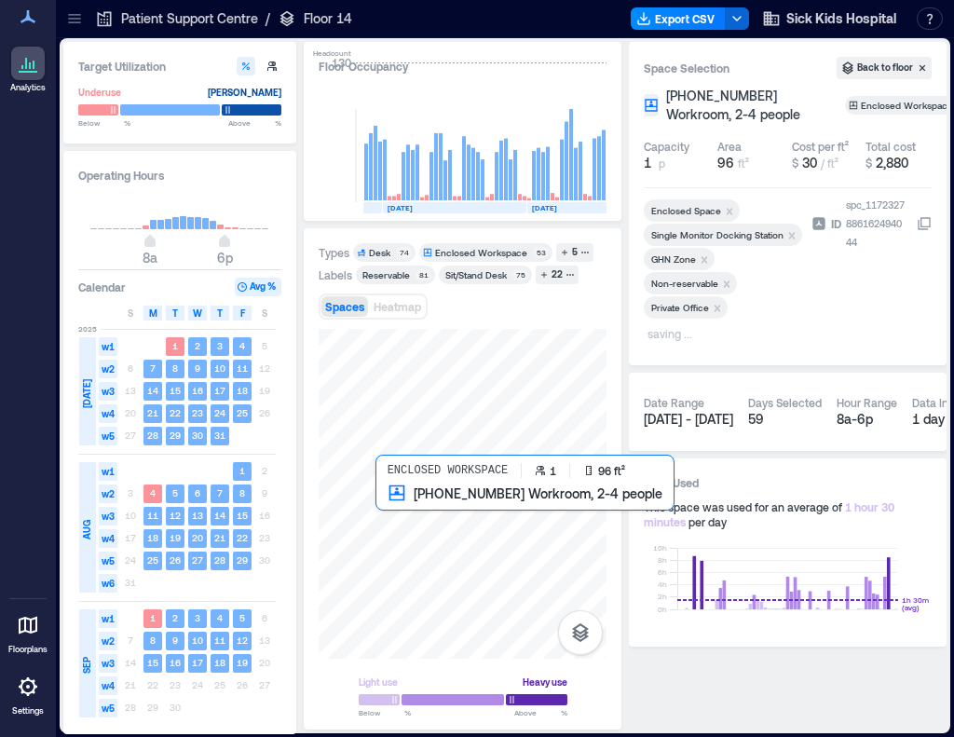
click at [409, 517] on div at bounding box center [463, 494] width 288 height 330
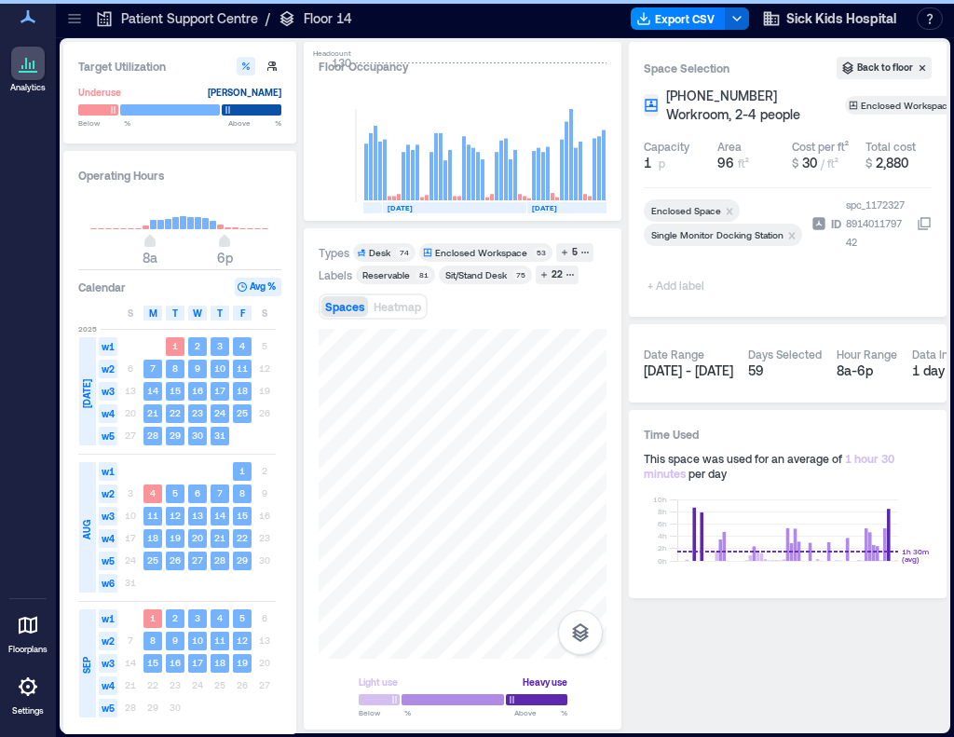
click at [676, 281] on span "+ Add label" at bounding box center [678, 285] width 68 height 26
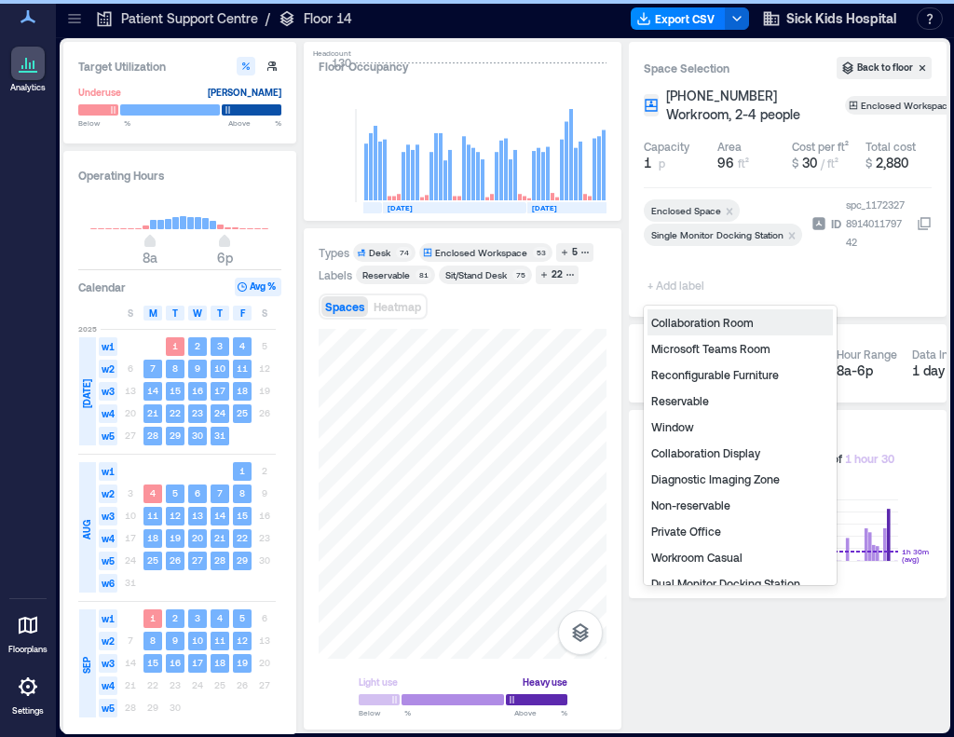
type input "*"
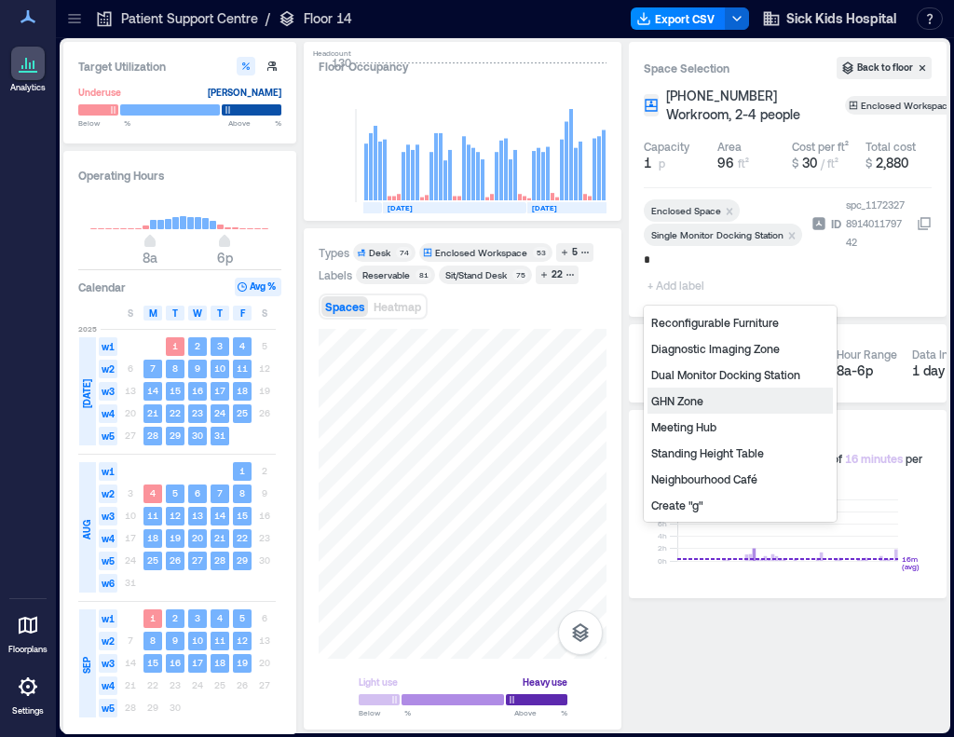
click at [716, 403] on div "GHN Zone" at bounding box center [740, 401] width 185 height 26
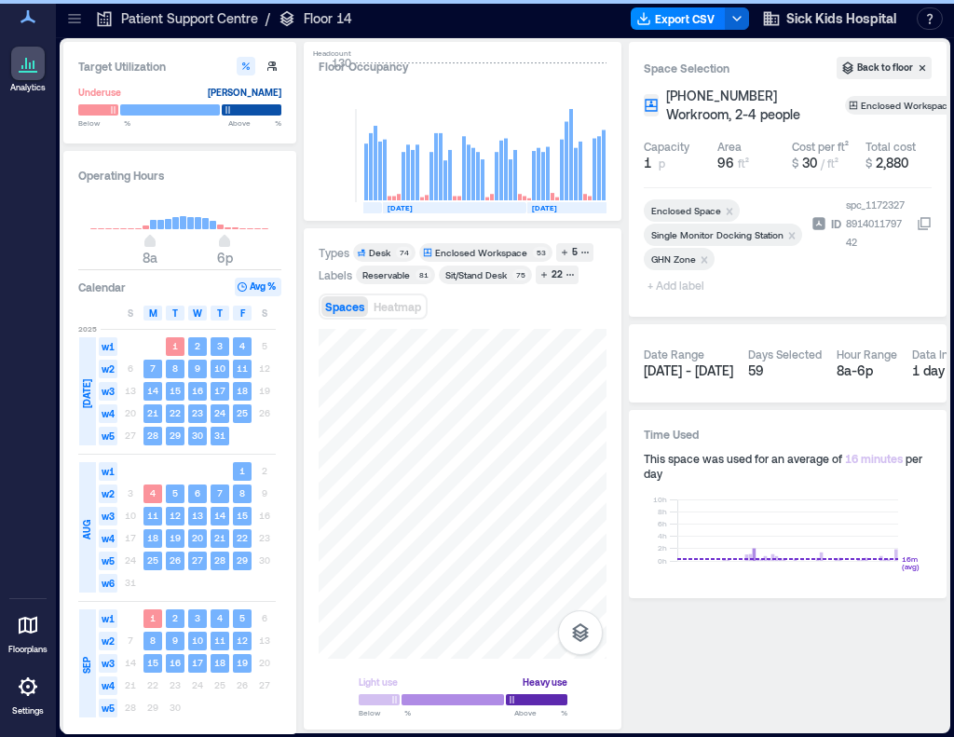
click at [688, 285] on span "+ Add label" at bounding box center [678, 285] width 68 height 26
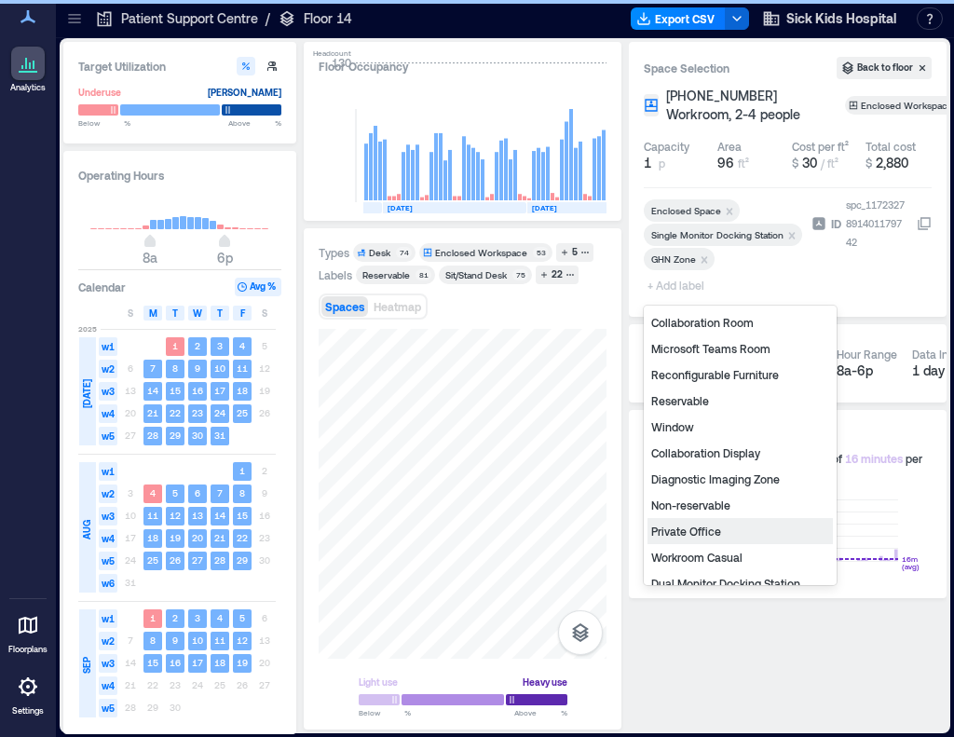
click at [697, 507] on div "Non-reservable" at bounding box center [740, 505] width 185 height 26
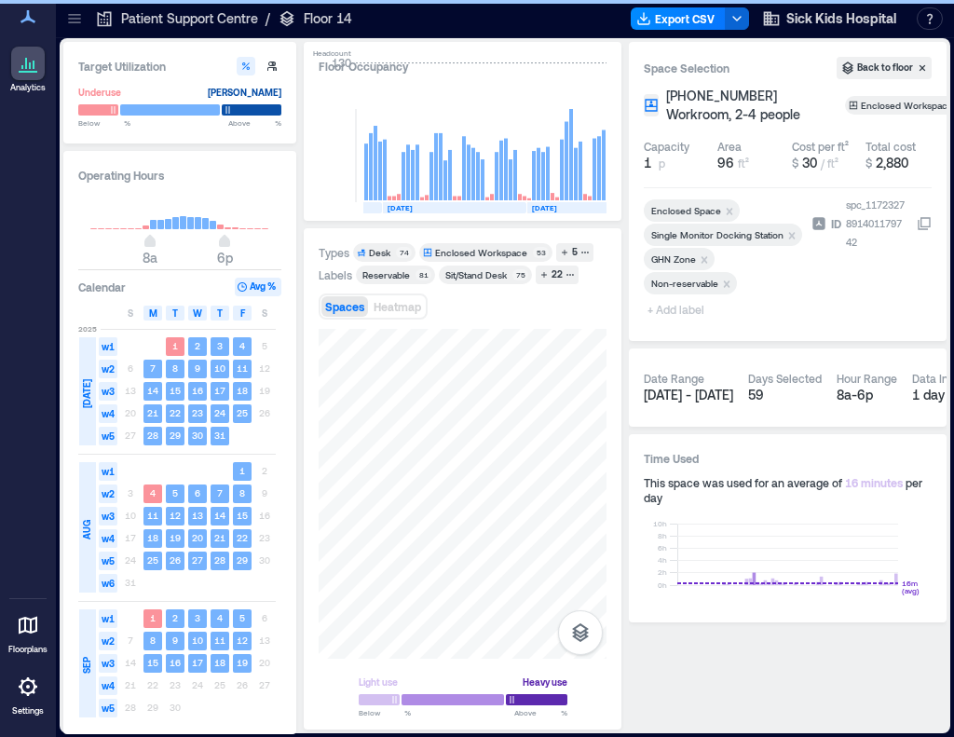
click at [691, 303] on div at bounding box center [724, 299] width 160 height 7
click at [692, 310] on span "+ Add label" at bounding box center [678, 309] width 68 height 26
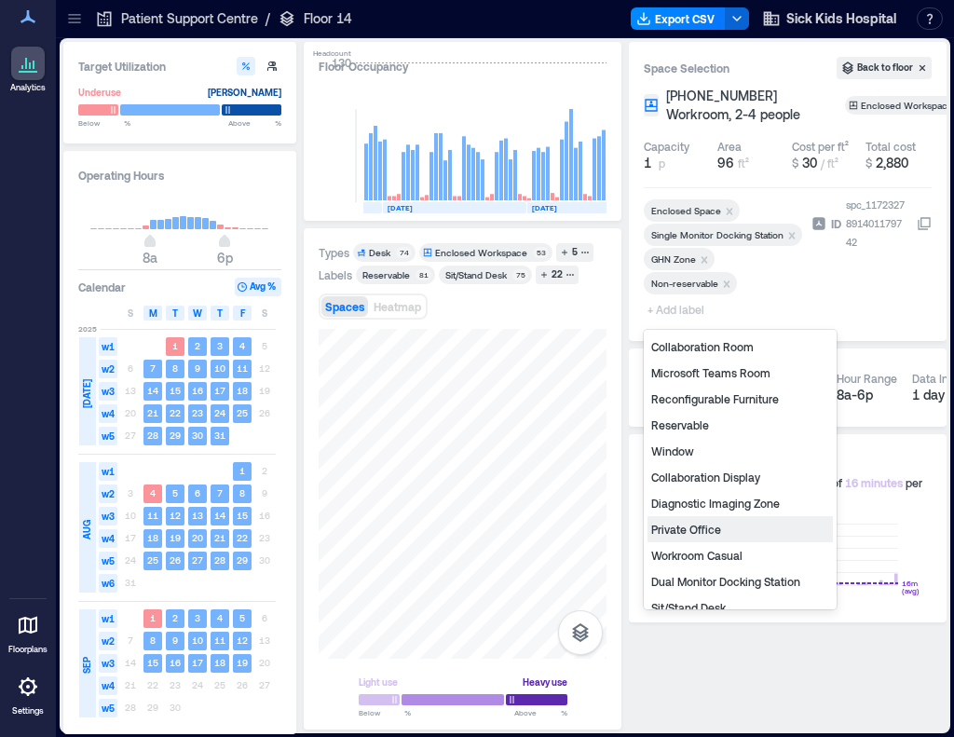
click at [716, 528] on div "Private Office" at bounding box center [740, 529] width 185 height 26
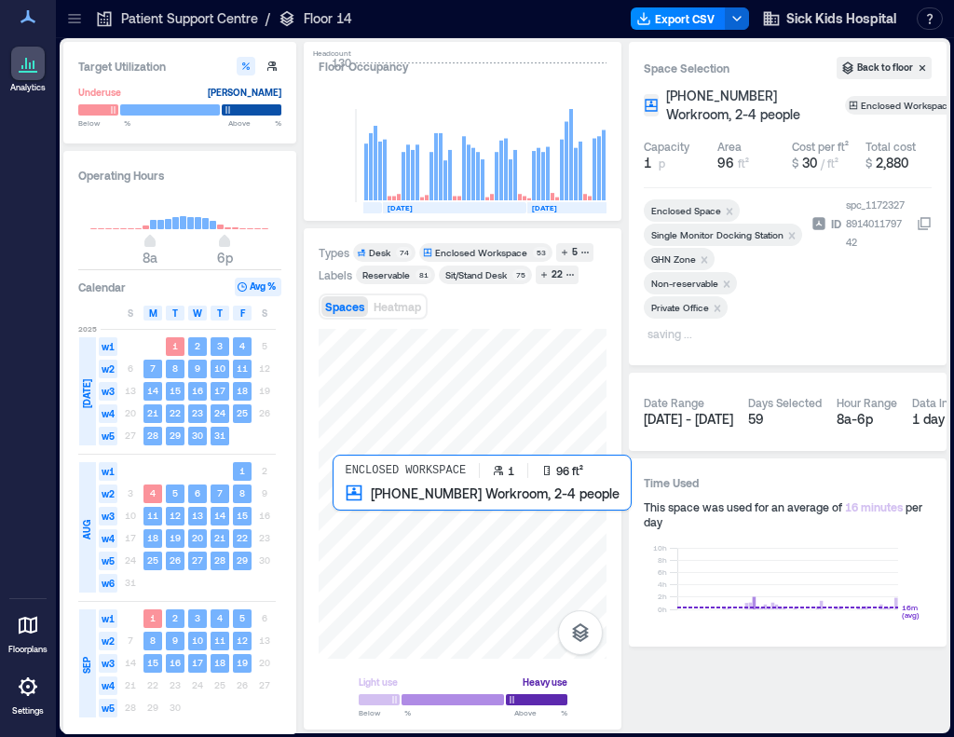
click at [369, 521] on div at bounding box center [463, 494] width 288 height 330
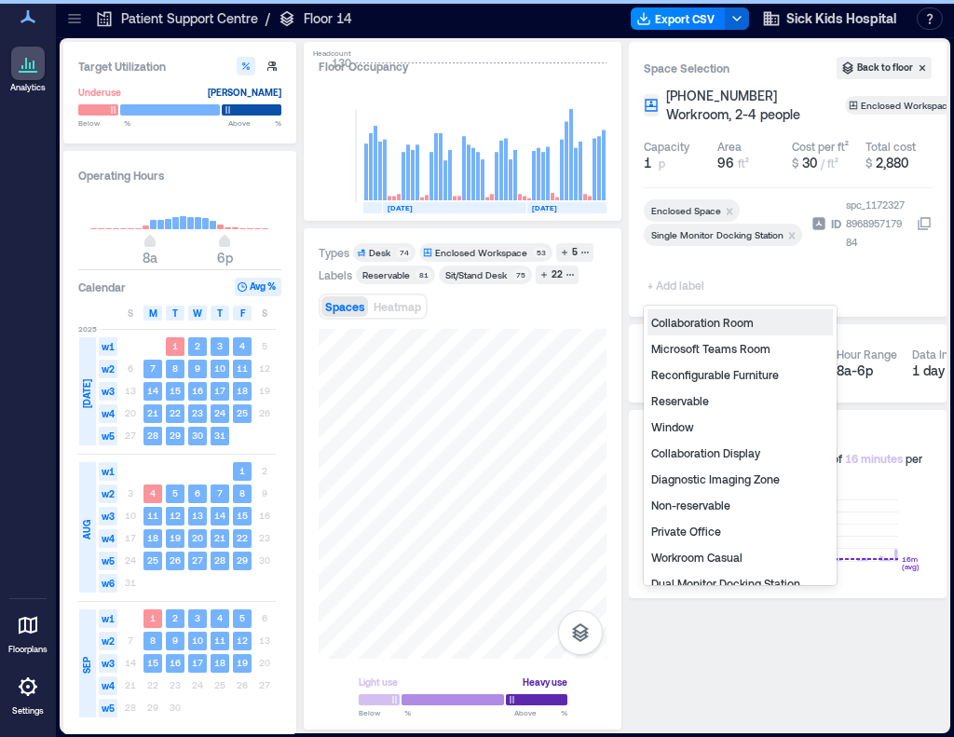
click at [683, 291] on span "+ Add label" at bounding box center [678, 285] width 68 height 26
type input "*"
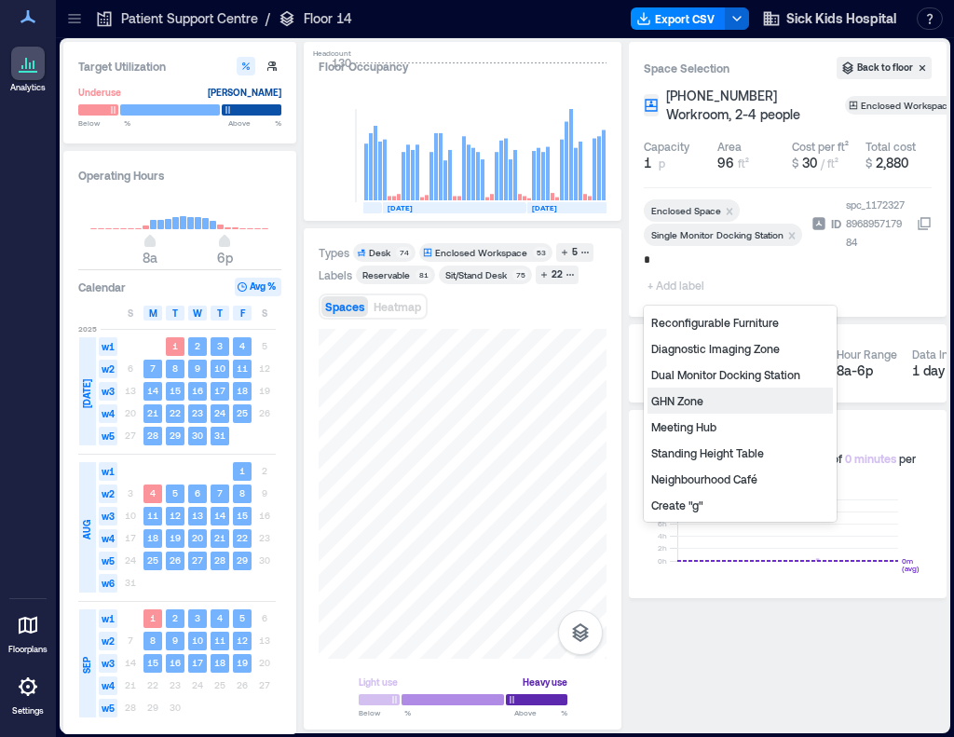
click at [688, 404] on div "GHN Zone" at bounding box center [740, 401] width 185 height 26
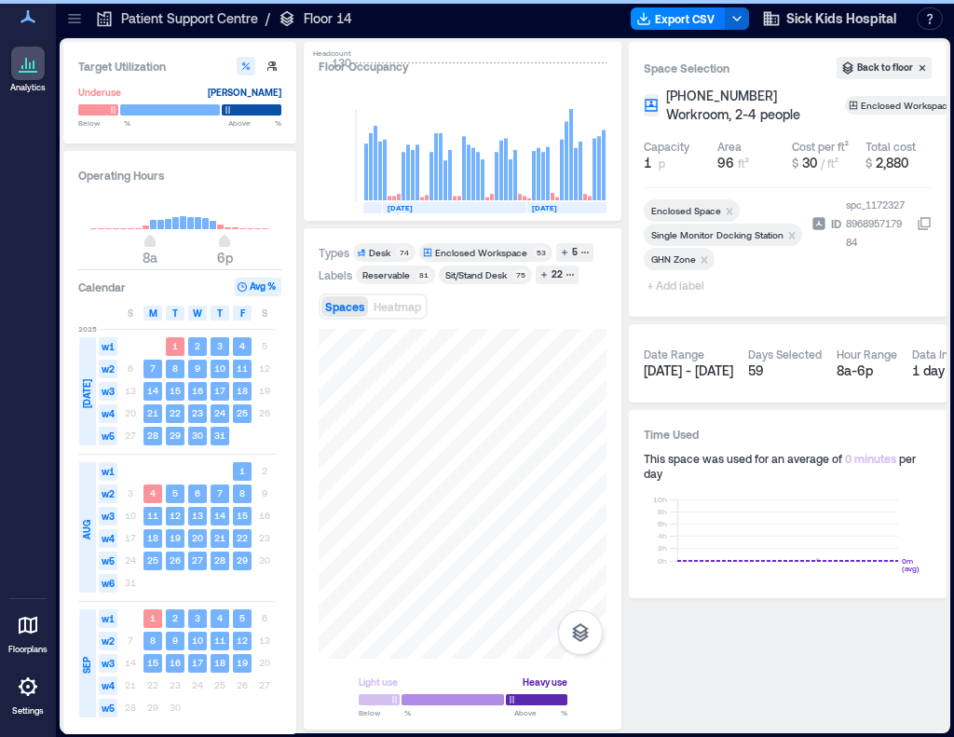
click at [671, 290] on span "+ Add label" at bounding box center [678, 285] width 68 height 26
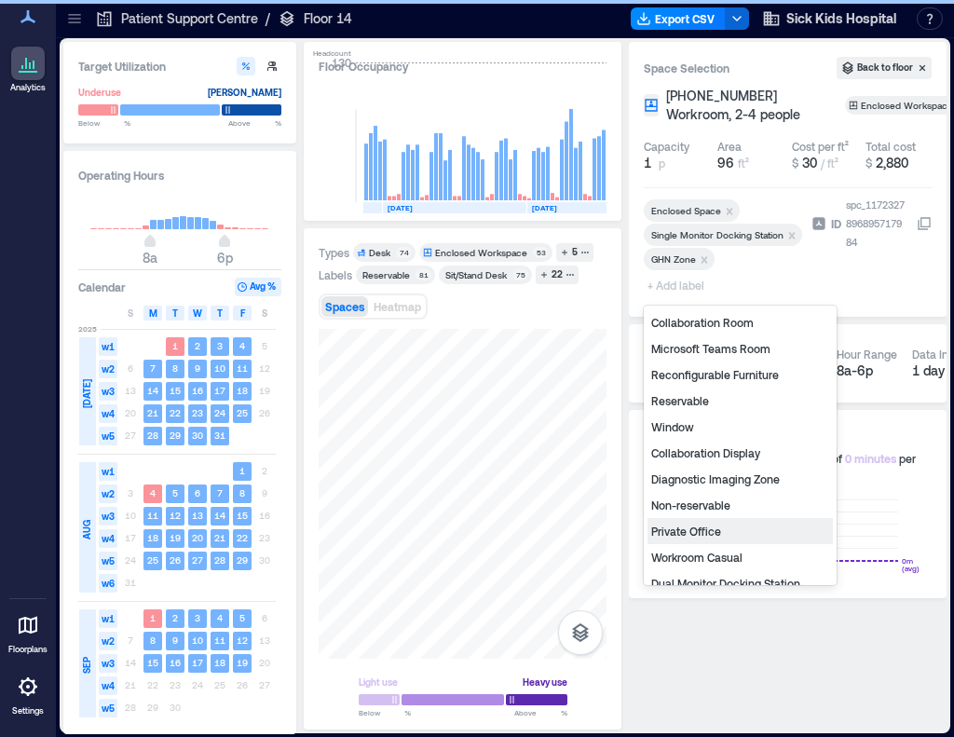
click at [702, 509] on div "Non-reservable" at bounding box center [740, 505] width 185 height 26
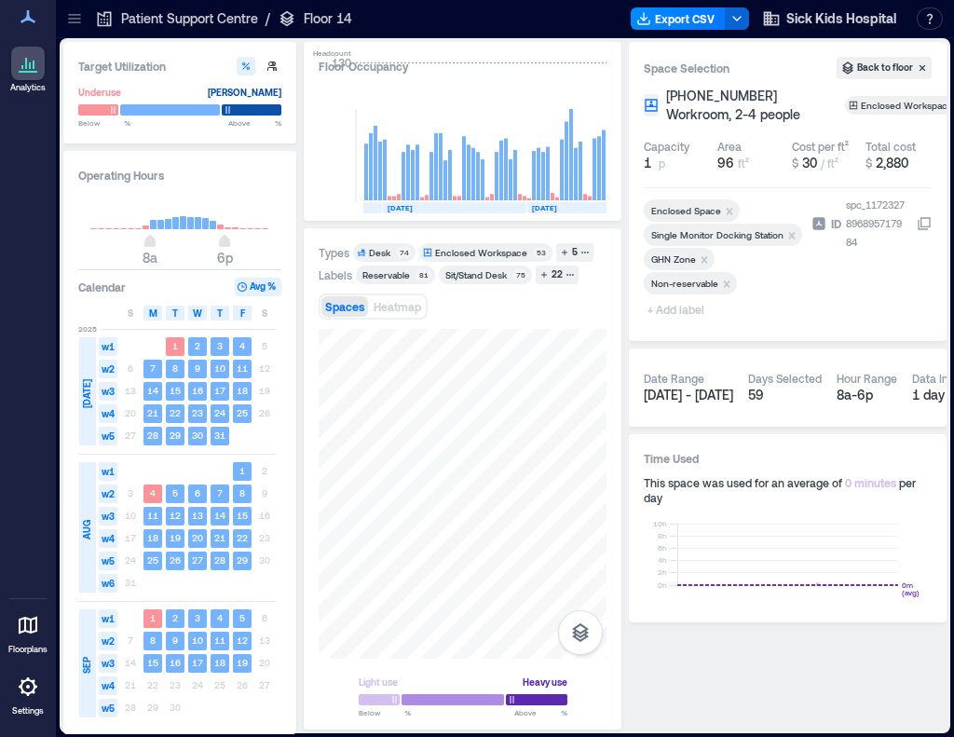
click at [678, 308] on span "+ Add label" at bounding box center [678, 309] width 68 height 26
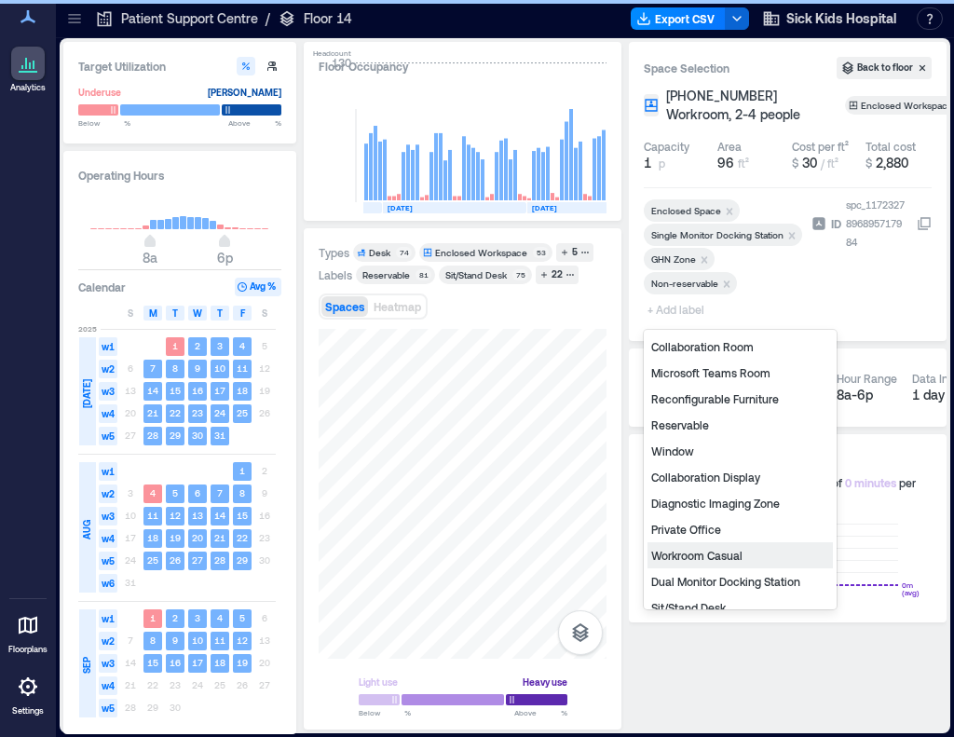
click at [686, 528] on div "Private Office" at bounding box center [740, 529] width 185 height 26
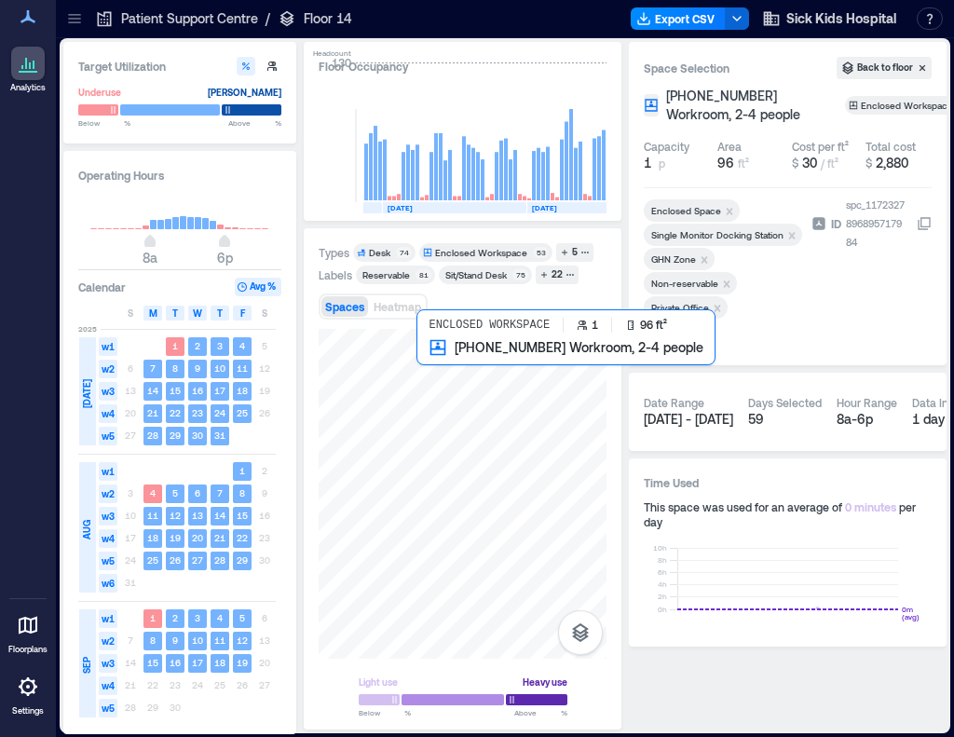
click at [442, 393] on div at bounding box center [463, 494] width 288 height 330
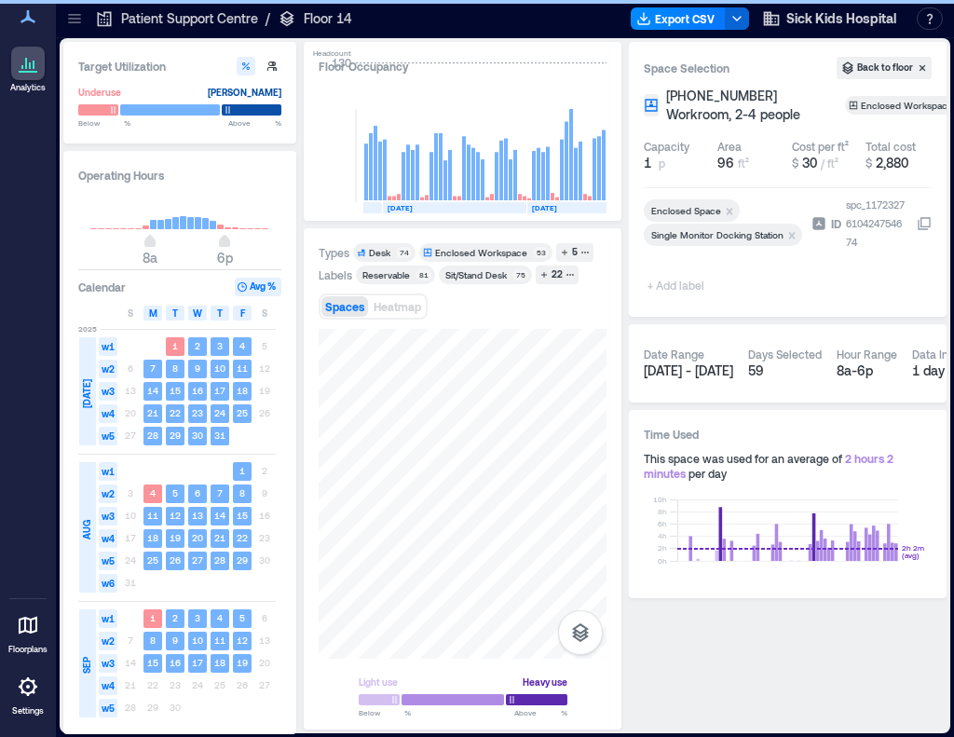
click at [686, 288] on span "+ Add label" at bounding box center [678, 285] width 68 height 26
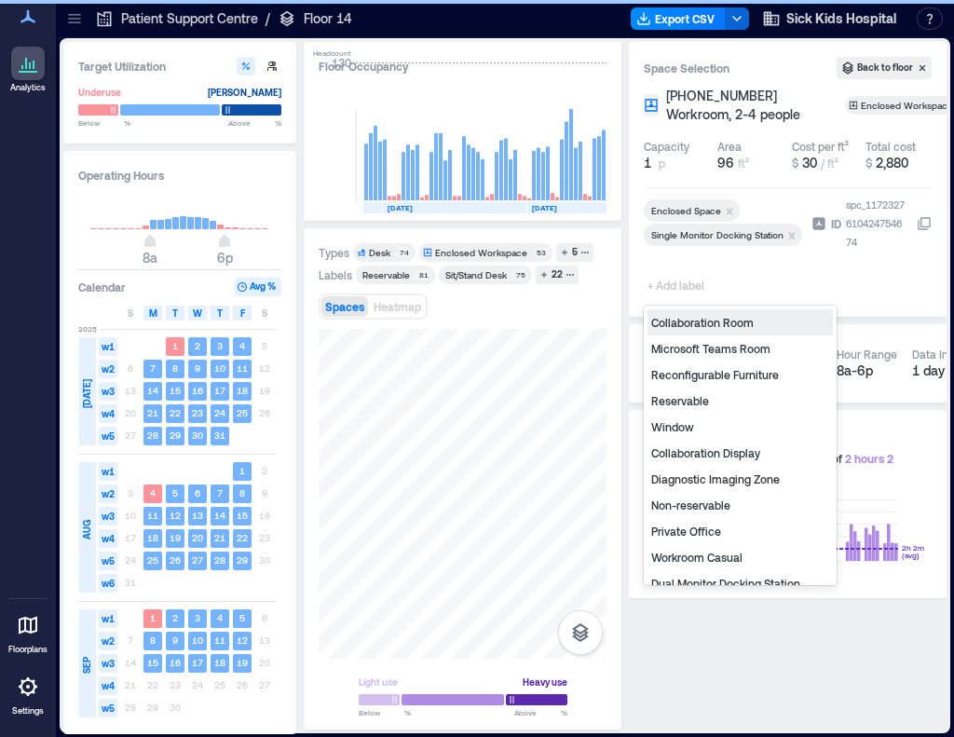
type input "*"
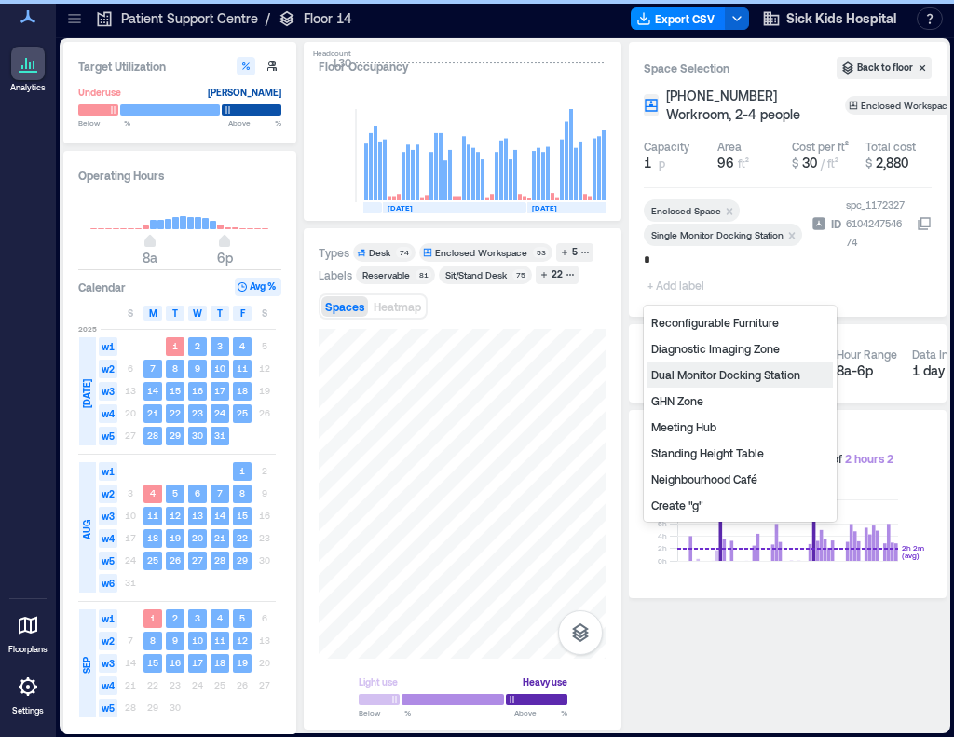
click at [689, 400] on div "GHN Zone" at bounding box center [740, 401] width 185 height 26
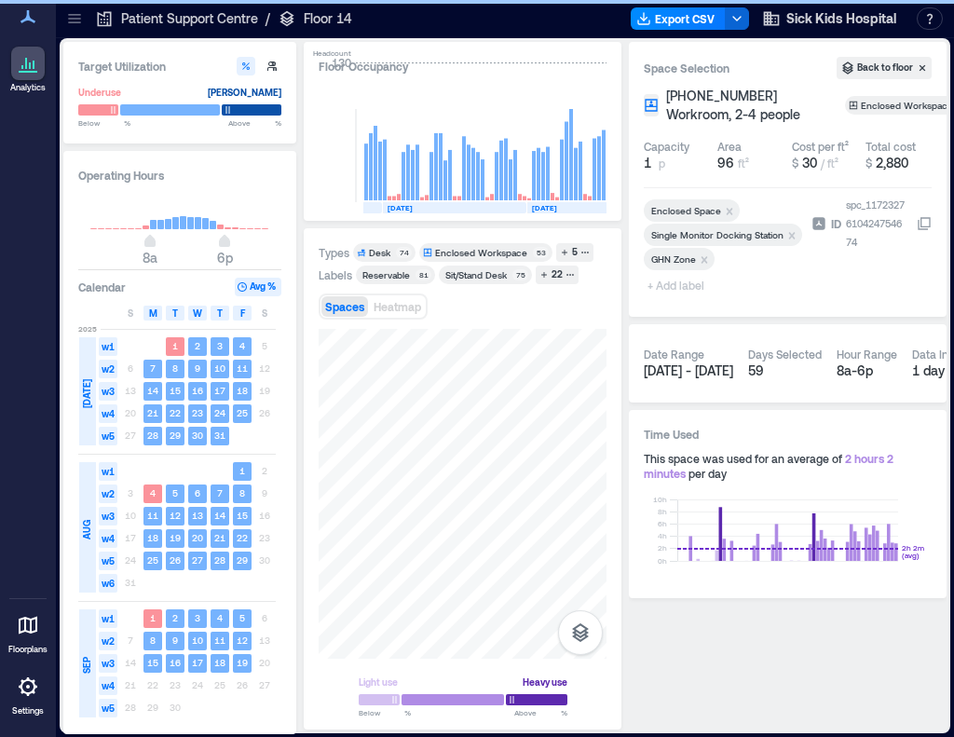
click at [678, 286] on span "+ Add label" at bounding box center [678, 285] width 68 height 26
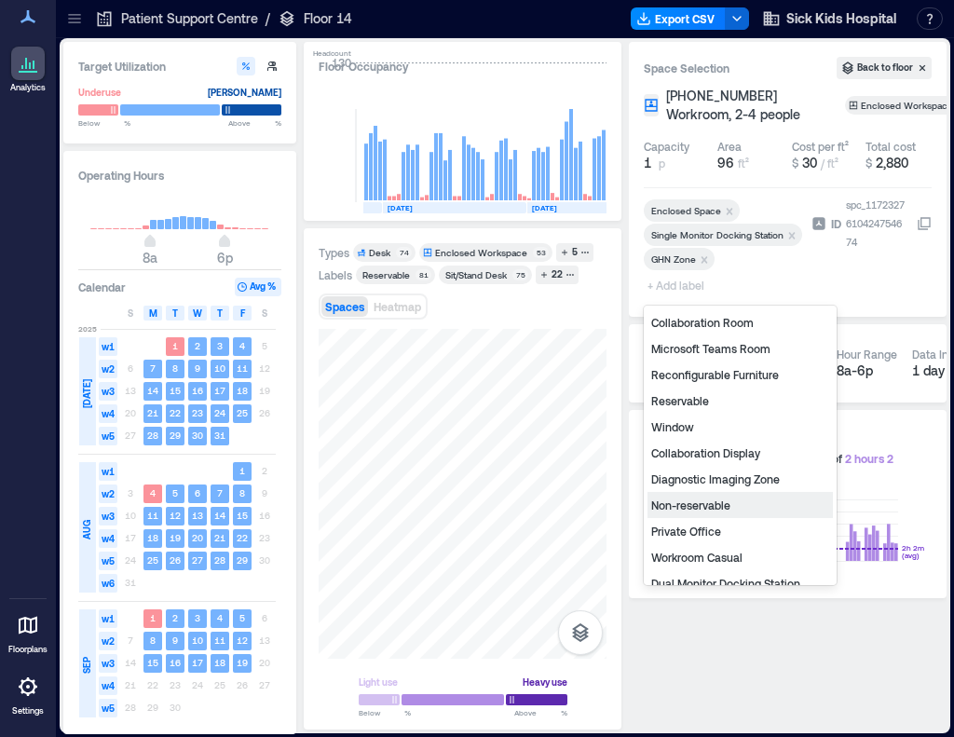
click at [678, 505] on div "Non-reservable" at bounding box center [740, 505] width 185 height 26
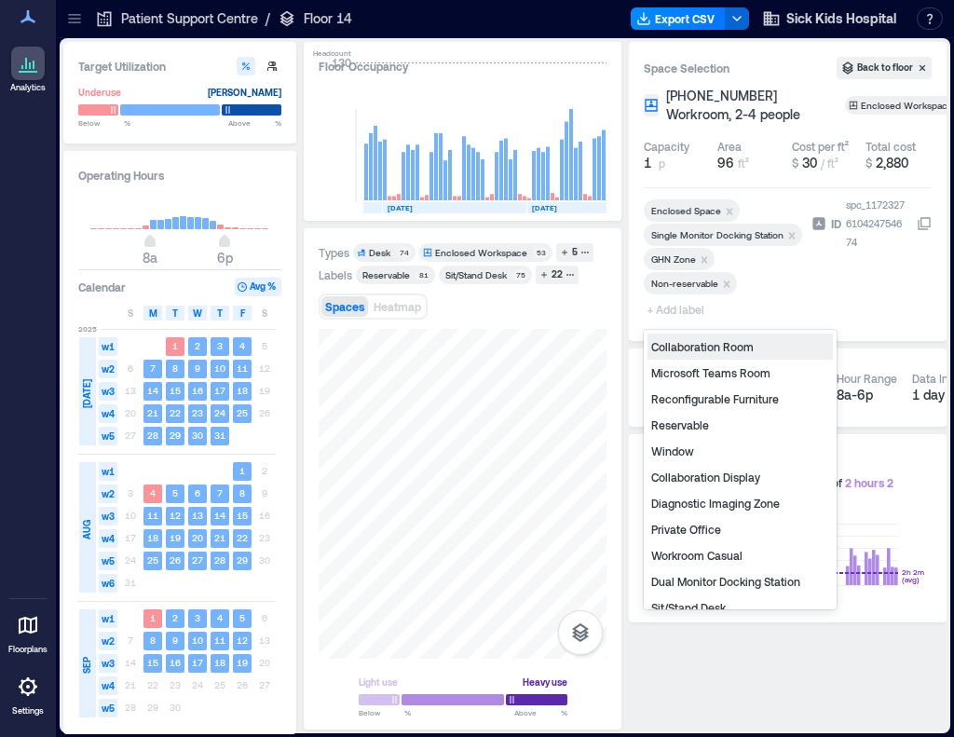
click at [677, 308] on span "+ Add label" at bounding box center [678, 309] width 68 height 26
click at [675, 529] on div "Private Office" at bounding box center [740, 529] width 185 height 26
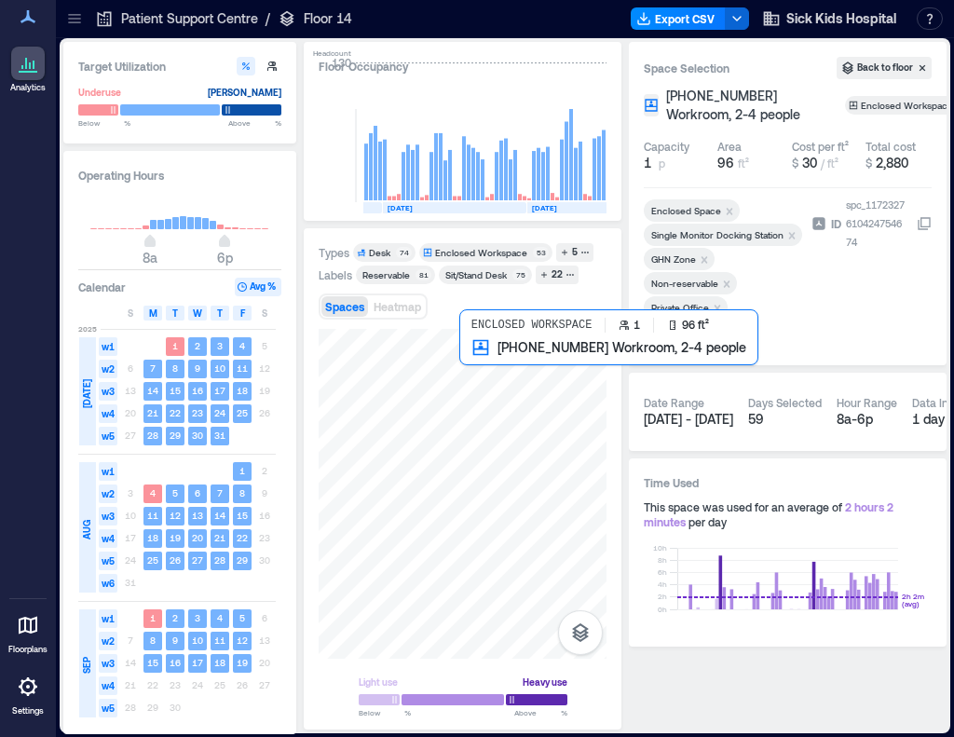
click at [483, 392] on div at bounding box center [463, 494] width 288 height 330
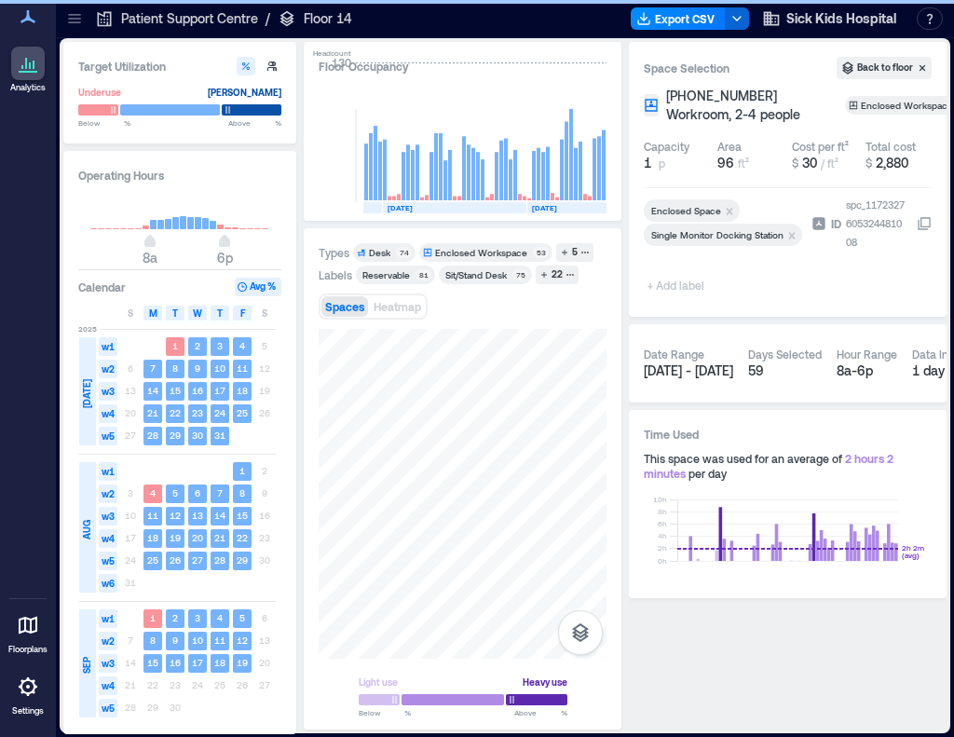
click at [675, 284] on span "+ Add label" at bounding box center [678, 285] width 68 height 26
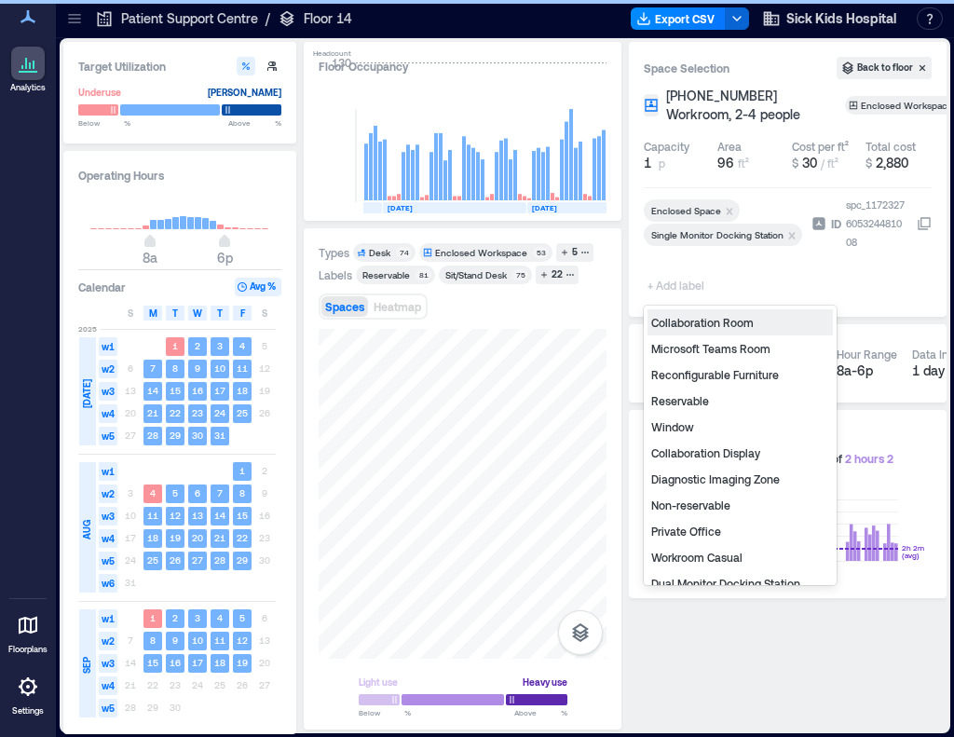
type input "*"
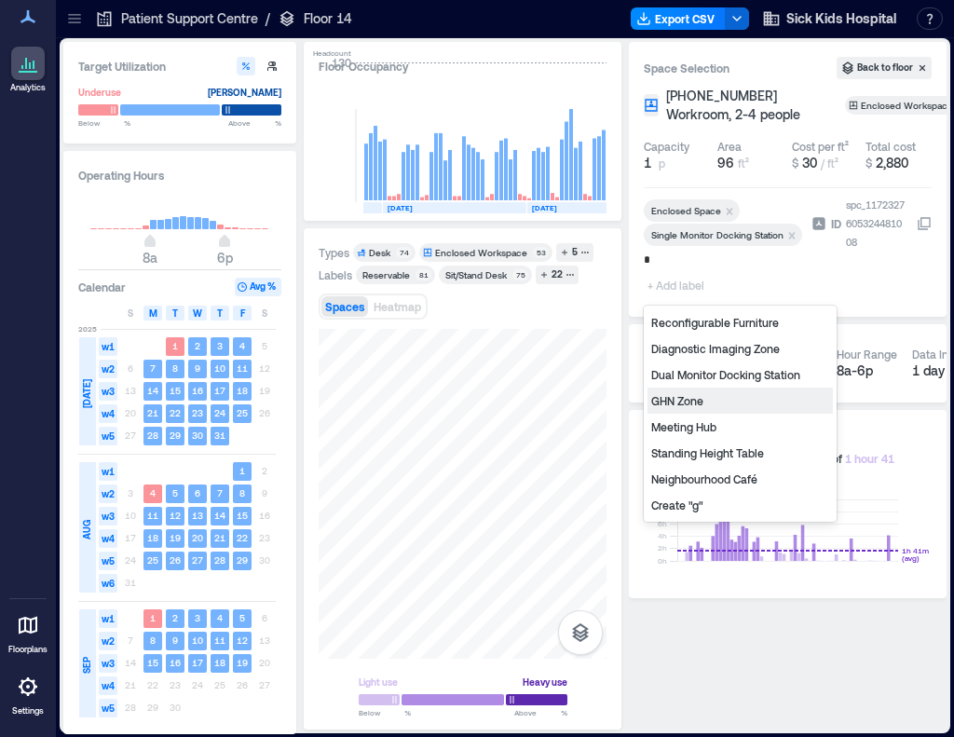
click at [691, 394] on div "GHN Zone" at bounding box center [740, 401] width 185 height 26
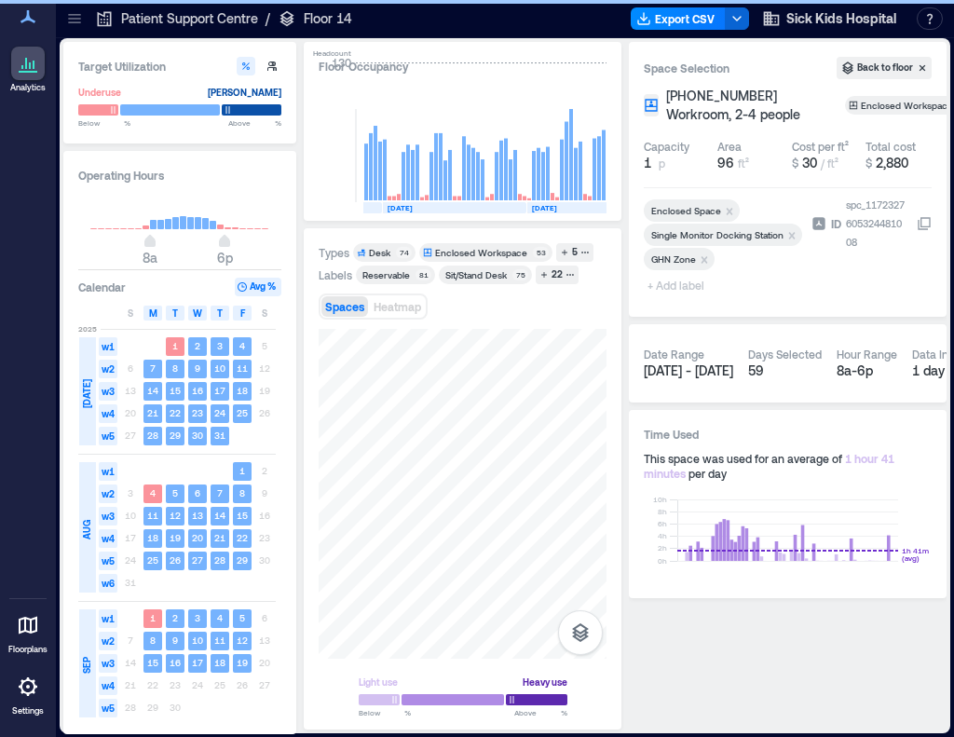
drag, startPoint x: 677, startPoint y: 277, endPoint x: 677, endPoint y: 292, distance: 14.9
click at [677, 277] on div at bounding box center [724, 275] width 160 height 7
click at [678, 285] on span "+ Add label" at bounding box center [678, 285] width 68 height 26
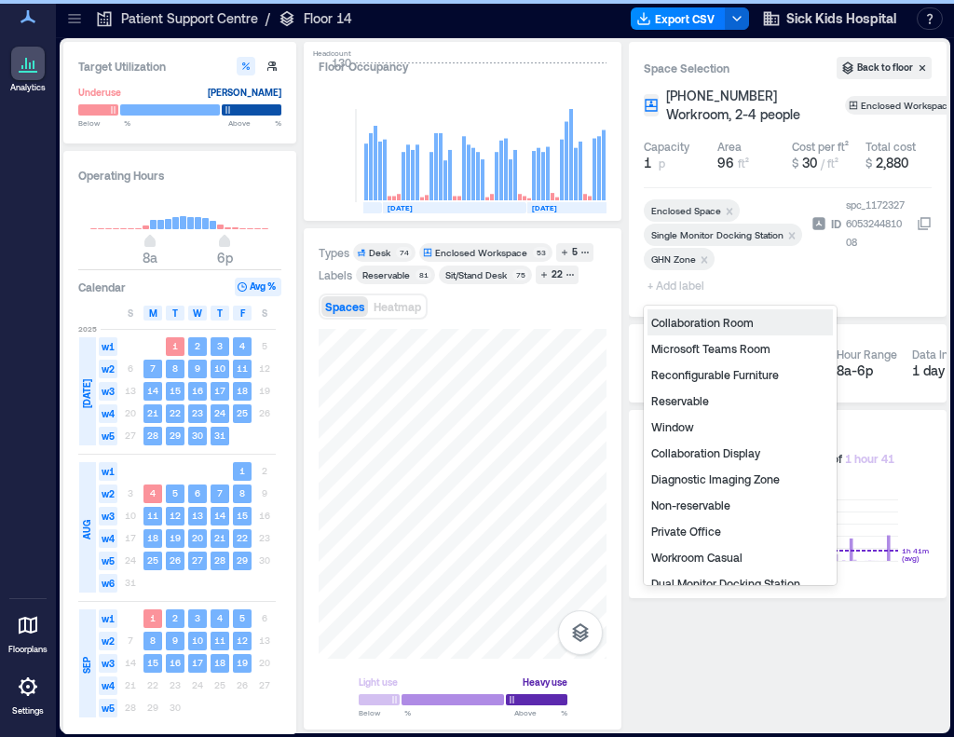
click at [696, 503] on div "Non-reservable" at bounding box center [740, 505] width 185 height 26
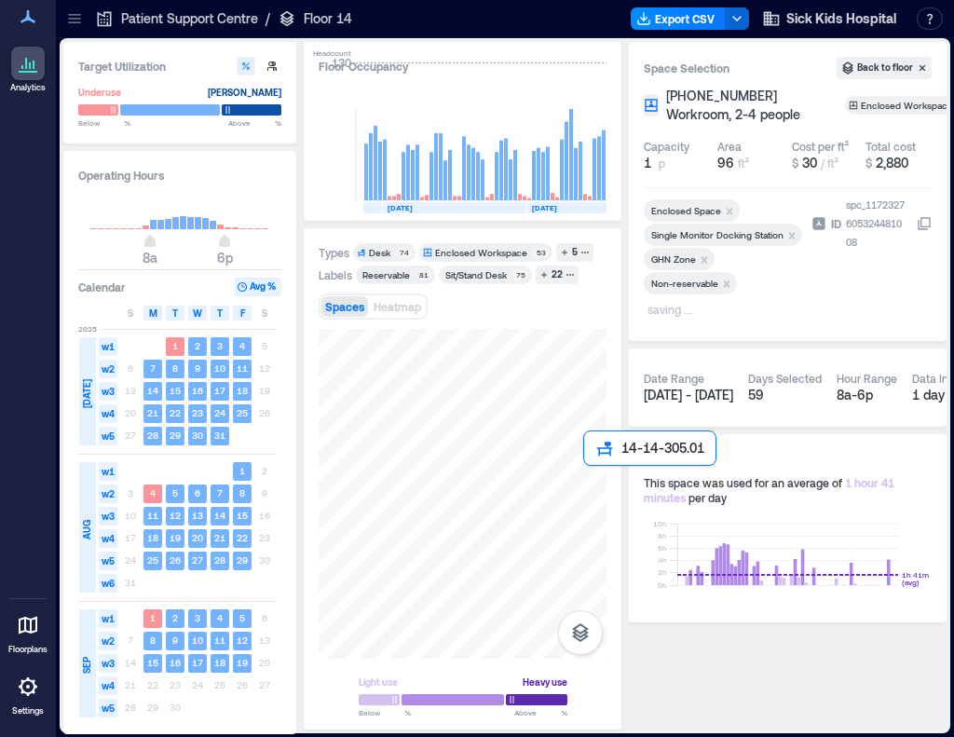
click at [587, 491] on div at bounding box center [463, 494] width 288 height 330
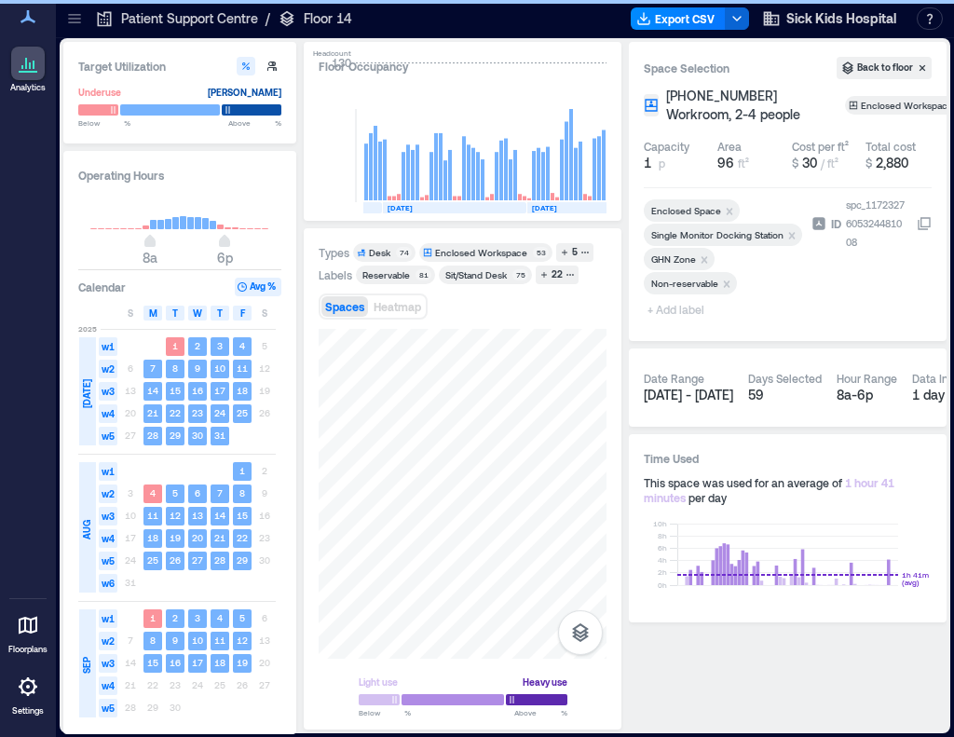
click at [671, 310] on span "+ Add label" at bounding box center [678, 309] width 68 height 26
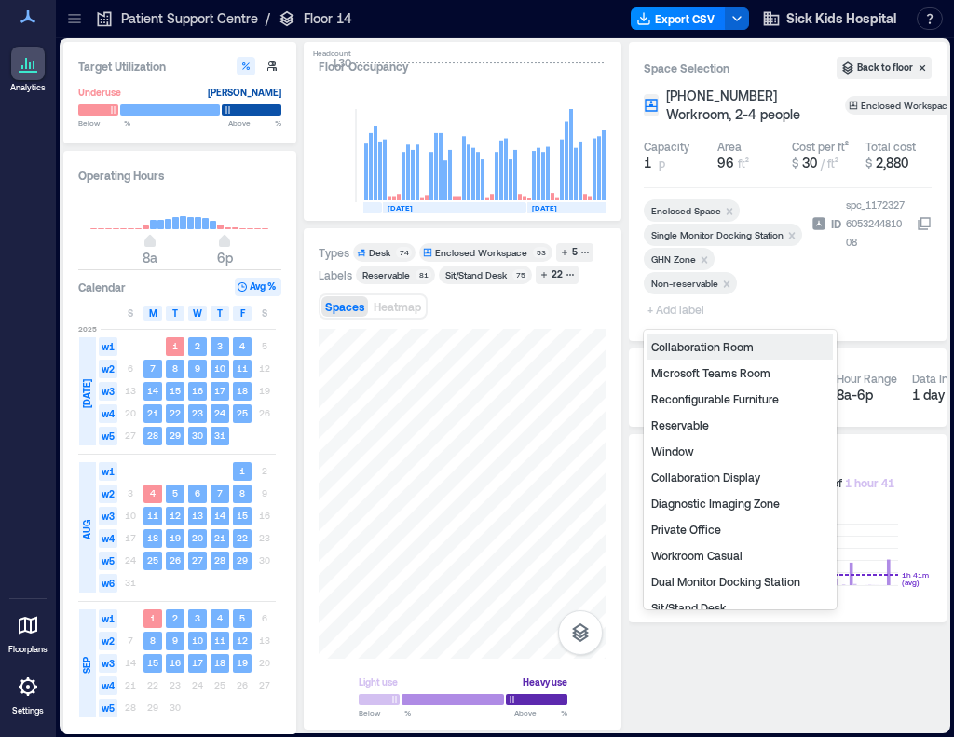
click at [697, 529] on div "Private Office" at bounding box center [740, 529] width 185 height 26
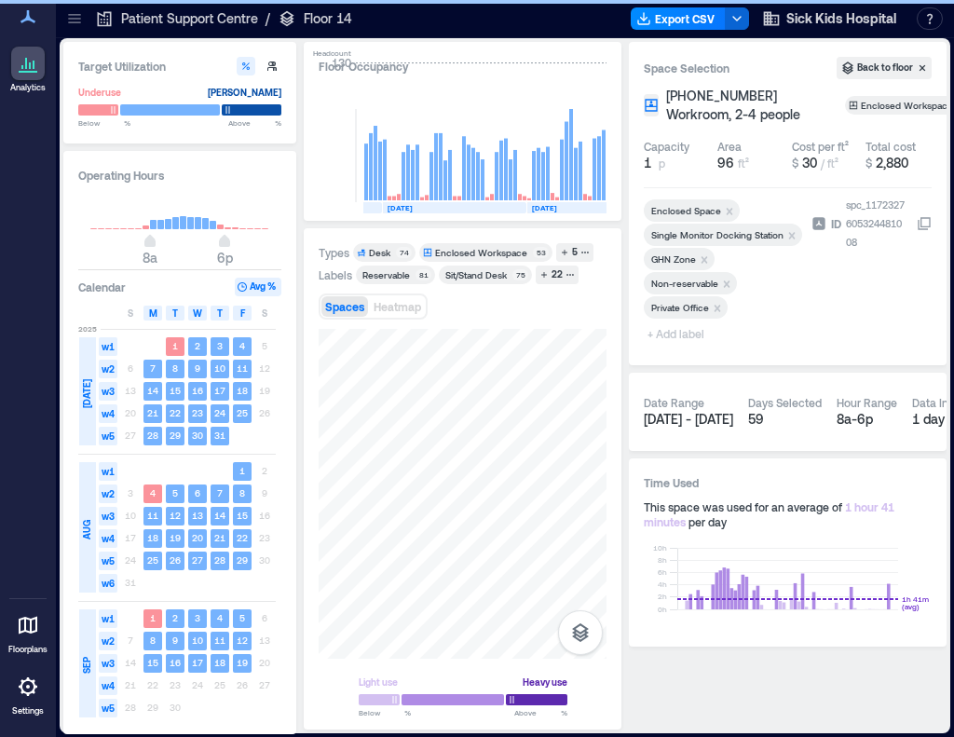
click at [317, 387] on div "Types Desk 74 Enclosed Workspace 53 5 Labels Reservable 81 Sit/Stand Desk 75 22…" at bounding box center [463, 478] width 318 height 501
click at [519, 450] on div at bounding box center [463, 494] width 288 height 330
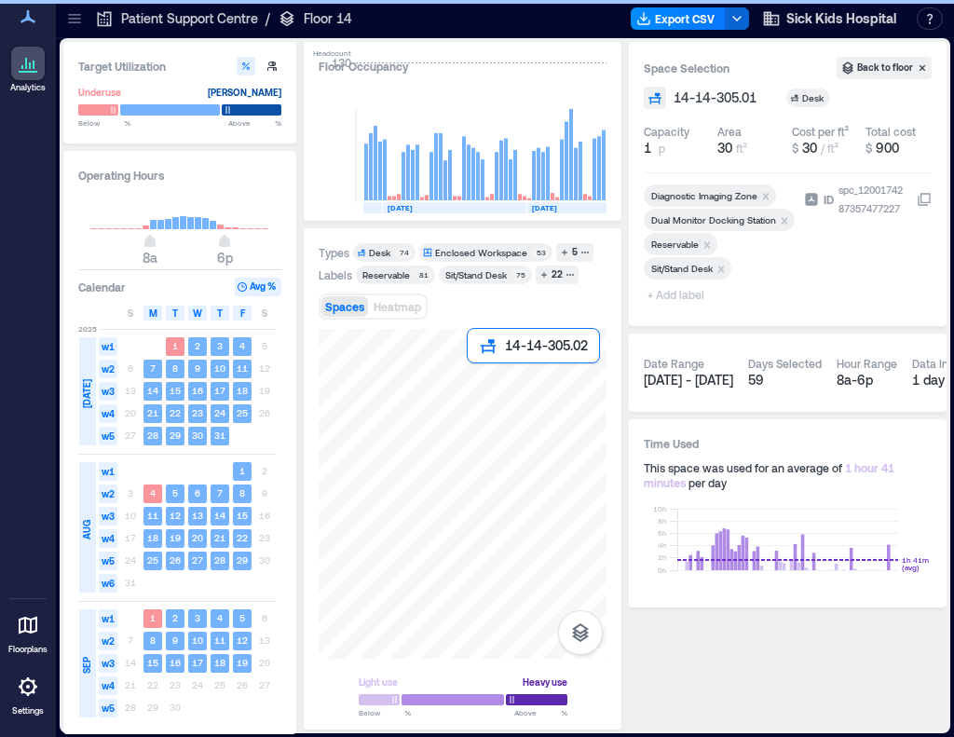
drag, startPoint x: 610, startPoint y: 358, endPoint x: 480, endPoint y: 373, distance: 131.3
click at [480, 373] on div at bounding box center [463, 494] width 288 height 330
drag, startPoint x: 700, startPoint y: 241, endPoint x: 854, endPoint y: 259, distance: 154.8
click at [701, 241] on icon "Remove Reservable" at bounding box center [707, 245] width 13 height 13
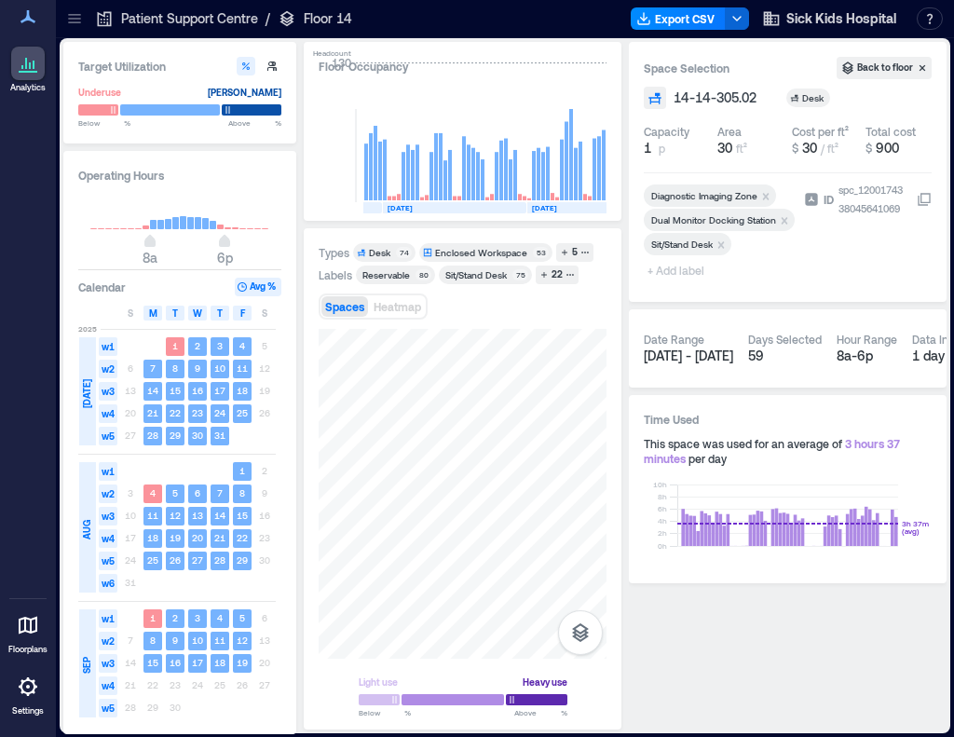
click at [677, 274] on span "+ Add label" at bounding box center [678, 270] width 68 height 26
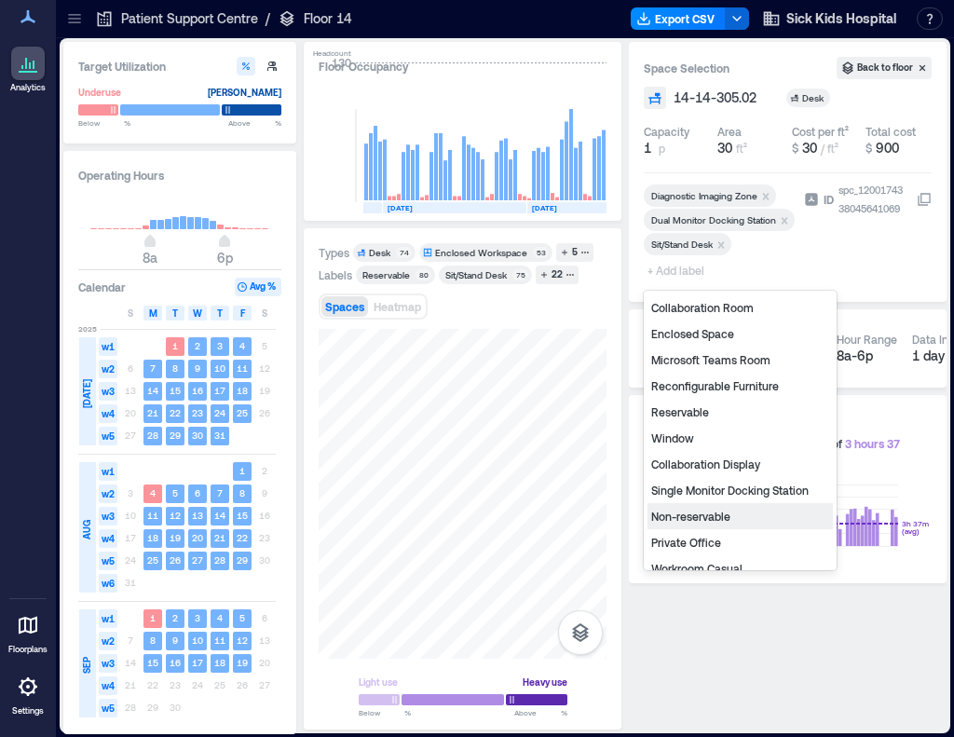
click at [705, 524] on div "Non-reservable" at bounding box center [740, 516] width 185 height 26
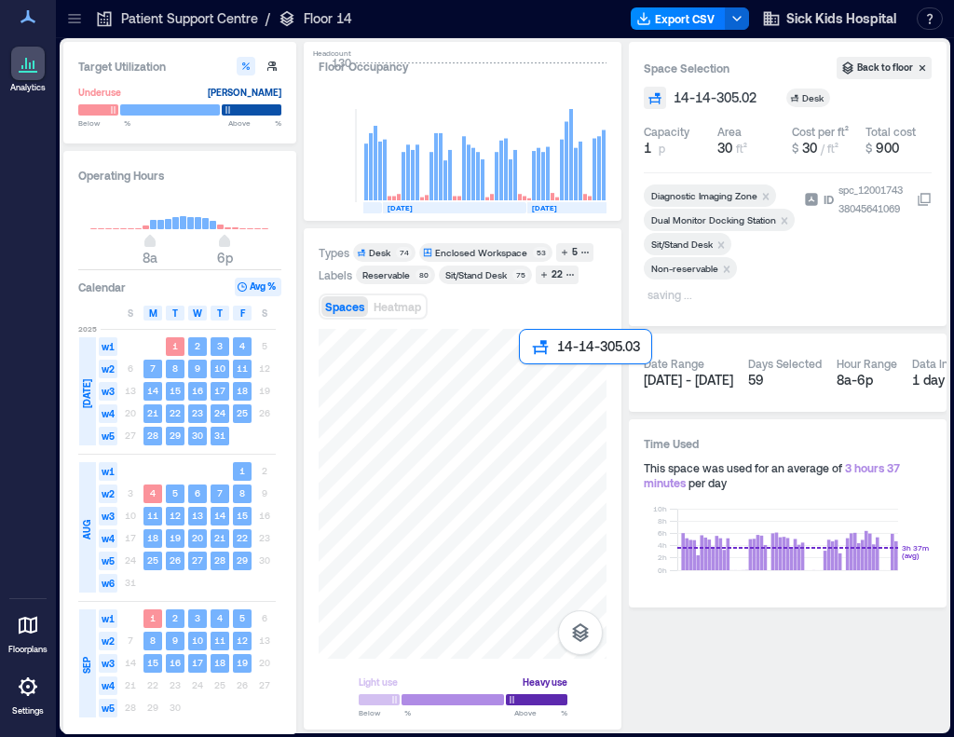
click at [532, 391] on div at bounding box center [463, 494] width 288 height 330
click at [555, 387] on div at bounding box center [463, 494] width 288 height 330
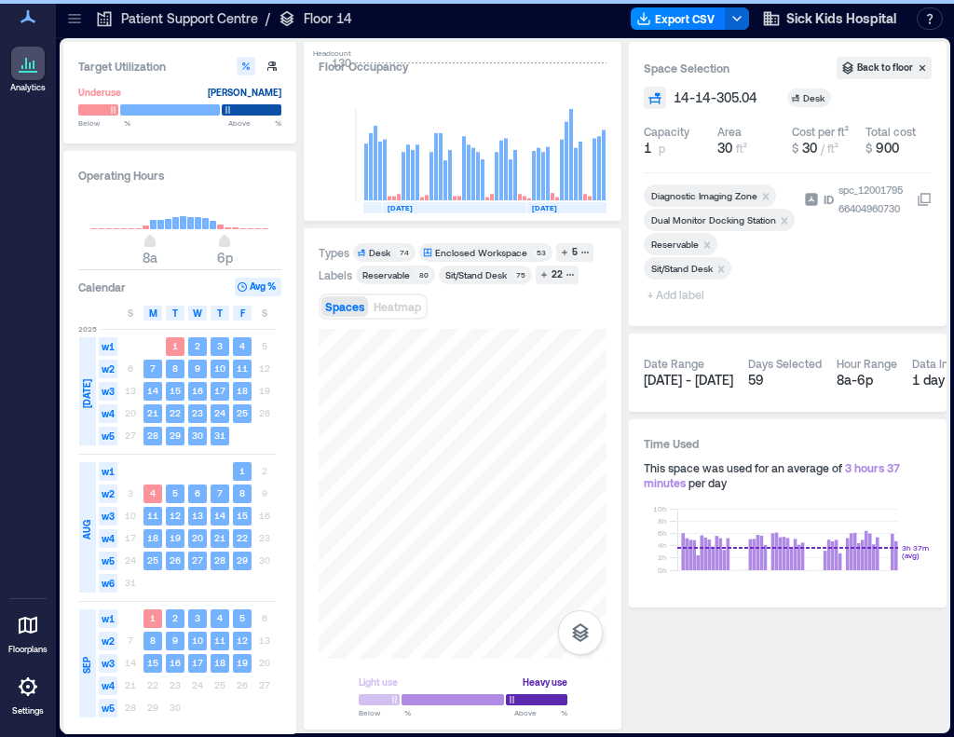
click at [708, 244] on icon "Remove Reservable" at bounding box center [707, 245] width 13 height 13
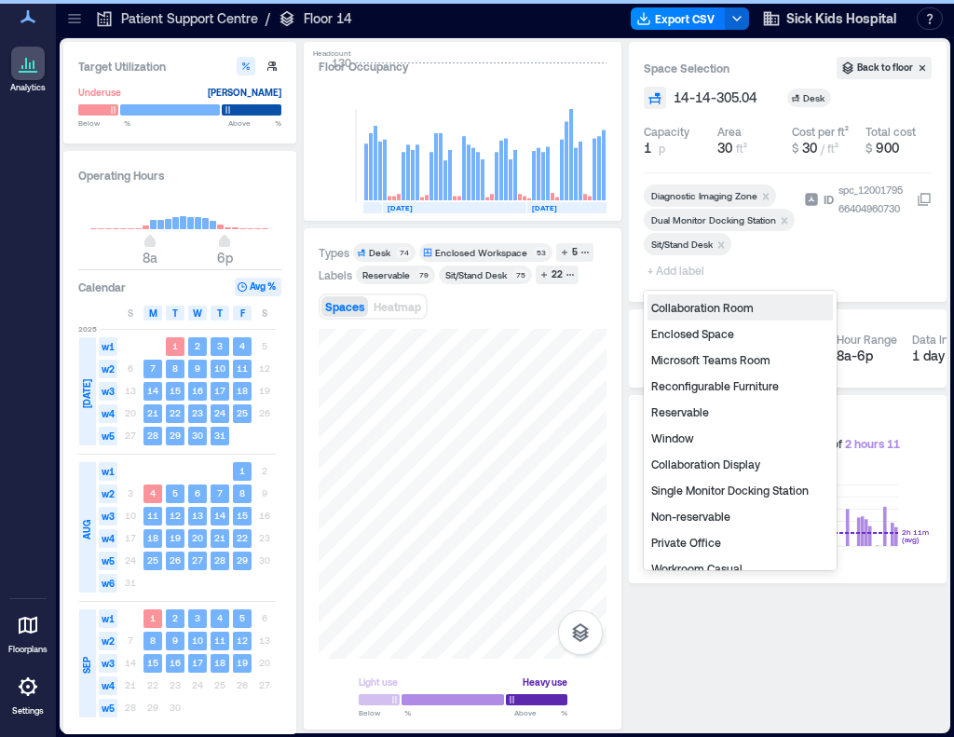
click at [659, 274] on span "+ Add label" at bounding box center [678, 270] width 68 height 26
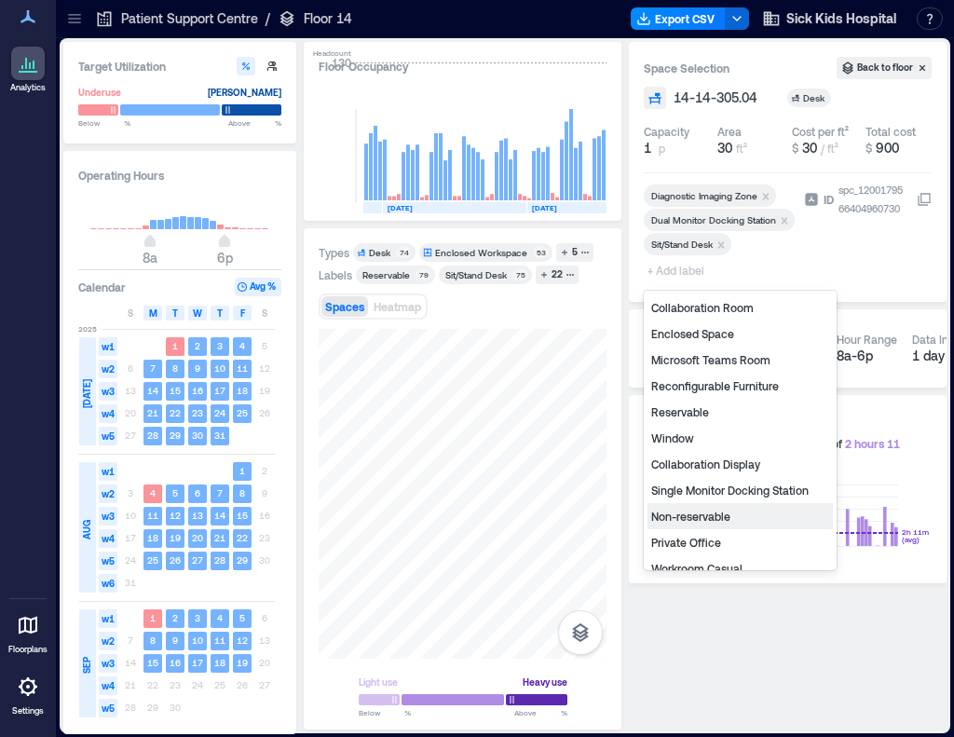
click at [734, 514] on div "Non-reservable" at bounding box center [740, 516] width 185 height 26
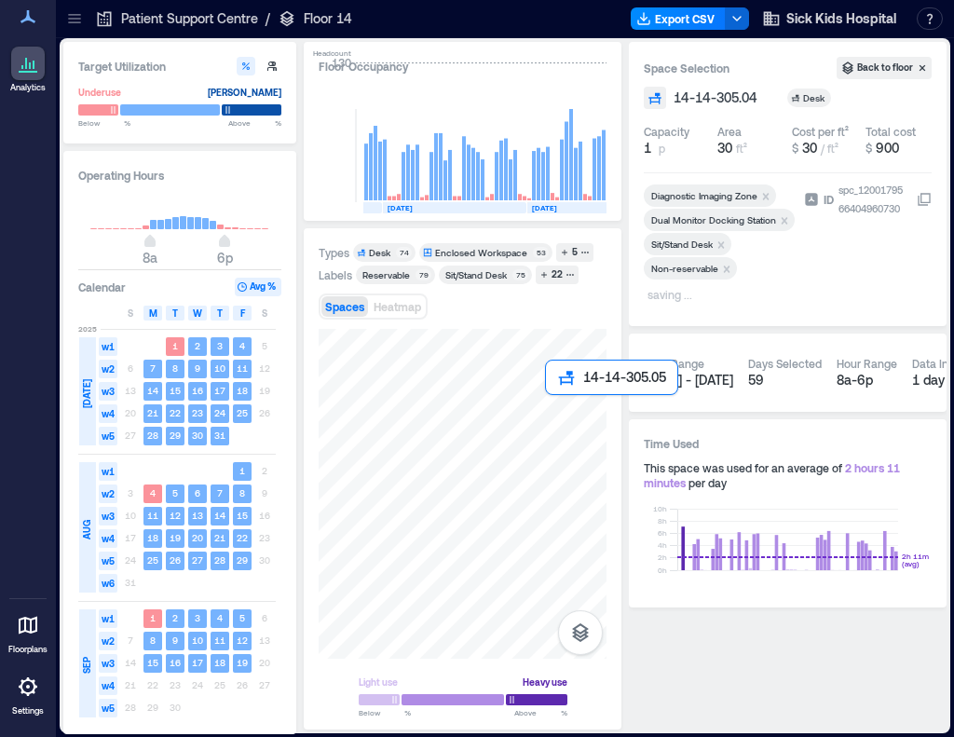
click at [562, 418] on div at bounding box center [463, 494] width 288 height 330
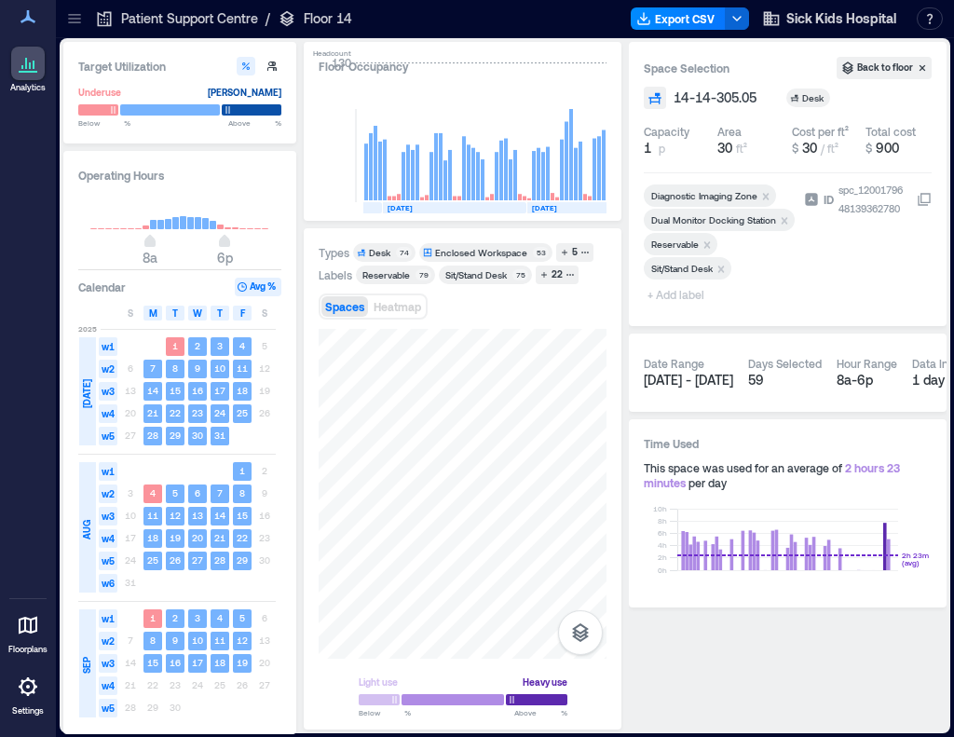
click at [705, 245] on icon "Remove Reservable" at bounding box center [707, 245] width 13 height 13
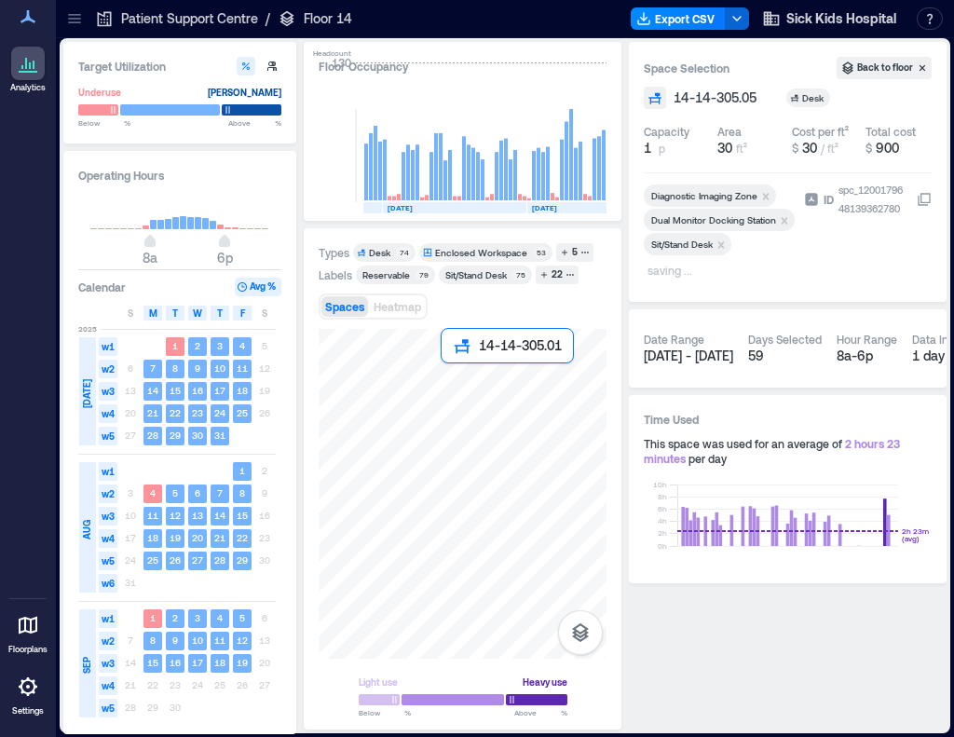
click at [455, 387] on div at bounding box center [463, 494] width 288 height 330
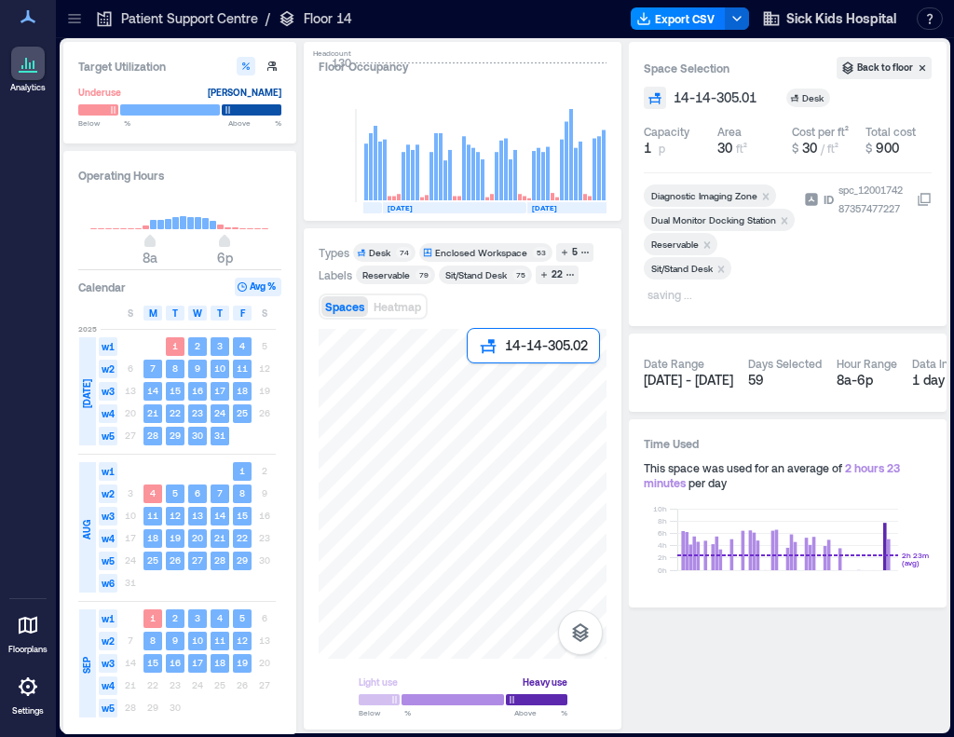
click at [475, 387] on div at bounding box center [463, 494] width 288 height 330
click at [525, 370] on div at bounding box center [463, 494] width 288 height 330
click at [559, 379] on div at bounding box center [463, 494] width 288 height 330
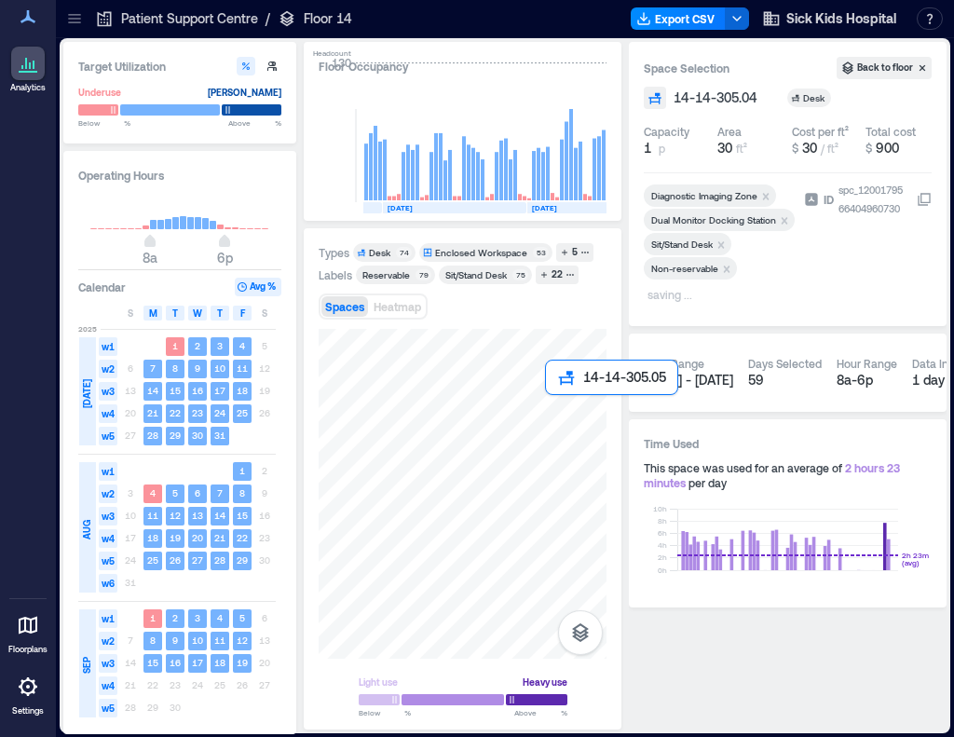
click at [562, 418] on div at bounding box center [463, 494] width 288 height 330
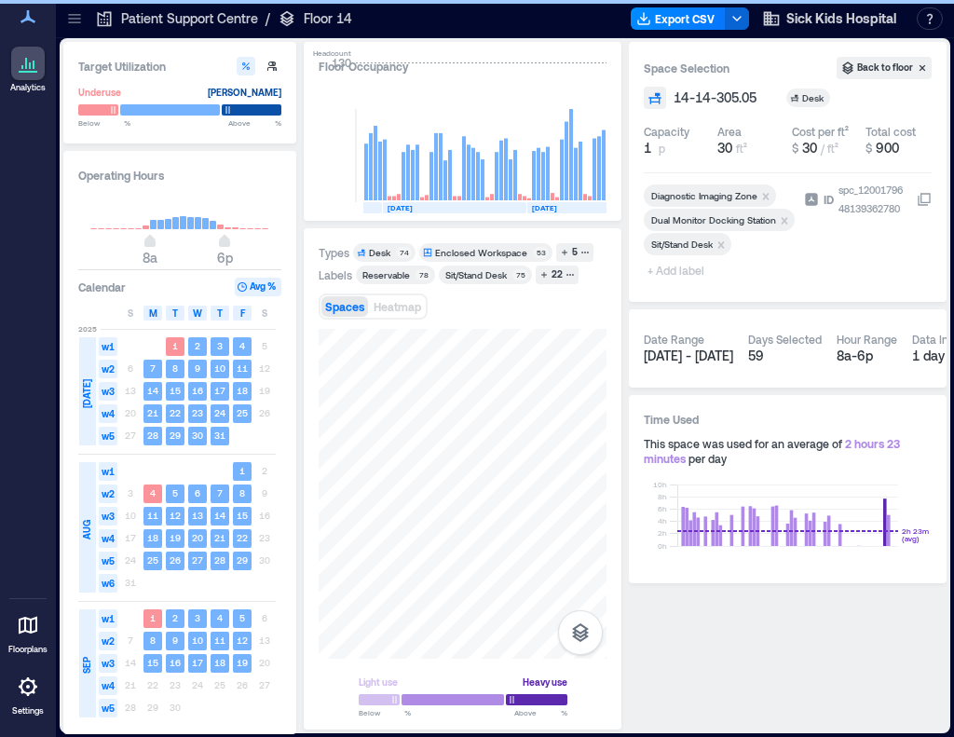
click at [706, 274] on span "+ Add label" at bounding box center [678, 270] width 68 height 26
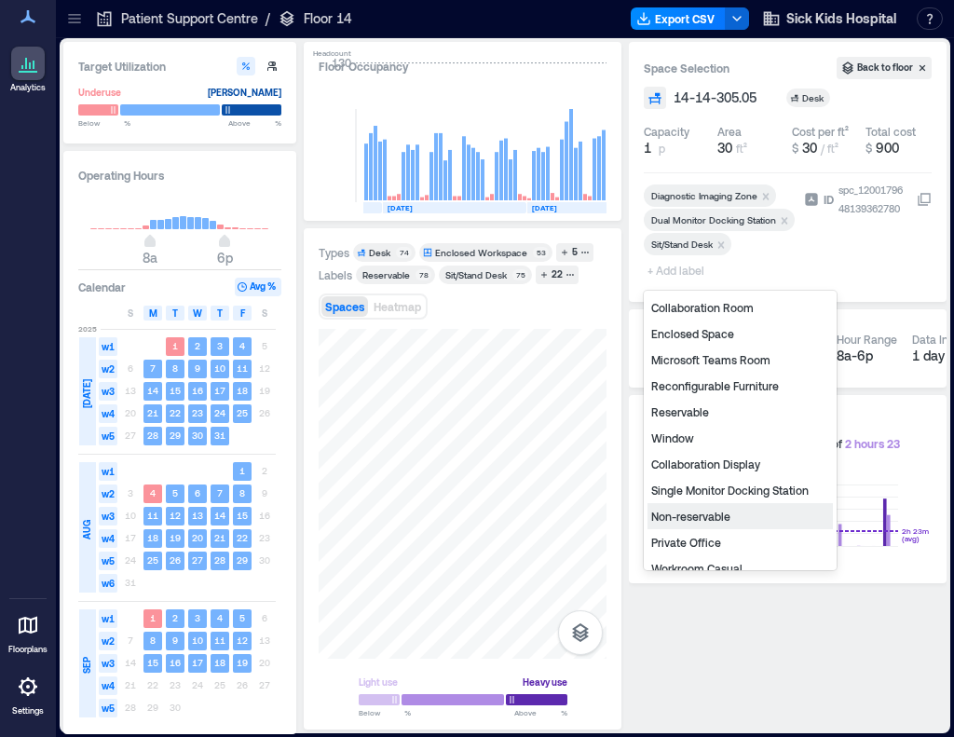
click at [694, 519] on div "Non-reservable" at bounding box center [740, 516] width 185 height 26
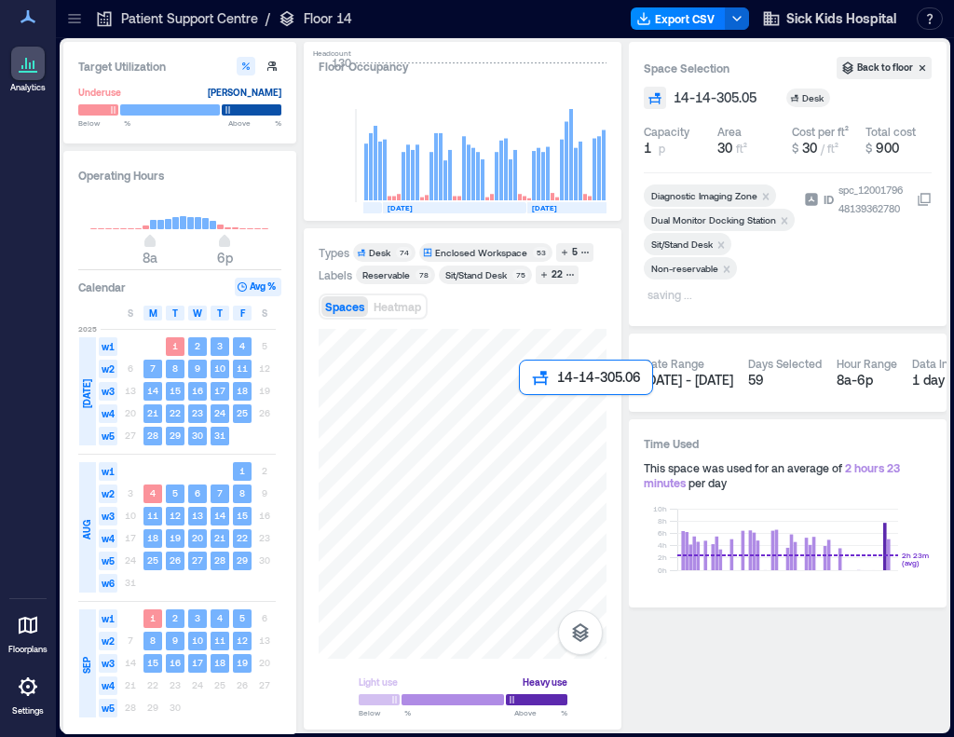
click at [533, 421] on div at bounding box center [463, 494] width 288 height 330
drag, startPoint x: 615, startPoint y: 427, endPoint x: 485, endPoint y: 420, distance: 130.6
click at [485, 420] on div at bounding box center [463, 494] width 288 height 330
click at [447, 418] on div at bounding box center [463, 494] width 288 height 330
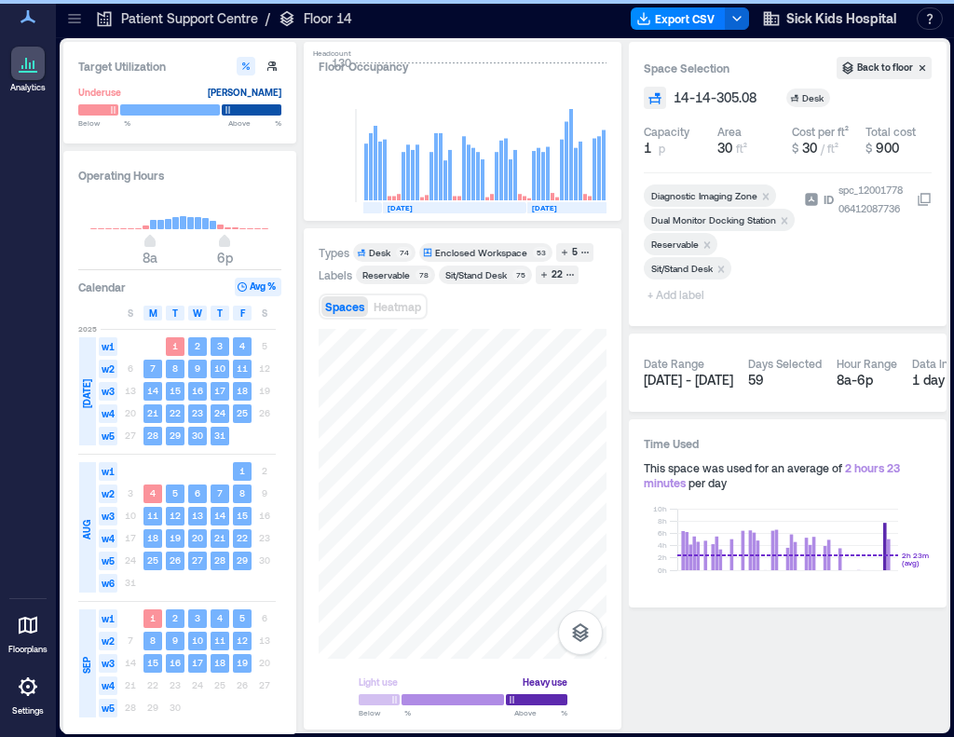
click at [707, 240] on icon "Remove Reservable" at bounding box center [707, 245] width 13 height 13
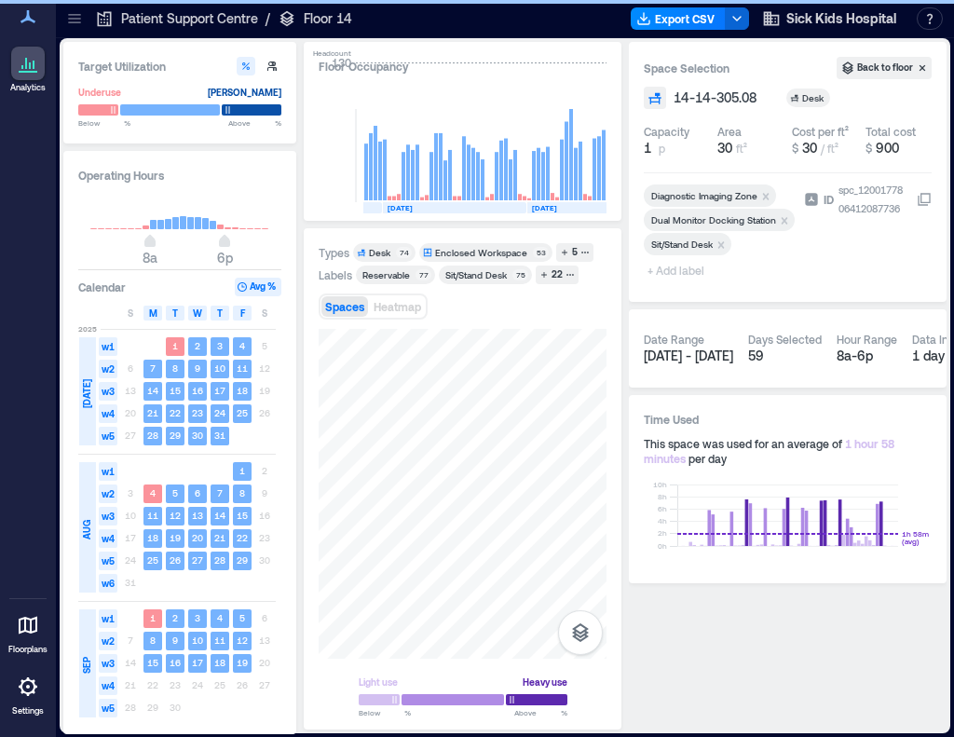
click at [661, 275] on span "+ Add label" at bounding box center [678, 270] width 68 height 26
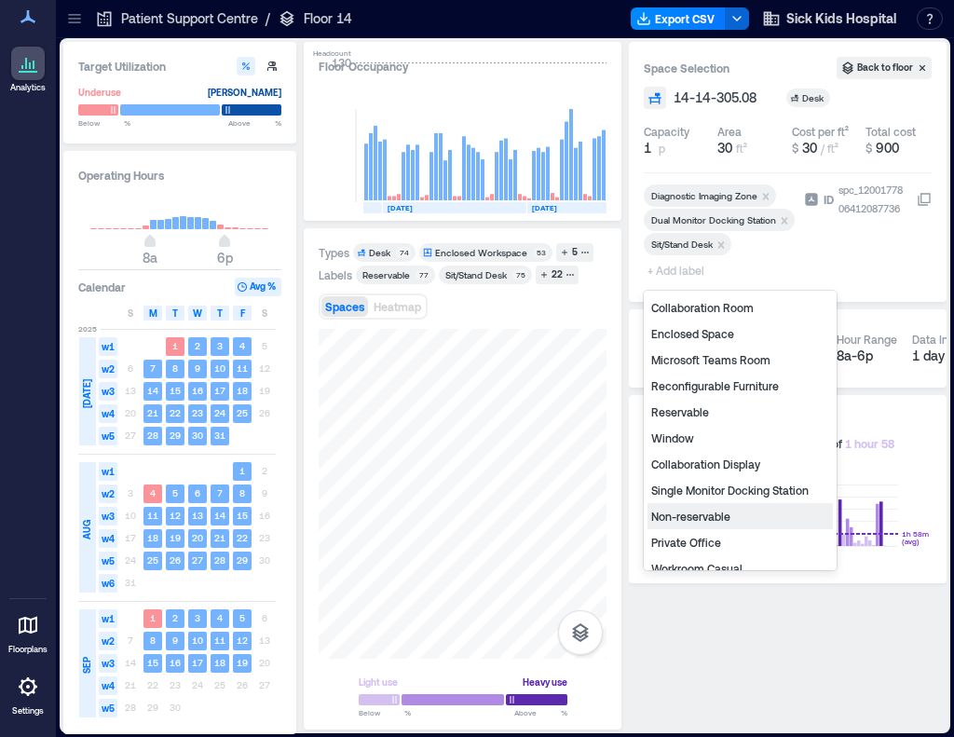
click at [704, 521] on div "Non-reservable" at bounding box center [740, 516] width 185 height 26
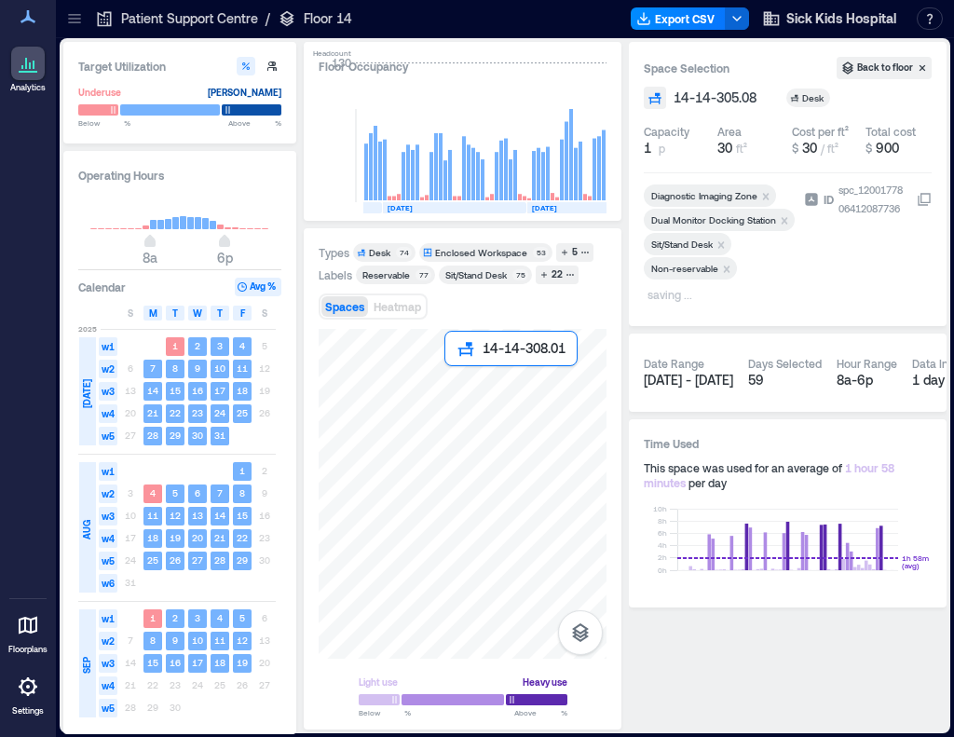
click at [447, 379] on div at bounding box center [463, 494] width 288 height 330
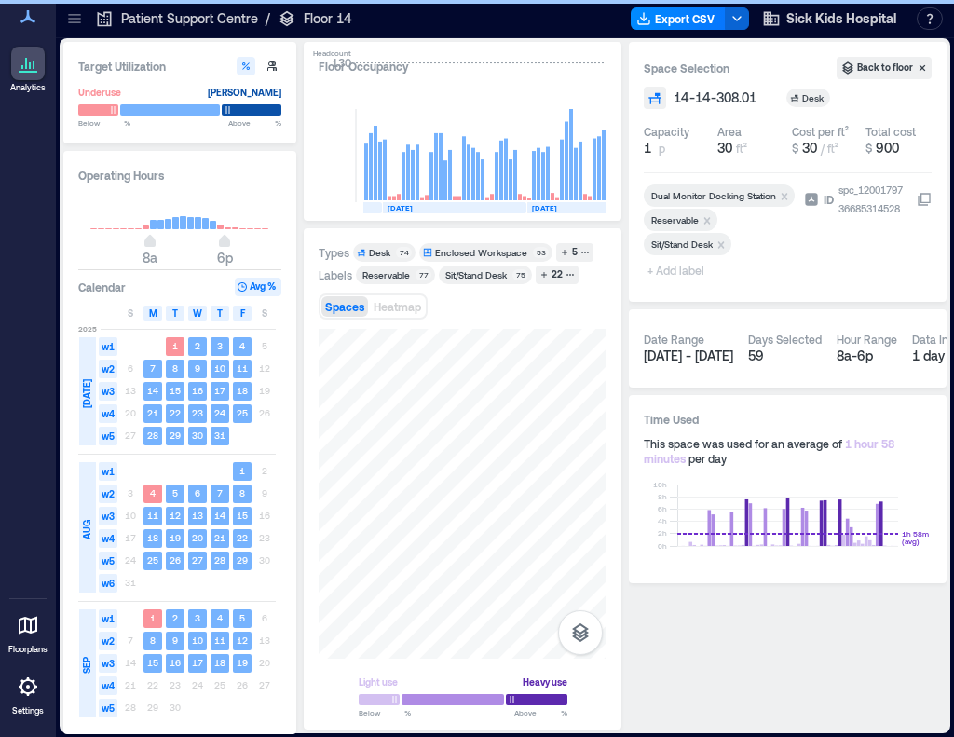
click at [704, 217] on icon "Remove Reservable" at bounding box center [707, 220] width 13 height 13
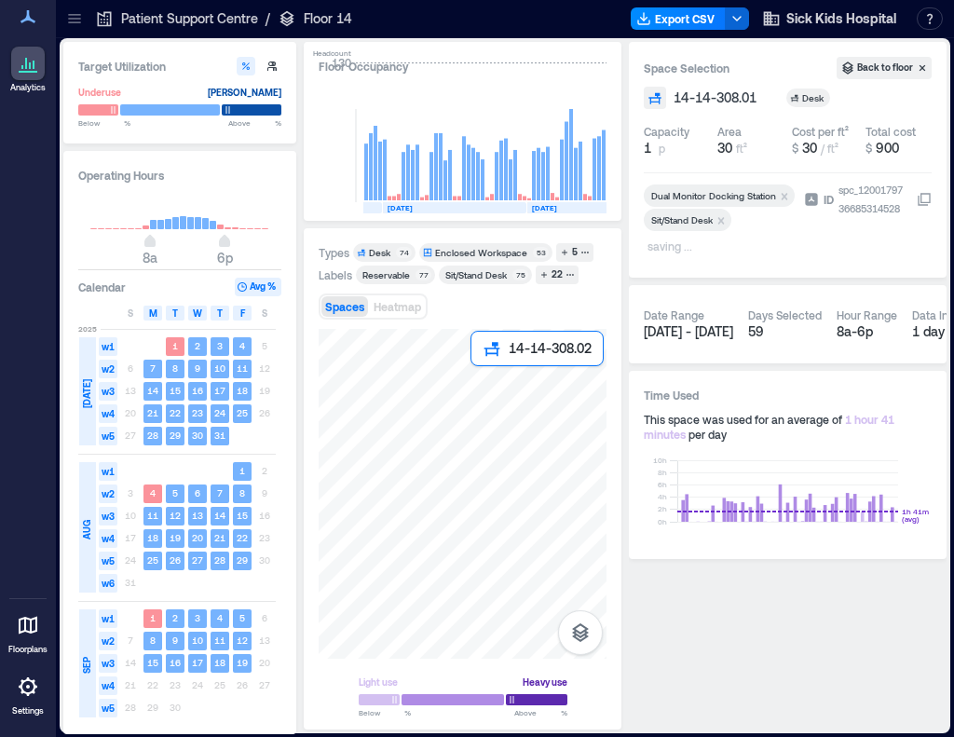
click at [489, 387] on div at bounding box center [463, 494] width 288 height 330
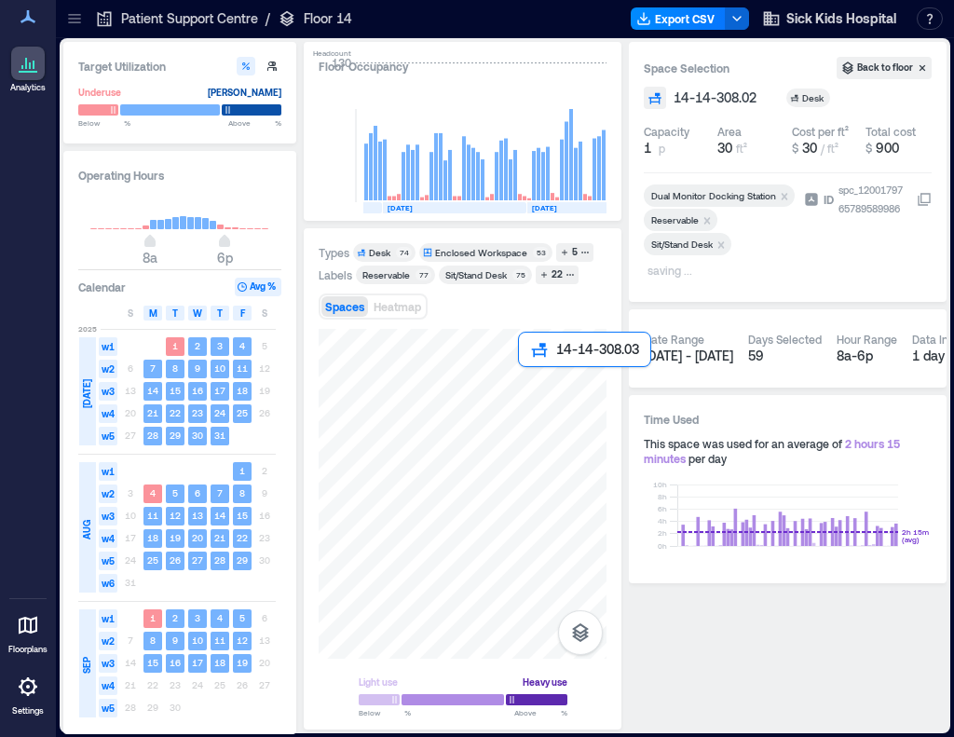
click at [531, 386] on div at bounding box center [463, 494] width 288 height 330
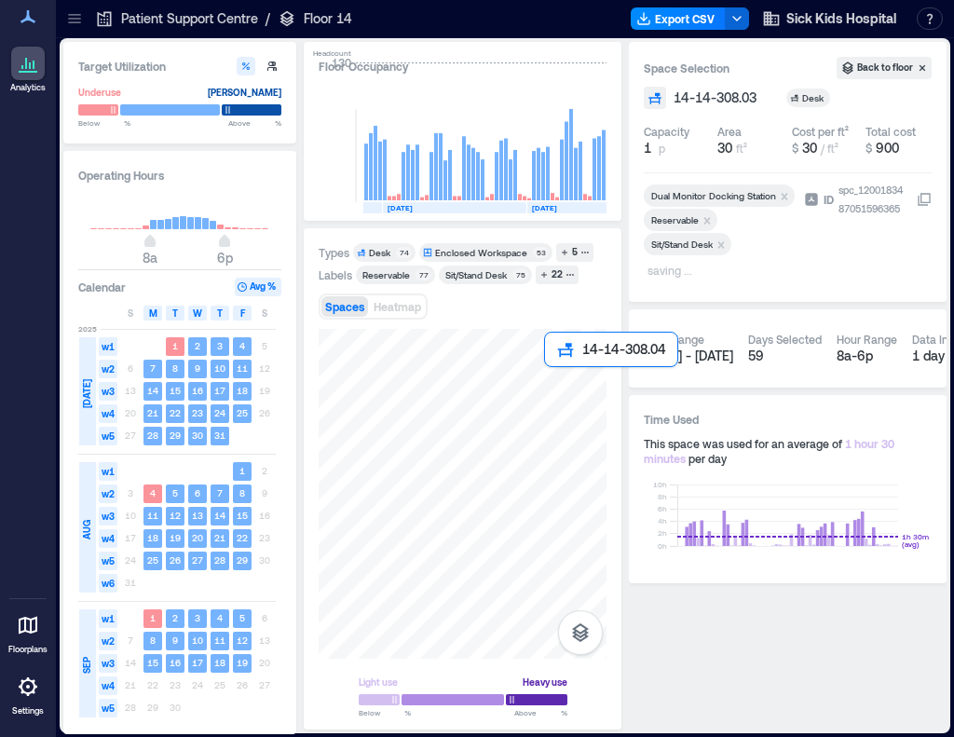
click at [561, 386] on div at bounding box center [463, 494] width 288 height 330
click at [457, 387] on div at bounding box center [463, 494] width 288 height 330
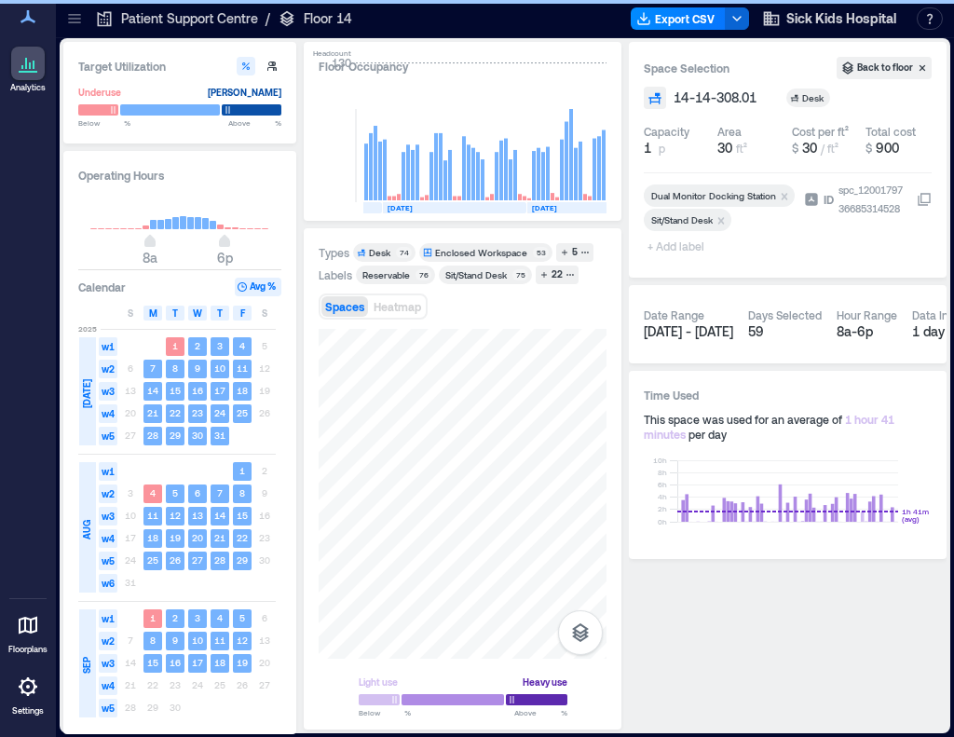
click at [686, 249] on span "+ Add label" at bounding box center [678, 246] width 68 height 26
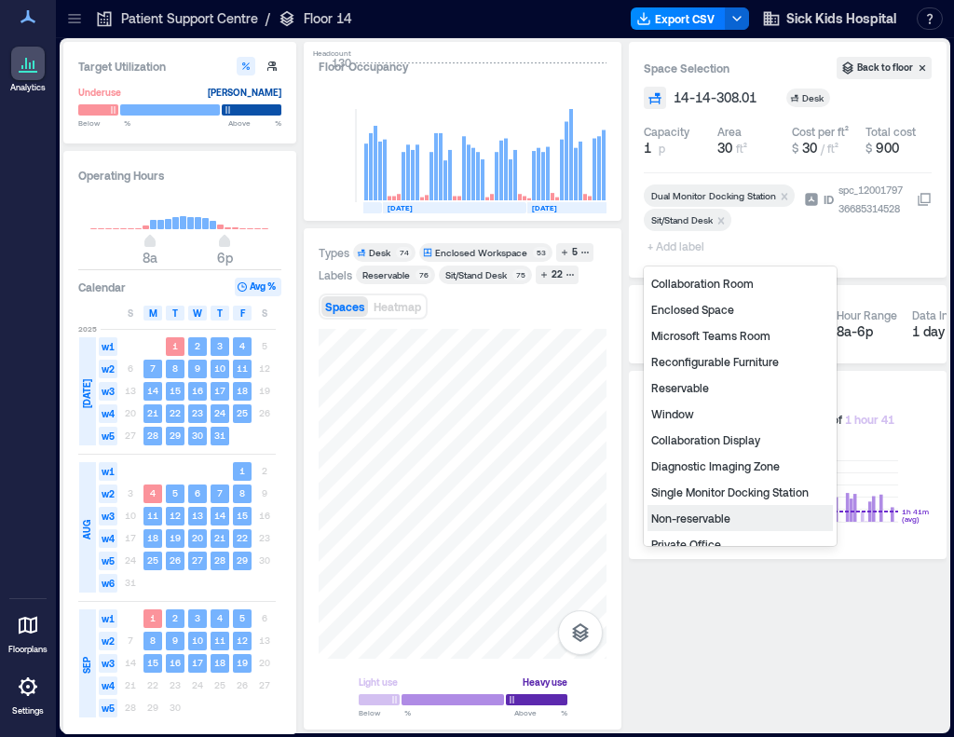
click at [720, 516] on div "Non-reservable" at bounding box center [740, 518] width 185 height 26
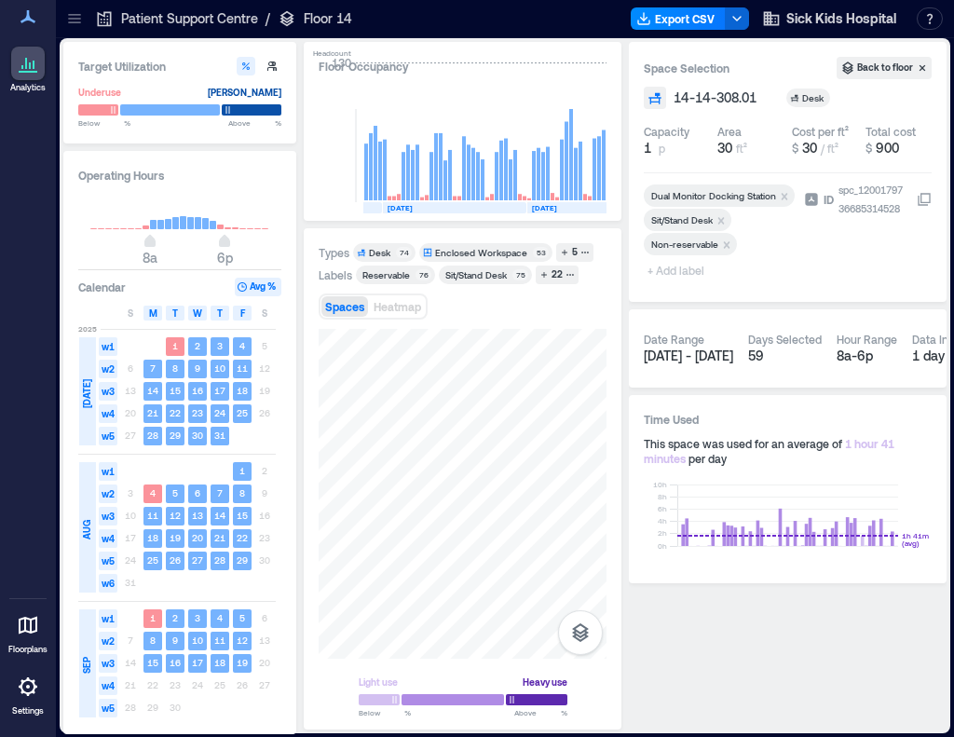
click at [682, 267] on span "+ Add label" at bounding box center [678, 270] width 68 height 26
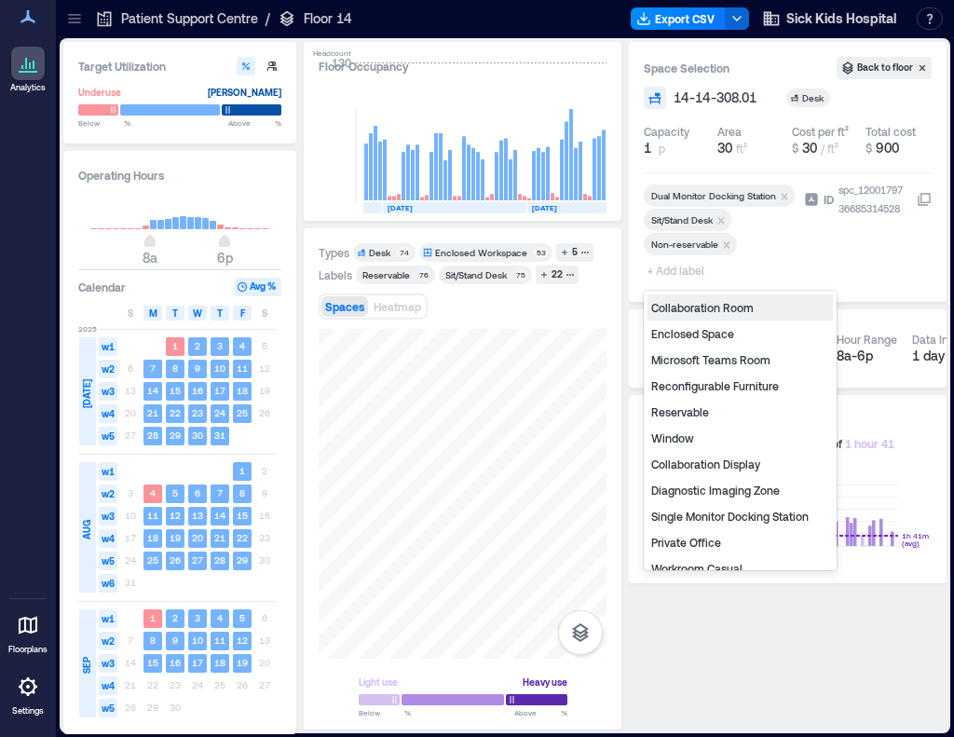
type input "*"
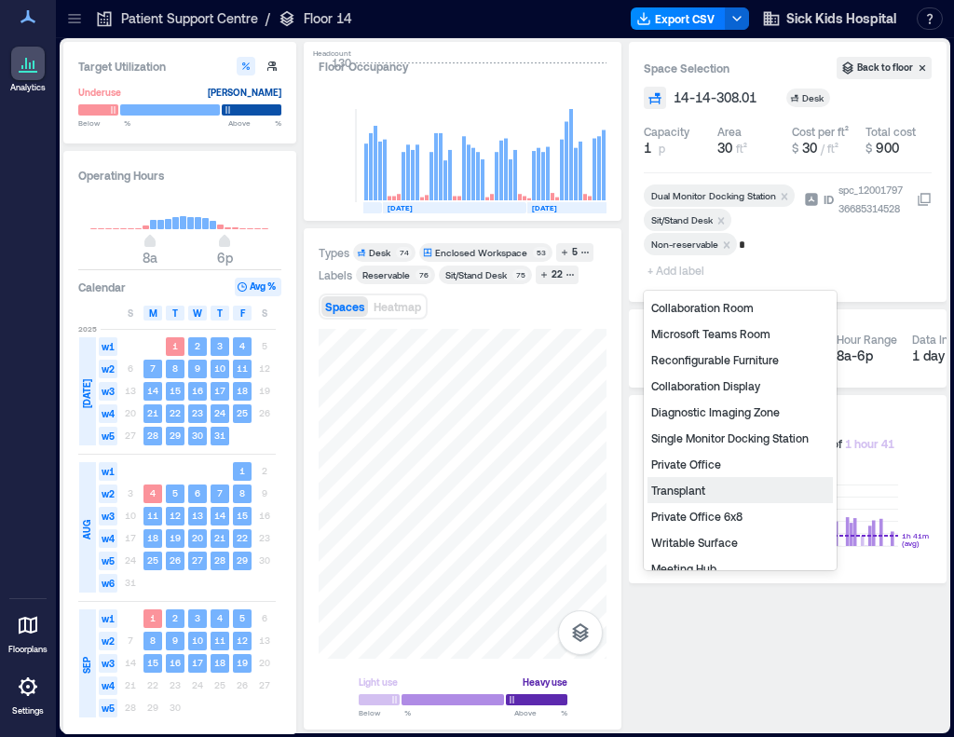
click at [697, 489] on div "Transplant" at bounding box center [740, 490] width 185 height 26
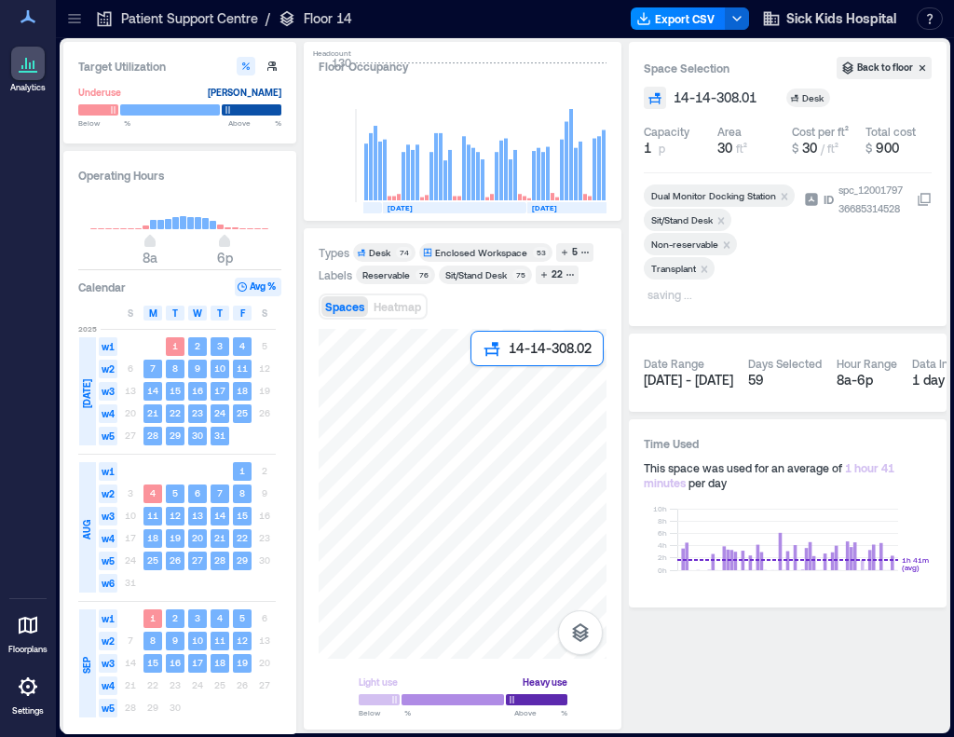
click at [481, 392] on div at bounding box center [463, 494] width 288 height 330
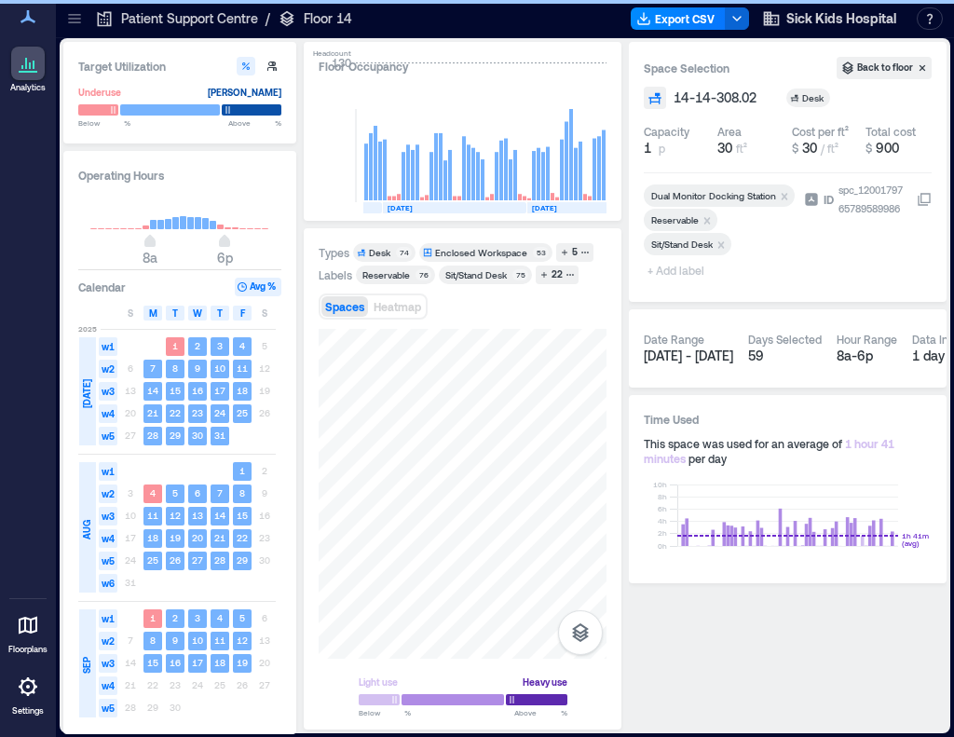
click at [706, 219] on icon "Remove Reservable" at bounding box center [708, 220] width 7 height 7
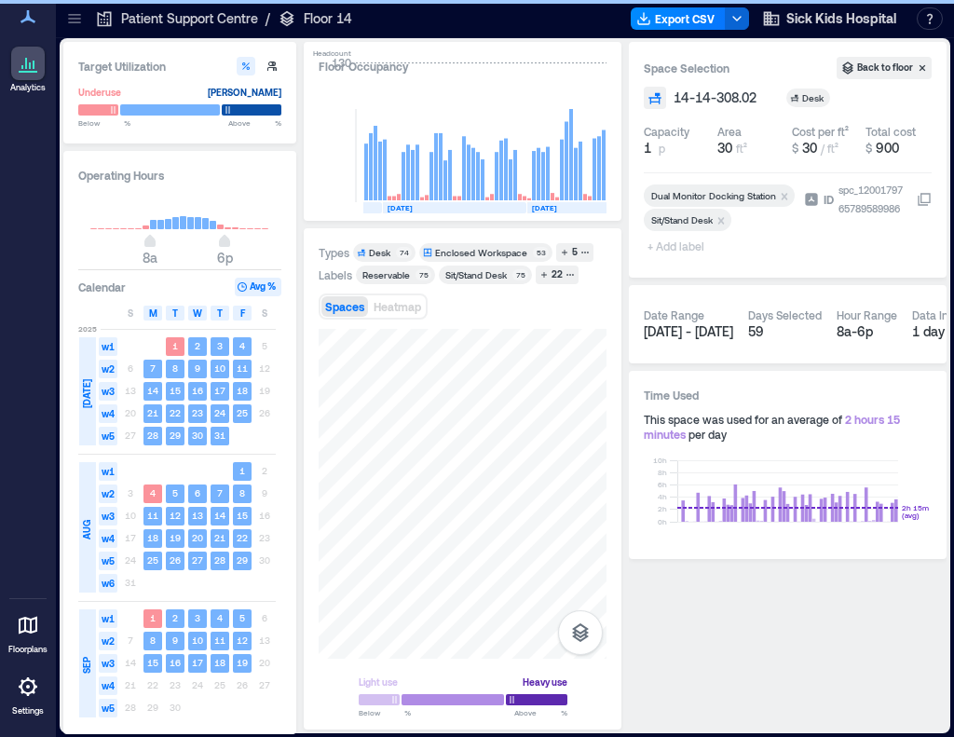
click at [669, 248] on span "+ Add label" at bounding box center [678, 246] width 68 height 26
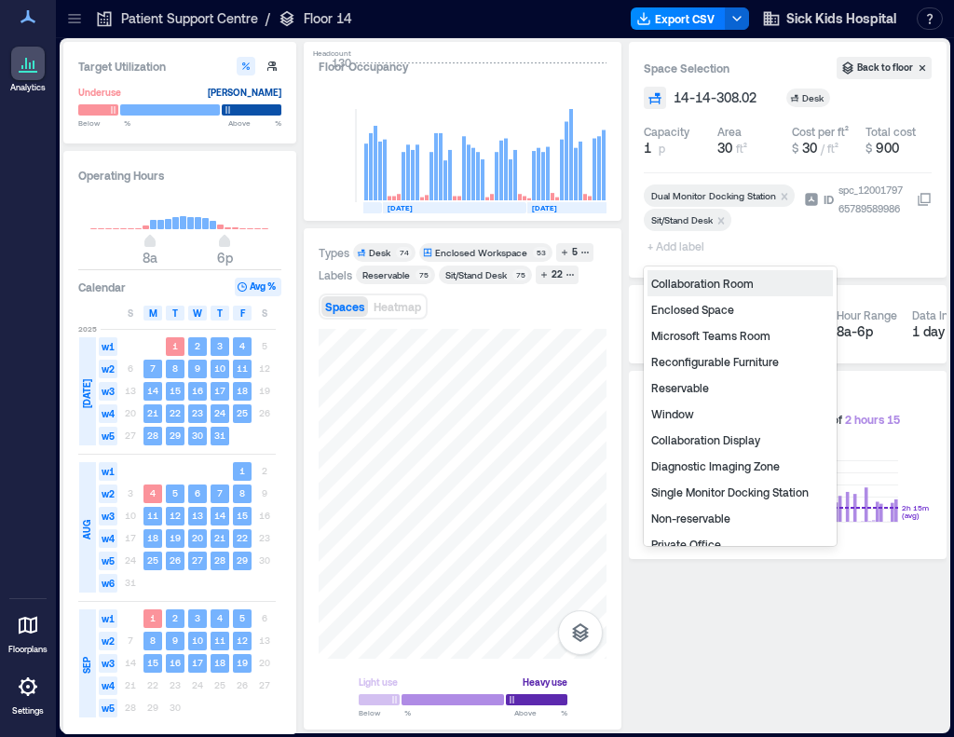
type input "*"
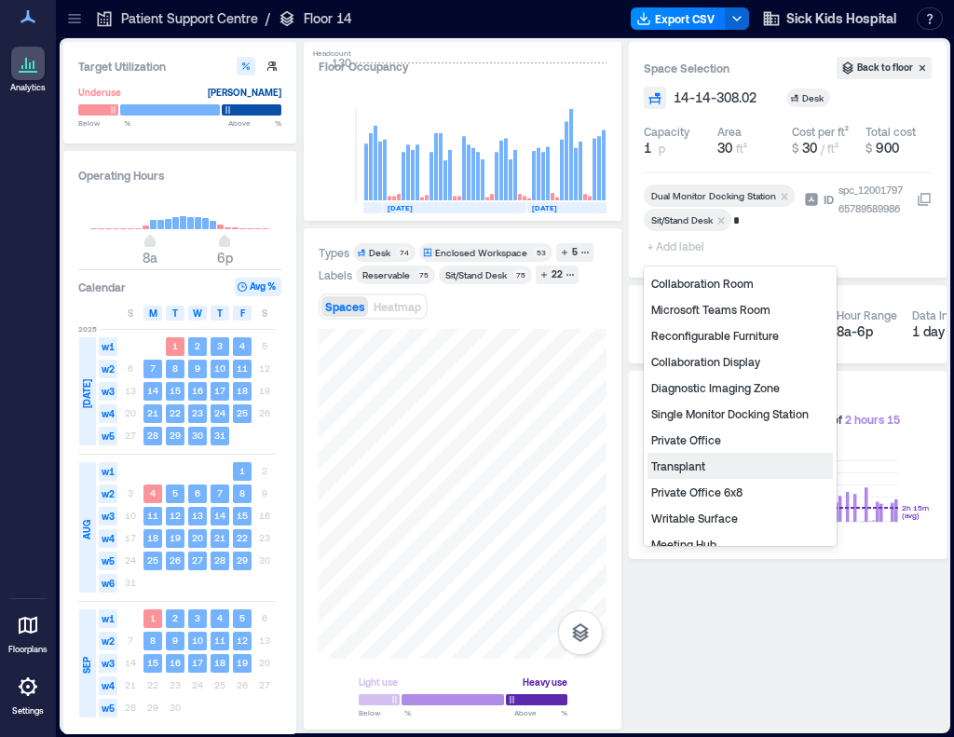
click at [721, 461] on div "Transplant" at bounding box center [740, 466] width 185 height 26
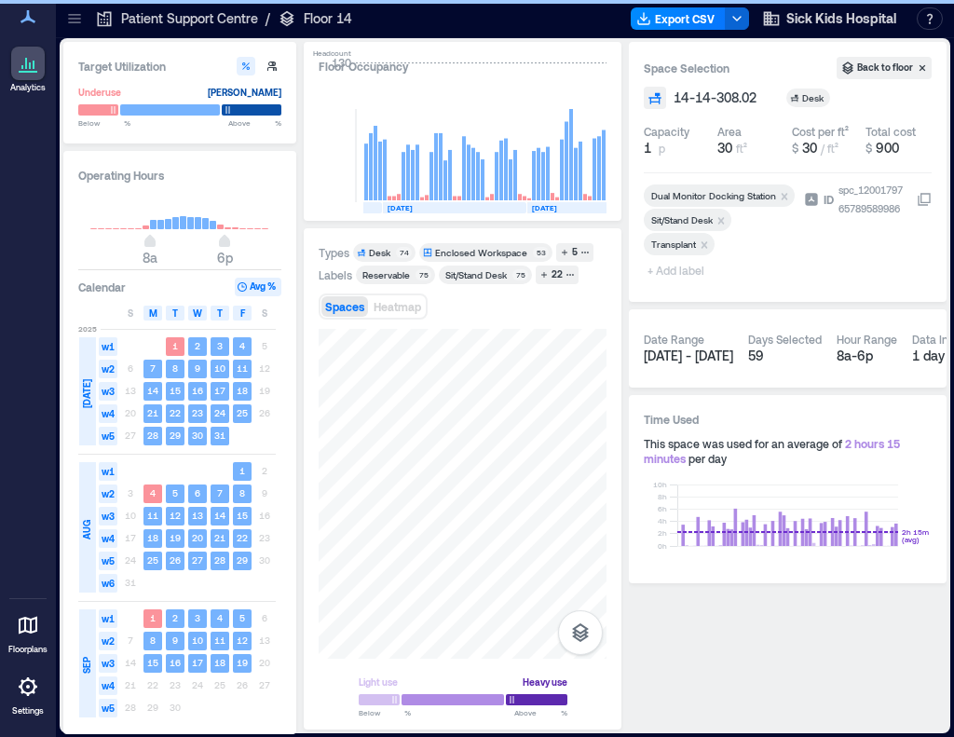
click at [677, 271] on span "+ Add label" at bounding box center [678, 270] width 68 height 26
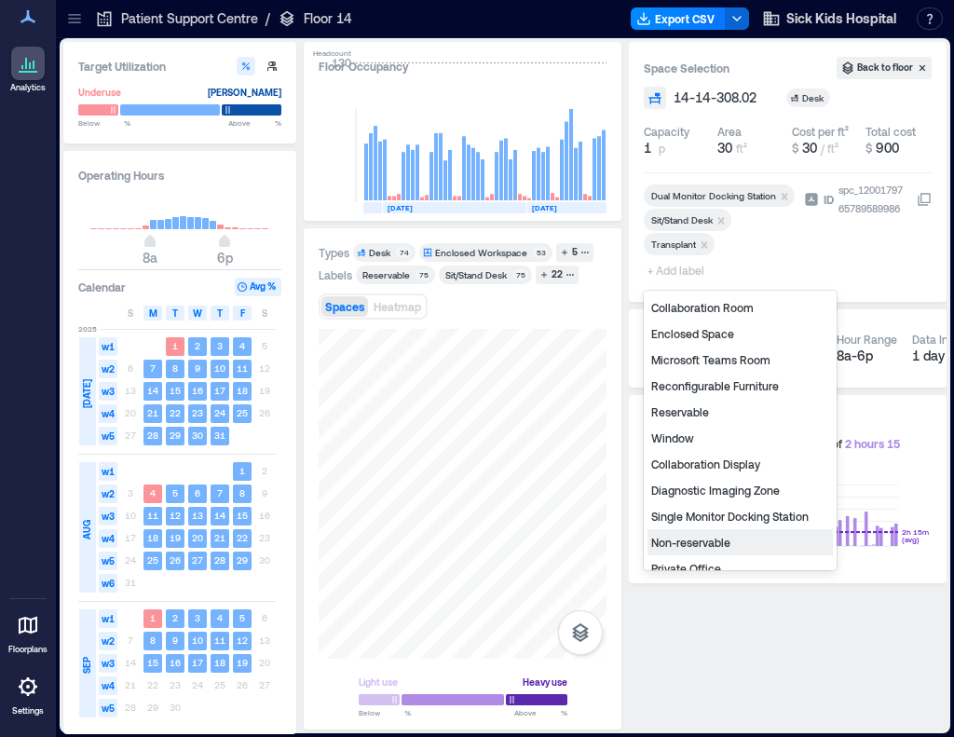
click at [686, 540] on div "Non-reservable" at bounding box center [740, 542] width 185 height 26
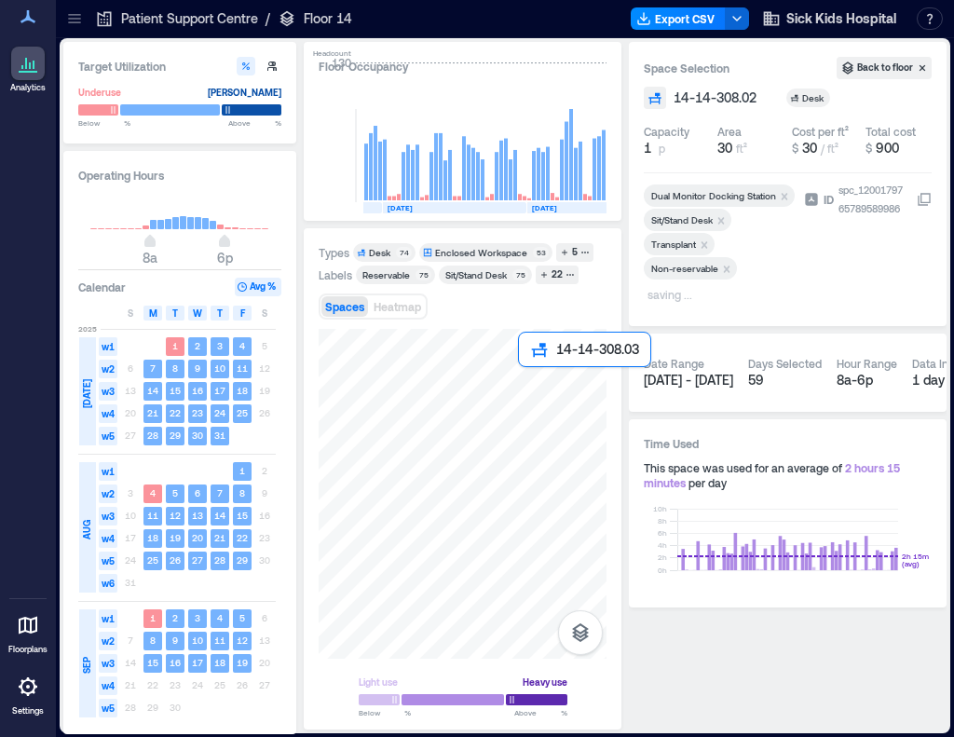
click at [533, 382] on div at bounding box center [463, 494] width 288 height 330
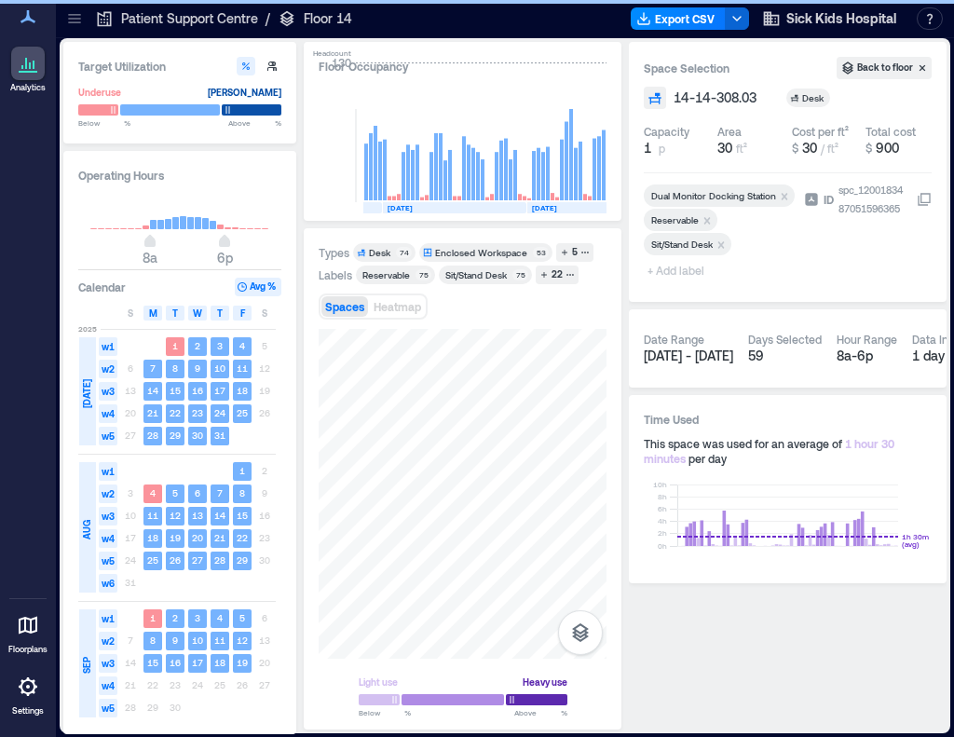
click at [706, 217] on icon "Remove Reservable" at bounding box center [707, 220] width 13 height 13
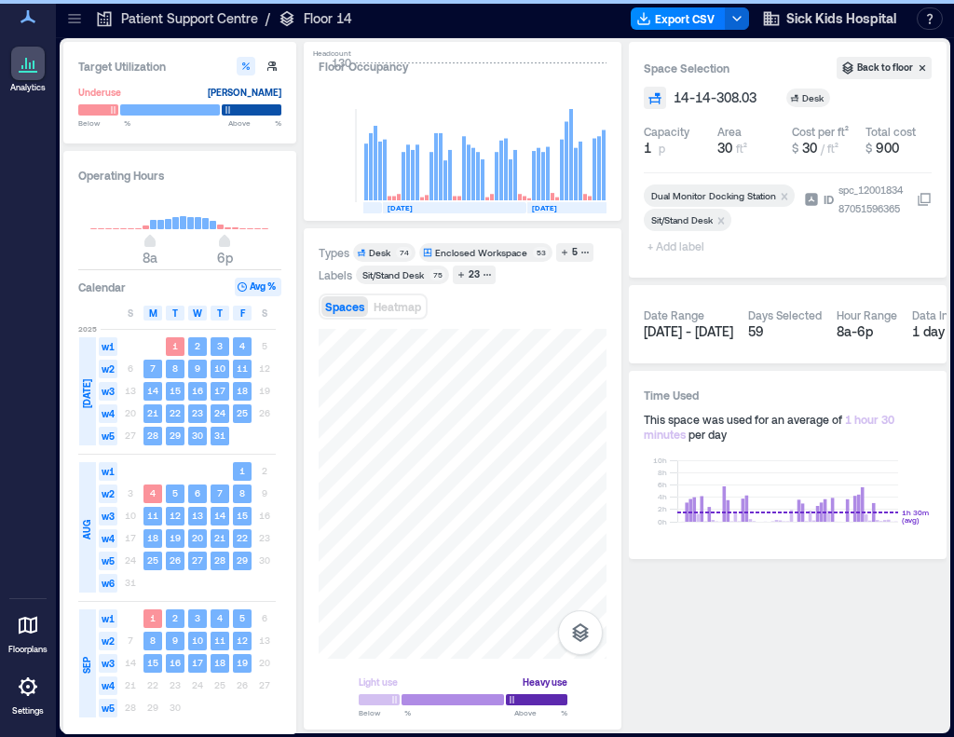
click at [669, 247] on span "+ Add label" at bounding box center [678, 246] width 68 height 26
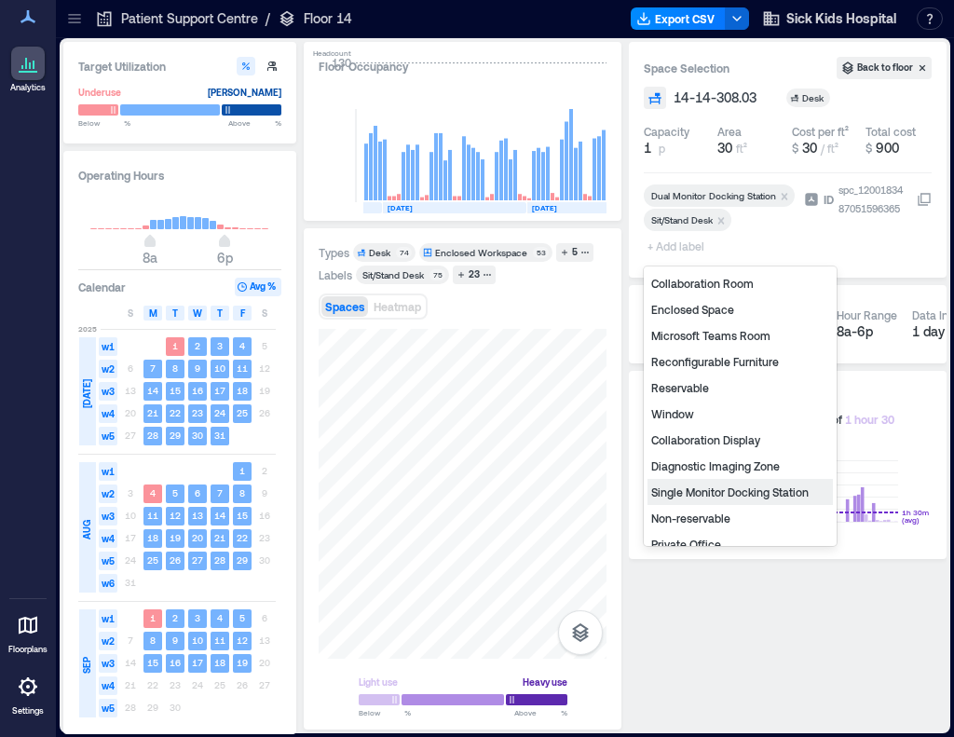
type input "*"
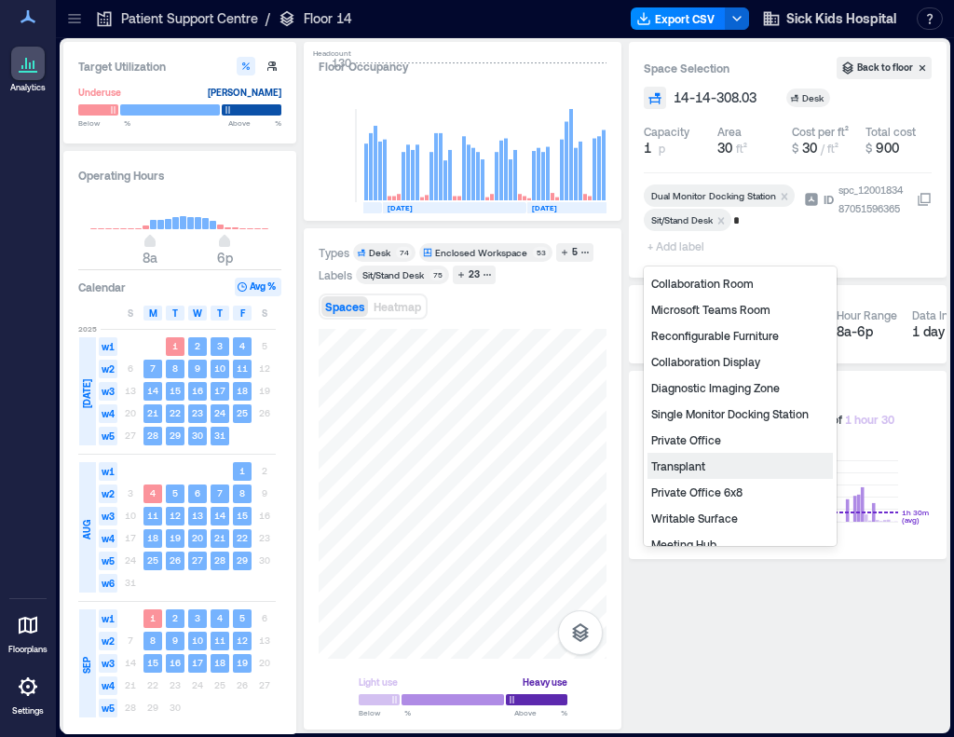
click at [723, 460] on div "Transplant" at bounding box center [740, 466] width 185 height 26
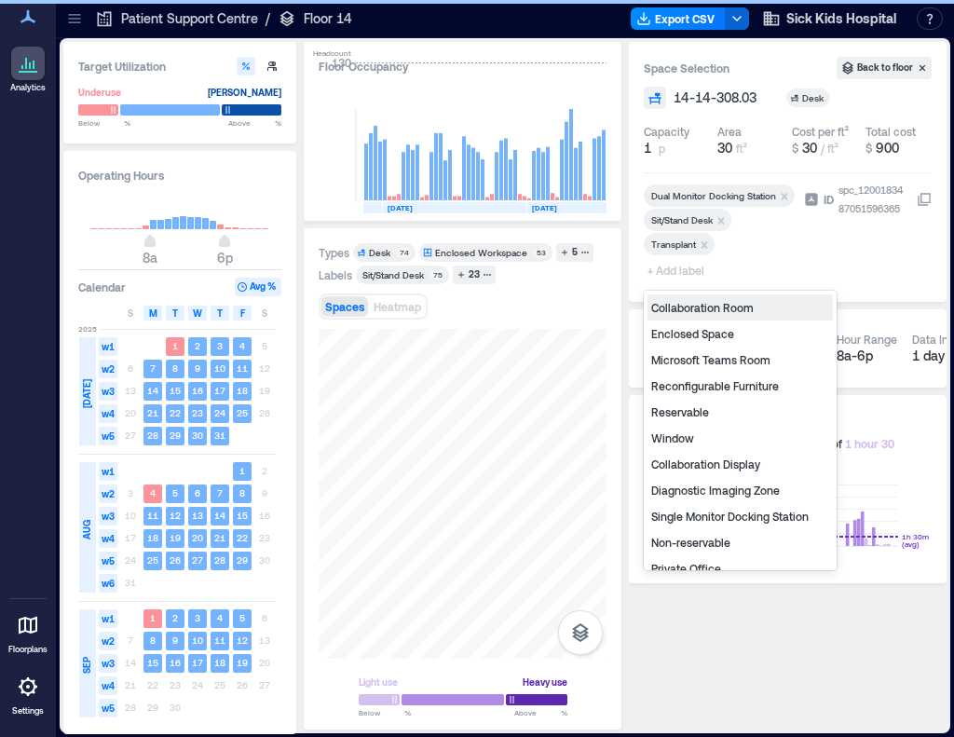
click at [663, 275] on span "+ Add label" at bounding box center [678, 270] width 68 height 26
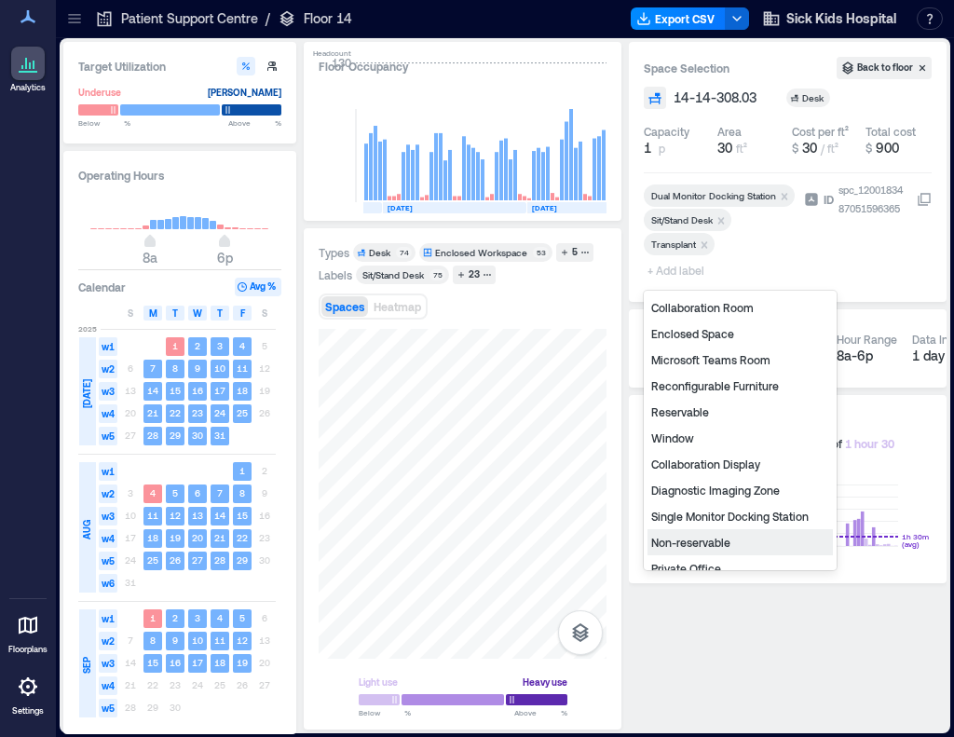
click at [728, 543] on div "Non-reservable" at bounding box center [740, 542] width 185 height 26
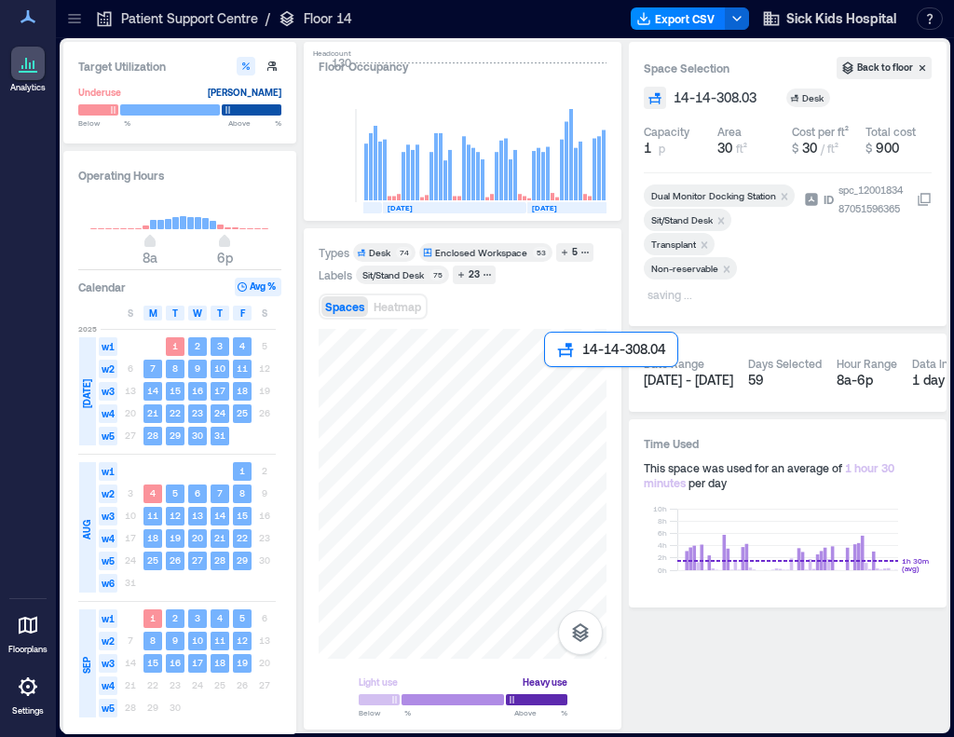
click at [558, 383] on div at bounding box center [463, 494] width 288 height 330
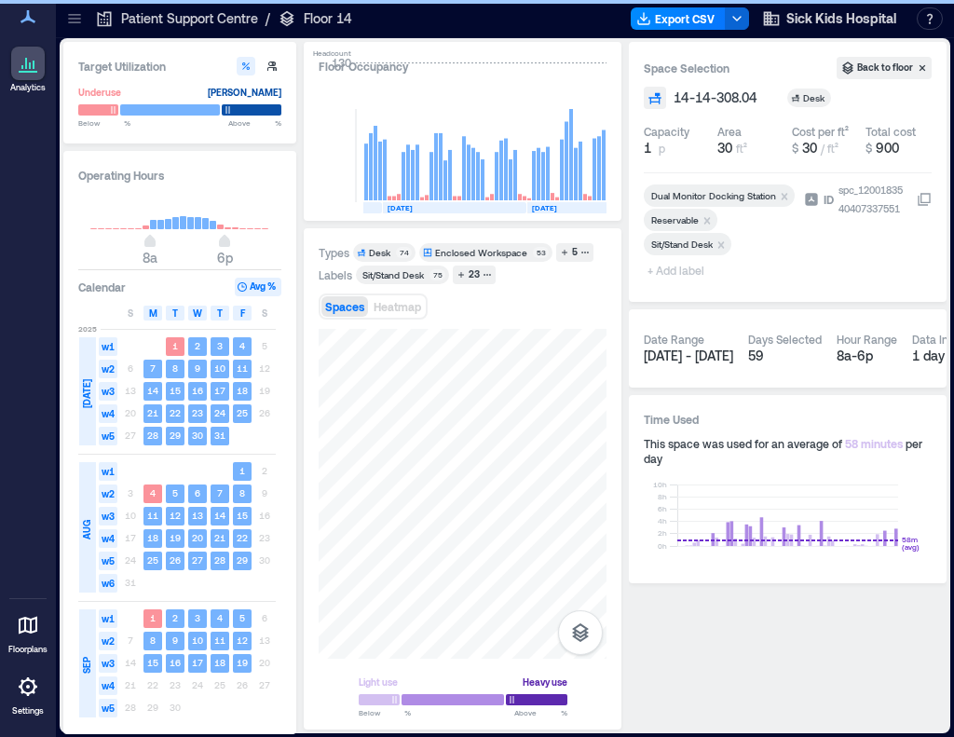
click at [708, 223] on icon "Remove Reservable" at bounding box center [708, 220] width 7 height 7
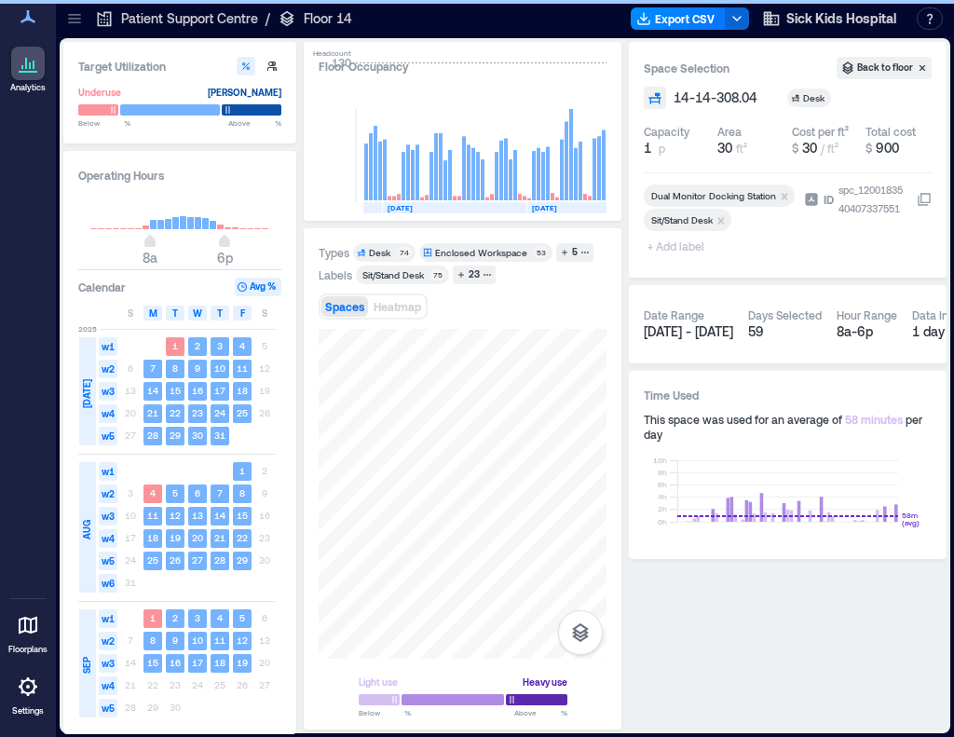
click at [668, 248] on span "+ Add label" at bounding box center [678, 246] width 68 height 26
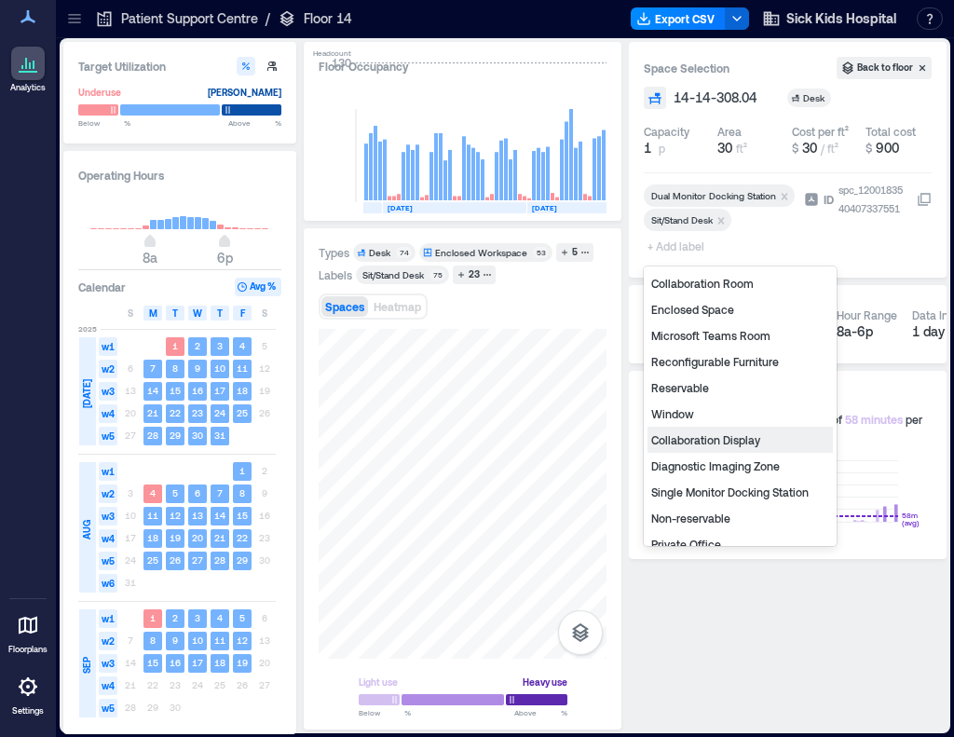
type input "*"
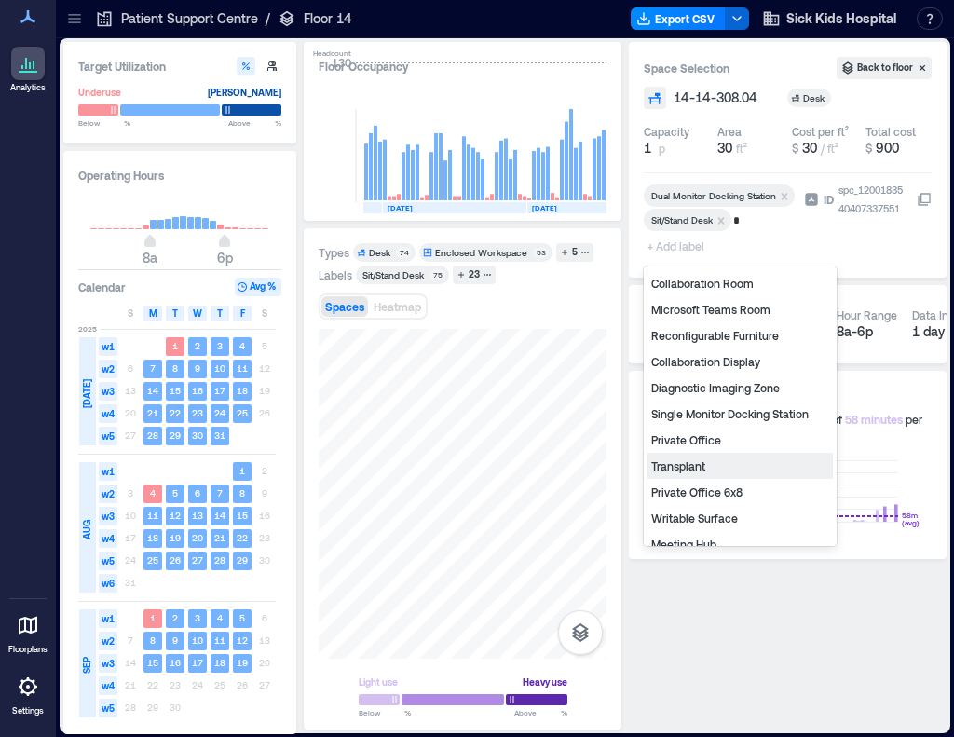
click at [687, 458] on div "Transplant" at bounding box center [740, 466] width 185 height 26
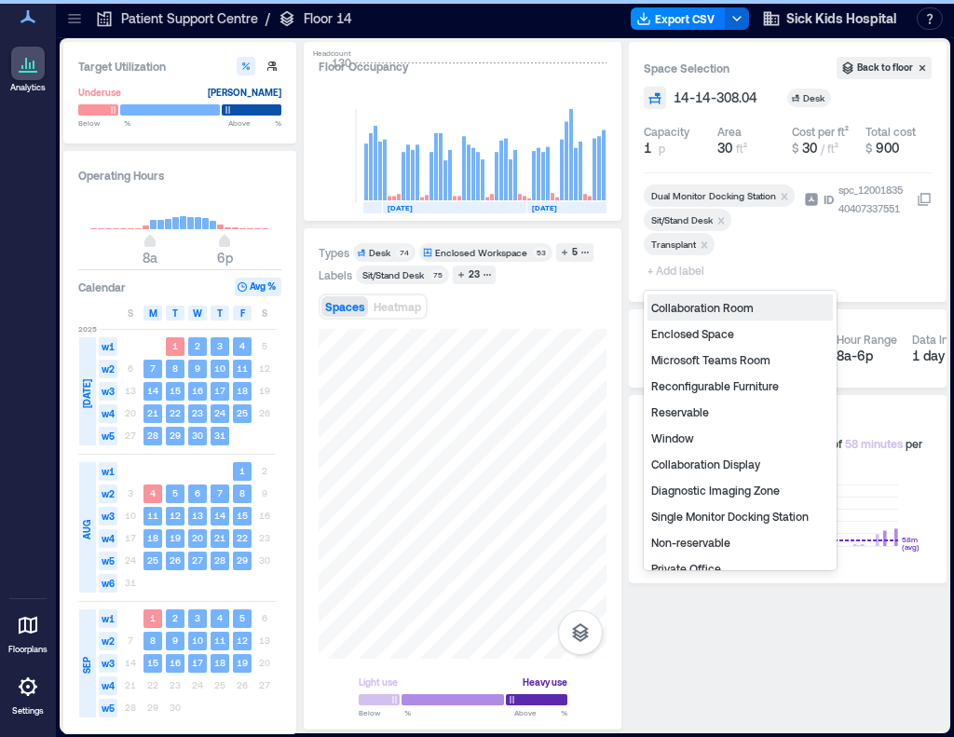
click at [674, 274] on span "+ Add label" at bounding box center [678, 270] width 68 height 26
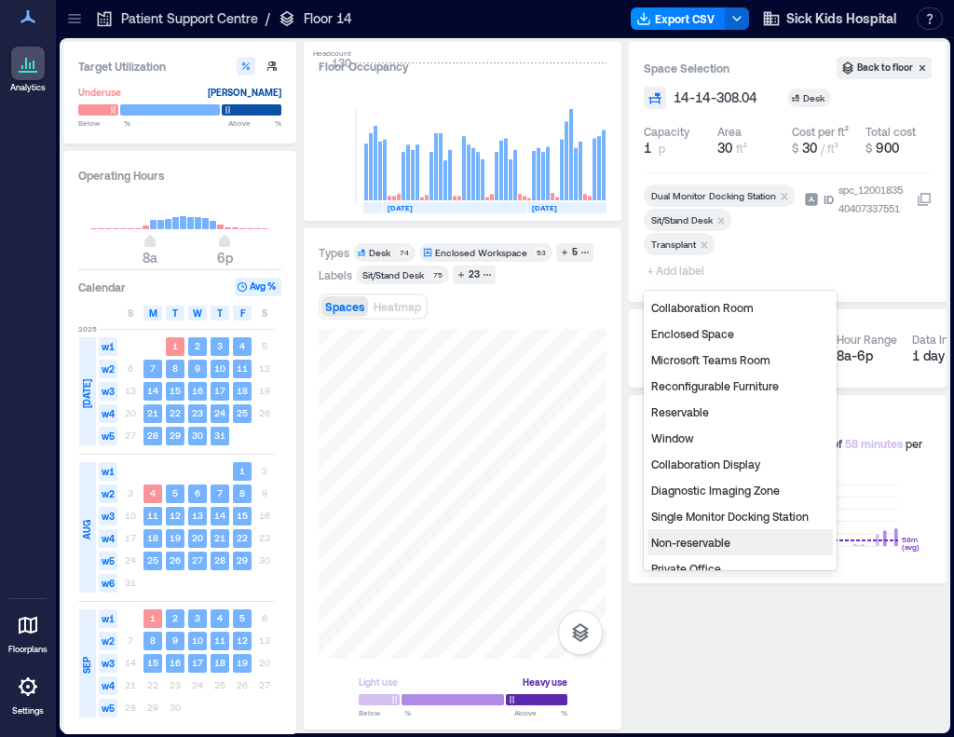
click at [705, 542] on div "Non-reservable" at bounding box center [740, 542] width 185 height 26
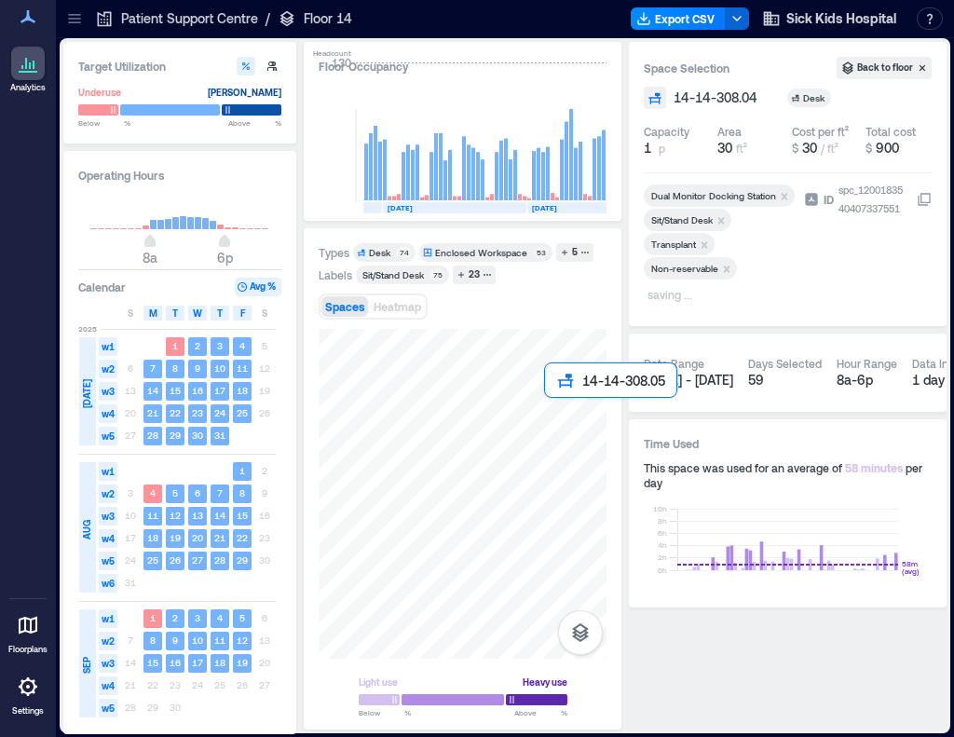
drag, startPoint x: 615, startPoint y: 429, endPoint x: 552, endPoint y: 409, distance: 66.3
click at [552, 409] on div at bounding box center [463, 494] width 288 height 330
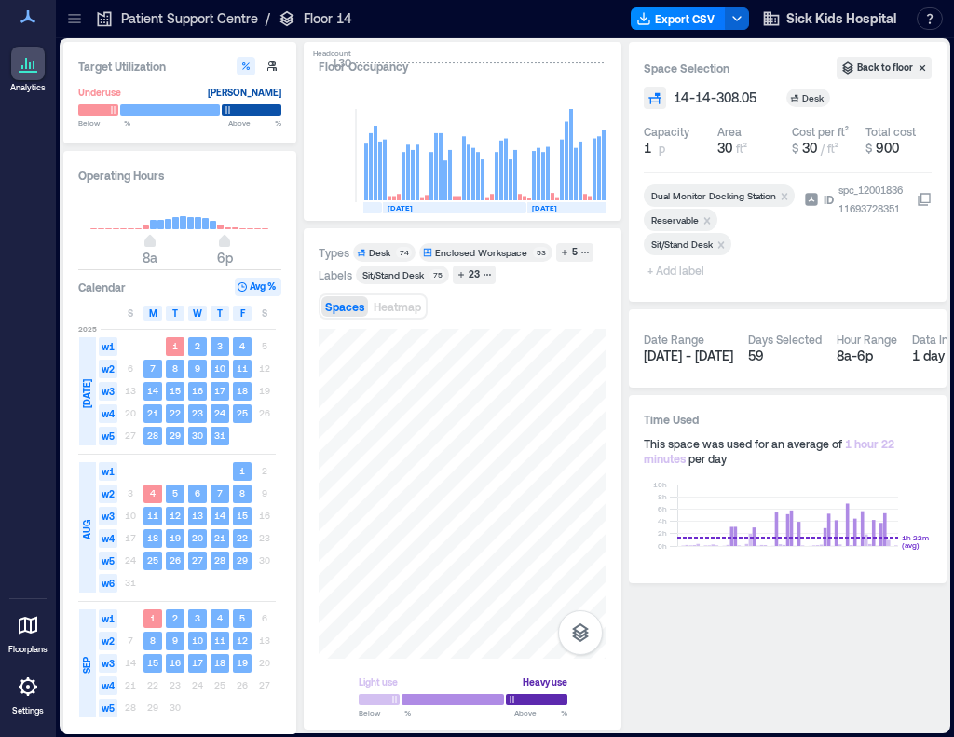
click at [708, 219] on icon "Remove Reservable" at bounding box center [708, 220] width 7 height 7
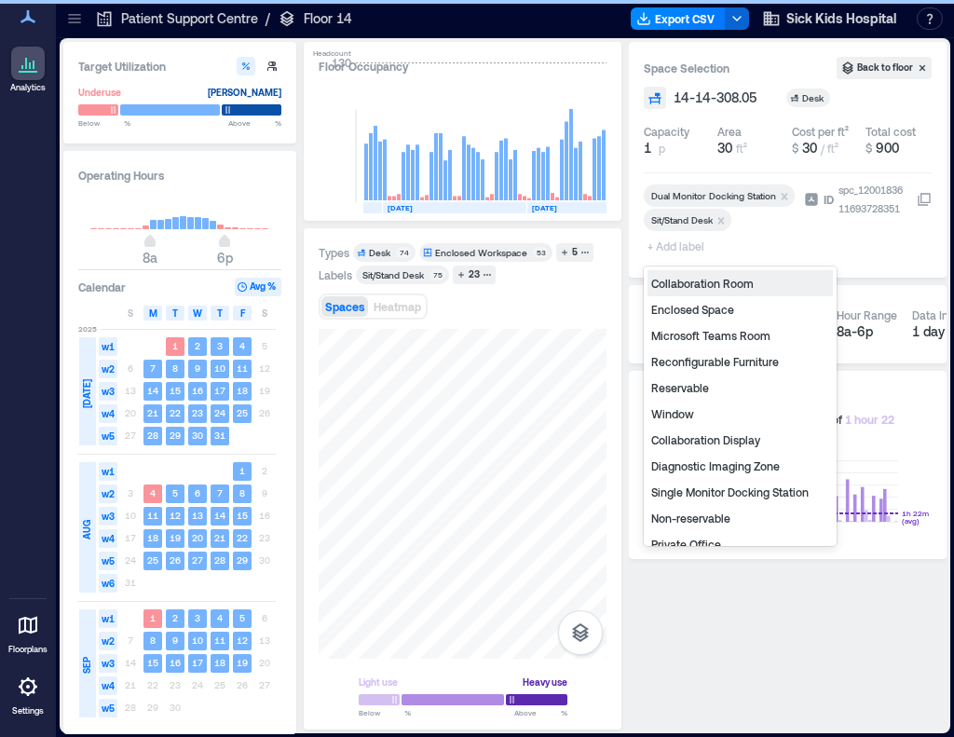
click at [683, 251] on span "+ Add label" at bounding box center [678, 246] width 68 height 26
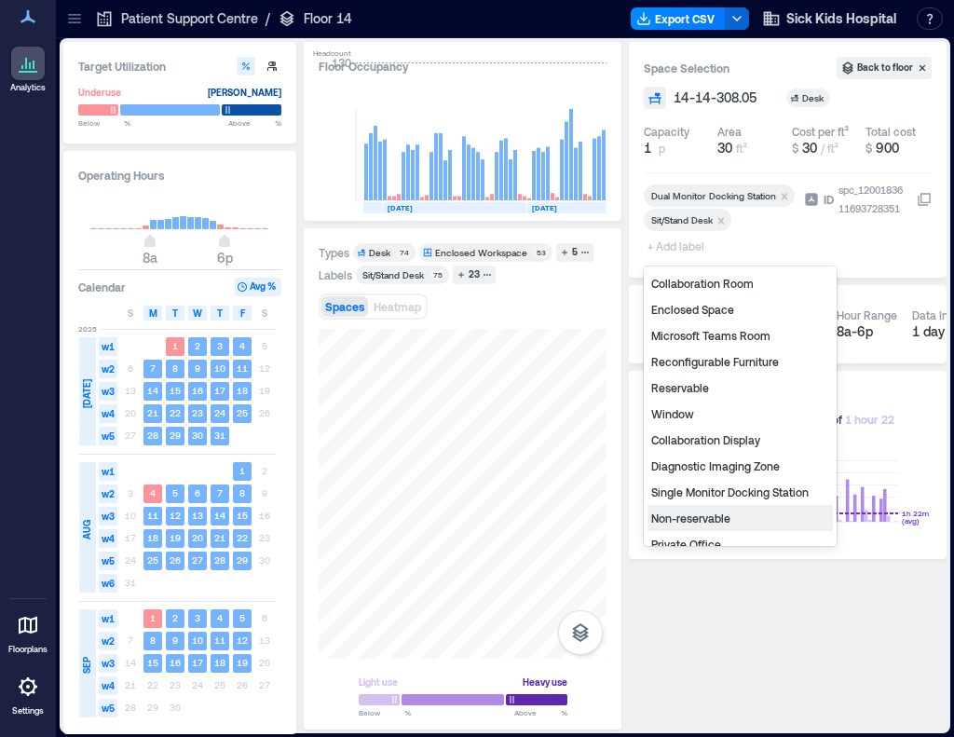
click at [717, 517] on div "Non-reservable" at bounding box center [740, 518] width 185 height 26
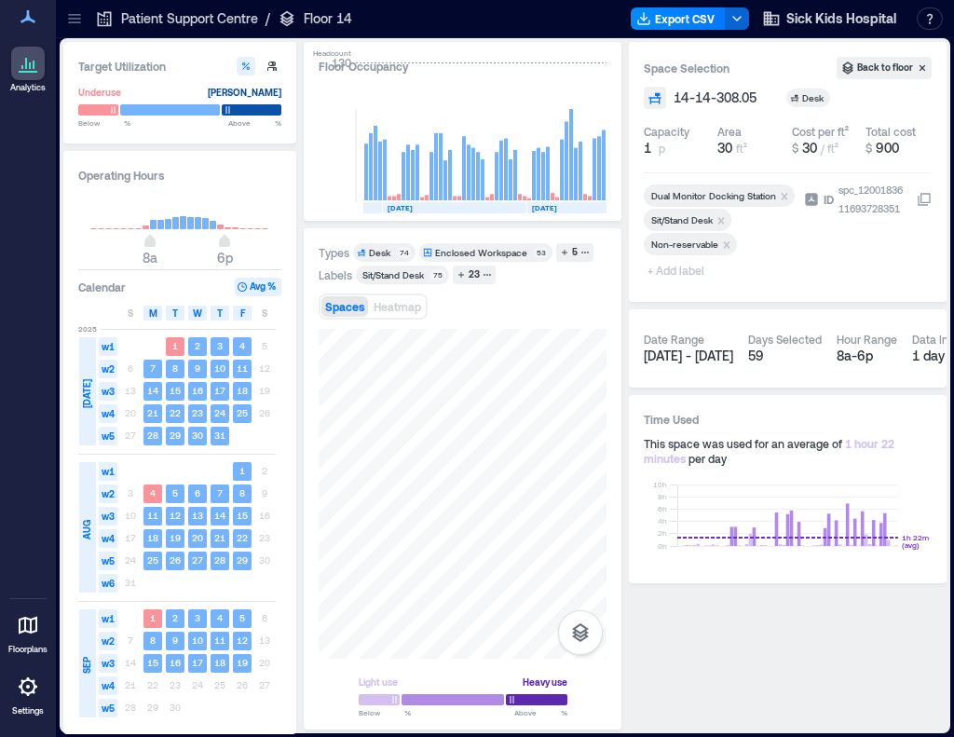
click at [664, 274] on span "+ Add label" at bounding box center [678, 270] width 68 height 26
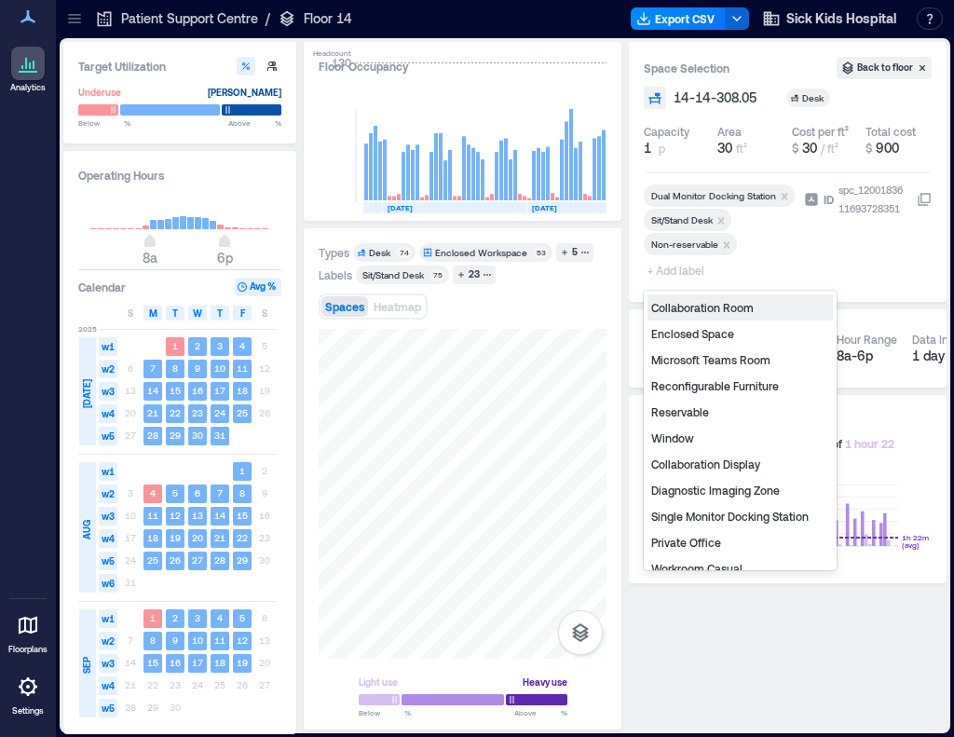
type input "*"
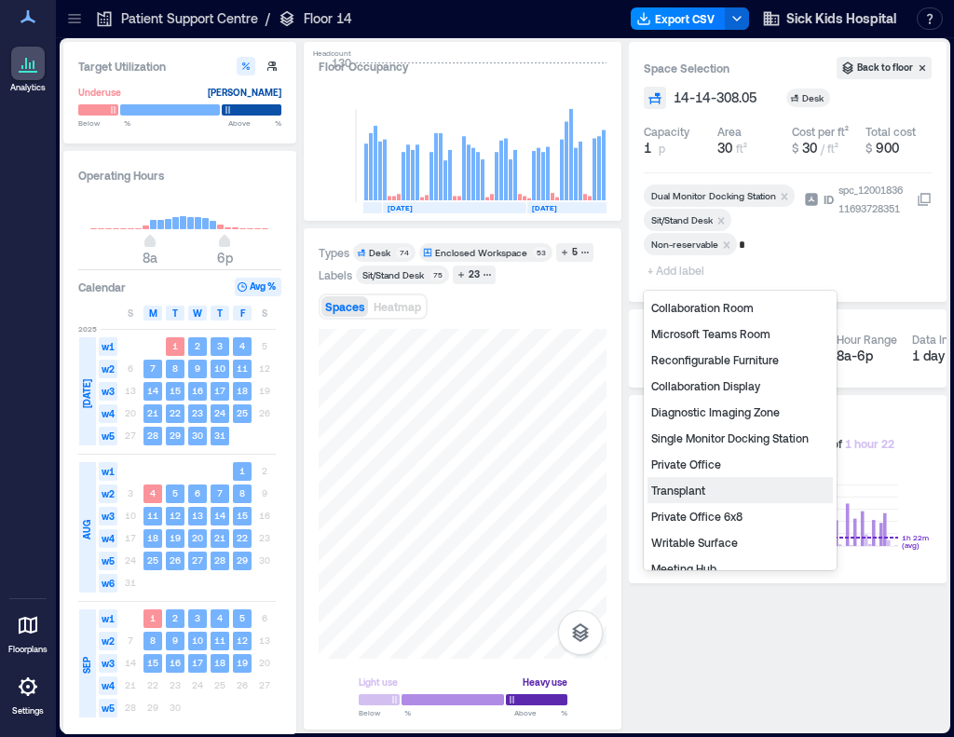
click at [688, 487] on div "Transplant" at bounding box center [740, 490] width 185 height 26
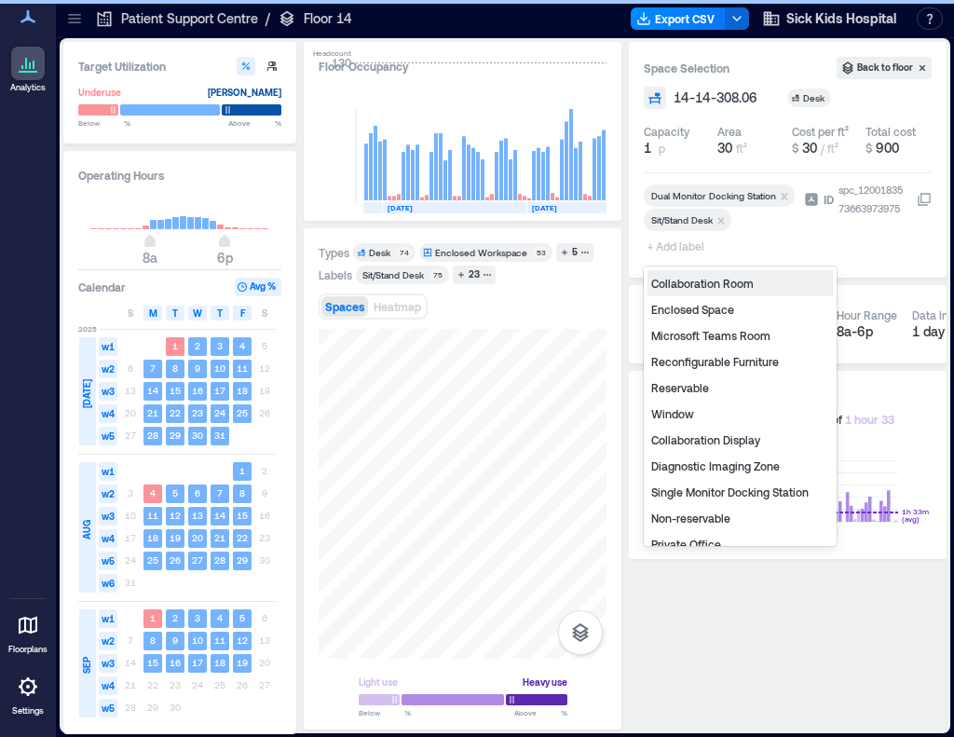
click at [670, 249] on span "+ Add label" at bounding box center [678, 246] width 68 height 26
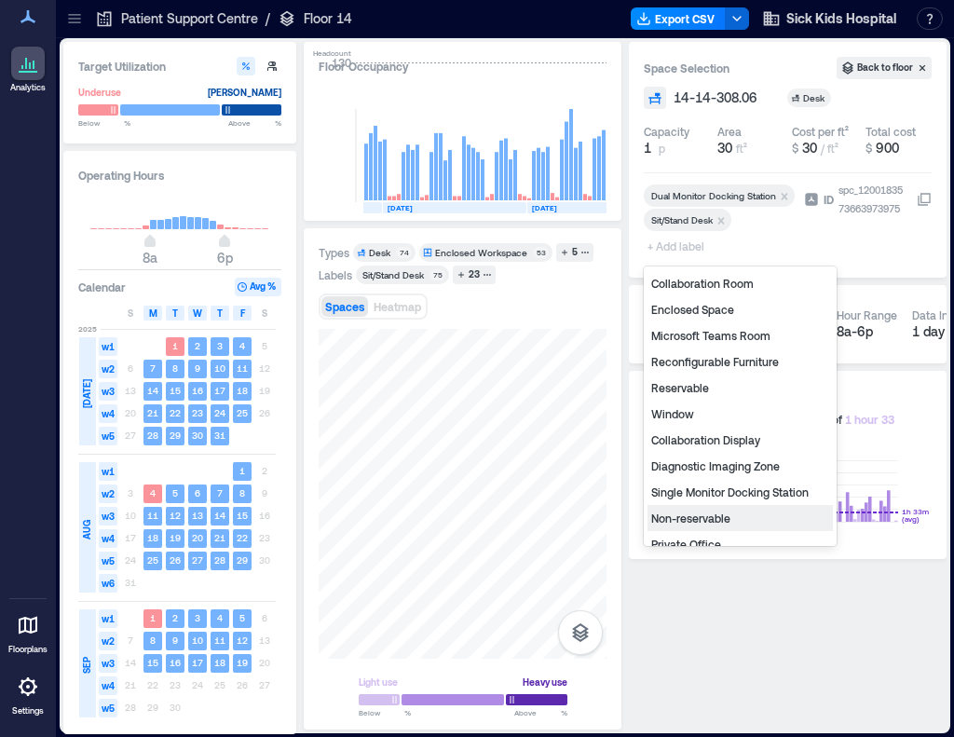
click at [708, 511] on div "Non-reservable" at bounding box center [740, 518] width 185 height 26
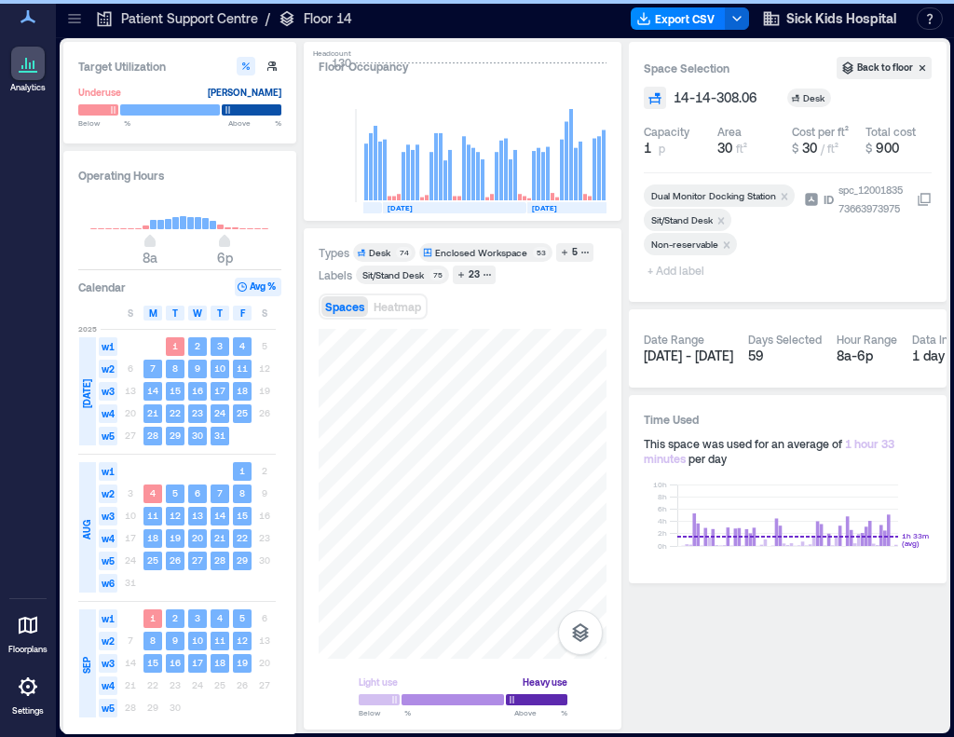
click at [675, 274] on span "+ Add label" at bounding box center [678, 270] width 68 height 26
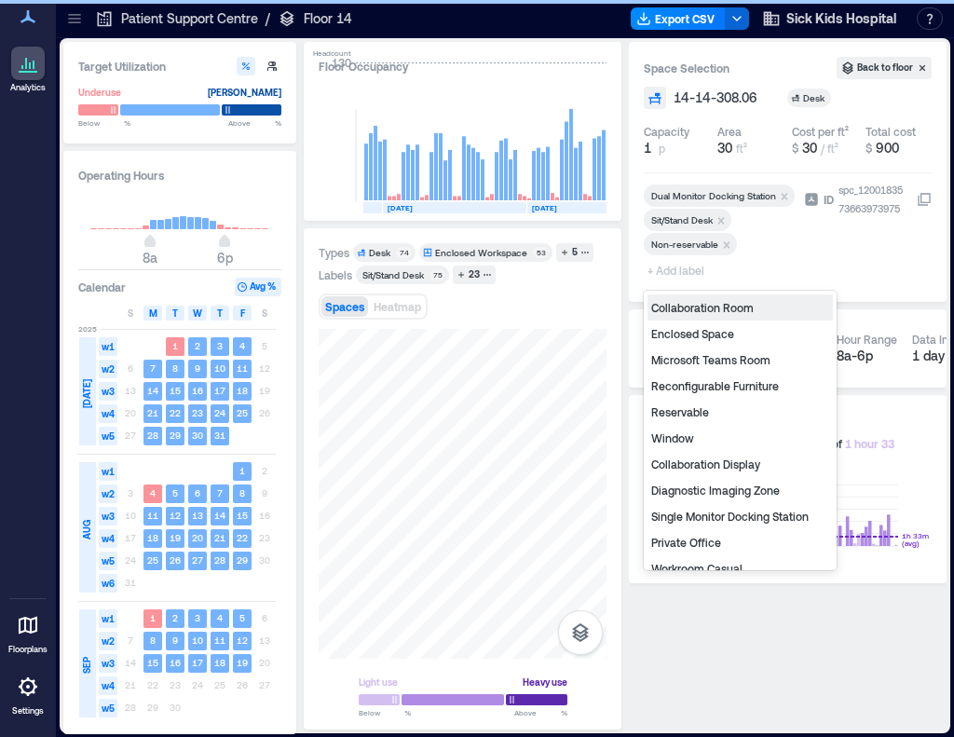
type input "*"
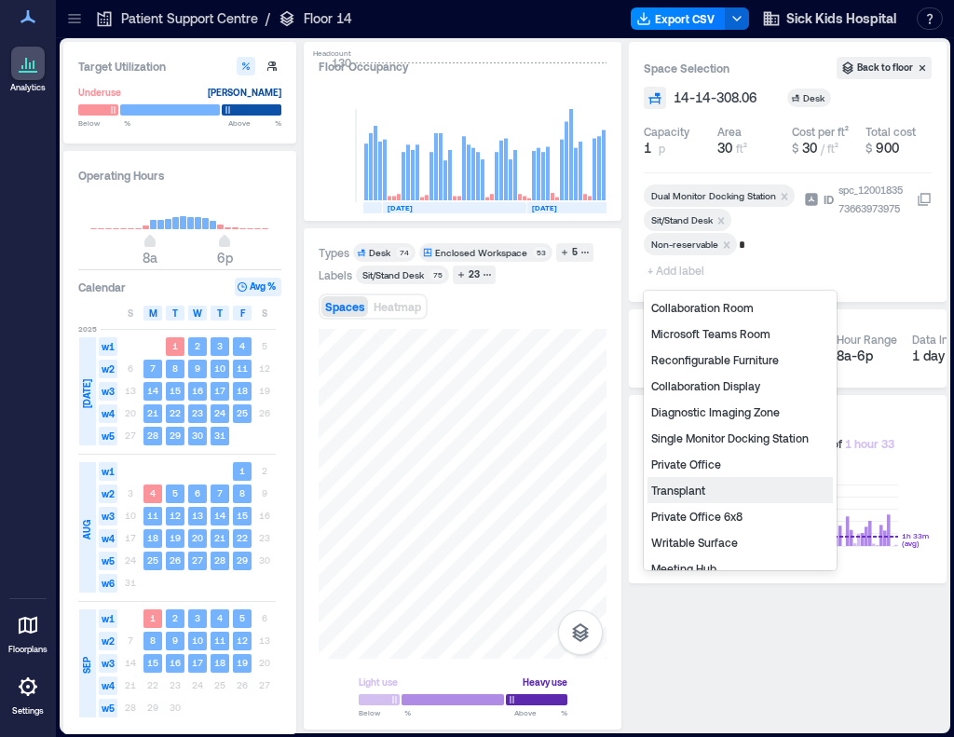
click at [721, 487] on div "Transplant" at bounding box center [740, 490] width 185 height 26
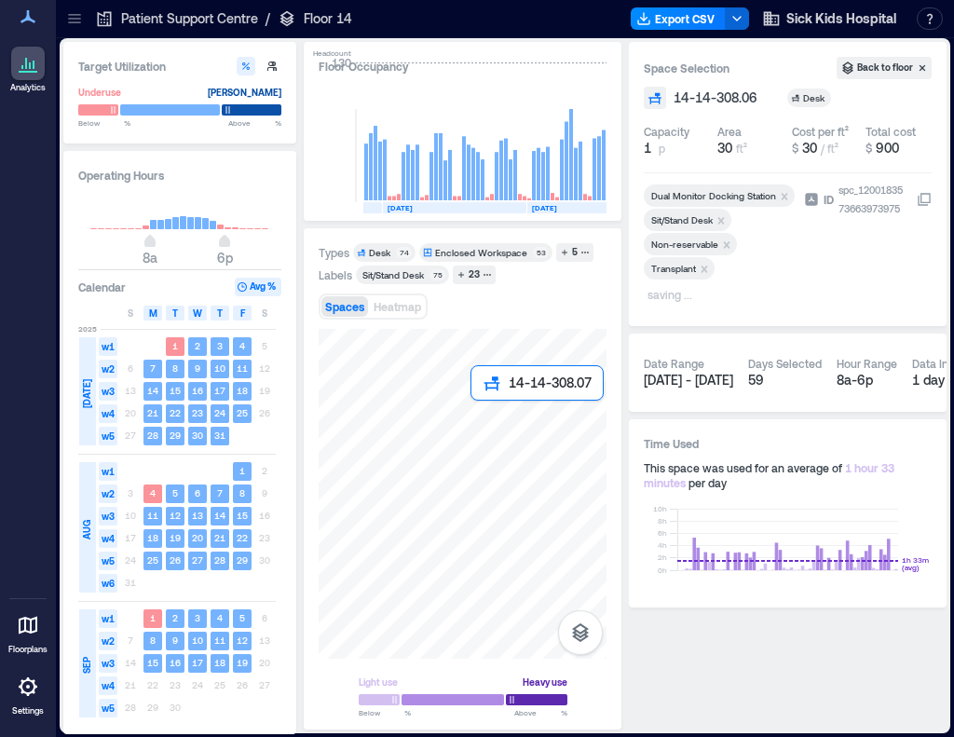
click at [482, 421] on div at bounding box center [463, 494] width 288 height 330
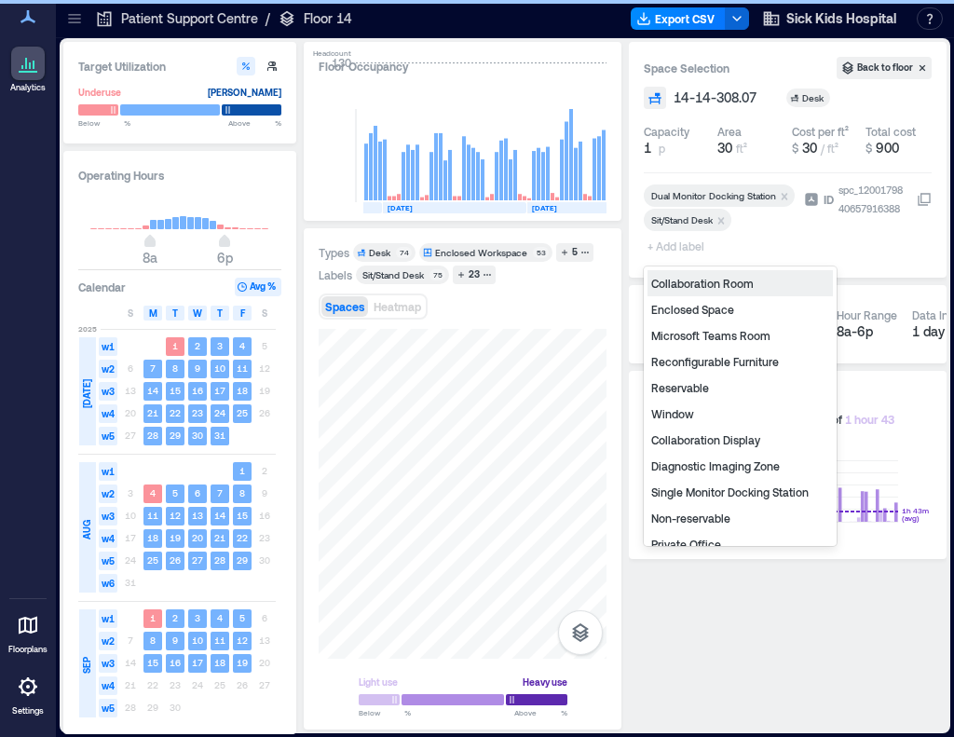
click at [685, 246] on span "+ Add label" at bounding box center [678, 246] width 68 height 26
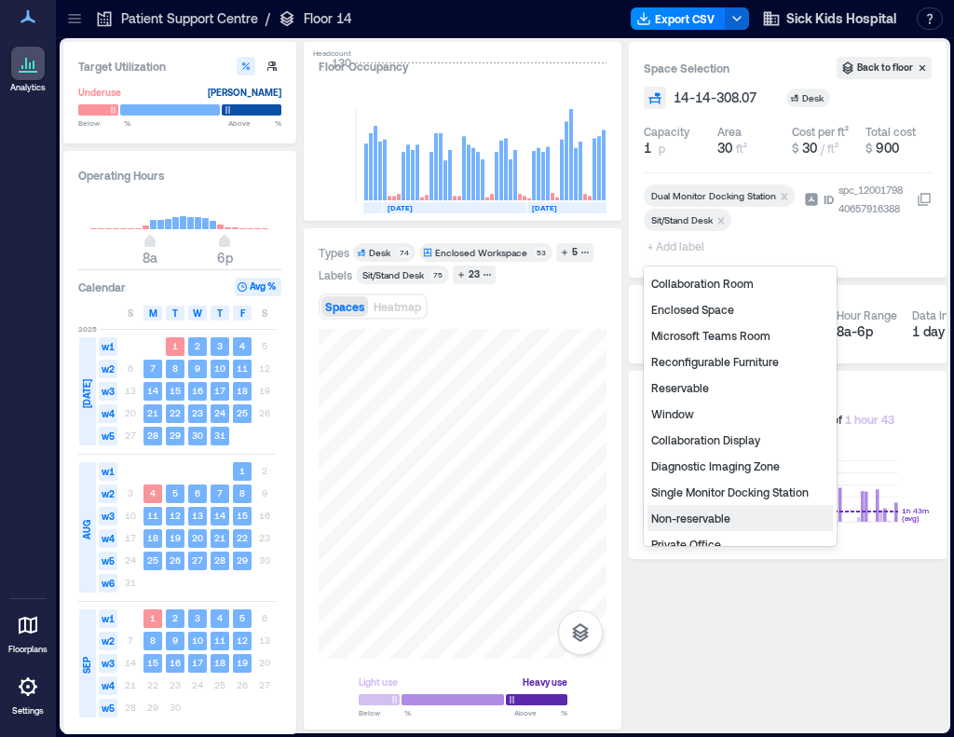
click at [701, 517] on div "Non-reservable" at bounding box center [740, 518] width 185 height 26
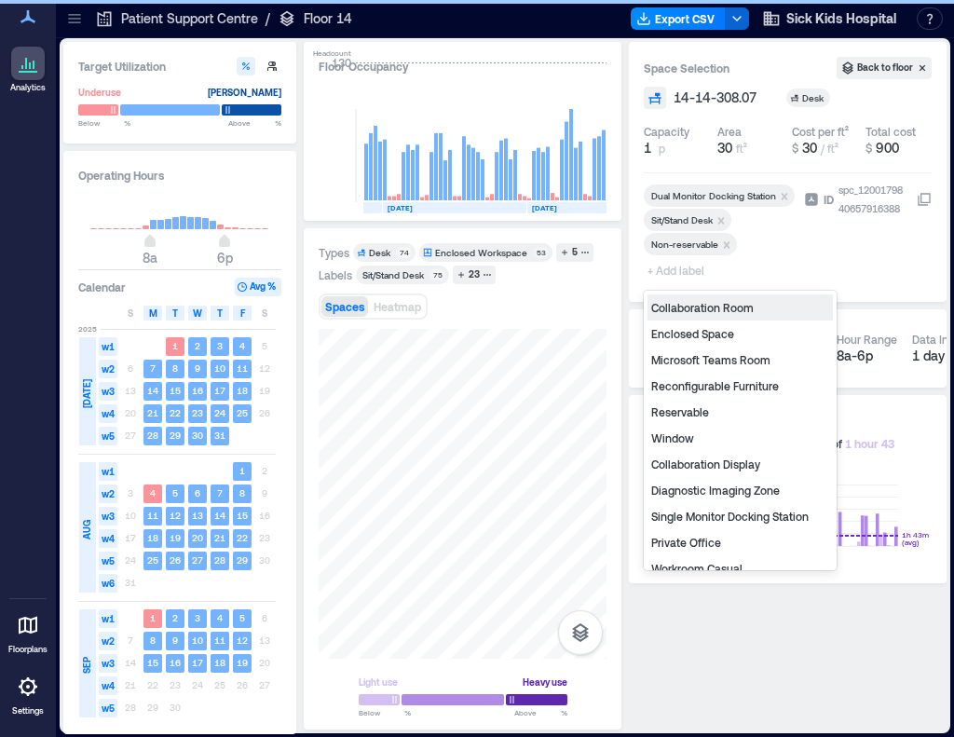
click at [675, 268] on span "+ Add label" at bounding box center [678, 270] width 68 height 26
type input "*"
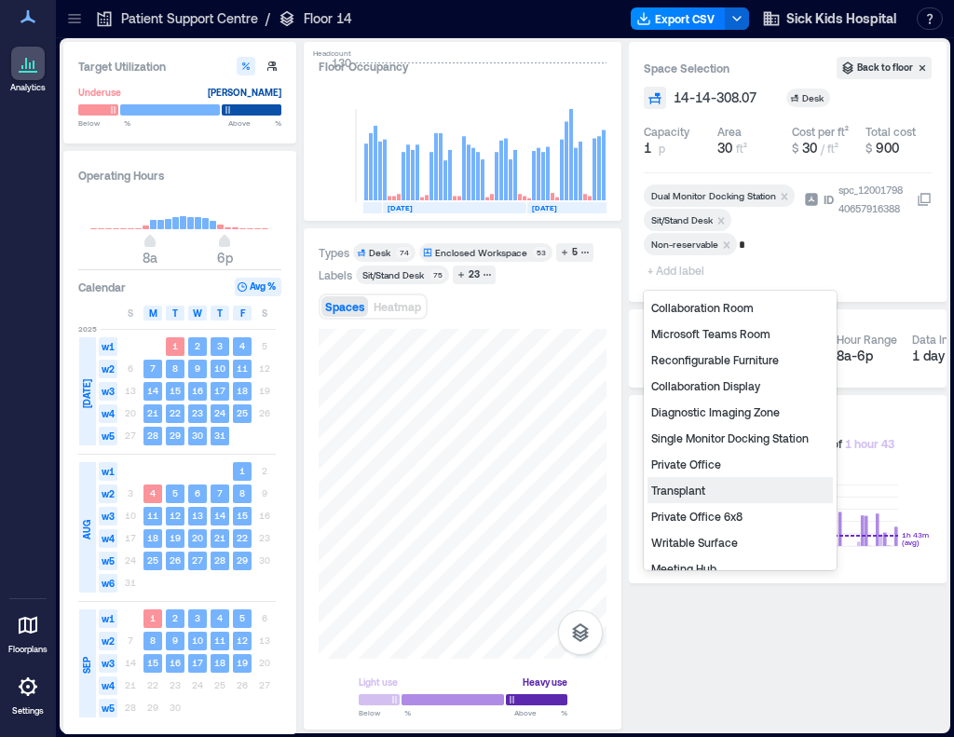
click at [712, 487] on div "Transplant" at bounding box center [740, 490] width 185 height 26
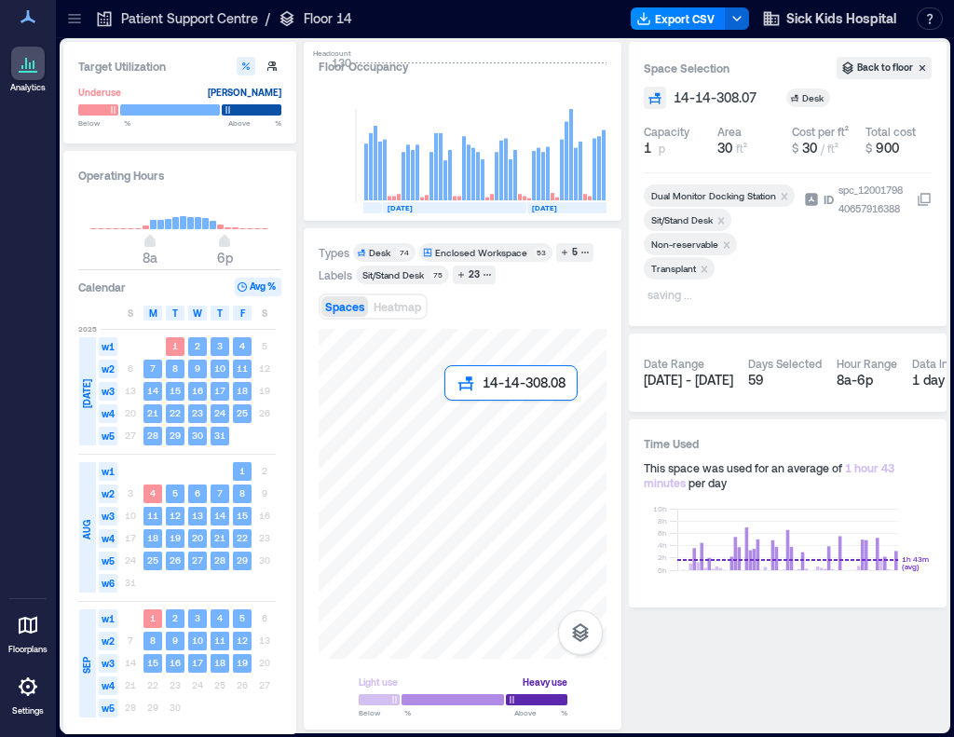
click at [459, 420] on div at bounding box center [463, 494] width 288 height 330
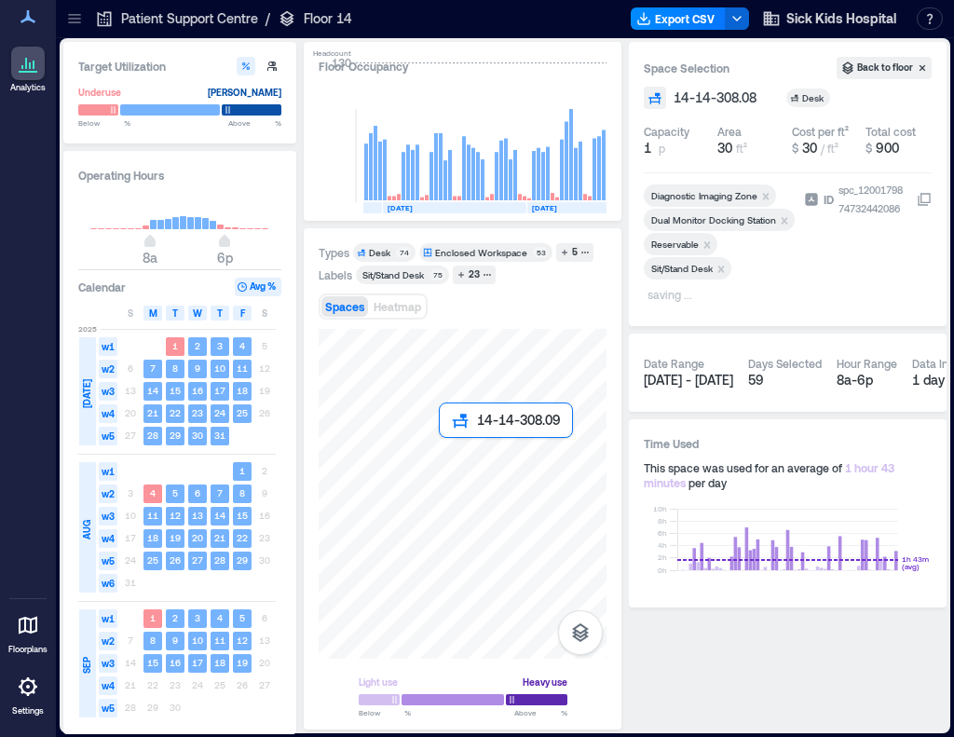
click at [461, 459] on div at bounding box center [463, 494] width 288 height 330
click at [477, 454] on div at bounding box center [463, 494] width 288 height 330
click at [514, 454] on div at bounding box center [463, 494] width 288 height 330
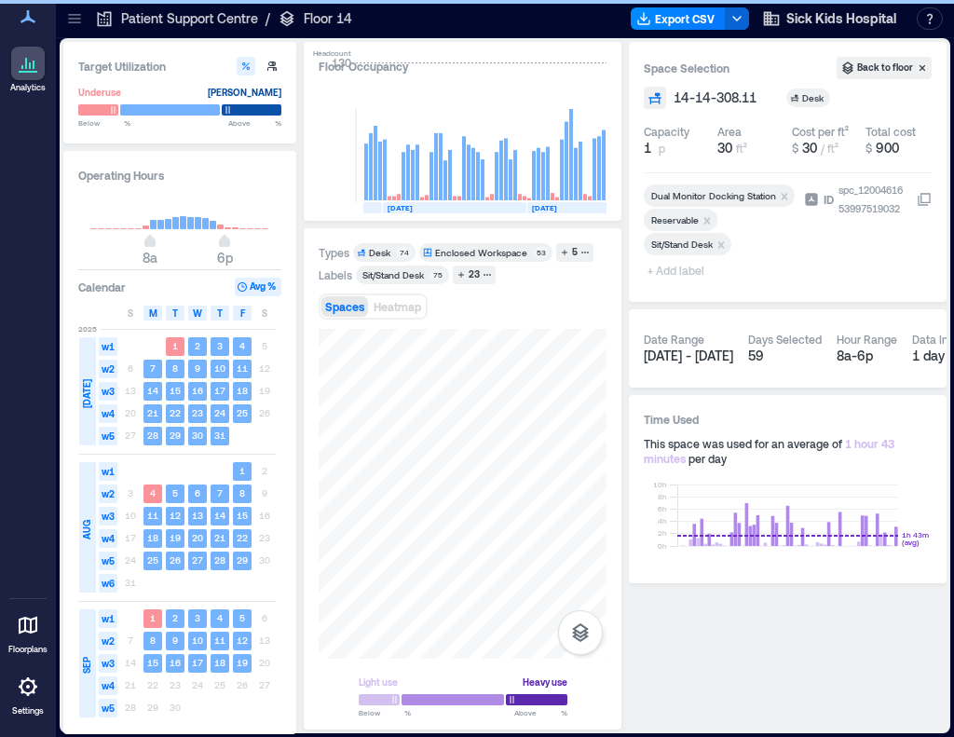
click at [706, 217] on icon "Remove Reservable" at bounding box center [707, 220] width 13 height 13
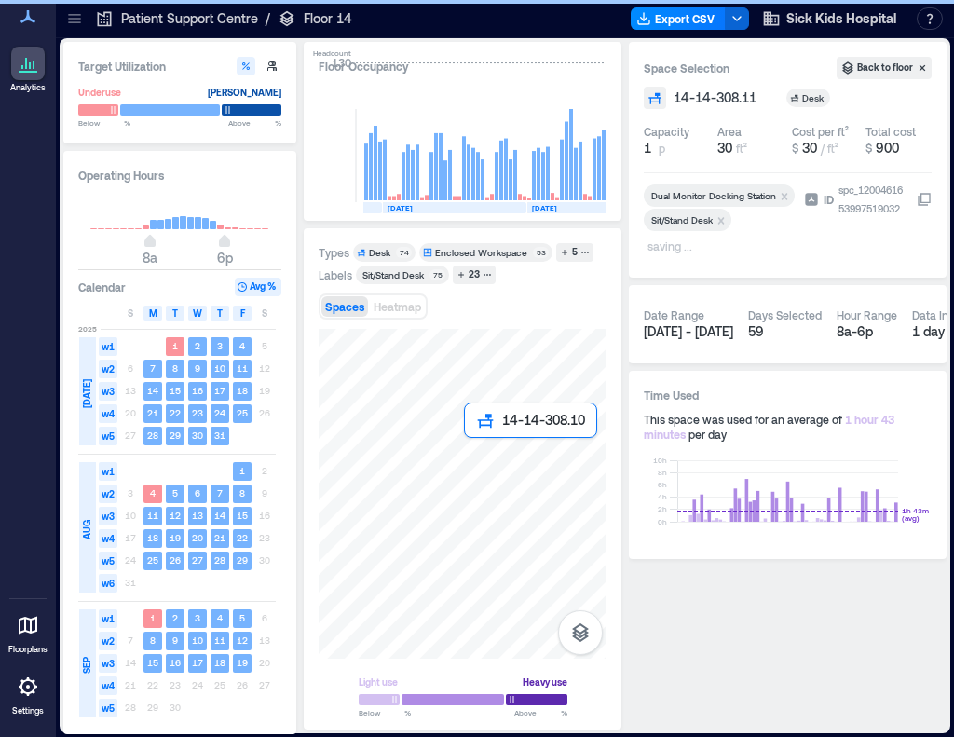
click at [470, 456] on div at bounding box center [463, 494] width 288 height 330
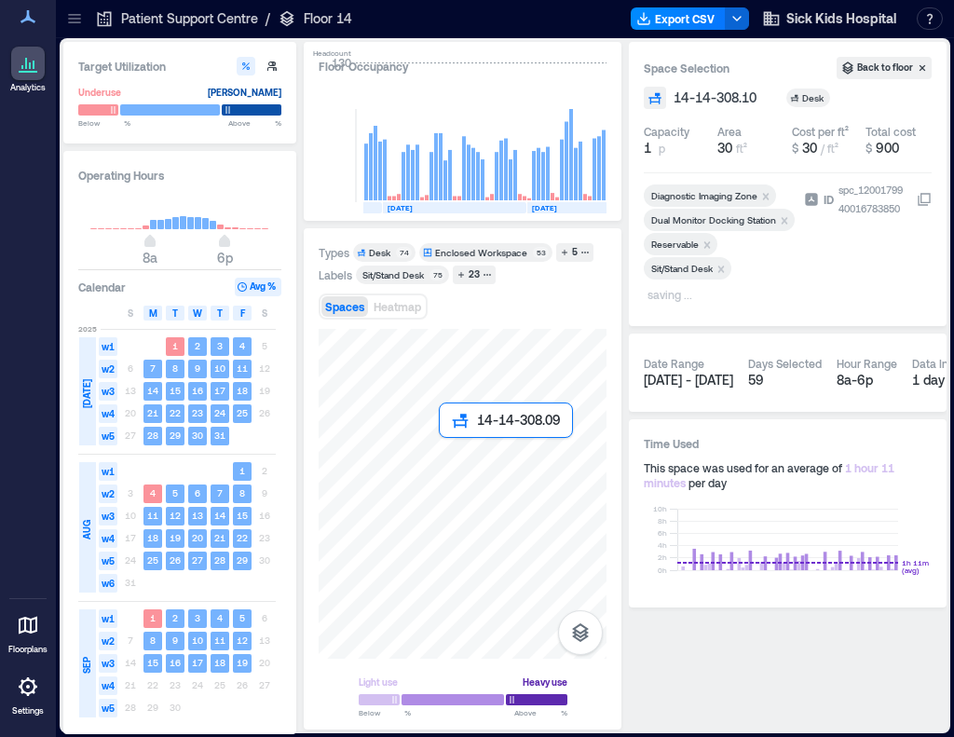
click at [447, 456] on div at bounding box center [463, 494] width 288 height 330
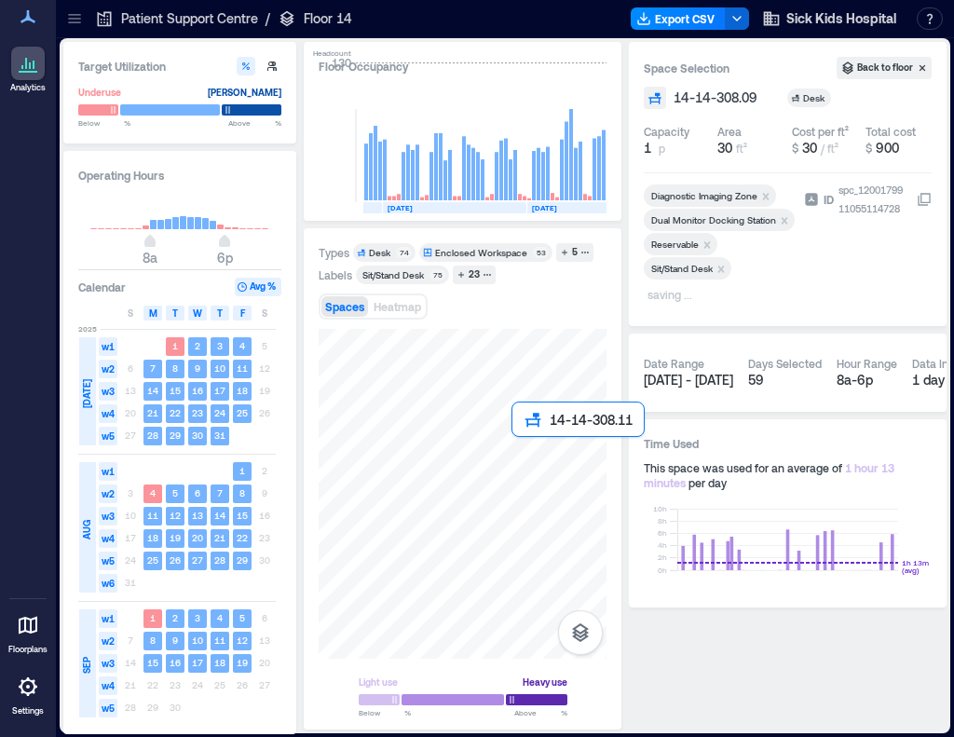
click at [523, 456] on div at bounding box center [463, 494] width 288 height 330
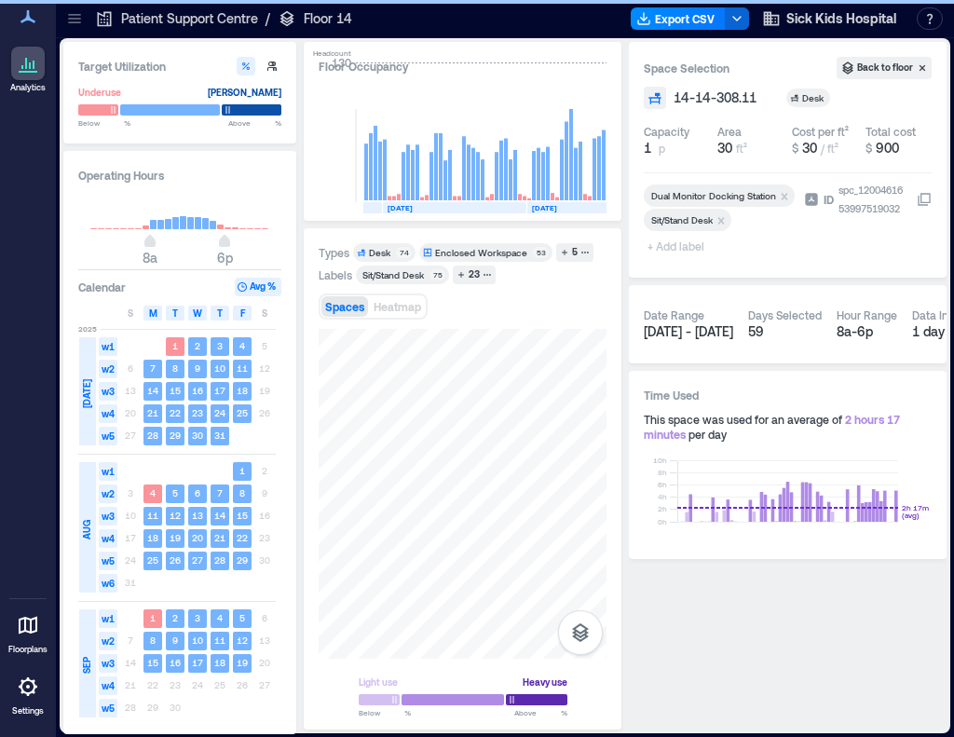
click at [683, 245] on span "+ Add label" at bounding box center [678, 246] width 68 height 26
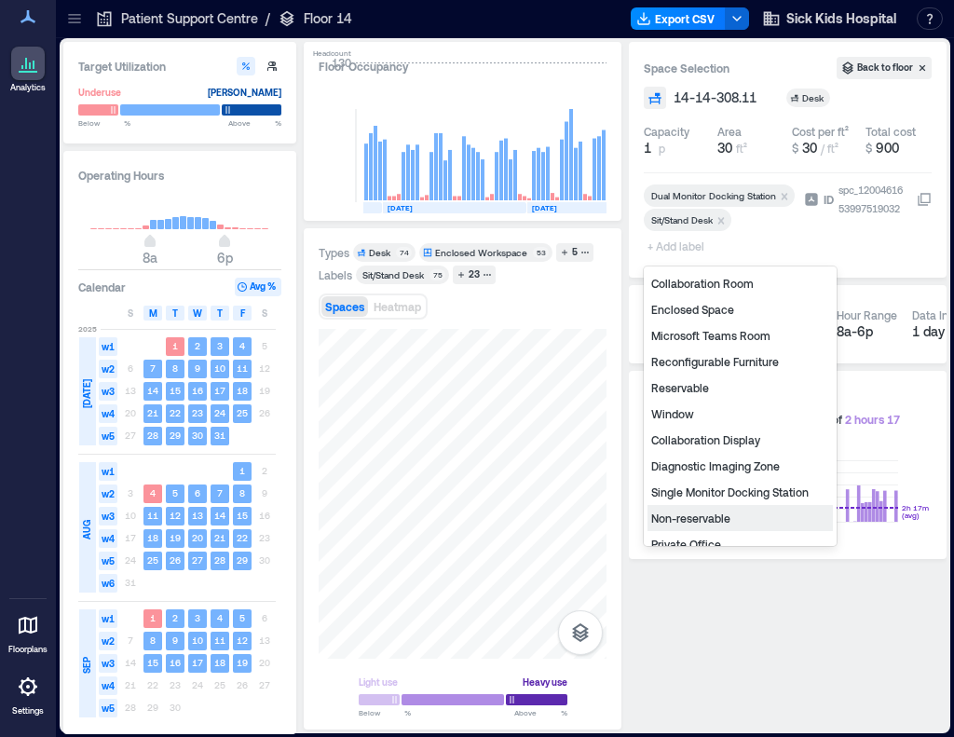
click at [707, 514] on div "Non-reservable" at bounding box center [740, 518] width 185 height 26
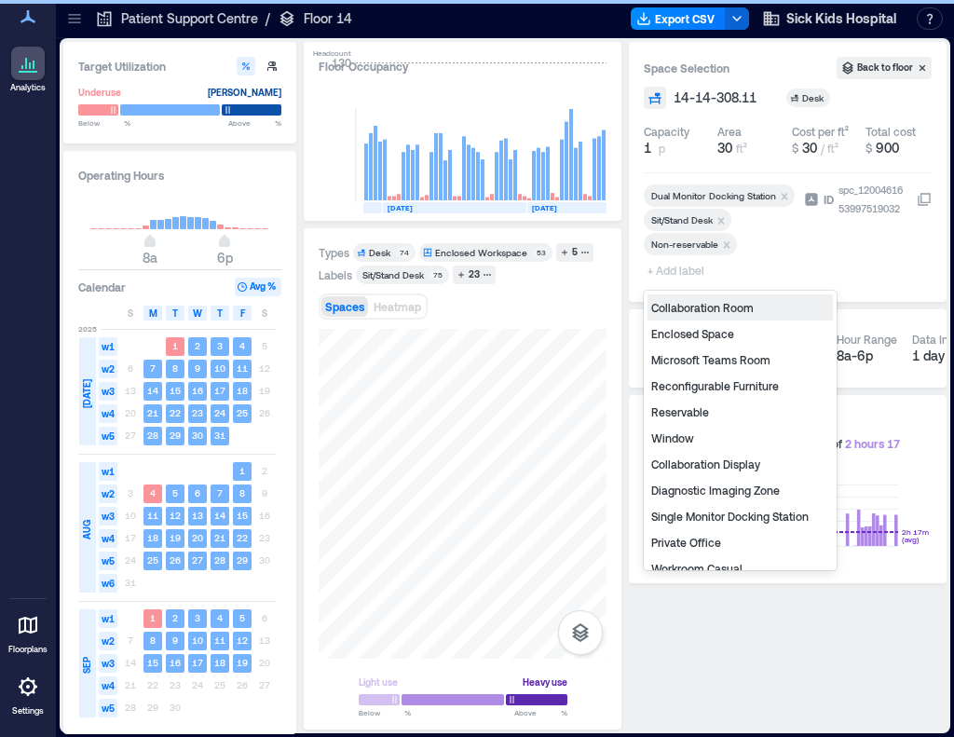
click at [671, 266] on span "+ Add label" at bounding box center [678, 270] width 68 height 26
type input "*"
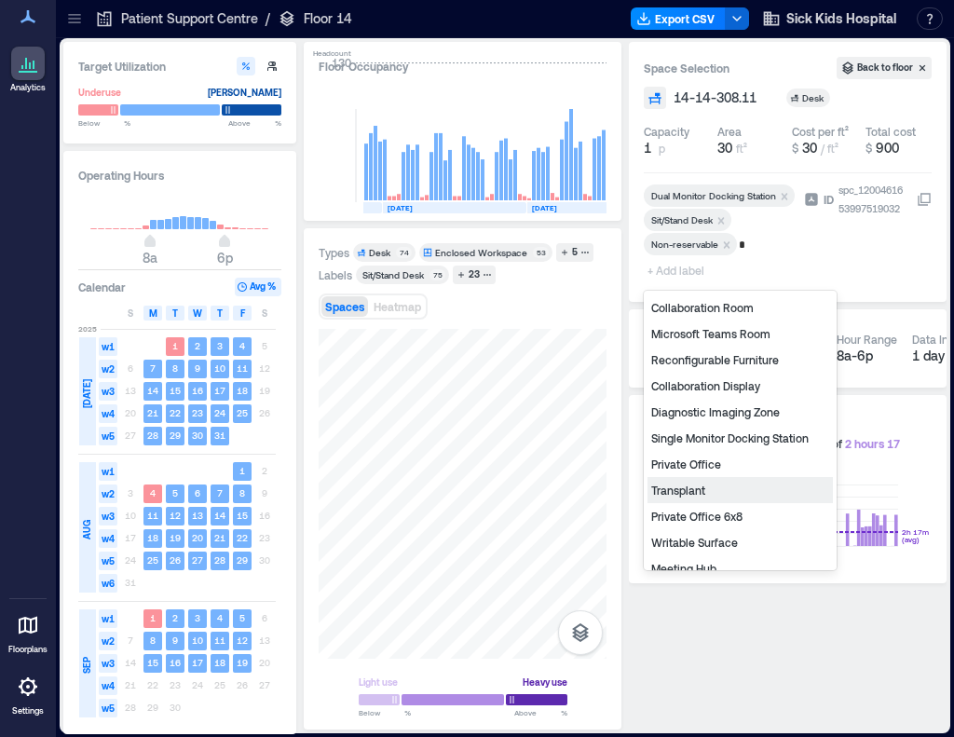
click at [727, 485] on div "Transplant" at bounding box center [740, 490] width 185 height 26
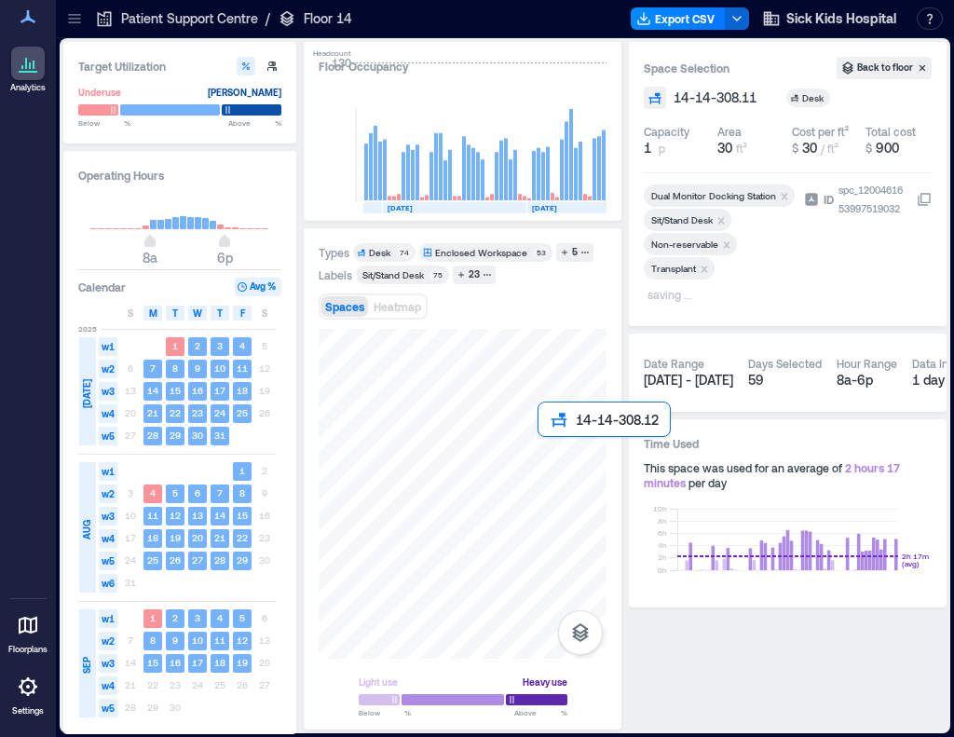
click at [553, 464] on div at bounding box center [463, 494] width 288 height 330
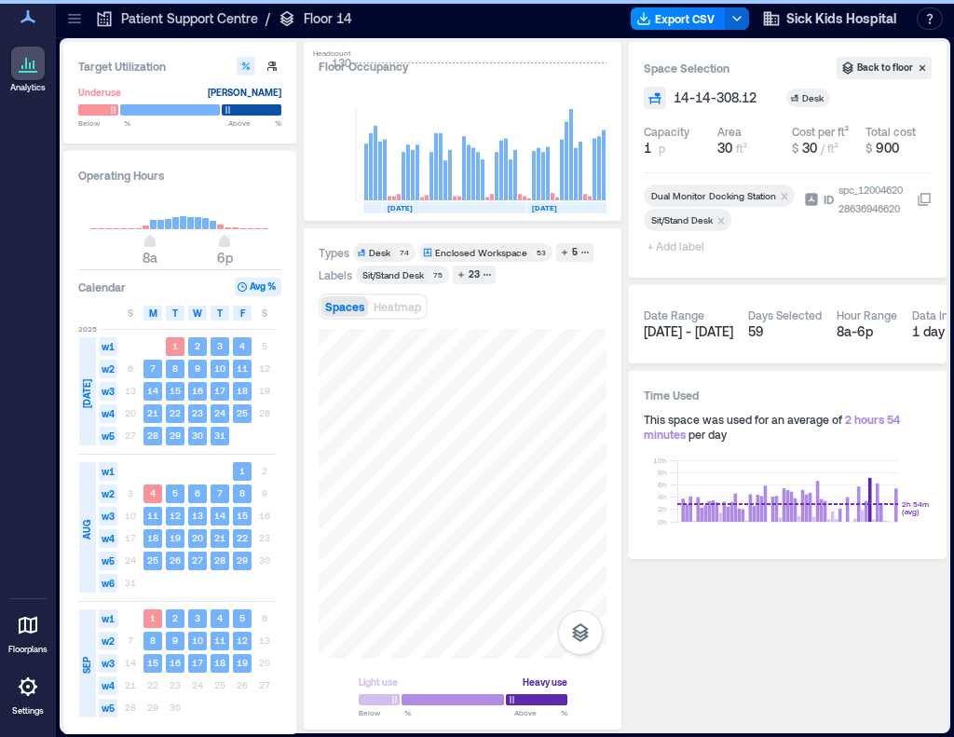
click at [669, 249] on span "+ Add label" at bounding box center [678, 246] width 68 height 26
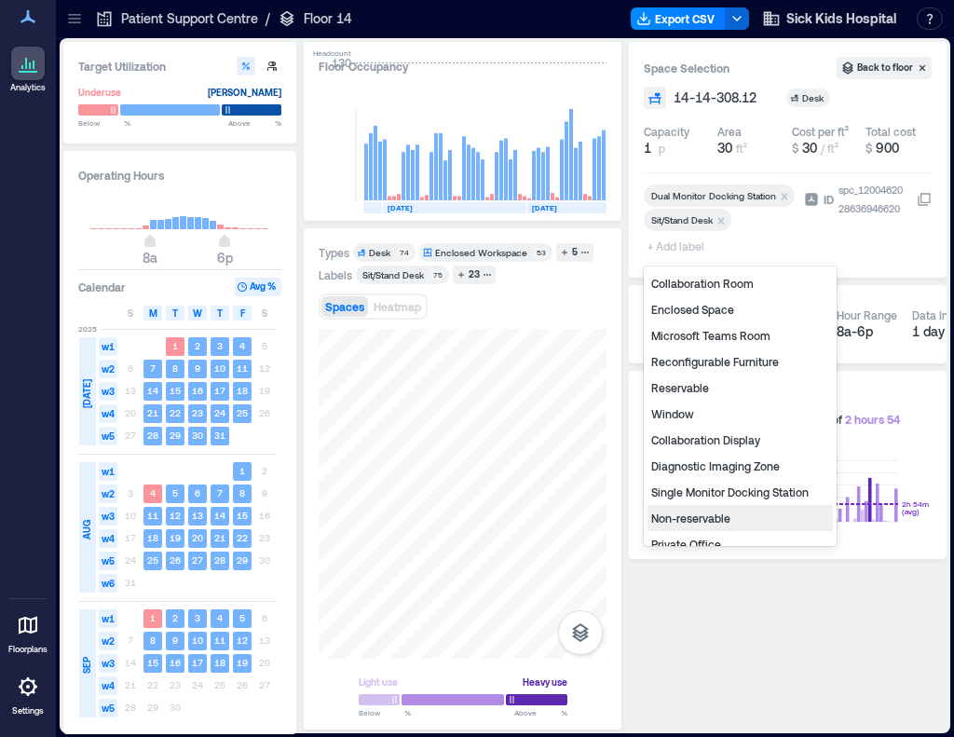
click at [706, 521] on div "Non-reservable" at bounding box center [740, 518] width 185 height 26
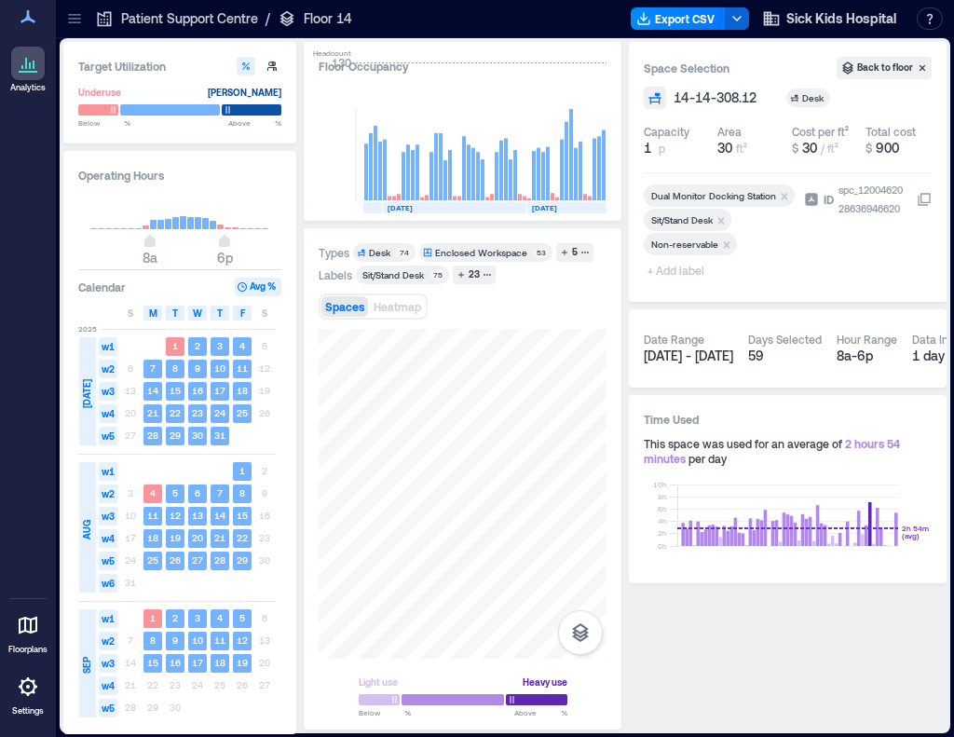
click at [684, 271] on span "+ Add label" at bounding box center [678, 270] width 68 height 26
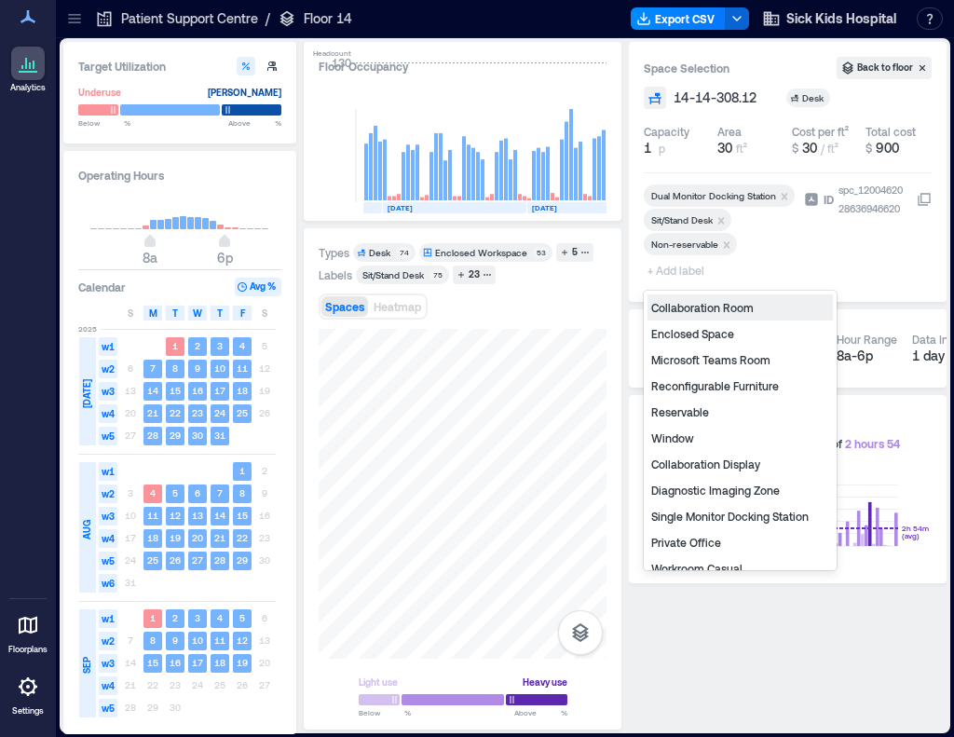
type input "*"
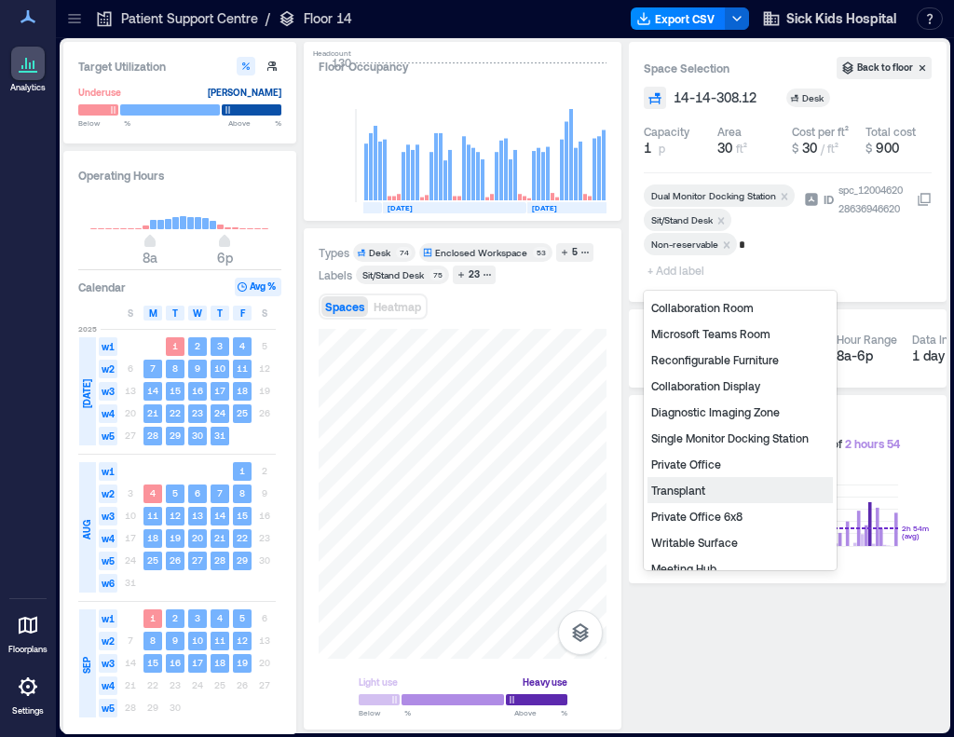
click at [690, 493] on div "Transplant" at bounding box center [740, 490] width 185 height 26
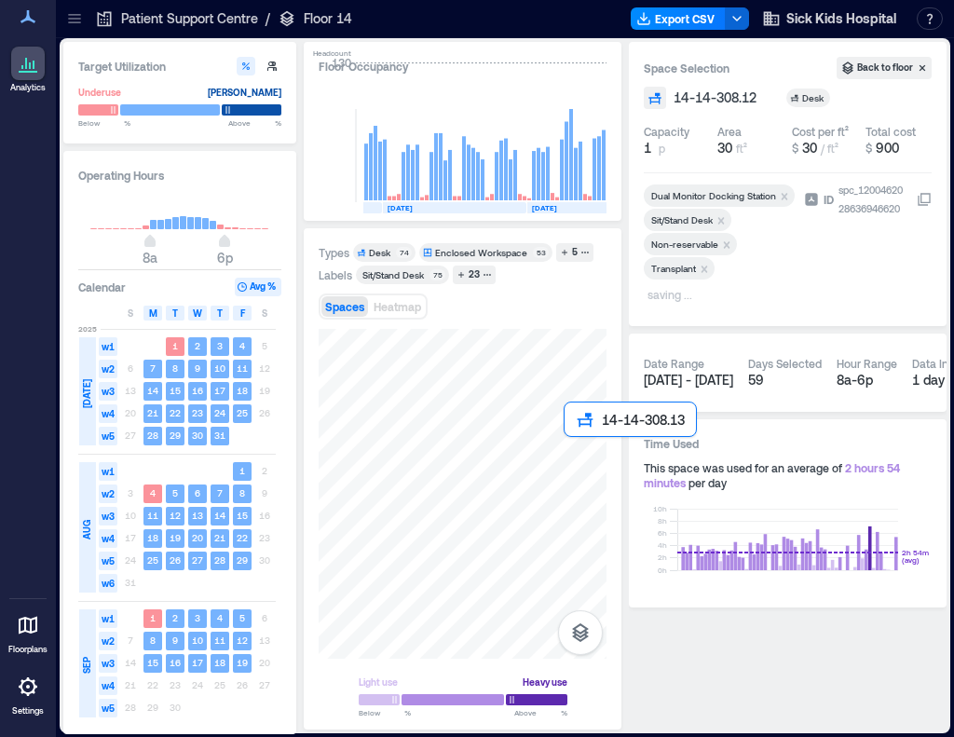
click at [583, 448] on div at bounding box center [463, 494] width 288 height 330
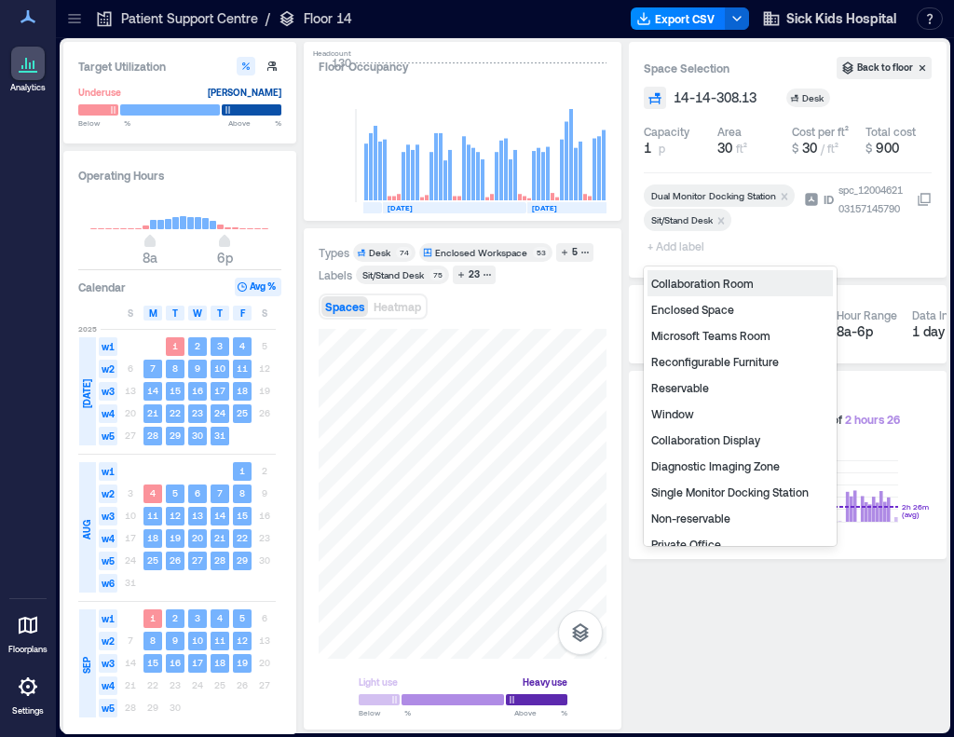
click at [668, 245] on span "+ Add label" at bounding box center [678, 246] width 68 height 26
click at [711, 519] on div "Non-reservable" at bounding box center [740, 518] width 185 height 26
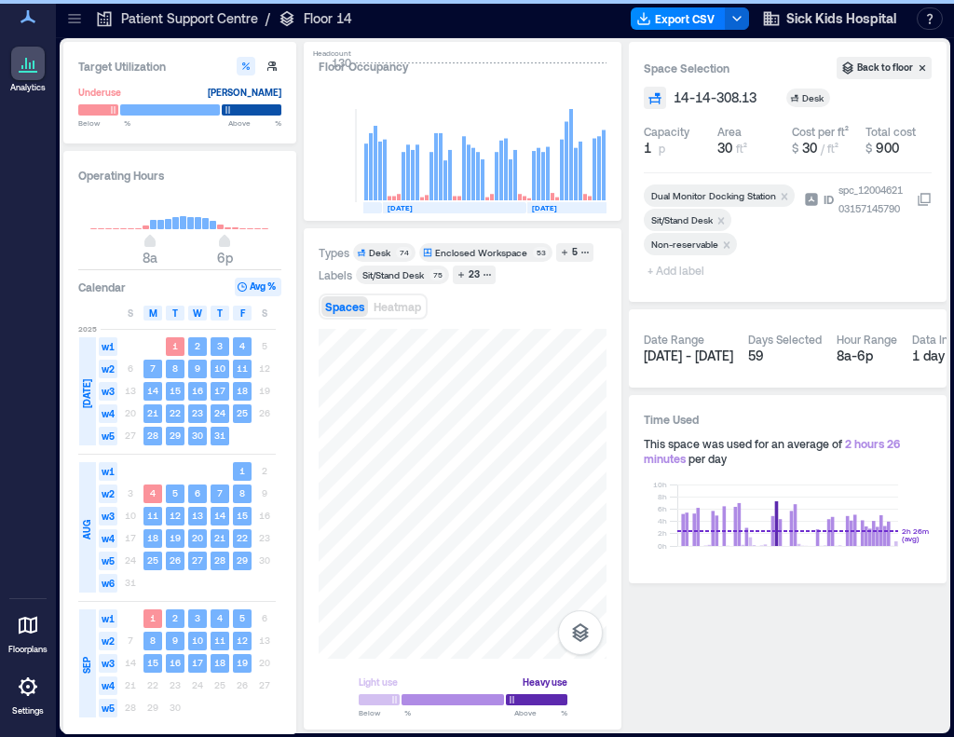
click at [676, 272] on span "+ Add label" at bounding box center [678, 270] width 68 height 26
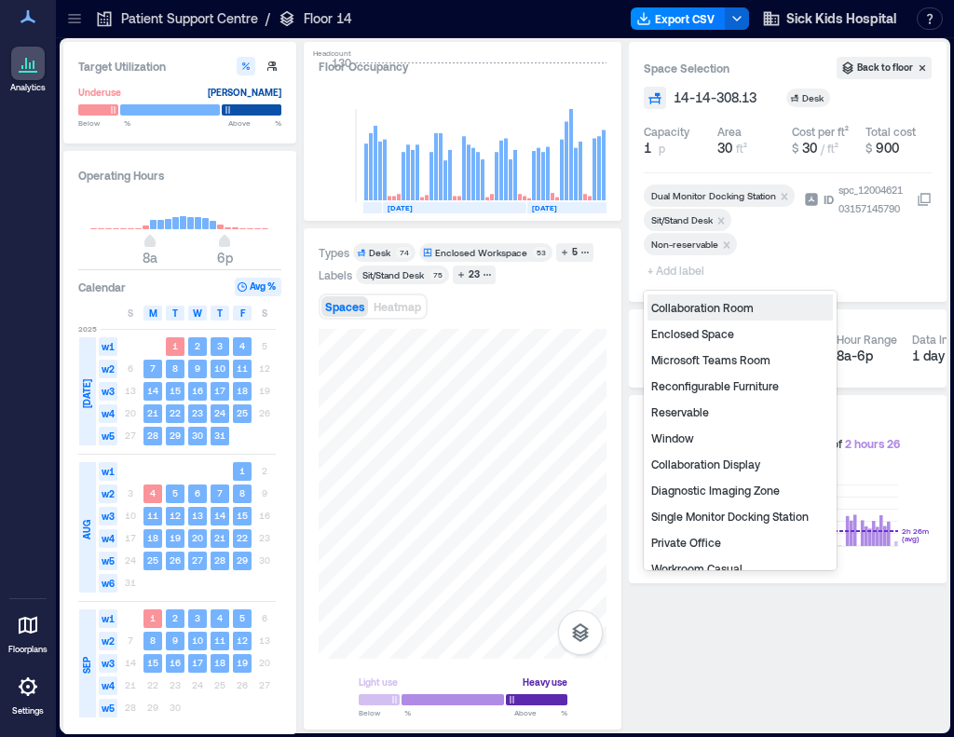
type input "*"
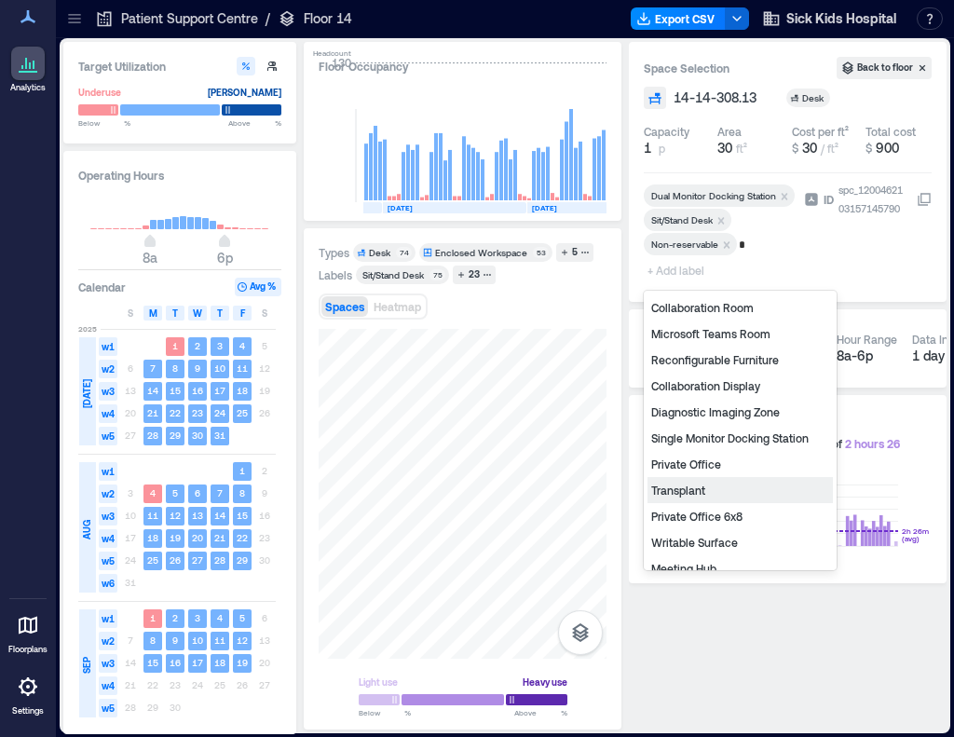
click at [691, 484] on div "Transplant" at bounding box center [740, 490] width 185 height 26
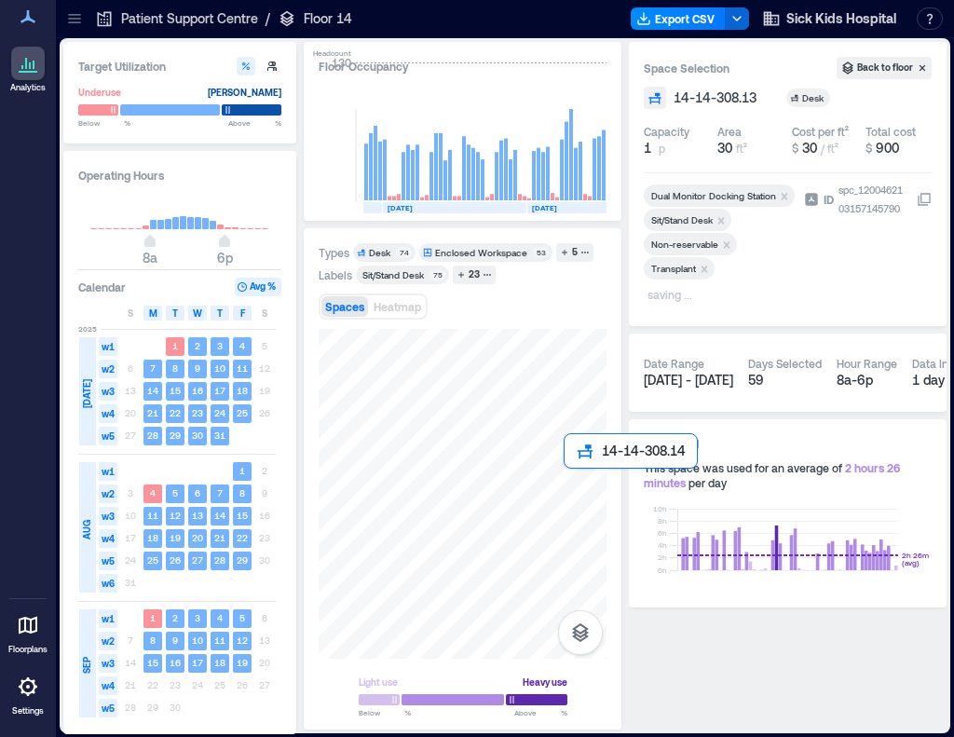
click at [578, 486] on div at bounding box center [463, 494] width 288 height 330
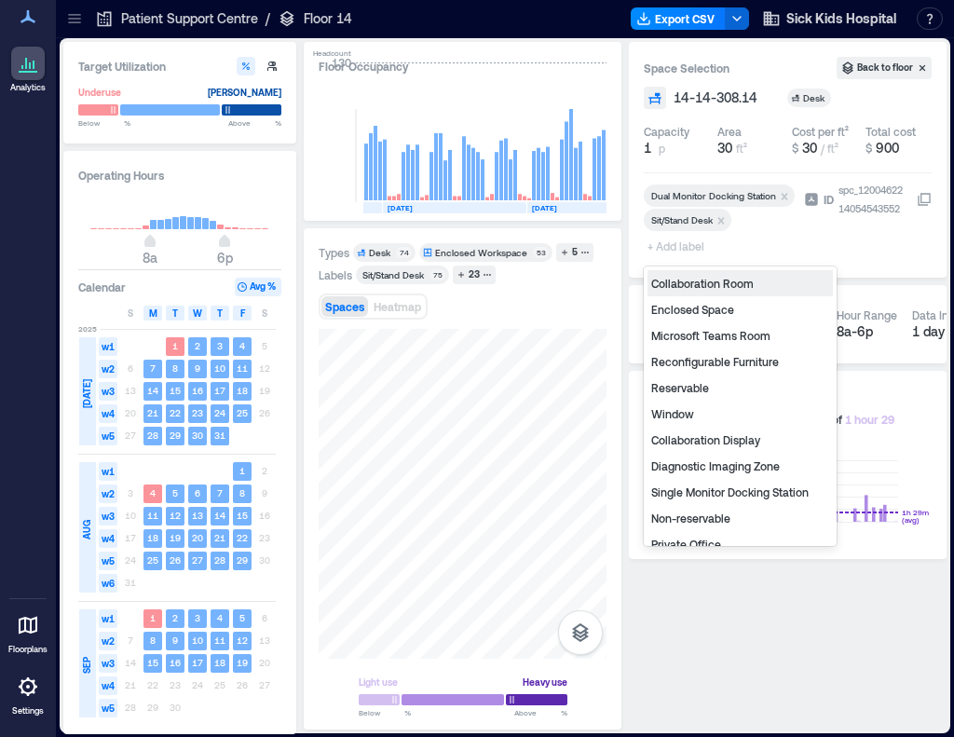
click at [678, 250] on span "+ Add label" at bounding box center [678, 246] width 68 height 26
type input "*"
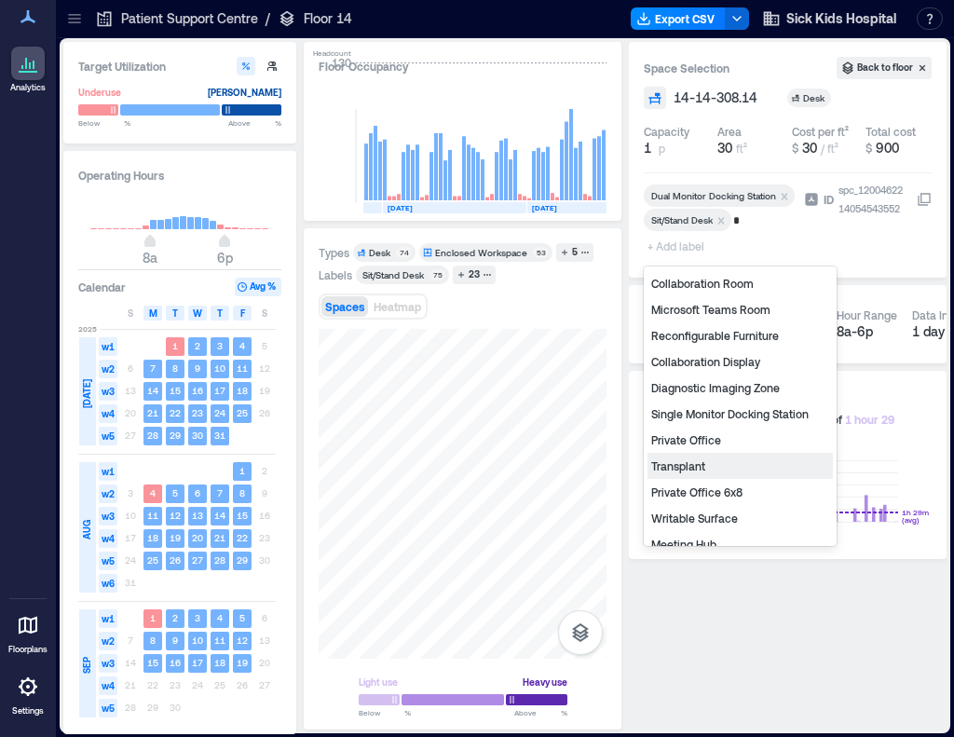
click at [712, 460] on div "Transplant" at bounding box center [740, 466] width 185 height 26
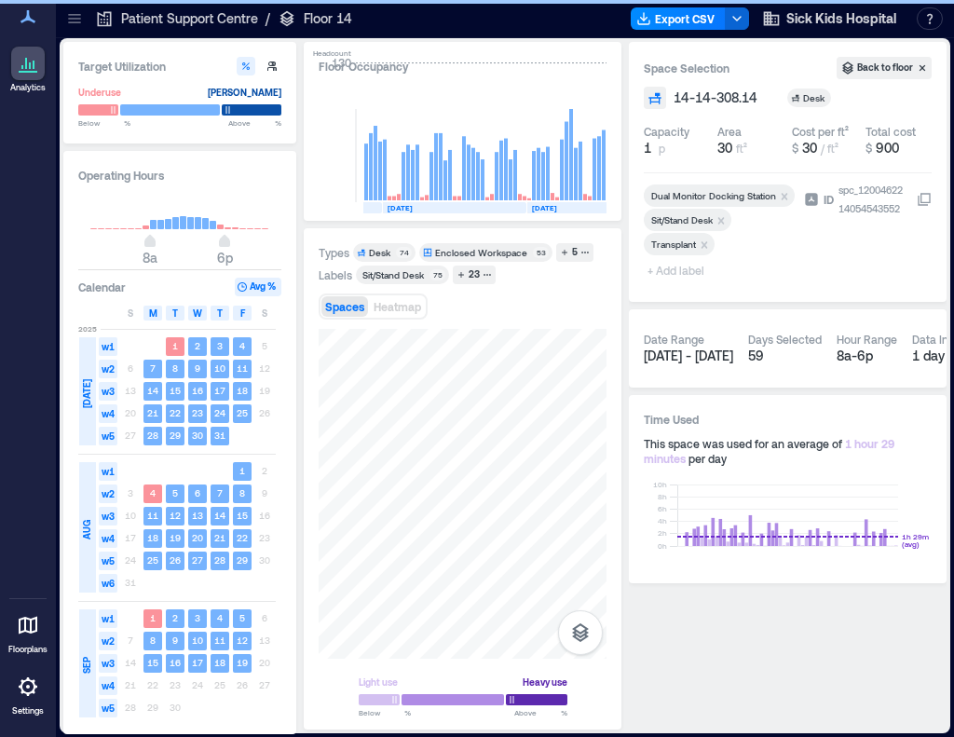
click at [679, 270] on span "+ Add label" at bounding box center [678, 270] width 68 height 26
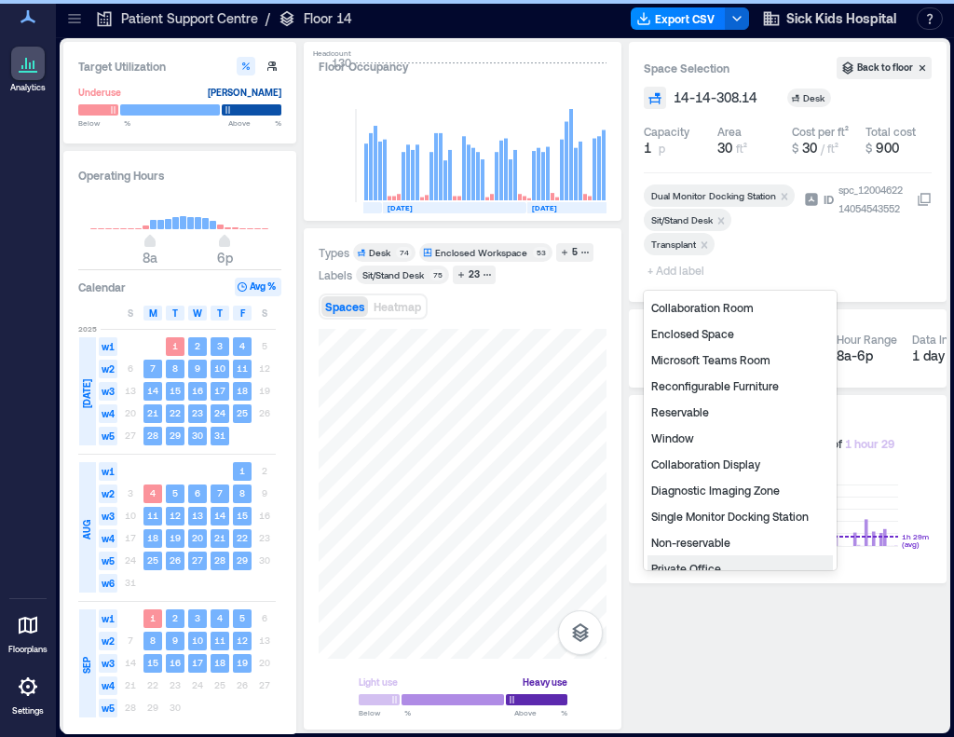
scroll to position [20, 0]
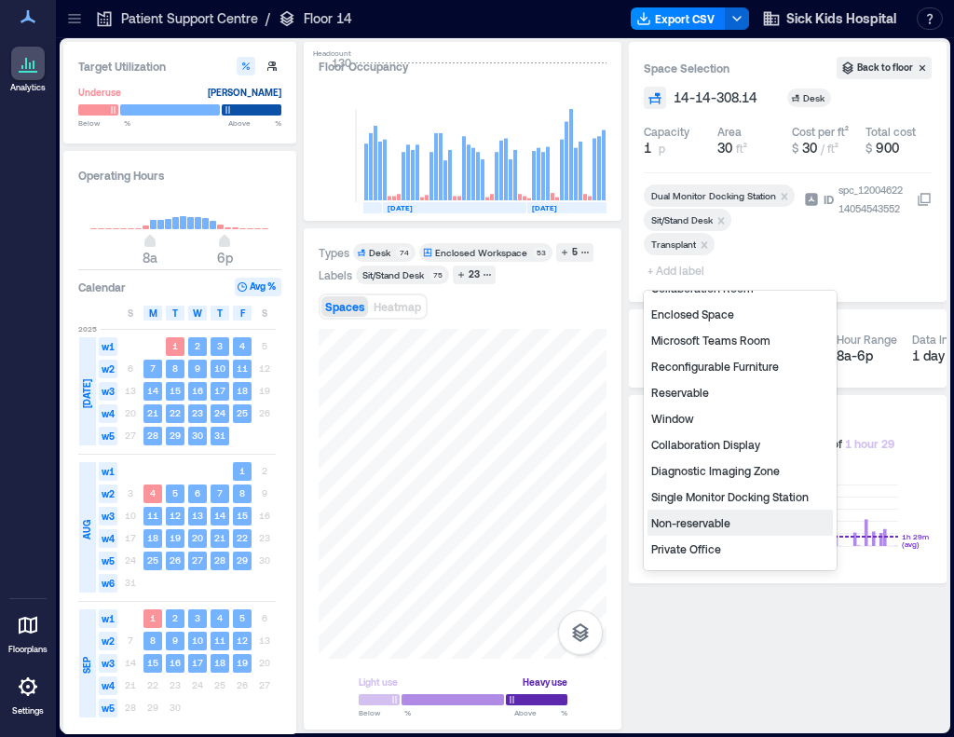
click at [725, 521] on div "Non-reservable" at bounding box center [740, 523] width 185 height 26
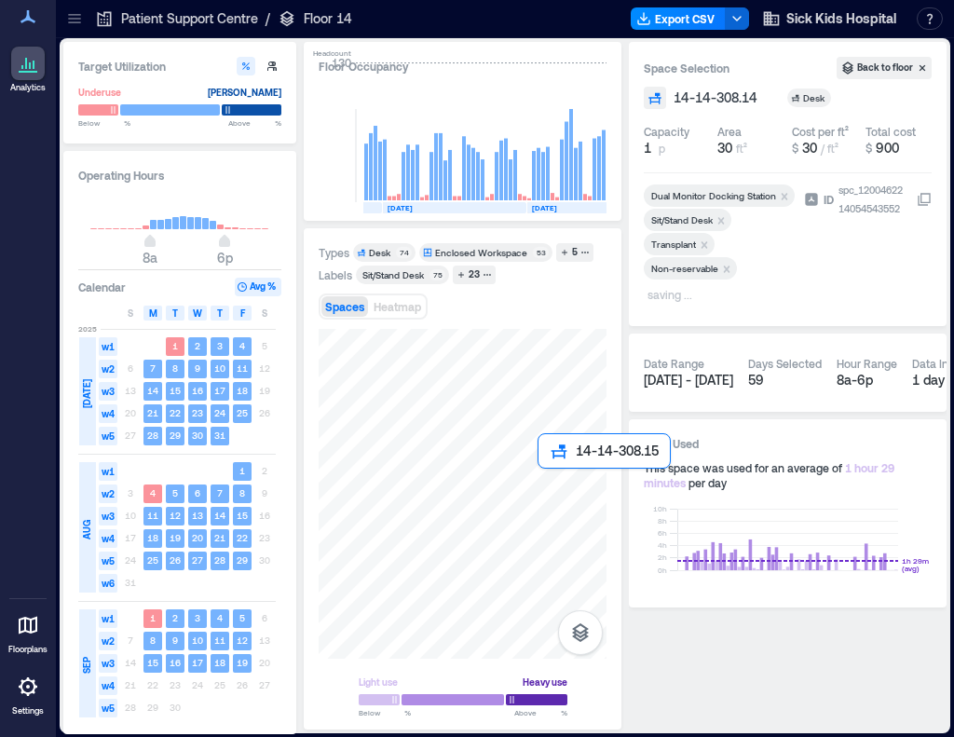
click at [544, 487] on div at bounding box center [463, 494] width 288 height 330
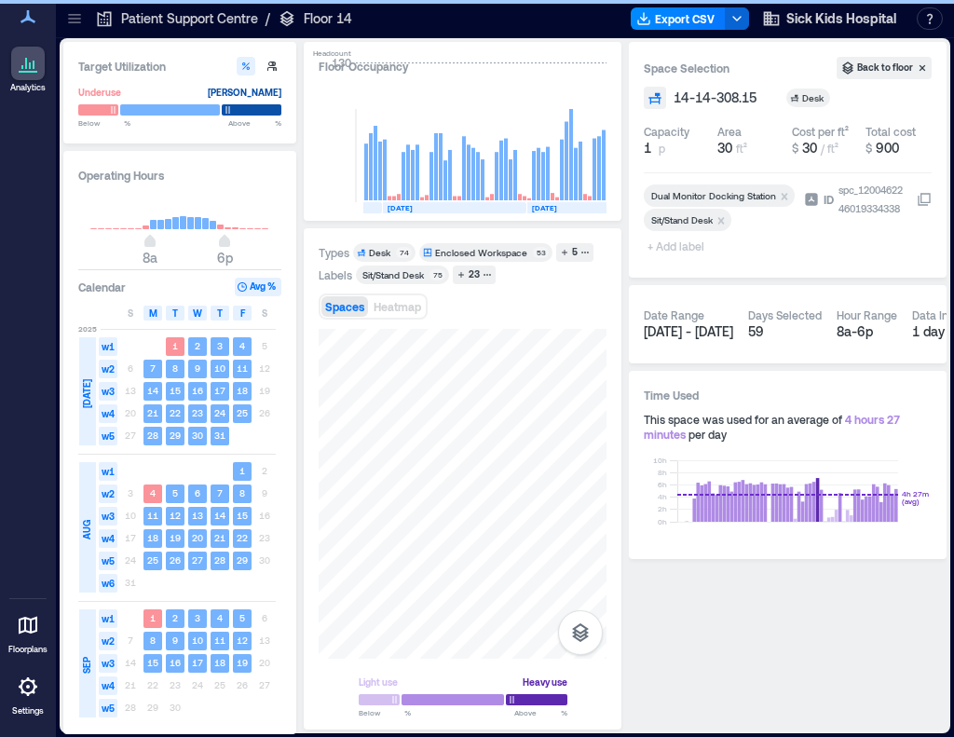
click at [676, 245] on span "+ Add label" at bounding box center [678, 246] width 68 height 26
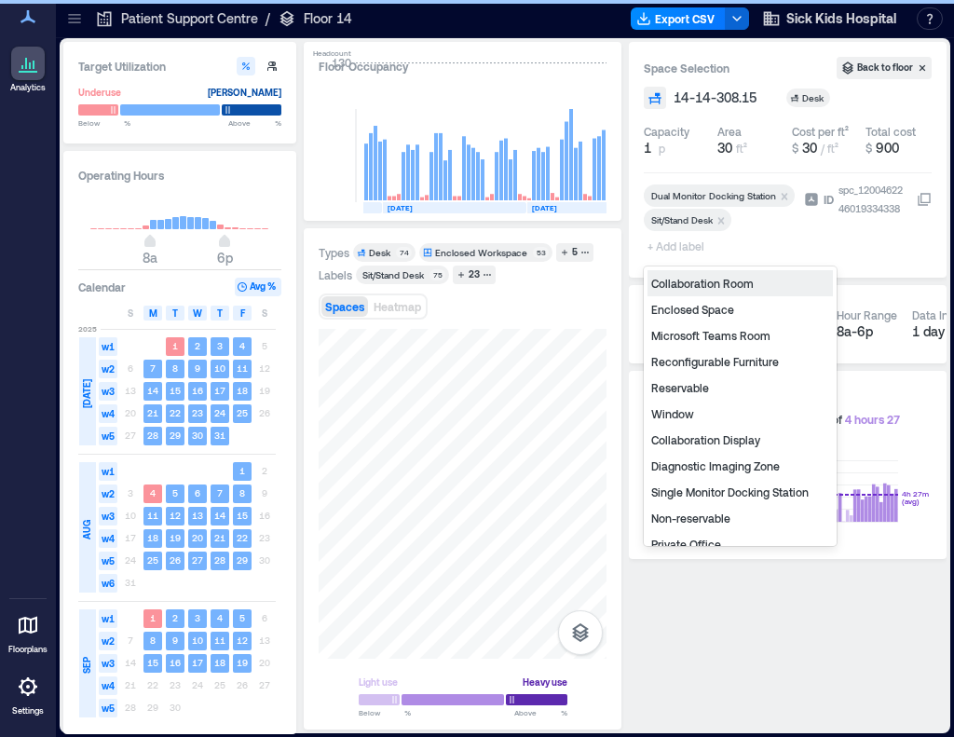
type input "*"
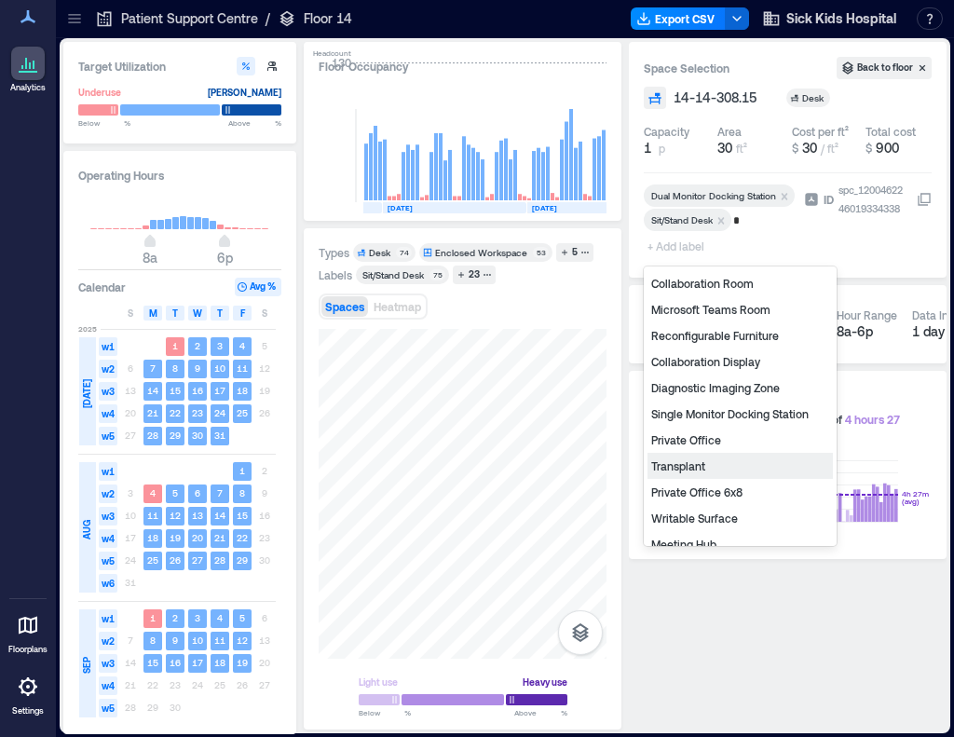
click at [688, 464] on div "Transplant" at bounding box center [740, 466] width 185 height 26
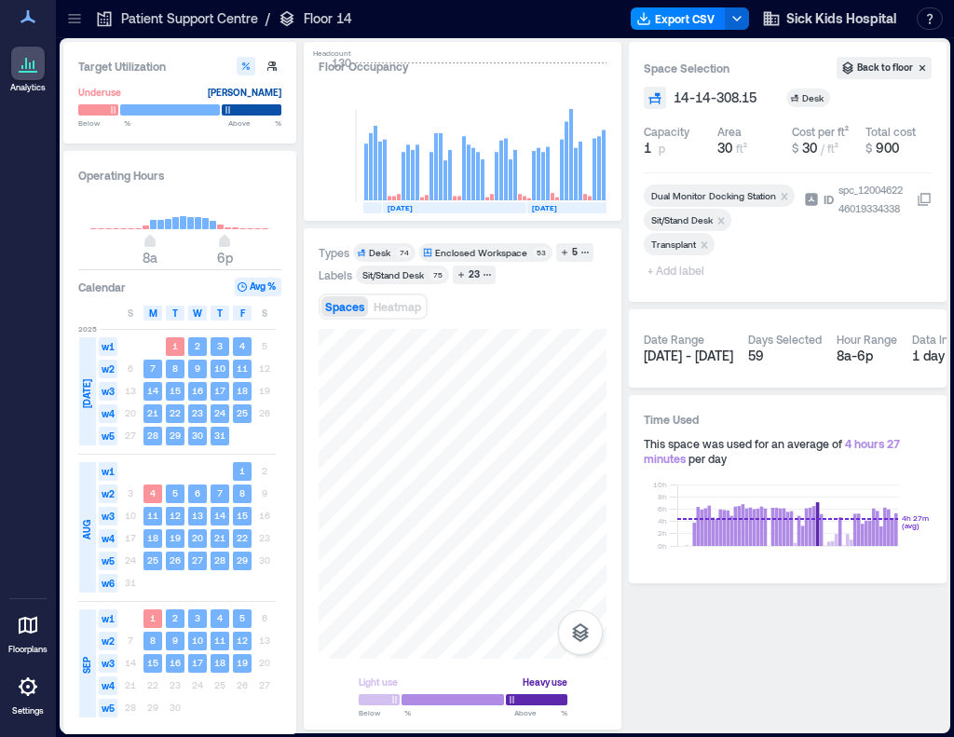
click at [673, 271] on span "+ Add label" at bounding box center [678, 270] width 68 height 26
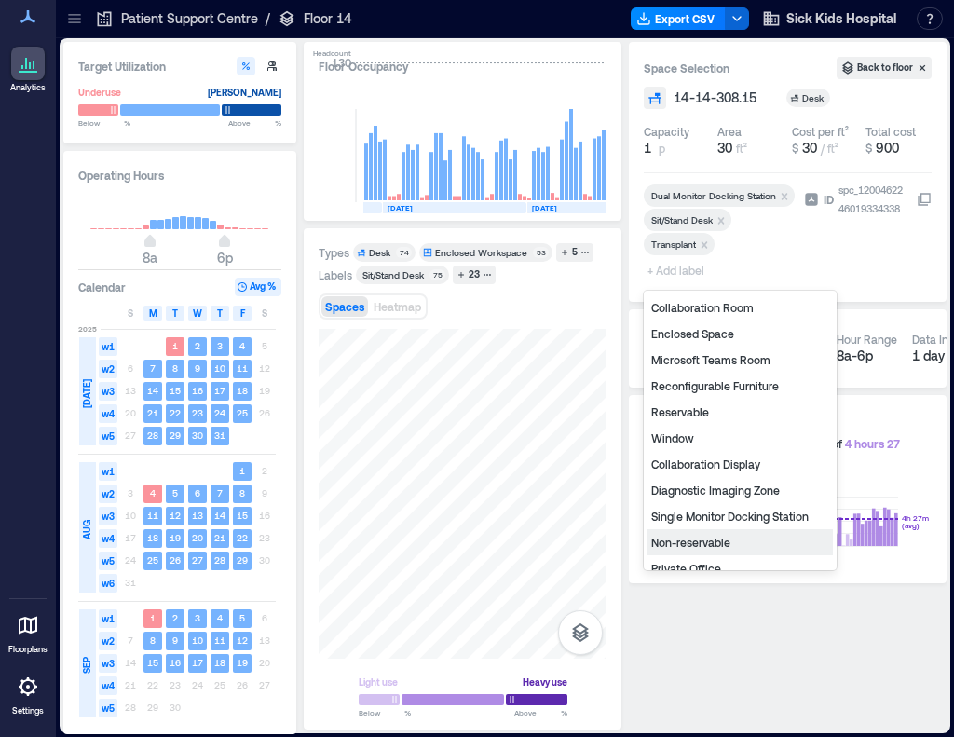
click at [709, 543] on div "Non-reservable" at bounding box center [740, 542] width 185 height 26
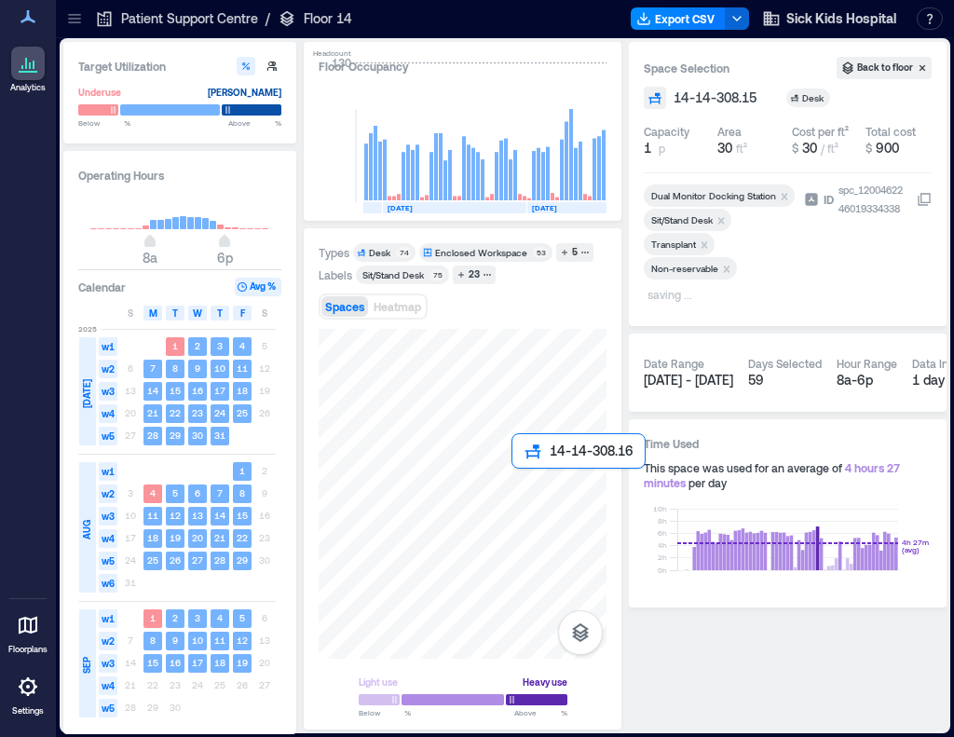
click at [528, 491] on div at bounding box center [463, 494] width 288 height 330
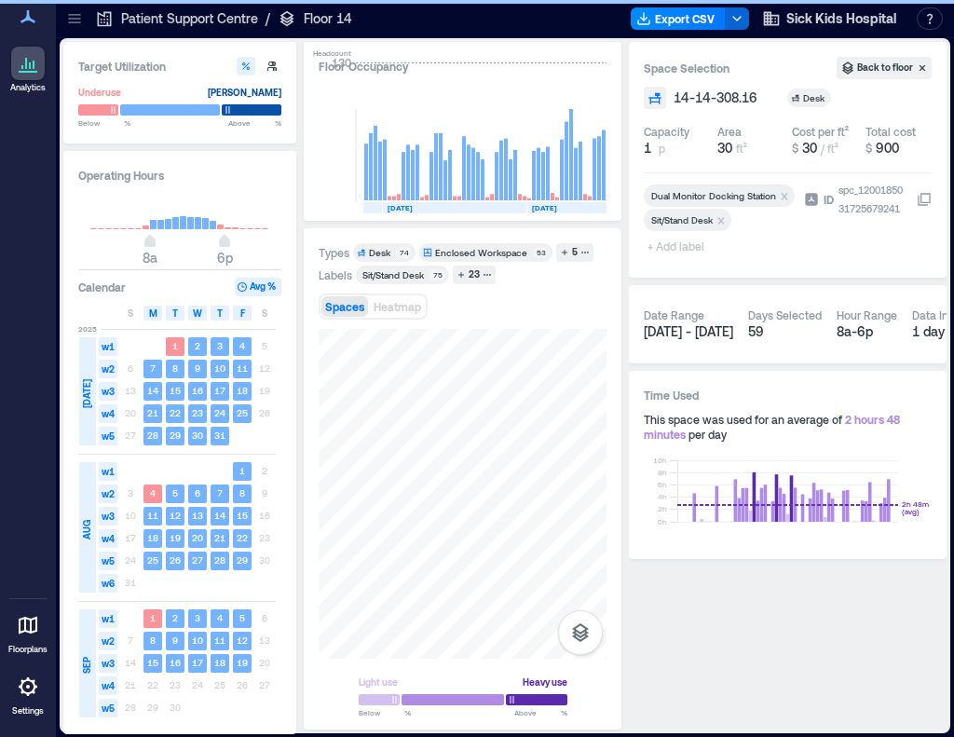
click at [662, 246] on span "+ Add label" at bounding box center [678, 246] width 68 height 26
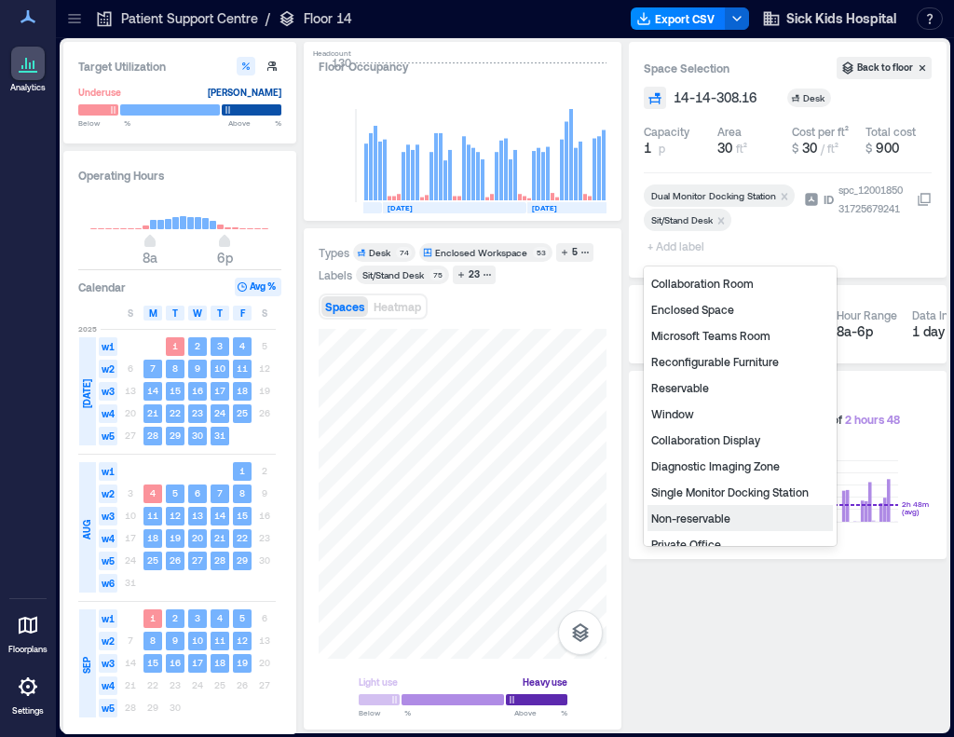
click at [734, 523] on div "Non-reservable" at bounding box center [740, 518] width 185 height 26
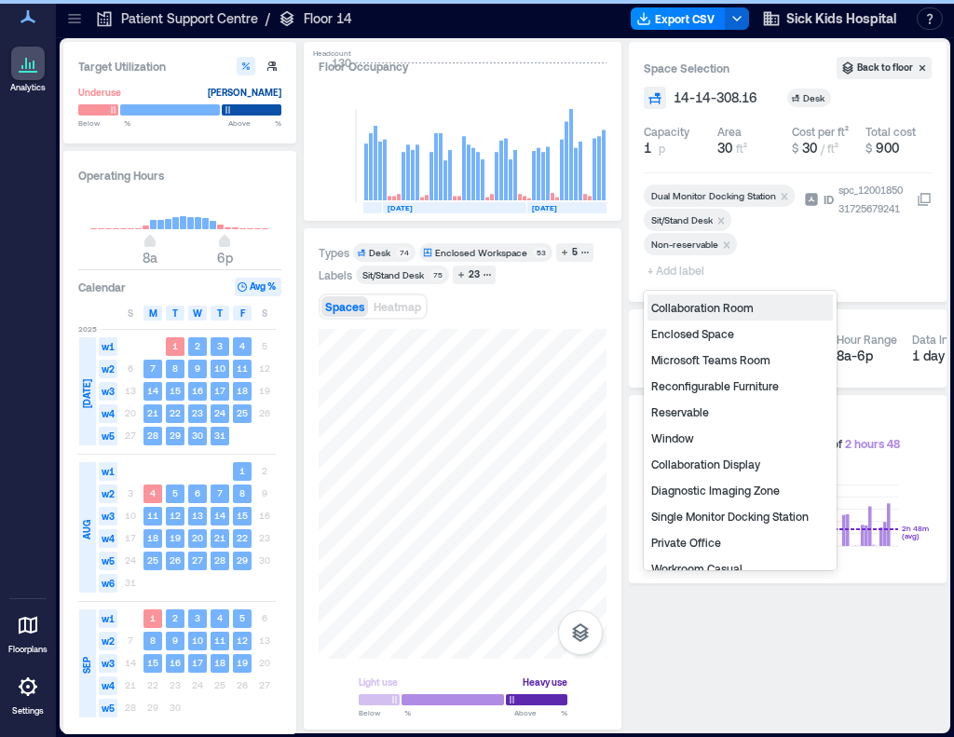
click at [678, 267] on span "+ Add label" at bounding box center [678, 270] width 68 height 26
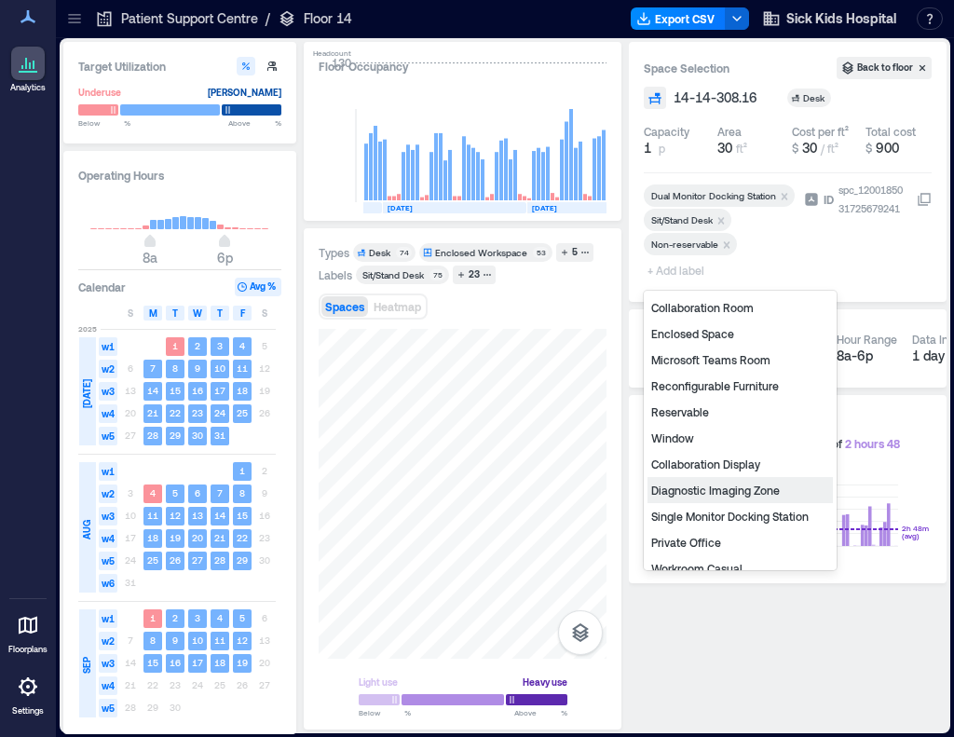
type input "*"
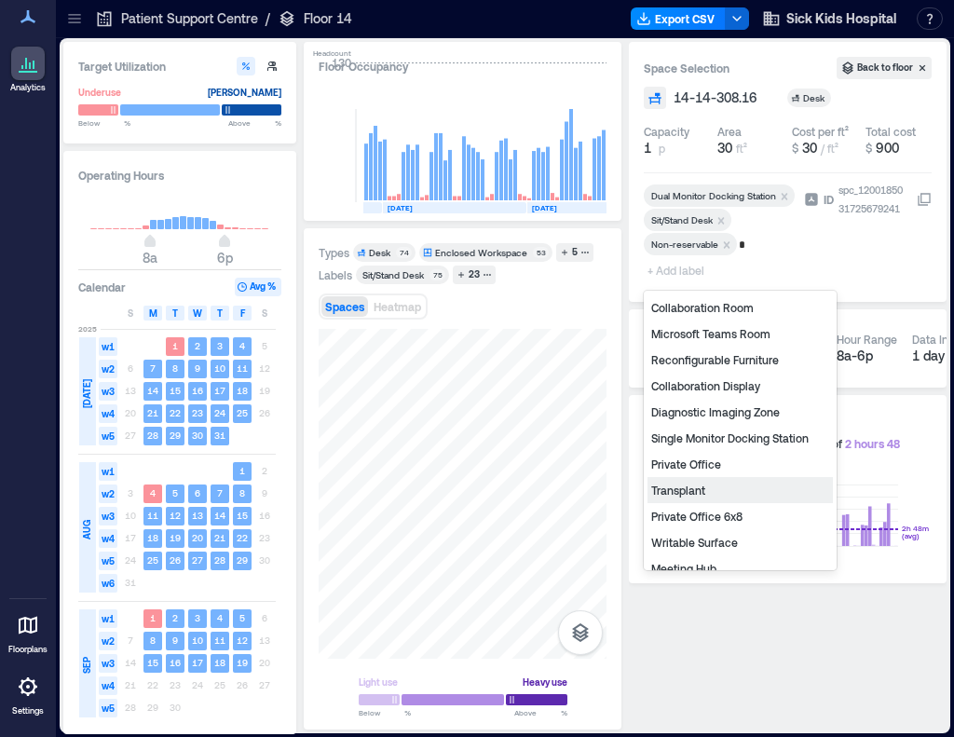
click at [692, 495] on div "Transplant" at bounding box center [740, 490] width 185 height 26
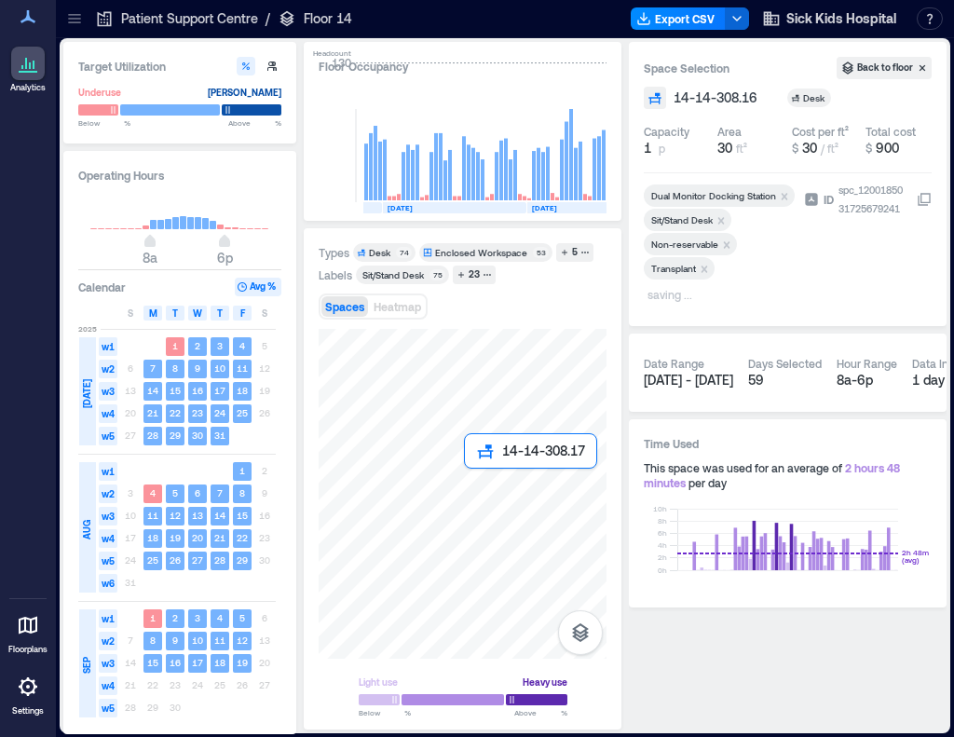
click at [483, 493] on div at bounding box center [463, 494] width 288 height 330
click at [461, 492] on div at bounding box center [463, 494] width 288 height 330
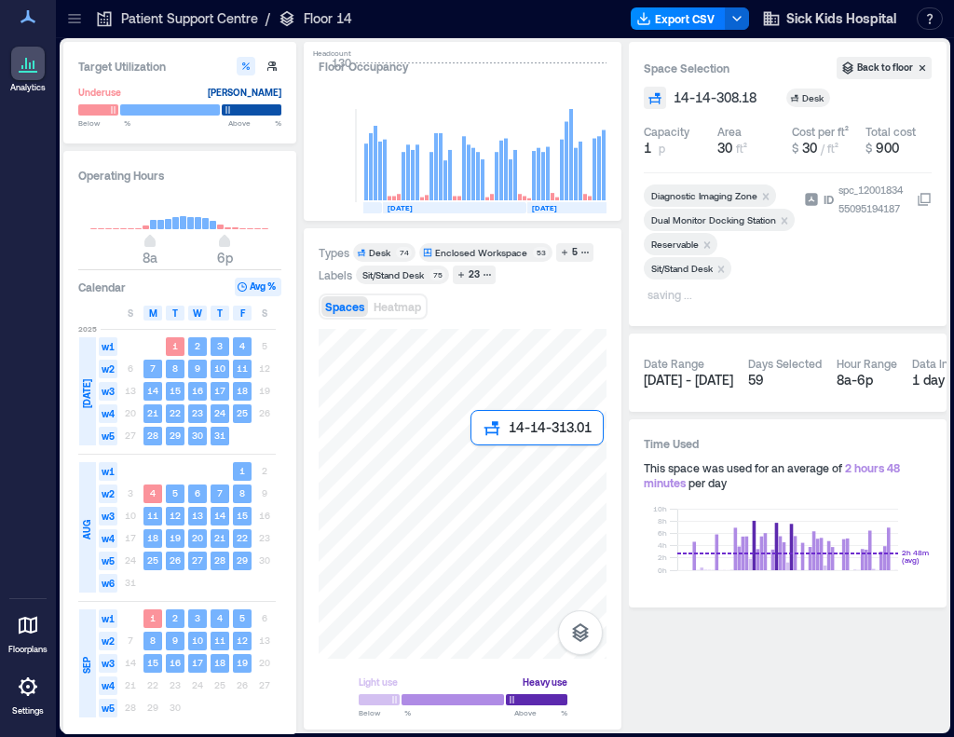
click at [481, 461] on div at bounding box center [463, 494] width 288 height 330
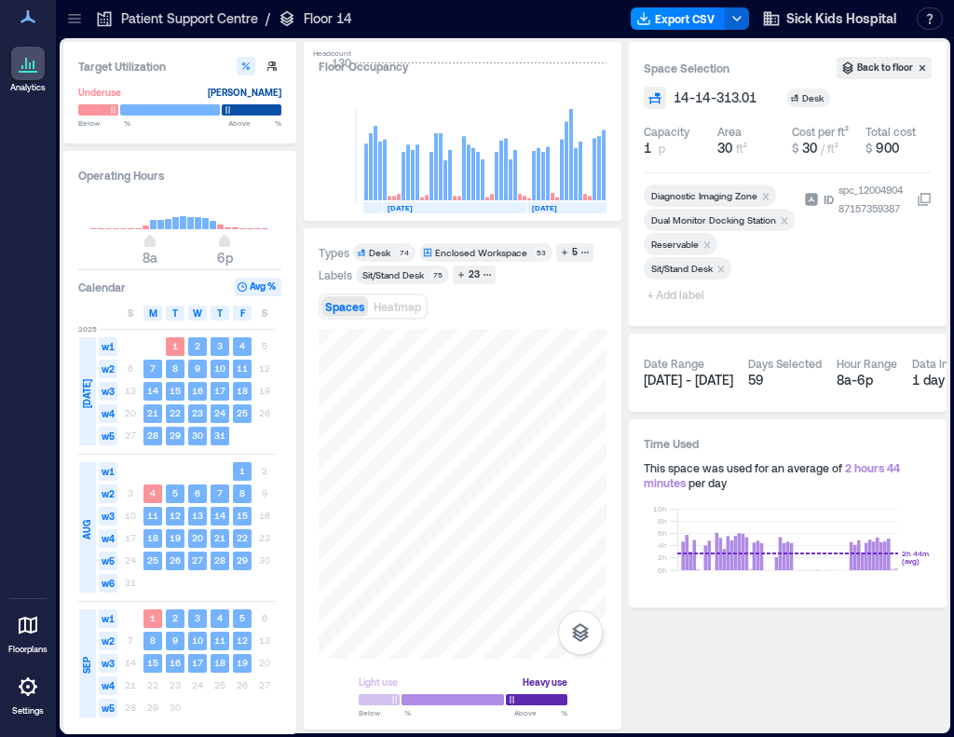
click at [708, 246] on icon "Remove Reservable" at bounding box center [708, 244] width 7 height 7
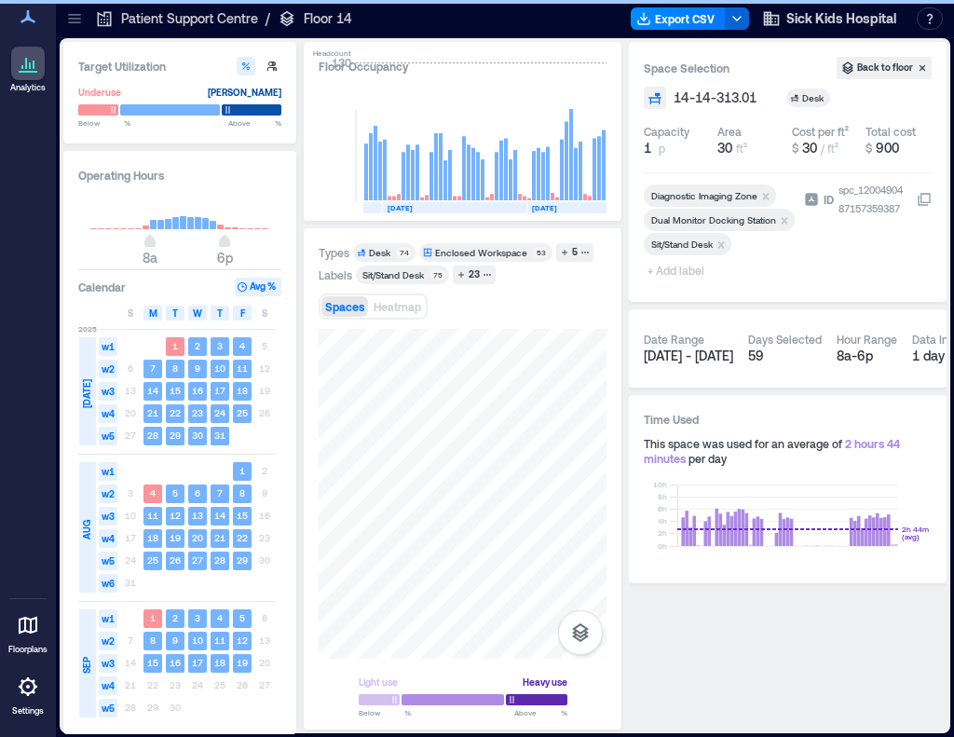
click at [671, 270] on span "+ Add label" at bounding box center [678, 270] width 68 height 26
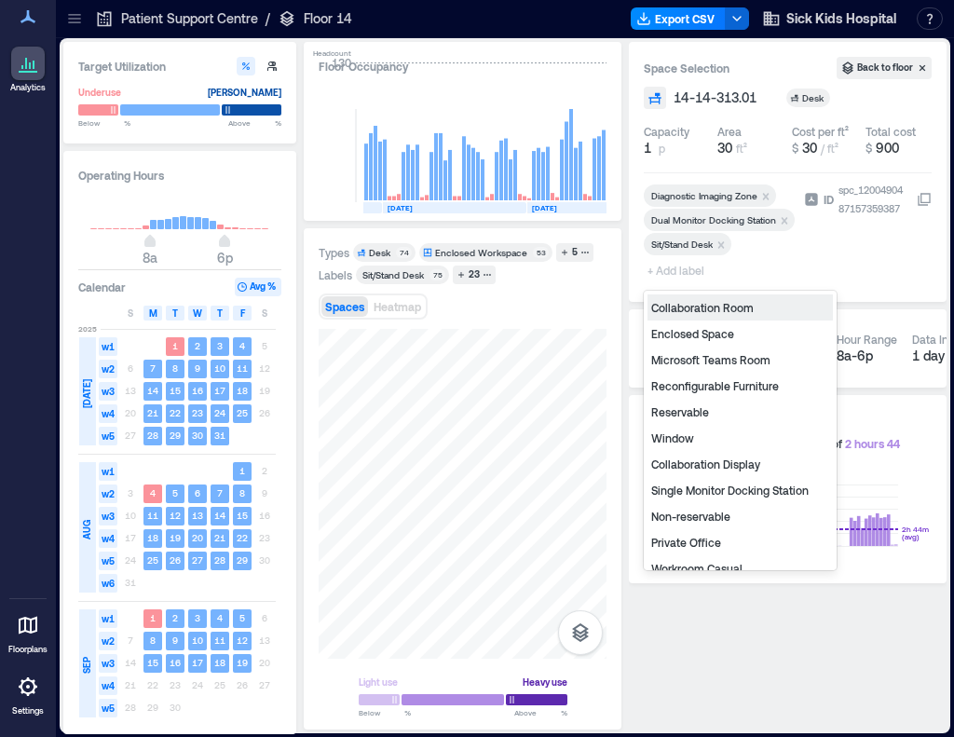
click at [715, 518] on div "Non-reservable" at bounding box center [740, 516] width 185 height 26
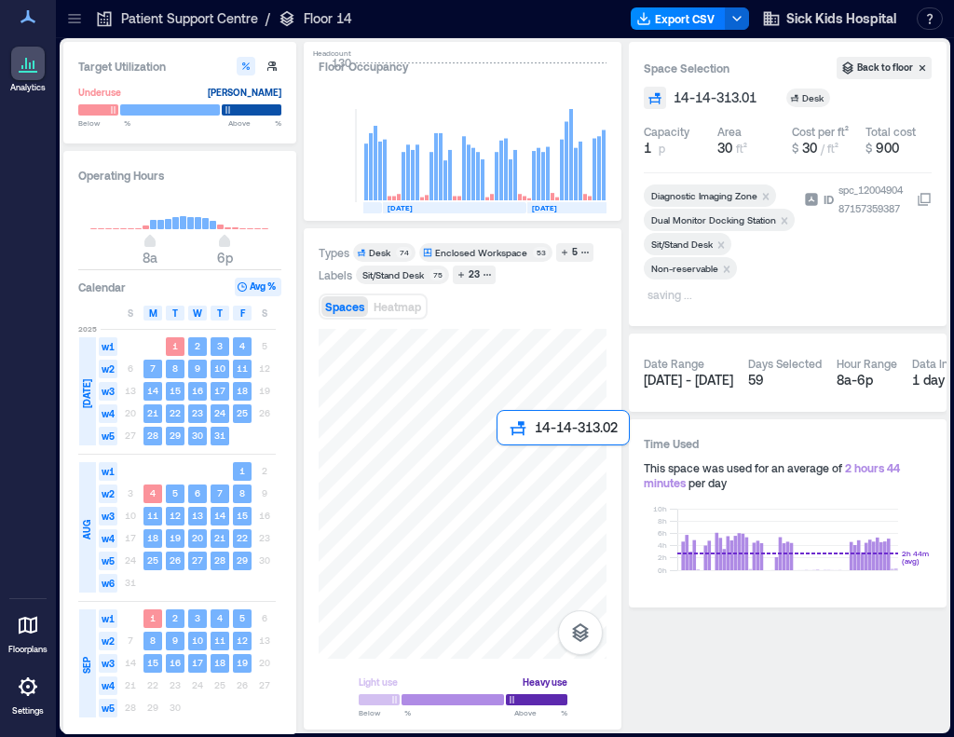
click at [511, 462] on div at bounding box center [463, 494] width 288 height 330
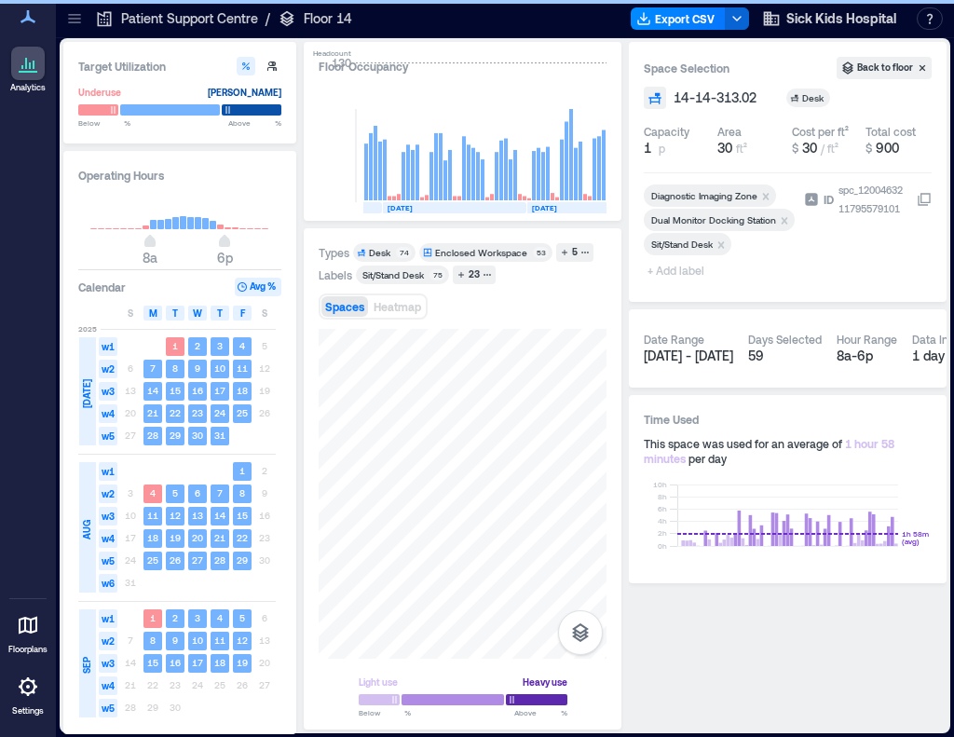
click at [685, 275] on span "+ Add label" at bounding box center [678, 270] width 68 height 26
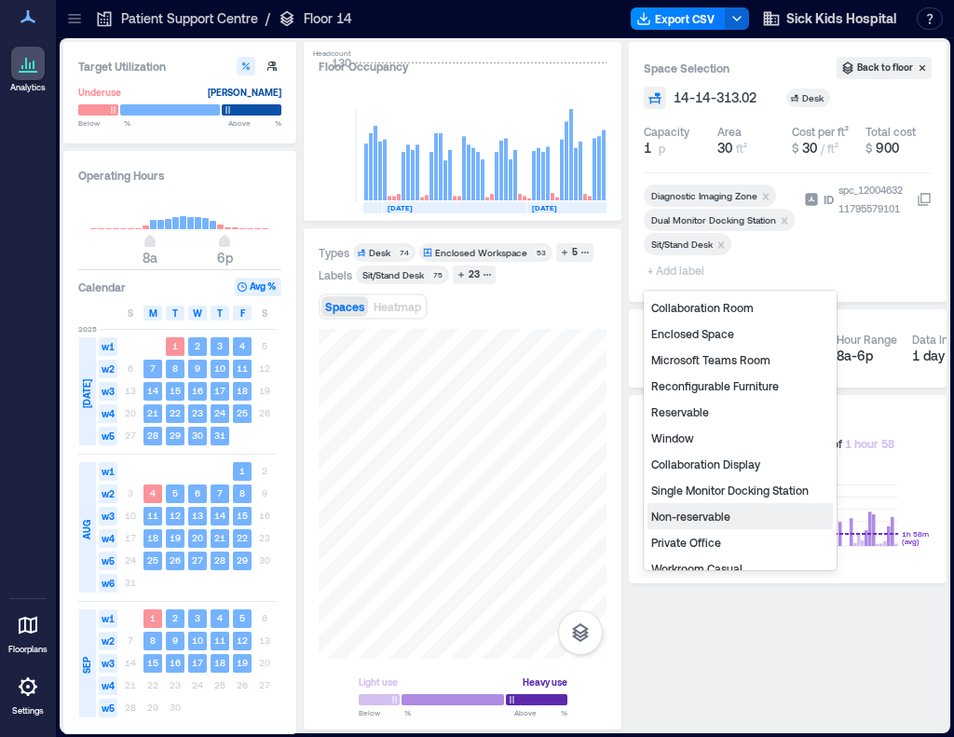
click at [720, 520] on div "Non-reservable" at bounding box center [740, 516] width 185 height 26
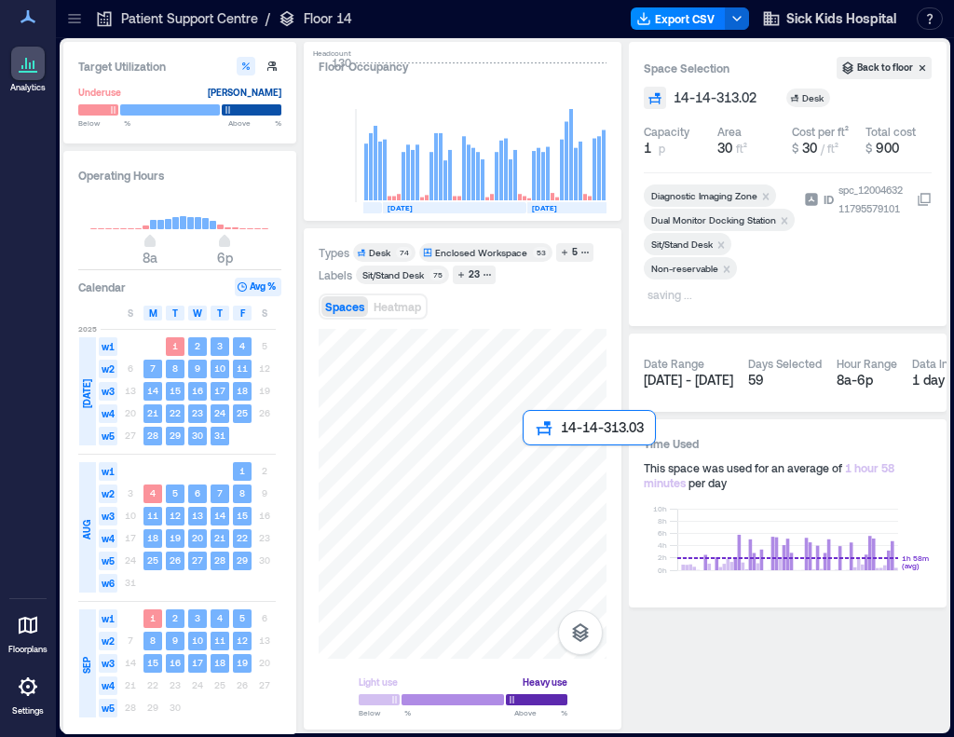
drag, startPoint x: 537, startPoint y: 432, endPoint x: 541, endPoint y: 461, distance: 30.1
click at [541, 461] on div at bounding box center [463, 494] width 288 height 330
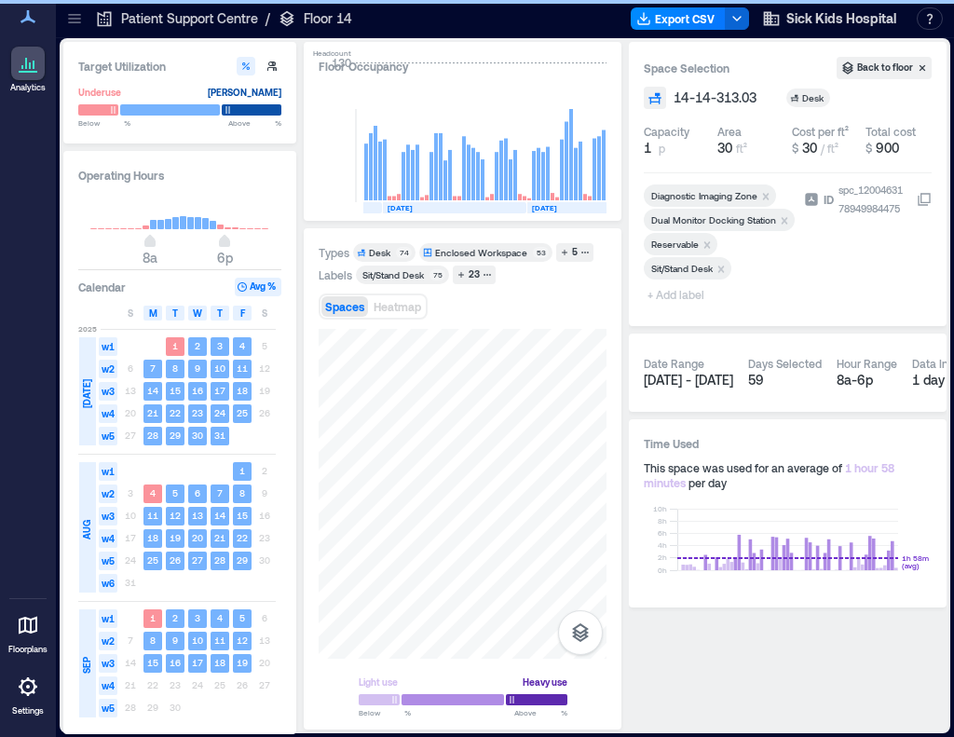
click at [705, 243] on icon "Remove Reservable" at bounding box center [707, 245] width 13 height 13
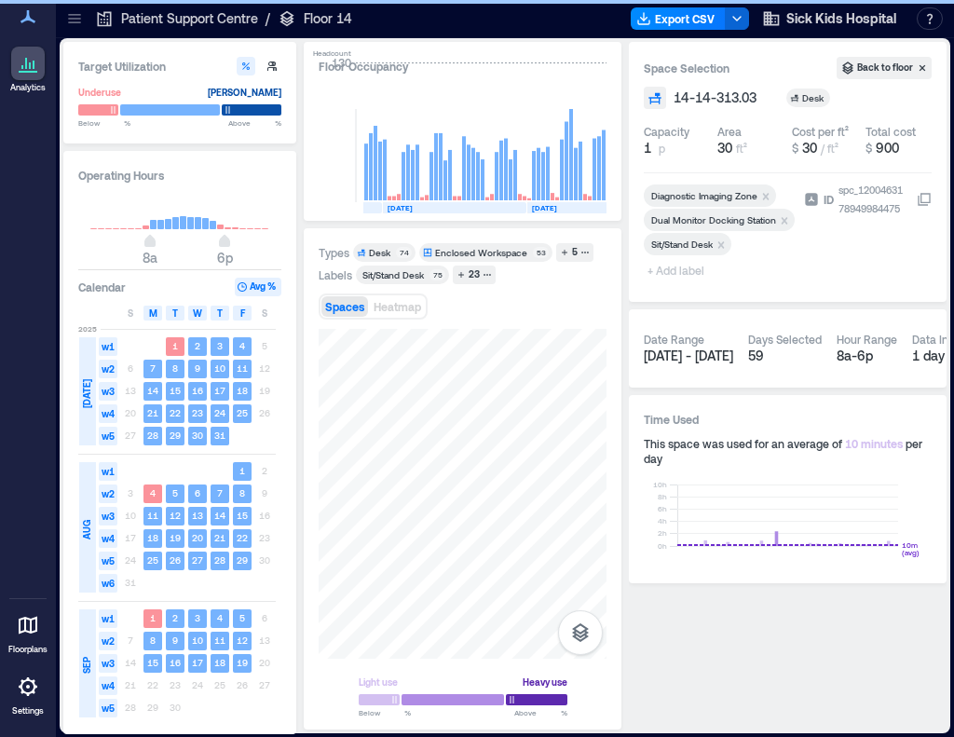
click at [667, 267] on span "+ Add label" at bounding box center [678, 270] width 68 height 26
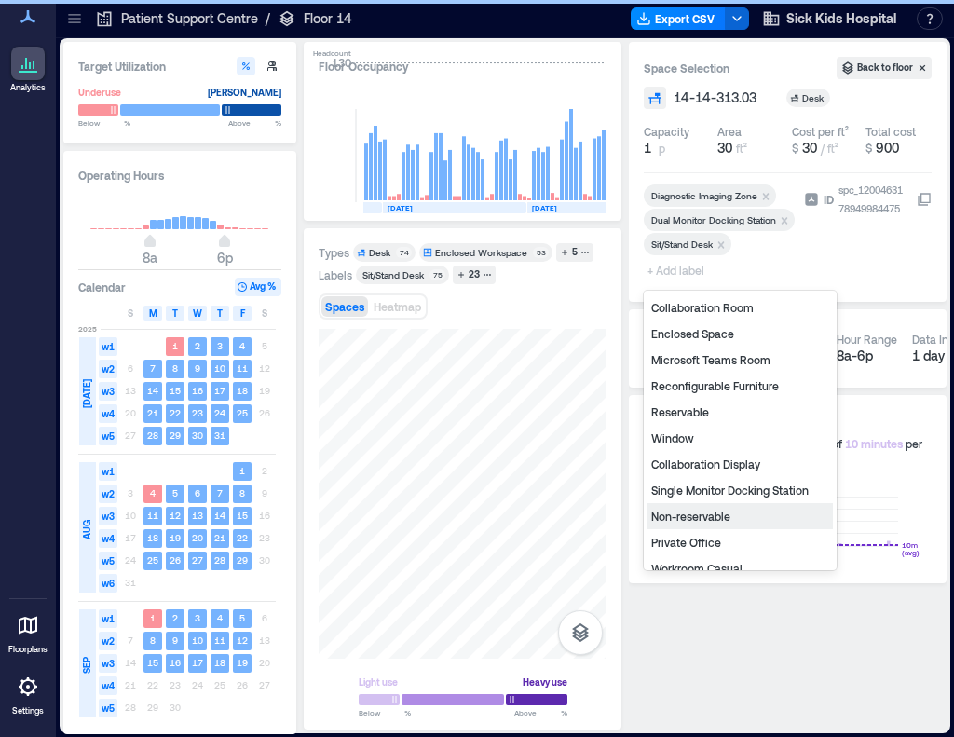
click at [684, 514] on div "Non-reservable" at bounding box center [740, 516] width 185 height 26
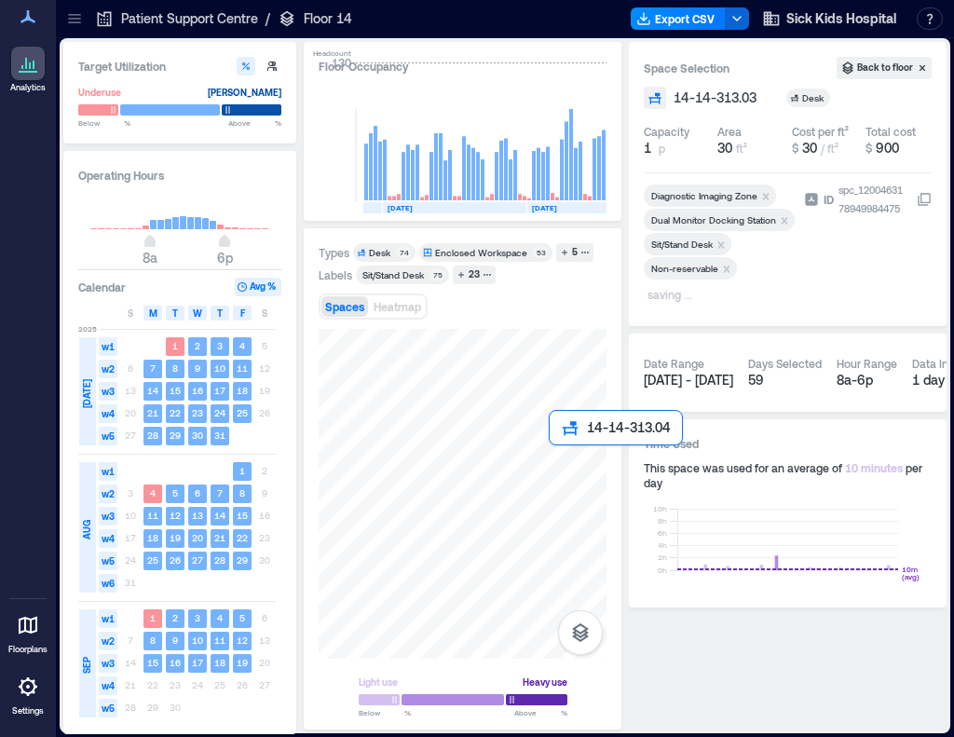
click at [555, 466] on div at bounding box center [463, 494] width 288 height 330
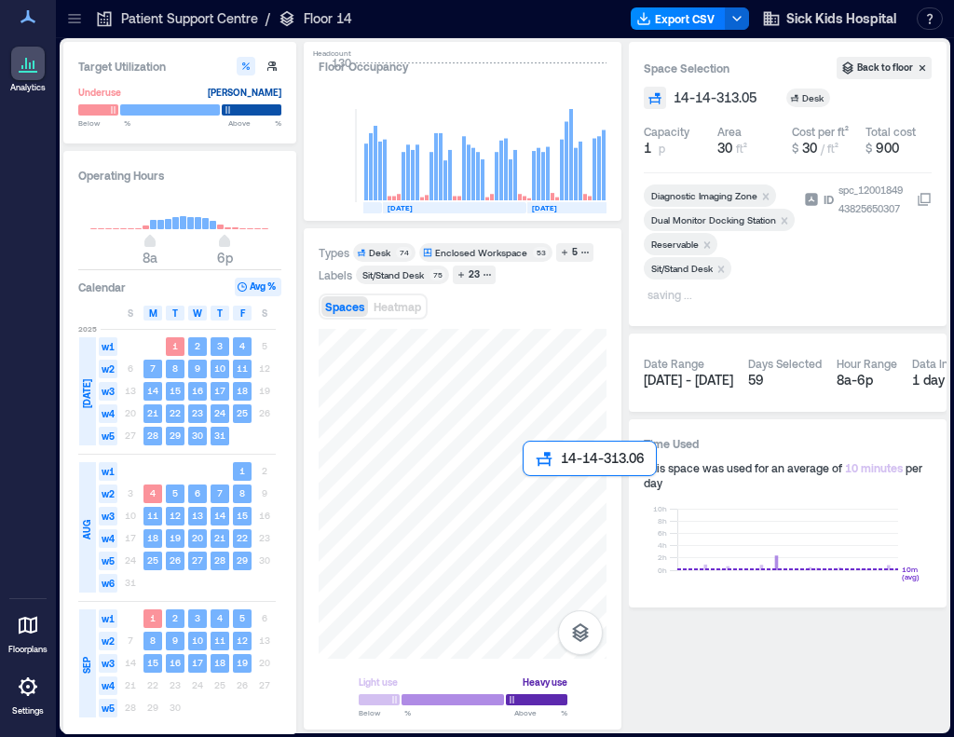
click at [538, 499] on div at bounding box center [463, 494] width 288 height 330
click at [501, 499] on div at bounding box center [463, 494] width 288 height 330
click at [473, 499] on div at bounding box center [463, 494] width 288 height 330
click at [560, 450] on div at bounding box center [463, 494] width 288 height 330
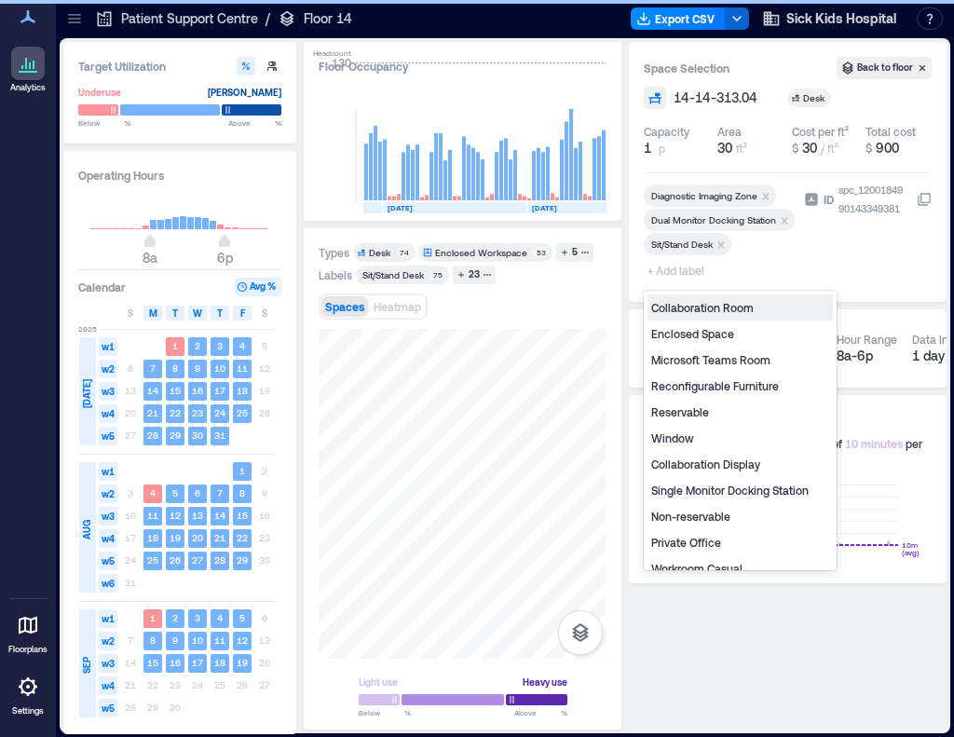
click at [675, 275] on span "+ Add label" at bounding box center [678, 270] width 68 height 26
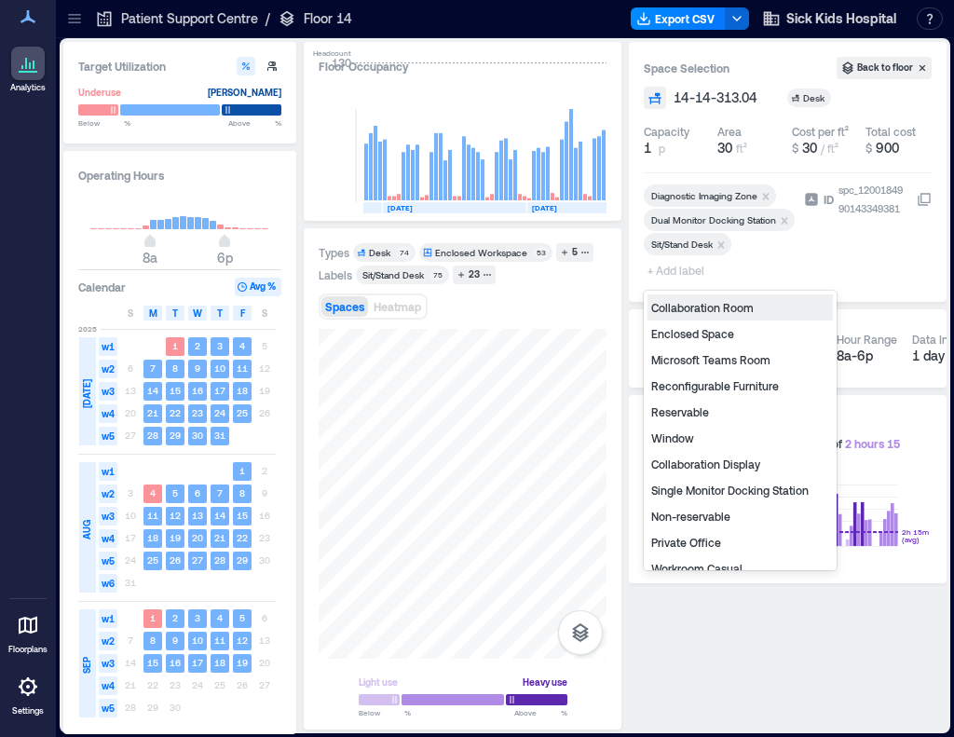
click at [713, 521] on div "Non-reservable" at bounding box center [740, 516] width 185 height 26
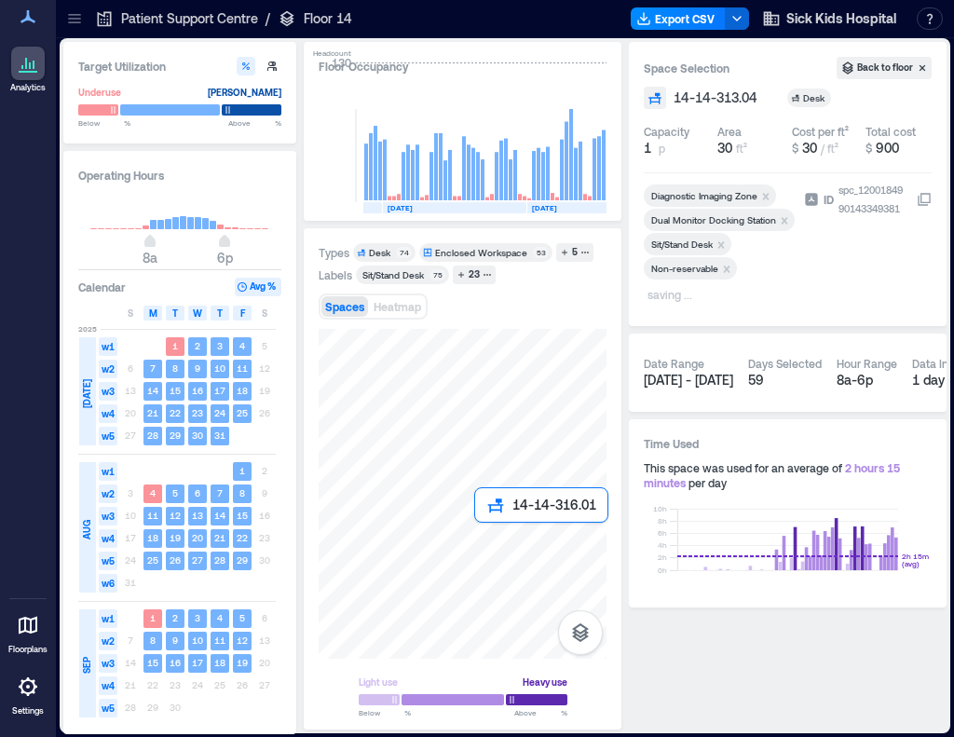
click at [491, 543] on div at bounding box center [463, 494] width 288 height 330
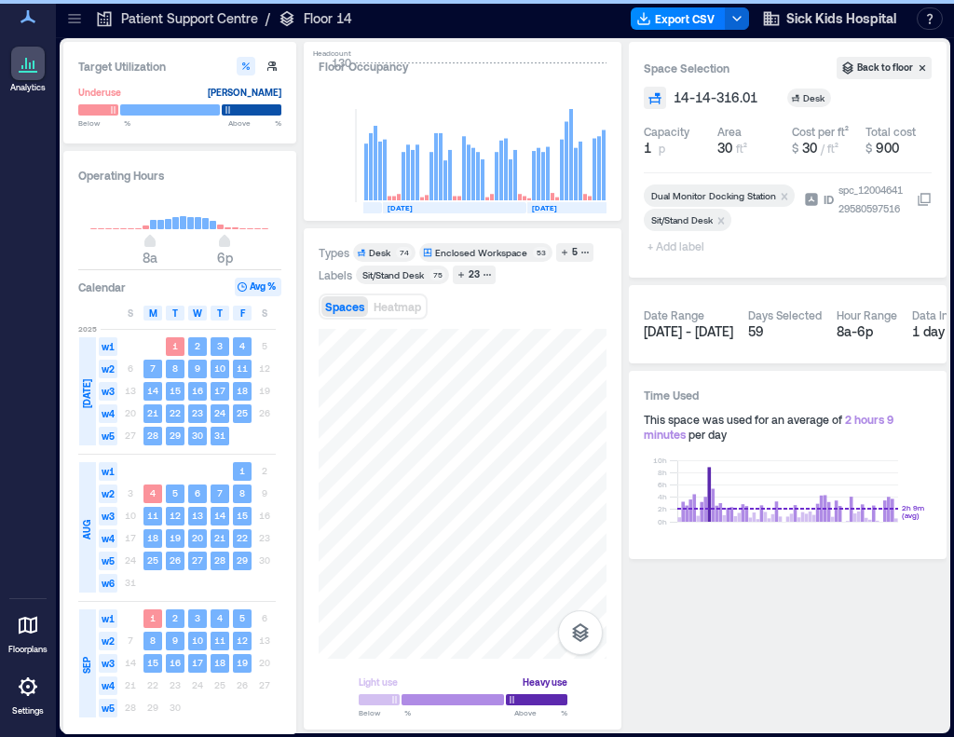
click at [690, 249] on span "+ Add label" at bounding box center [678, 246] width 68 height 26
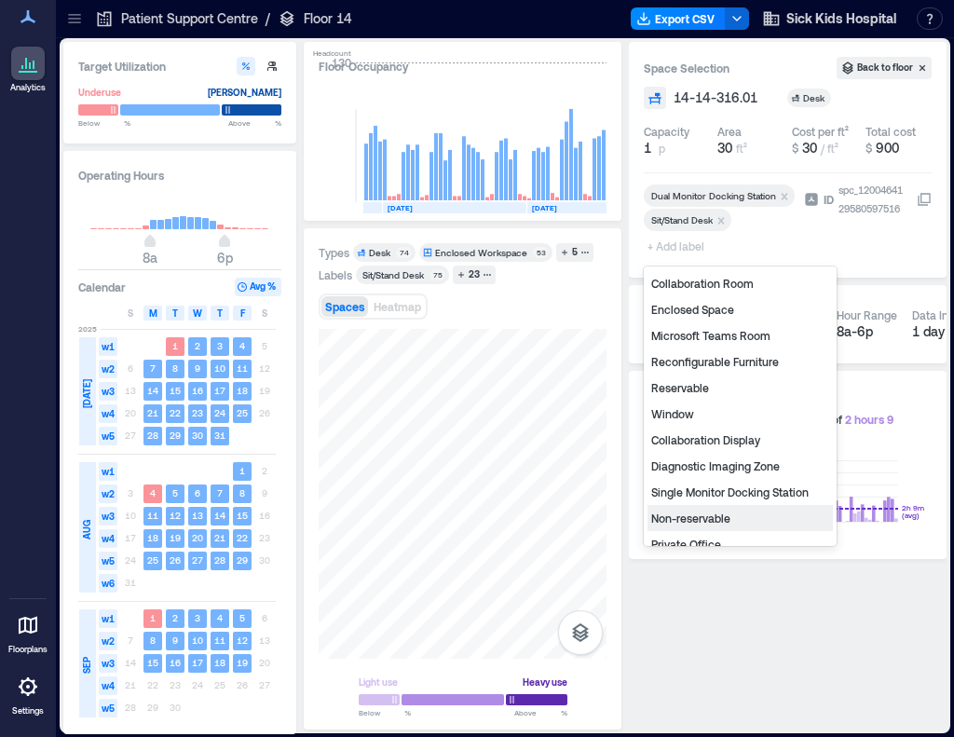
click at [712, 519] on div "Non-reservable" at bounding box center [740, 518] width 185 height 26
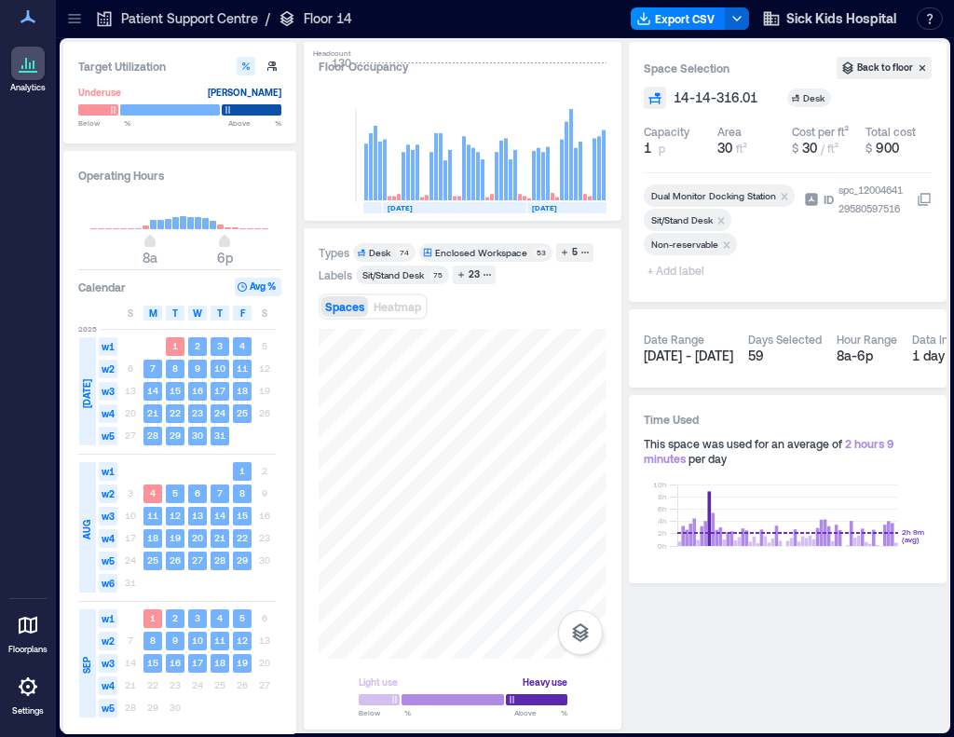
click at [679, 271] on span "+ Add label" at bounding box center [678, 270] width 68 height 26
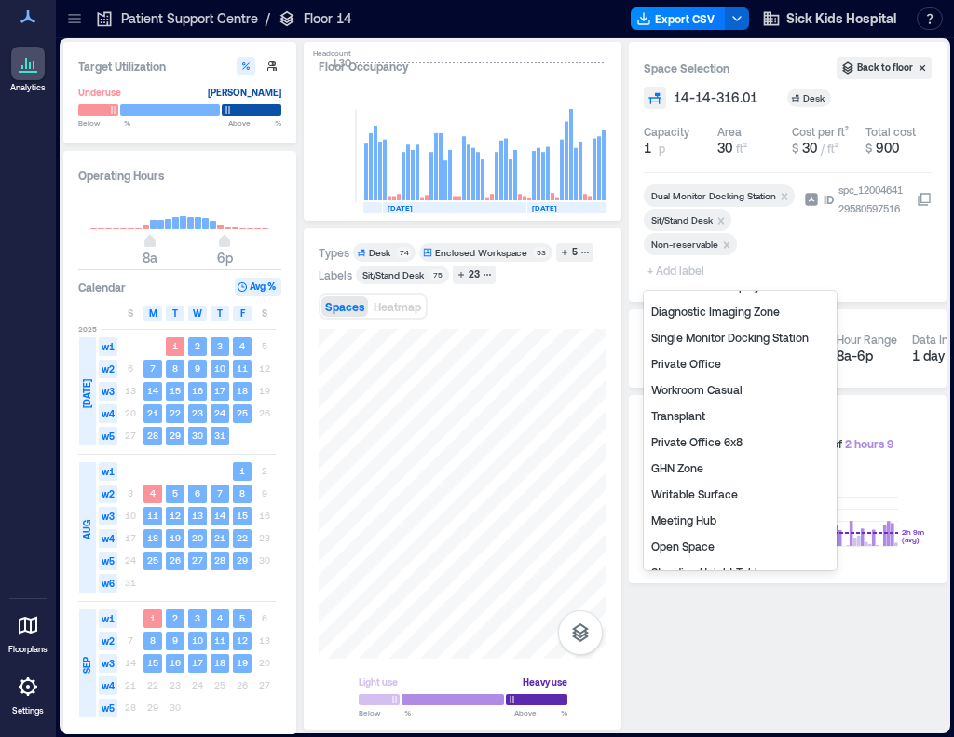
scroll to position [186, 0]
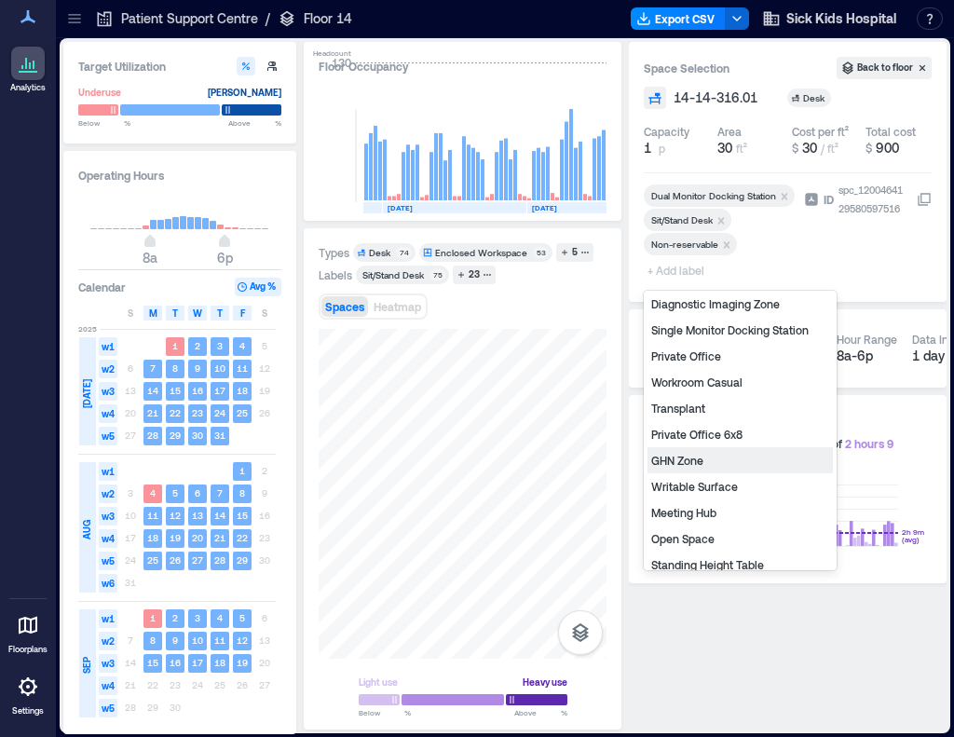
click at [719, 460] on div "GHN Zone" at bounding box center [740, 460] width 185 height 26
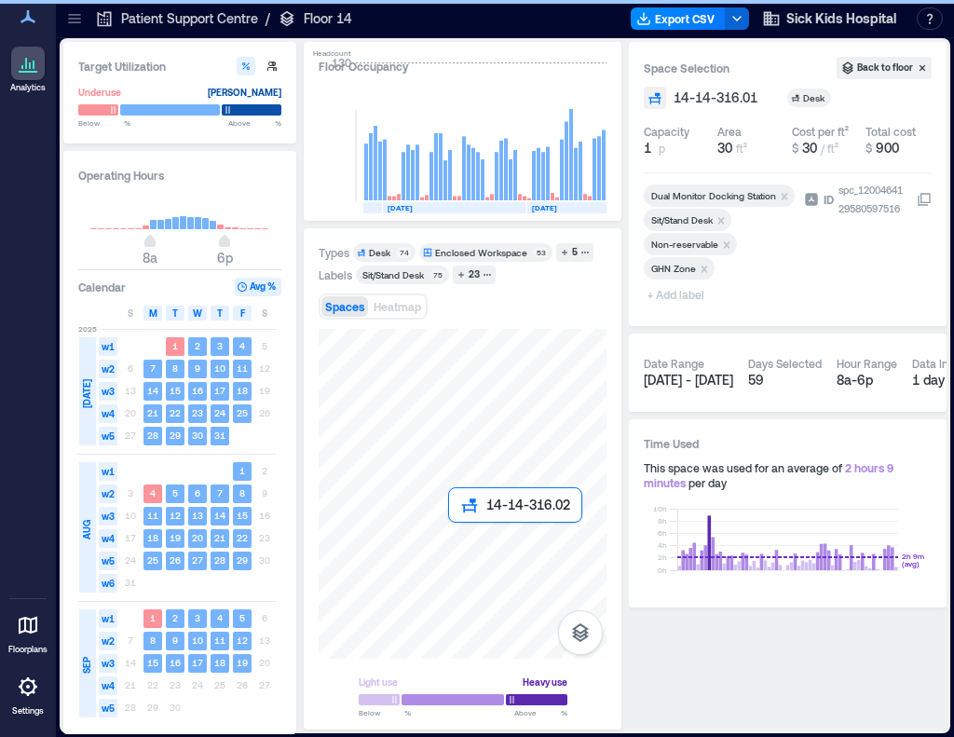
click at [466, 543] on div at bounding box center [463, 494] width 288 height 330
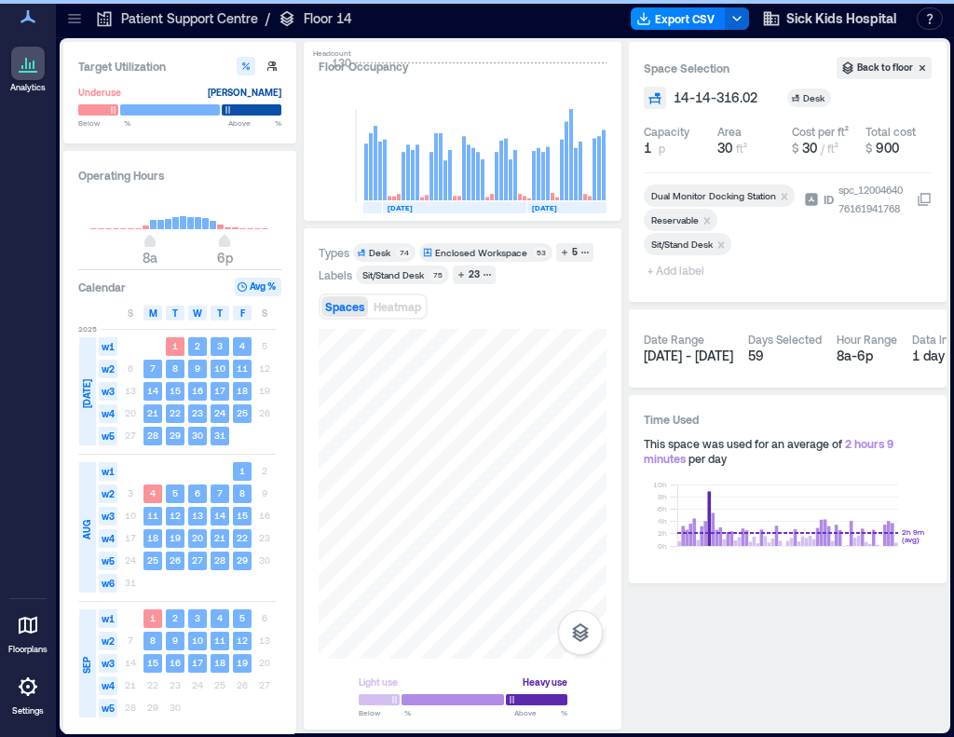
drag, startPoint x: 708, startPoint y: 219, endPoint x: 812, endPoint y: 364, distance: 178.4
click at [708, 219] on icon "Remove Reservable" at bounding box center [708, 220] width 7 height 7
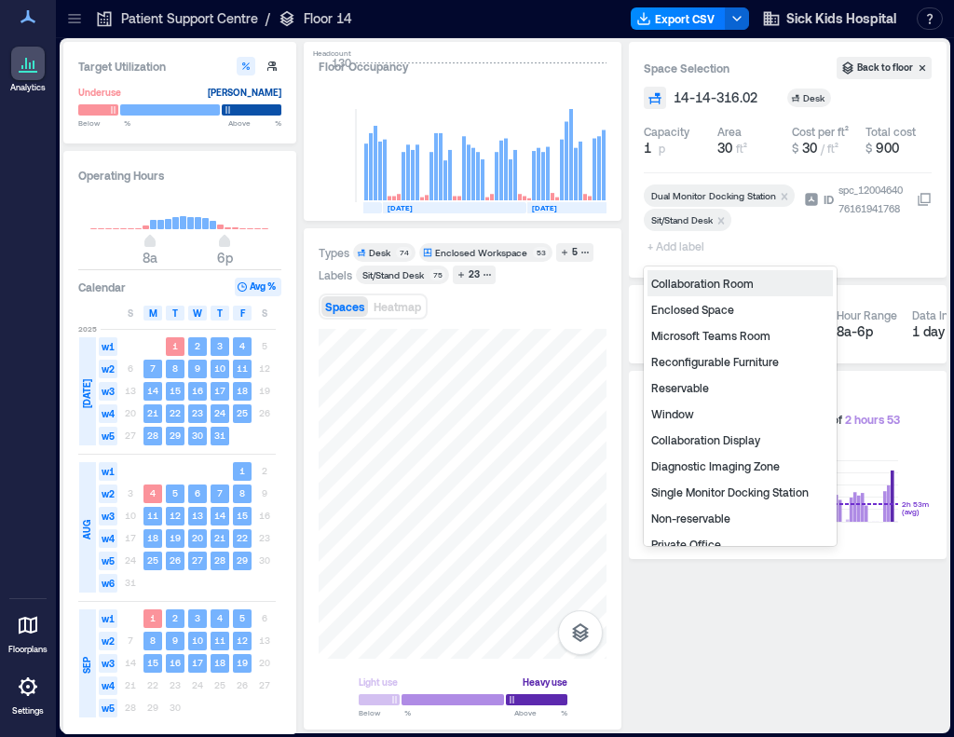
click at [680, 249] on span "+ Add label" at bounding box center [678, 246] width 68 height 26
click at [697, 510] on div "Non-reservable" at bounding box center [740, 518] width 185 height 26
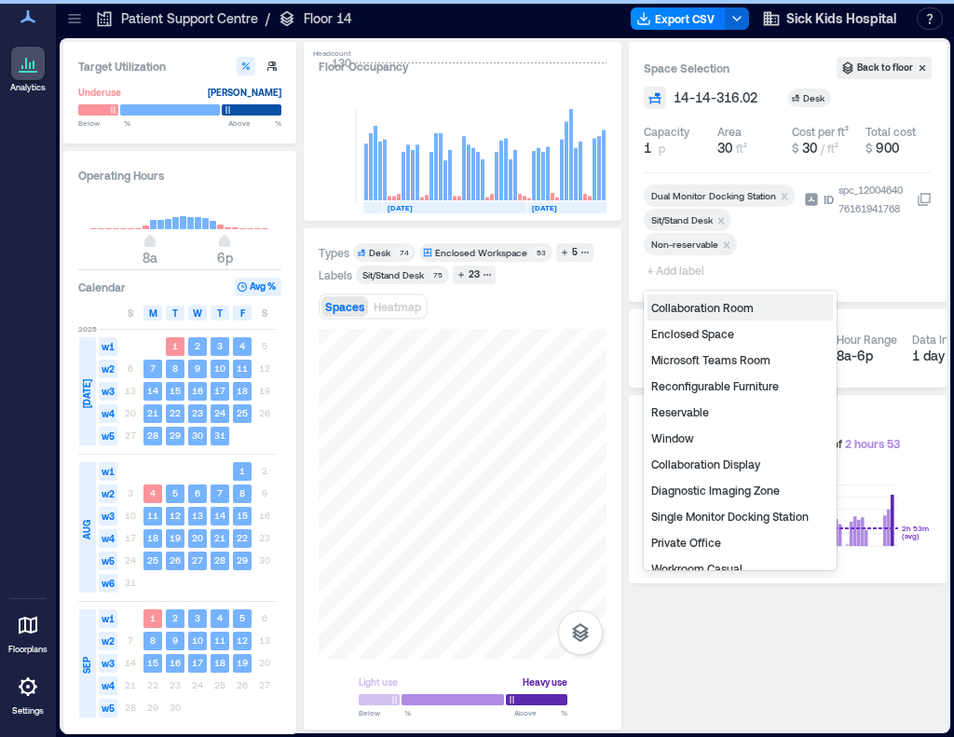
click at [670, 269] on span "+ Add label" at bounding box center [678, 270] width 68 height 26
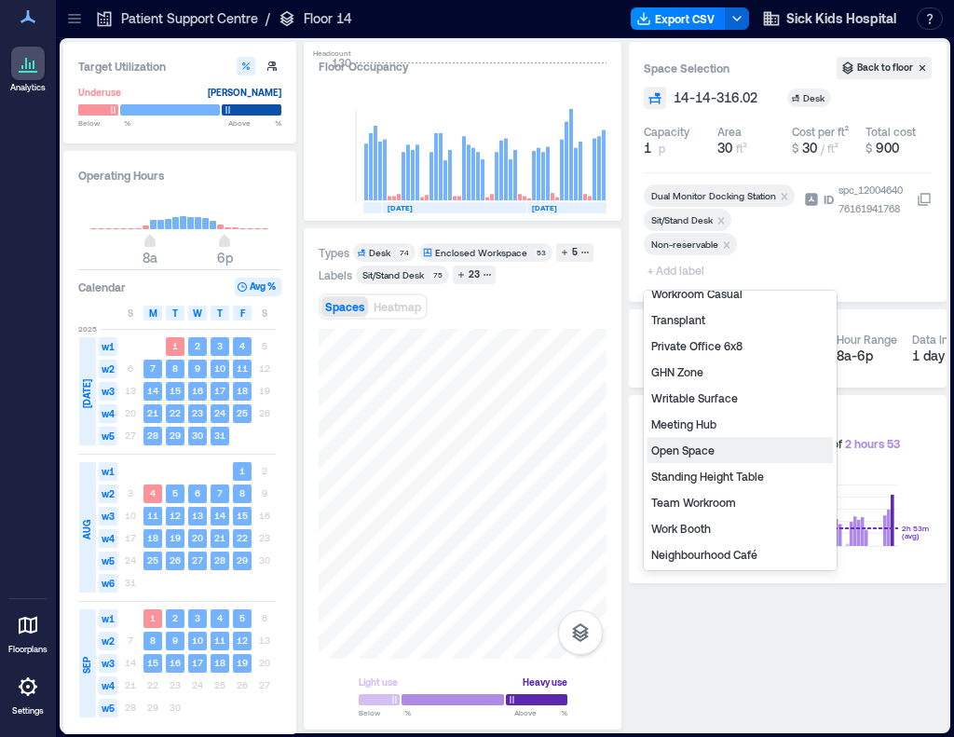
scroll to position [276, 0]
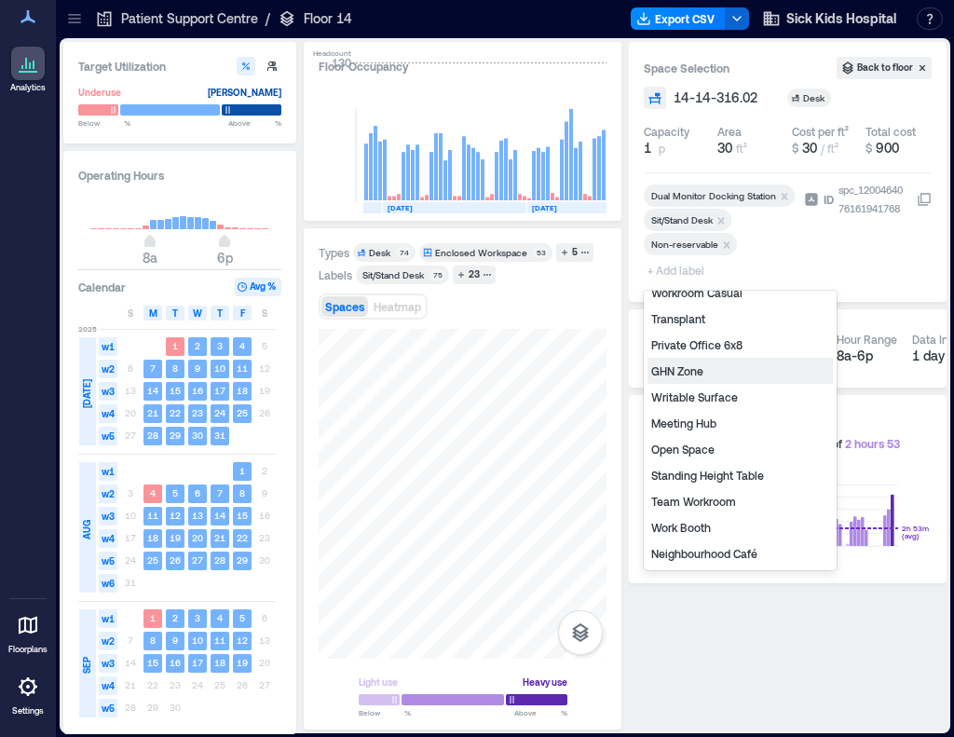
click at [716, 370] on div "GHN Zone" at bounding box center [740, 371] width 185 height 26
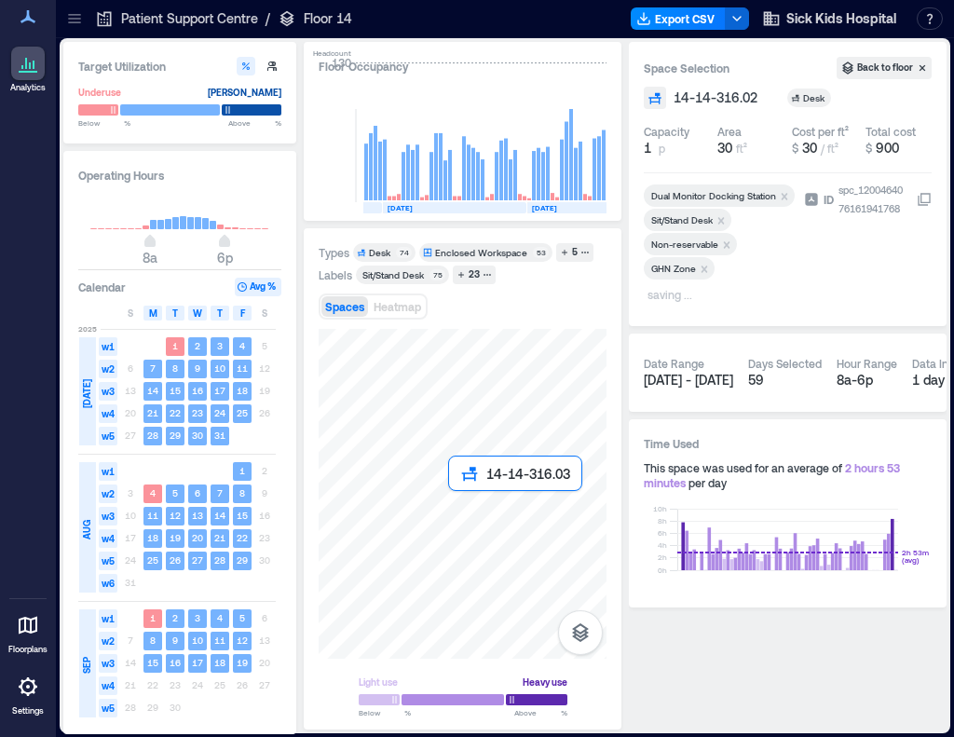
click at [465, 512] on div at bounding box center [463, 494] width 288 height 330
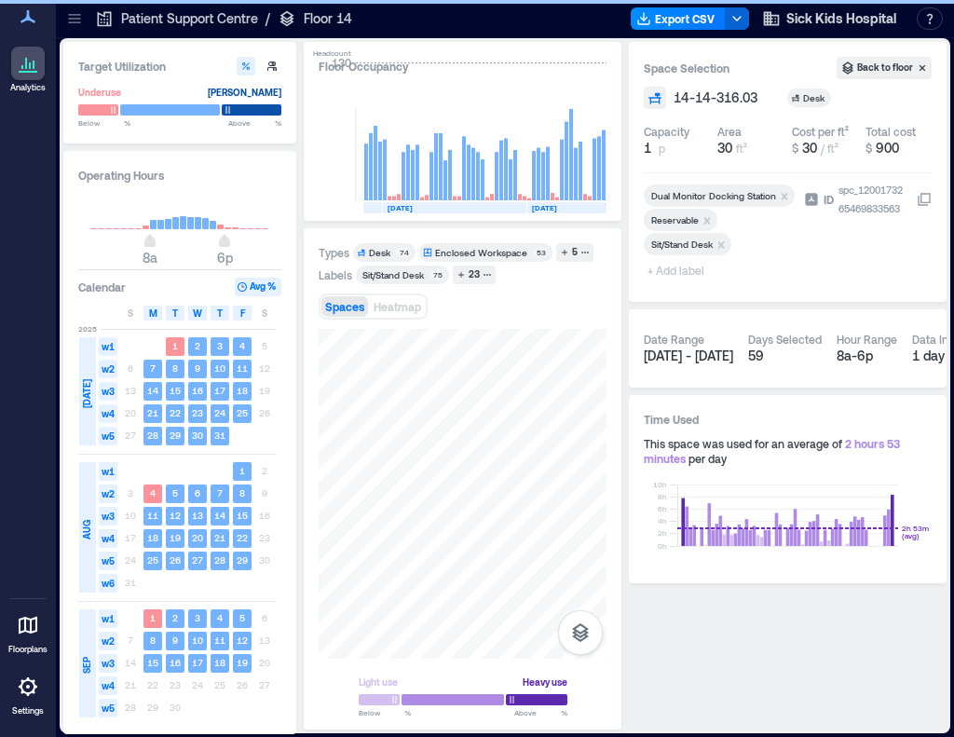
click at [708, 220] on icon "Remove Reservable" at bounding box center [707, 220] width 13 height 13
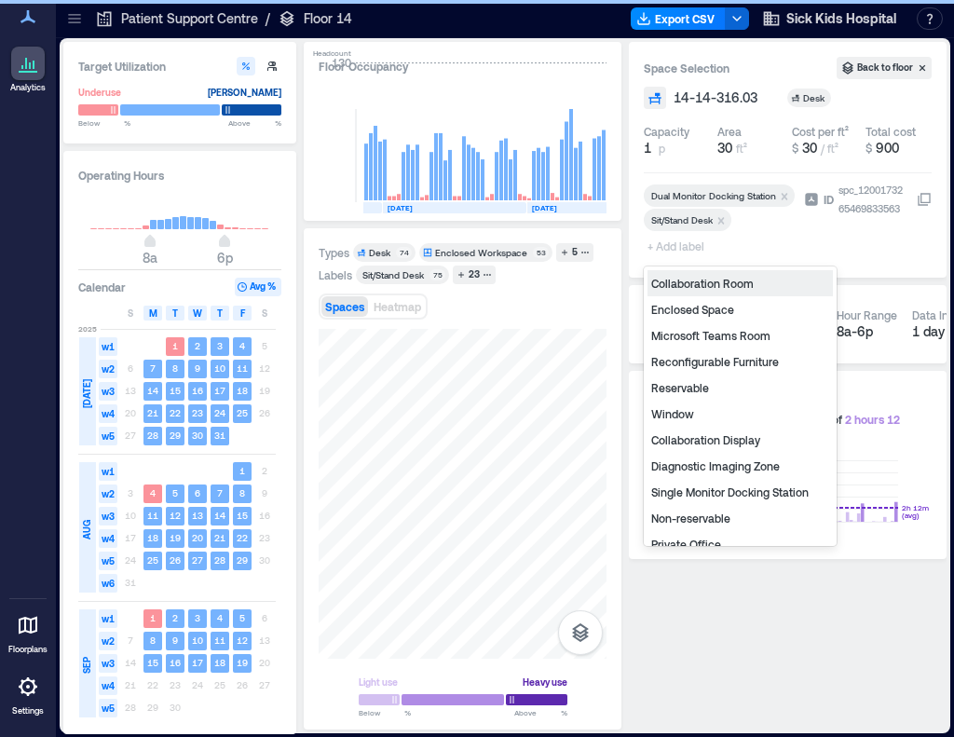
click at [672, 248] on span "+ Add label" at bounding box center [678, 246] width 68 height 26
click at [701, 519] on div "Non-reservable" at bounding box center [740, 518] width 185 height 26
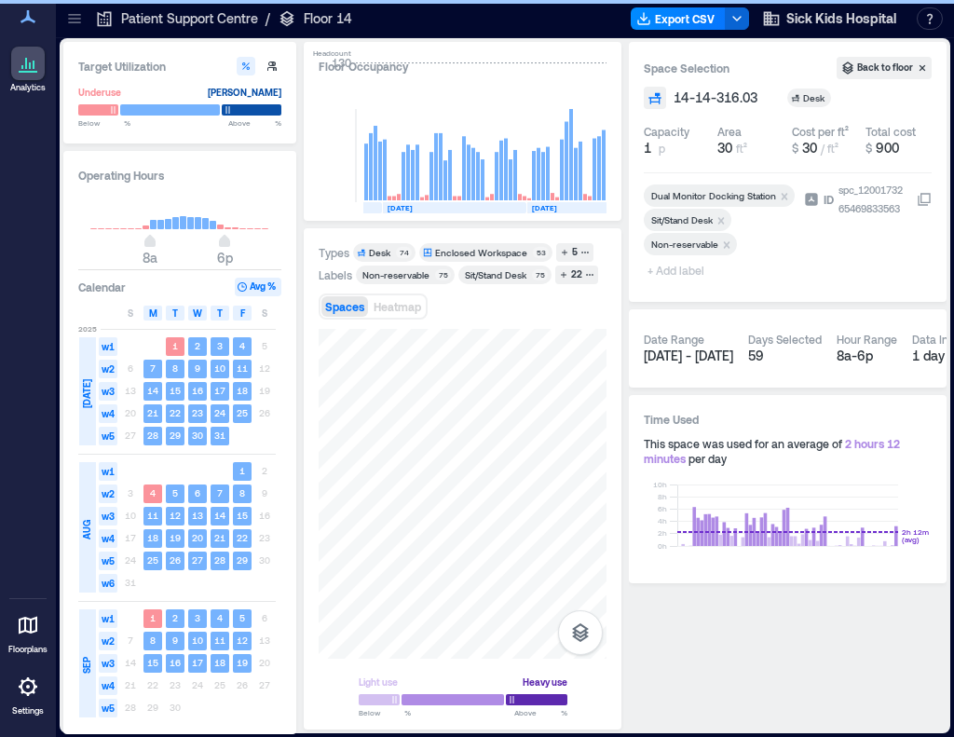
click at [691, 268] on span "+ Add label" at bounding box center [678, 270] width 68 height 26
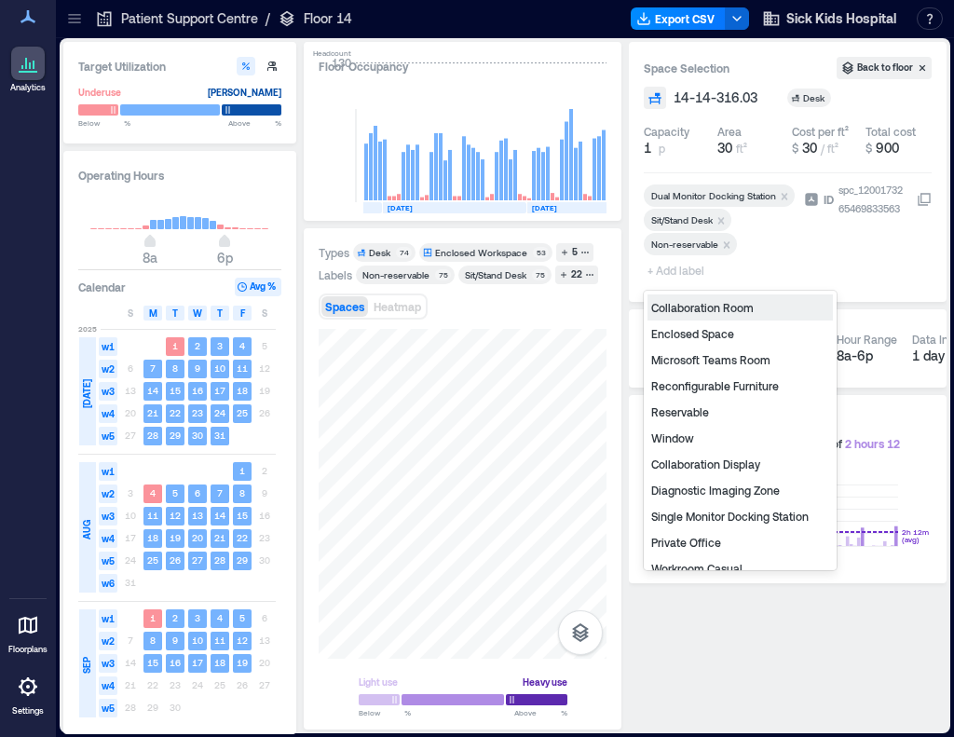
type input "*"
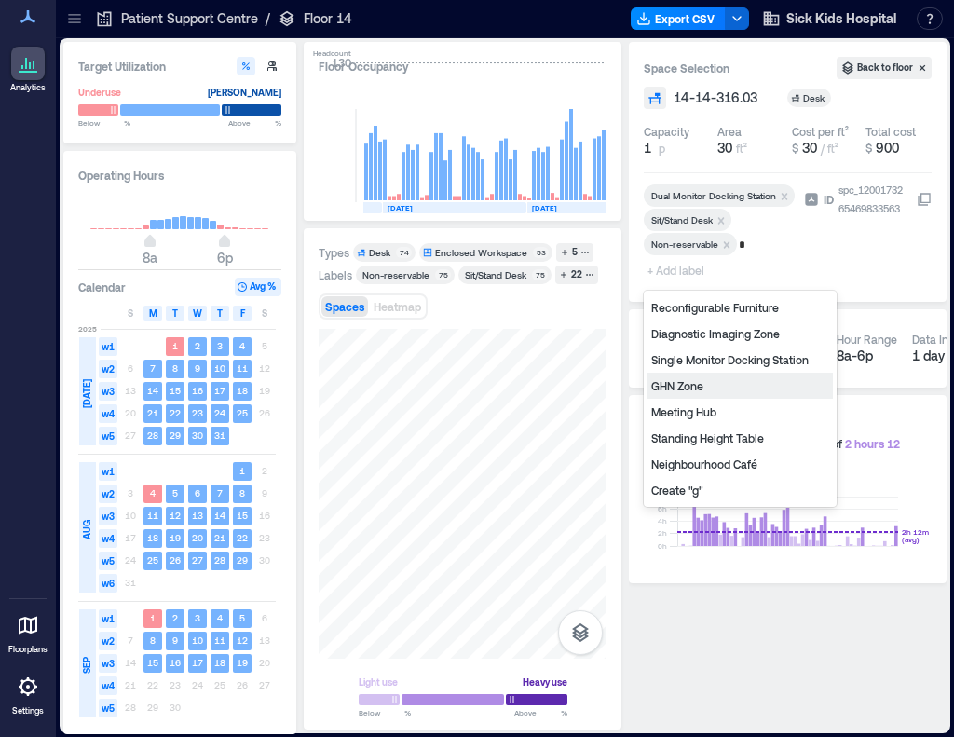
click at [703, 389] on div "GHN Zone" at bounding box center [740, 386] width 185 height 26
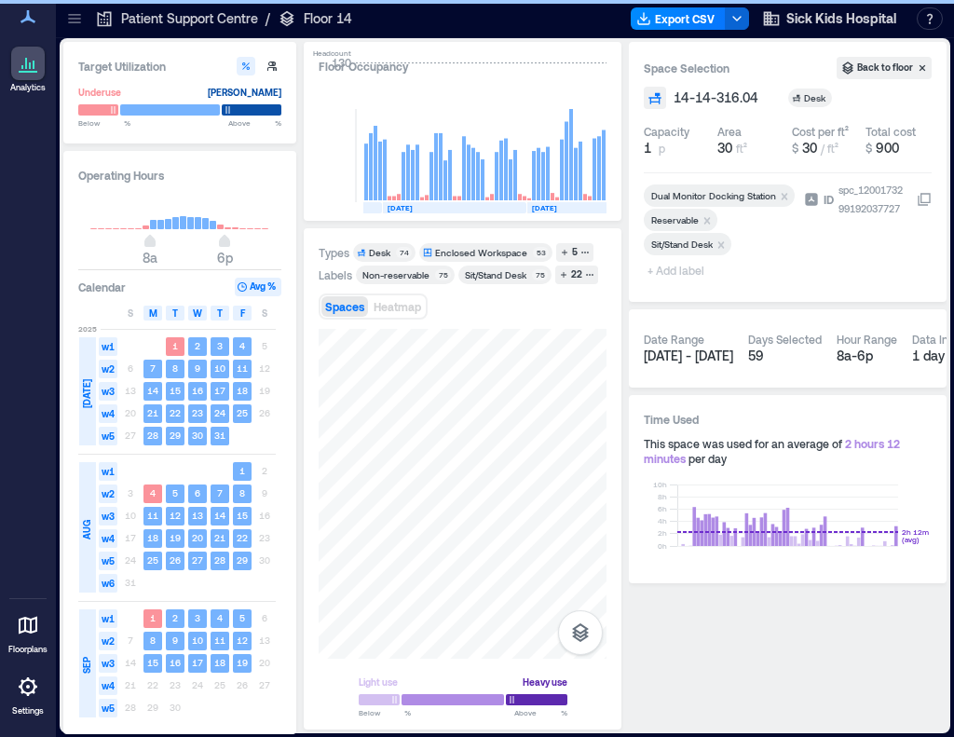
click at [710, 221] on icon "Remove Reservable" at bounding box center [707, 220] width 13 height 13
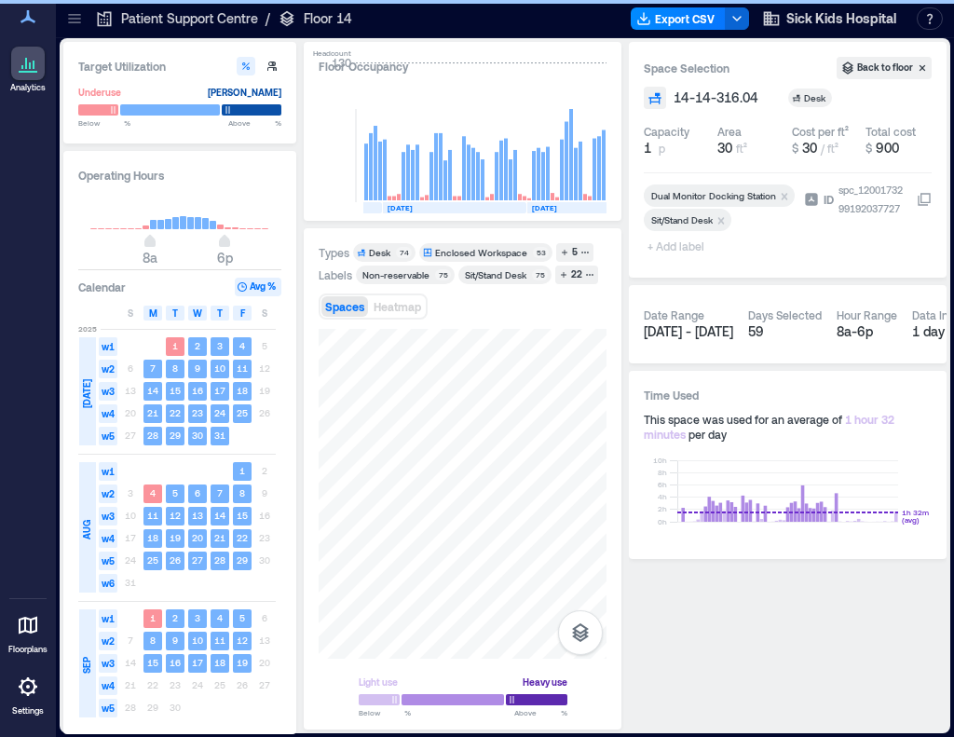
click at [681, 250] on span "+ Add label" at bounding box center [678, 246] width 68 height 26
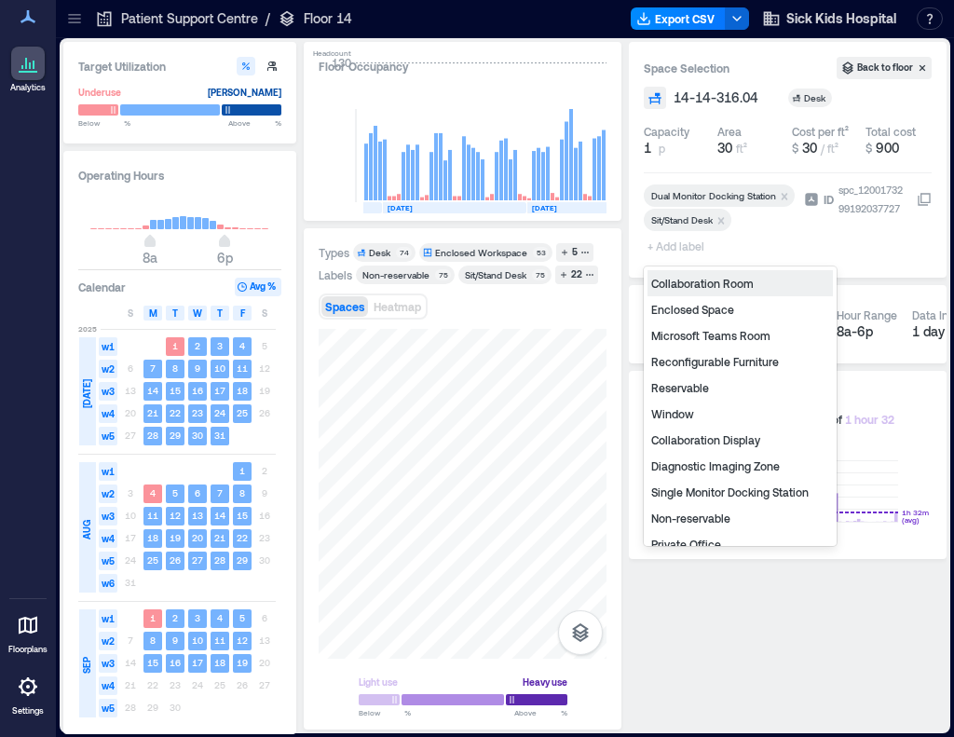
click at [697, 514] on div "Non-reservable" at bounding box center [740, 518] width 185 height 26
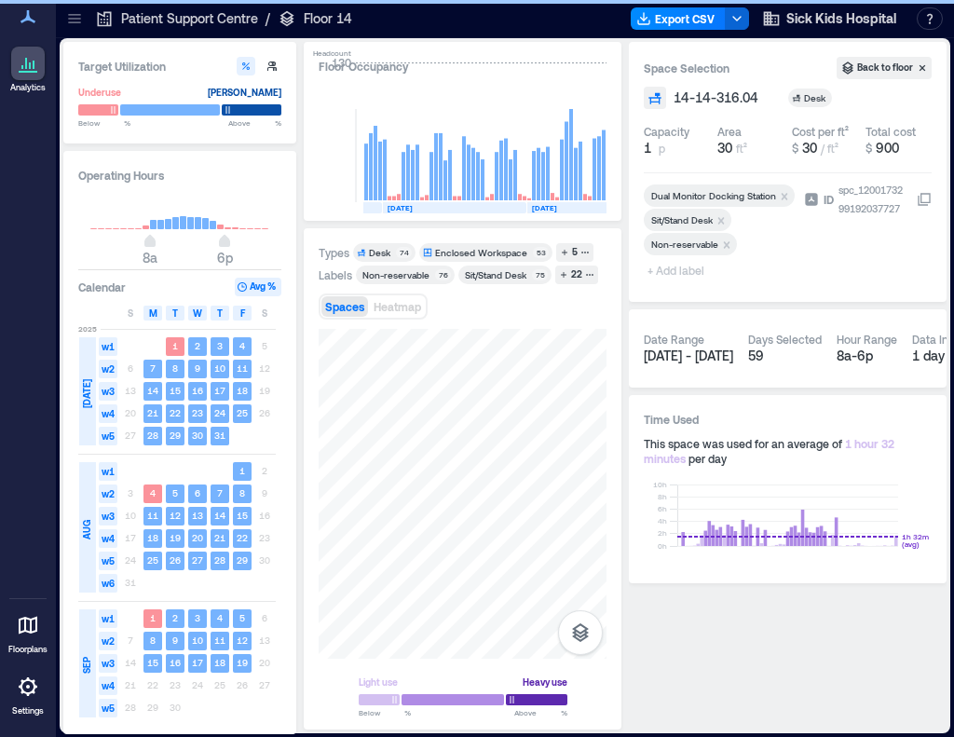
click at [668, 268] on span "+ Add label" at bounding box center [678, 270] width 68 height 26
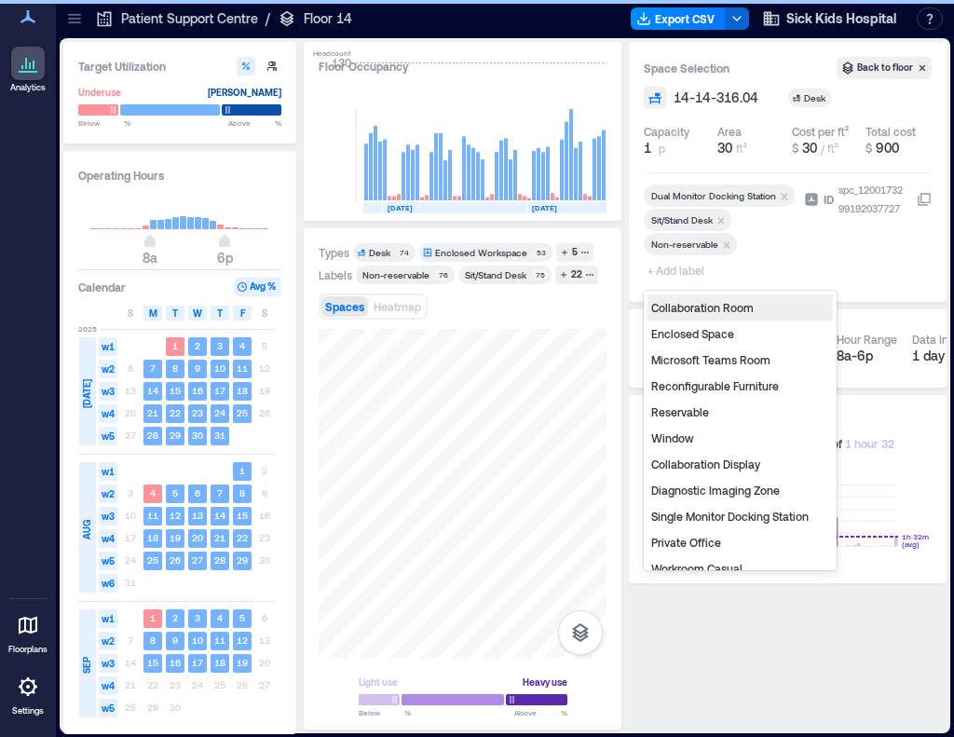
type input "*"
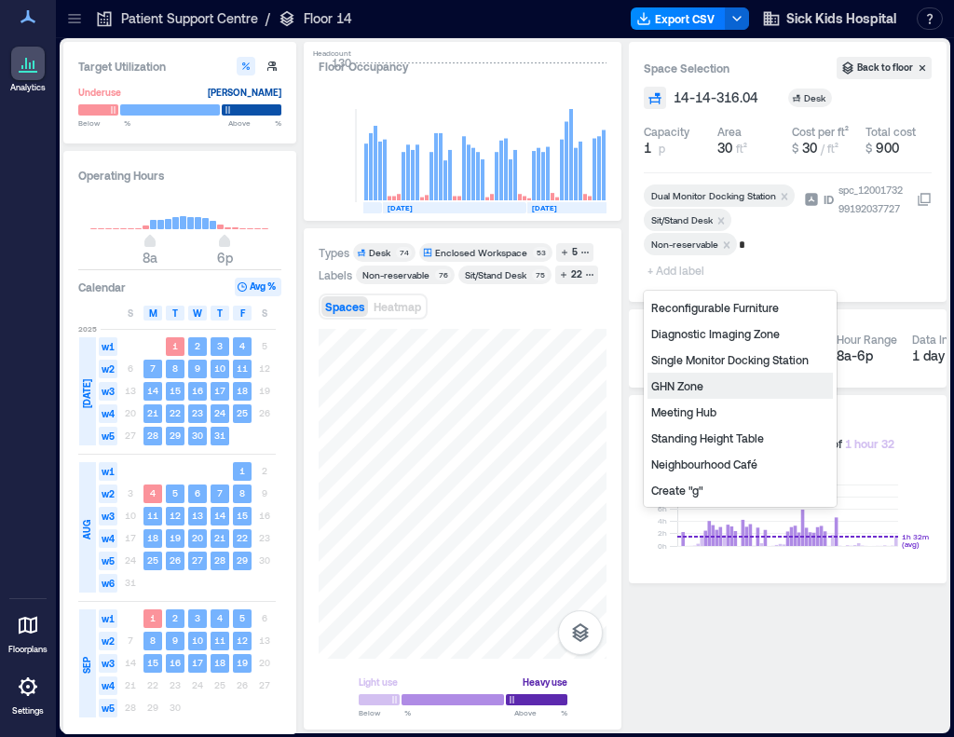
click at [686, 387] on div "GHN Zone" at bounding box center [740, 386] width 185 height 26
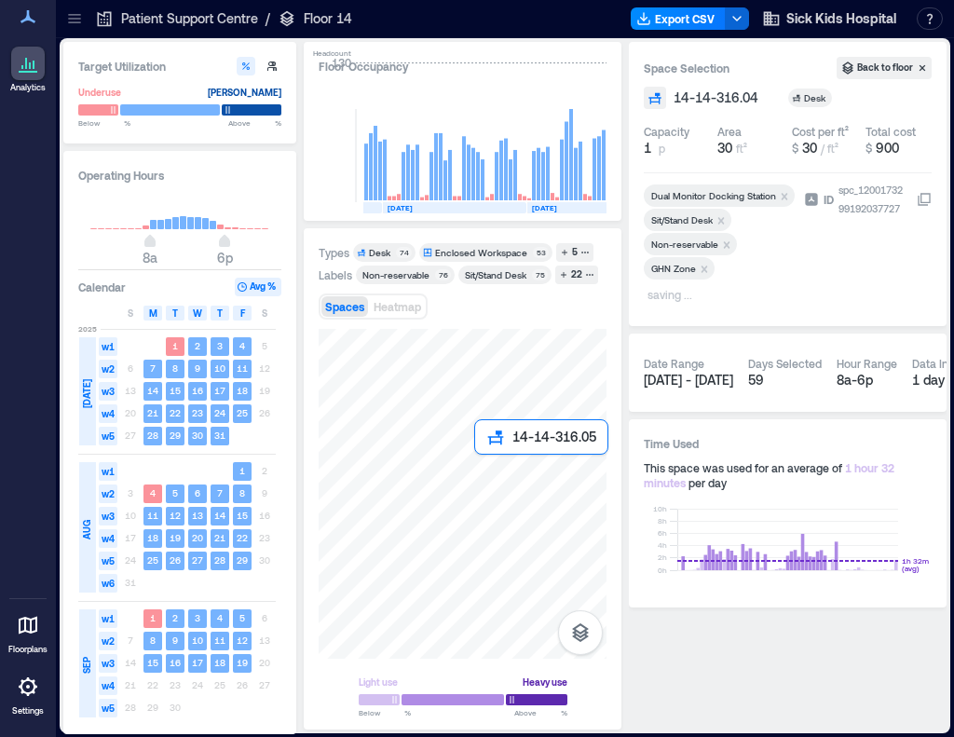
click at [488, 464] on div at bounding box center [463, 494] width 288 height 330
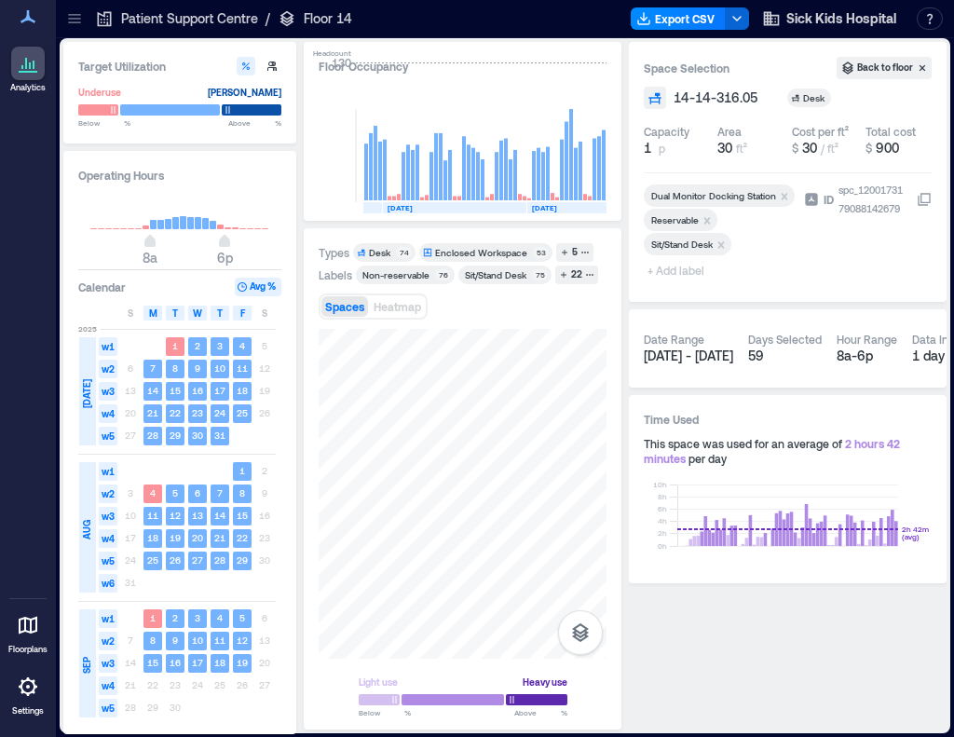
click at [704, 215] on icon "Remove Reservable" at bounding box center [707, 220] width 13 height 13
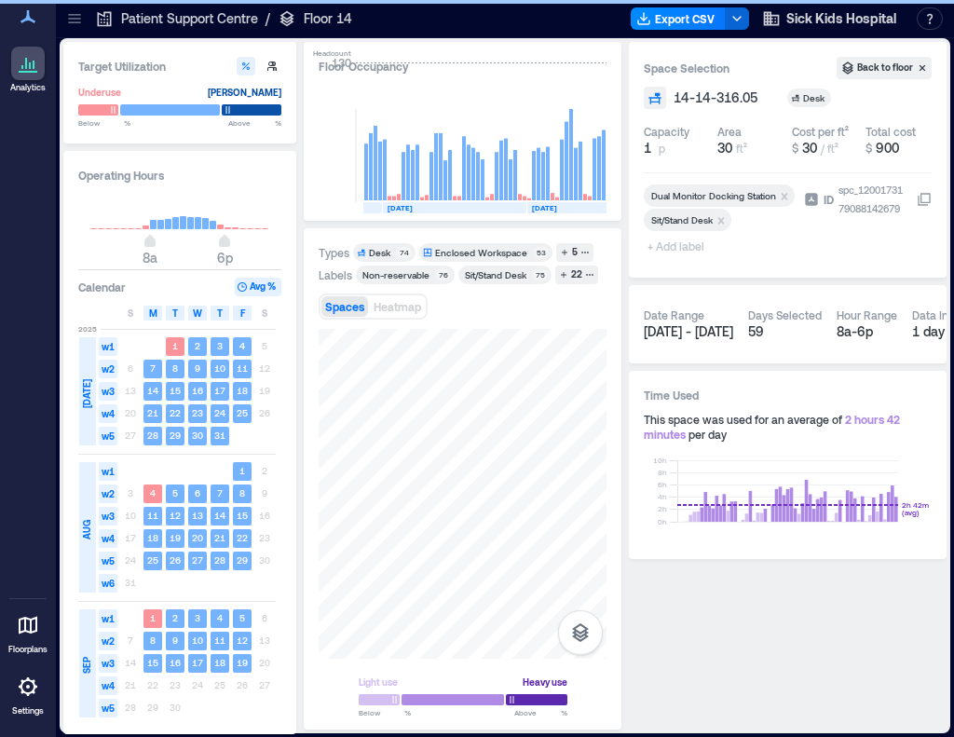
click at [677, 247] on span "+ Add label" at bounding box center [678, 246] width 68 height 26
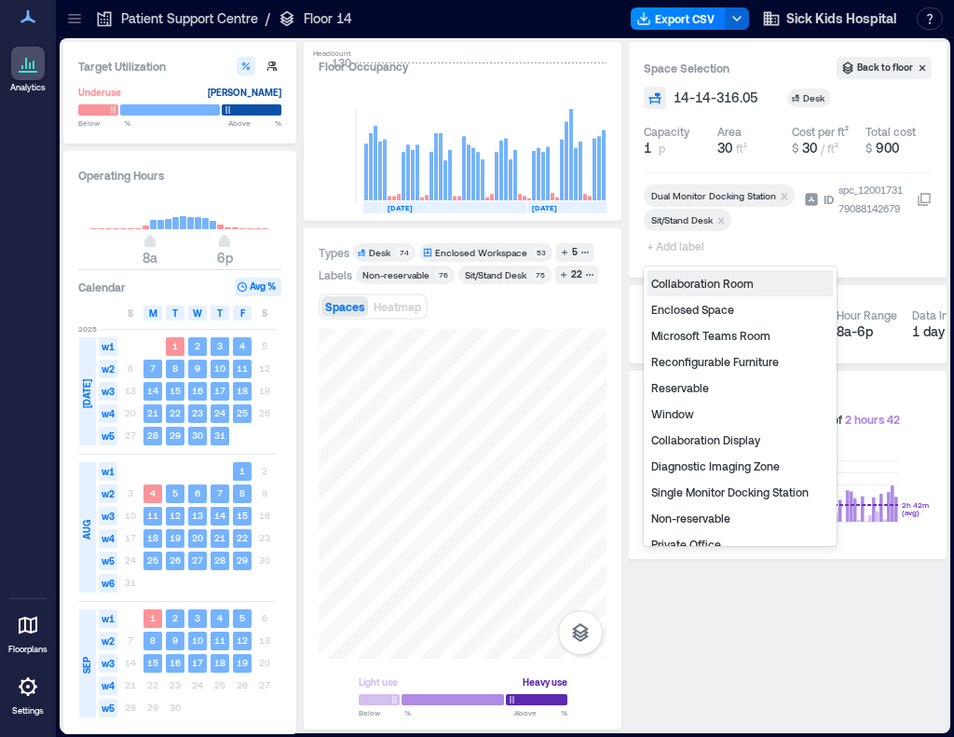
click at [720, 519] on div "Non-reservable" at bounding box center [740, 518] width 185 height 26
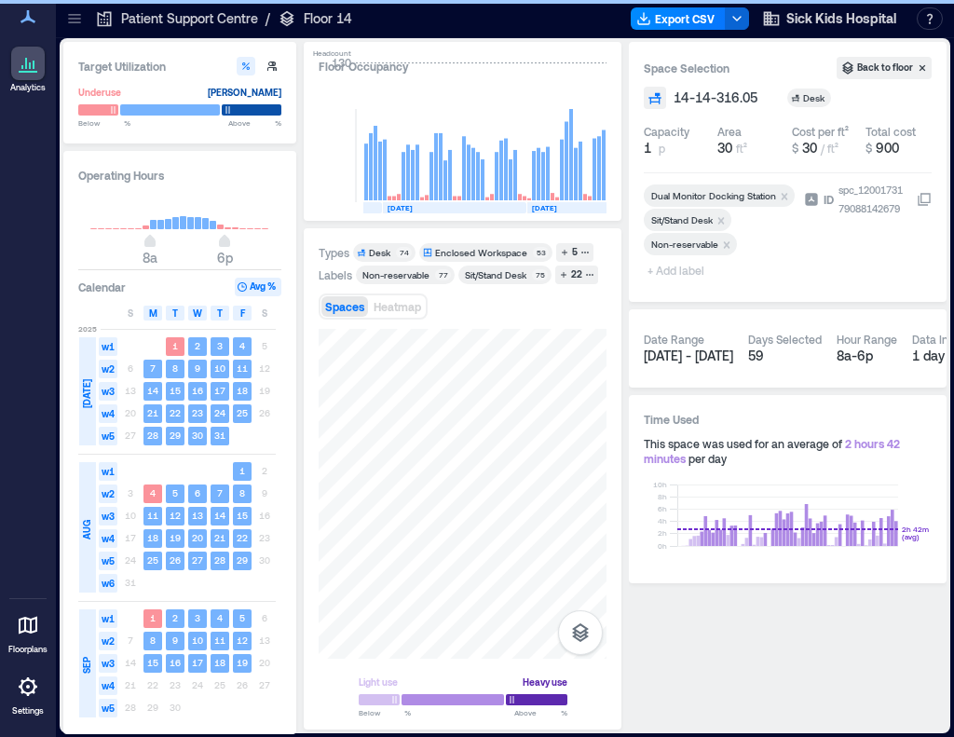
click at [668, 270] on span "+ Add label" at bounding box center [678, 270] width 68 height 26
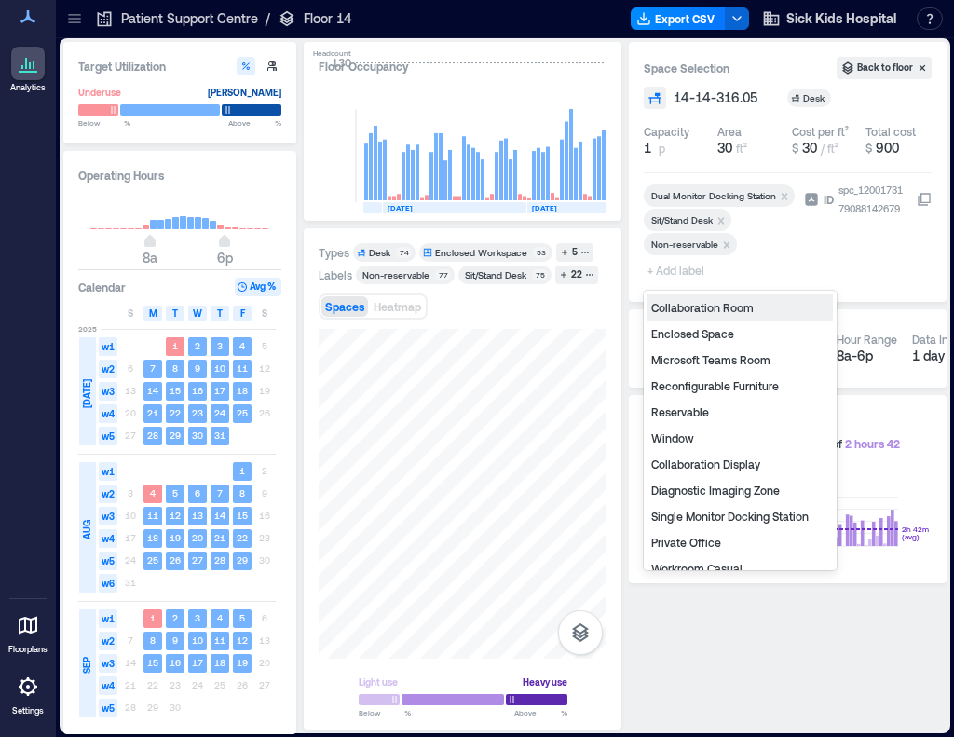
type input "*"
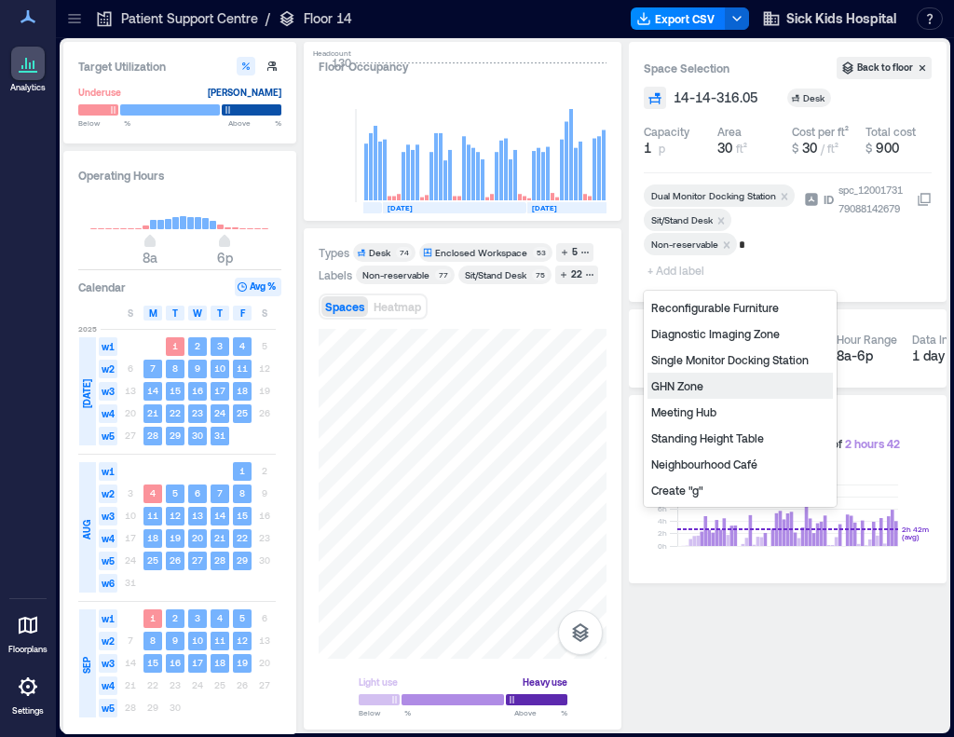
click at [700, 386] on div "GHN Zone" at bounding box center [740, 386] width 185 height 26
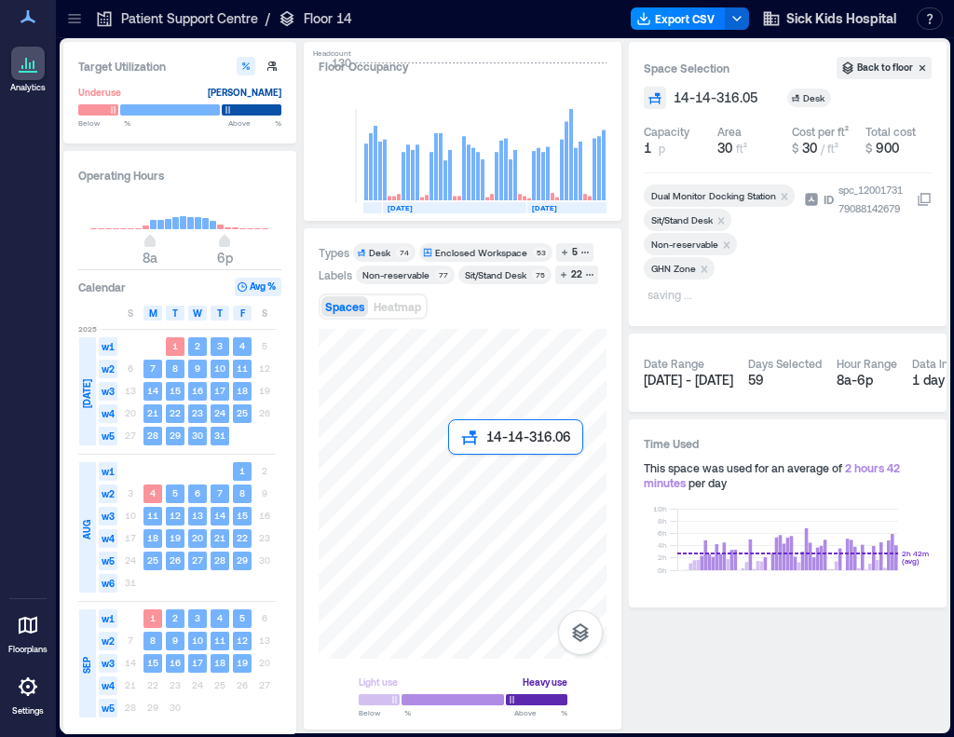
click at [457, 478] on div at bounding box center [463, 494] width 288 height 330
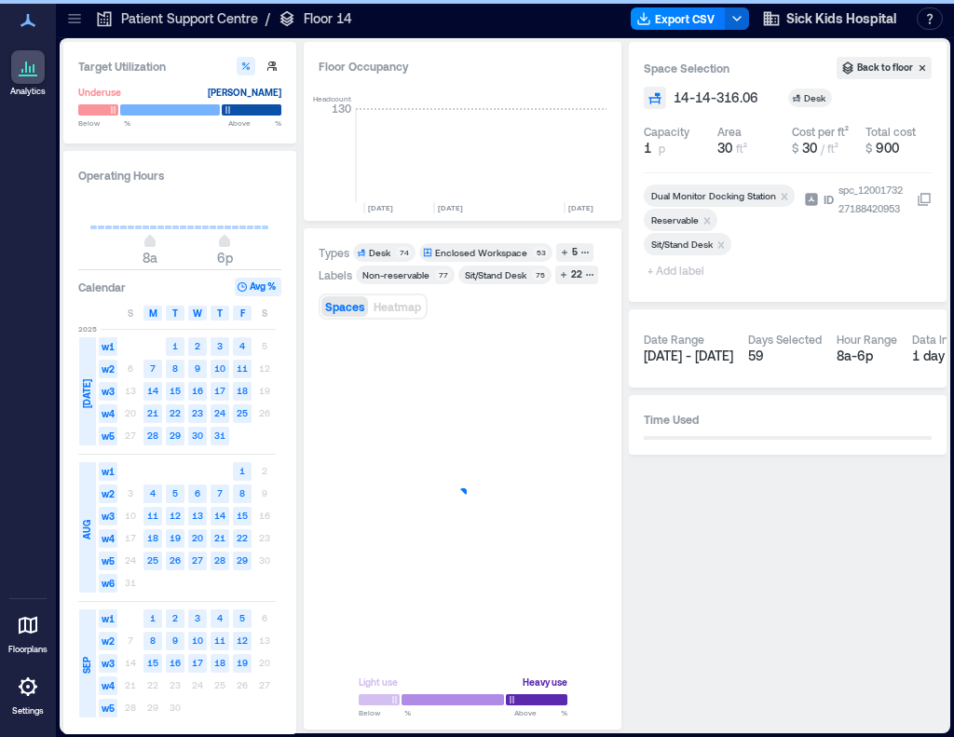
scroll to position [0, 4249]
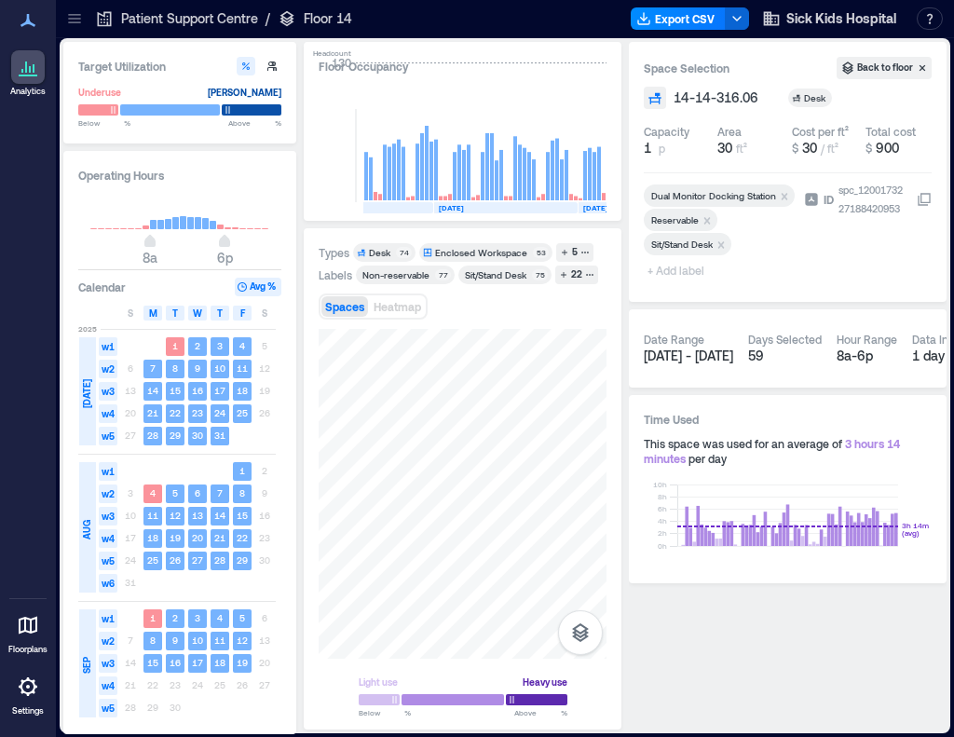
click at [705, 217] on icon "Remove Reservable" at bounding box center [707, 220] width 13 height 13
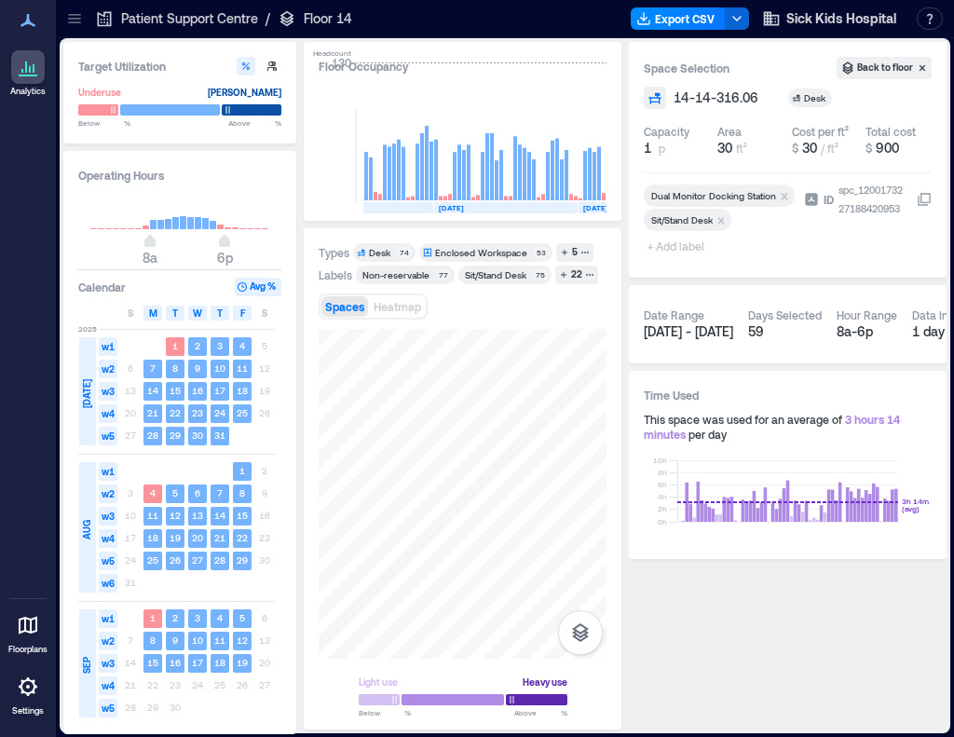
click at [675, 244] on span "+ Add label" at bounding box center [678, 246] width 68 height 26
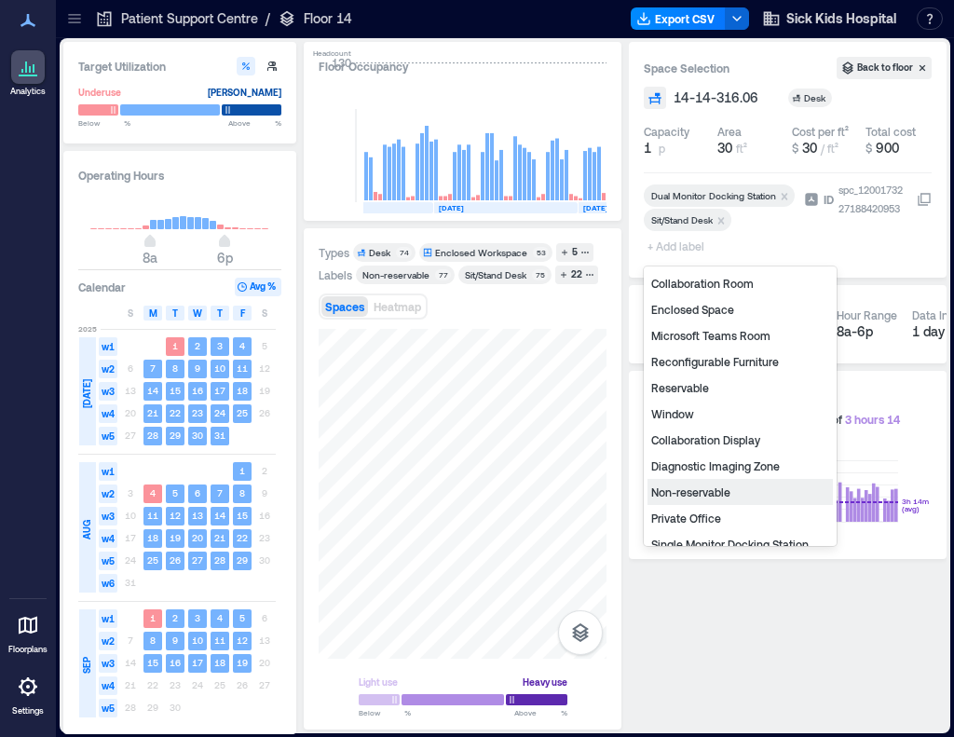
click at [733, 492] on div "Non-reservable" at bounding box center [740, 492] width 185 height 26
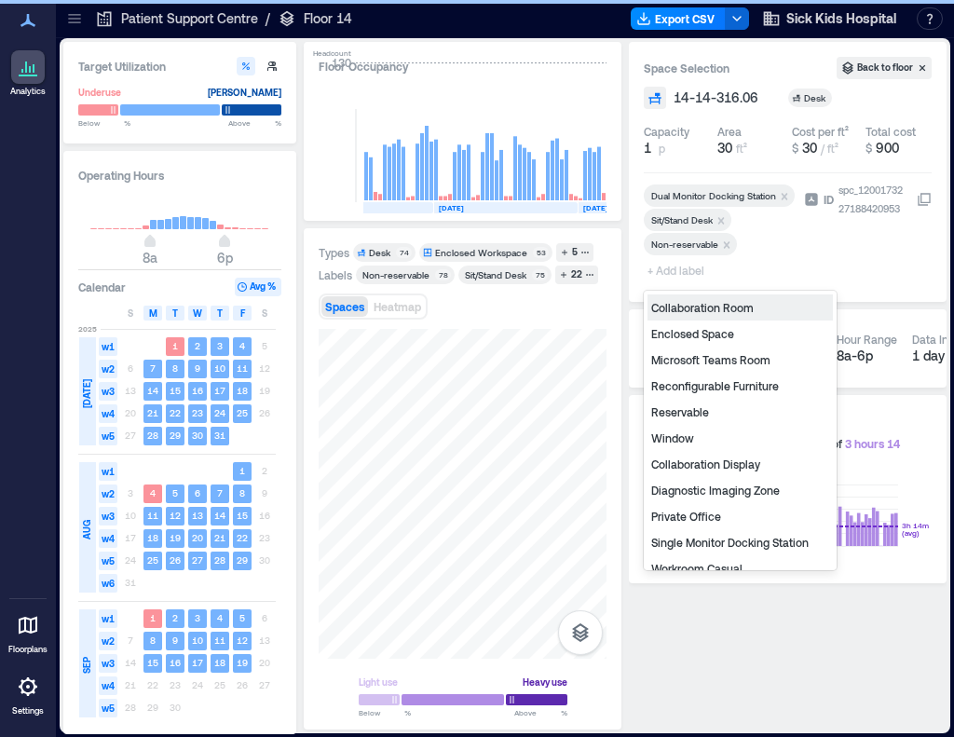
click at [662, 267] on span "+ Add label" at bounding box center [678, 270] width 68 height 26
type input "*"
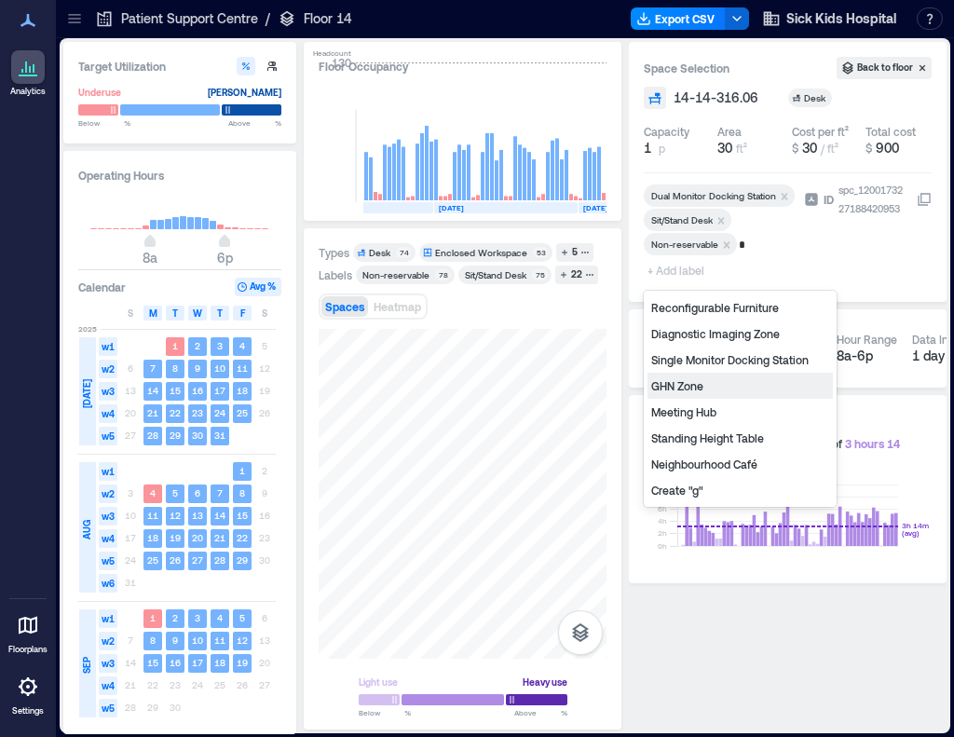
click at [691, 390] on div "GHN Zone" at bounding box center [740, 386] width 185 height 26
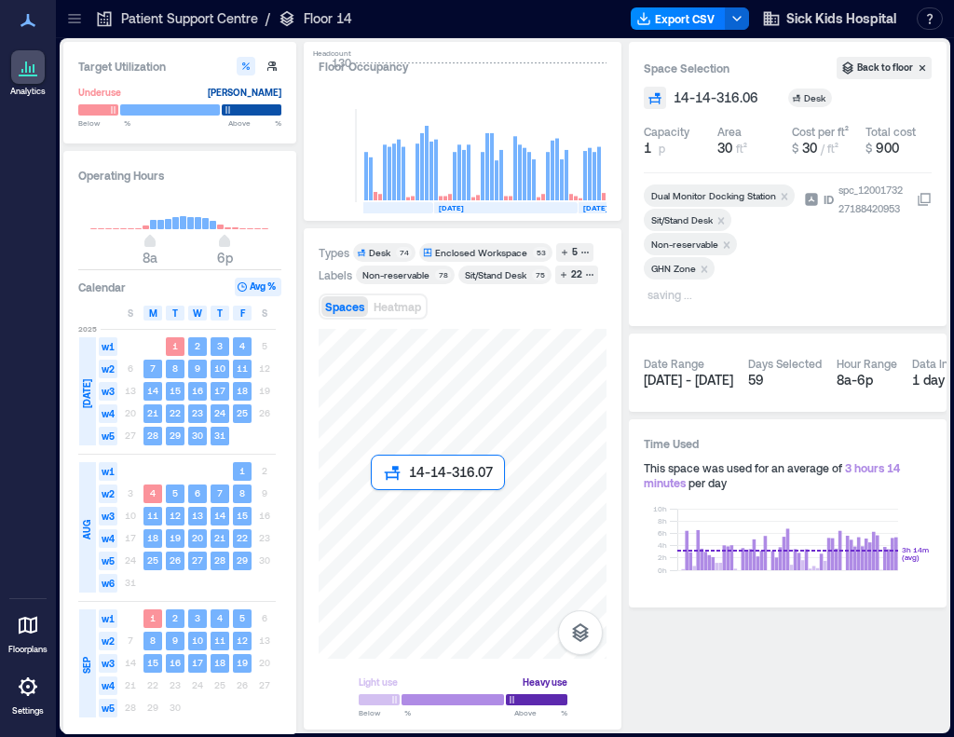
click at [390, 510] on div at bounding box center [463, 494] width 288 height 330
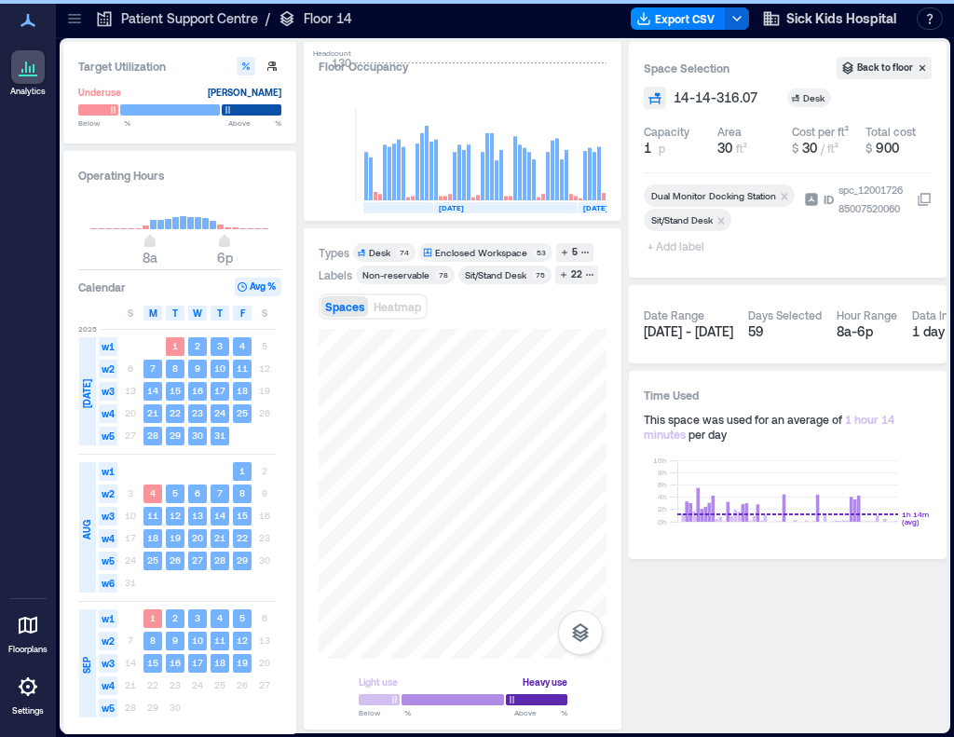
click at [665, 252] on span "+ Add label" at bounding box center [678, 246] width 68 height 26
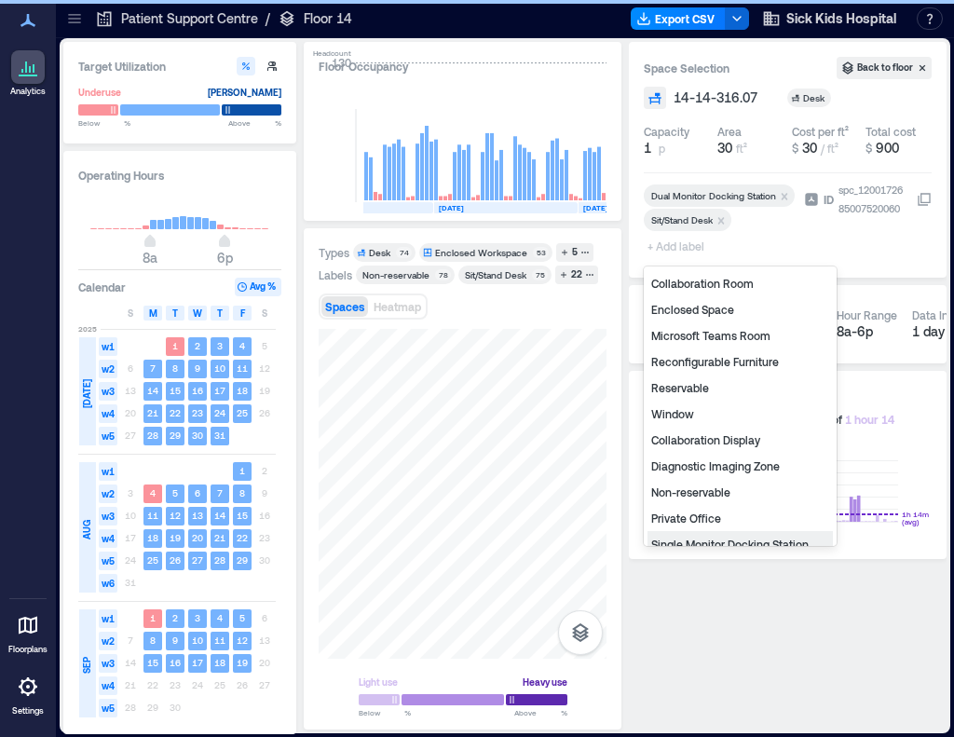
scroll to position [20, 0]
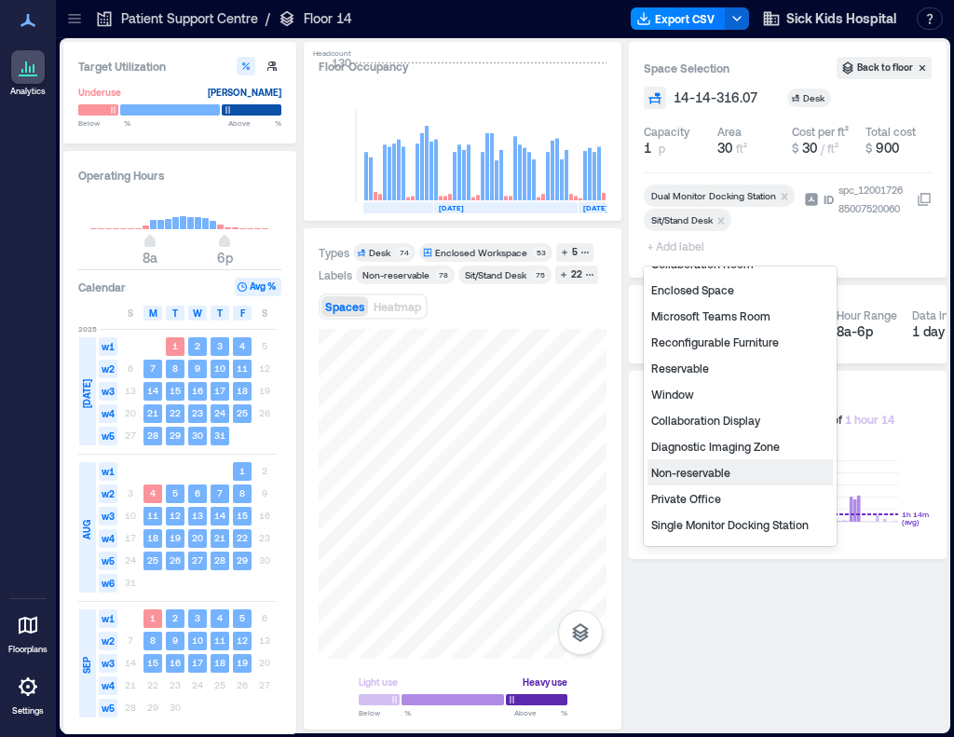
click at [706, 476] on div "Non-reservable" at bounding box center [740, 472] width 185 height 26
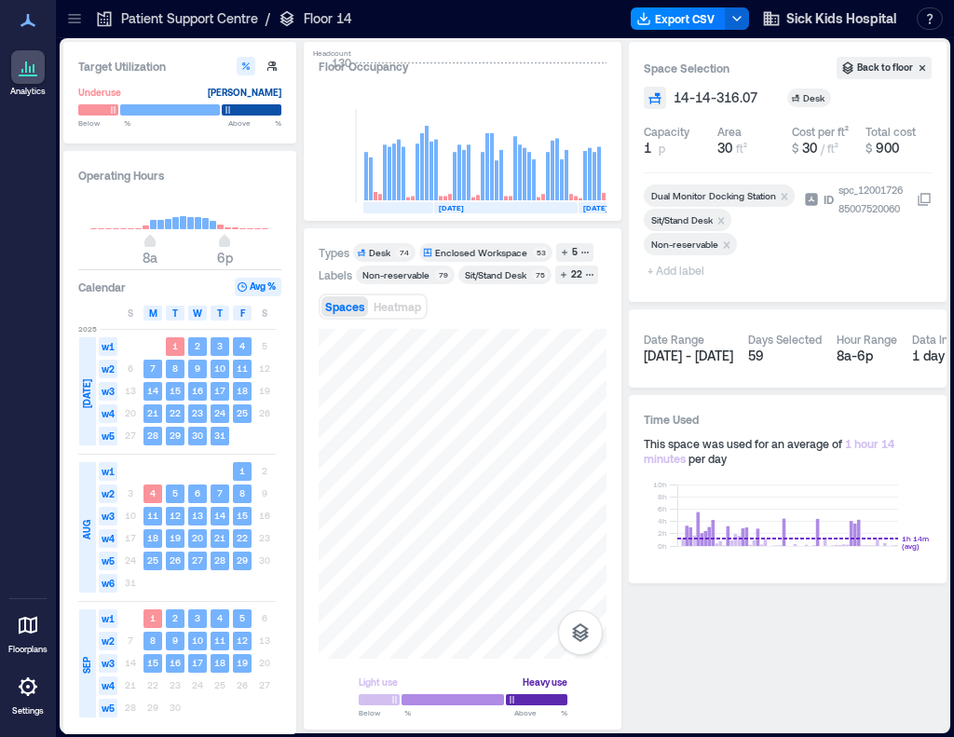
click at [685, 266] on span "+ Add label" at bounding box center [678, 270] width 68 height 26
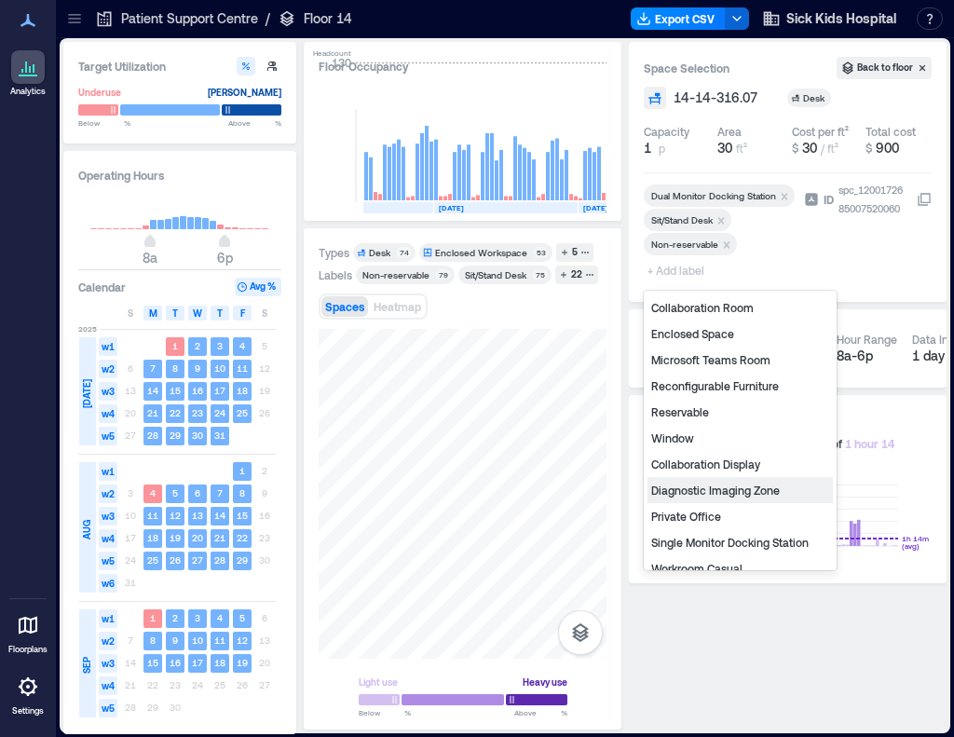
type input "*"
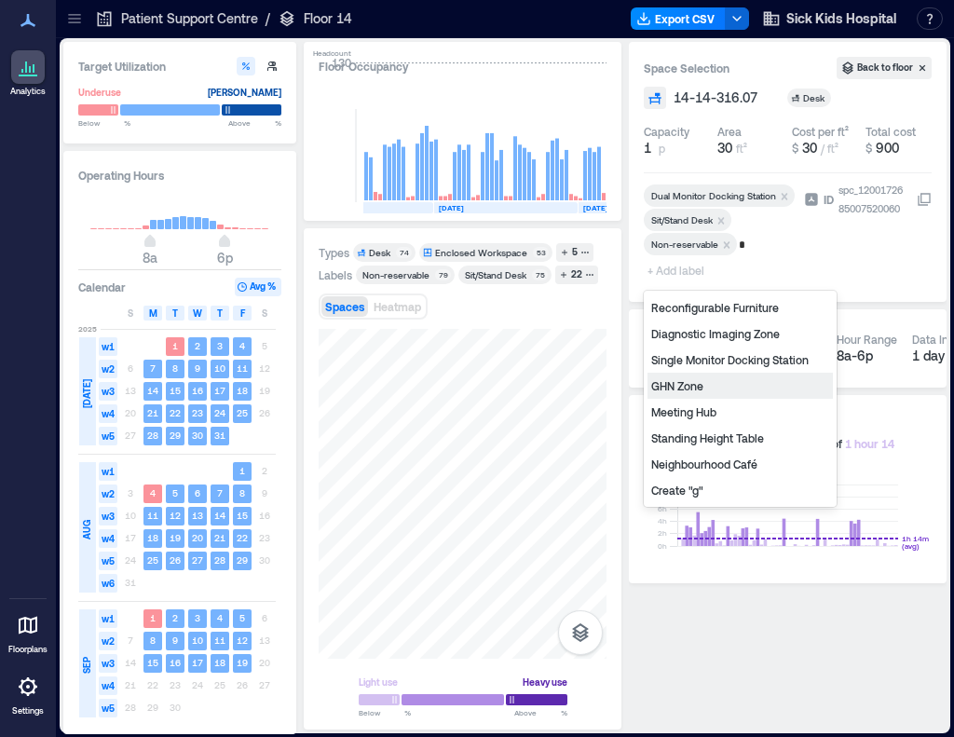
click at [706, 394] on div "GHN Zone" at bounding box center [740, 386] width 185 height 26
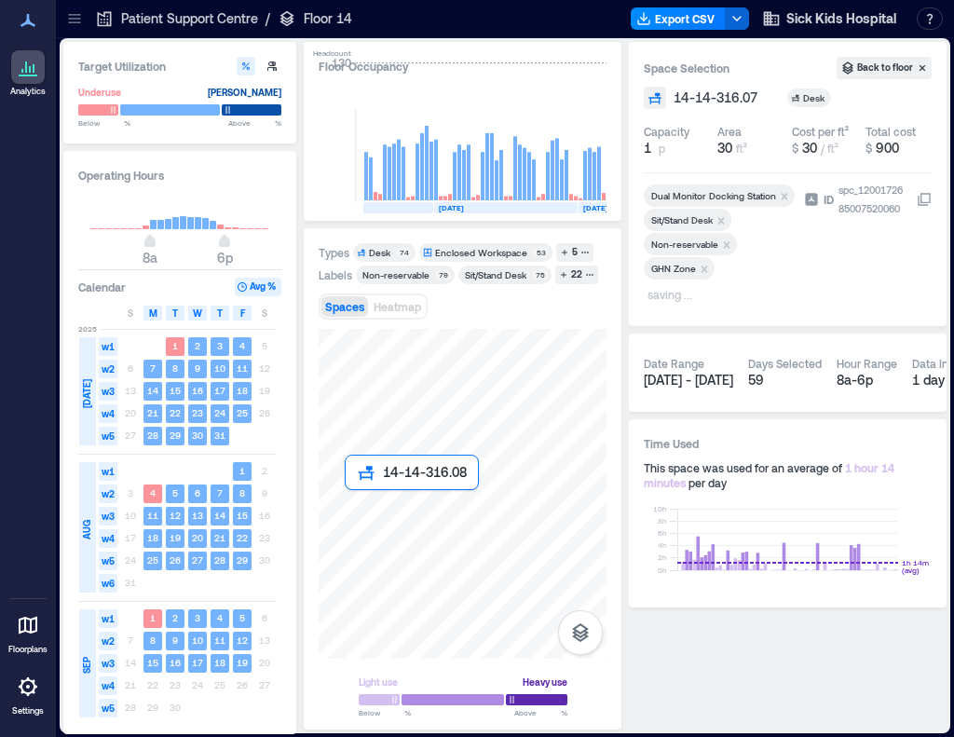
click at [365, 511] on div at bounding box center [463, 494] width 288 height 330
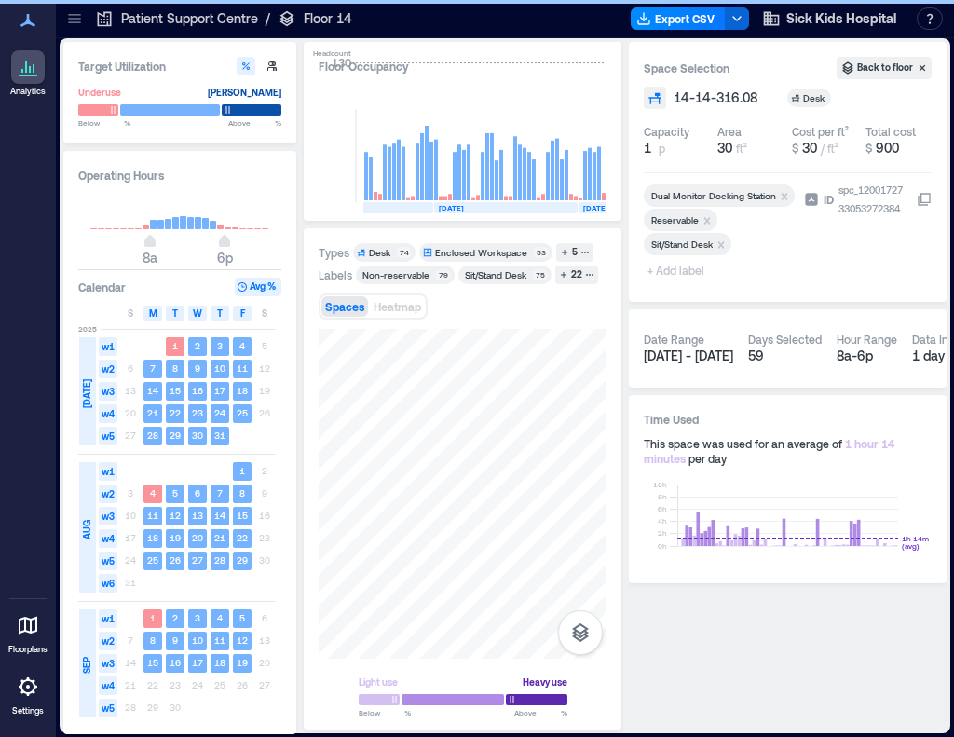
click at [710, 217] on icon "Remove Reservable" at bounding box center [707, 220] width 13 height 13
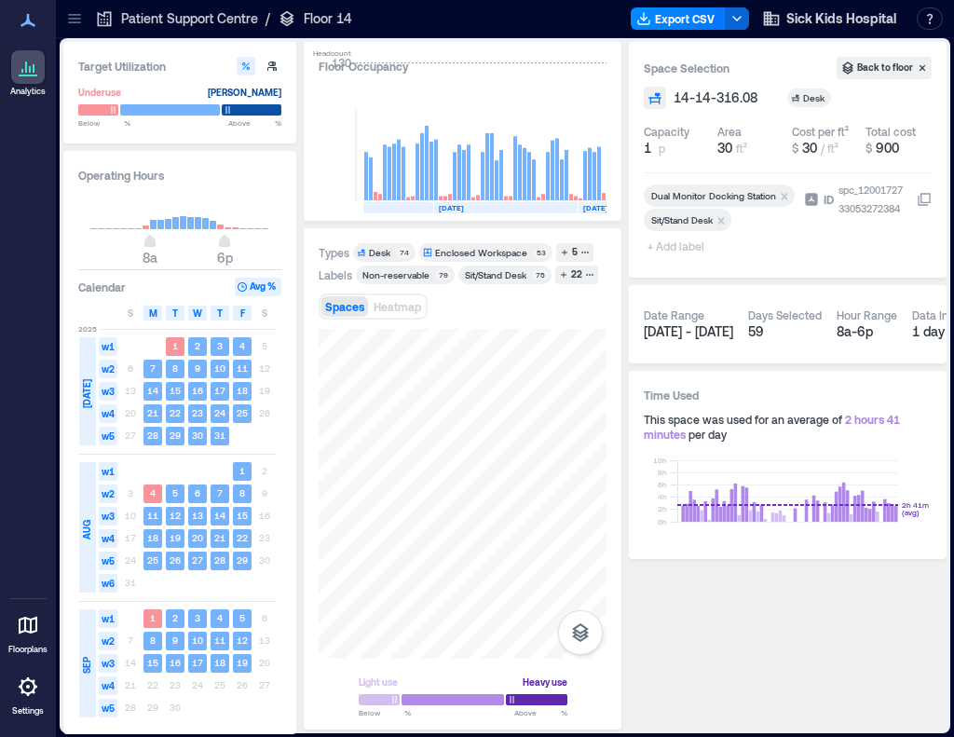
click at [668, 246] on span "+ Add label" at bounding box center [678, 246] width 68 height 26
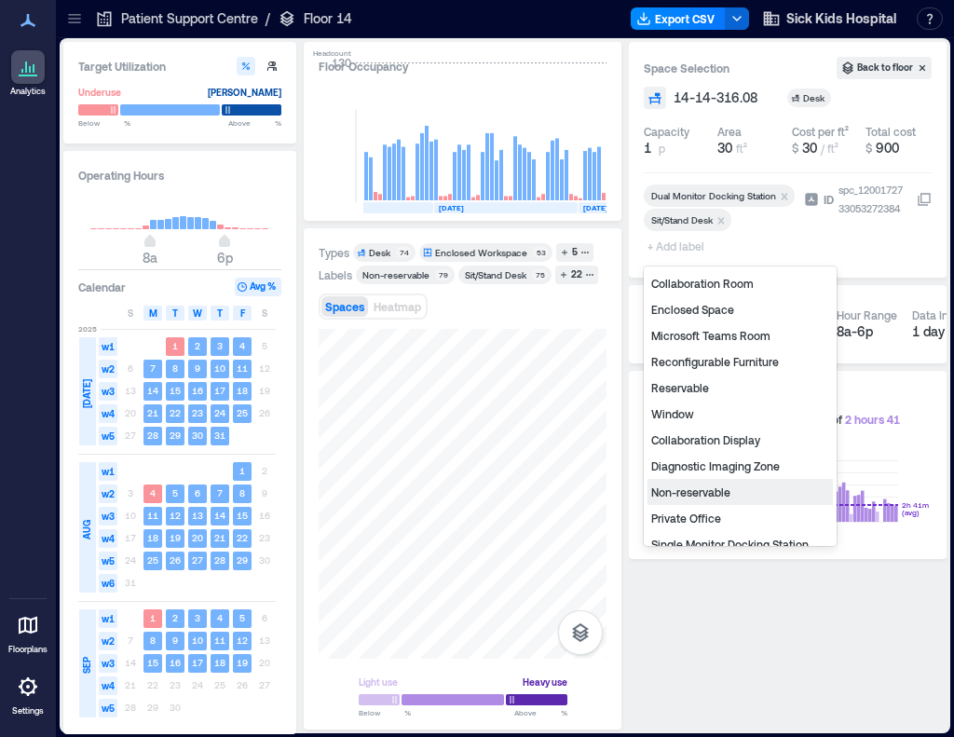
click at [699, 492] on div "Non-reservable" at bounding box center [740, 492] width 185 height 26
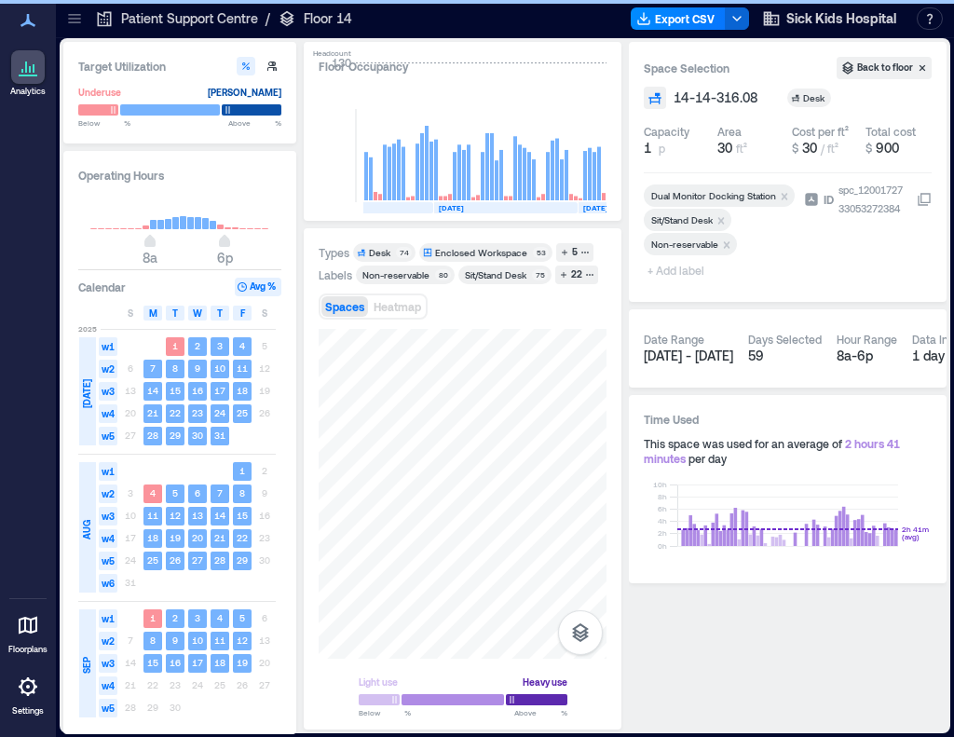
click at [679, 270] on span "+ Add label" at bounding box center [678, 270] width 68 height 26
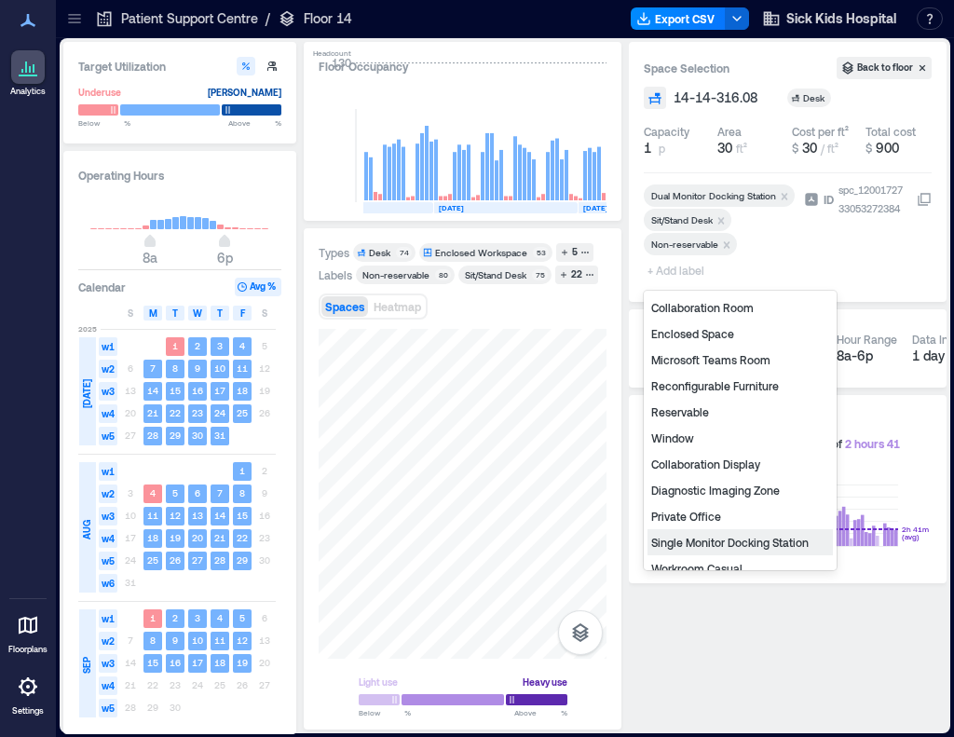
scroll to position [276, 0]
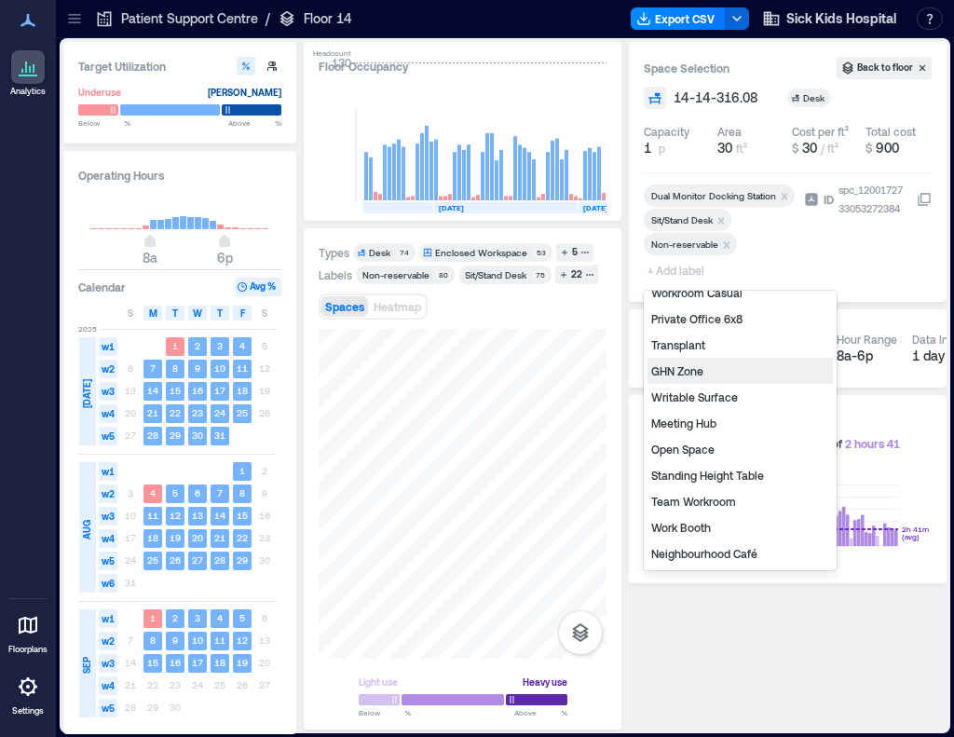
click at [696, 370] on div "GHN Zone" at bounding box center [740, 371] width 185 height 26
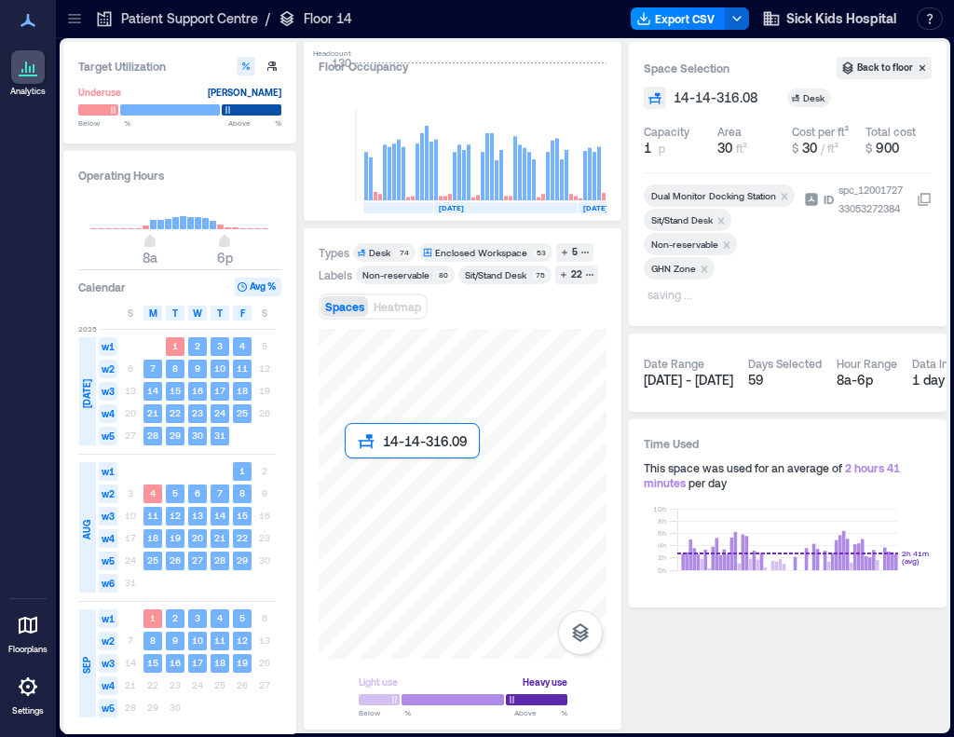
click at [354, 468] on div at bounding box center [463, 494] width 288 height 330
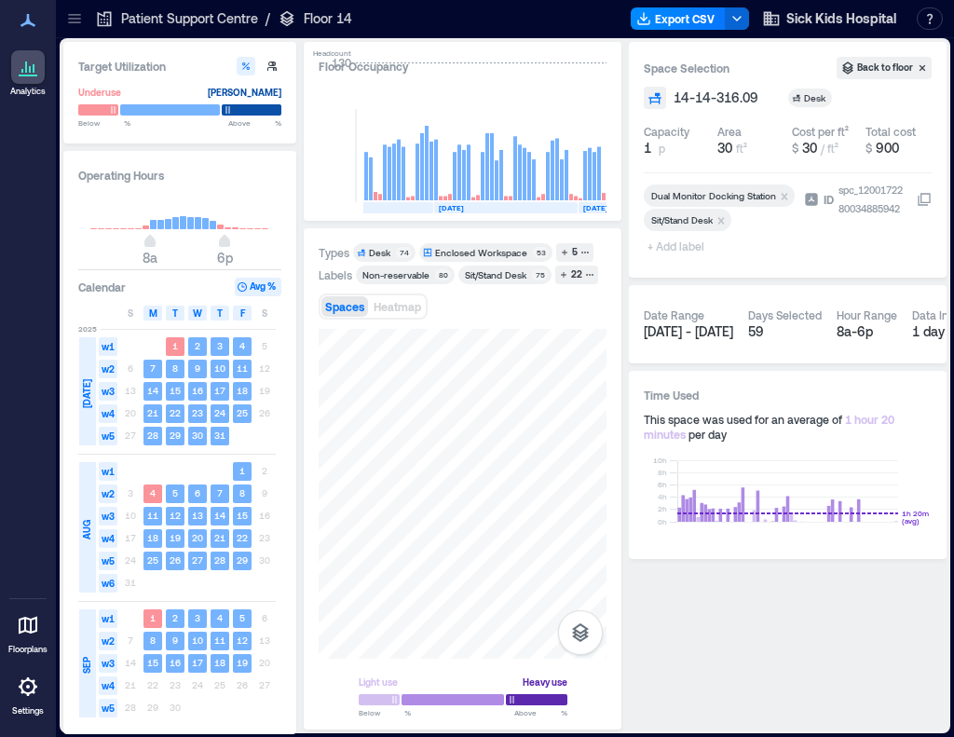
click at [660, 249] on span "+ Add label" at bounding box center [678, 246] width 68 height 26
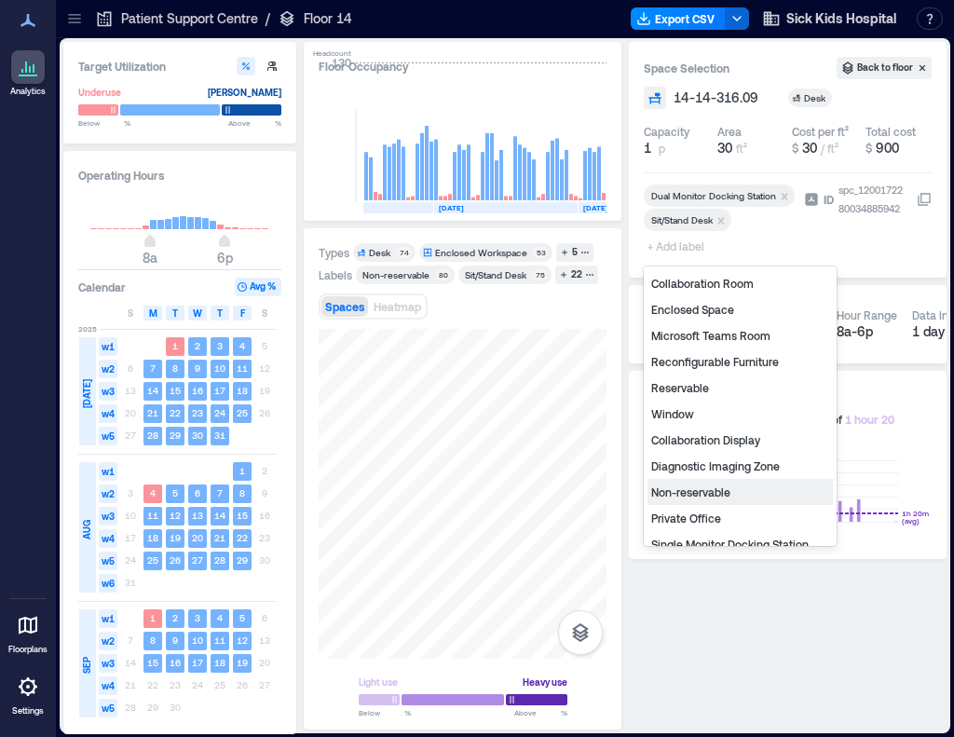
click at [697, 491] on div "Non-reservable" at bounding box center [740, 492] width 185 height 26
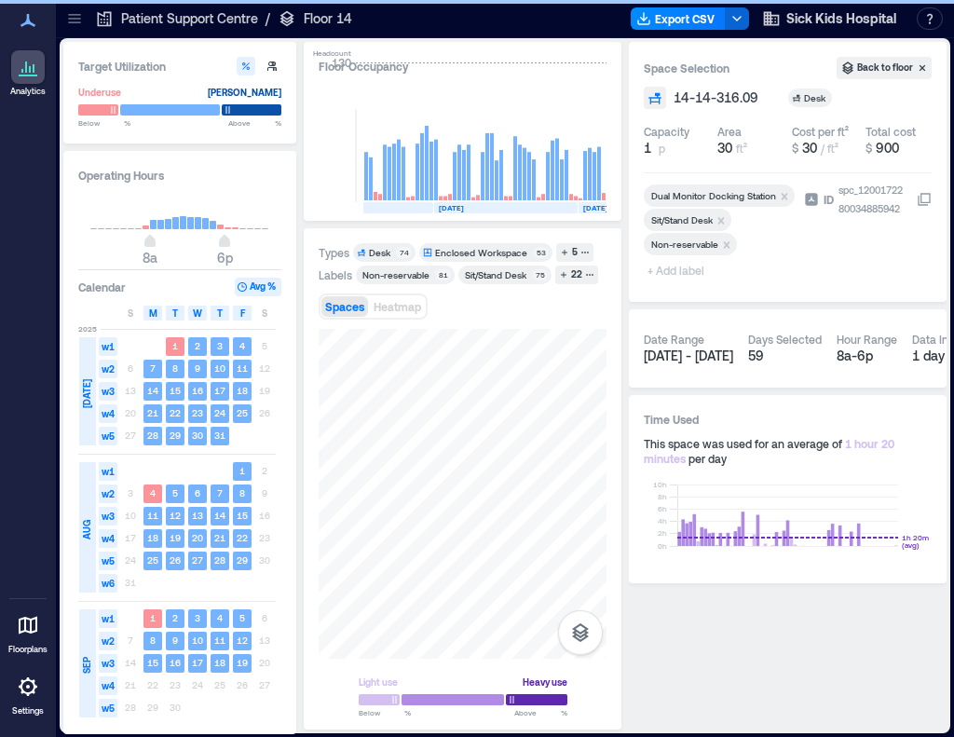
click at [664, 271] on span "+ Add label" at bounding box center [678, 270] width 68 height 26
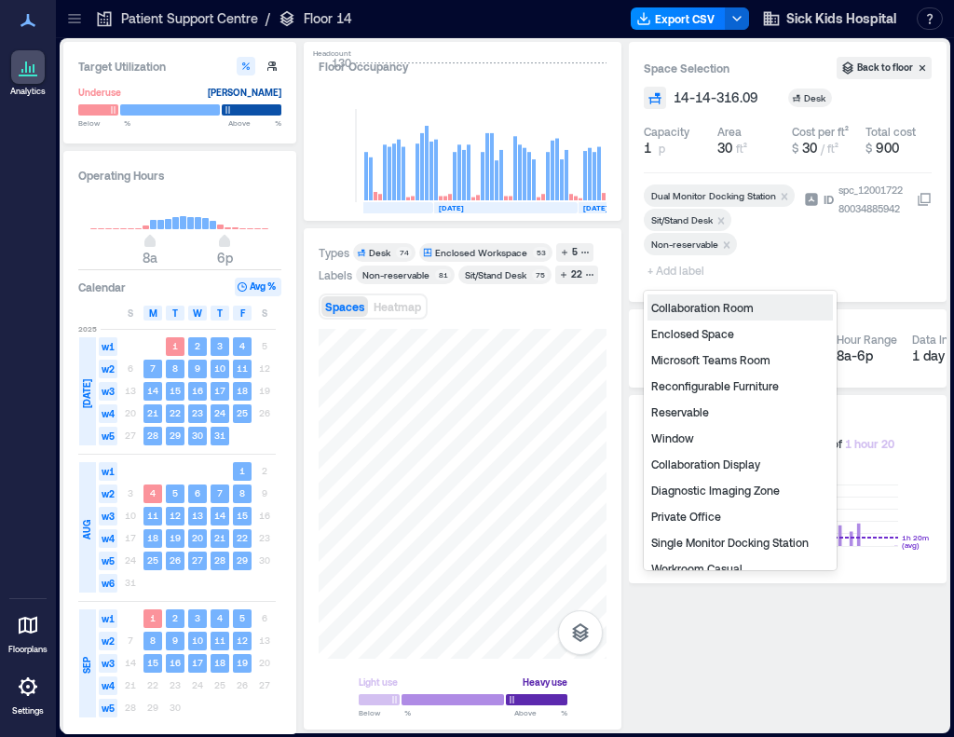
type input "*"
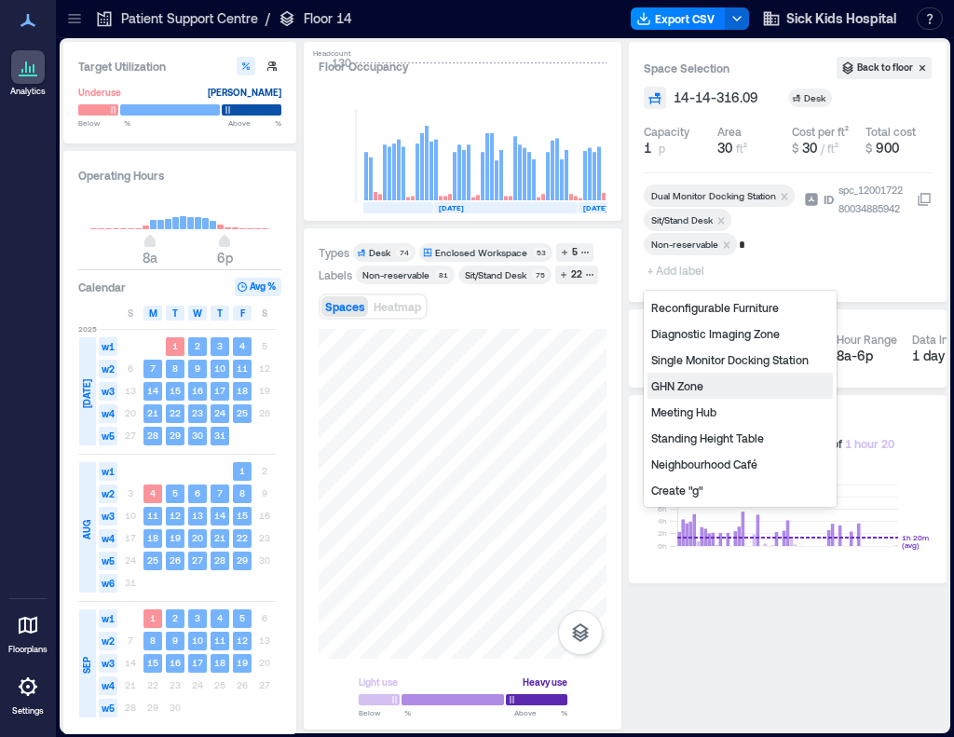
click at [690, 388] on div "GHN Zone" at bounding box center [740, 386] width 185 height 26
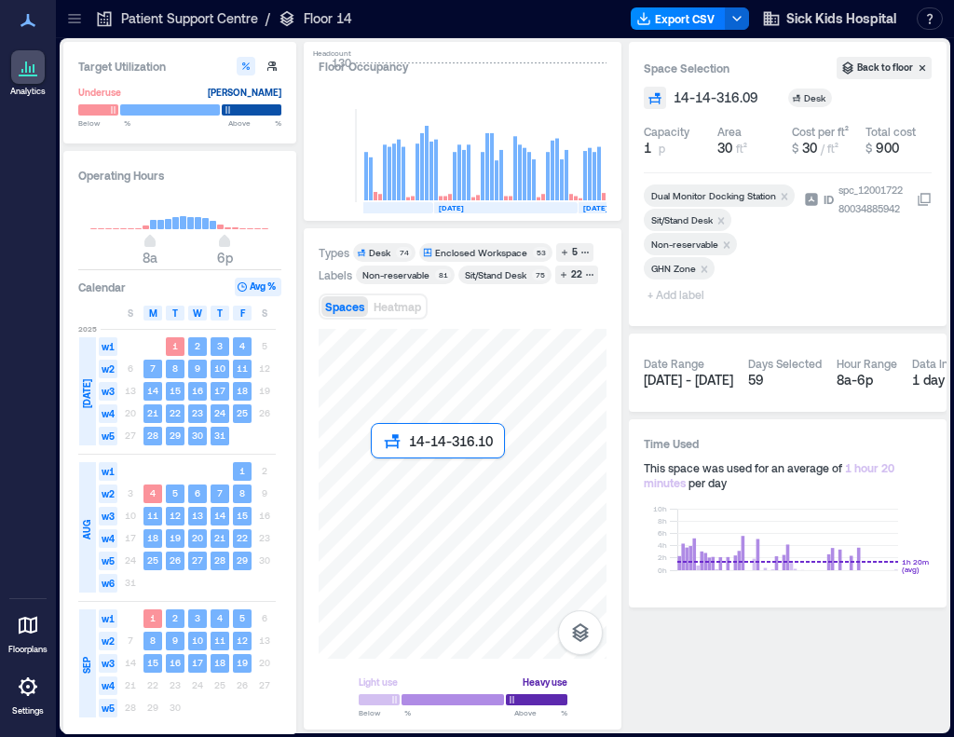
click at [387, 477] on div at bounding box center [463, 494] width 288 height 330
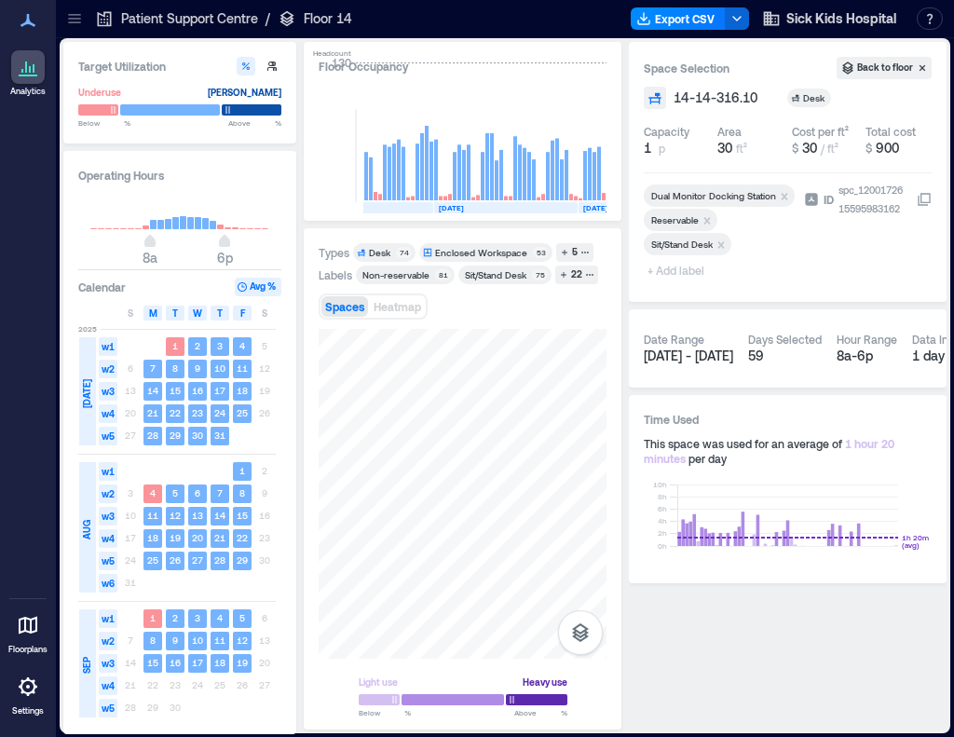
click at [711, 224] on icon "Remove Reservable" at bounding box center [707, 220] width 13 height 13
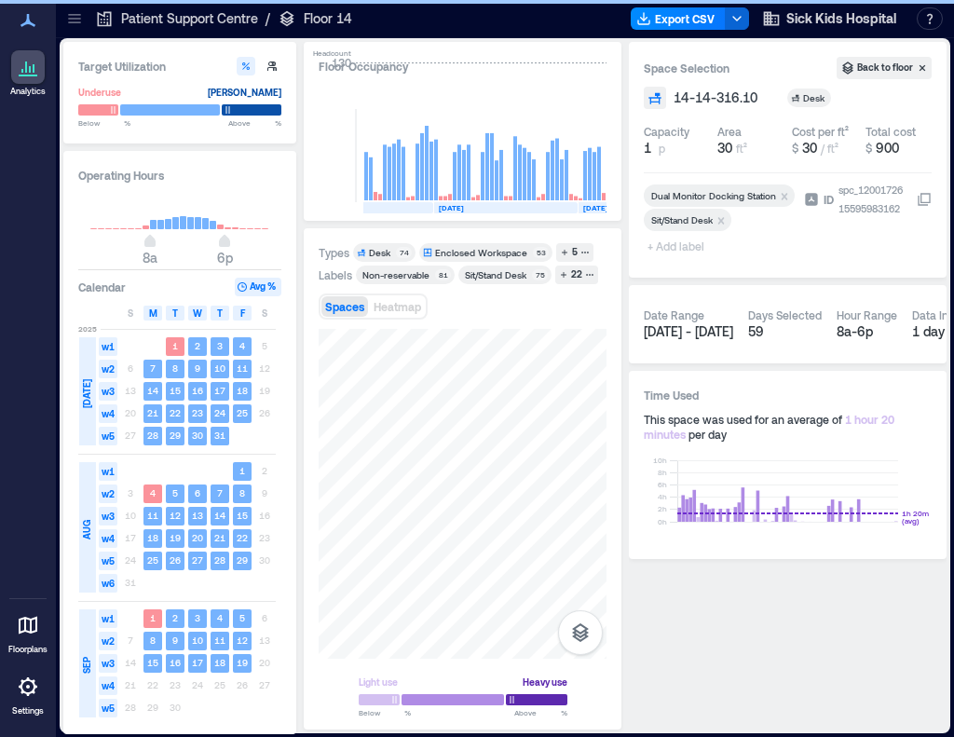
click at [664, 246] on span "+ Add label" at bounding box center [678, 246] width 68 height 26
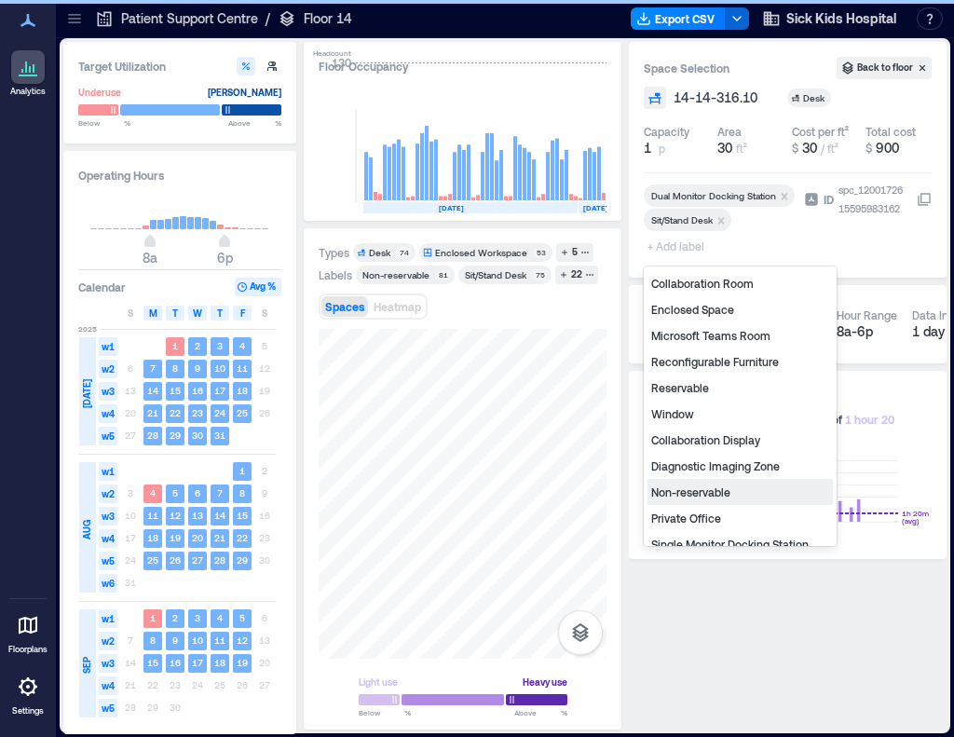
click at [734, 492] on div "Non-reservable" at bounding box center [740, 492] width 185 height 26
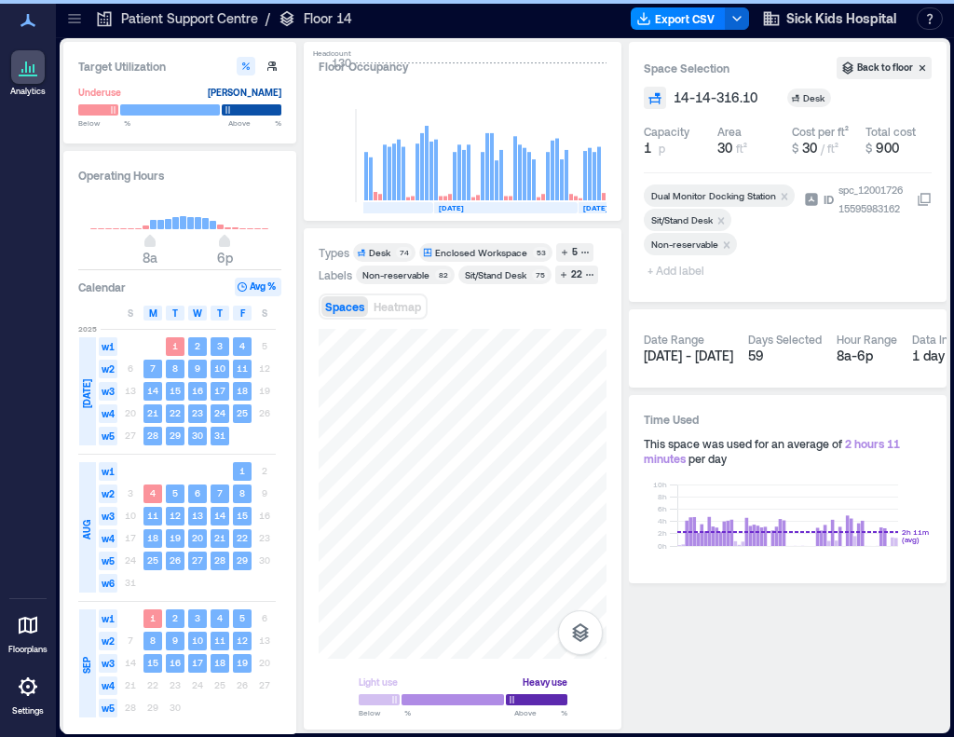
click at [670, 271] on span "+ Add label" at bounding box center [678, 270] width 68 height 26
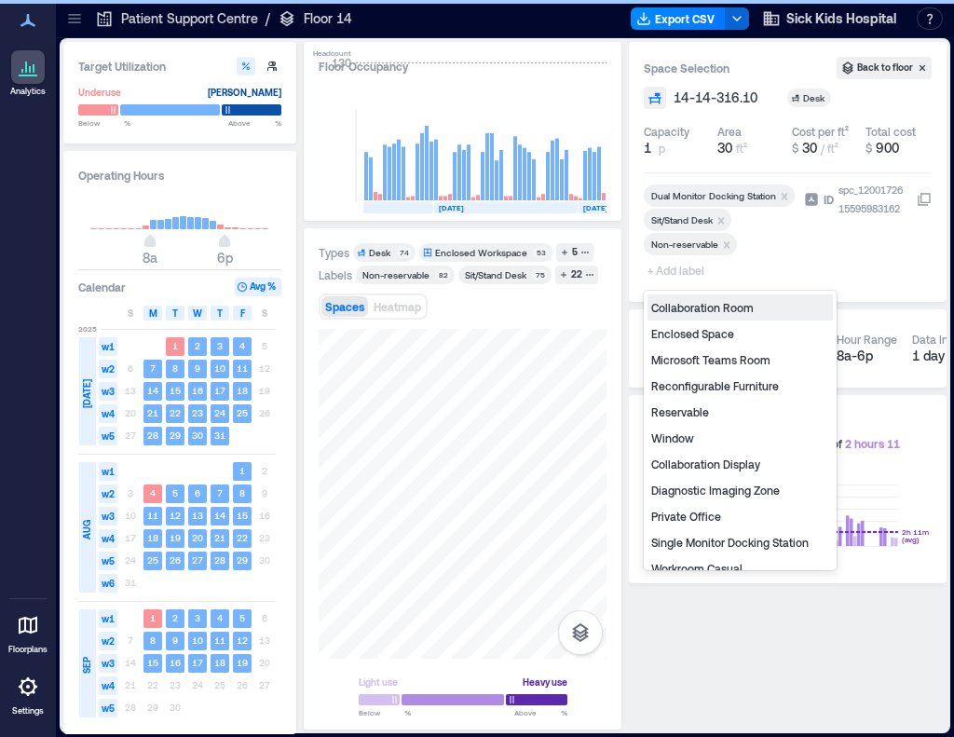
type input "*"
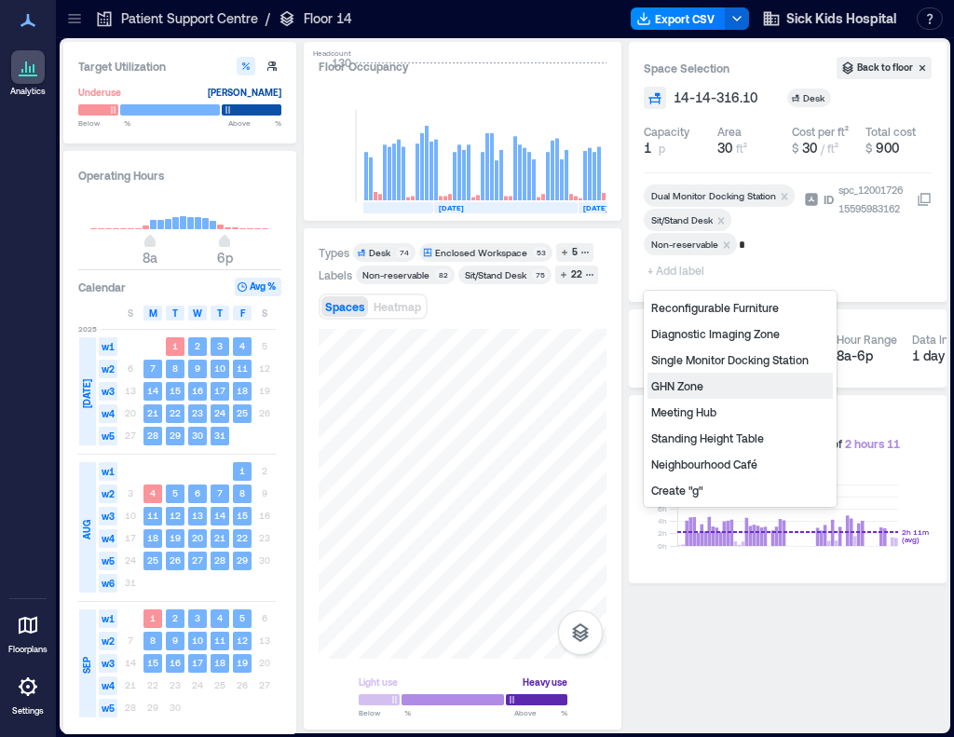
click at [719, 391] on div "GHN Zone" at bounding box center [740, 386] width 185 height 26
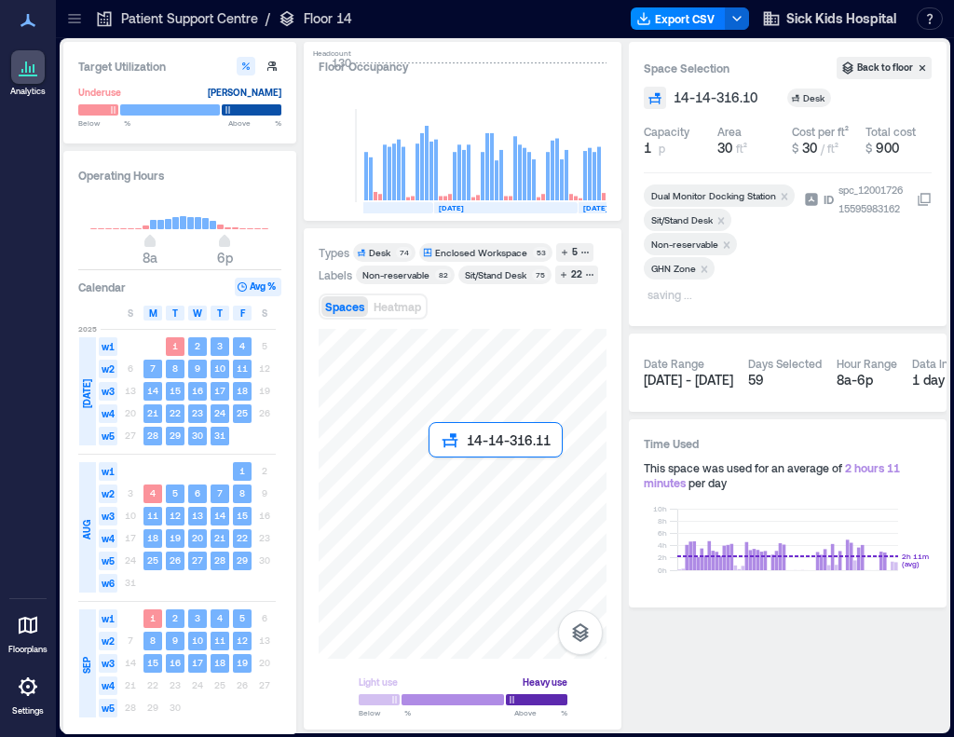
click at [440, 483] on div at bounding box center [463, 494] width 288 height 330
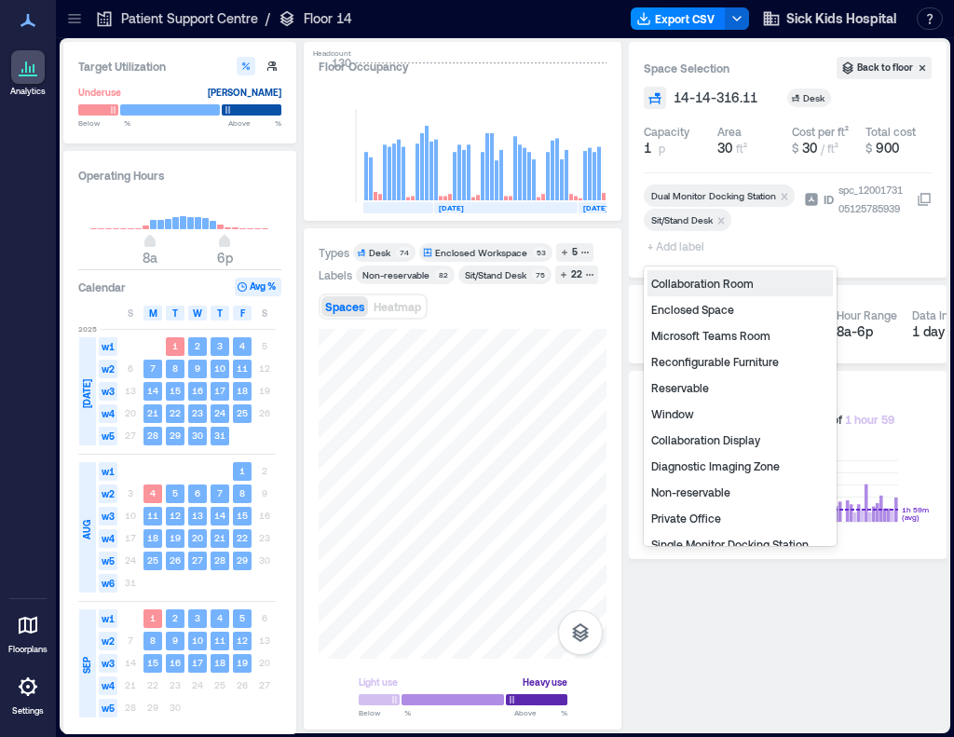
click at [658, 248] on span "+ Add label" at bounding box center [678, 246] width 68 height 26
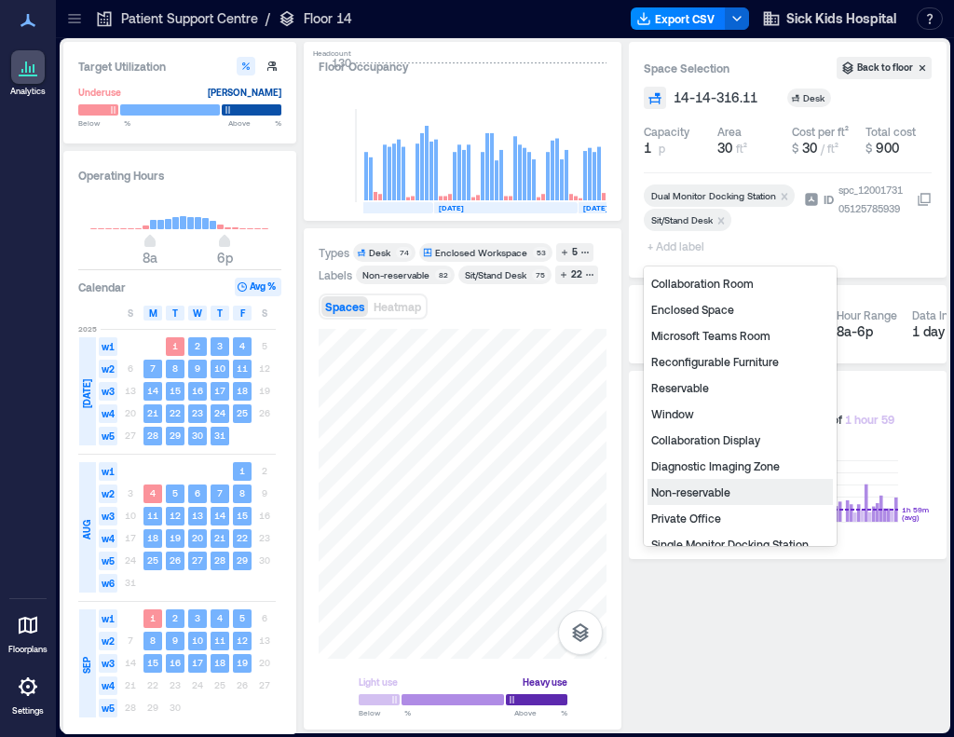
click at [726, 499] on div "Non-reservable" at bounding box center [740, 492] width 185 height 26
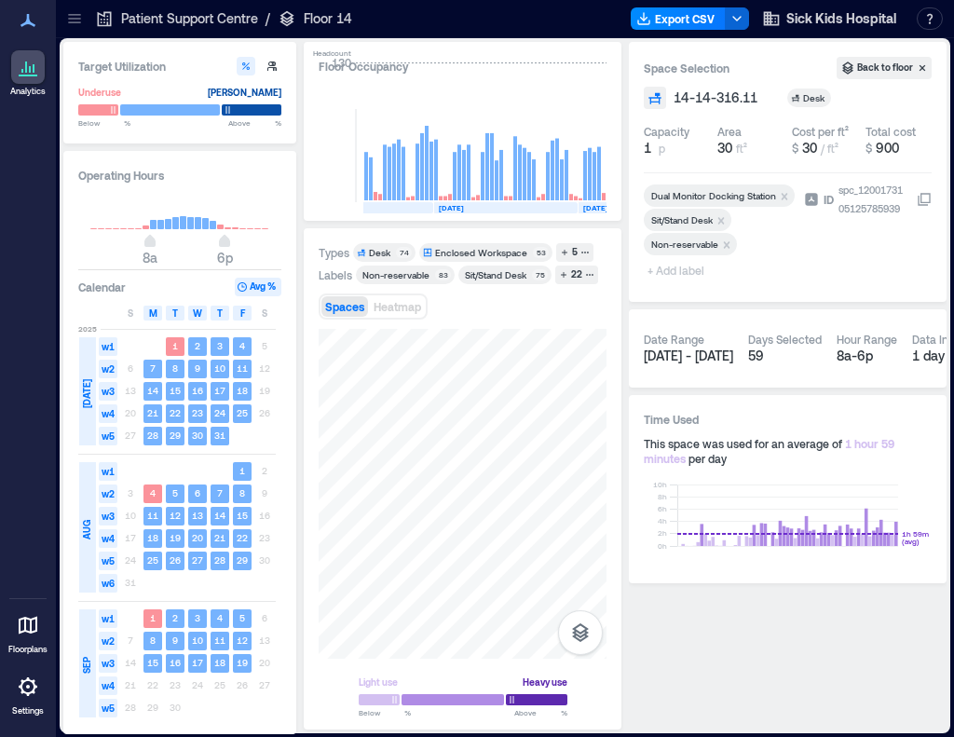
click at [686, 268] on span "+ Add label" at bounding box center [678, 270] width 68 height 26
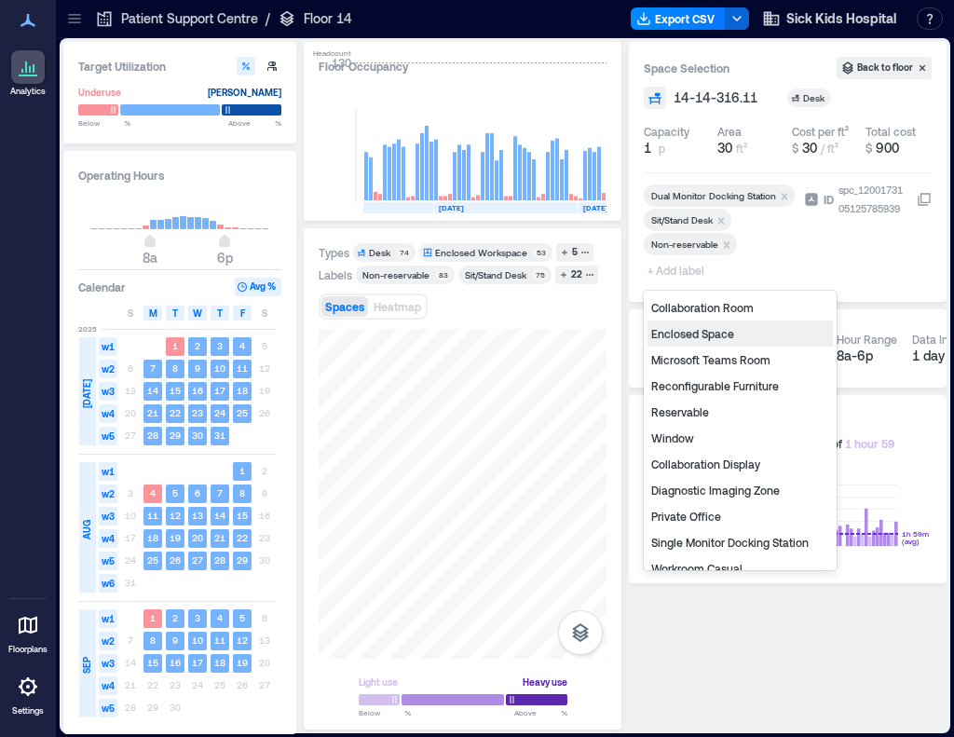
type input "*"
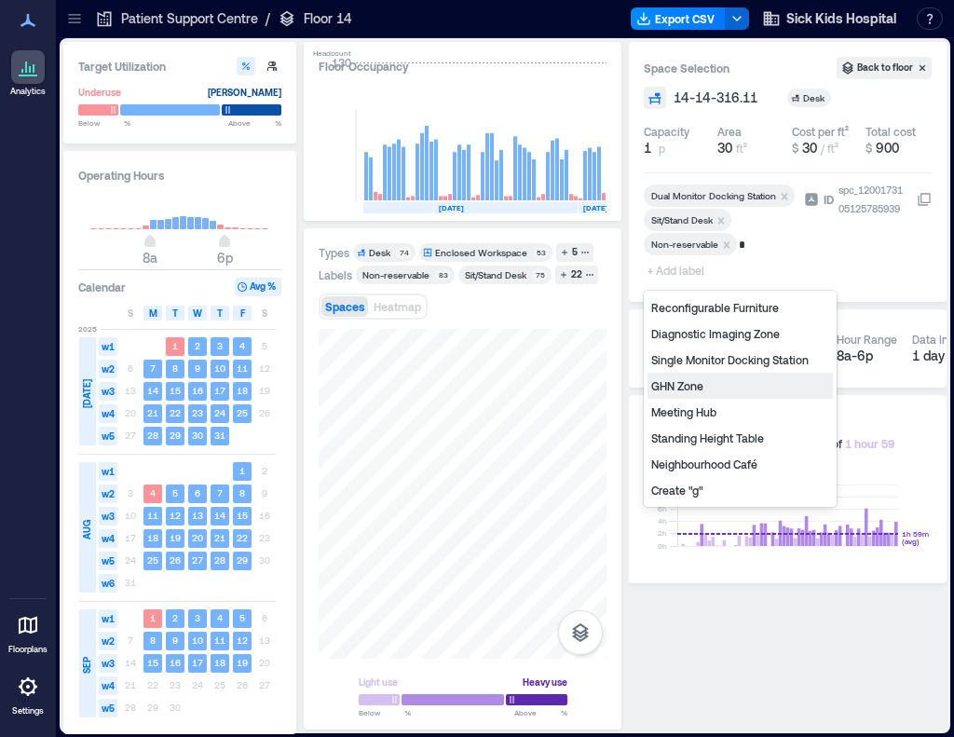
click at [690, 382] on div "GHN Zone" at bounding box center [740, 386] width 185 height 26
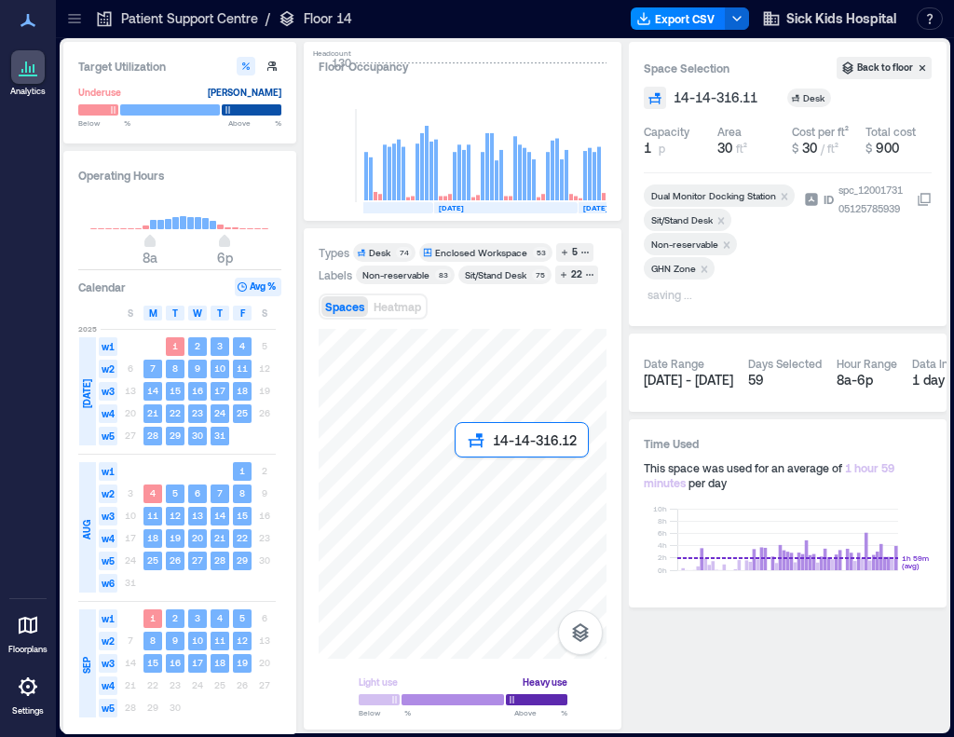
click at [459, 471] on div at bounding box center [463, 494] width 288 height 330
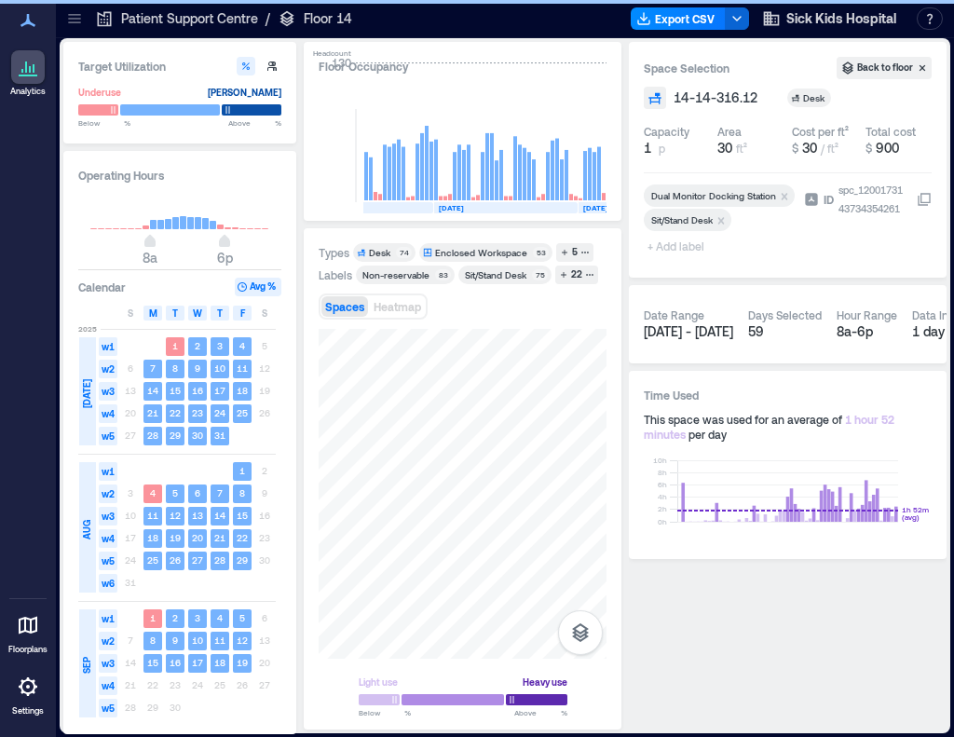
click at [678, 251] on span "+ Add label" at bounding box center [678, 246] width 68 height 26
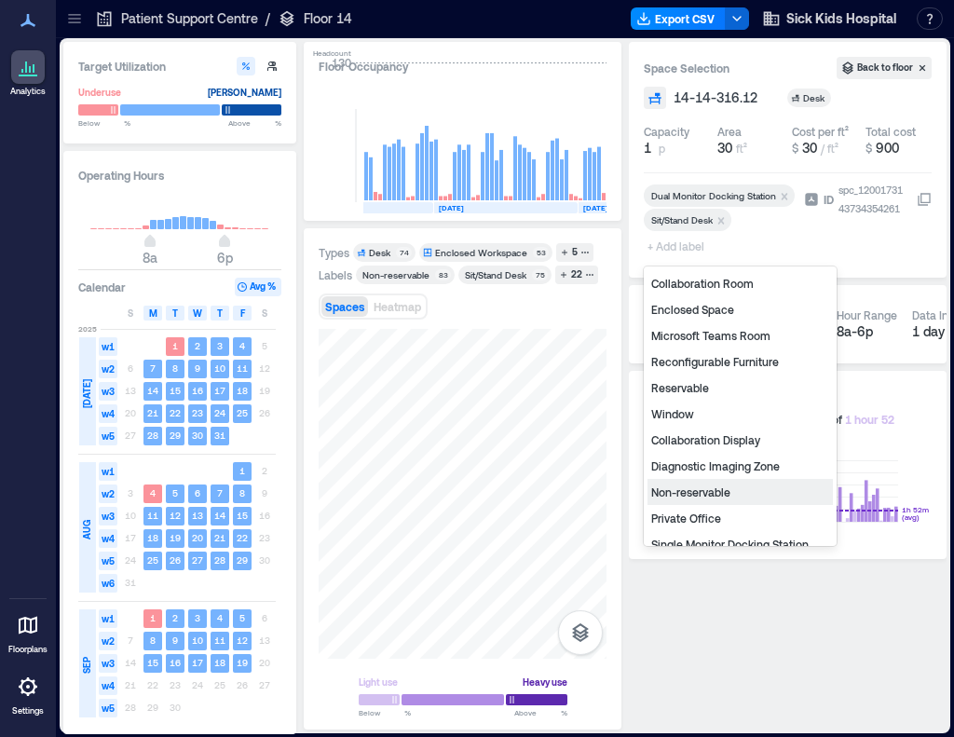
click at [704, 491] on div "Non-reservable" at bounding box center [740, 492] width 185 height 26
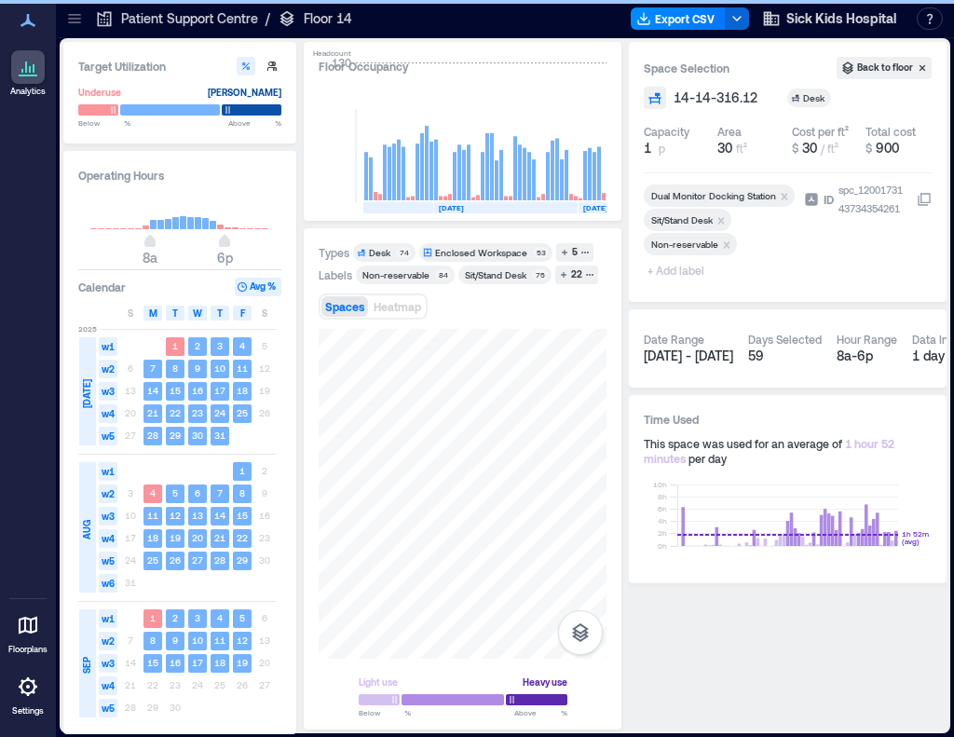
click at [664, 271] on span "+ Add label" at bounding box center [678, 270] width 68 height 26
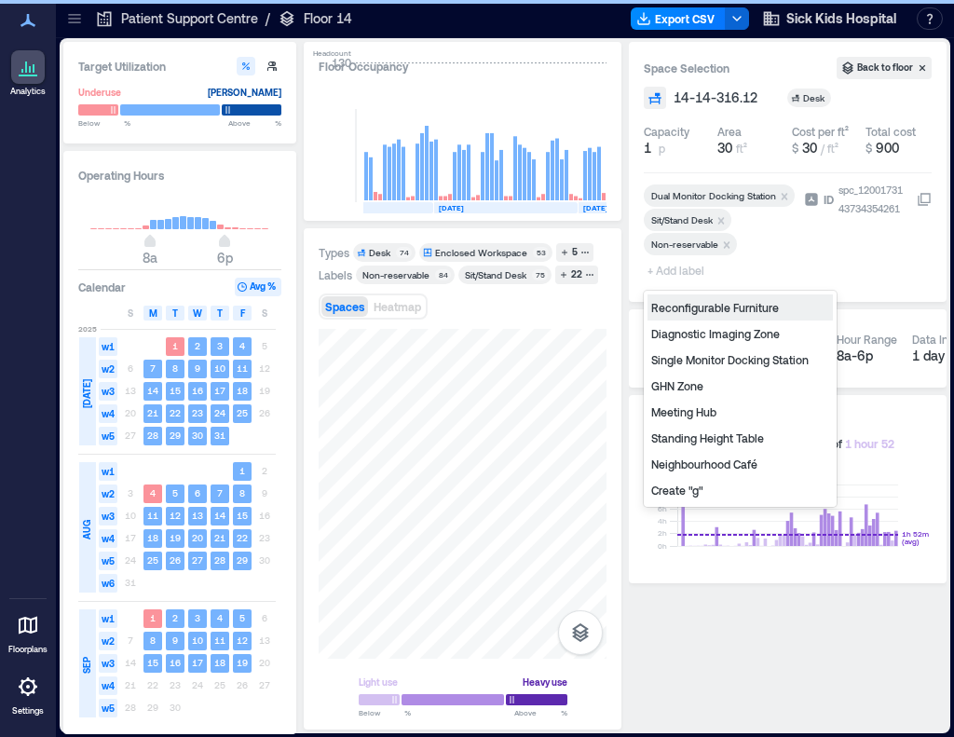
type input "*"
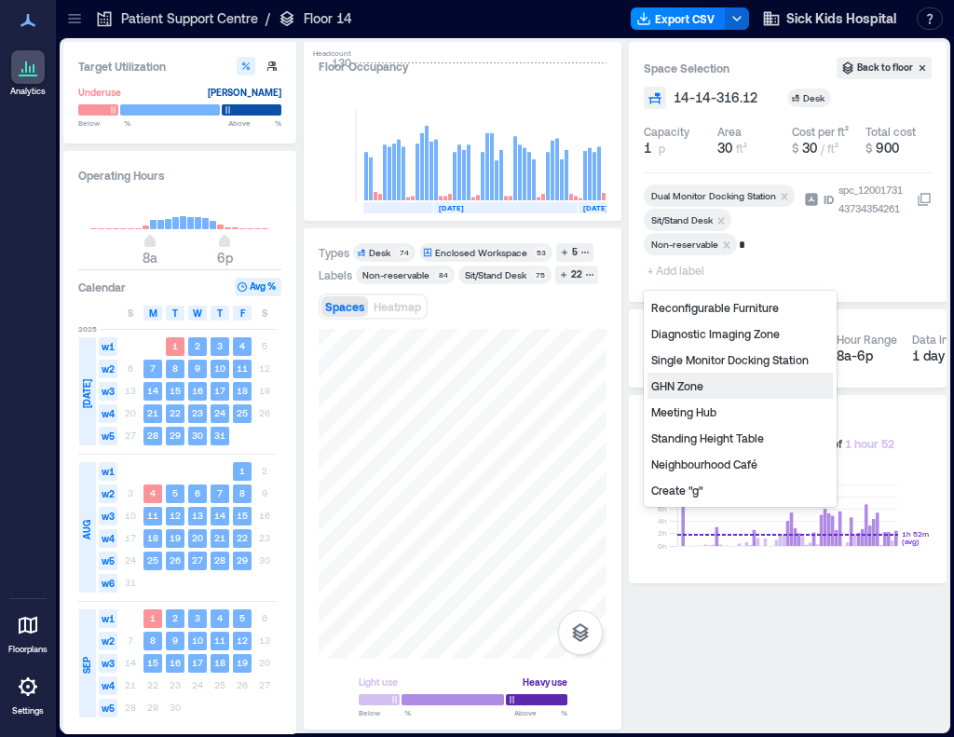
click at [697, 388] on div "GHN Zone" at bounding box center [740, 386] width 185 height 26
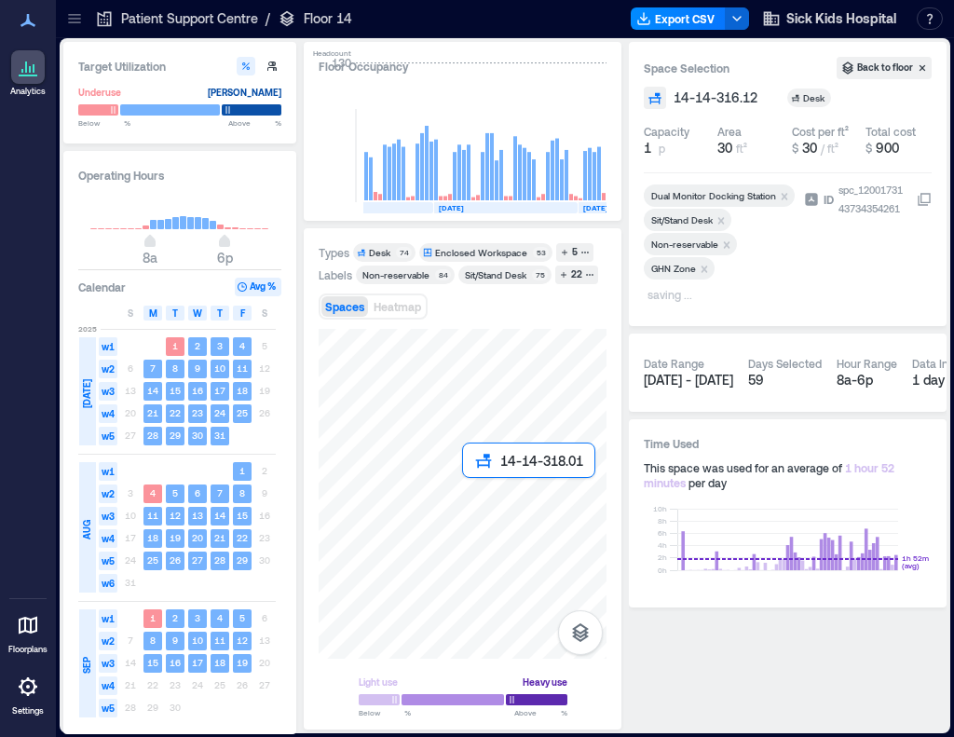
click at [484, 495] on div at bounding box center [463, 494] width 288 height 330
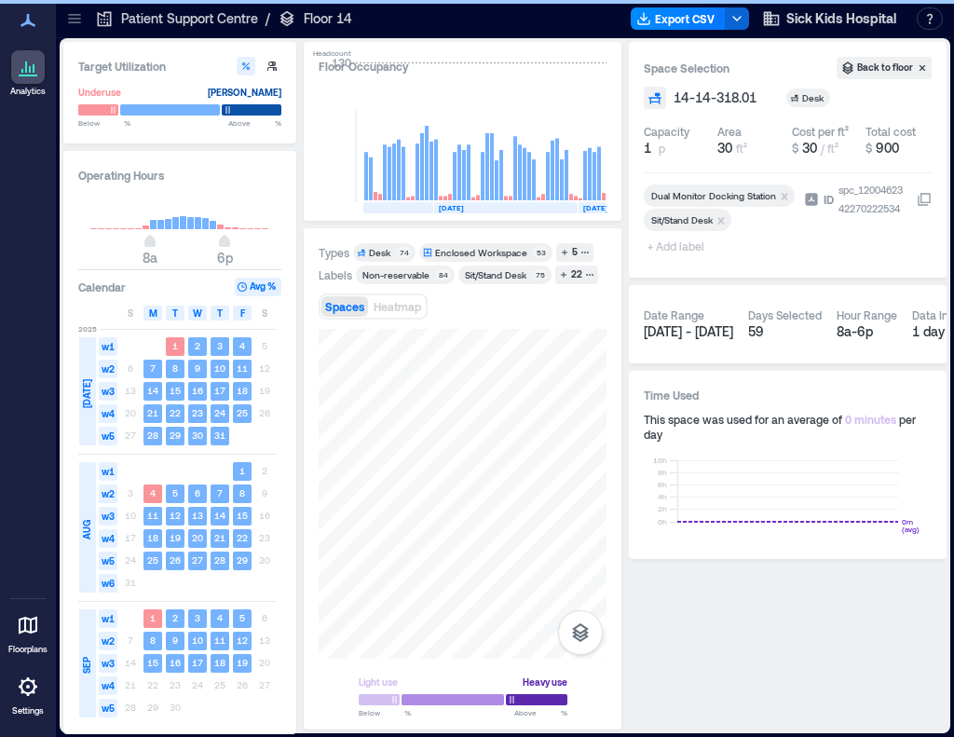
click at [671, 243] on span "+ Add label" at bounding box center [678, 246] width 68 height 26
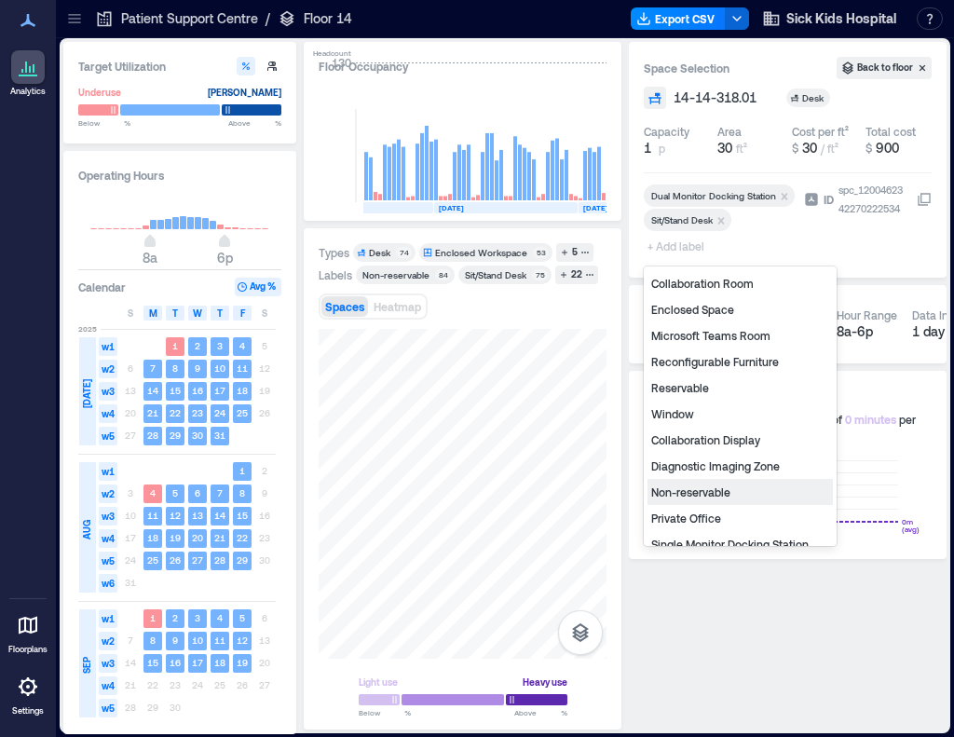
click at [728, 494] on div "Non-reservable" at bounding box center [740, 492] width 185 height 26
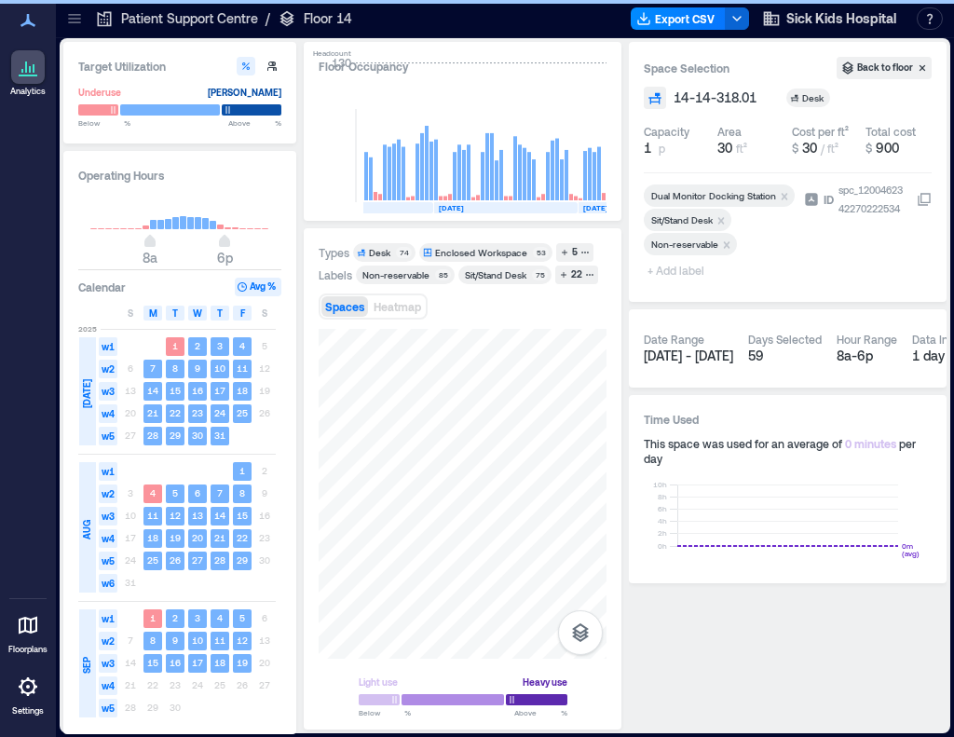
click at [686, 267] on span "+ Add label" at bounding box center [678, 270] width 68 height 26
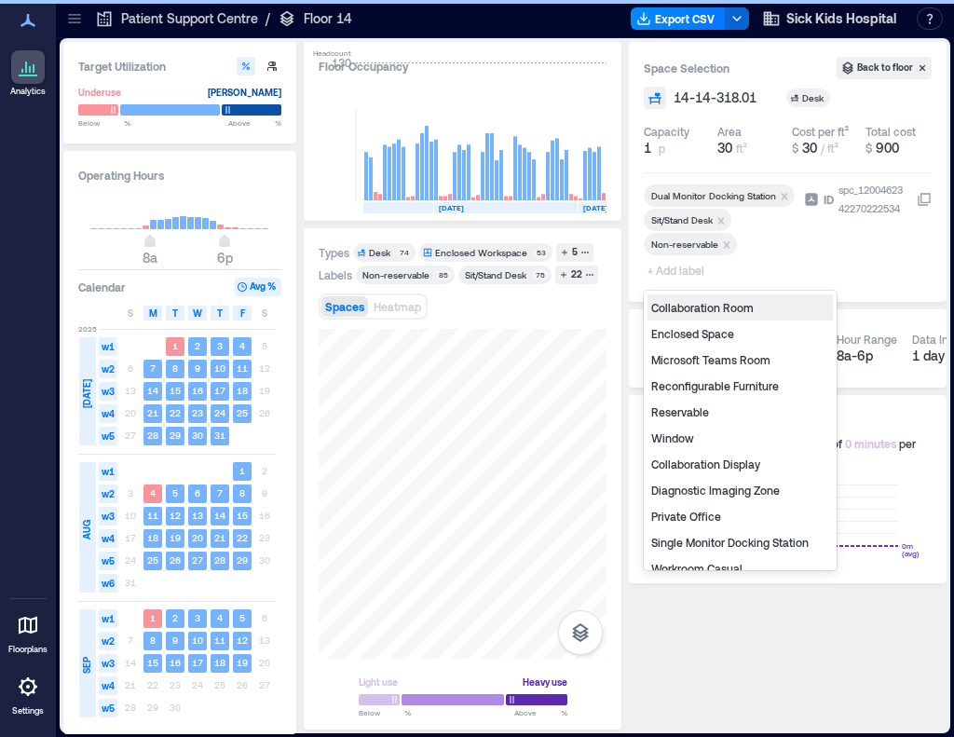
type input "*"
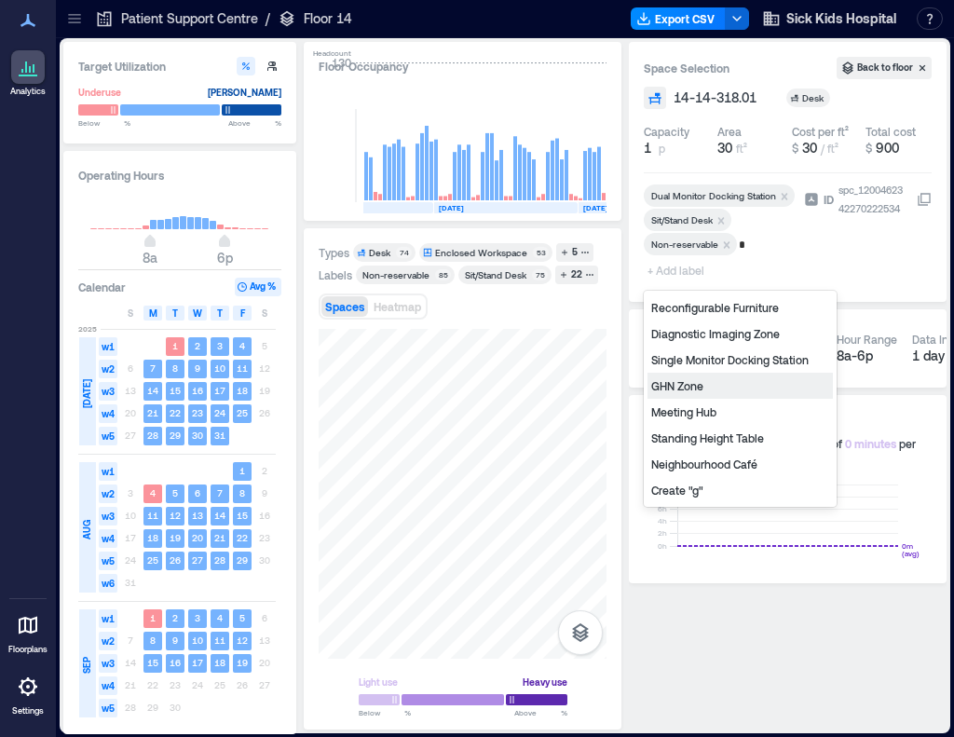
click at [718, 385] on div "GHN Zone" at bounding box center [740, 386] width 185 height 26
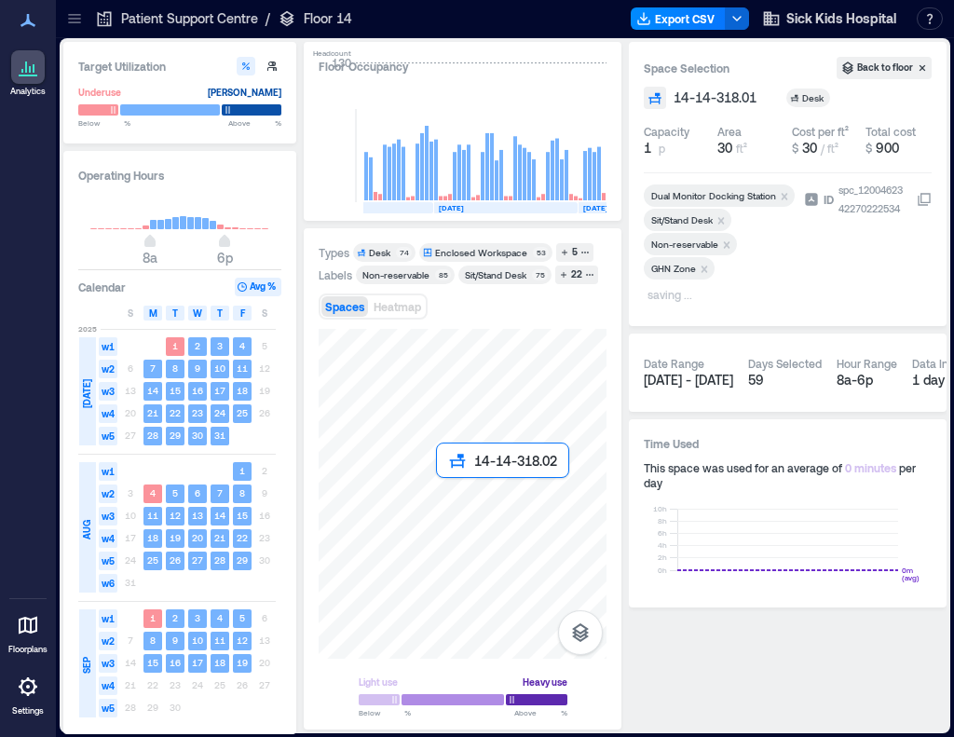
click at [445, 502] on div at bounding box center [463, 494] width 288 height 330
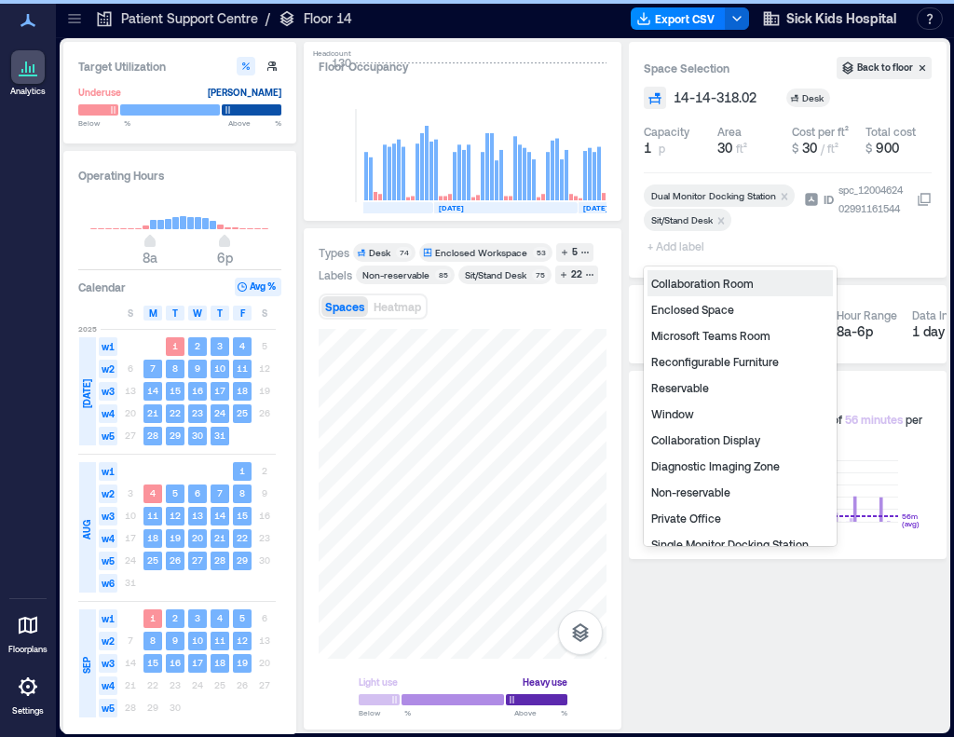
click at [684, 243] on span "+ Add label" at bounding box center [678, 246] width 68 height 26
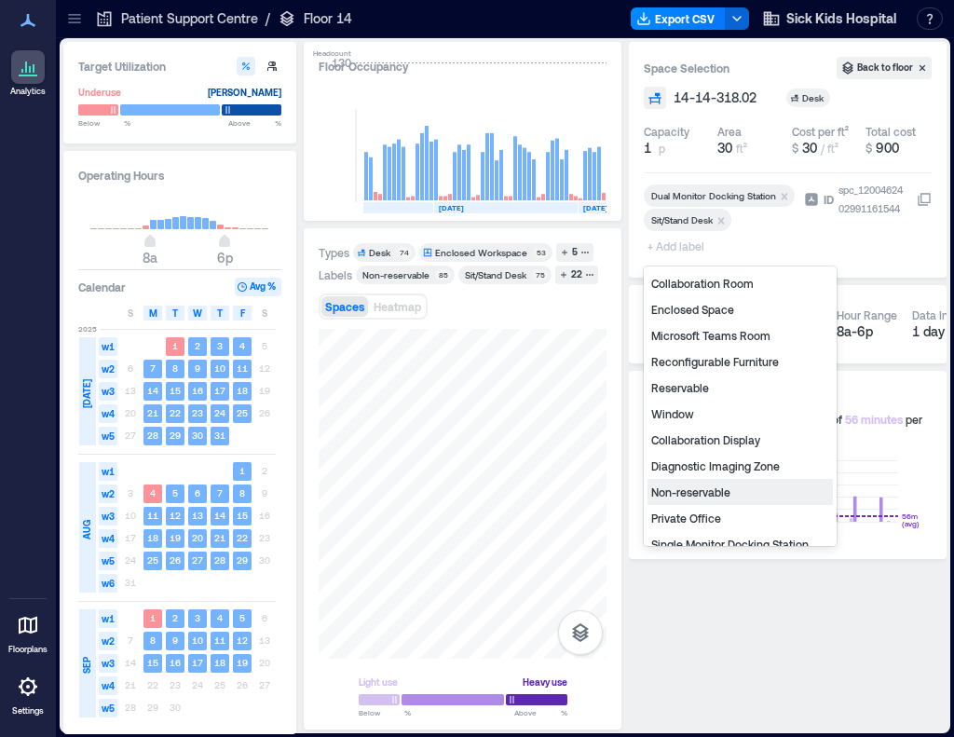
click at [730, 489] on div "Non-reservable" at bounding box center [740, 492] width 185 height 26
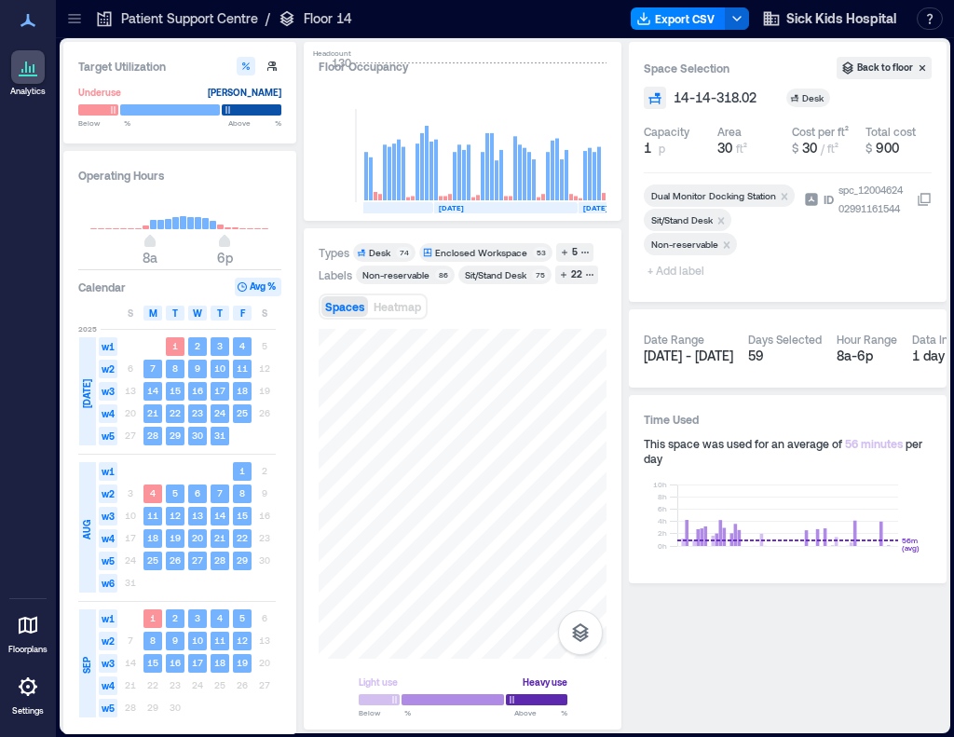
click at [669, 268] on span "+ Add label" at bounding box center [678, 270] width 68 height 26
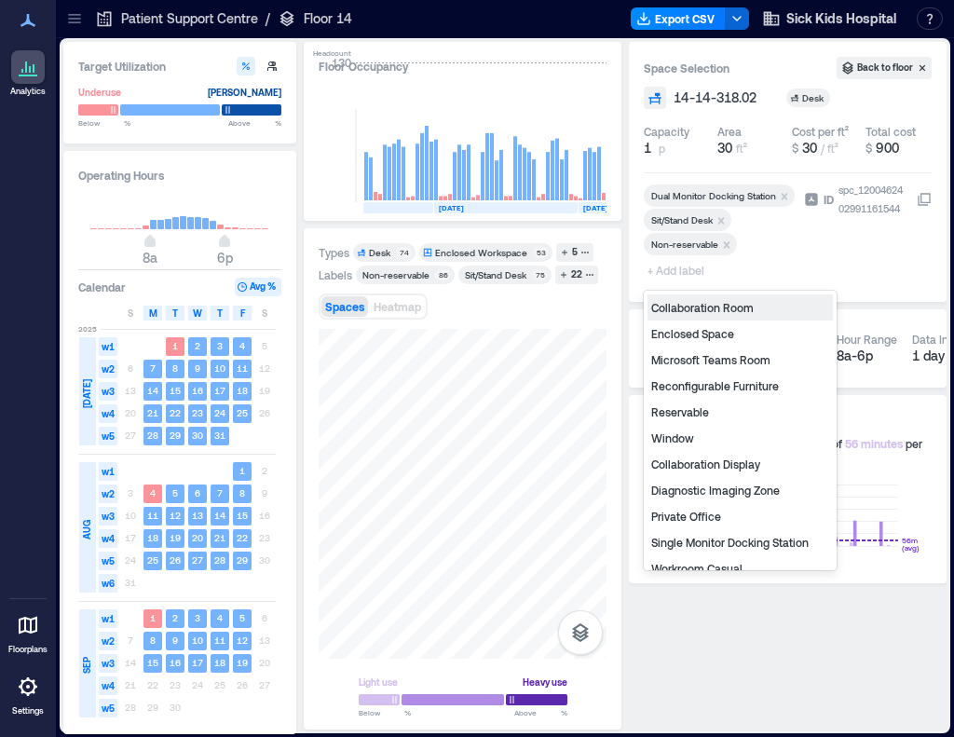
type input "*"
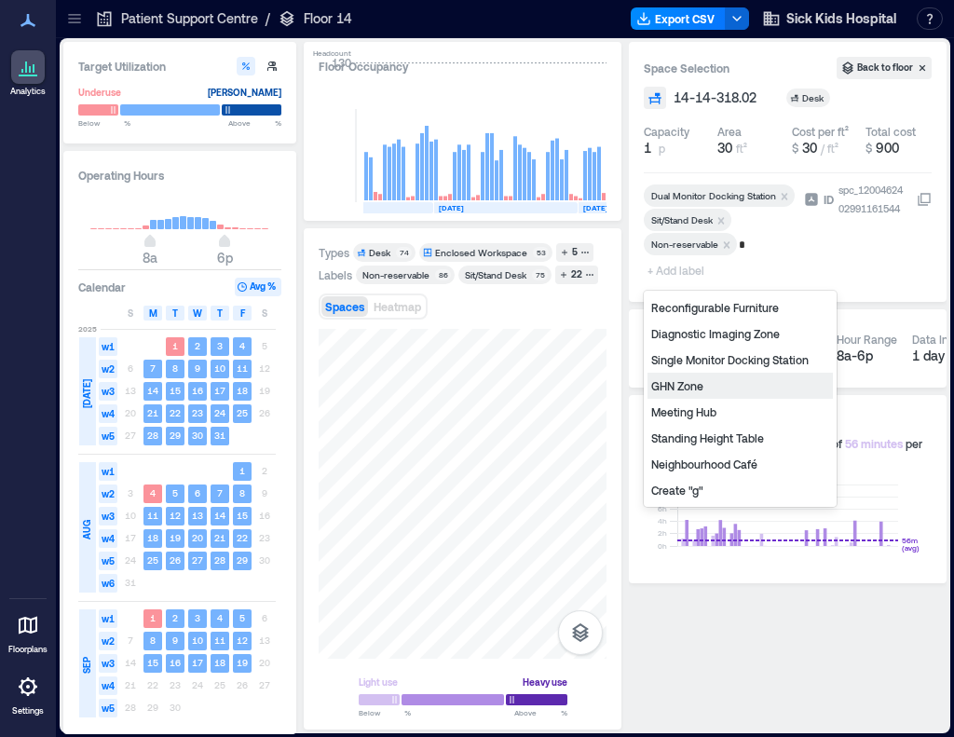
click at [690, 391] on div "GHN Zone" at bounding box center [740, 386] width 185 height 26
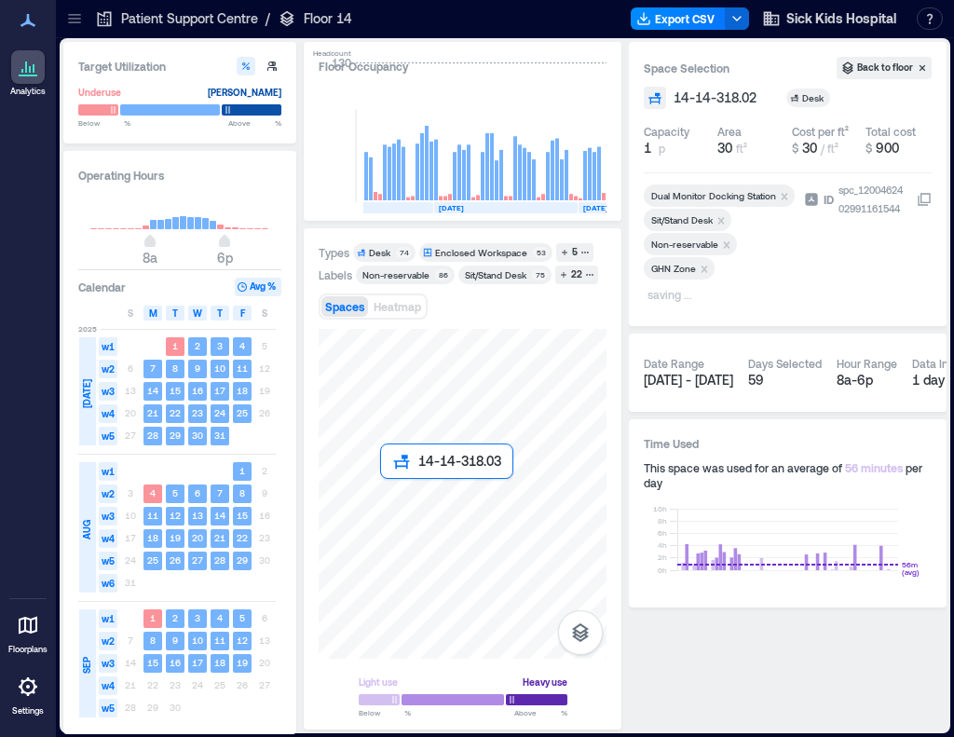
click at [398, 497] on div at bounding box center [463, 494] width 288 height 330
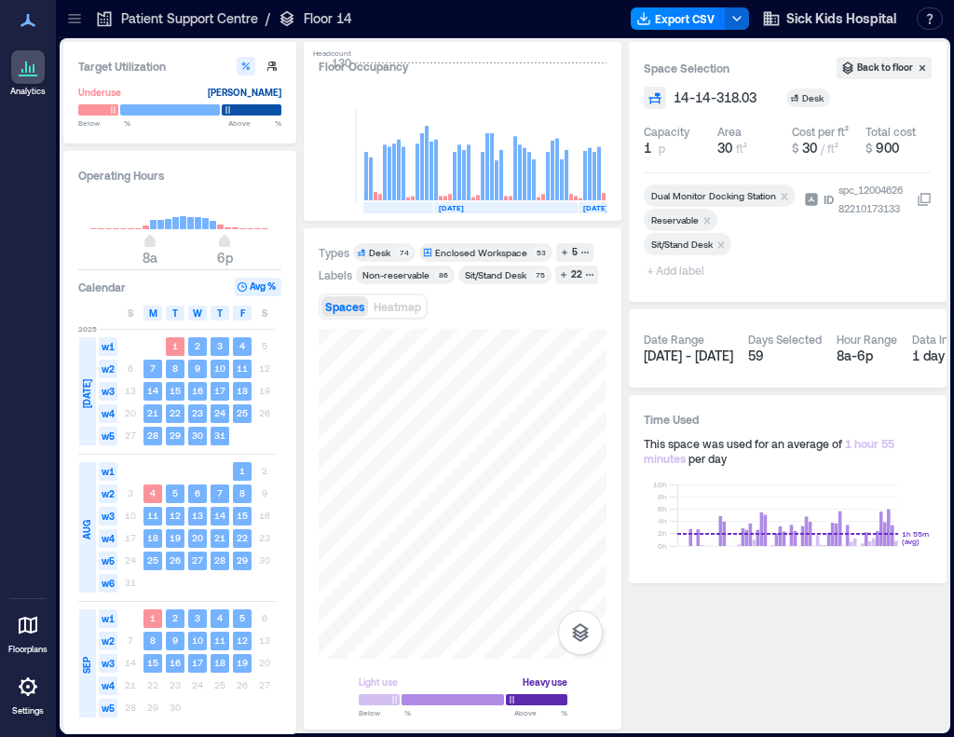
click at [706, 218] on icon "Remove Reservable" at bounding box center [707, 220] width 13 height 13
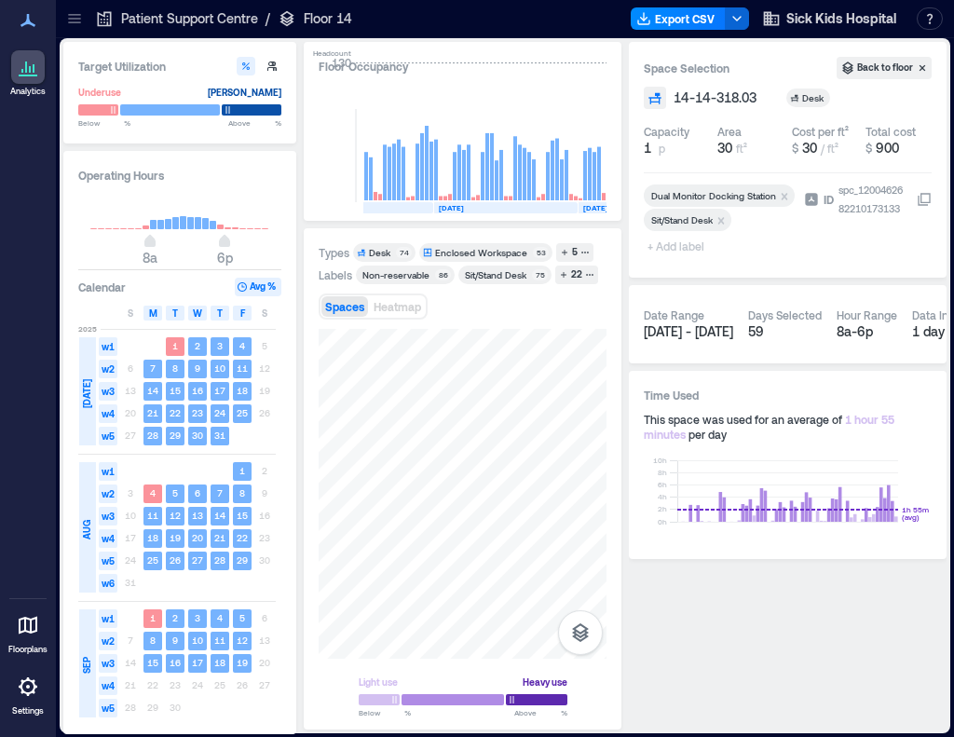
click at [690, 246] on span "+ Add label" at bounding box center [678, 246] width 68 height 26
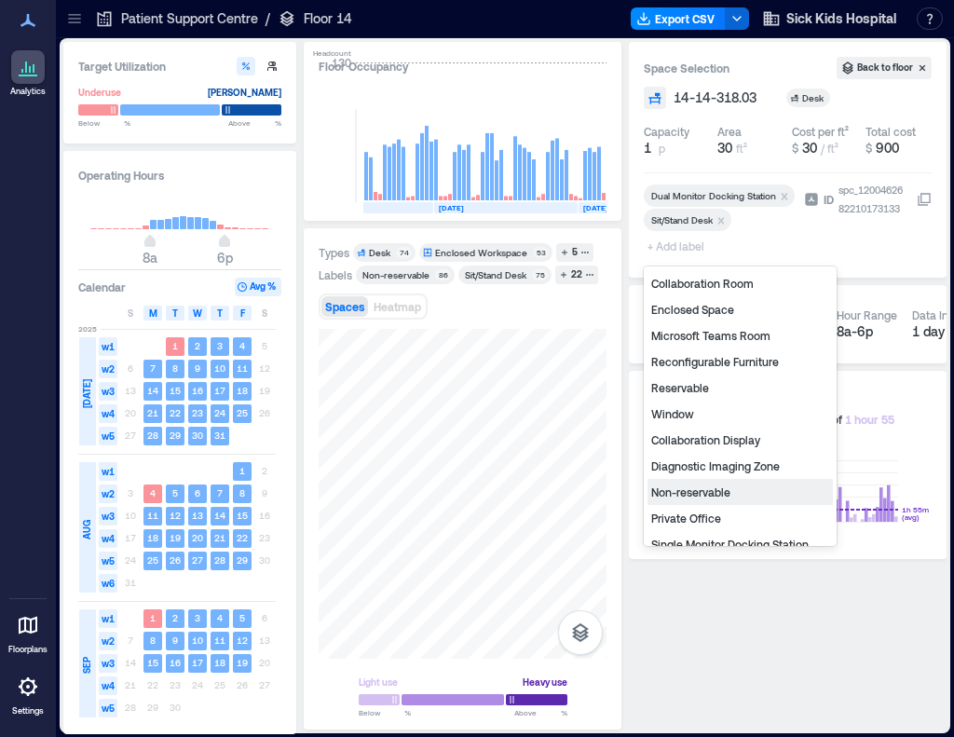
click at [733, 495] on div "Non-reservable" at bounding box center [740, 492] width 185 height 26
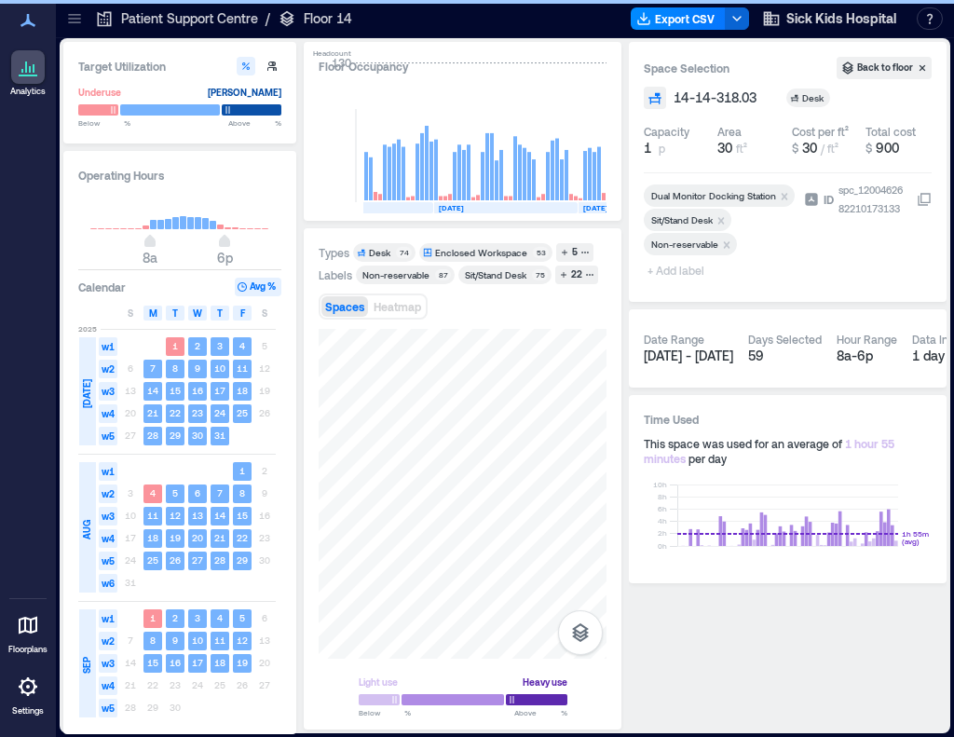
click at [663, 271] on span "+ Add label" at bounding box center [678, 270] width 68 height 26
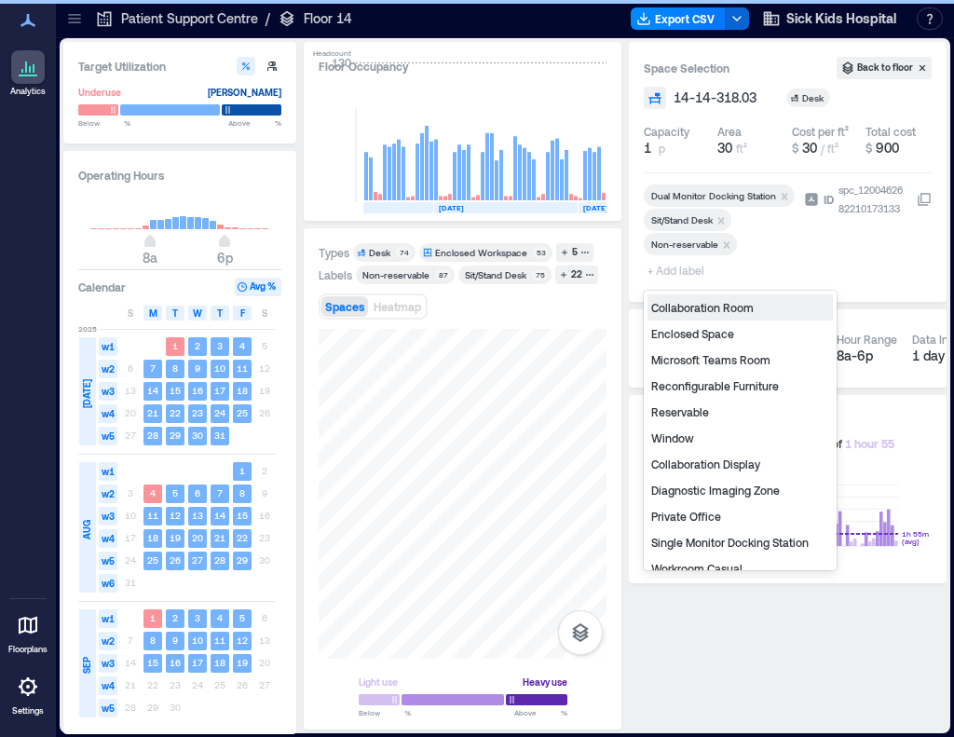
type input "*"
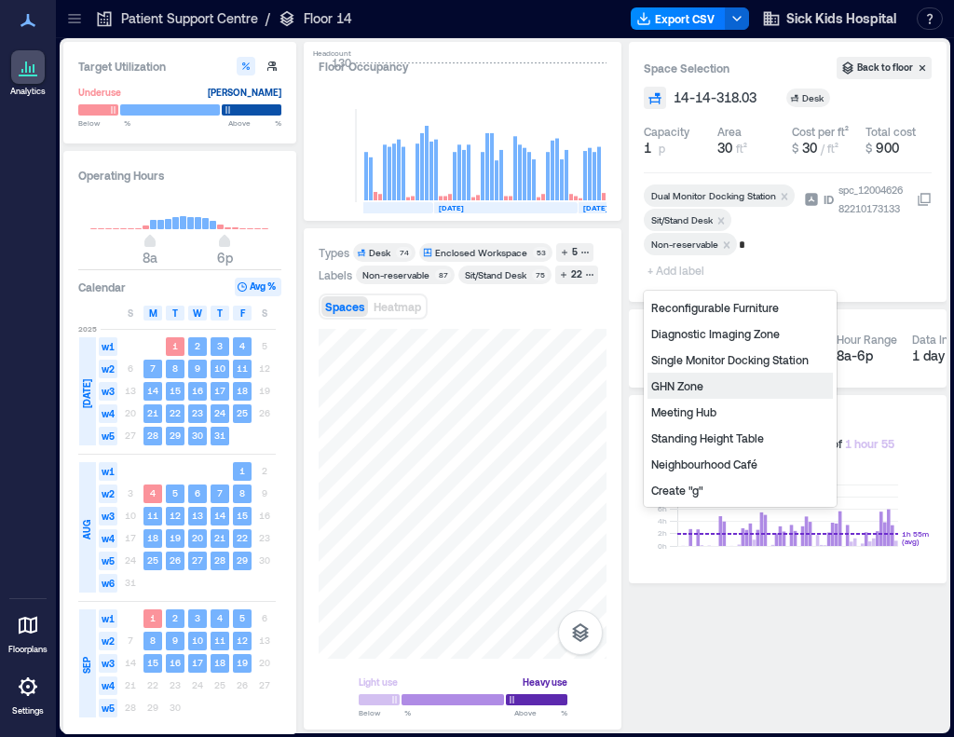
click at [712, 396] on div "GHN Zone" at bounding box center [740, 386] width 185 height 26
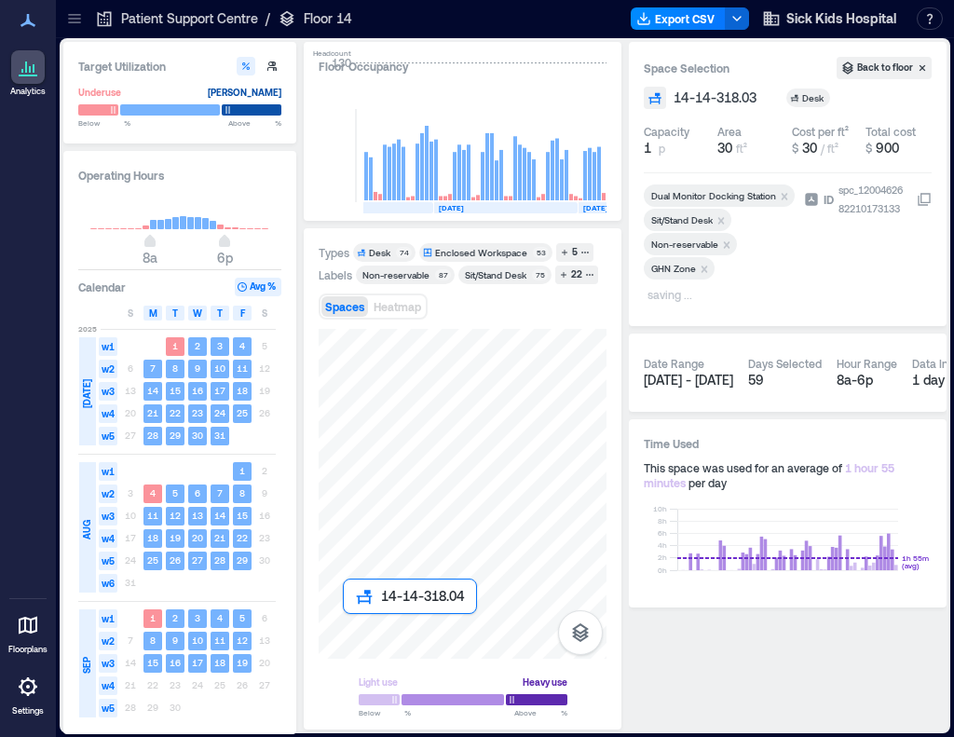
click at [358, 644] on div at bounding box center [463, 494] width 288 height 330
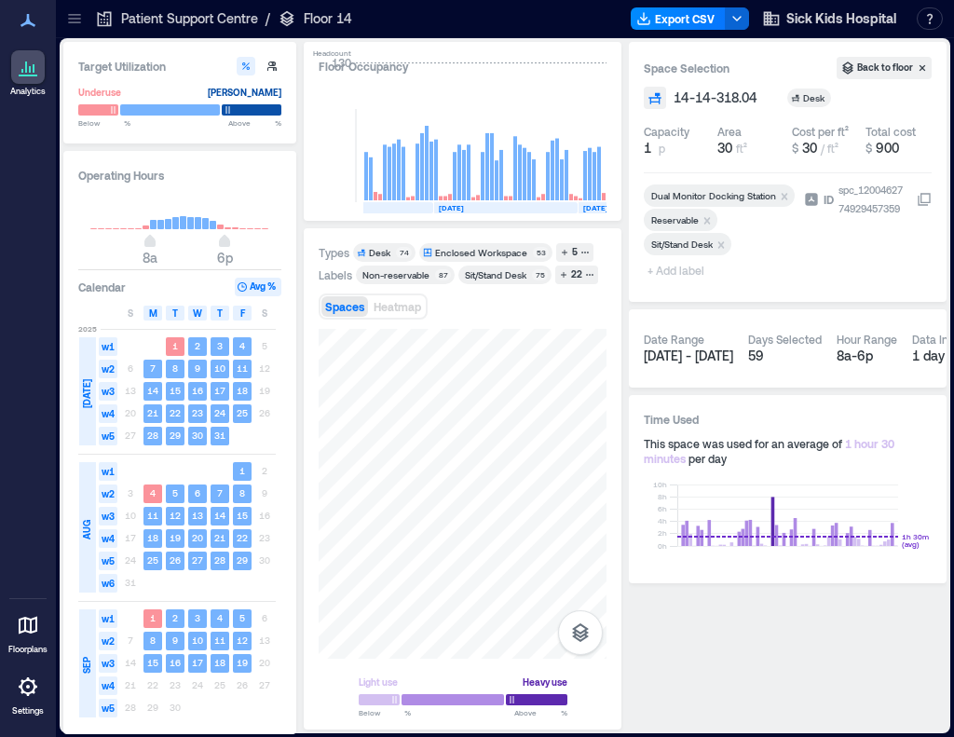
click at [707, 224] on icon "Remove Reservable" at bounding box center [707, 220] width 13 height 13
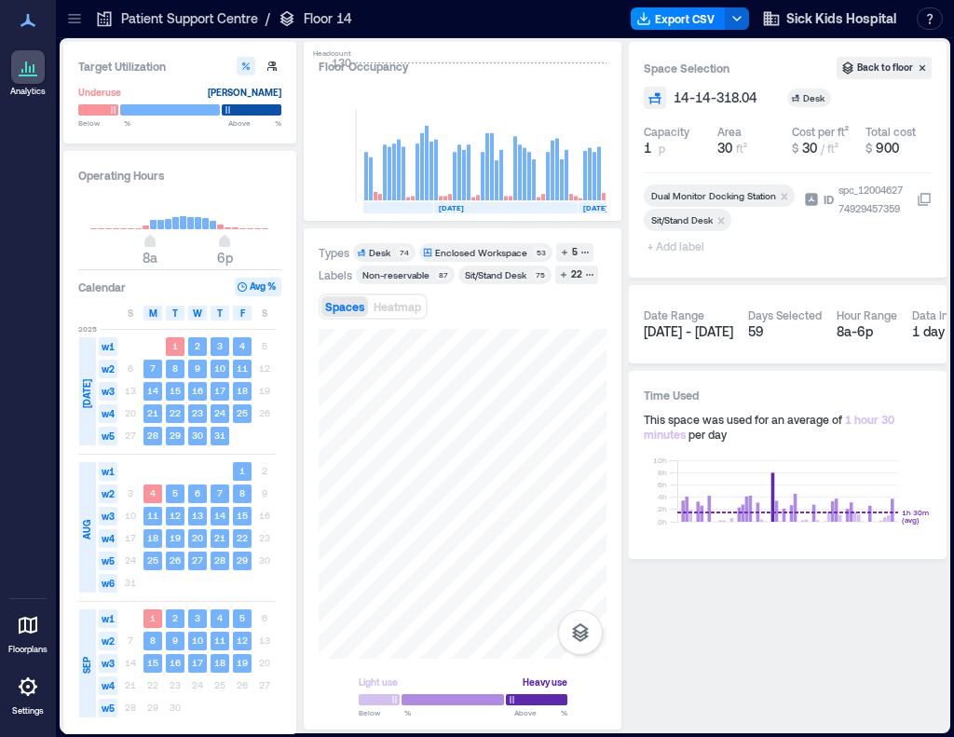
click at [670, 247] on span "+ Add label" at bounding box center [678, 246] width 68 height 26
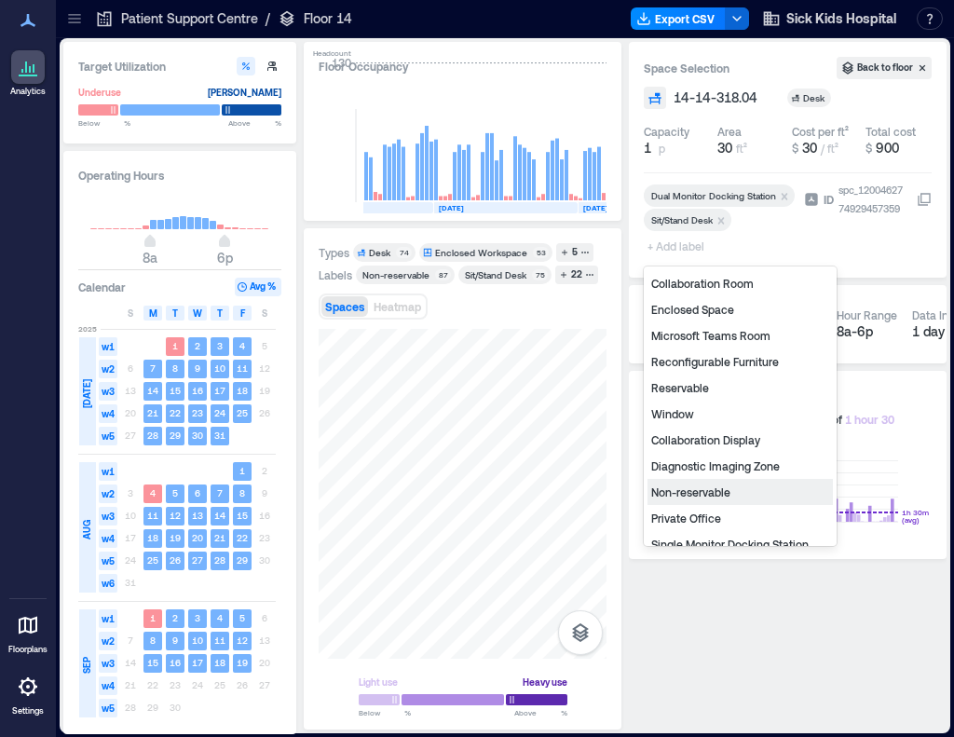
click at [702, 495] on div "Non-reservable" at bounding box center [740, 492] width 185 height 26
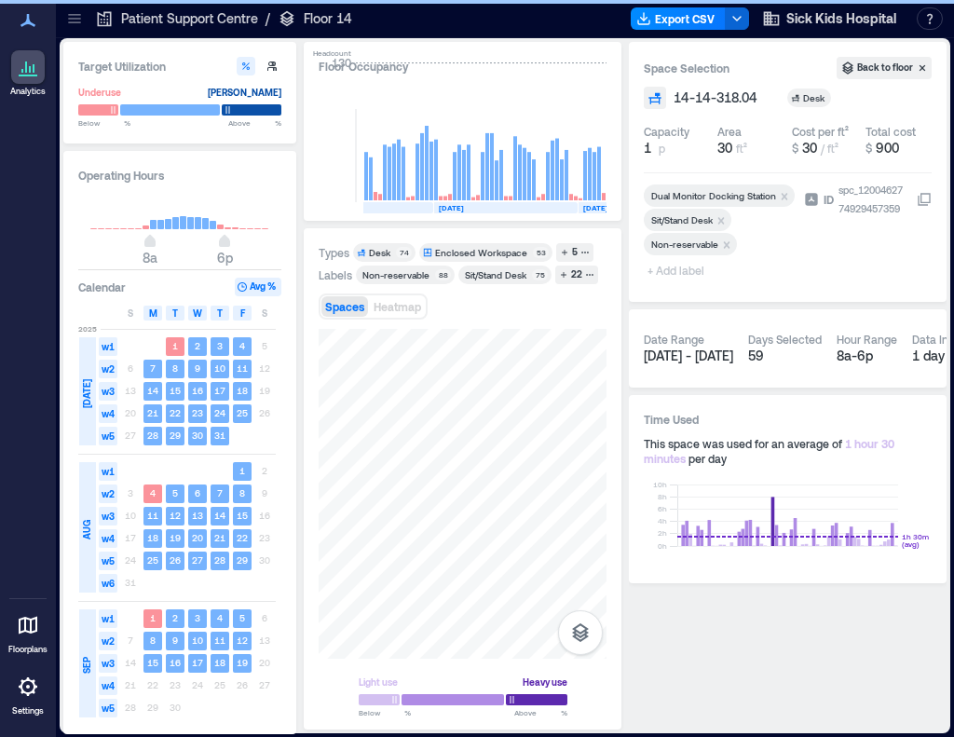
click at [682, 271] on span "+ Add label" at bounding box center [678, 270] width 68 height 26
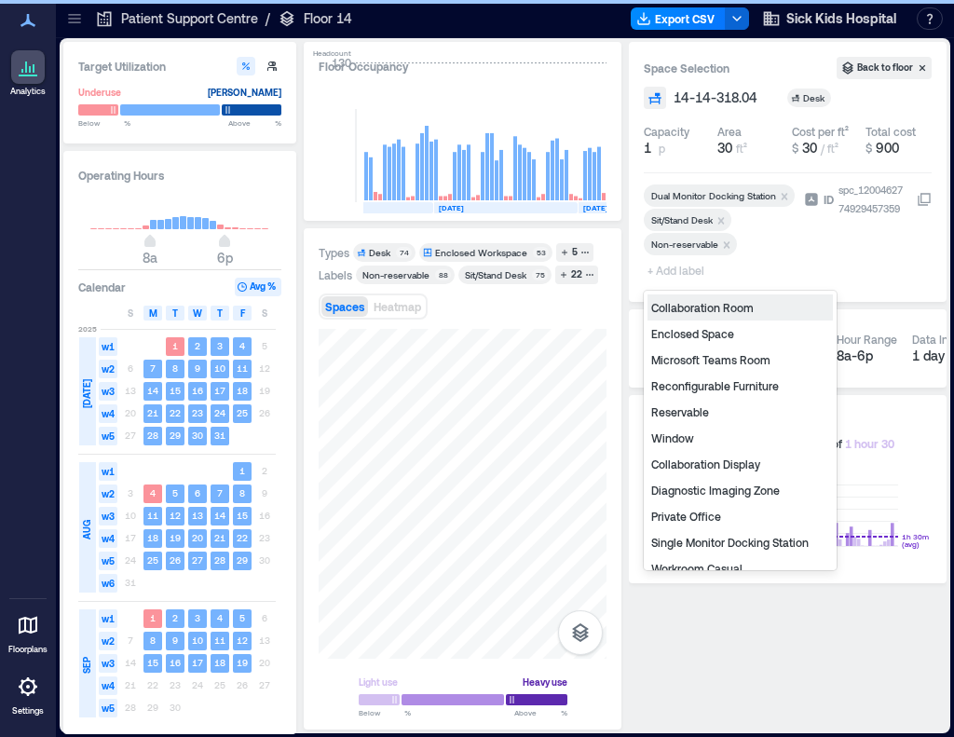
type input "*"
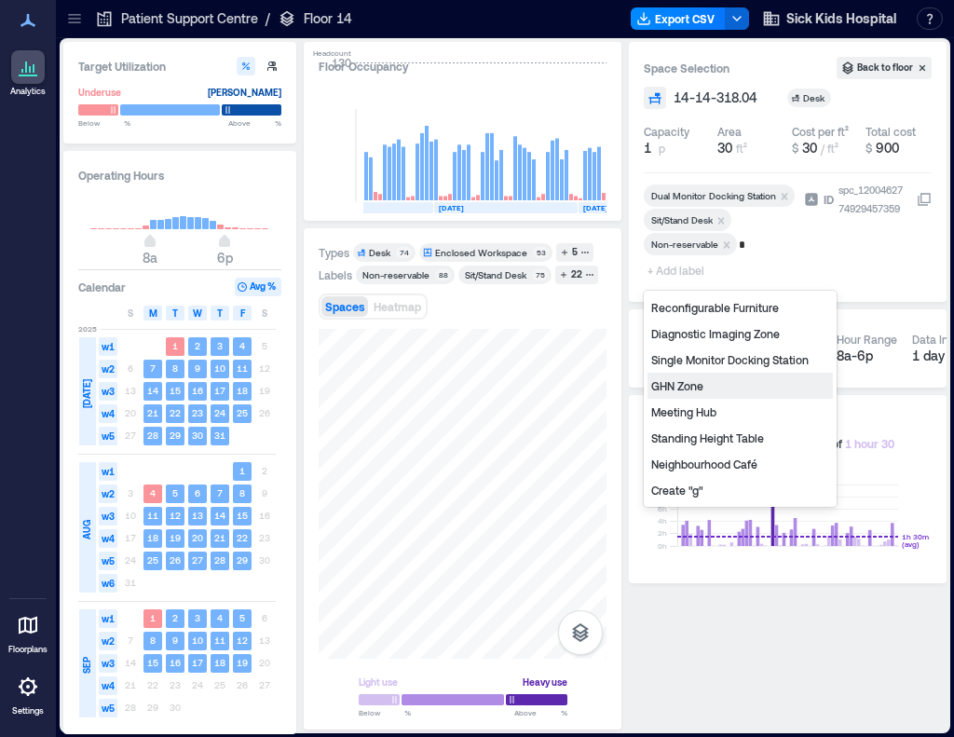
click at [698, 391] on div "GHN Zone" at bounding box center [740, 386] width 185 height 26
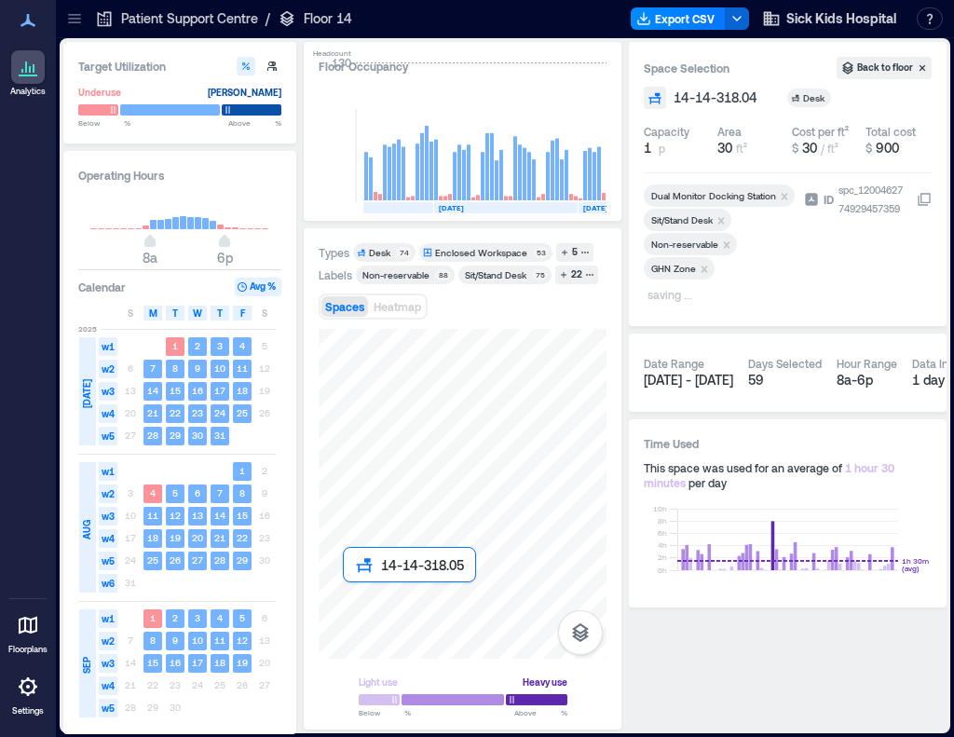
click at [354, 606] on div at bounding box center [463, 494] width 288 height 330
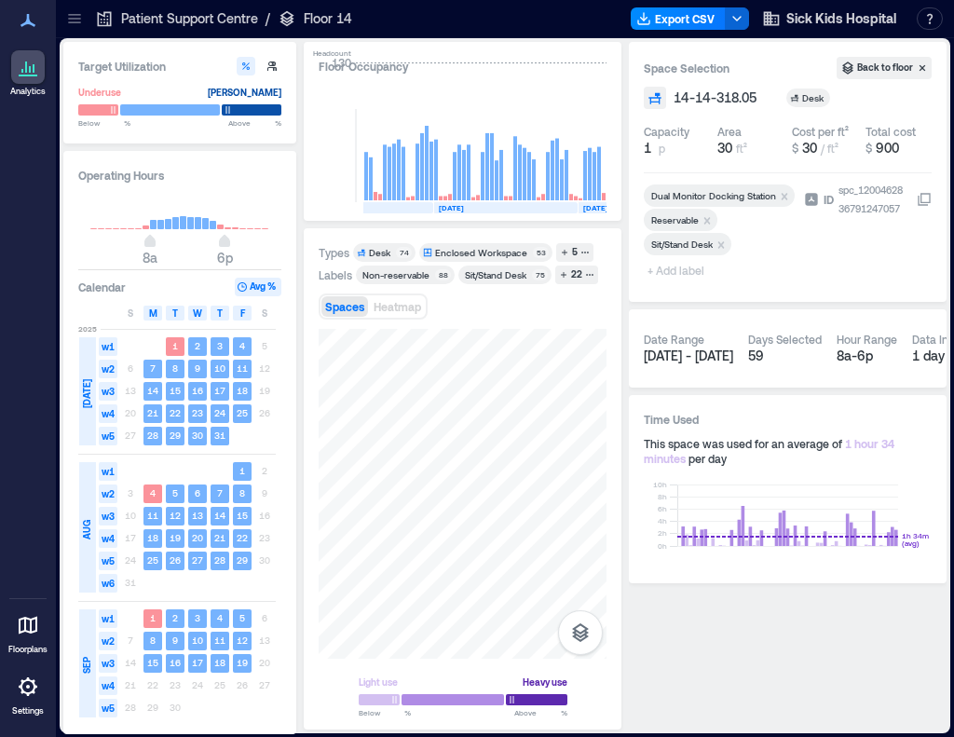
click at [699, 217] on div "Remove Reservable" at bounding box center [708, 219] width 19 height 13
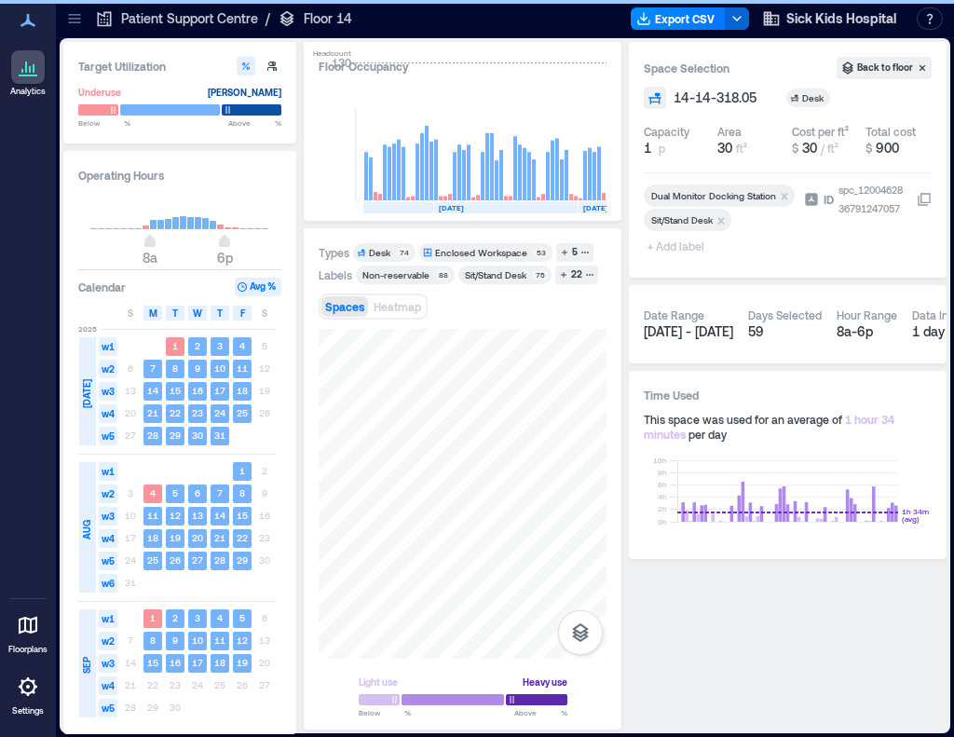
click at [675, 247] on span "+ Add label" at bounding box center [678, 246] width 68 height 26
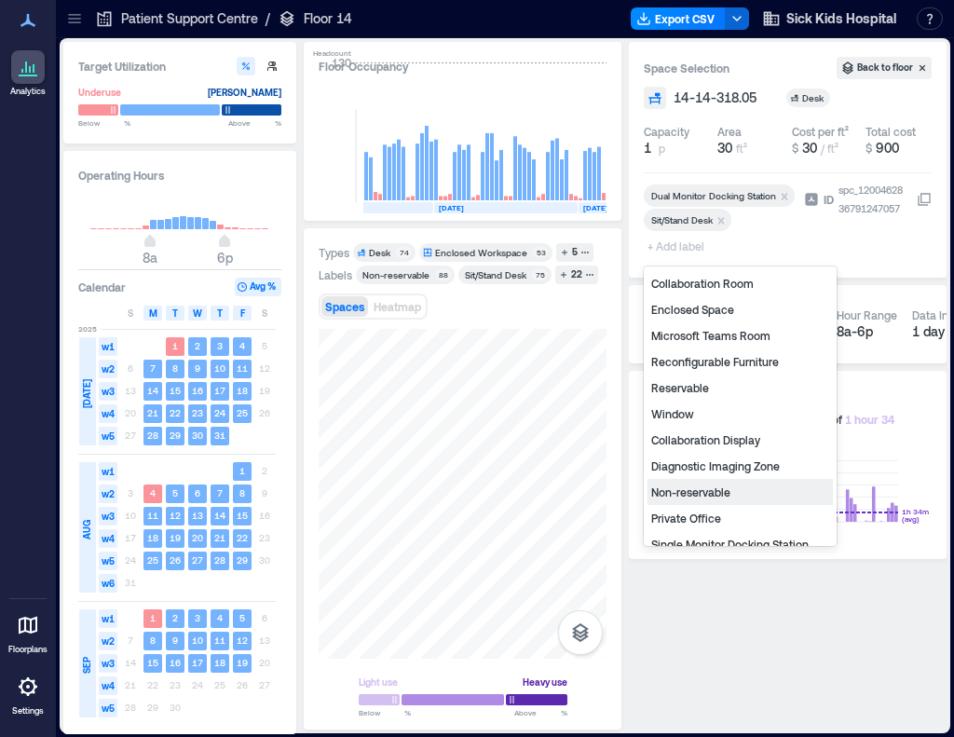
click at [713, 497] on div "Non-reservable" at bounding box center [740, 492] width 185 height 26
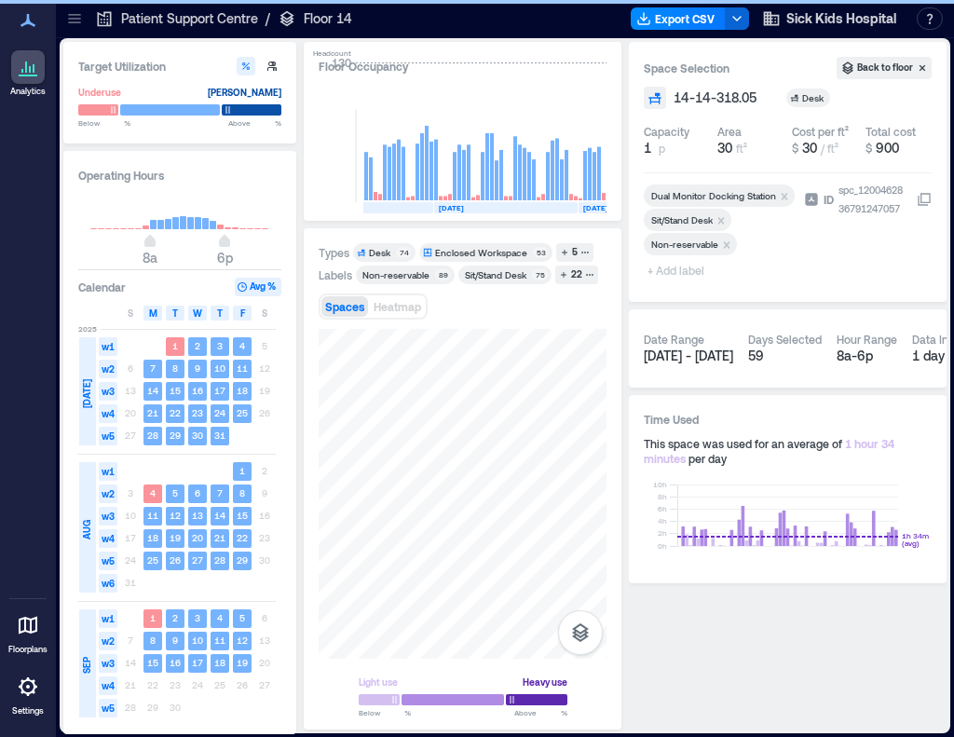
click at [669, 271] on span "+ Add label" at bounding box center [678, 270] width 68 height 26
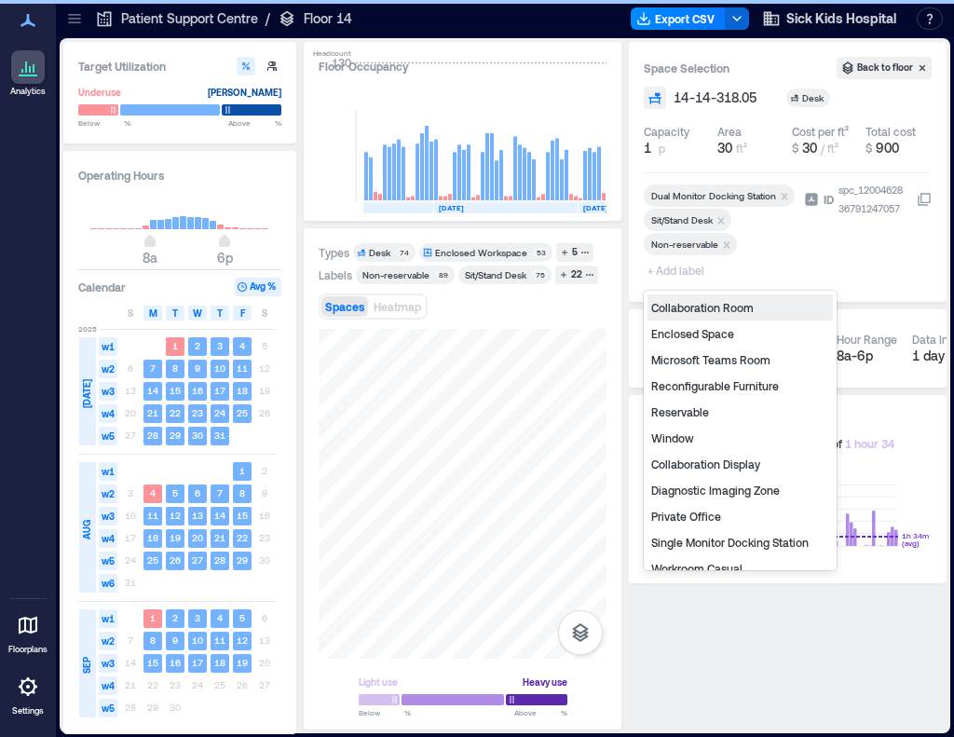
type input "*"
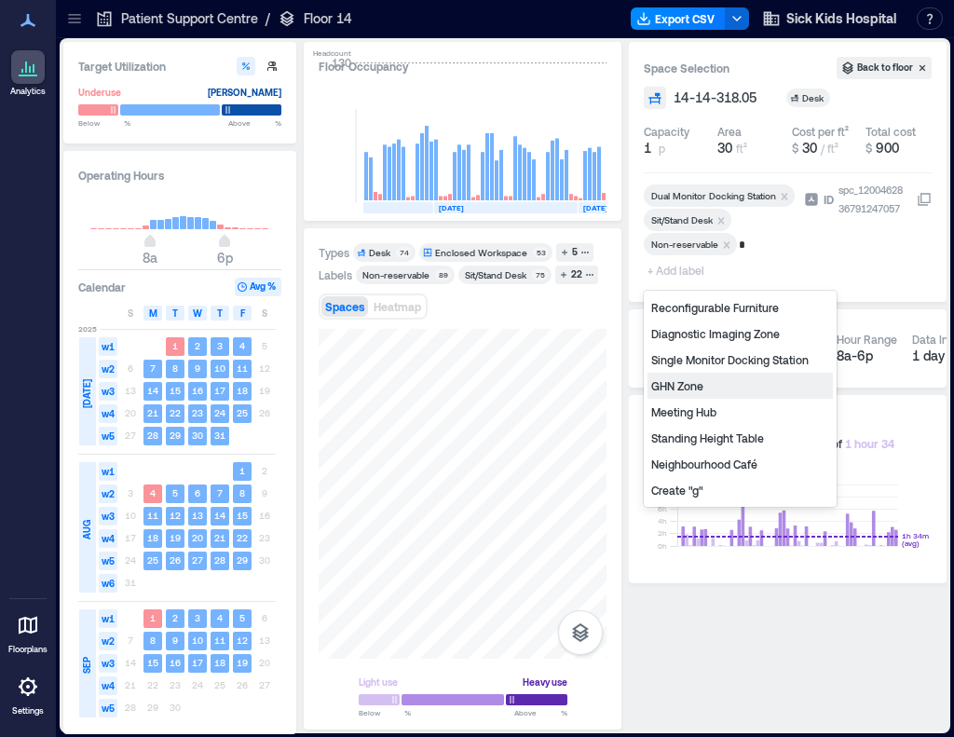
click at [716, 392] on div "GHN Zone" at bounding box center [740, 386] width 185 height 26
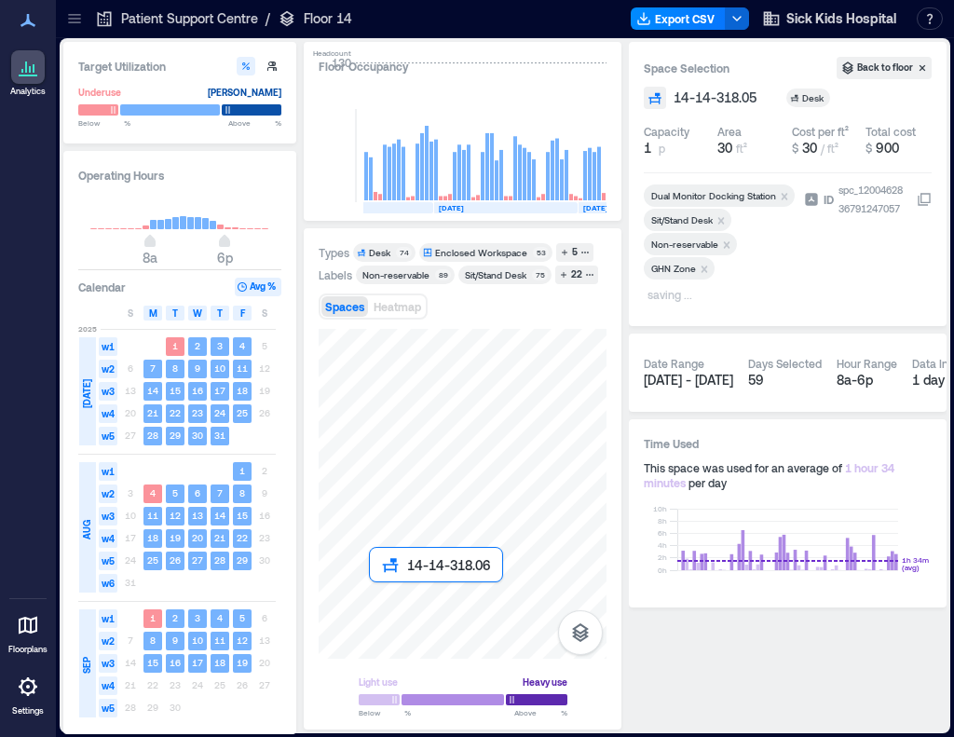
click at [384, 603] on div at bounding box center [463, 494] width 288 height 330
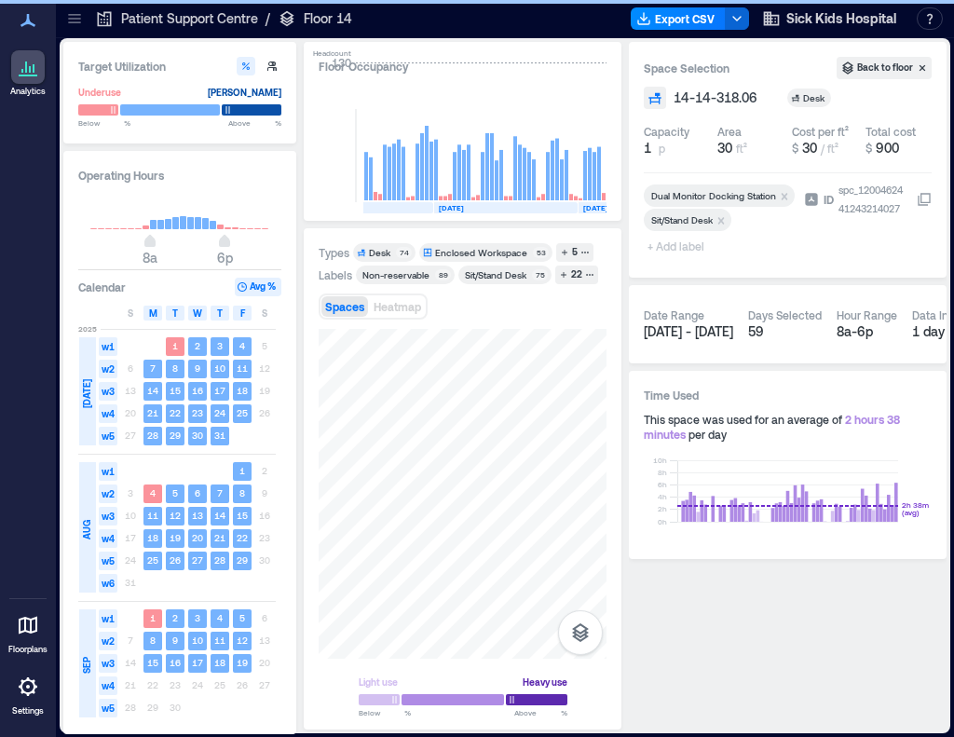
click at [668, 245] on span "+ Add label" at bounding box center [678, 246] width 68 height 26
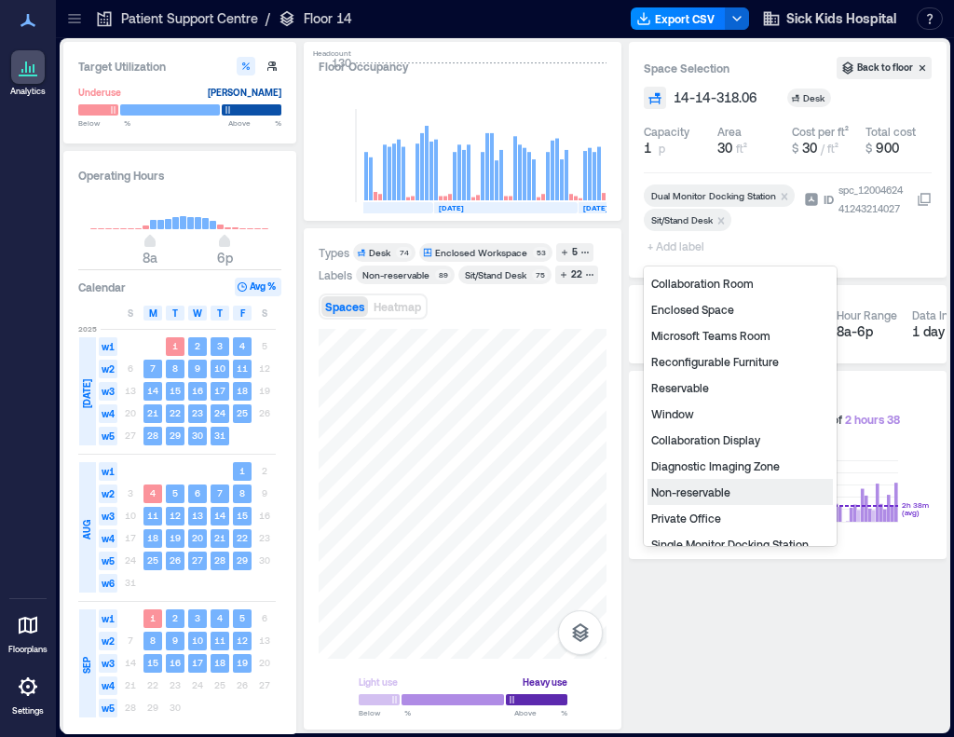
click at [693, 480] on div "Non-reservable" at bounding box center [740, 492] width 185 height 26
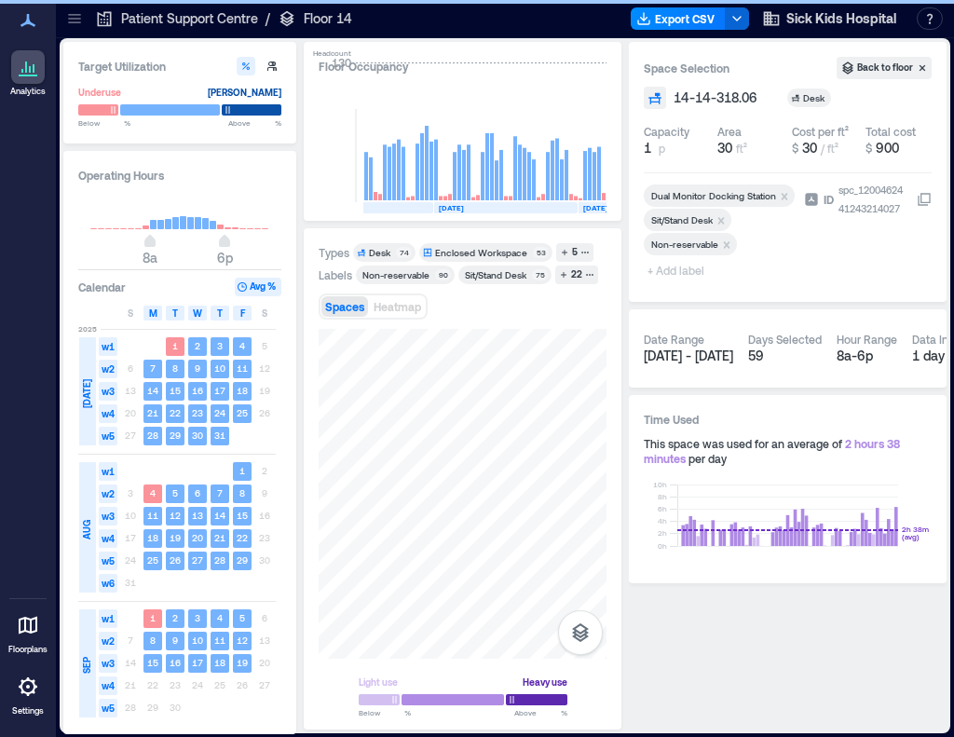
click at [672, 273] on span "+ Add label" at bounding box center [678, 270] width 68 height 26
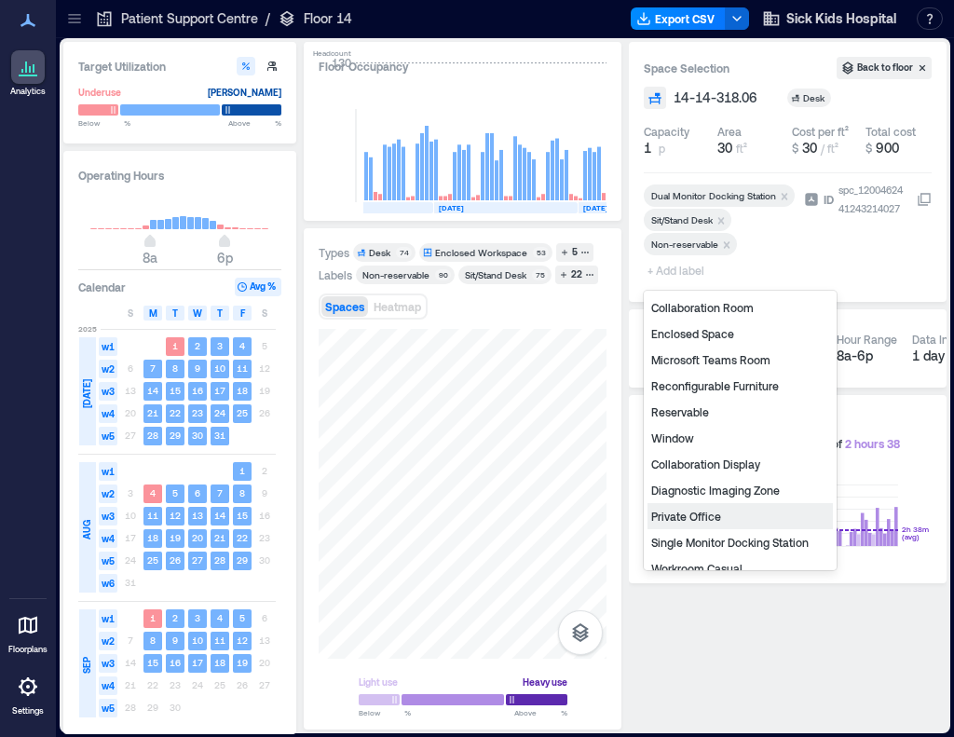
type input "*"
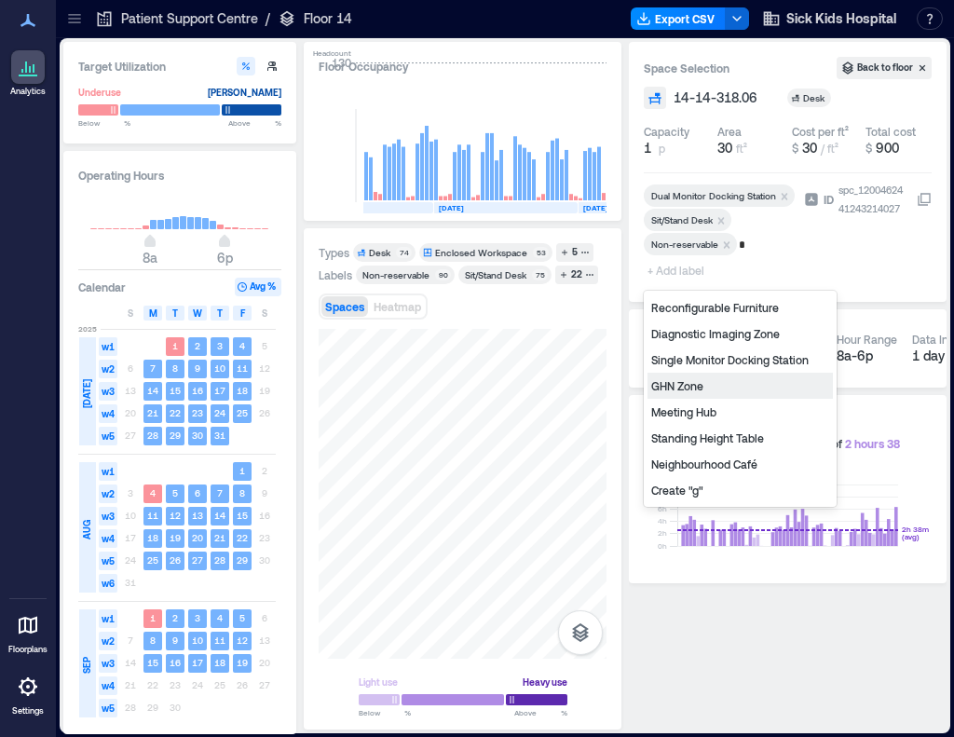
click at [703, 387] on div "GHN Zone" at bounding box center [740, 386] width 185 height 26
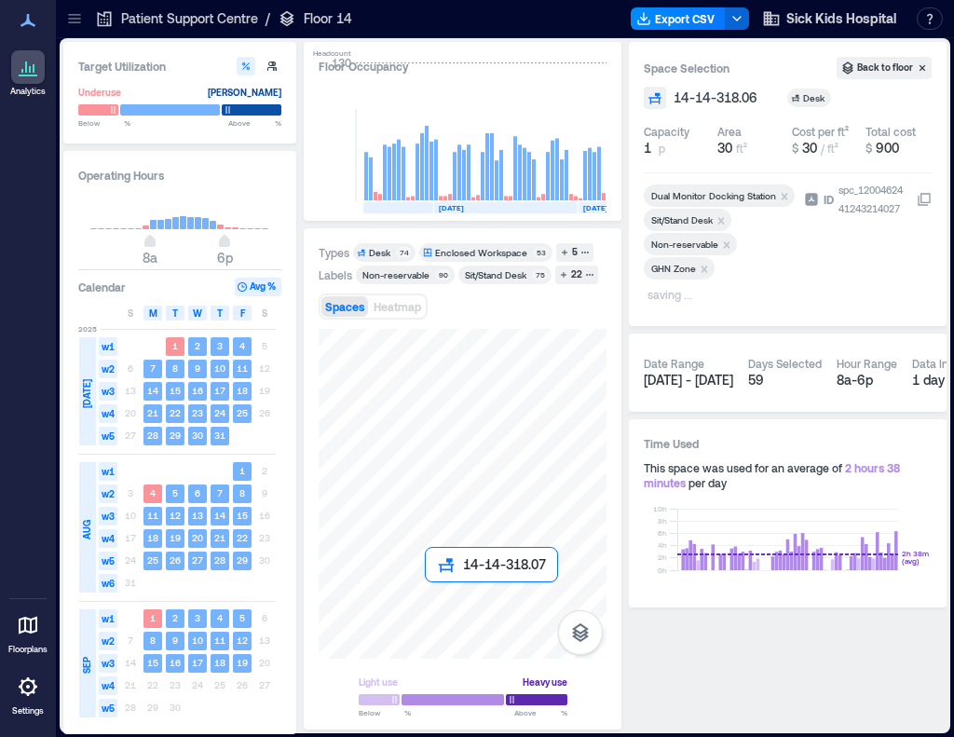
click at [438, 603] on div at bounding box center [463, 494] width 288 height 330
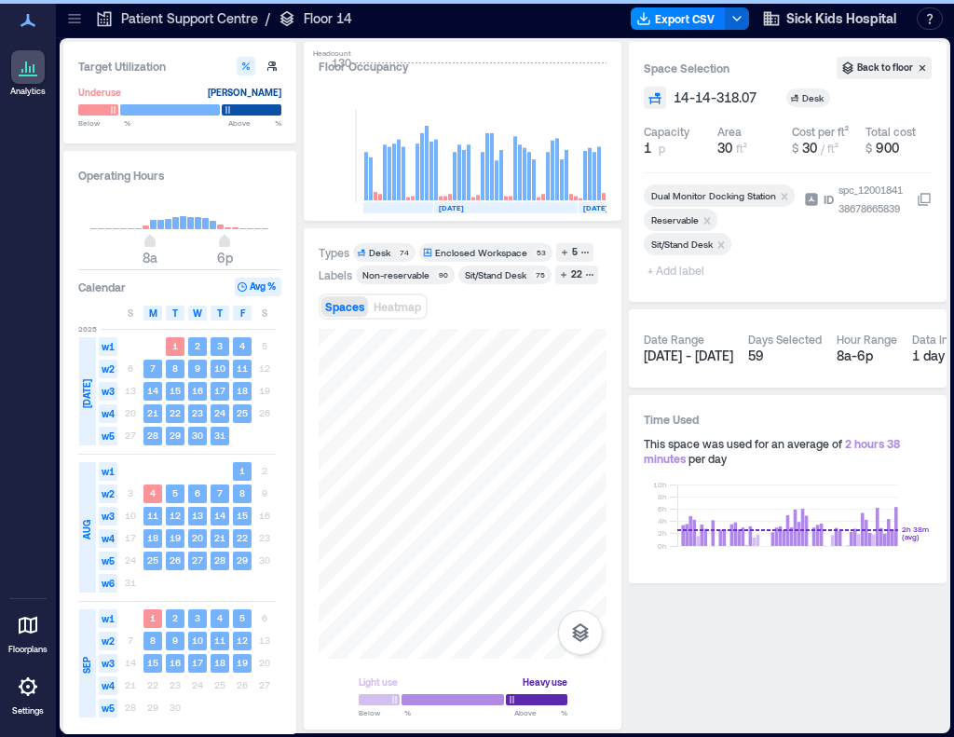
click at [706, 221] on icon "Remove Reservable" at bounding box center [708, 220] width 7 height 7
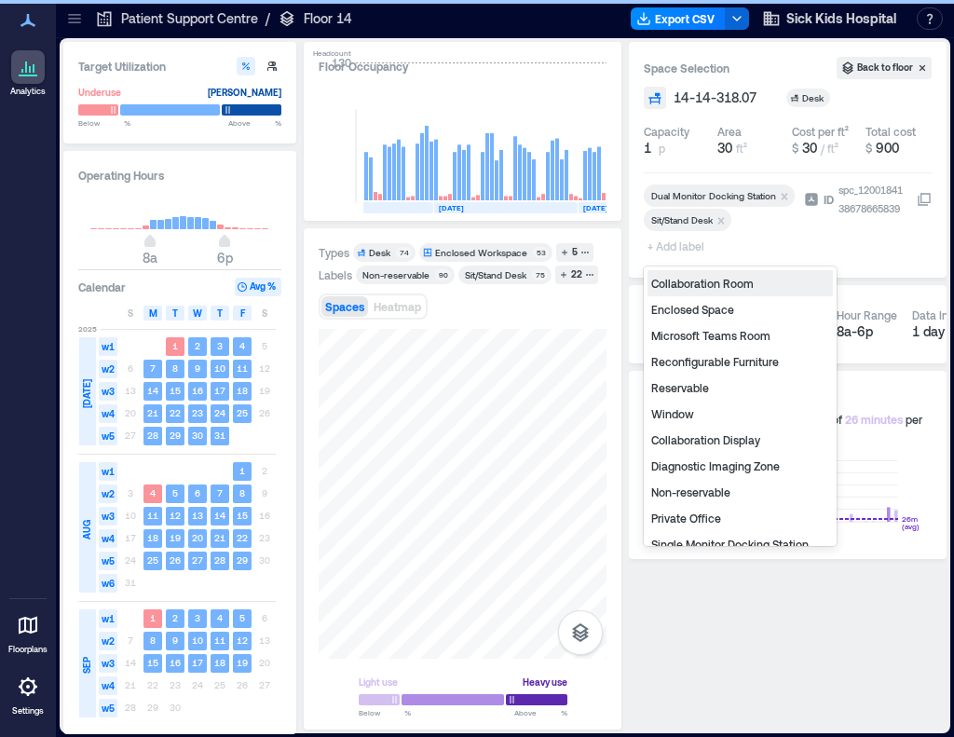
click at [676, 252] on span "+ Add label" at bounding box center [678, 246] width 68 height 26
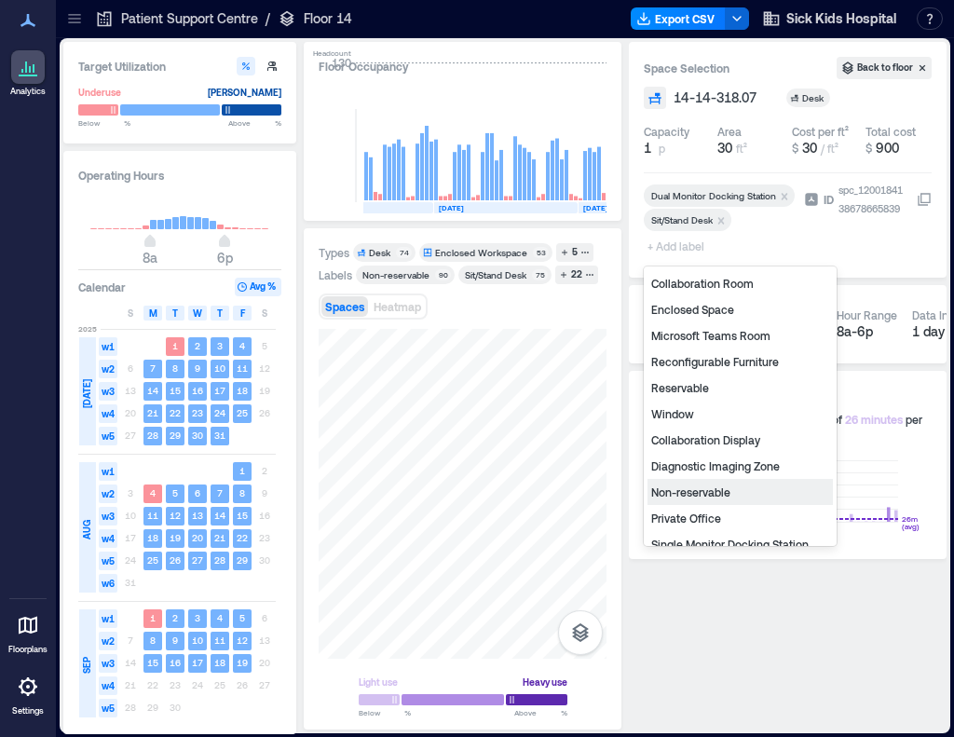
click at [694, 493] on div "Non-reservable" at bounding box center [740, 492] width 185 height 26
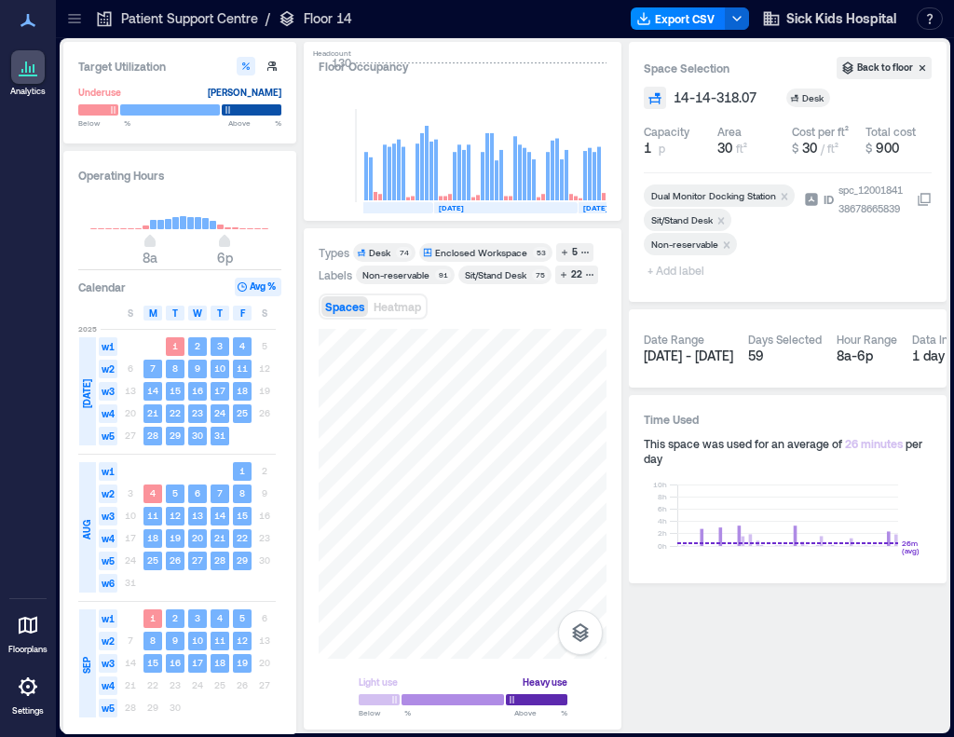
click at [675, 272] on span "+ Add label" at bounding box center [678, 270] width 68 height 26
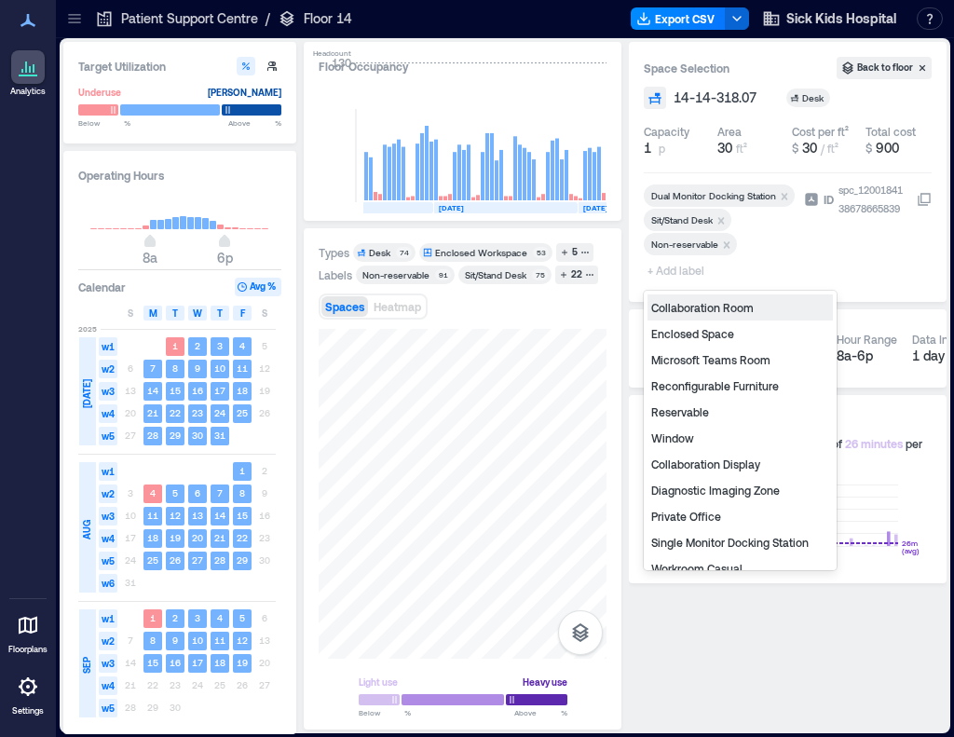
type input "*"
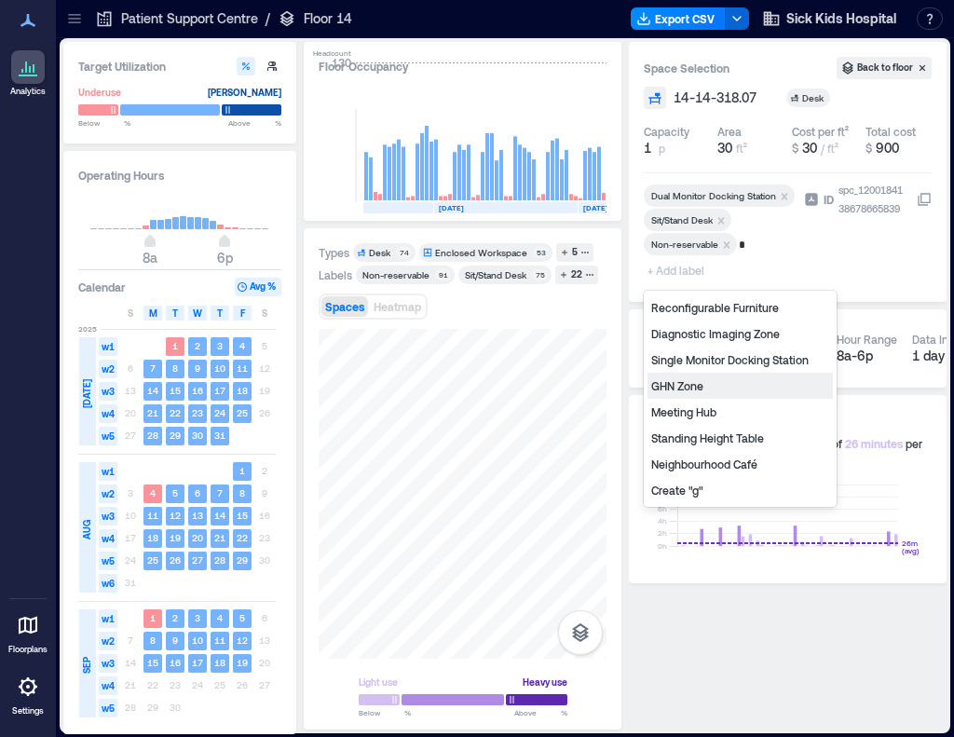
click at [701, 387] on div "GHN Zone" at bounding box center [740, 386] width 185 height 26
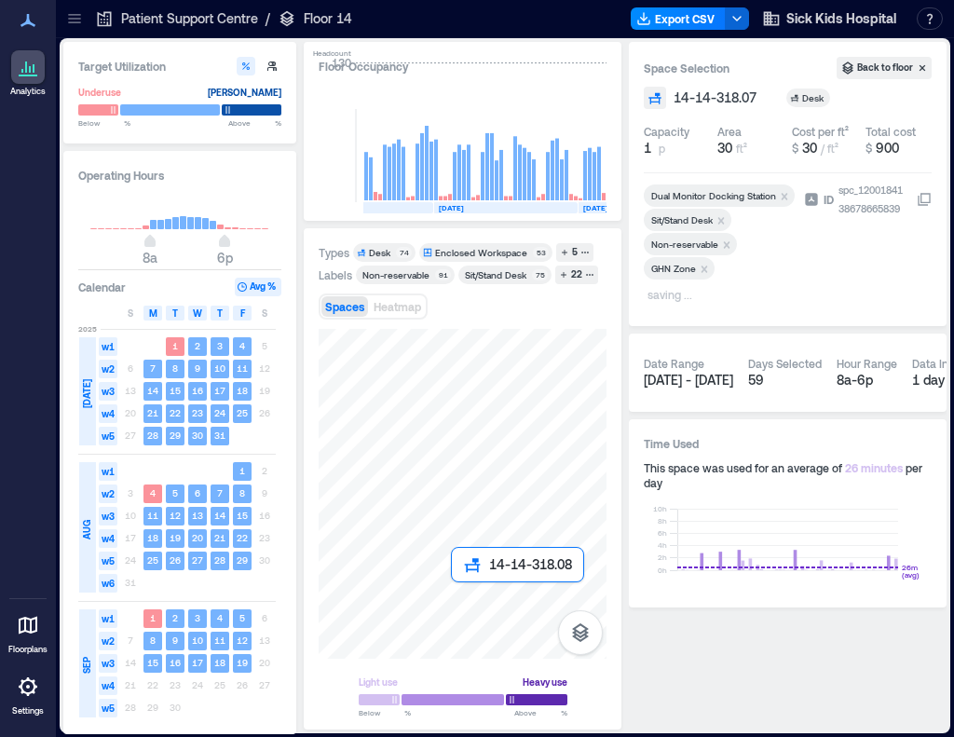
click at [467, 600] on div at bounding box center [463, 494] width 288 height 330
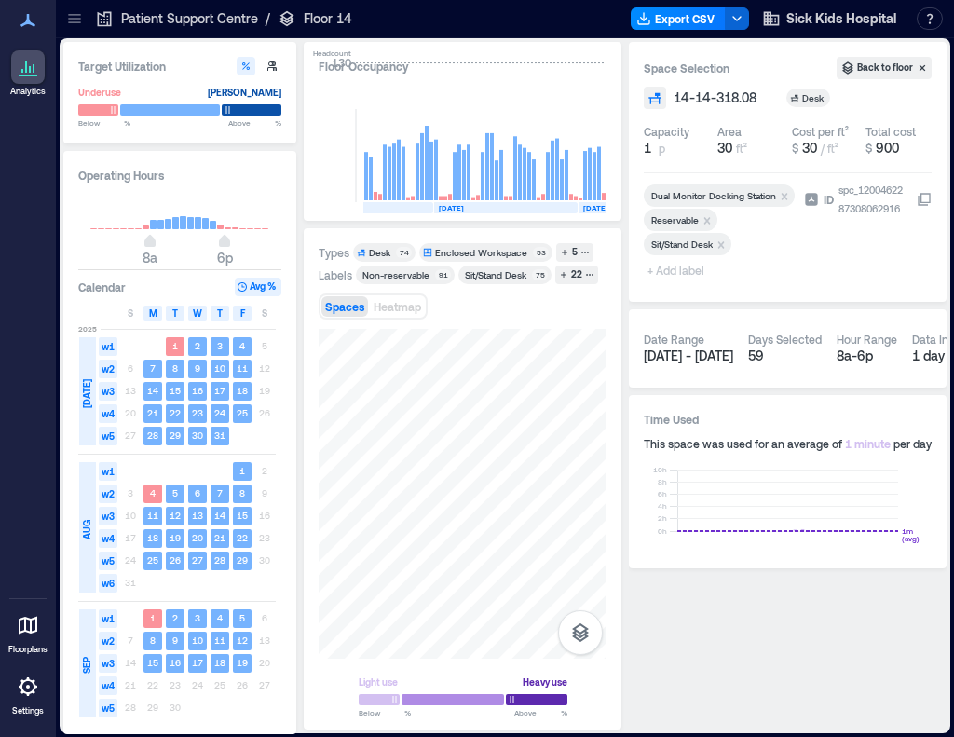
click at [708, 218] on icon "Remove Reservable" at bounding box center [708, 220] width 7 height 7
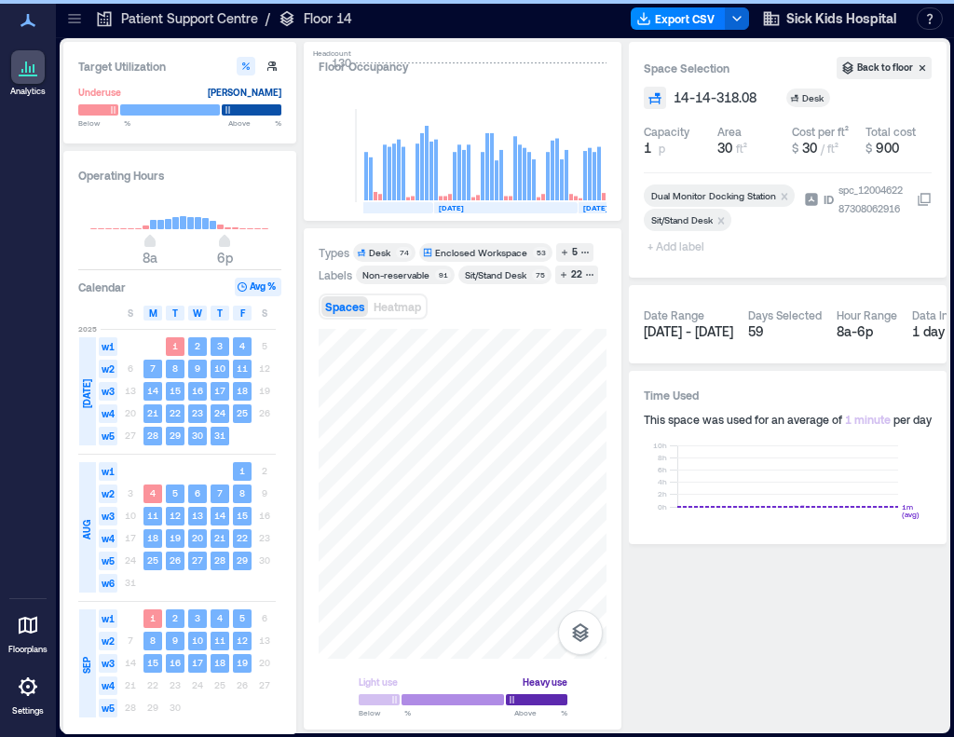
click at [686, 249] on span "+ Add label" at bounding box center [678, 246] width 68 height 26
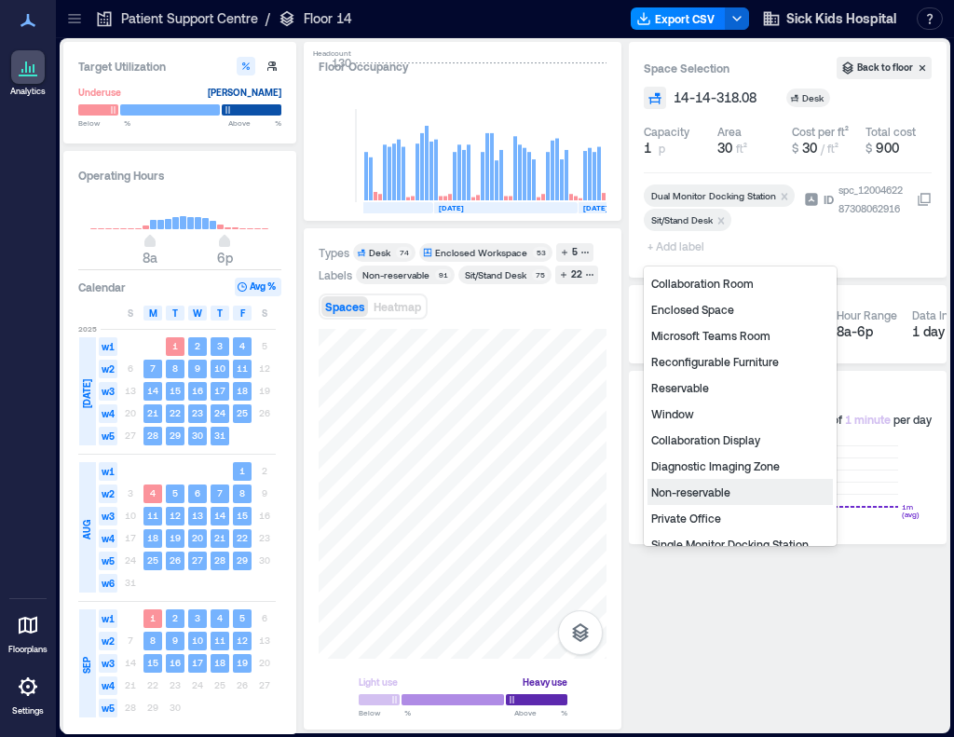
click at [695, 495] on div "Non-reservable" at bounding box center [740, 492] width 185 height 26
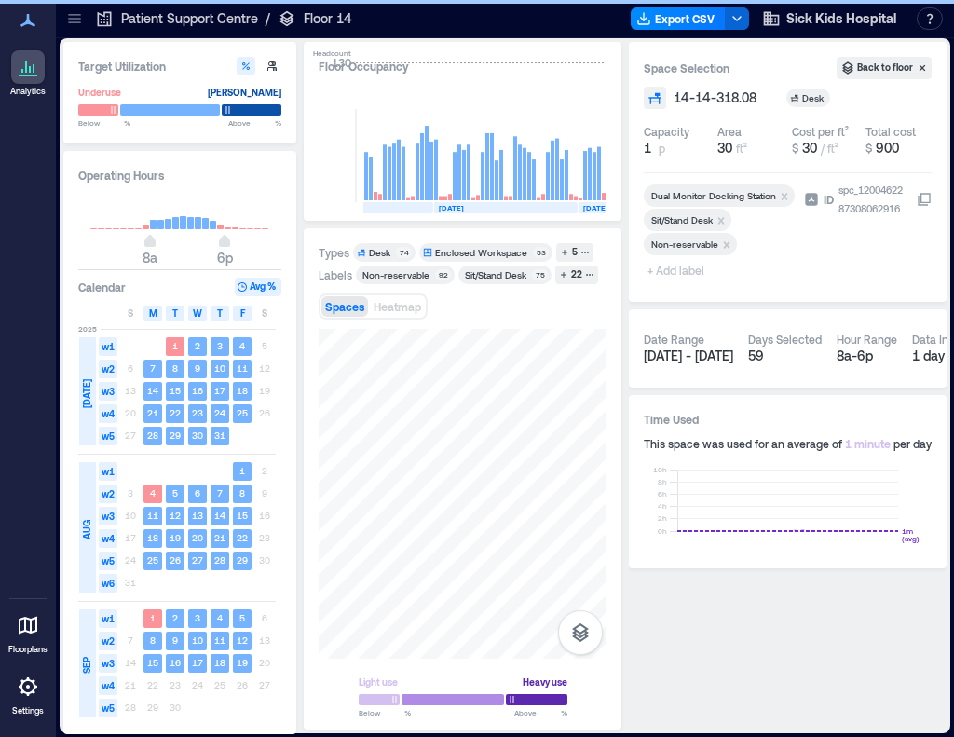
click at [660, 274] on span "+ Add label" at bounding box center [678, 270] width 68 height 26
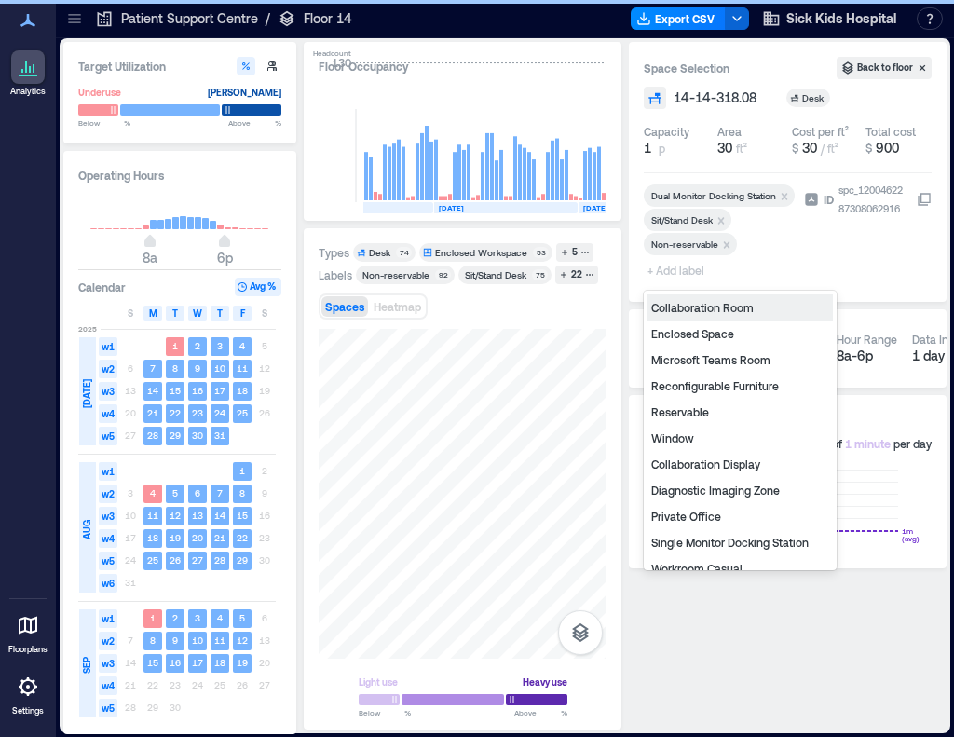
type input "*"
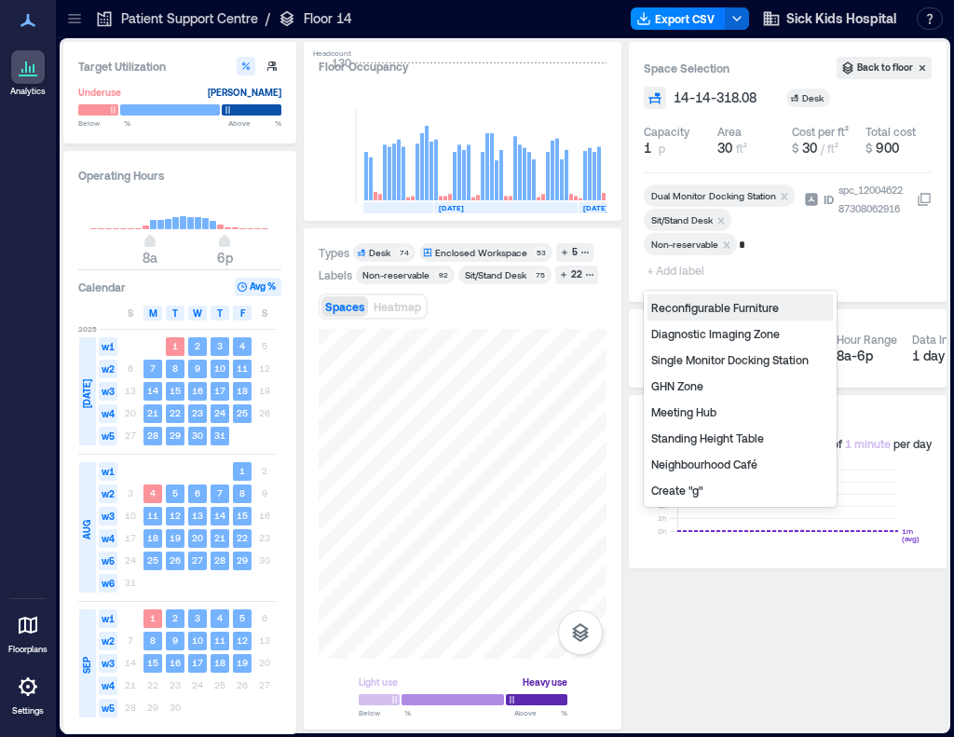
click at [670, 382] on div "GHN Zone" at bounding box center [740, 386] width 185 height 26
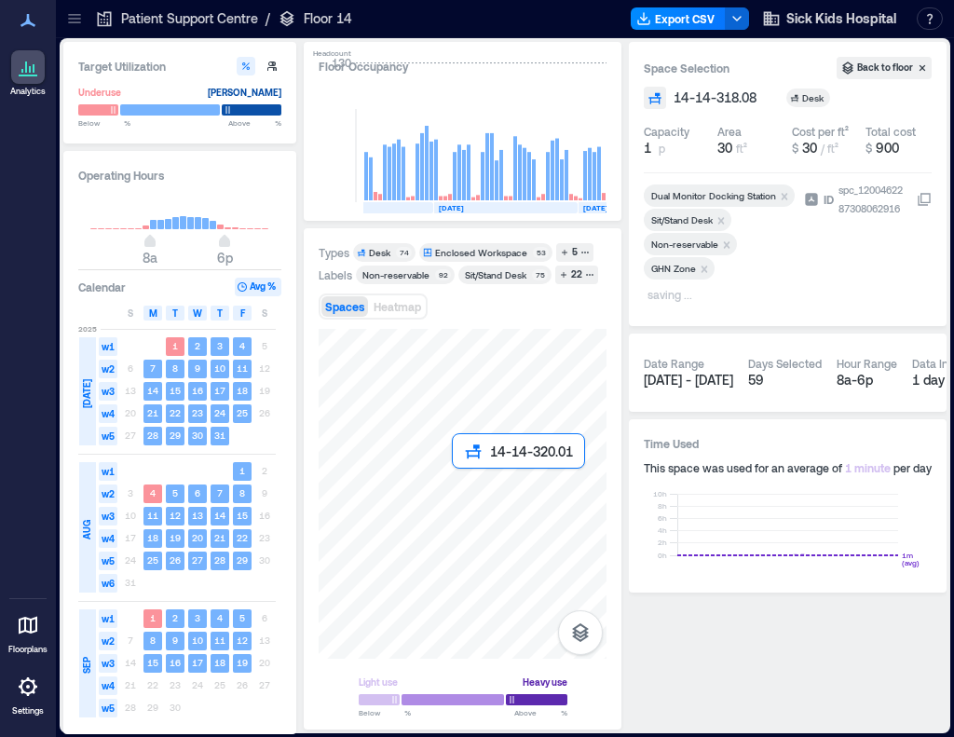
click at [469, 487] on div at bounding box center [463, 494] width 288 height 330
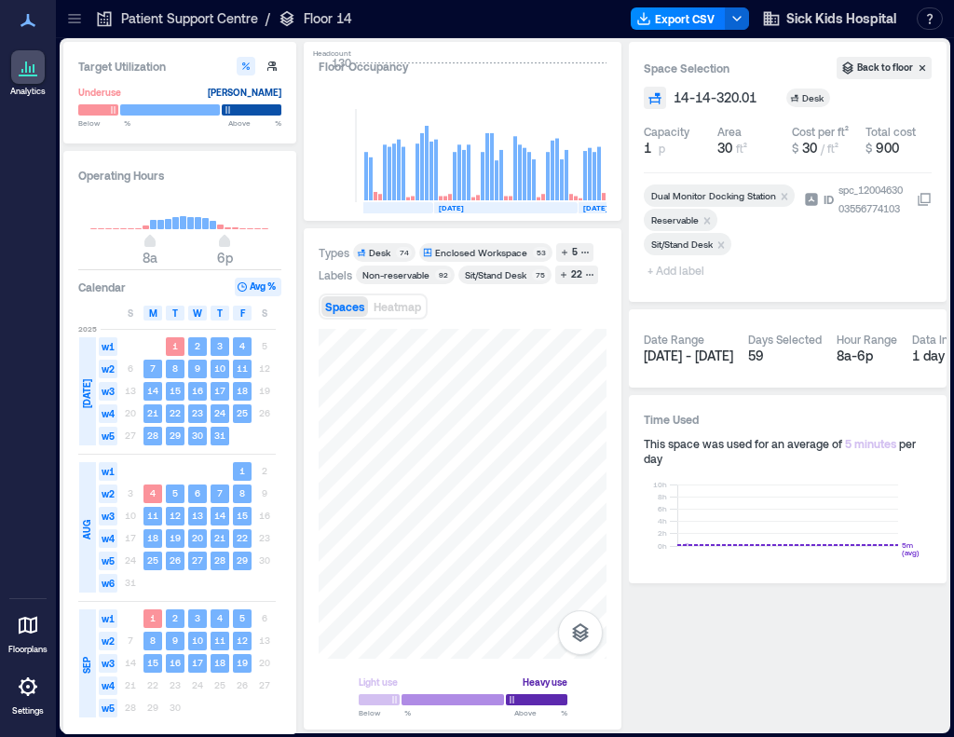
click at [709, 222] on icon "Remove Reservable" at bounding box center [707, 220] width 13 height 13
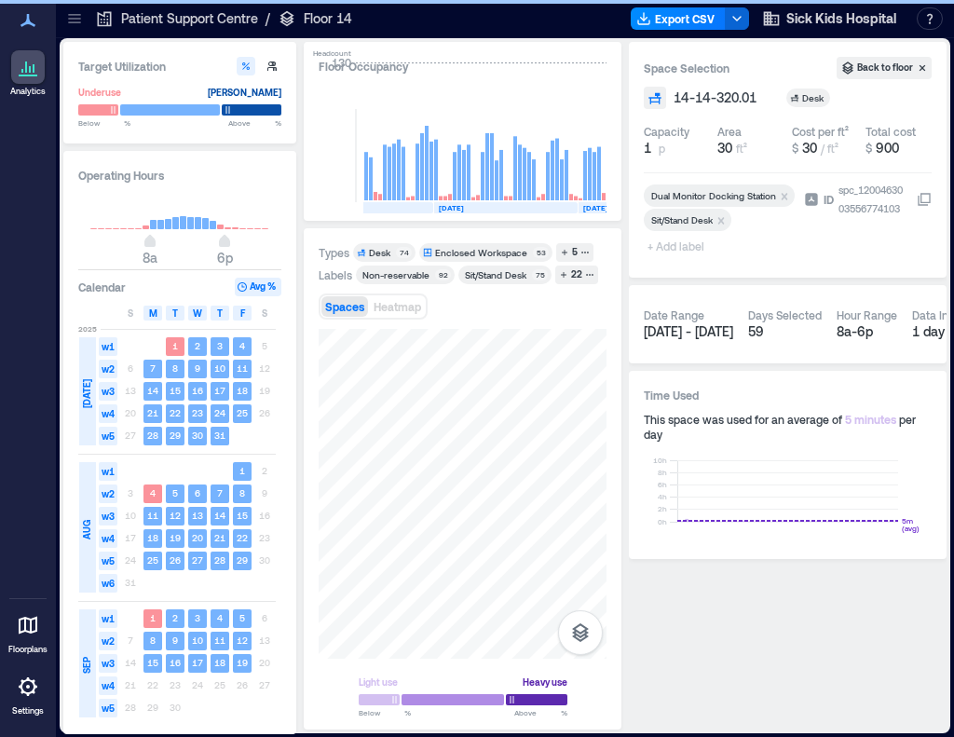
click at [672, 243] on span "+ Add label" at bounding box center [678, 246] width 68 height 26
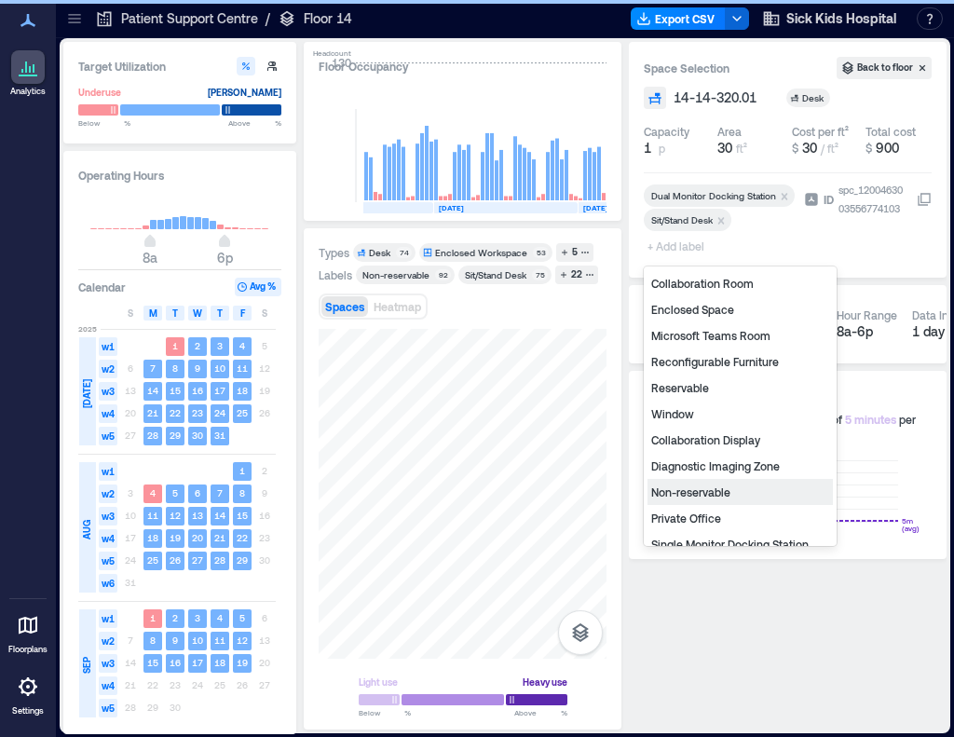
click at [737, 493] on div "Non-reservable" at bounding box center [740, 492] width 185 height 26
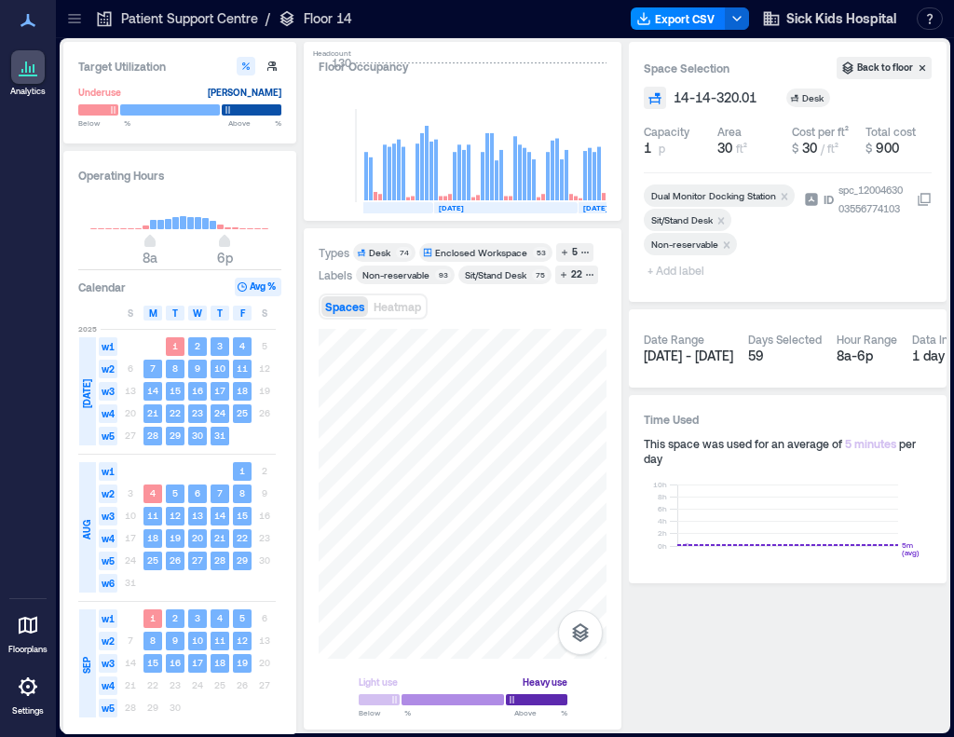
click at [669, 271] on span "+ Add label" at bounding box center [678, 270] width 68 height 26
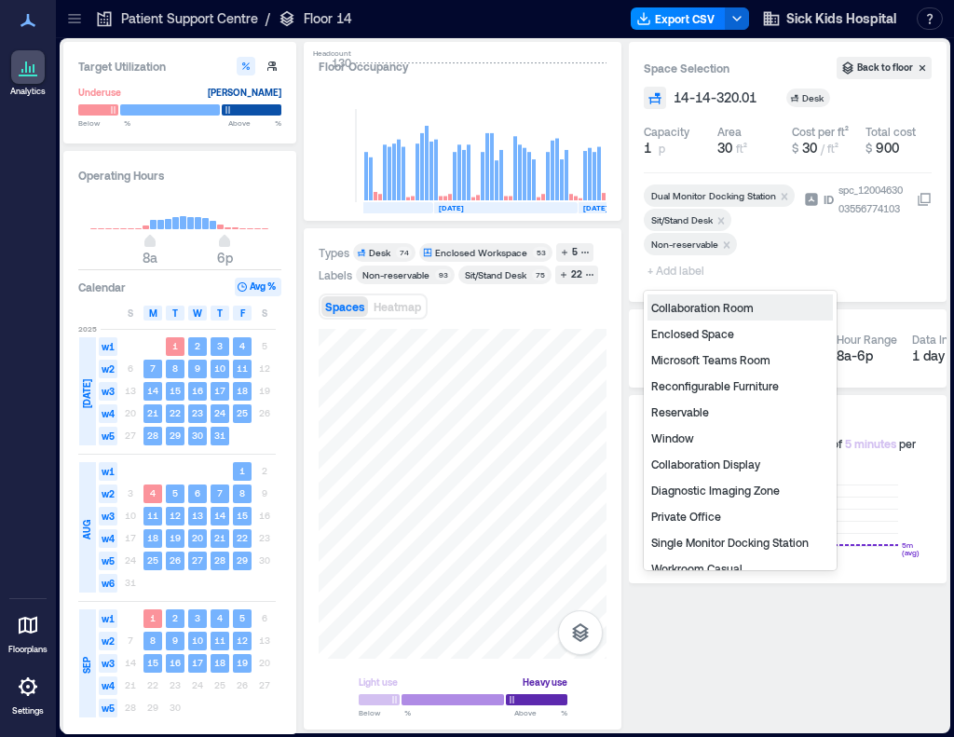
type input "*"
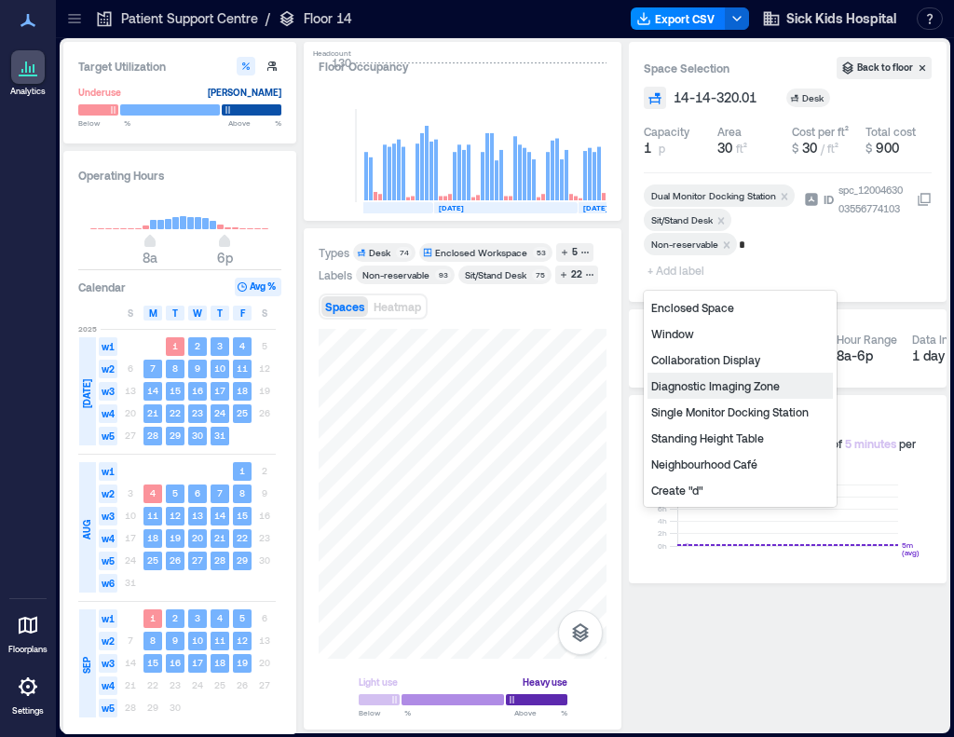
click at [684, 386] on div "Diagnostic Imaging Zone" at bounding box center [740, 386] width 185 height 26
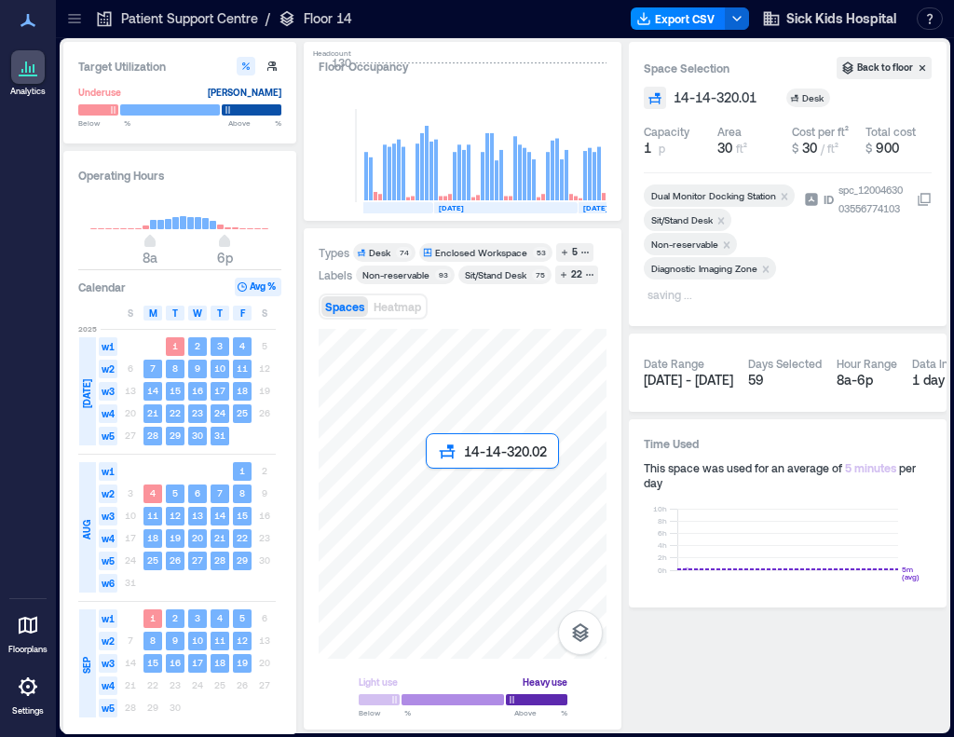
click at [443, 491] on div at bounding box center [463, 494] width 288 height 330
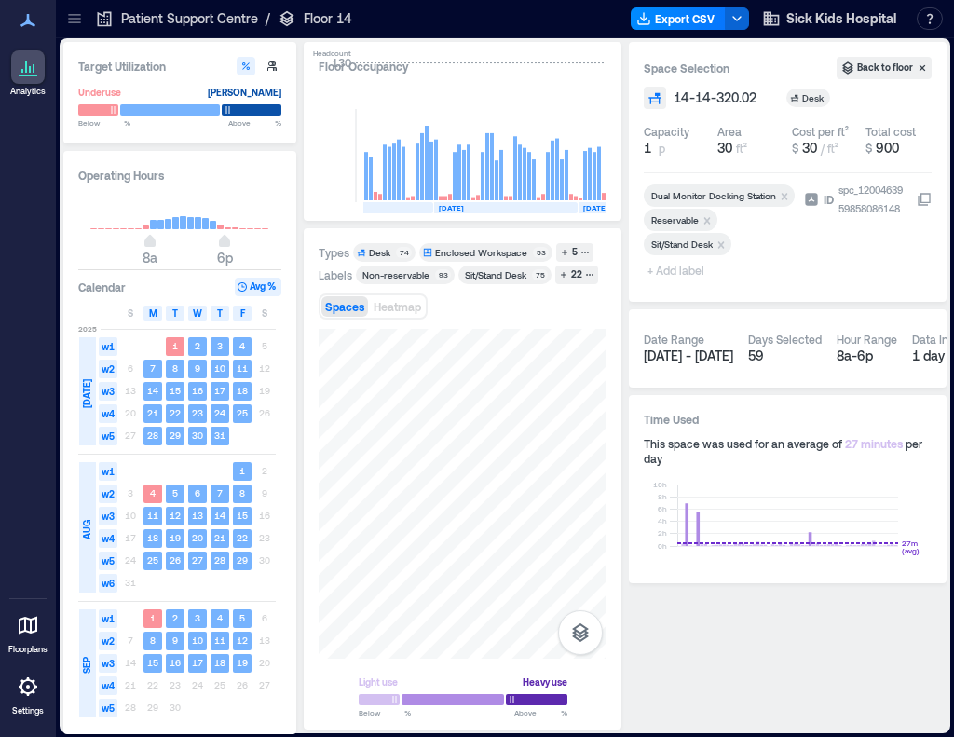
click at [689, 269] on span "+ Add label" at bounding box center [678, 270] width 68 height 26
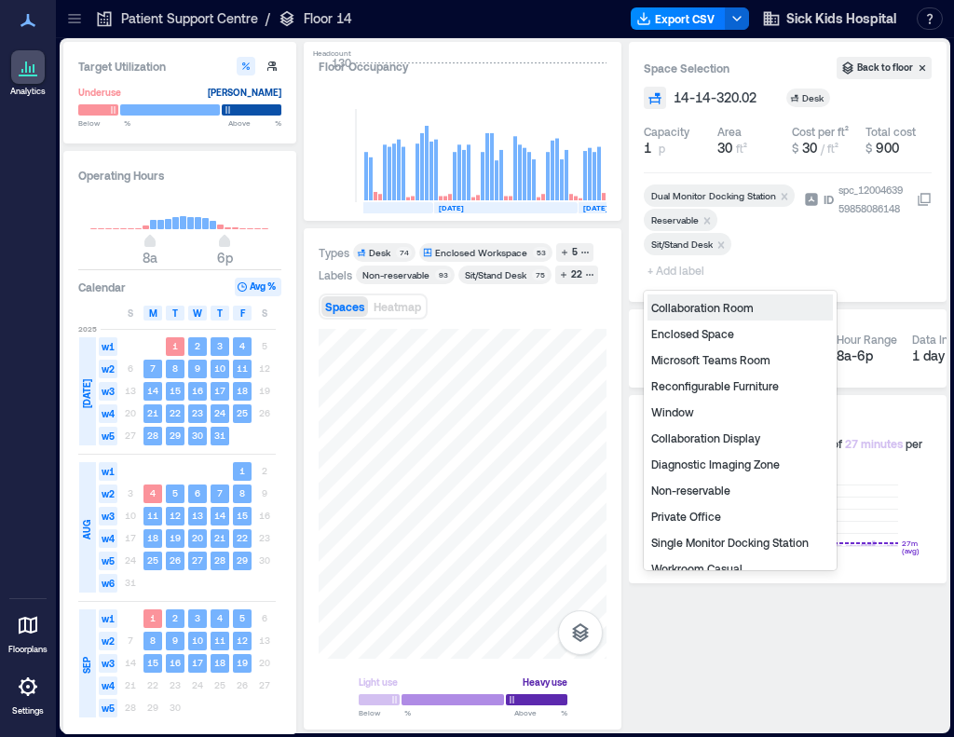
type input "*"
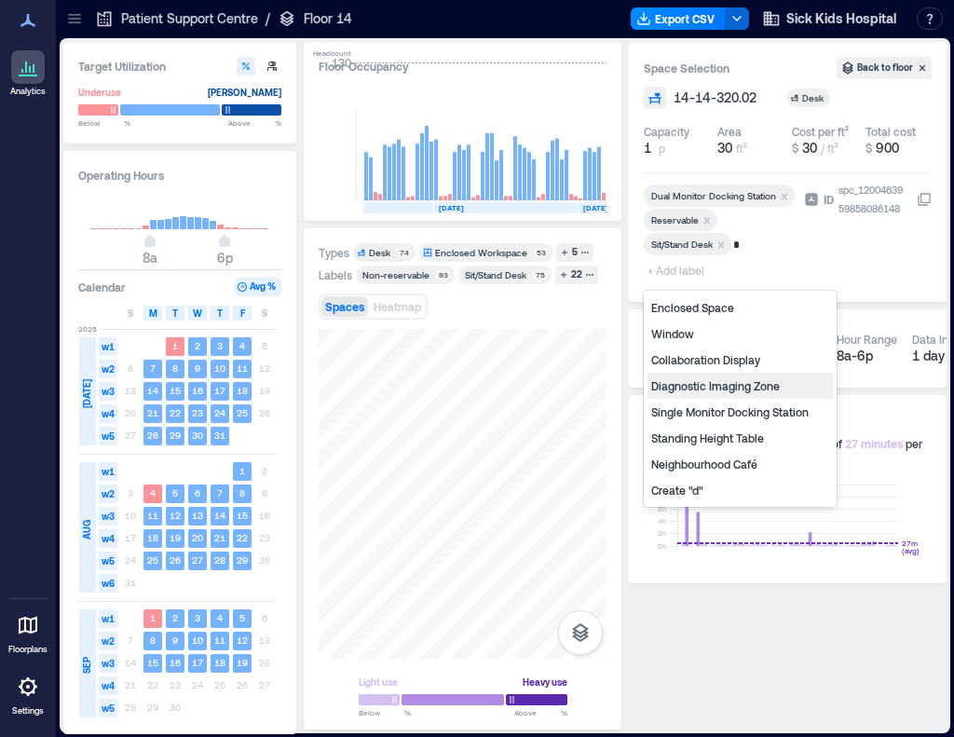
click at [700, 387] on div "Diagnostic Imaging Zone" at bounding box center [740, 386] width 185 height 26
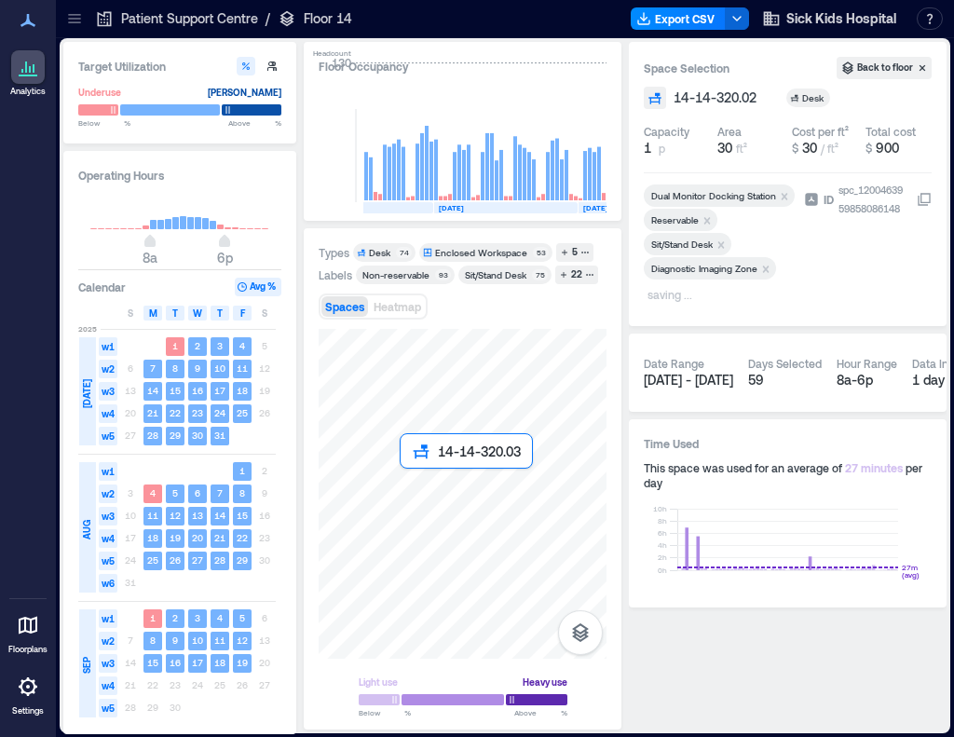
drag, startPoint x: 477, startPoint y: 504, endPoint x: 406, endPoint y: 484, distance: 73.7
click at [406, 484] on div at bounding box center [463, 494] width 288 height 330
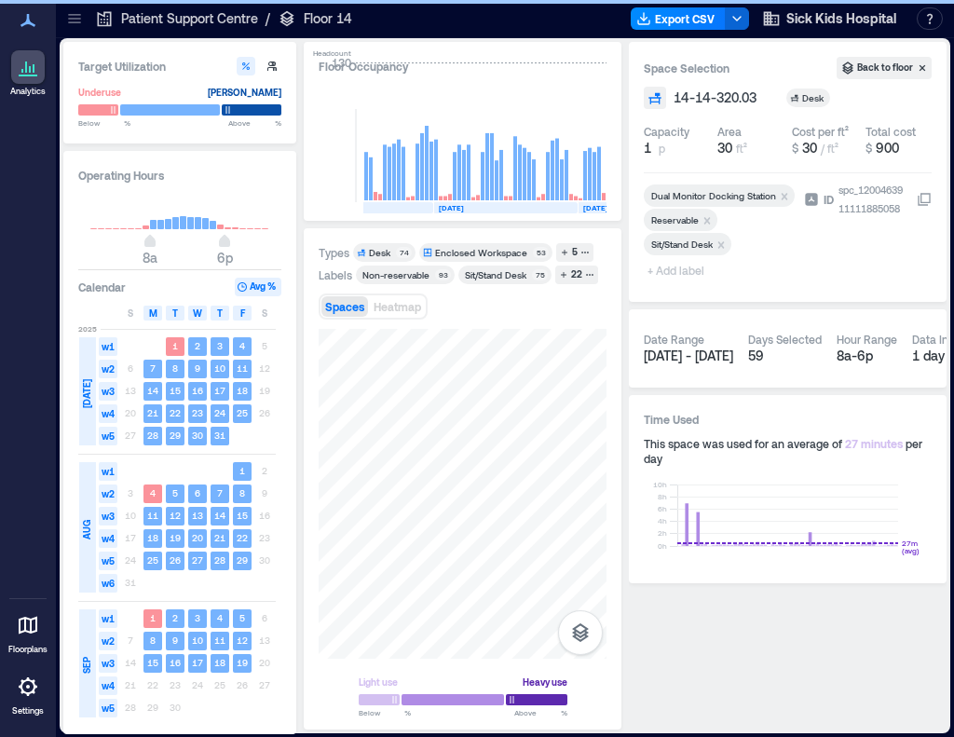
click at [706, 219] on icon "Remove Reservable" at bounding box center [708, 220] width 7 height 7
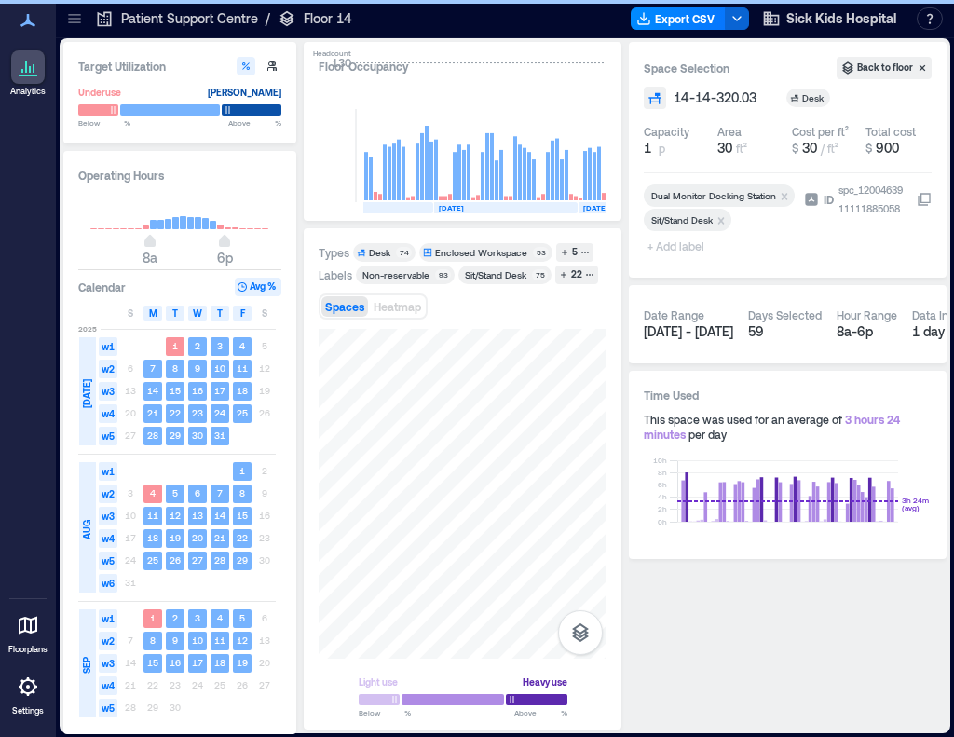
click at [665, 247] on span "+ Add label" at bounding box center [678, 246] width 68 height 26
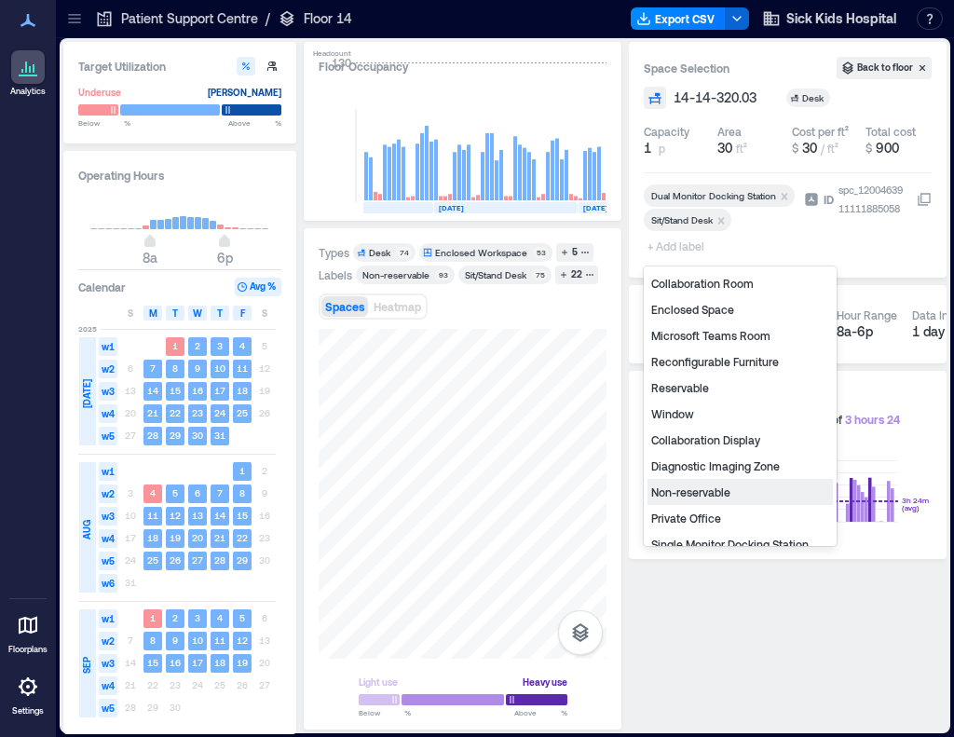
click at [725, 493] on div "Non-reservable" at bounding box center [740, 492] width 185 height 26
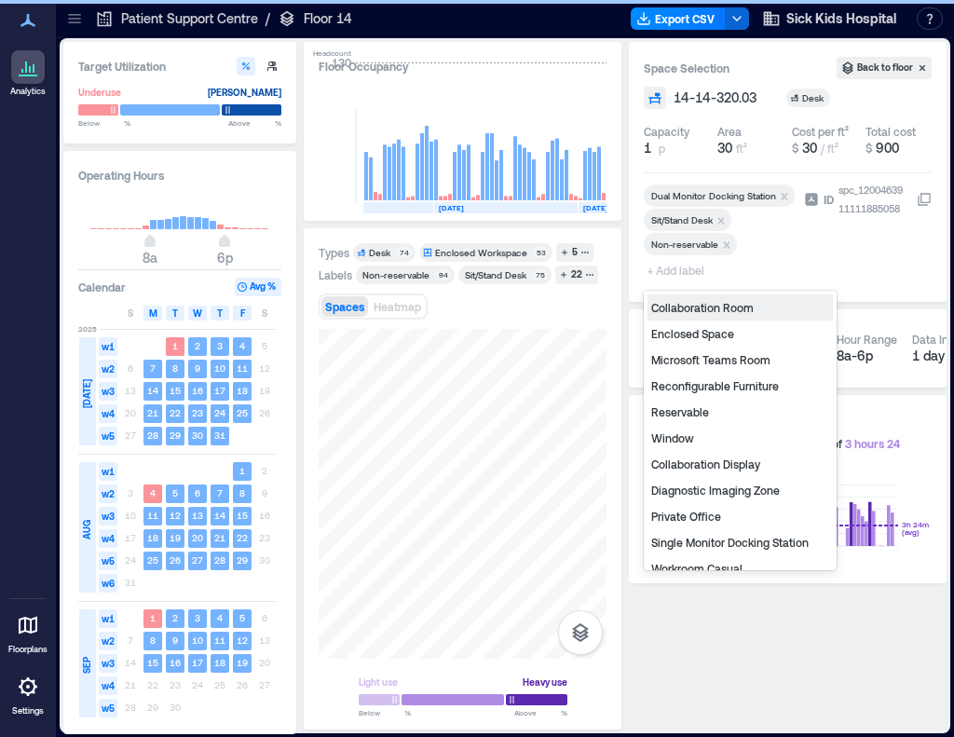
click at [668, 272] on span "+ Add label" at bounding box center [678, 270] width 68 height 26
type input "*"
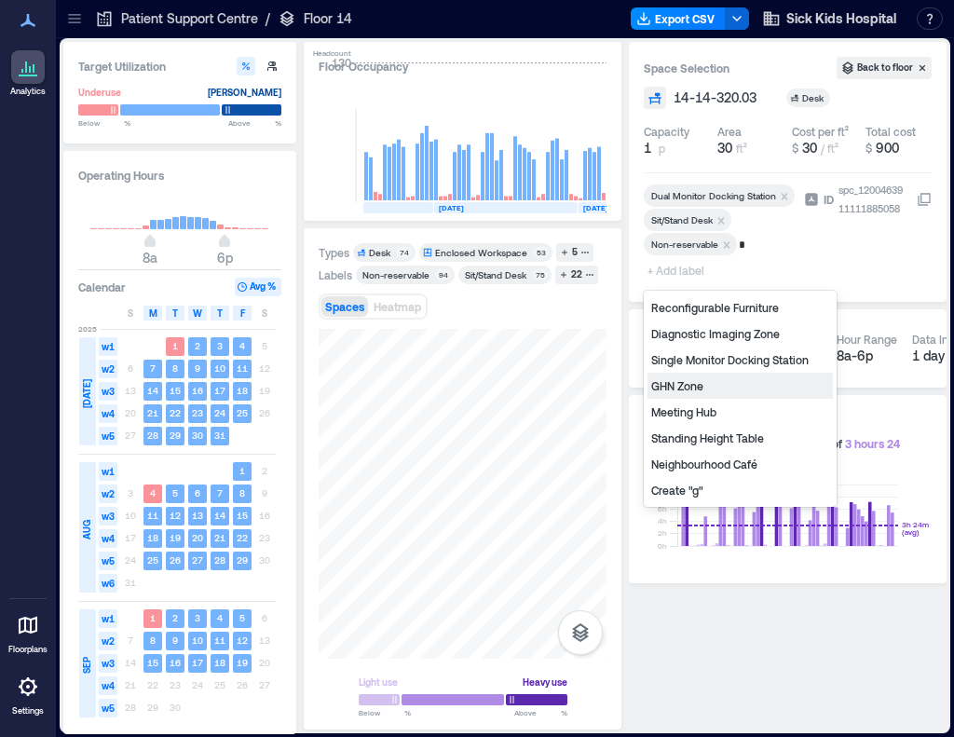
click at [710, 391] on div "GHN Zone" at bounding box center [740, 386] width 185 height 26
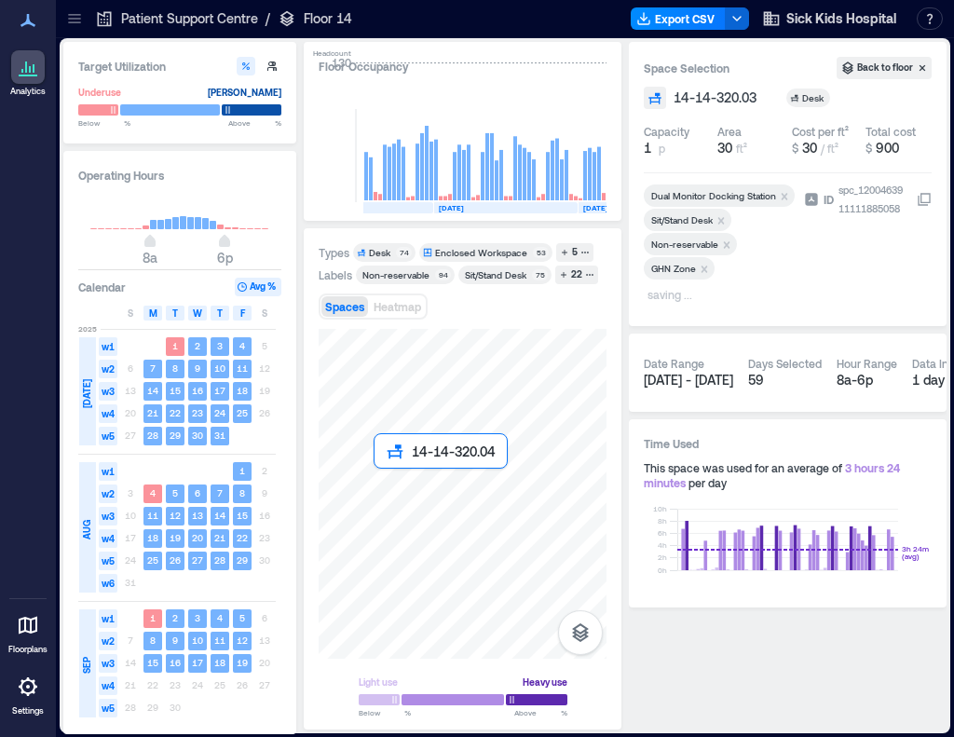
click at [394, 488] on div at bounding box center [463, 494] width 288 height 330
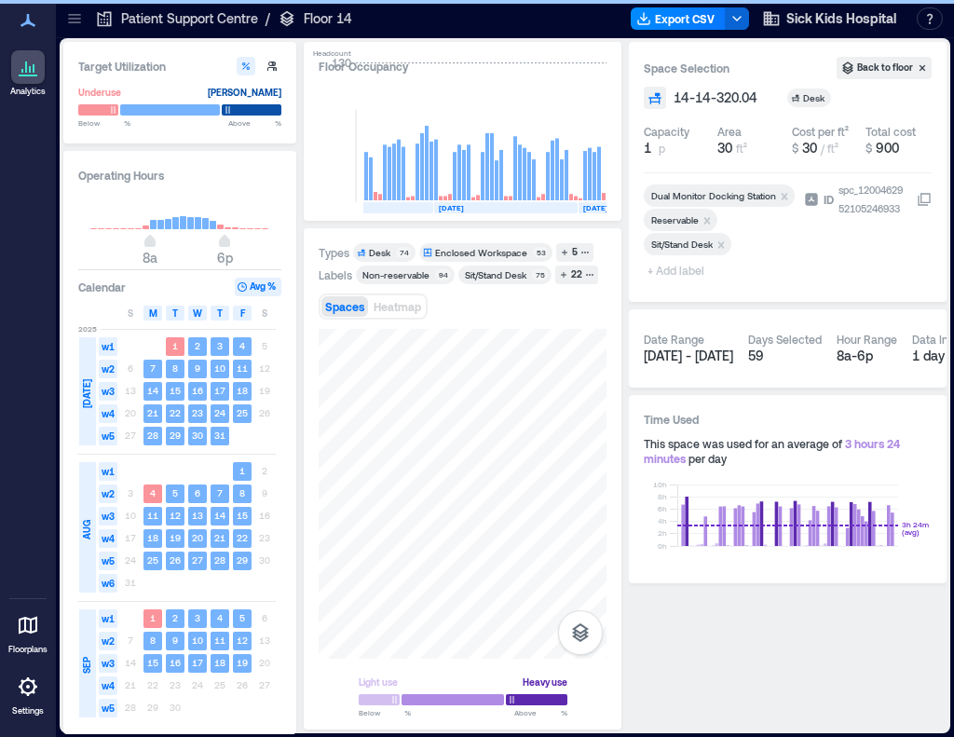
click at [706, 220] on icon "Remove Reservable" at bounding box center [708, 220] width 7 height 7
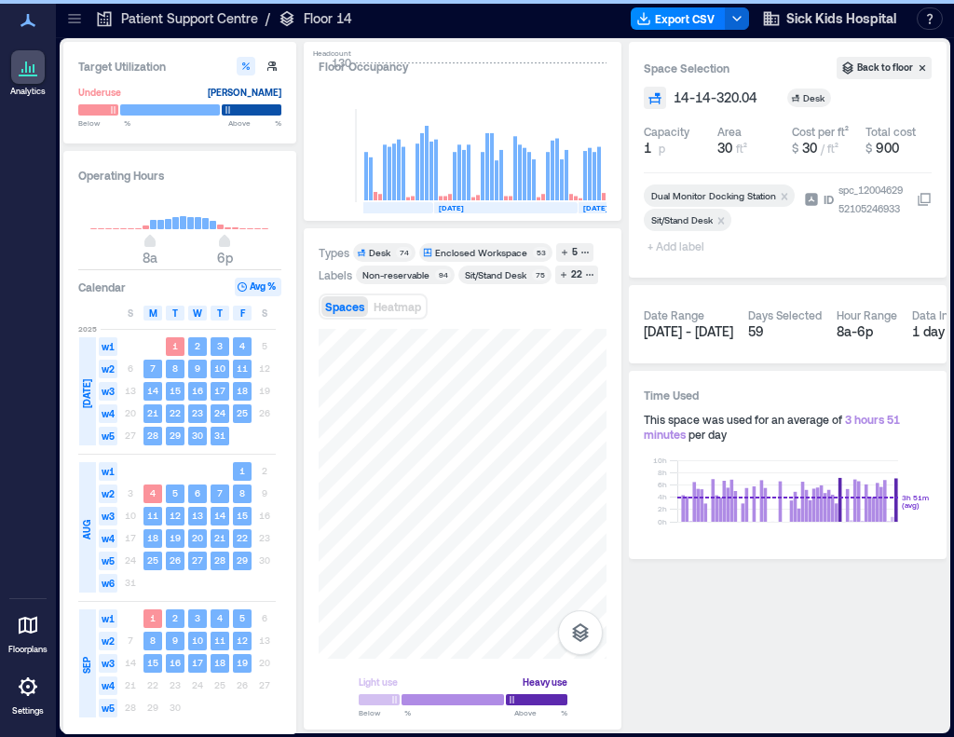
click at [676, 250] on span "+ Add label" at bounding box center [678, 246] width 68 height 26
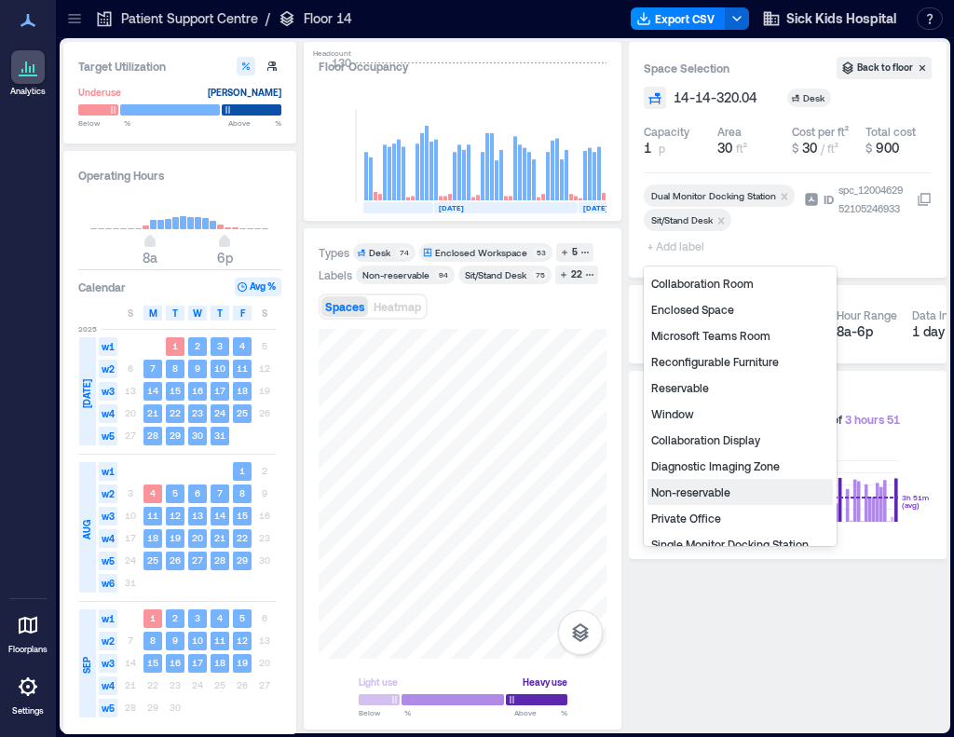
click at [690, 494] on div "Non-reservable" at bounding box center [740, 492] width 185 height 26
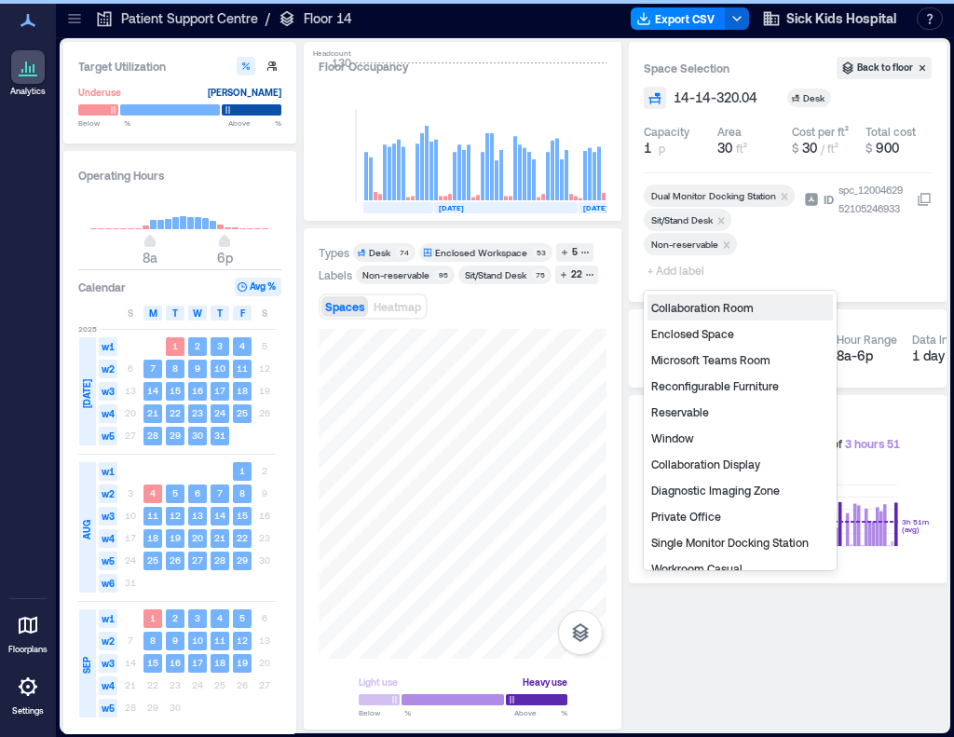
click at [665, 273] on span "+ Add label" at bounding box center [678, 270] width 68 height 26
type input "*"
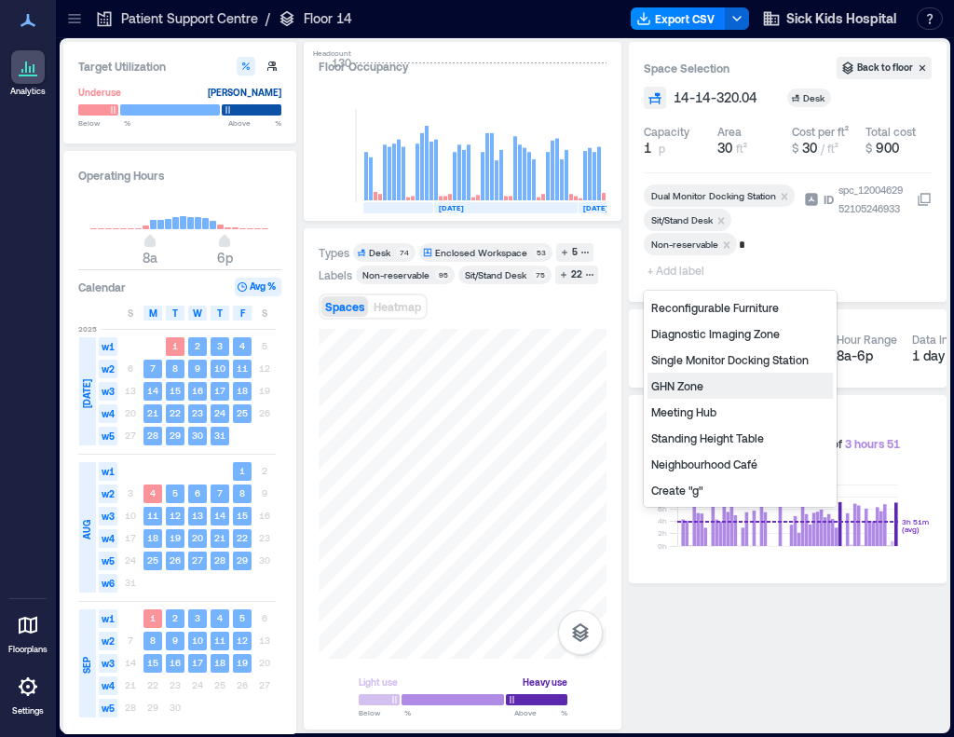
click at [704, 377] on div "GHN Zone" at bounding box center [740, 386] width 185 height 26
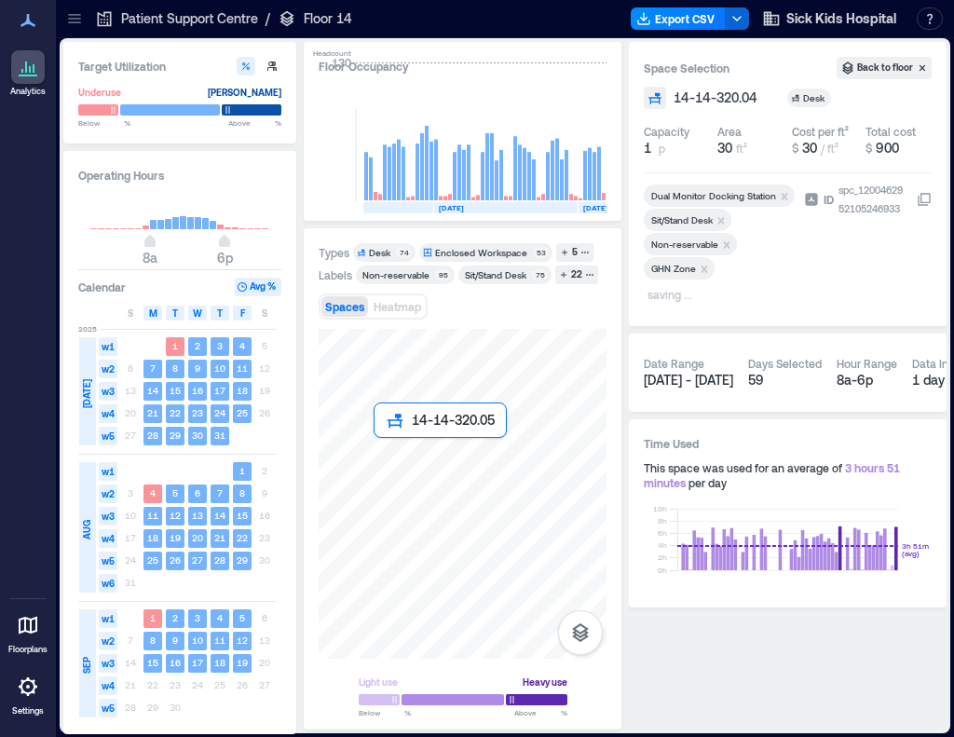
click at [379, 458] on div at bounding box center [463, 494] width 288 height 330
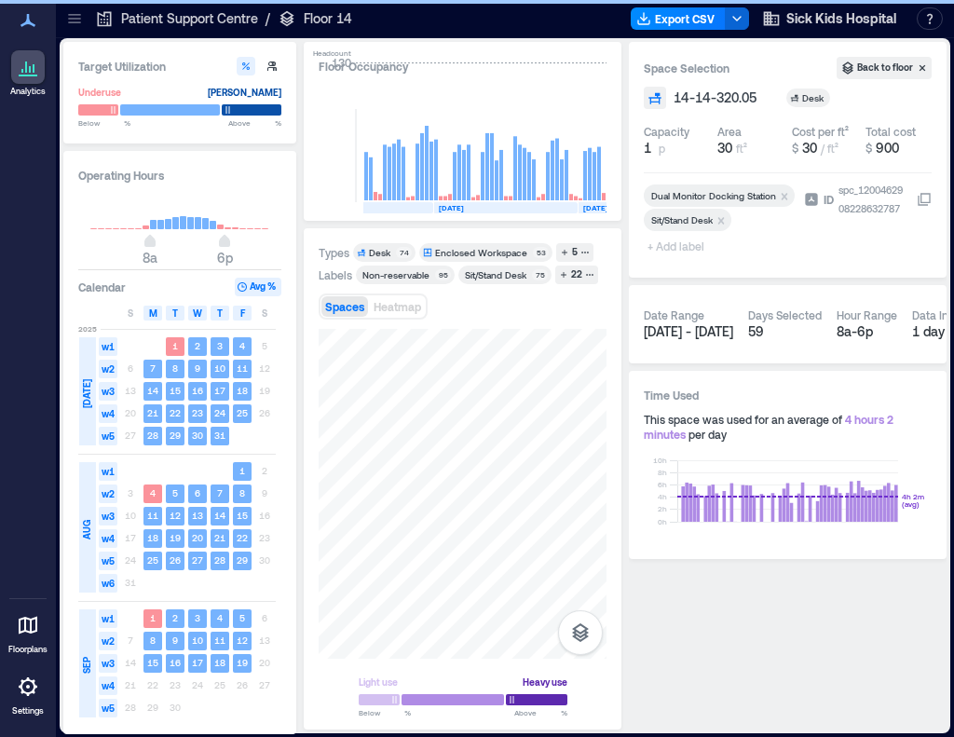
click at [680, 249] on span "+ Add label" at bounding box center [678, 246] width 68 height 26
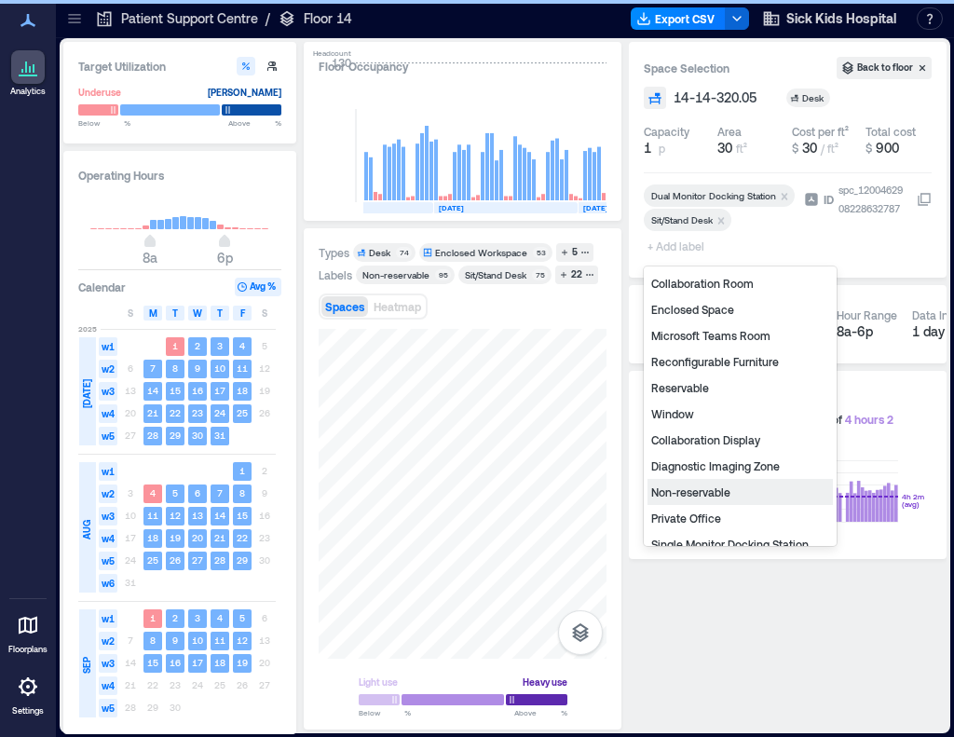
click at [727, 487] on div "Non-reservable" at bounding box center [740, 492] width 185 height 26
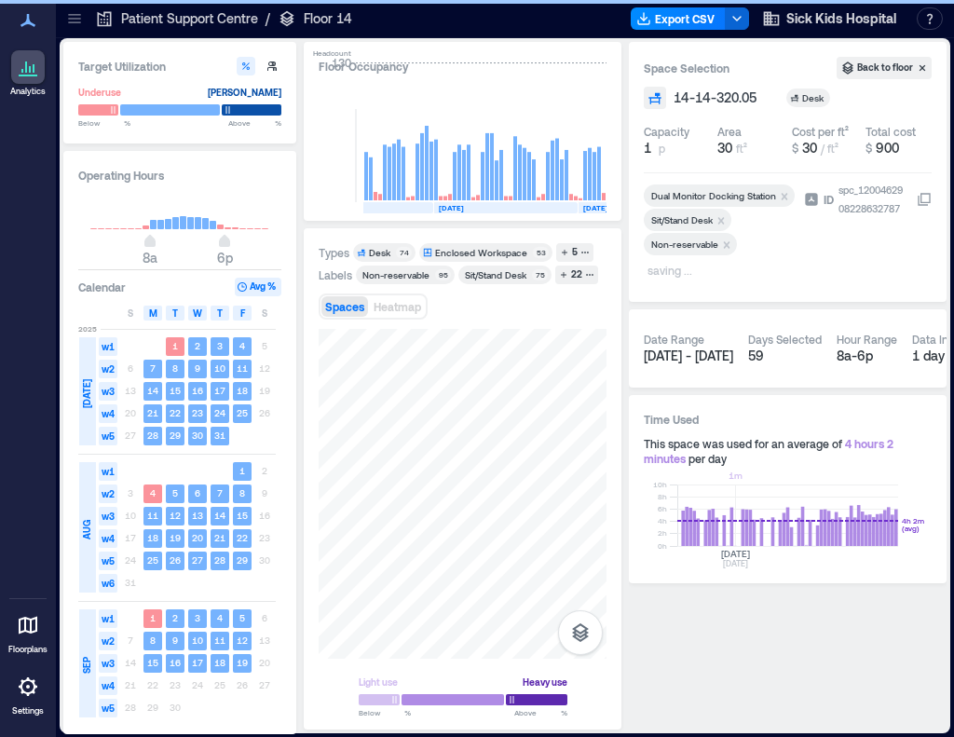
drag, startPoint x: 734, startPoint y: 498, endPoint x: 755, endPoint y: 662, distance: 165.3
click at [755, 665] on div "Space Selection Back to floor 14-14-320.05 Desk Capacity 1 p Area 30 ft² Cost p…" at bounding box center [788, 386] width 318 height 688
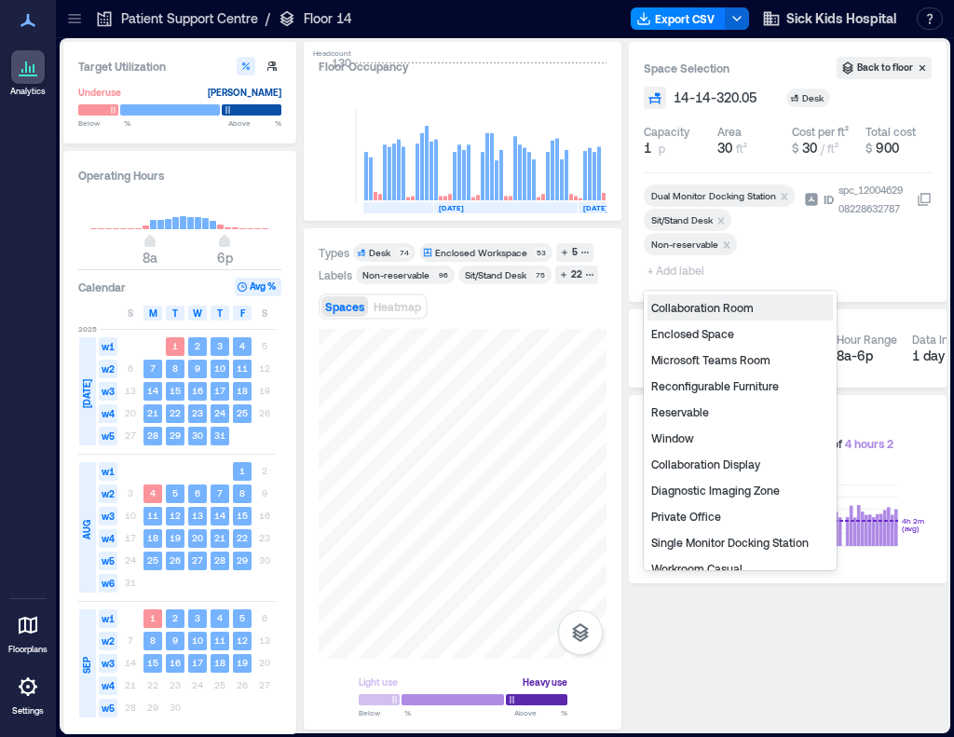
click at [688, 276] on span "+ Add label" at bounding box center [678, 270] width 68 height 26
type input "*"
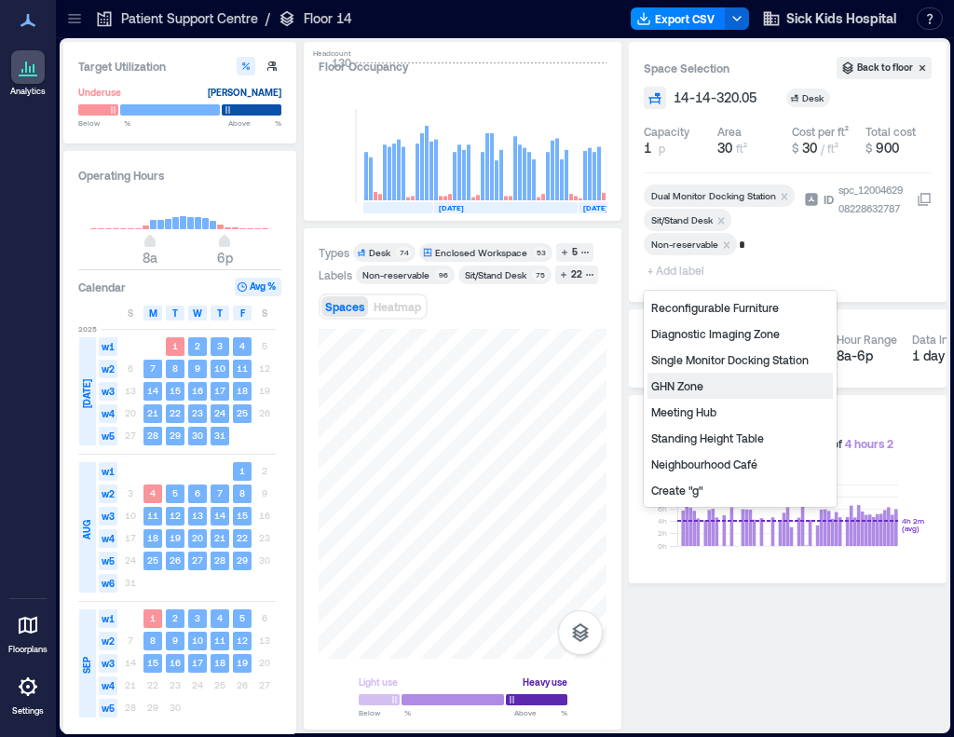
click at [681, 383] on div "GHN Zone" at bounding box center [740, 386] width 185 height 26
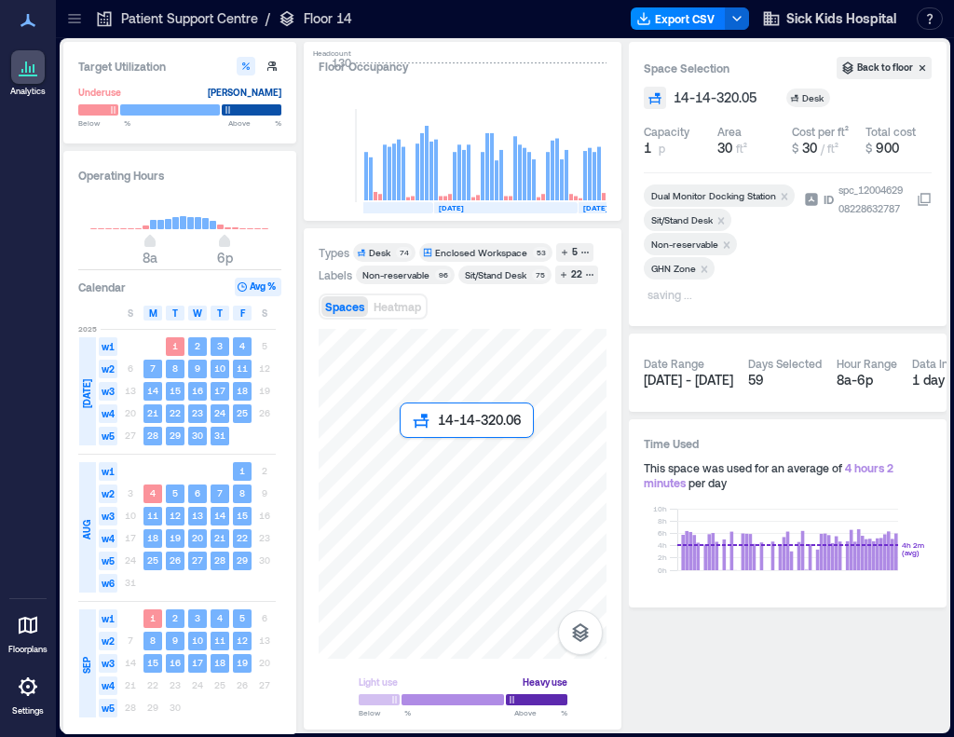
click at [409, 454] on div at bounding box center [463, 494] width 288 height 330
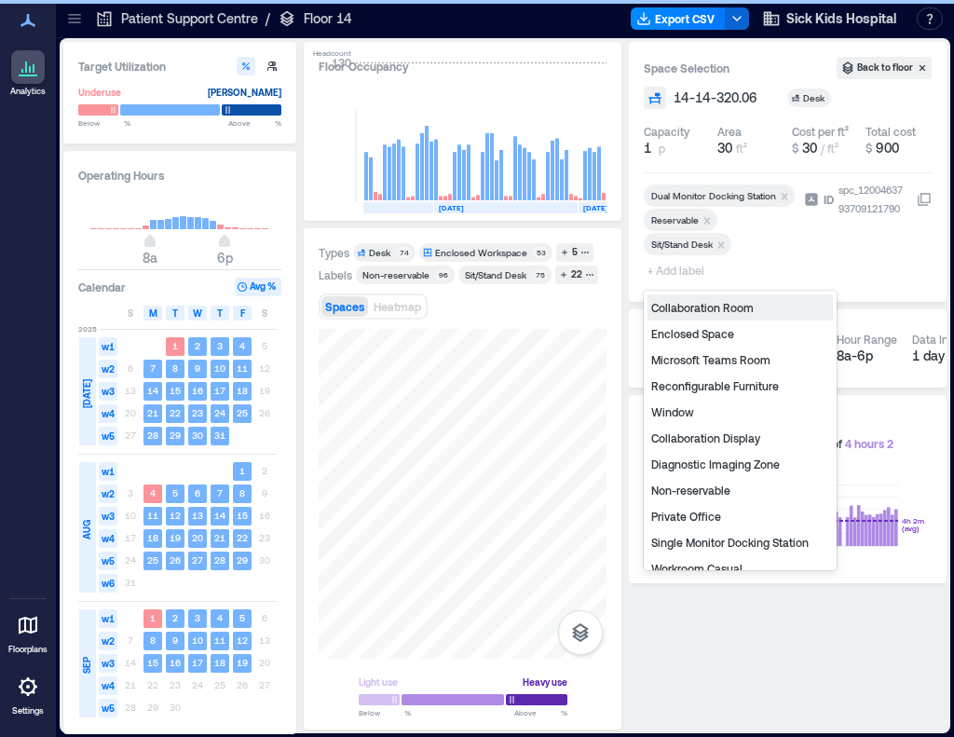
click at [677, 271] on span "+ Add label" at bounding box center [678, 270] width 68 height 26
type input "*"
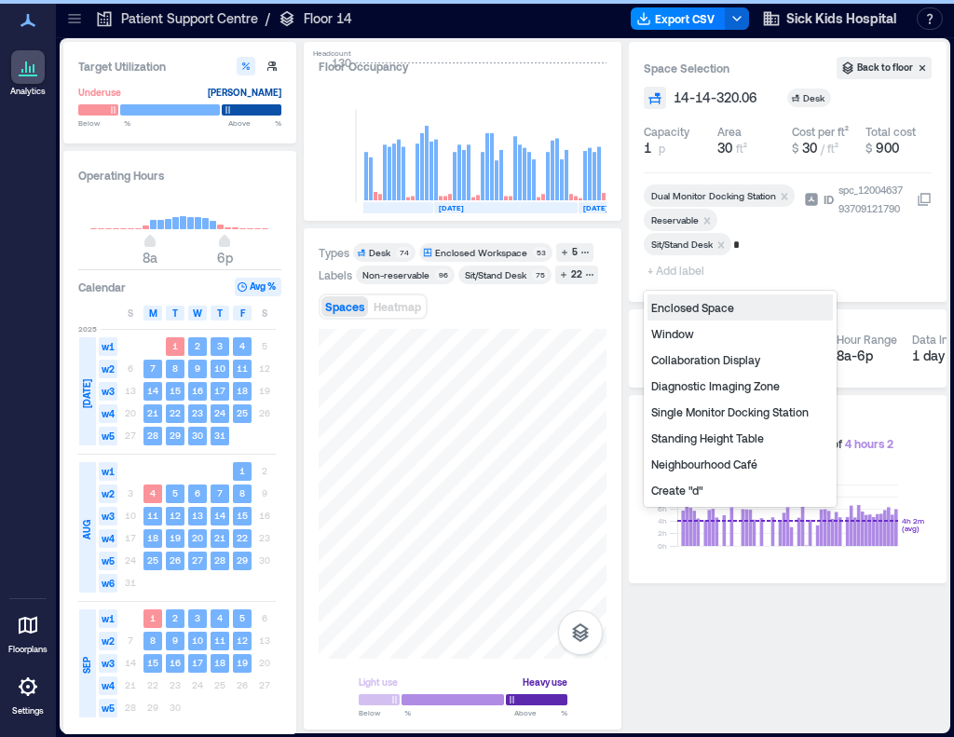
click at [707, 388] on div "Diagnostic Imaging Zone" at bounding box center [740, 386] width 185 height 26
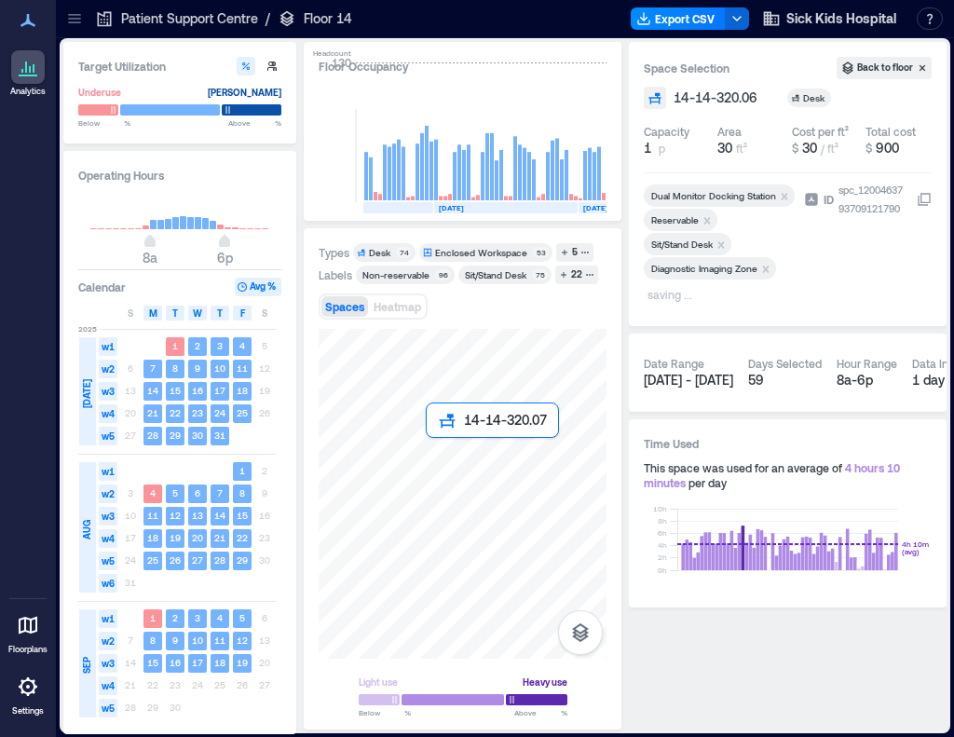
click at [446, 461] on div at bounding box center [463, 494] width 288 height 330
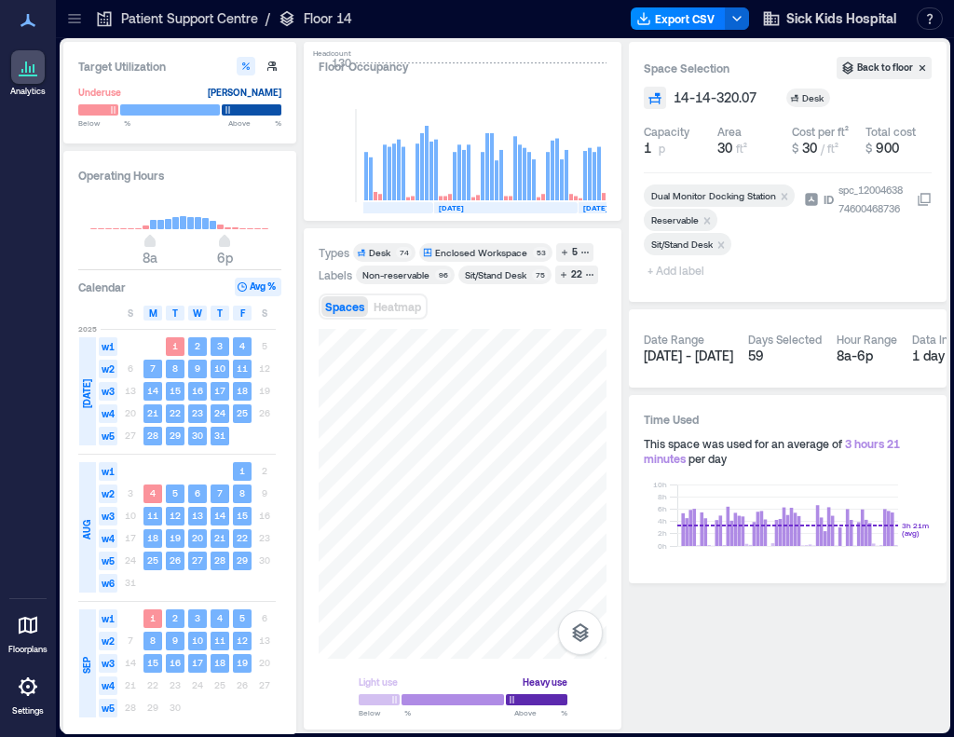
click at [670, 271] on span "+ Add label" at bounding box center [678, 270] width 68 height 26
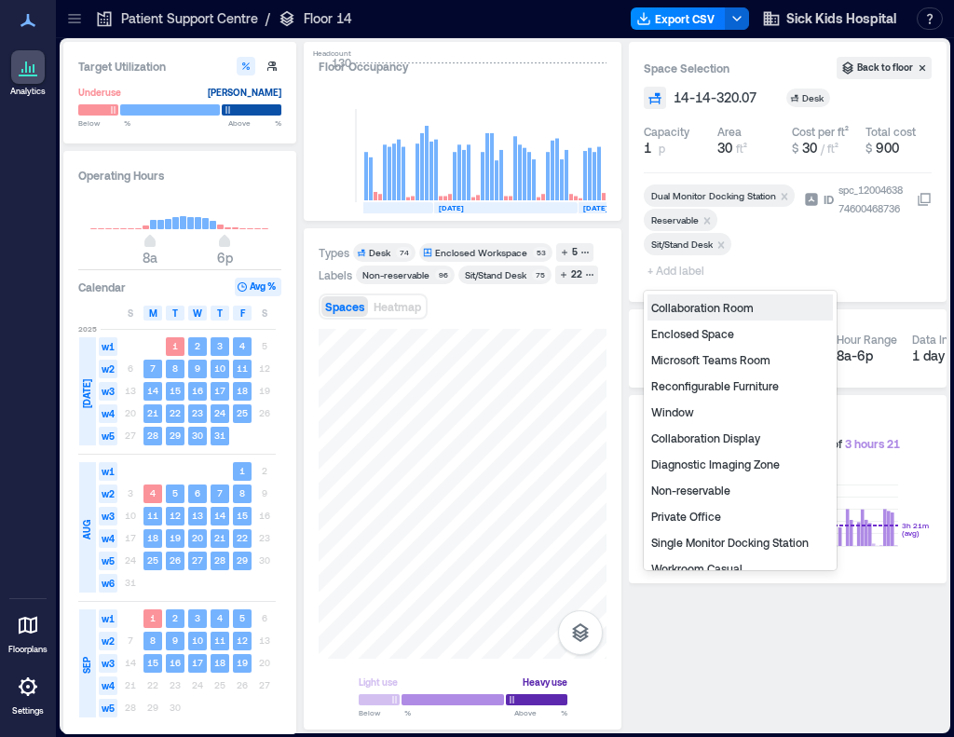
type input "*"
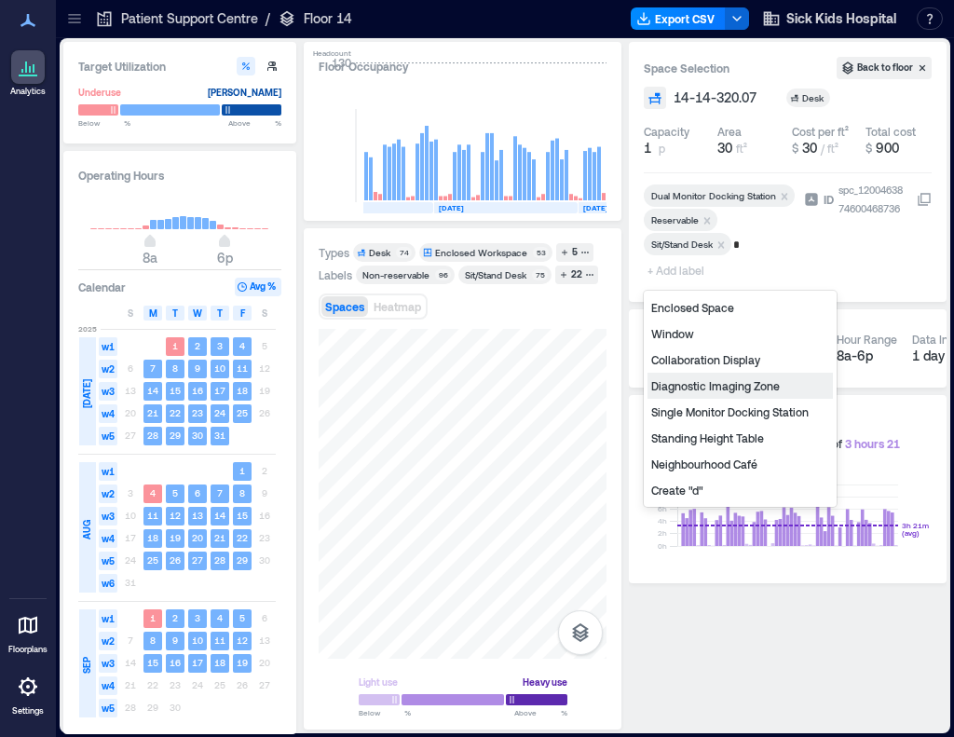
click at [713, 383] on div "Diagnostic Imaging Zone" at bounding box center [740, 386] width 185 height 26
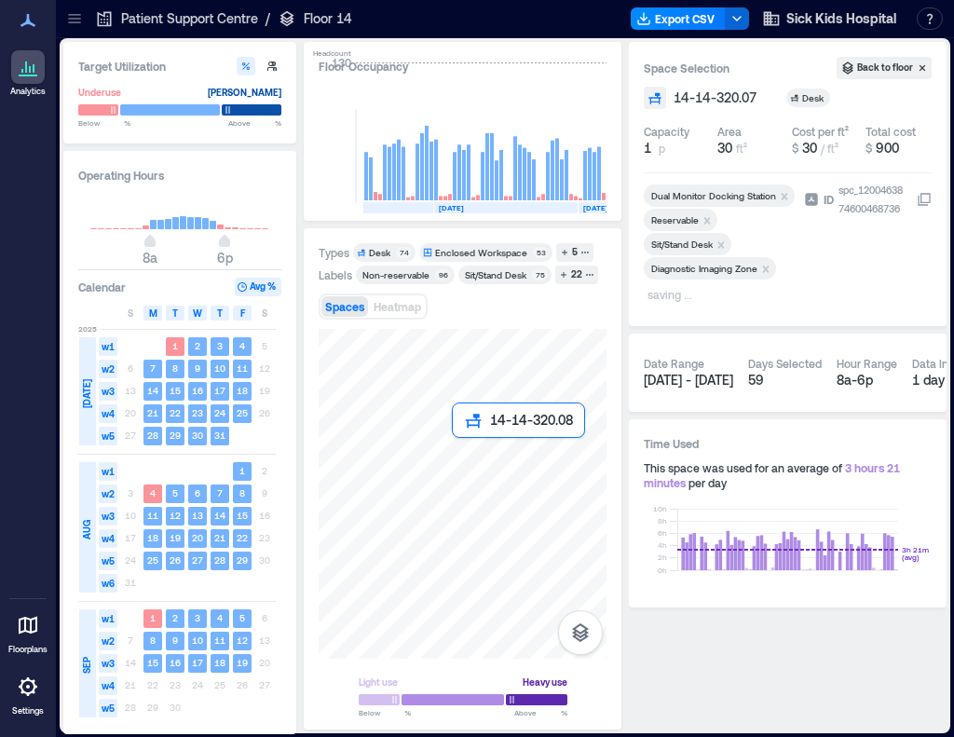
click at [471, 463] on div at bounding box center [463, 494] width 288 height 330
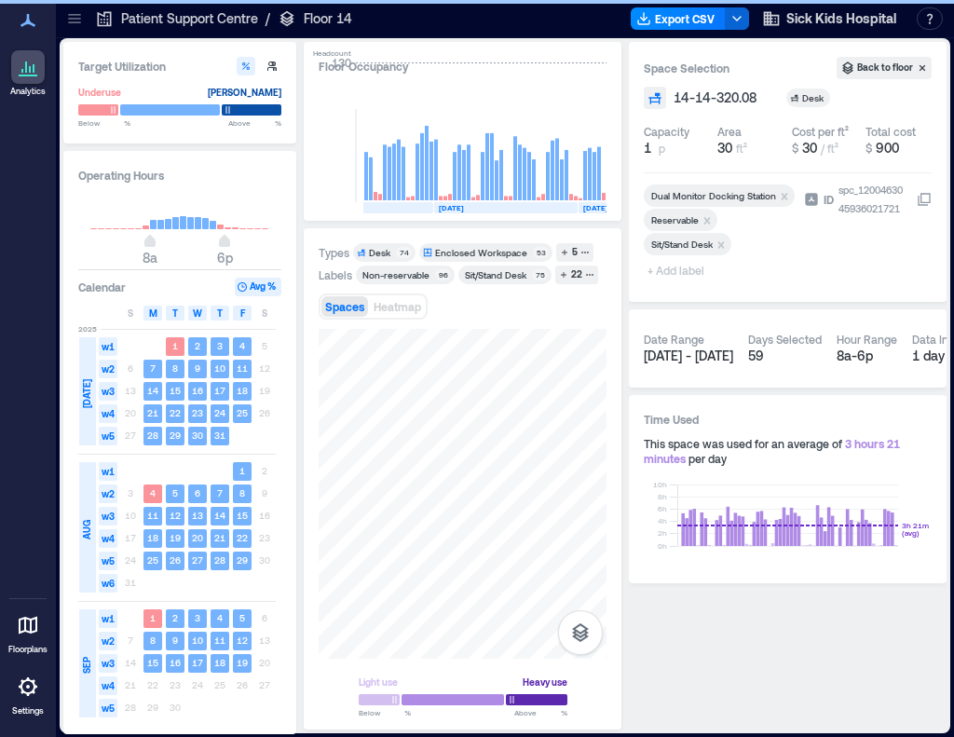
click at [675, 272] on span "+ Add label" at bounding box center [678, 270] width 68 height 26
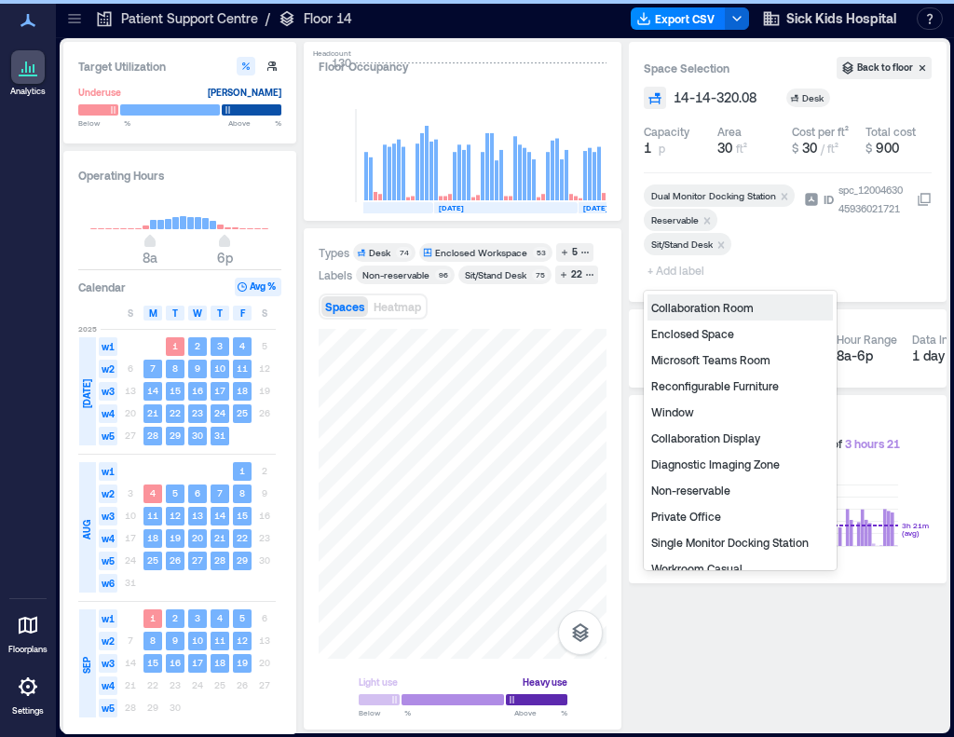
type input "*"
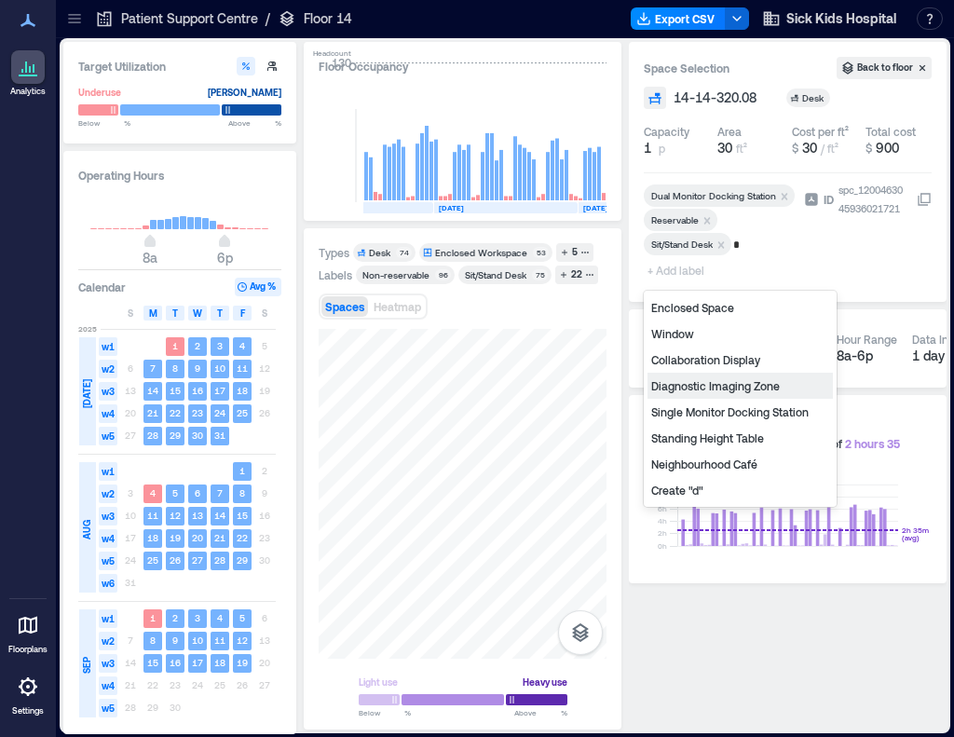
click at [714, 389] on div "Diagnostic Imaging Zone" at bounding box center [740, 386] width 185 height 26
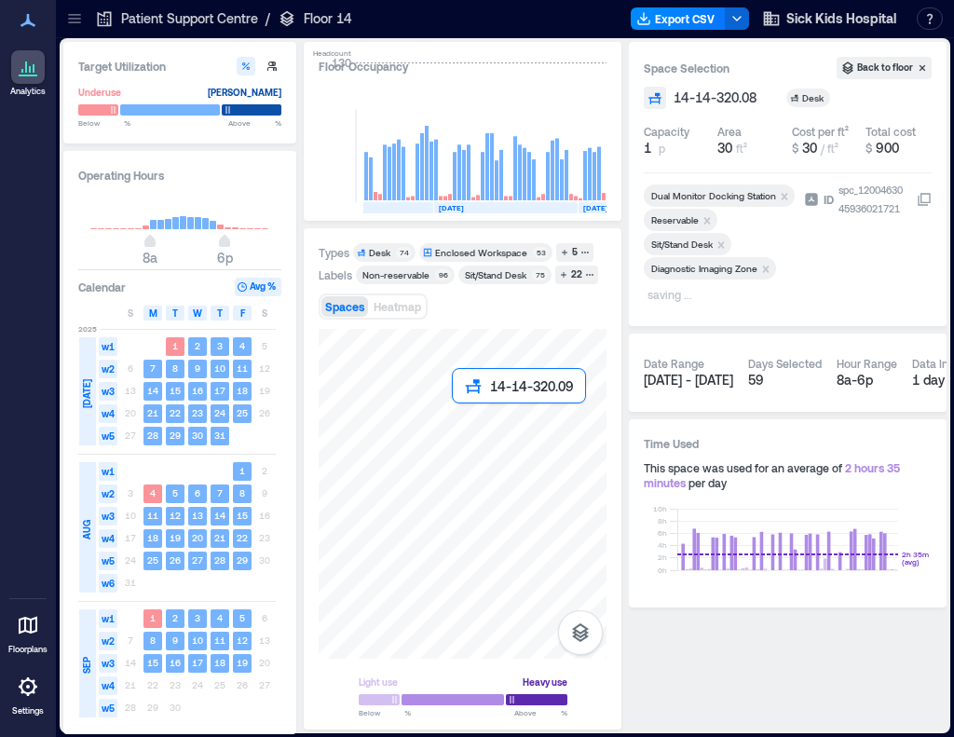
click at [463, 418] on div at bounding box center [463, 494] width 288 height 330
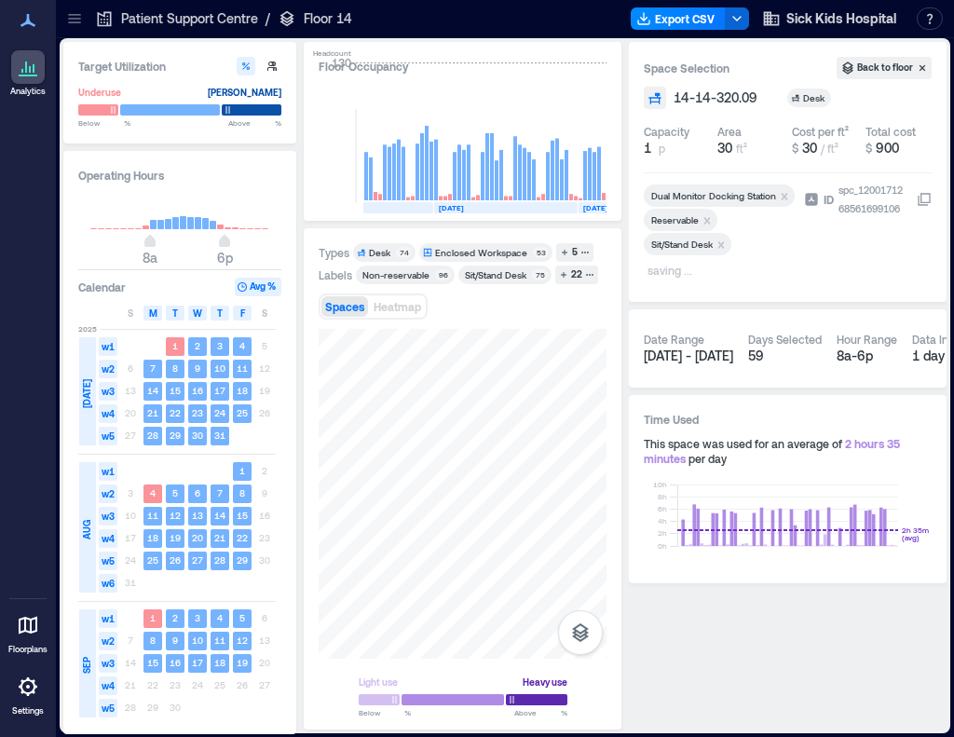
drag, startPoint x: 704, startPoint y: 220, endPoint x: 876, endPoint y: 282, distance: 183.4
click at [704, 220] on icon "Remove Reservable" at bounding box center [707, 220] width 13 height 13
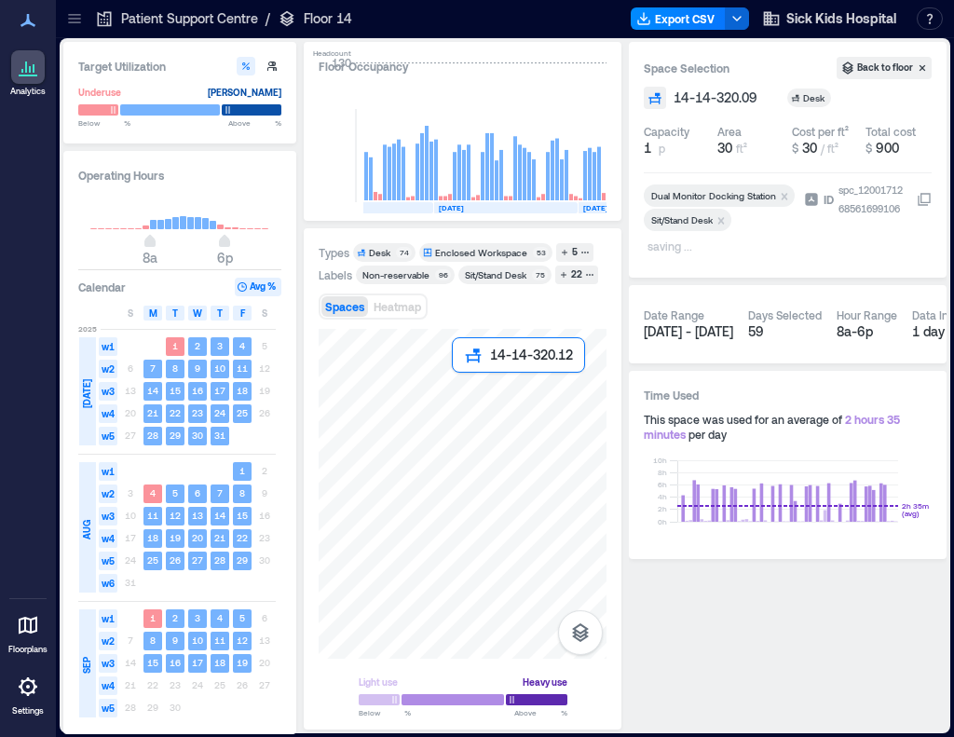
click at [464, 391] on div at bounding box center [463, 494] width 288 height 330
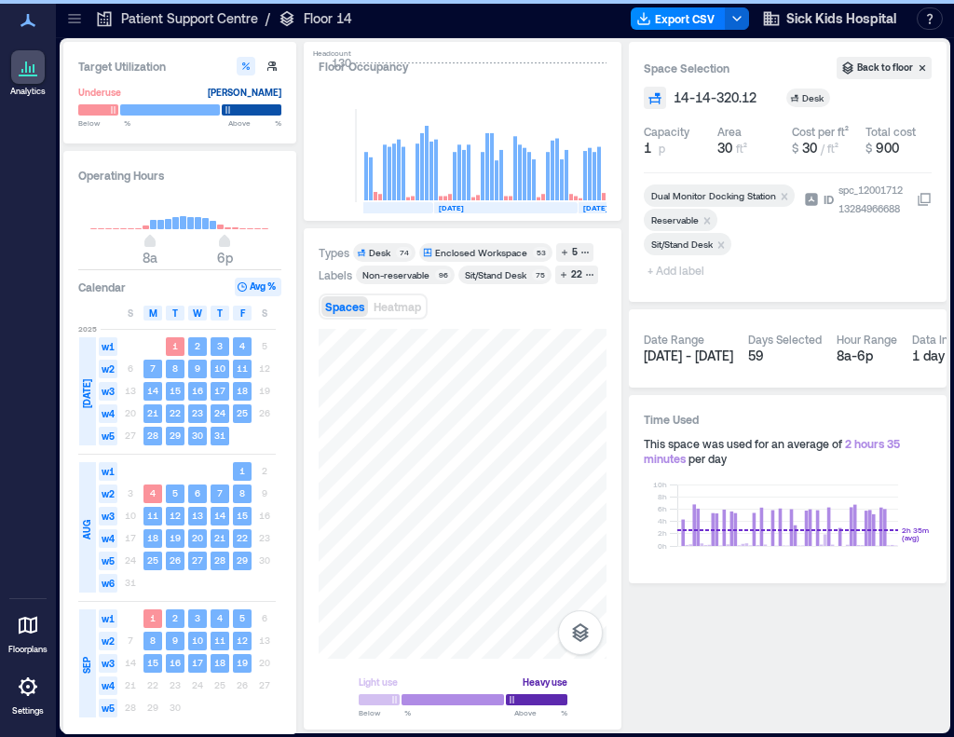
click at [693, 271] on span "+ Add label" at bounding box center [678, 270] width 68 height 26
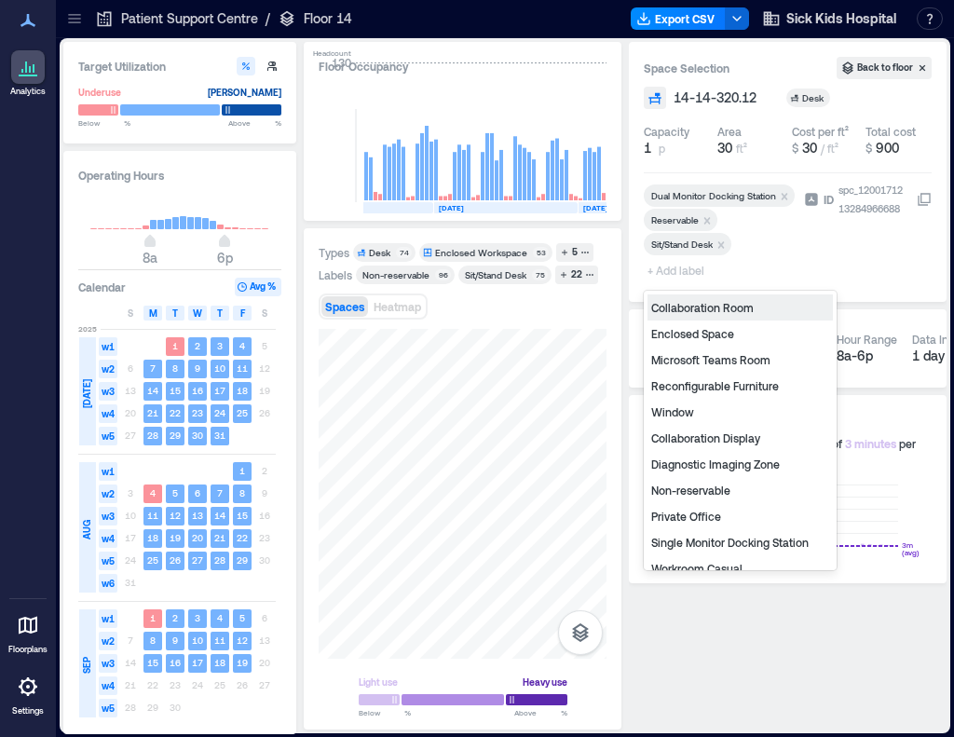
type input "*"
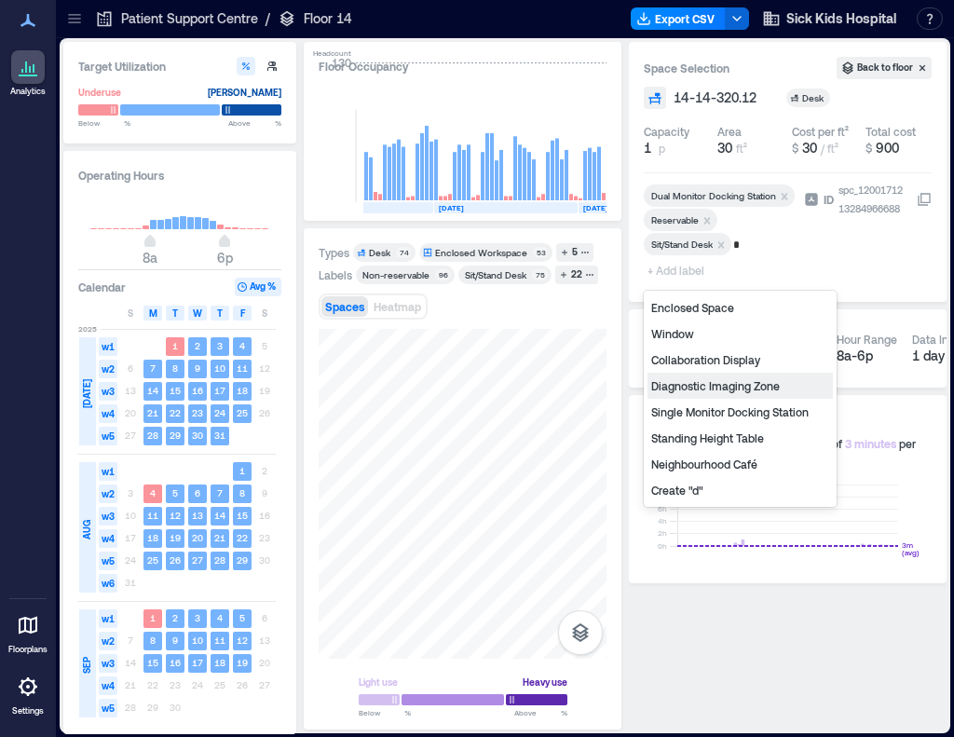
click at [712, 386] on div "Diagnostic Imaging Zone" at bounding box center [740, 386] width 185 height 26
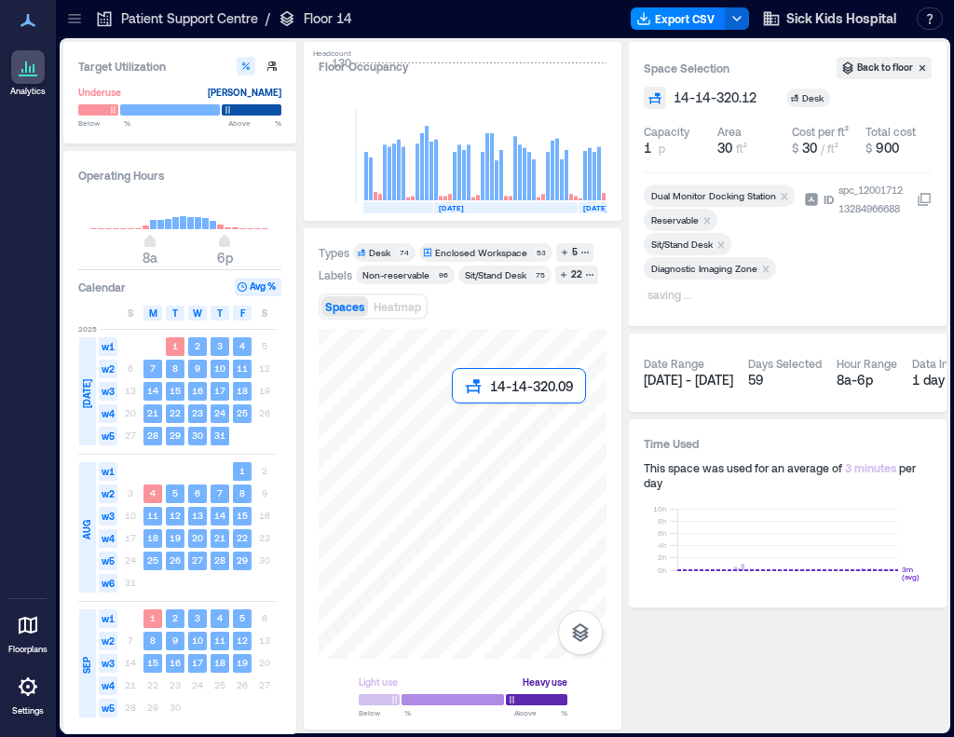
click at [460, 419] on div at bounding box center [463, 494] width 288 height 330
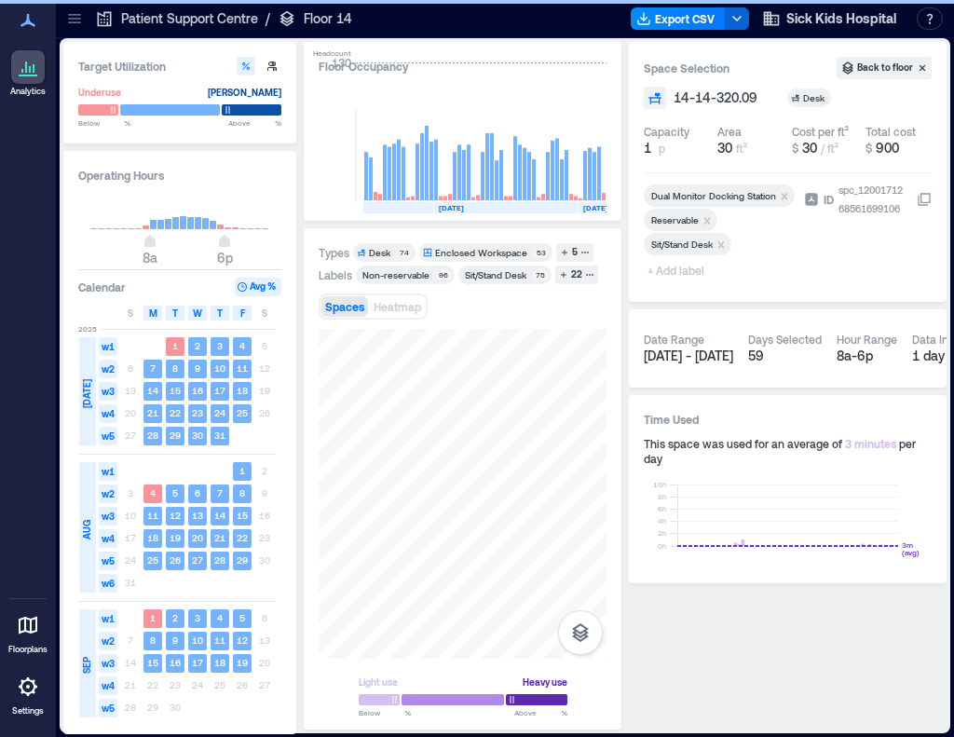
click at [712, 217] on icon "Remove Reservable" at bounding box center [707, 220] width 13 height 13
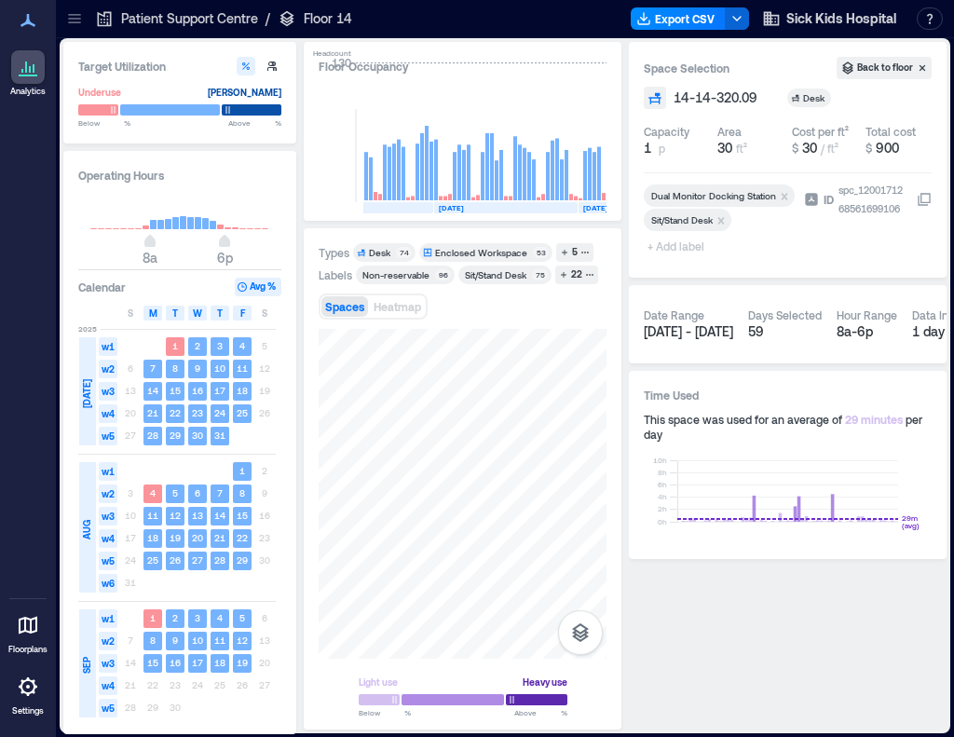
click at [670, 238] on div at bounding box center [720, 236] width 153 height 7
click at [668, 252] on span "+ Add label" at bounding box center [678, 246] width 68 height 26
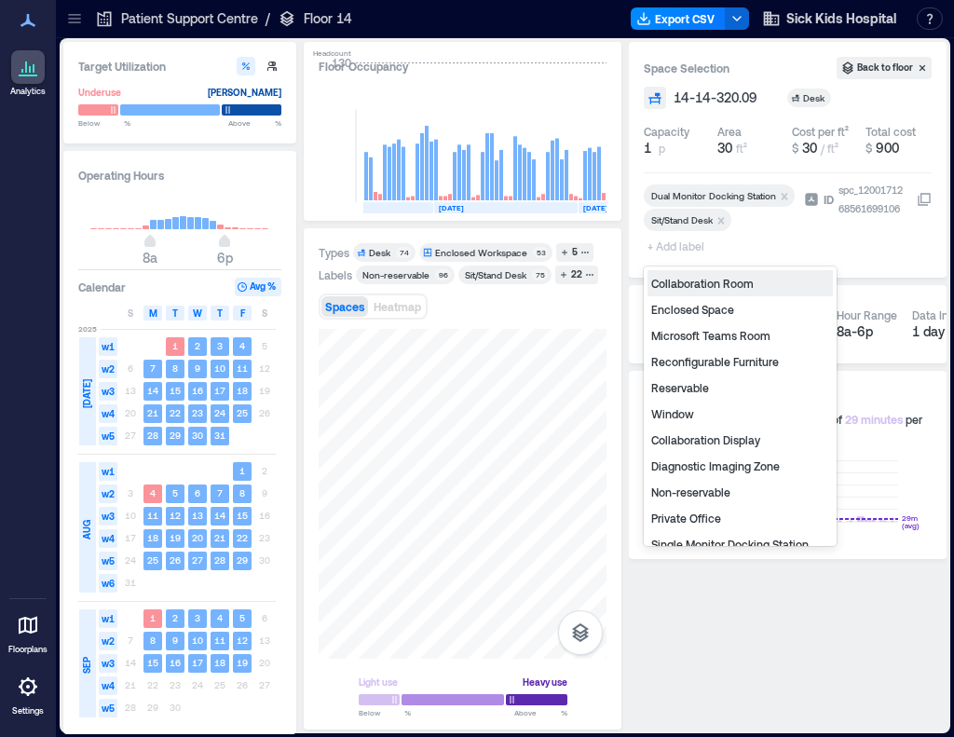
type input "*"
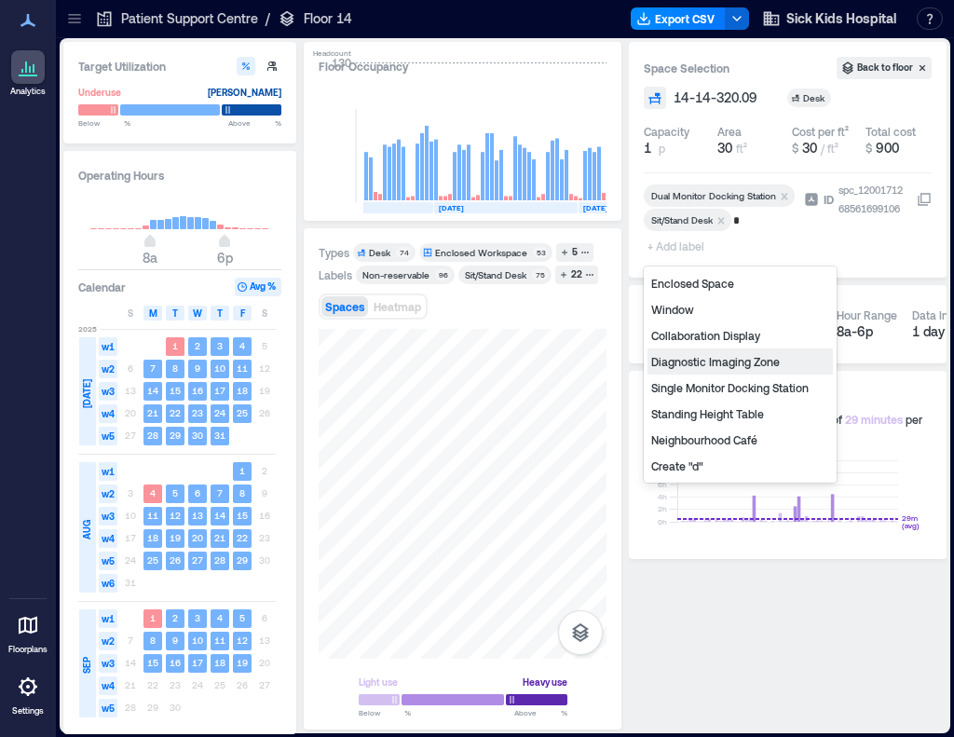
click at [692, 360] on div "Diagnostic Imaging Zone" at bounding box center [740, 362] width 185 height 26
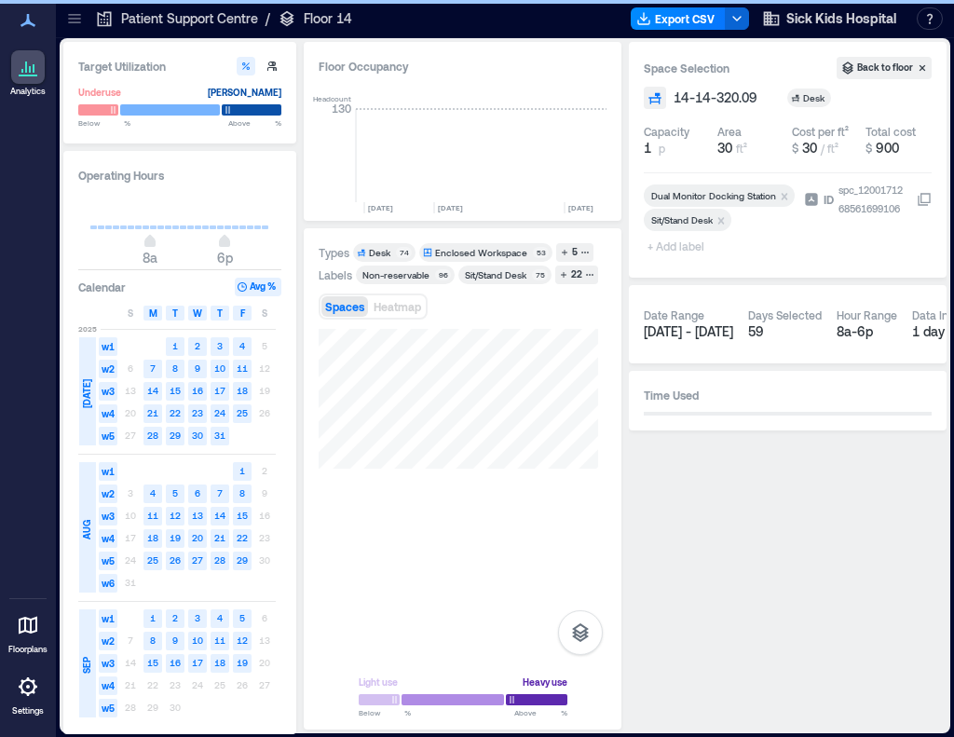
scroll to position [0, 4249]
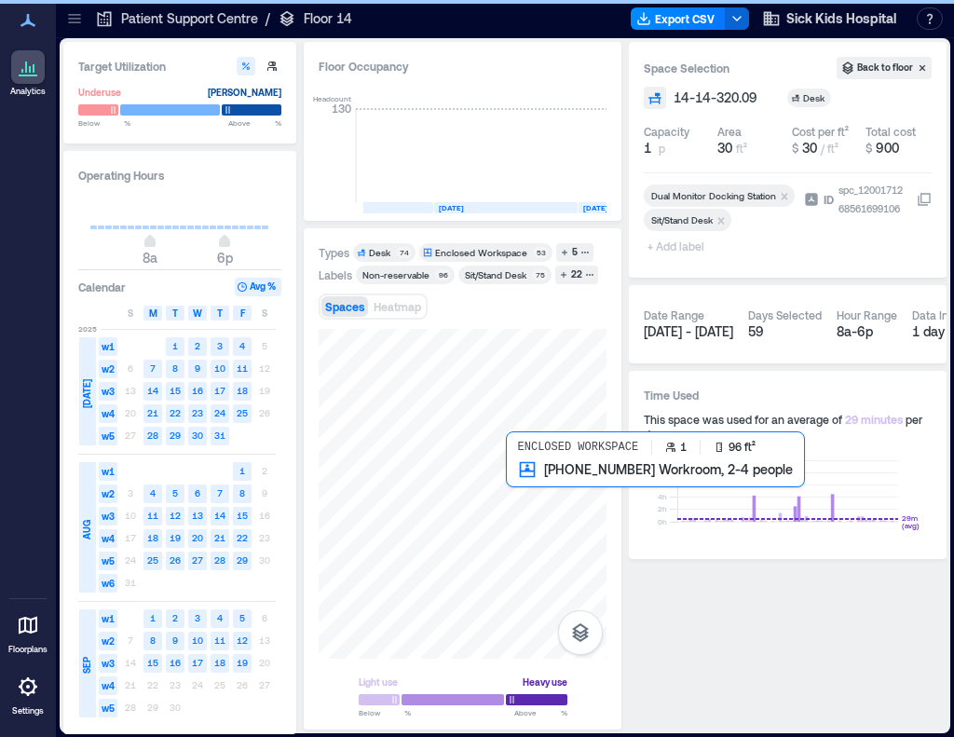
click at [672, 247] on span "+ Add label" at bounding box center [678, 246] width 68 height 26
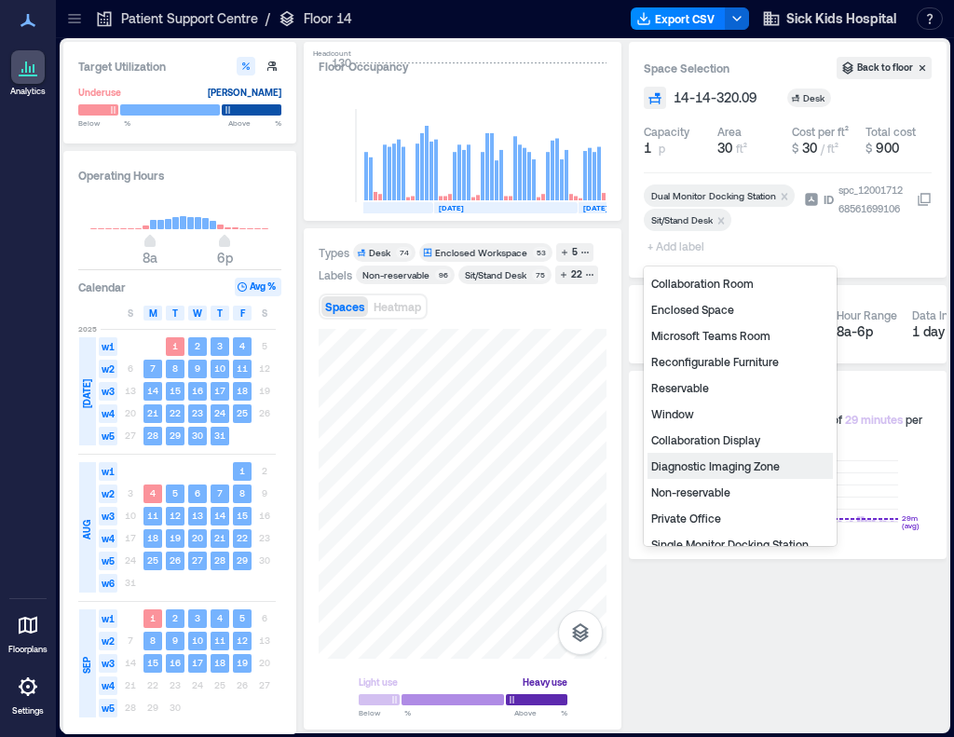
type input "*"
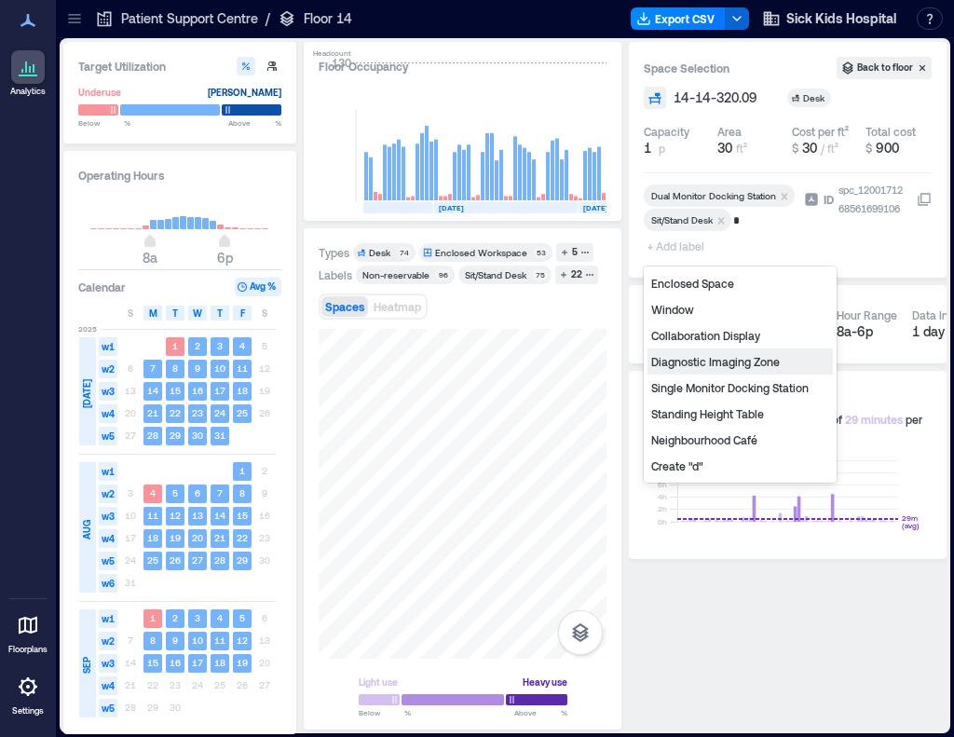
click at [730, 364] on div "Diagnostic Imaging Zone" at bounding box center [740, 362] width 185 height 26
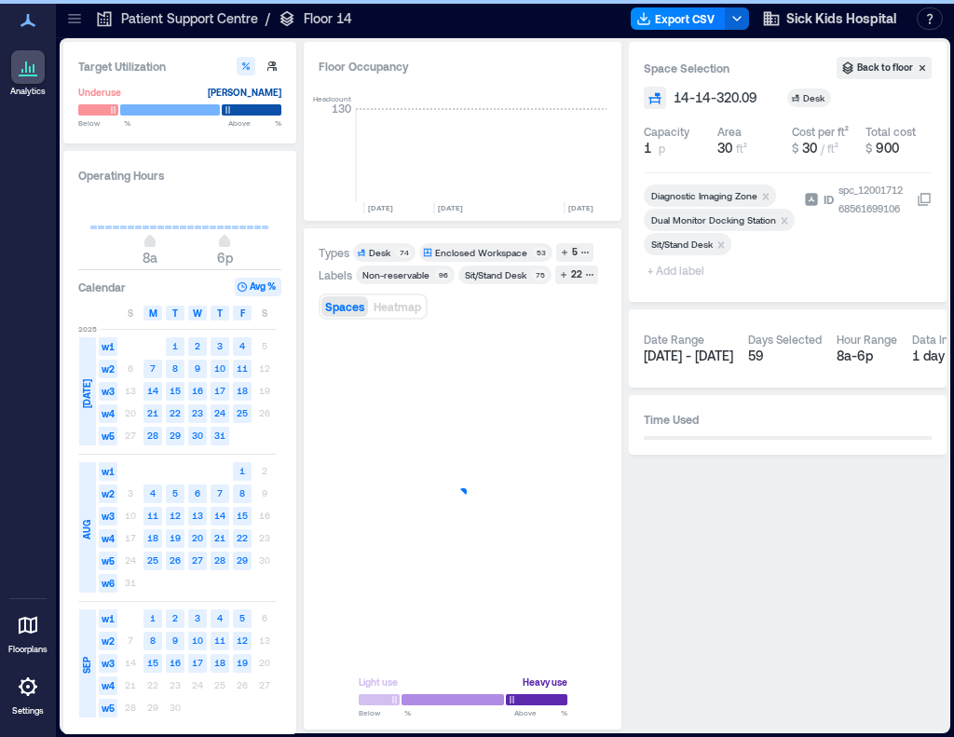
scroll to position [0, 4249]
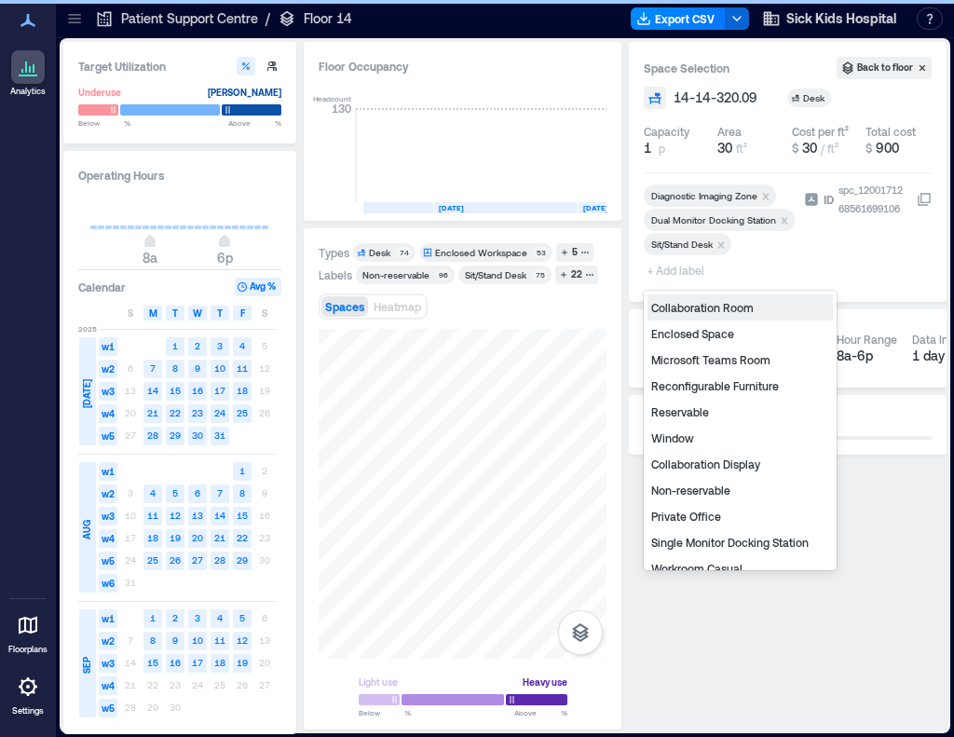
click at [685, 271] on span "+ Add label" at bounding box center [678, 270] width 68 height 26
click at [713, 495] on div "Non-reservable" at bounding box center [740, 490] width 185 height 26
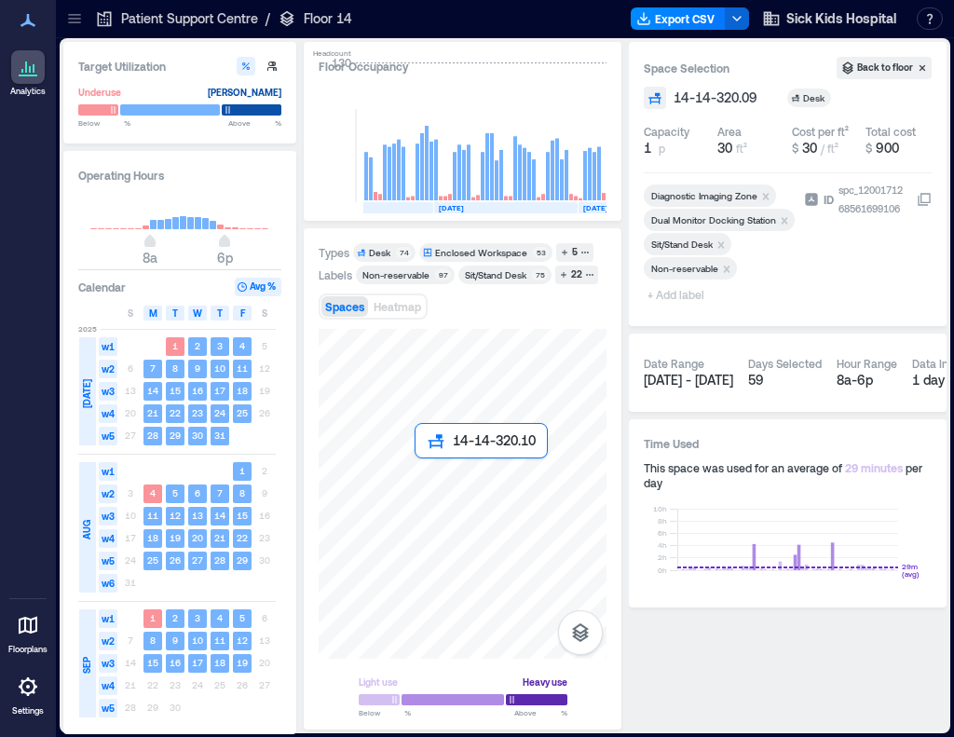
click at [437, 487] on div at bounding box center [463, 494] width 288 height 330
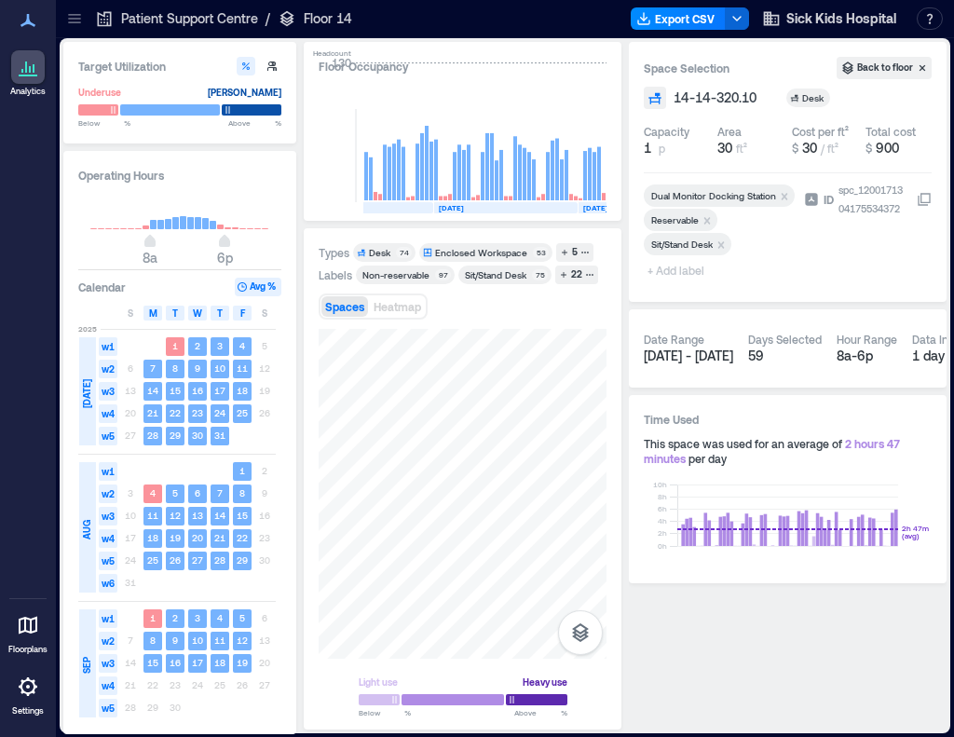
click at [705, 217] on icon "Remove Reservable" at bounding box center [707, 220] width 13 height 13
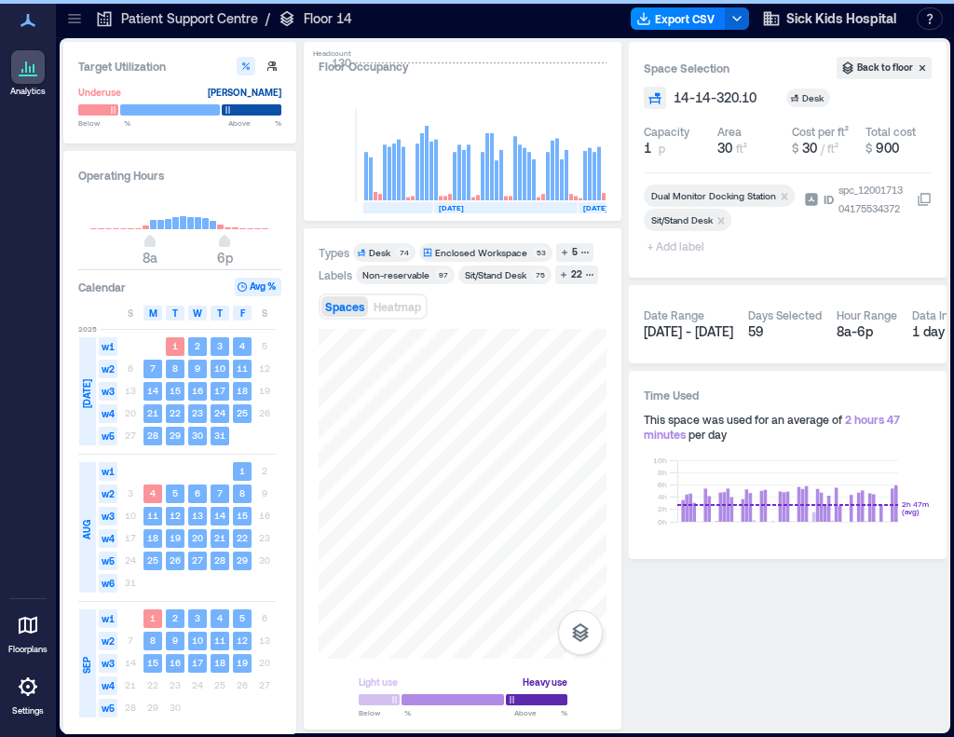
click at [665, 249] on span "+ Add label" at bounding box center [678, 246] width 68 height 26
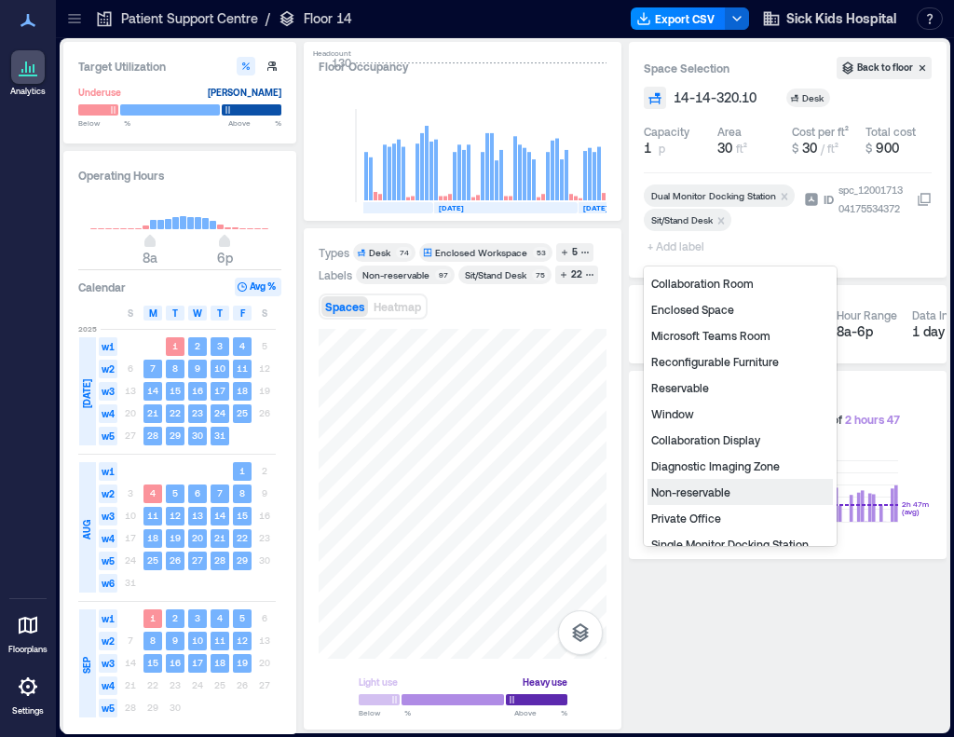
click at [696, 494] on div "Non-reservable" at bounding box center [740, 492] width 185 height 26
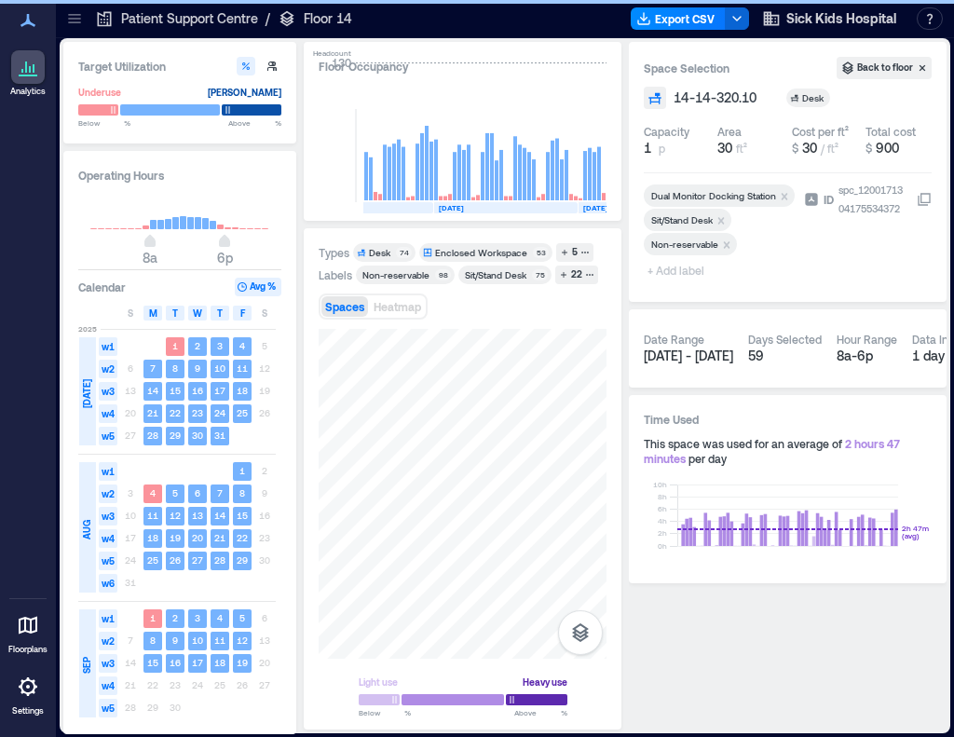
click at [692, 275] on span "+ Add label" at bounding box center [678, 270] width 68 height 26
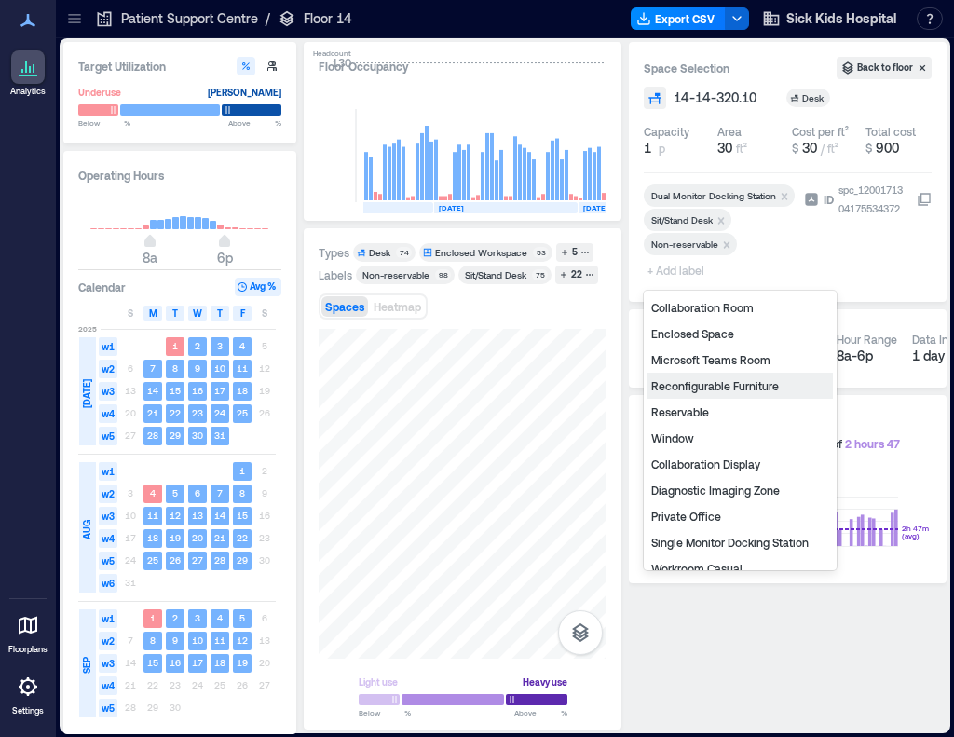
type input "*"
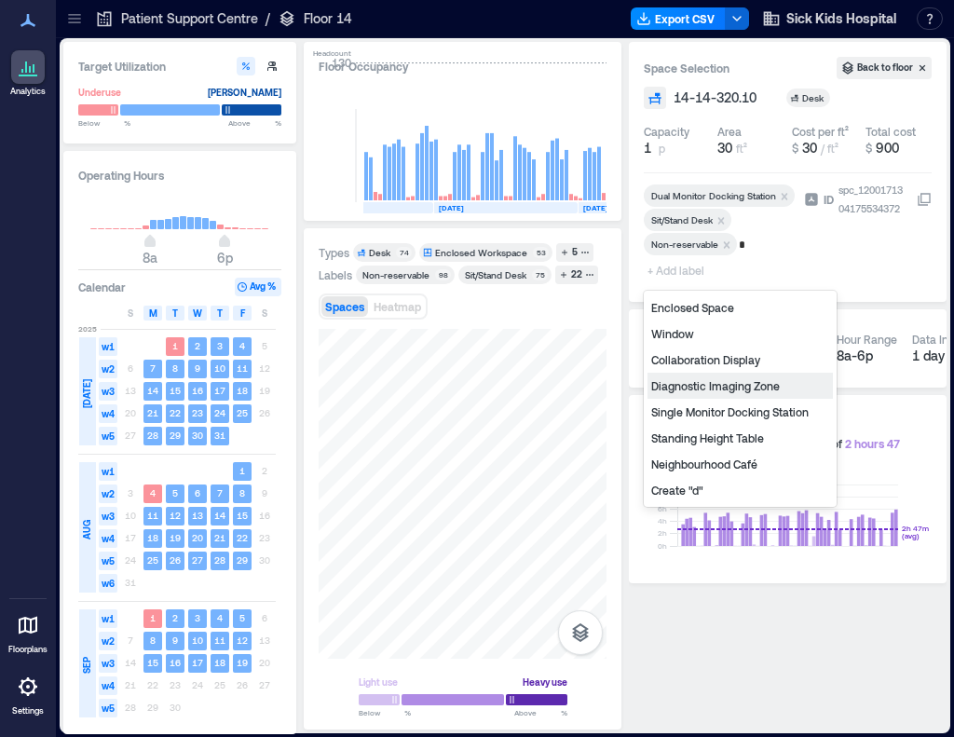
click at [703, 391] on div "Diagnostic Imaging Zone" at bounding box center [740, 386] width 185 height 26
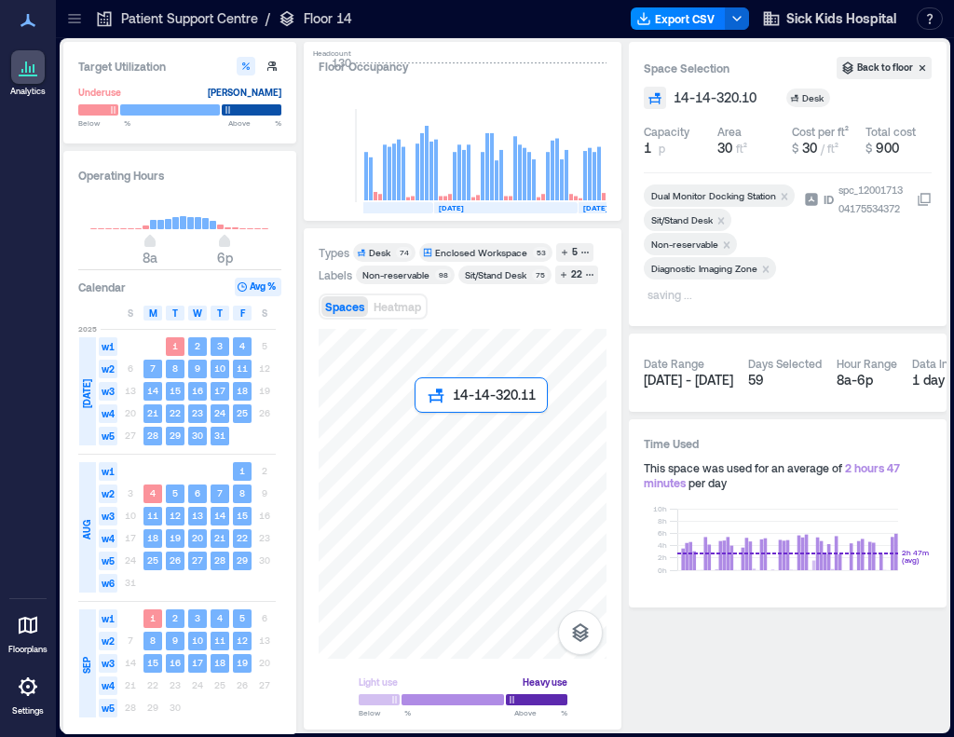
click at [444, 450] on div at bounding box center [463, 494] width 288 height 330
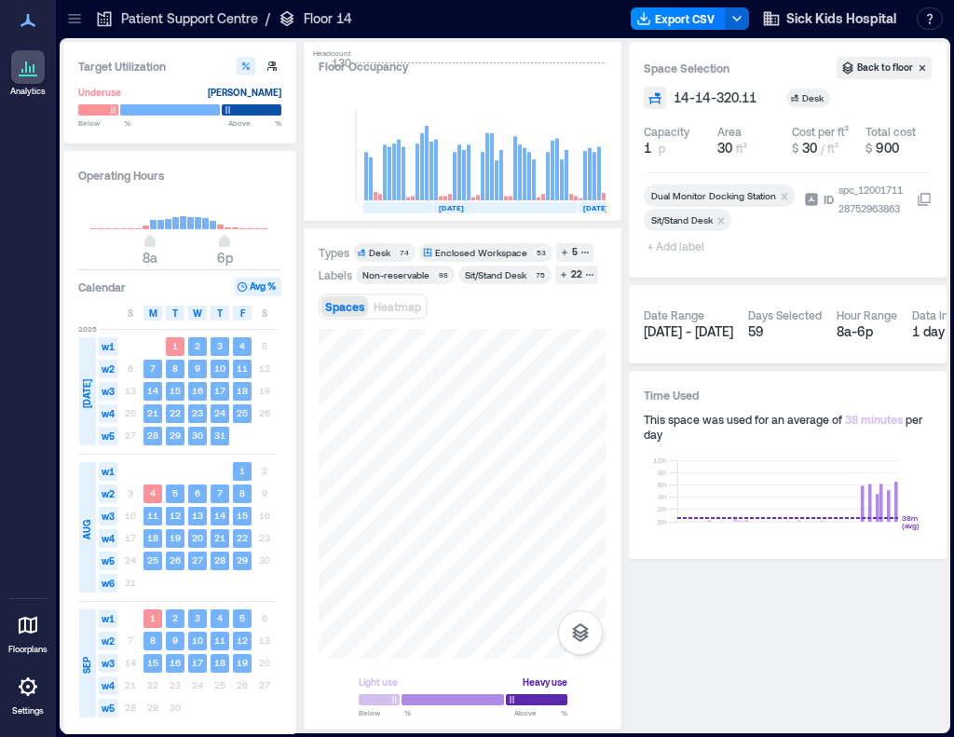
click at [684, 247] on span "+ Add label" at bounding box center [678, 246] width 68 height 26
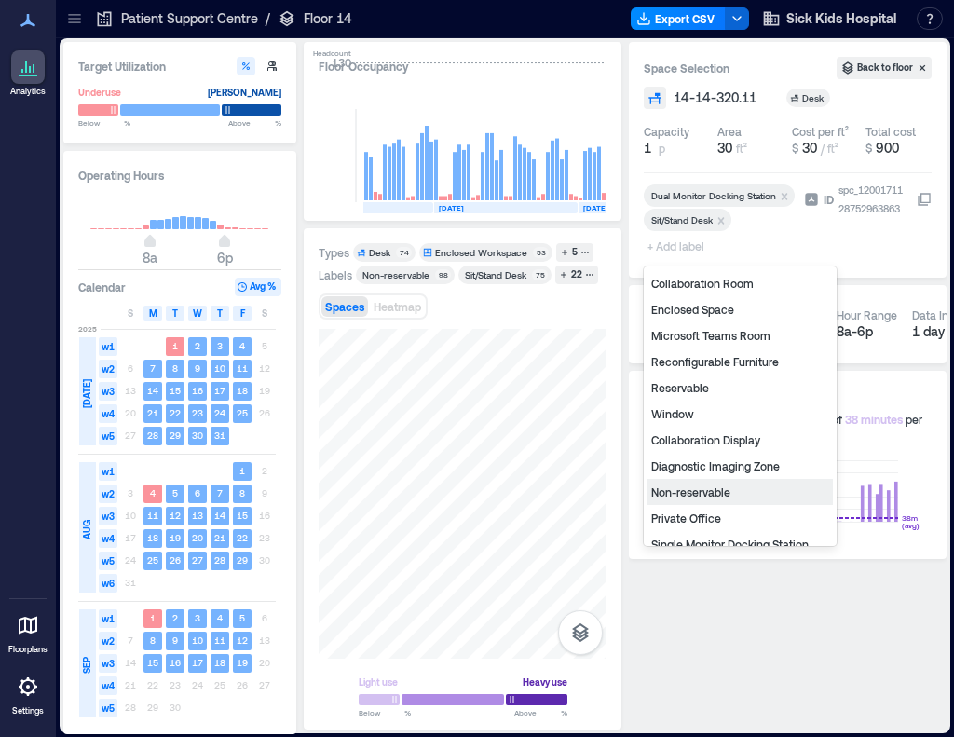
click at [731, 487] on div "Non-reservable" at bounding box center [740, 492] width 185 height 26
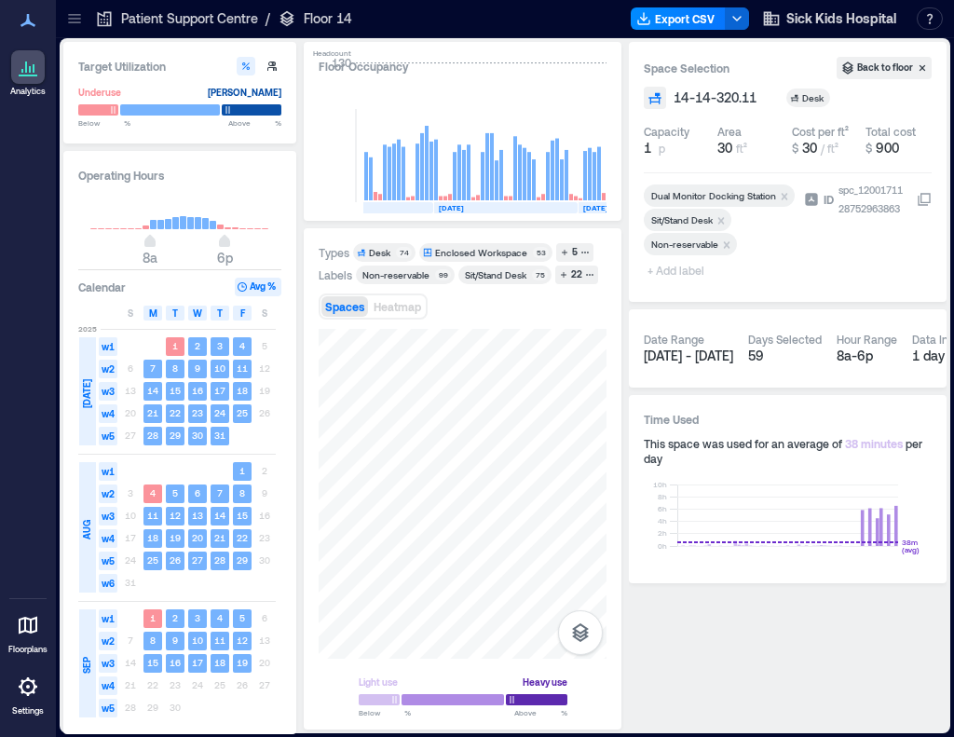
click at [697, 274] on span "+ Add label" at bounding box center [678, 270] width 68 height 26
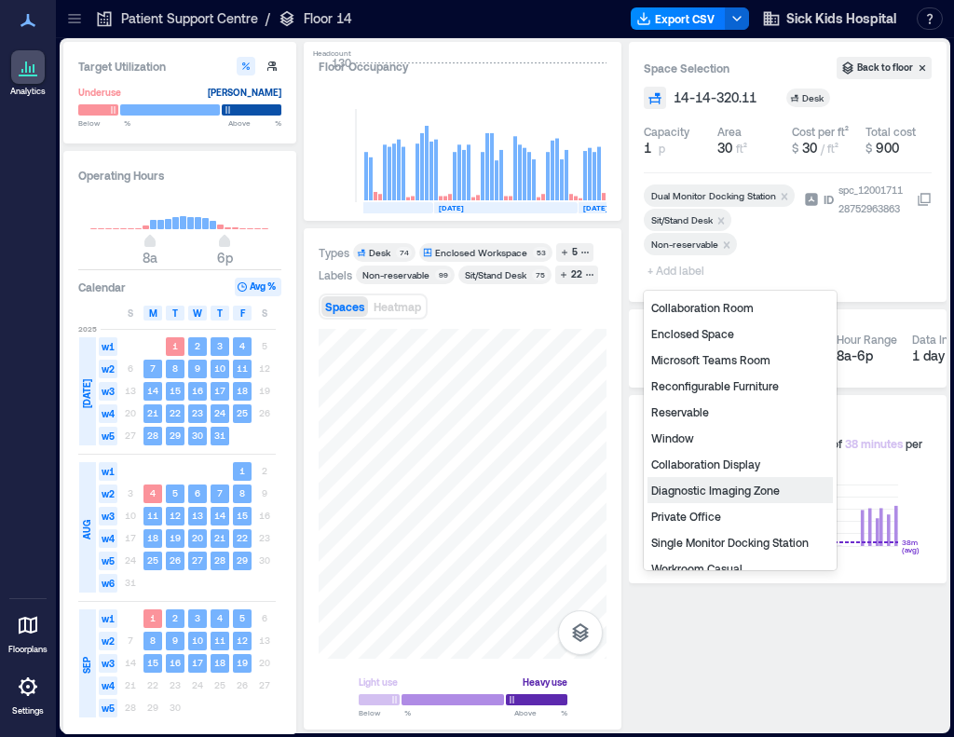
click at [716, 488] on div "Diagnostic Imaging Zone" at bounding box center [740, 490] width 185 height 26
